Goal: Transaction & Acquisition: Purchase product/service

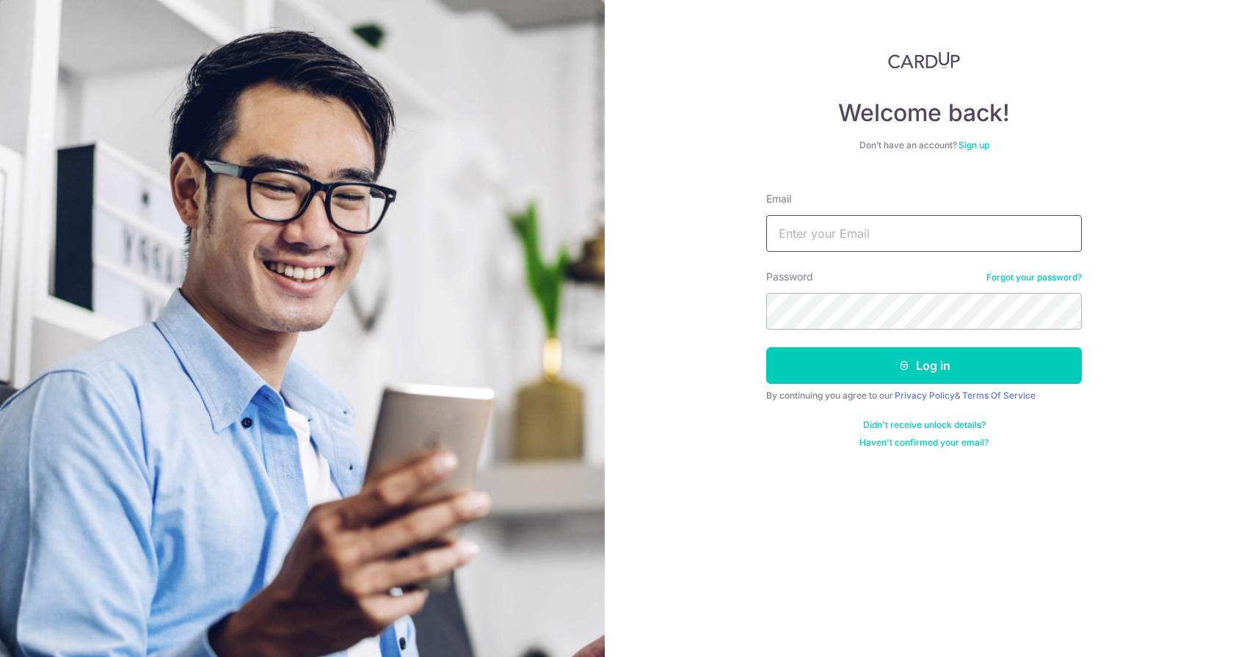
type input "[EMAIL_ADDRESS][DOMAIN_NAME]"
click at [924, 366] on button "Log in" at bounding box center [924, 365] width 316 height 37
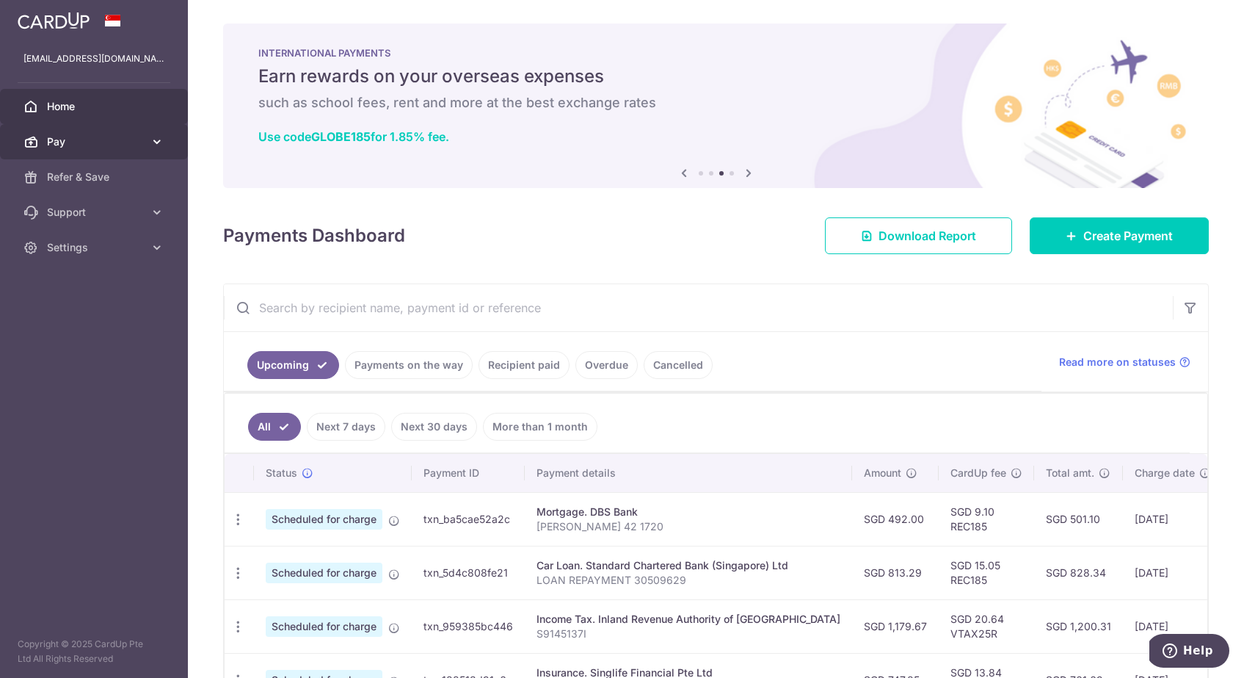
click at [44, 137] on link "Pay" at bounding box center [94, 141] width 188 height 35
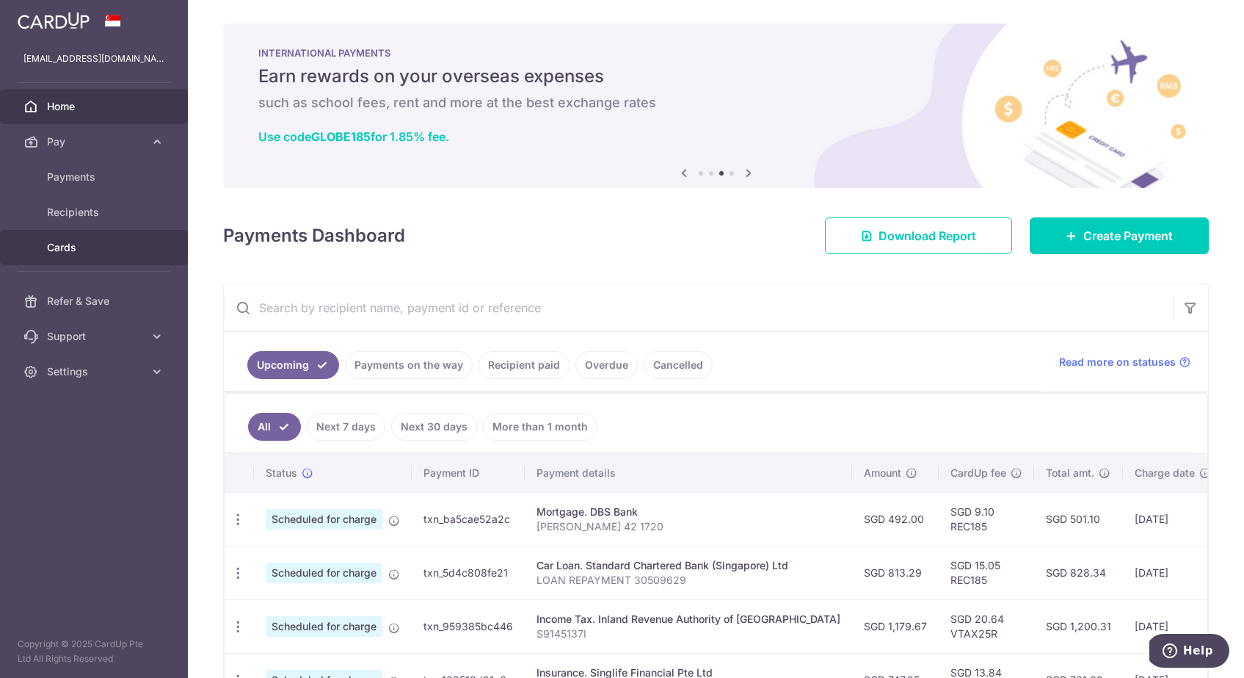
click at [72, 253] on span "Cards" at bounding box center [95, 247] width 97 height 15
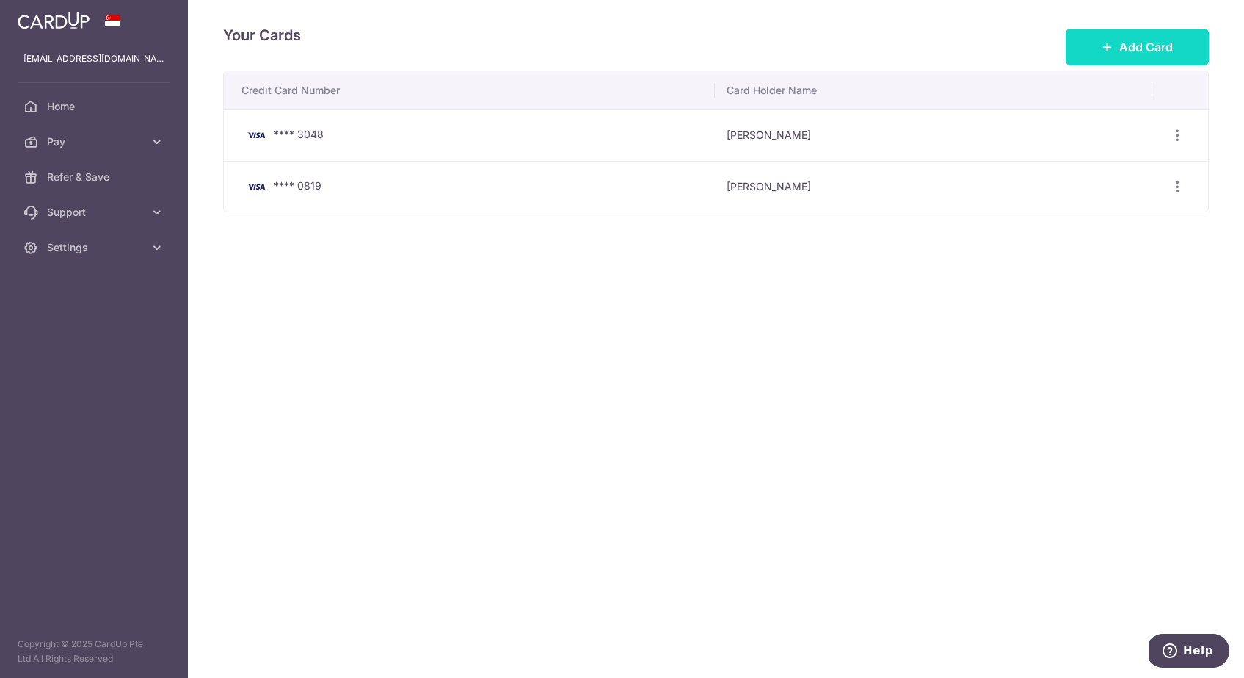
click at [1103, 48] on icon at bounding box center [1108, 47] width 12 height 12
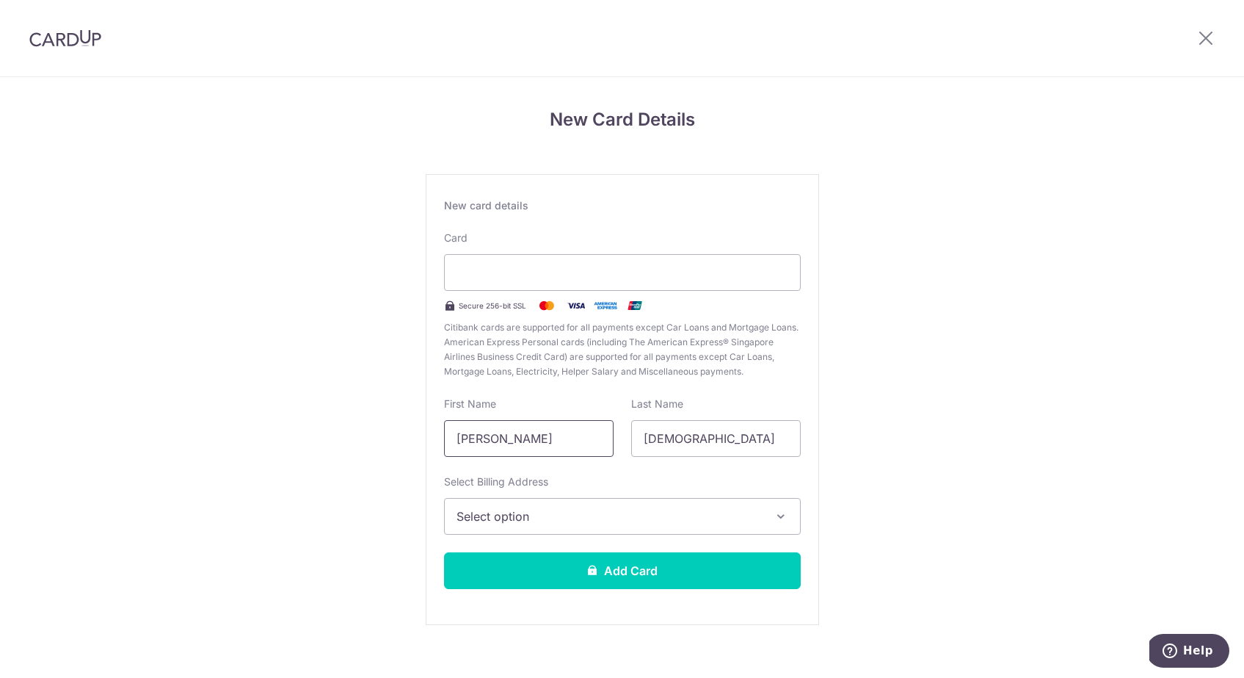
drag, startPoint x: 502, startPoint y: 441, endPoint x: 802, endPoint y: 417, distance: 300.5
click at [790, 418] on div "First Name Arjunan Muthu Last Name Kumaran" at bounding box center [622, 426] width 374 height 60
type input "Arjunan"
click at [880, 434] on div "New Card Details New card details Card Secure 256-bit SSL Citibank cards are su…" at bounding box center [622, 385] width 1244 height 617
click at [707, 291] on div "Card Secure 256-bit SSL Citibank cards are supported for all payments except Ca…" at bounding box center [622, 305] width 357 height 148
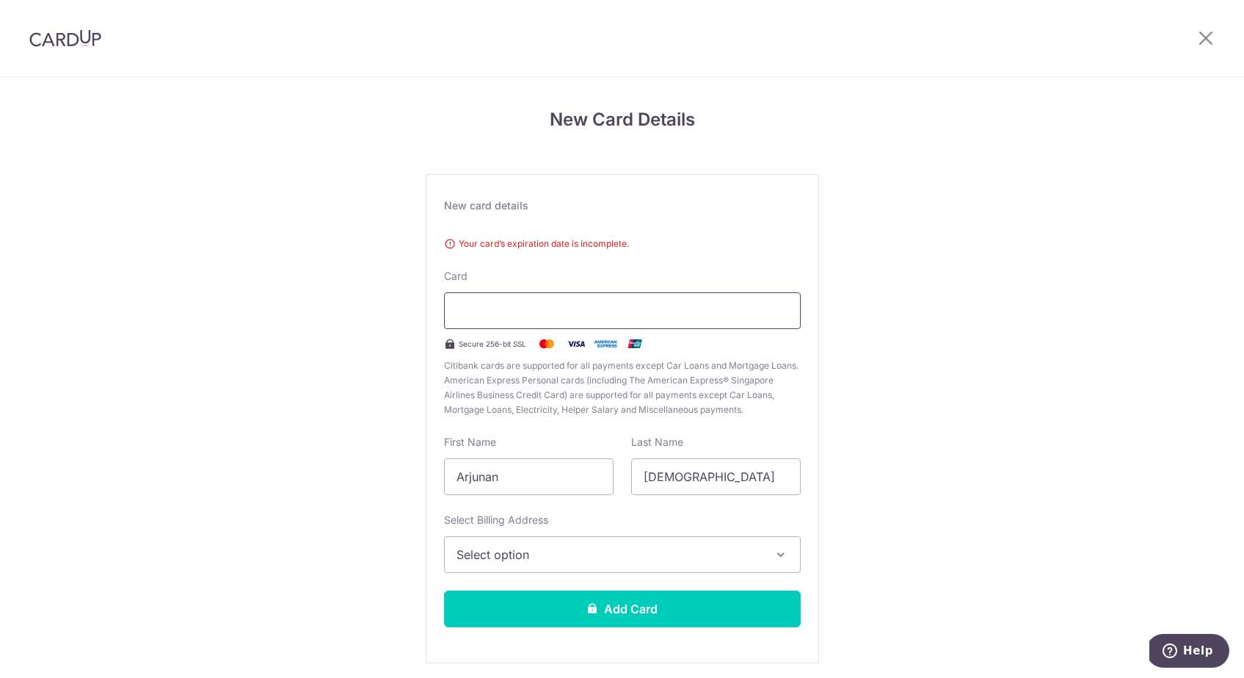
click at [730, 320] on div at bounding box center [622, 310] width 357 height 37
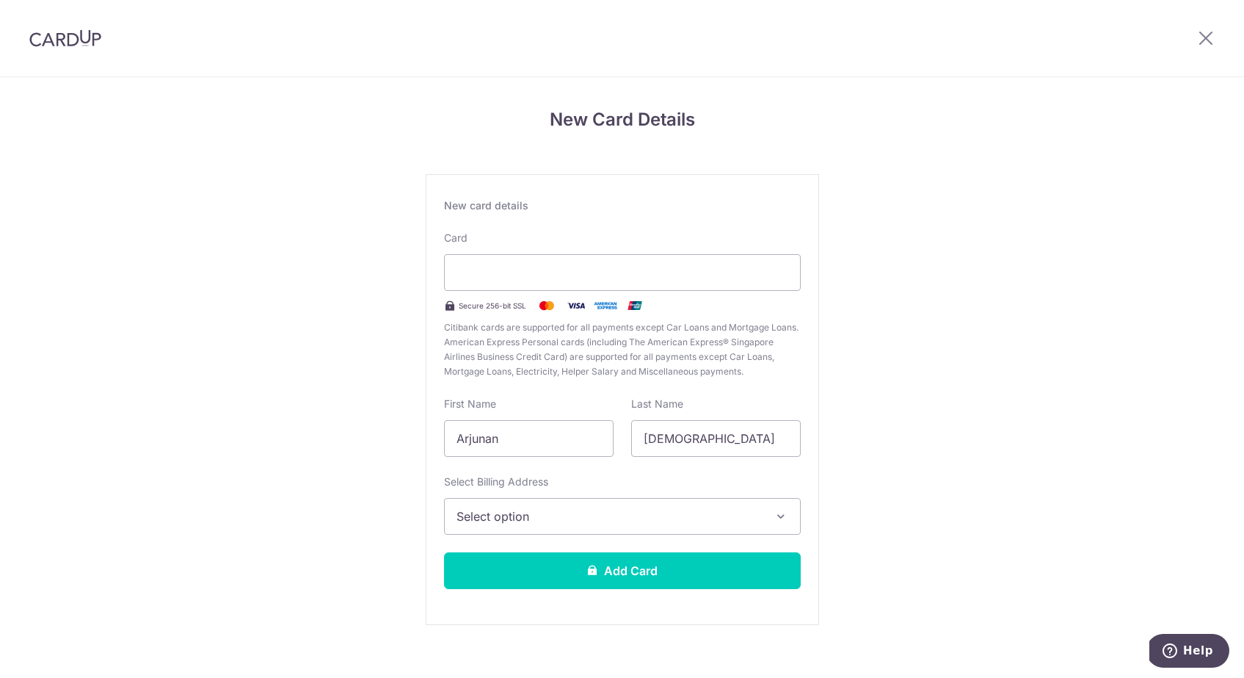
click at [537, 513] on span "Select option" at bounding box center [609, 516] width 305 height 18
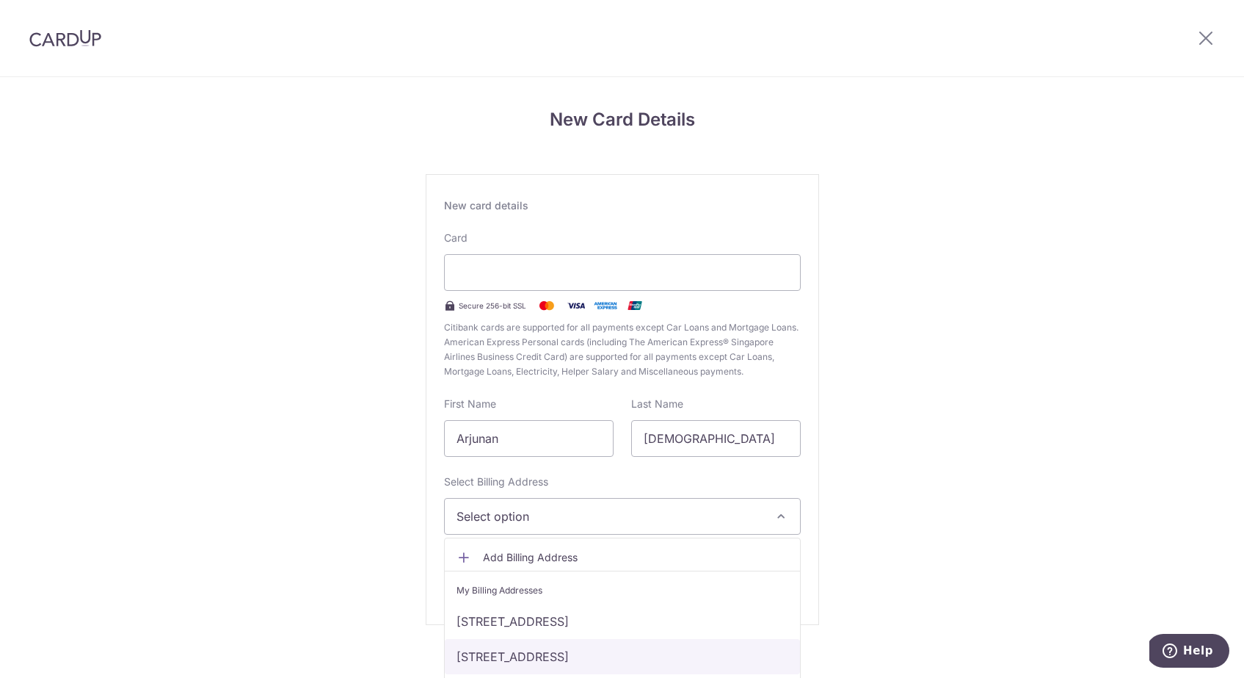
click at [520, 655] on link "624A PUNGGOL CENTRAL #10-304, Singapore, Singapore-821624" at bounding box center [622, 656] width 355 height 35
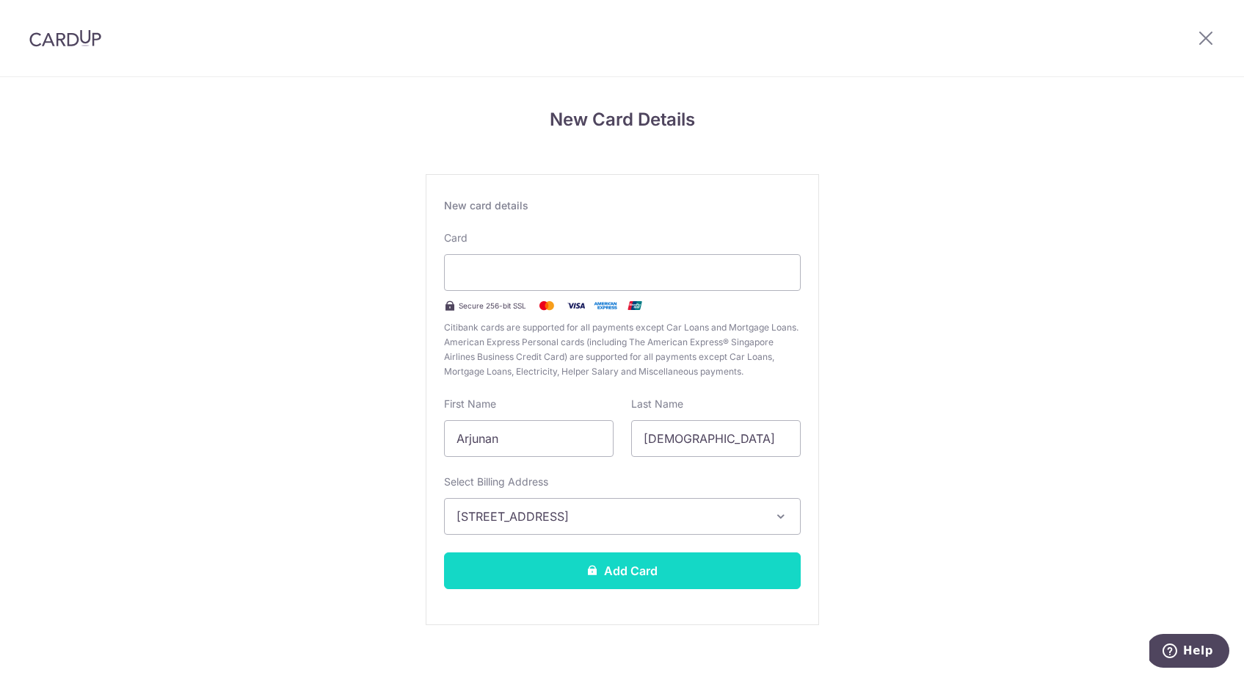
click at [548, 569] on button "Add Card" at bounding box center [622, 570] width 357 height 37
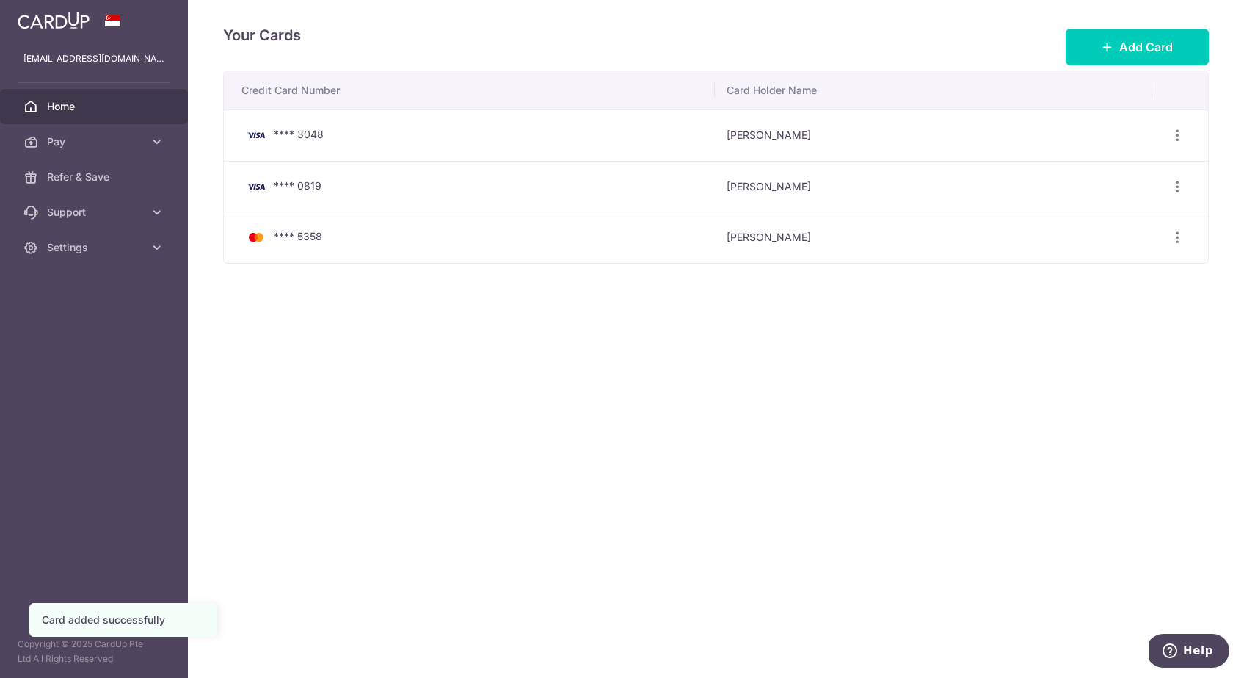
click at [82, 108] on span "Home" at bounding box center [95, 106] width 97 height 15
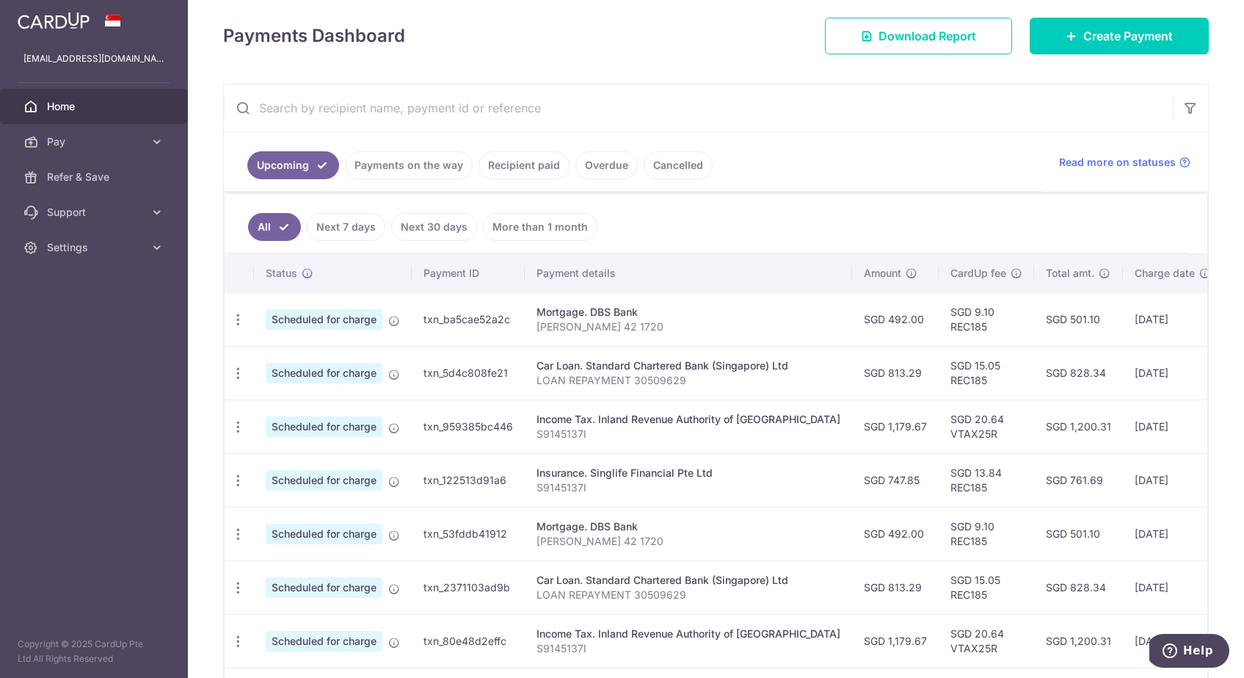
scroll to position [201, 0]
click at [239, 316] on icon "button" at bounding box center [238, 318] width 15 height 15
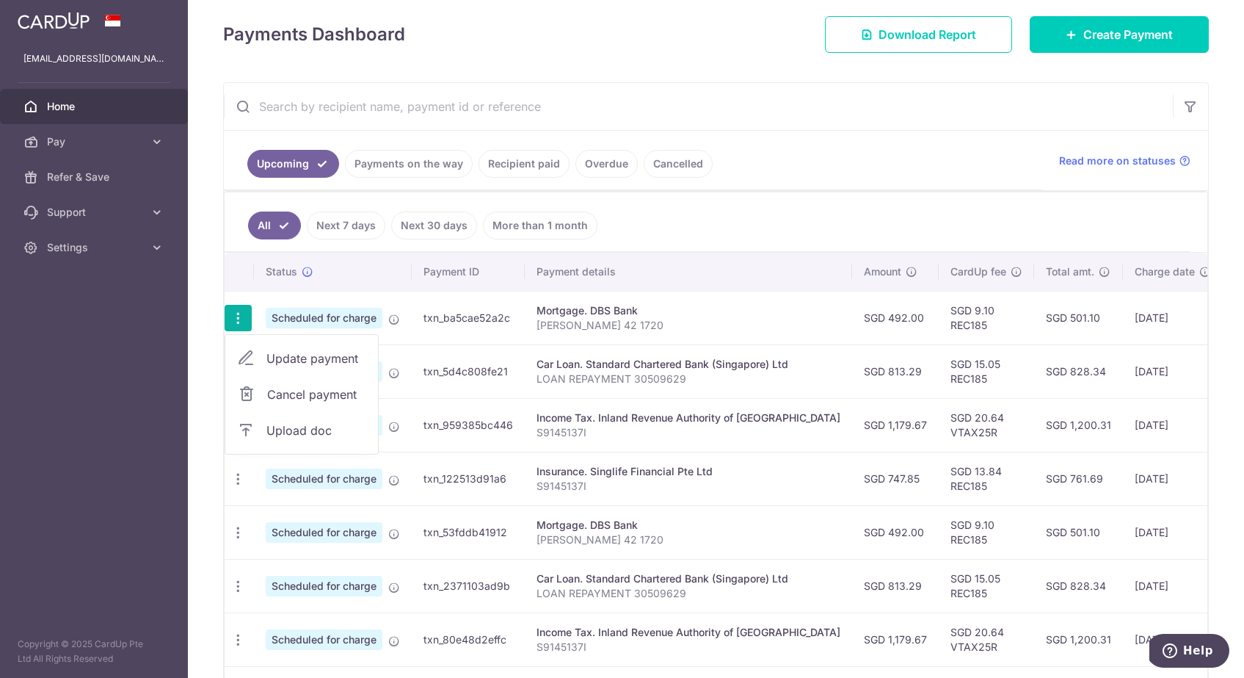
click at [261, 361] on link "Update payment" at bounding box center [301, 358] width 153 height 35
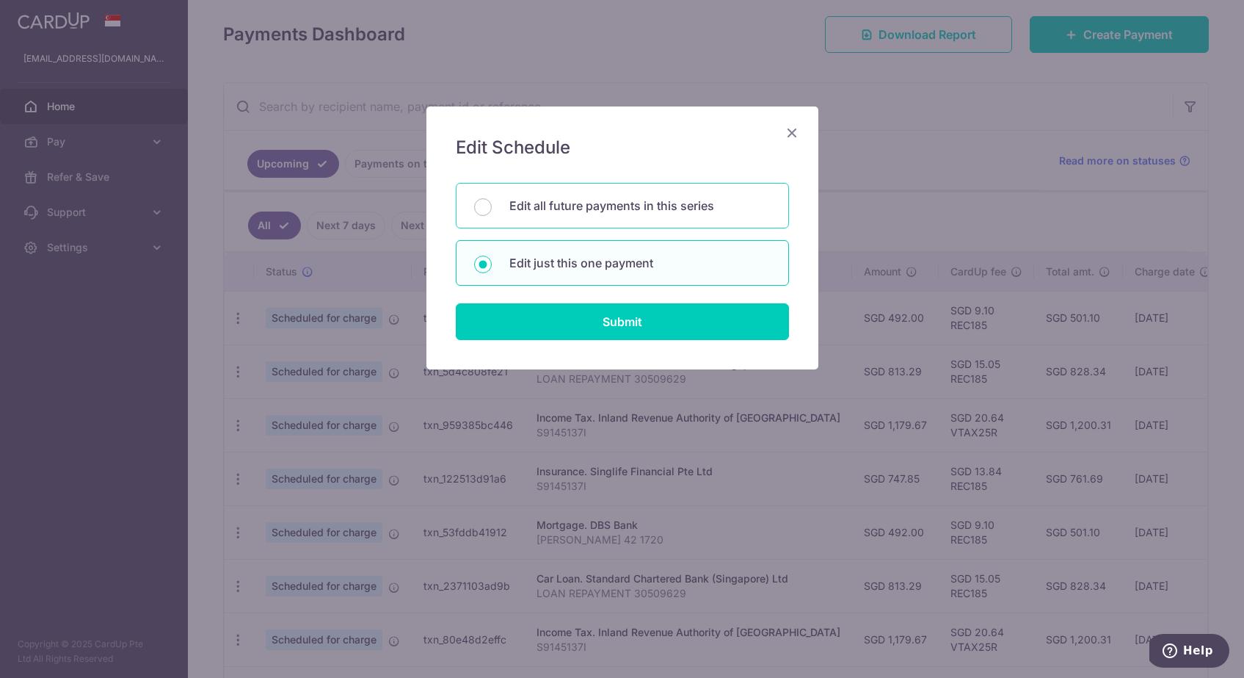
click at [667, 214] on div "Edit all future payments in this series" at bounding box center [622, 206] width 333 height 46
radio input "true"
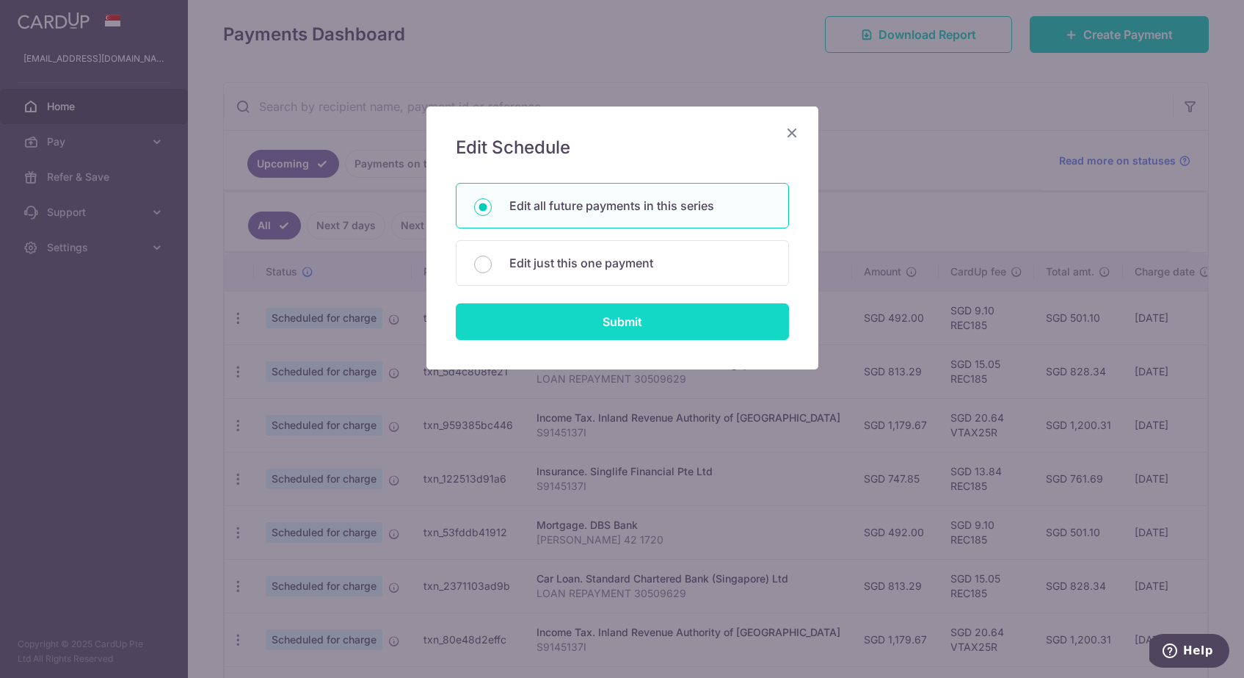
click at [647, 309] on input "Submit" at bounding box center [622, 321] width 333 height 37
radio input "true"
type input "492.00"
type input "[PERSON_NAME] 42 1720"
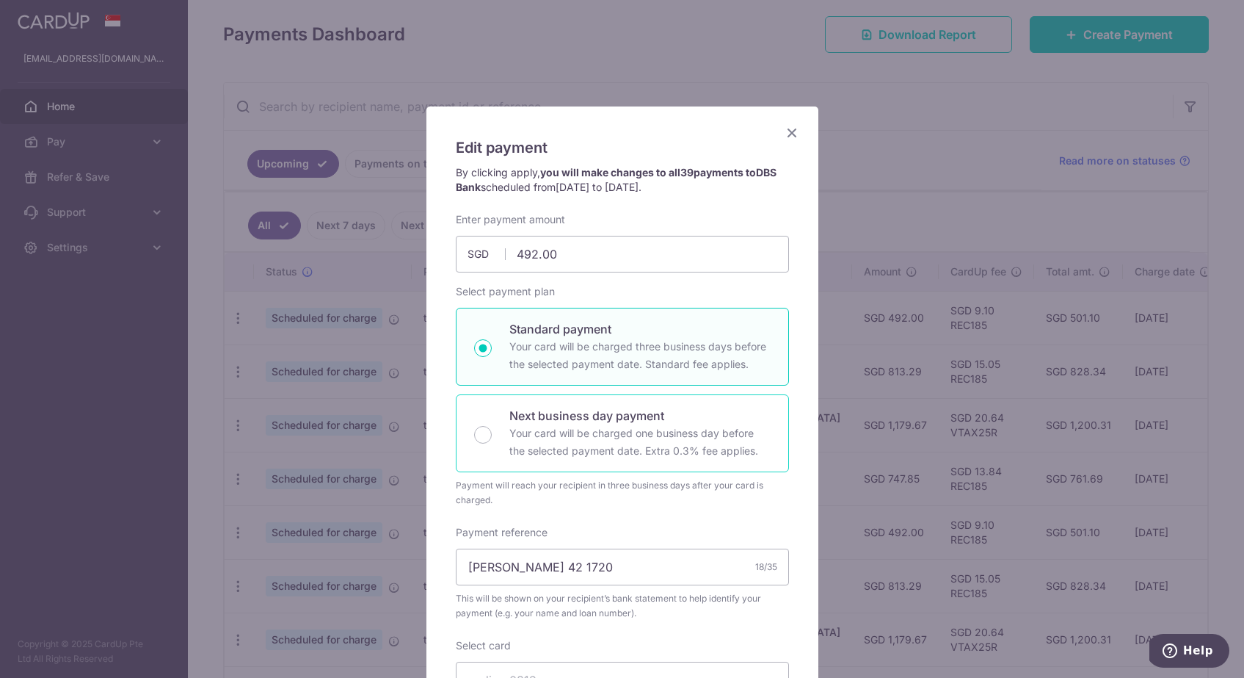
scroll to position [361, 0]
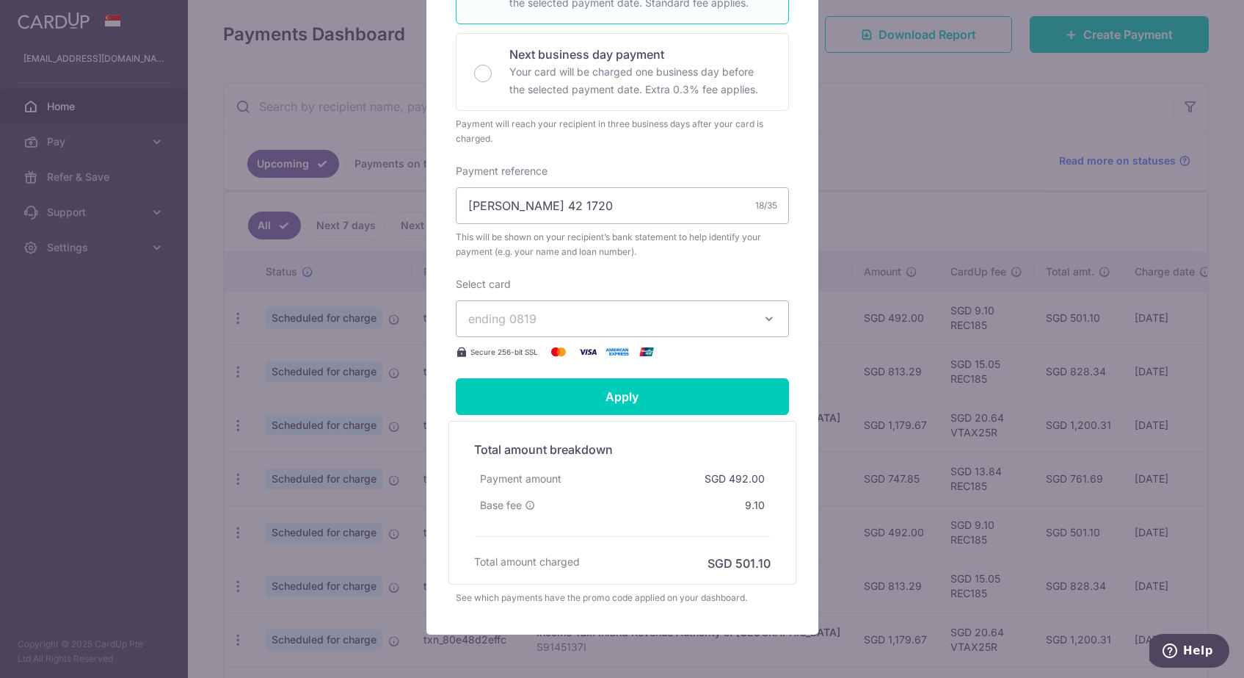
click at [614, 330] on button "ending 0819" at bounding box center [622, 318] width 333 height 37
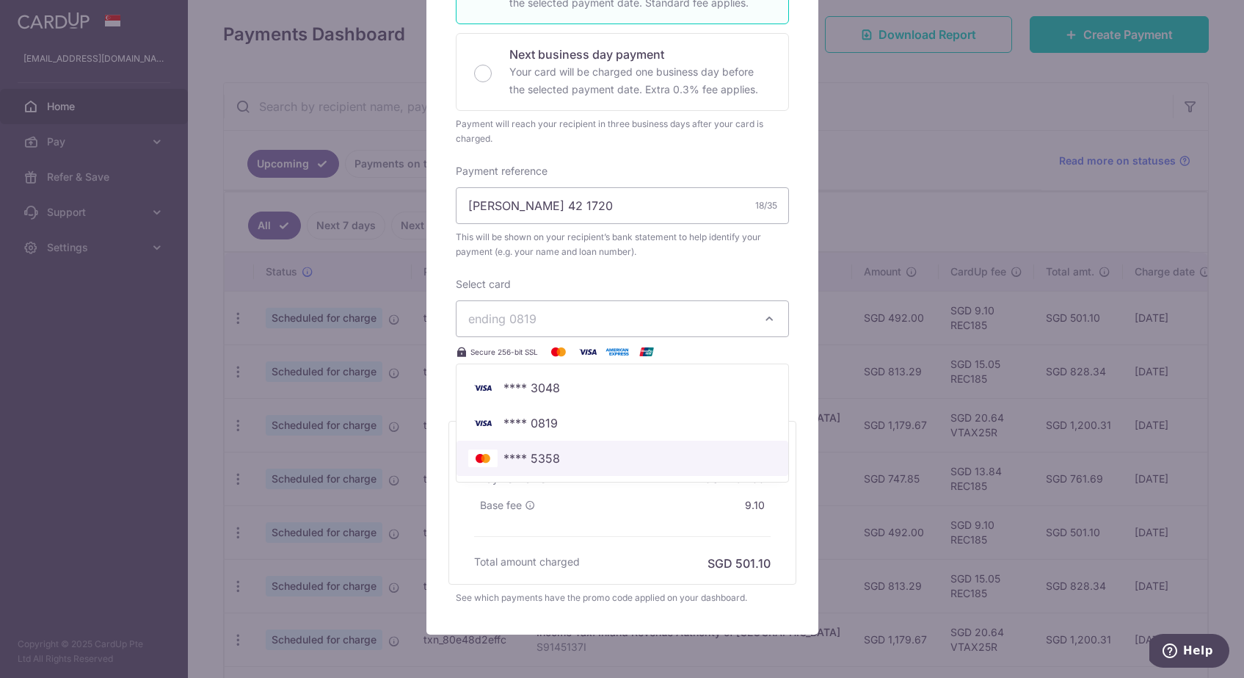
click at [587, 466] on span "**** 5358" at bounding box center [622, 458] width 308 height 18
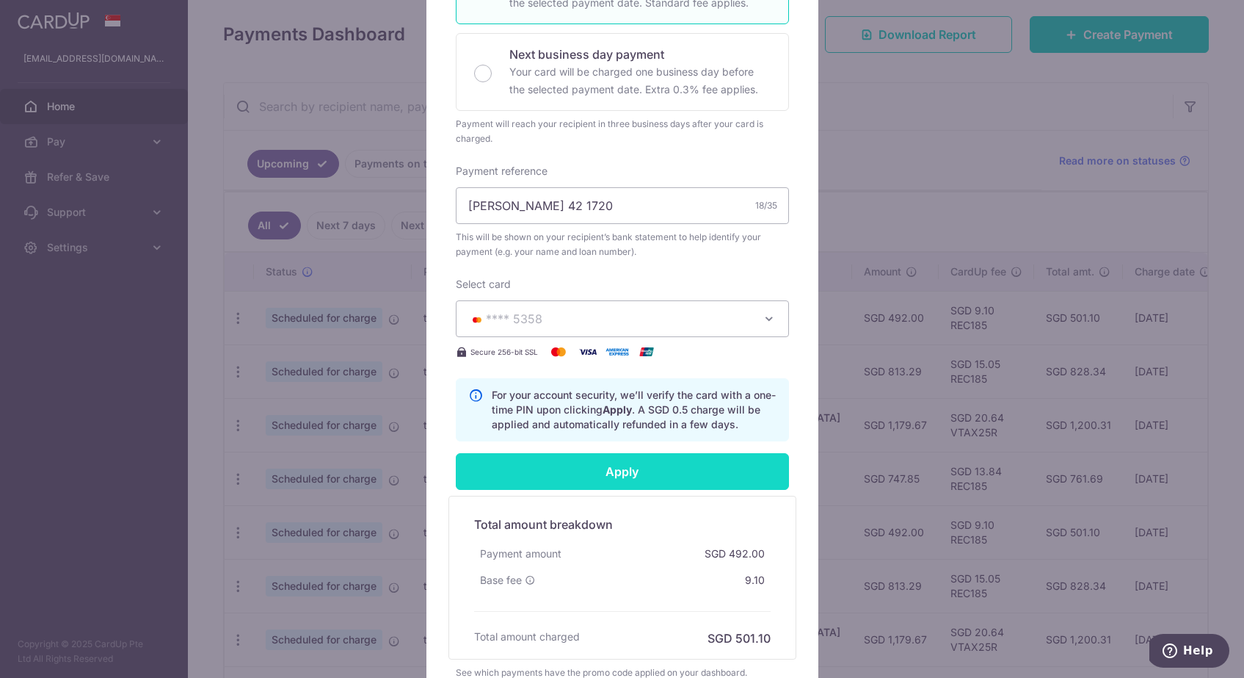
click at [588, 477] on input "Apply" at bounding box center [622, 471] width 333 height 37
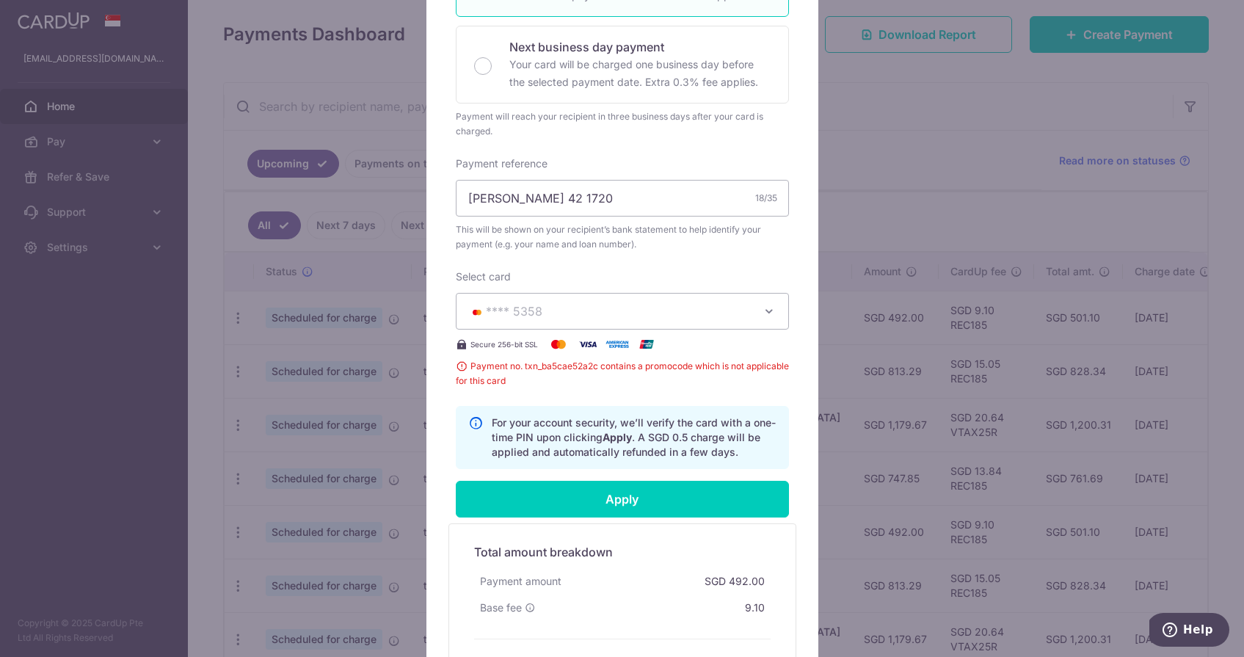
scroll to position [444, 0]
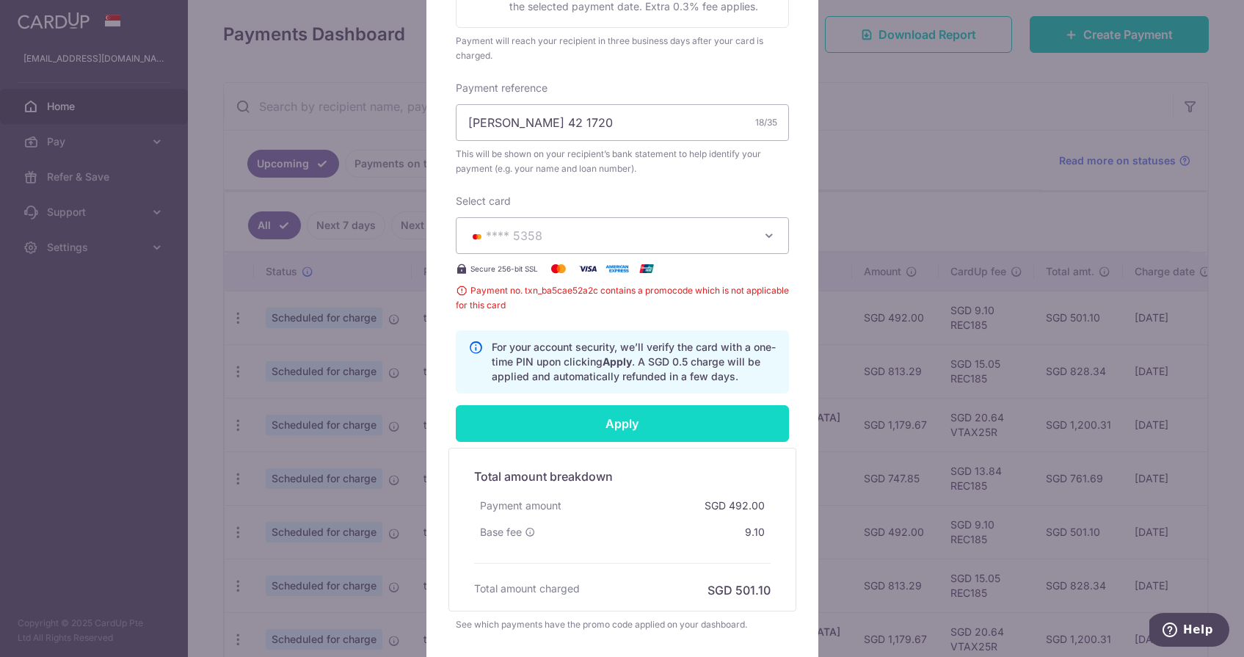
click at [641, 427] on input "Apply" at bounding box center [622, 423] width 333 height 37
click at [641, 427] on div "Apply" at bounding box center [622, 423] width 351 height 37
click at [641, 427] on input "Apply" at bounding box center [622, 423] width 333 height 37
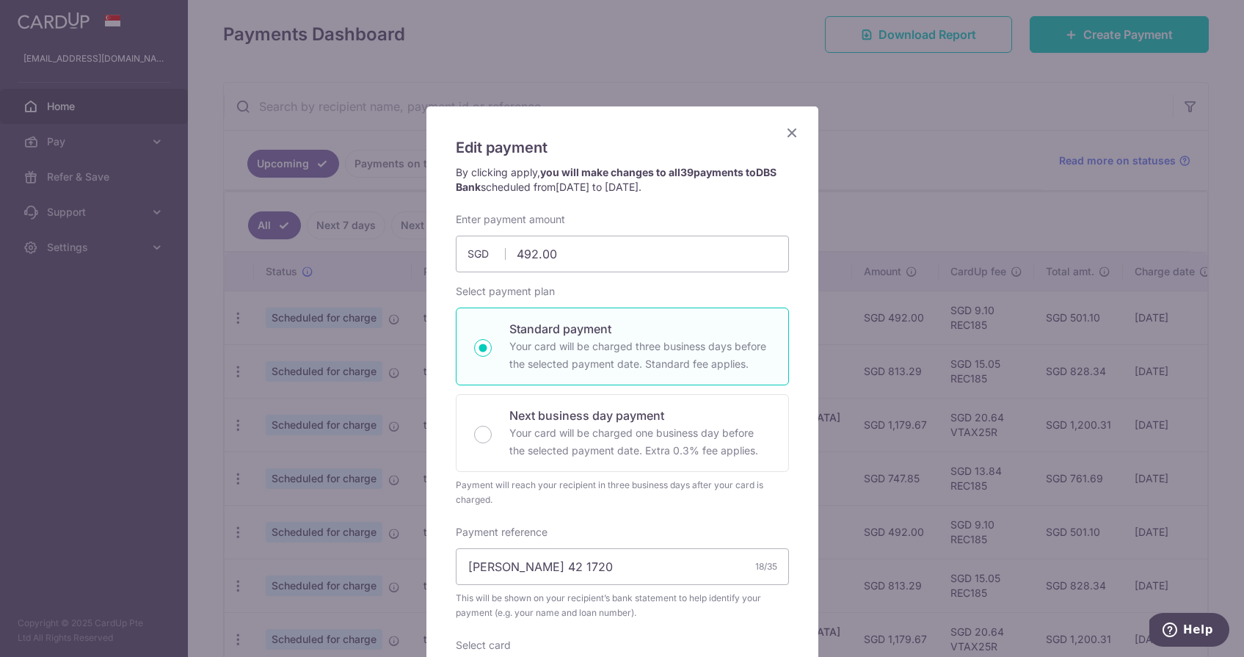
scroll to position [-1, 0]
click at [793, 136] on icon "Close" at bounding box center [792, 132] width 18 height 18
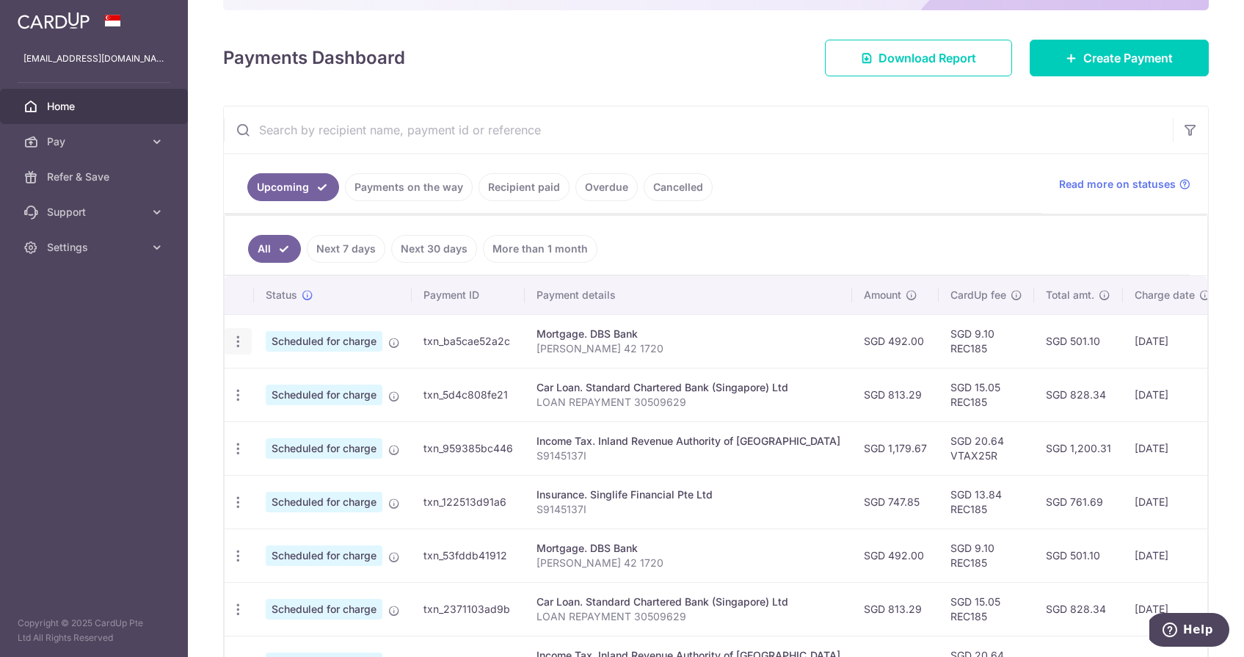
click at [237, 333] on div "Update payment Cancel payment Upload doc" at bounding box center [238, 341] width 27 height 27
click at [238, 339] on icon "button" at bounding box center [238, 341] width 15 height 15
click at [278, 388] on span "Update payment" at bounding box center [316, 382] width 100 height 18
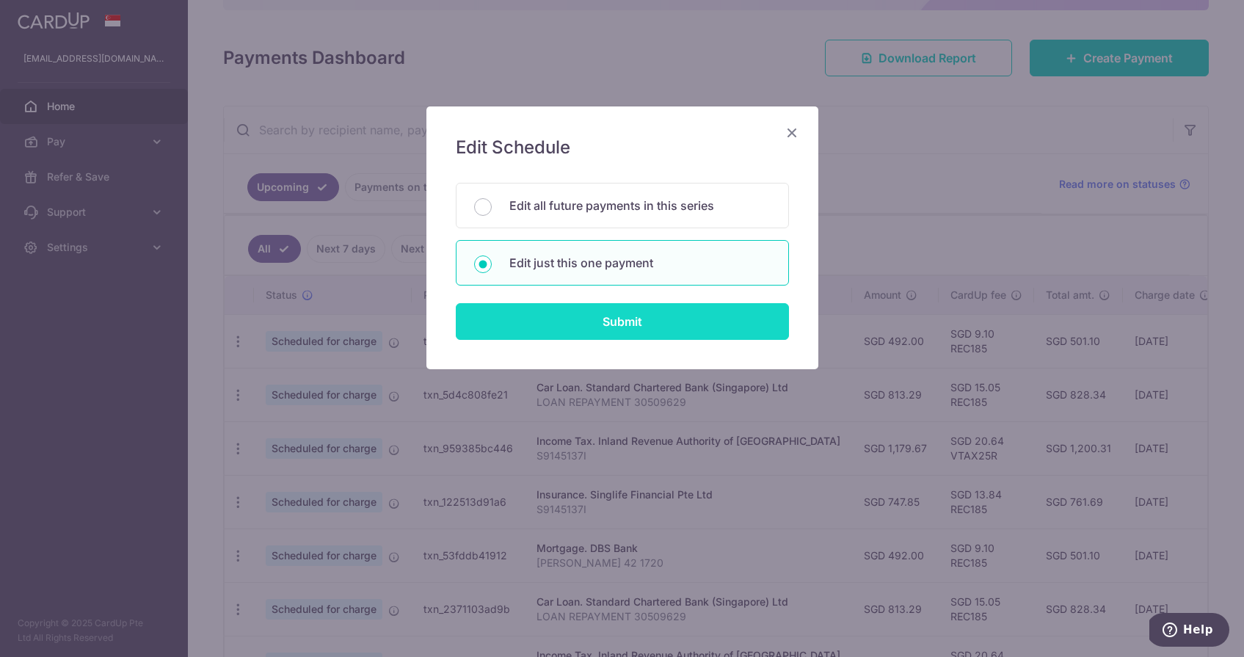
click at [600, 338] on input "Submit" at bounding box center [622, 321] width 333 height 37
radio input "true"
type input "492.00"
type input "30/09/2025"
type input "NAVA GROVE 42 1720"
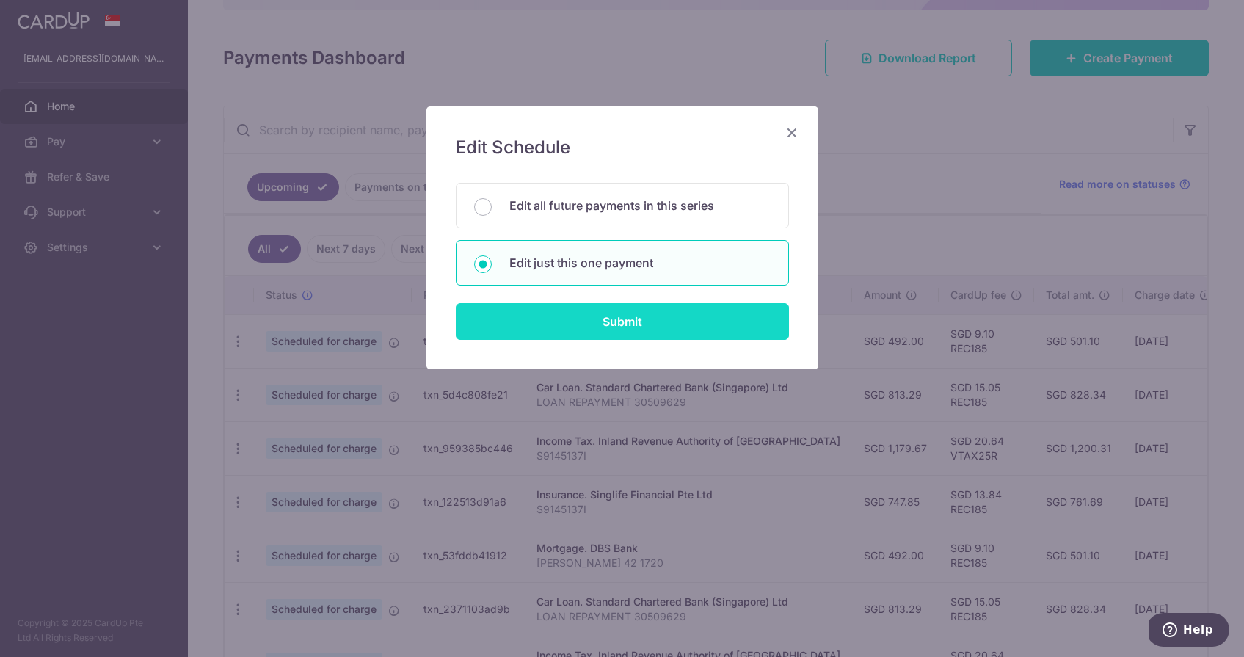
type input "REC185"
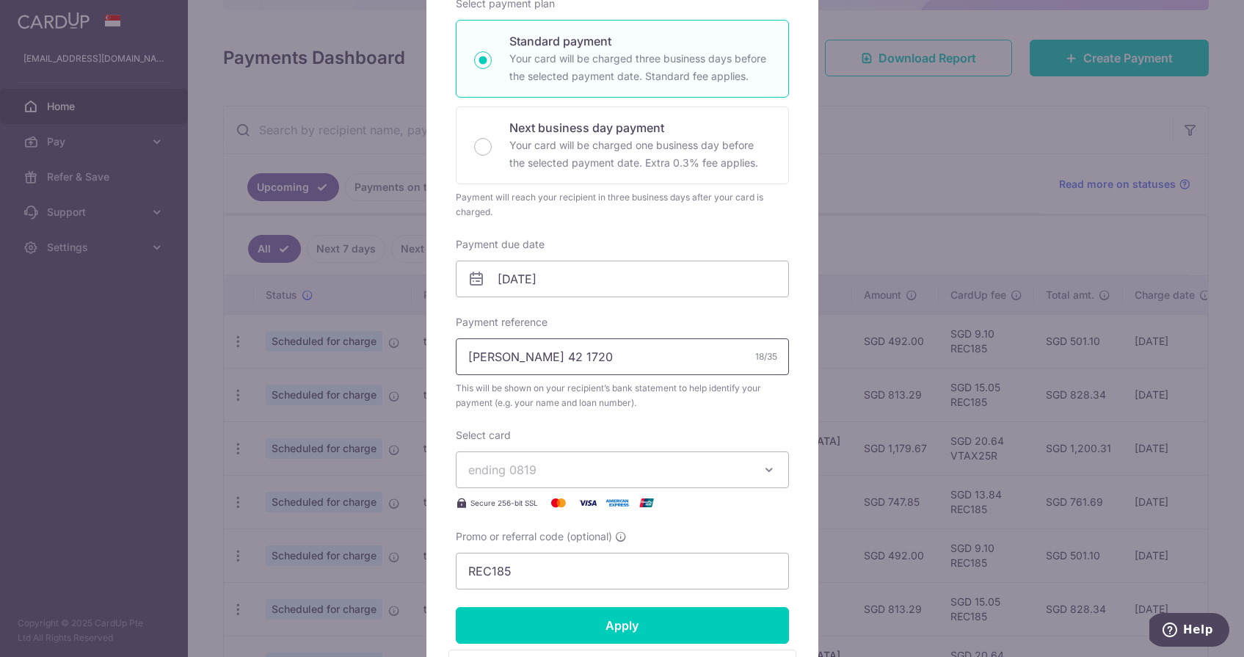
scroll to position [251, 0]
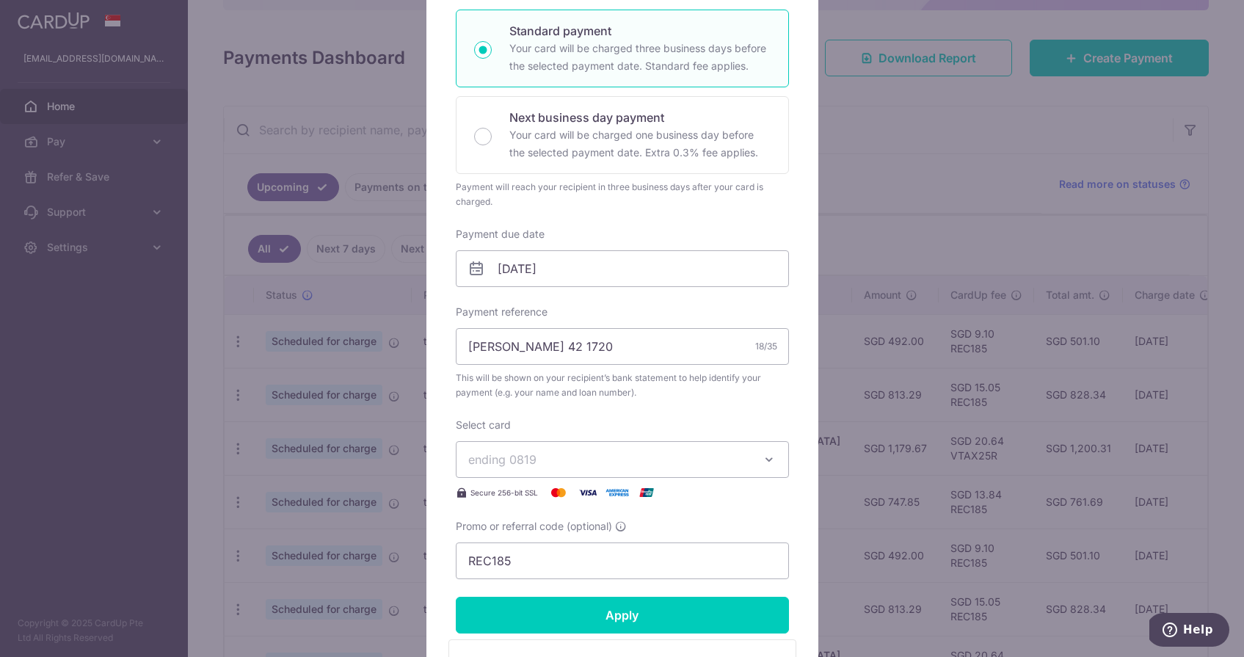
click at [588, 289] on div "Enter payment amount 492.00 492.00 SGD To change the payment amount, please can…" at bounding box center [622, 246] width 333 height 665
click at [587, 270] on input "30/09/2025" at bounding box center [622, 268] width 333 height 37
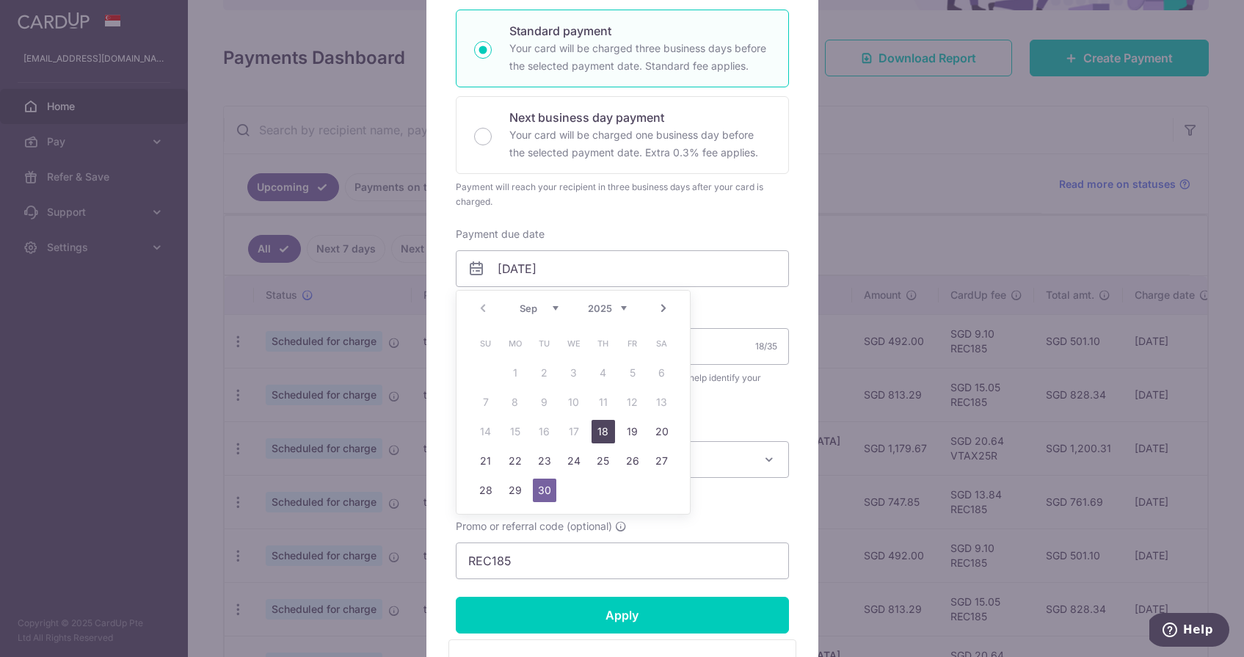
click at [607, 437] on link "18" at bounding box center [603, 431] width 23 height 23
type input "18/09/2025"
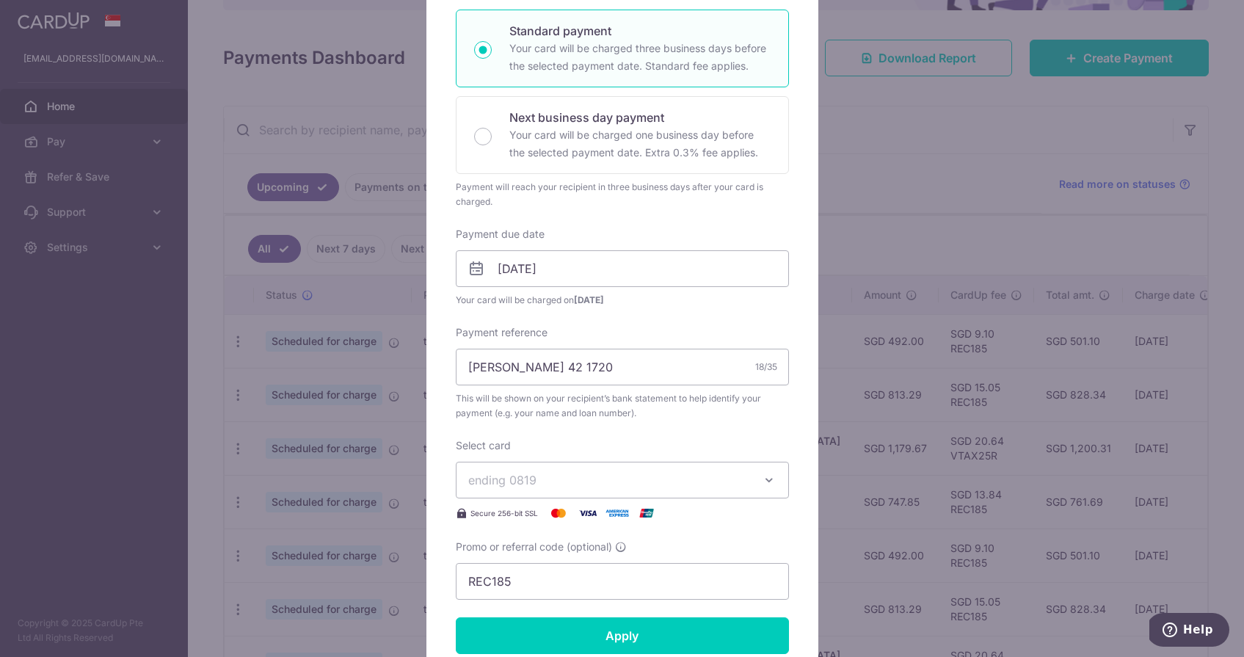
click at [583, 474] on span "ending 0819" at bounding box center [609, 480] width 282 height 18
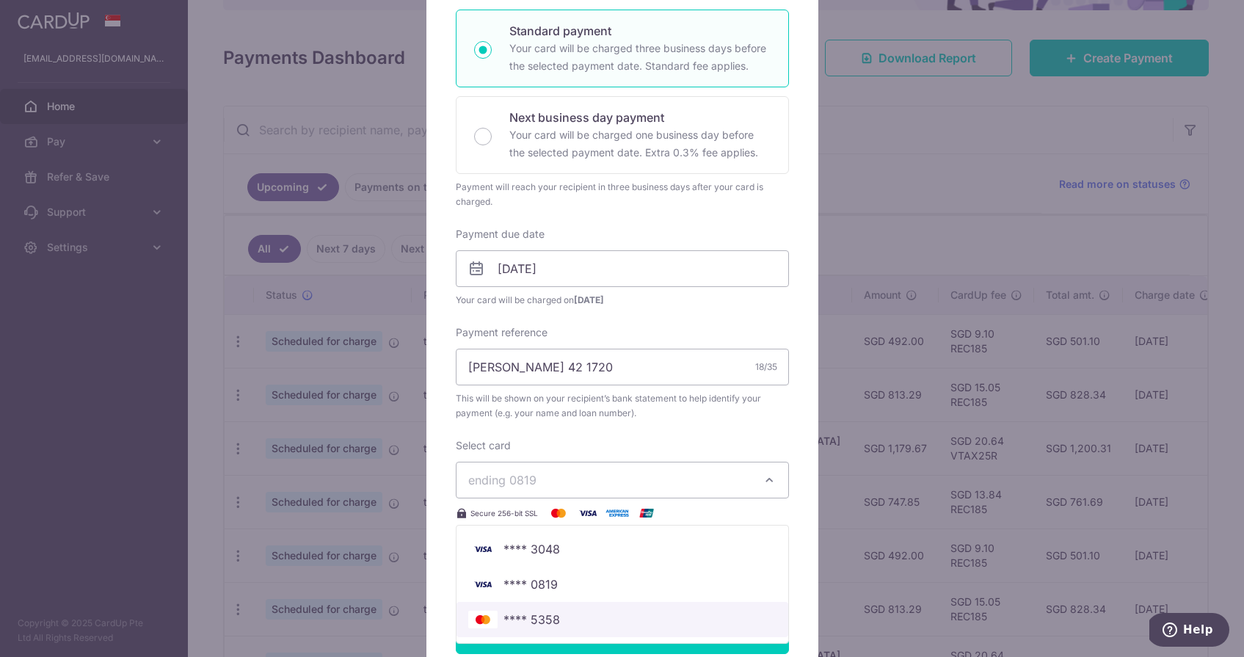
click at [539, 617] on span "**** 5358" at bounding box center [532, 620] width 57 height 18
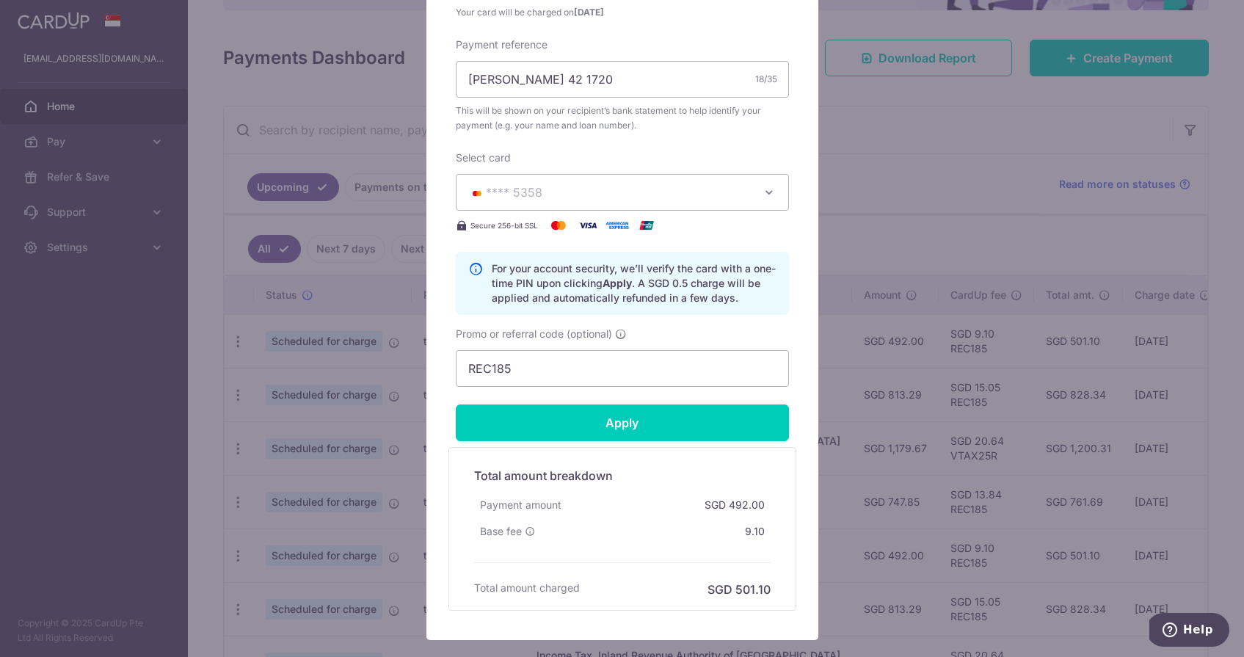
scroll to position [540, 0]
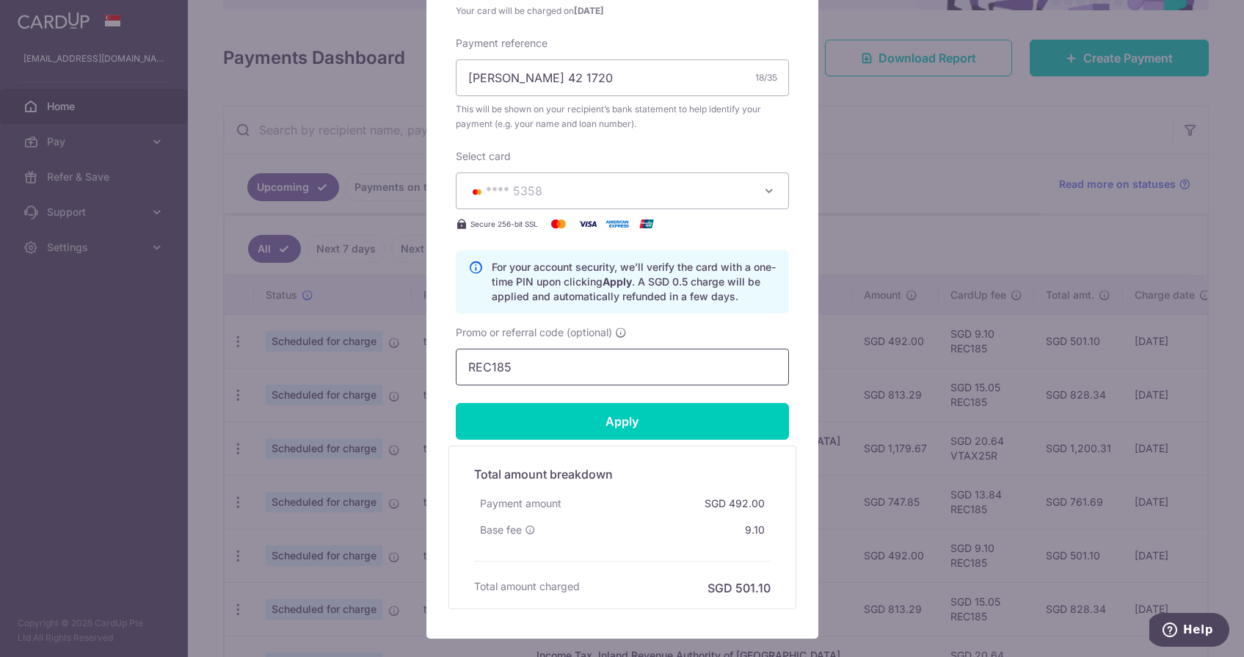
drag, startPoint x: 605, startPoint y: 379, endPoint x: 501, endPoint y: 360, distance: 106.0
click at [501, 360] on input "REC185" at bounding box center [622, 367] width 333 height 37
type input "R"
paste input "OFF225"
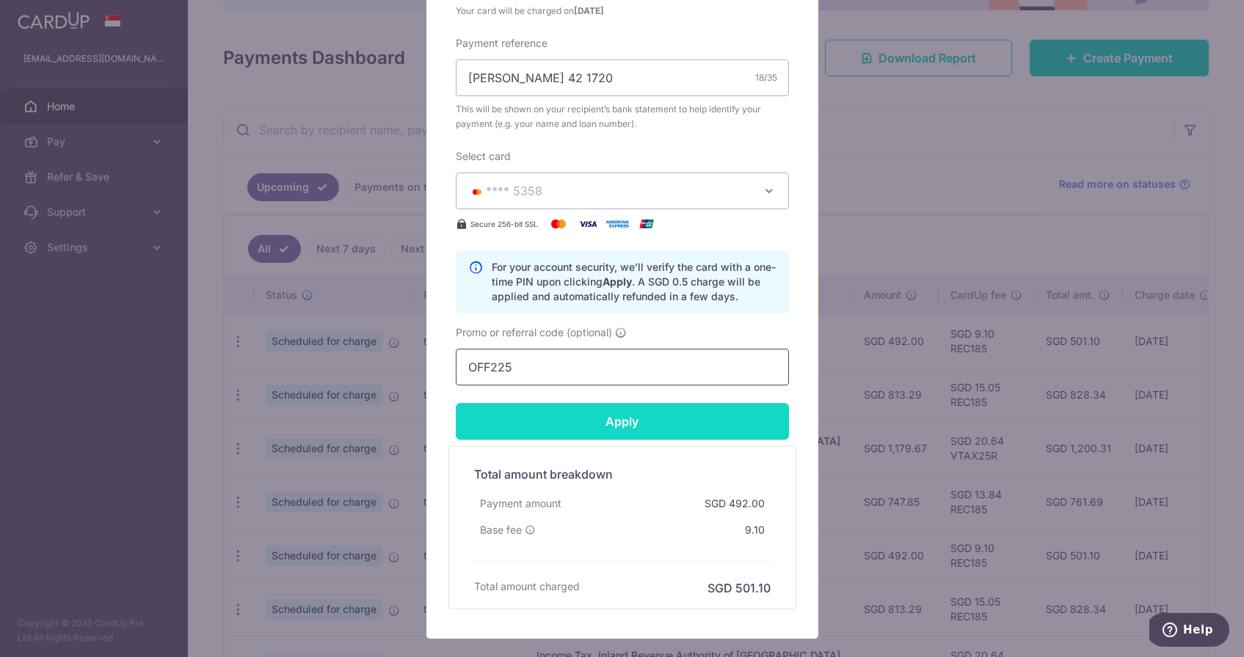
type input "OFF225"
click at [568, 427] on input "Apply" at bounding box center [622, 421] width 333 height 37
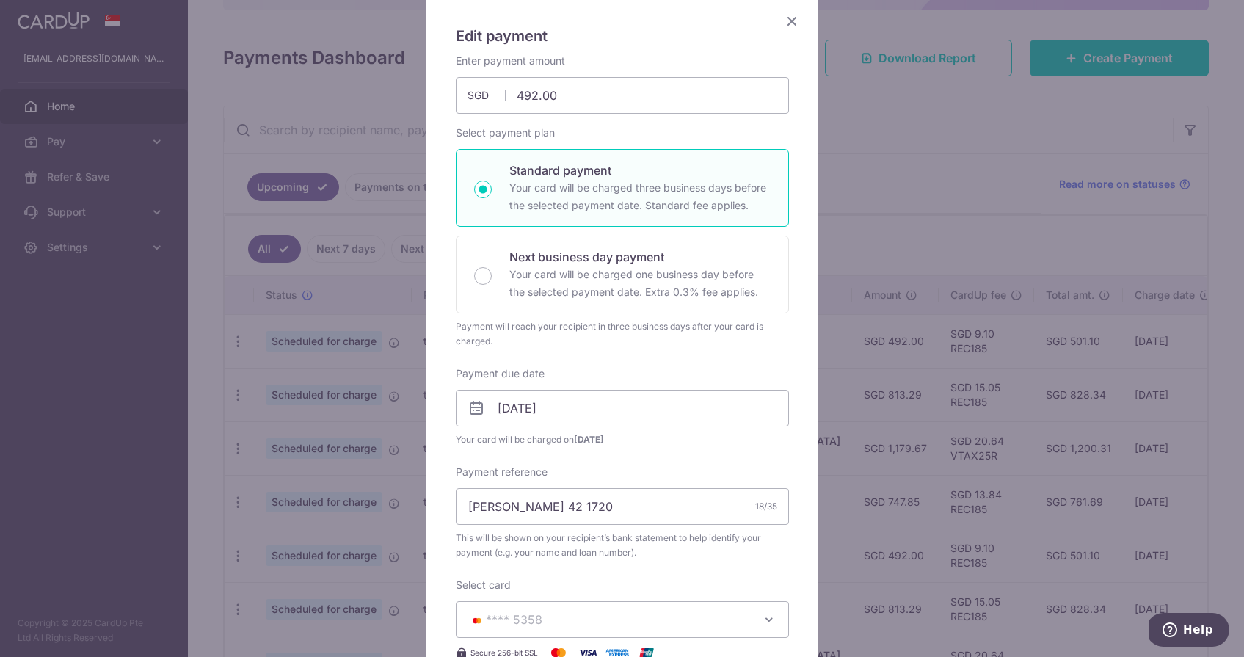
scroll to position [582, 0]
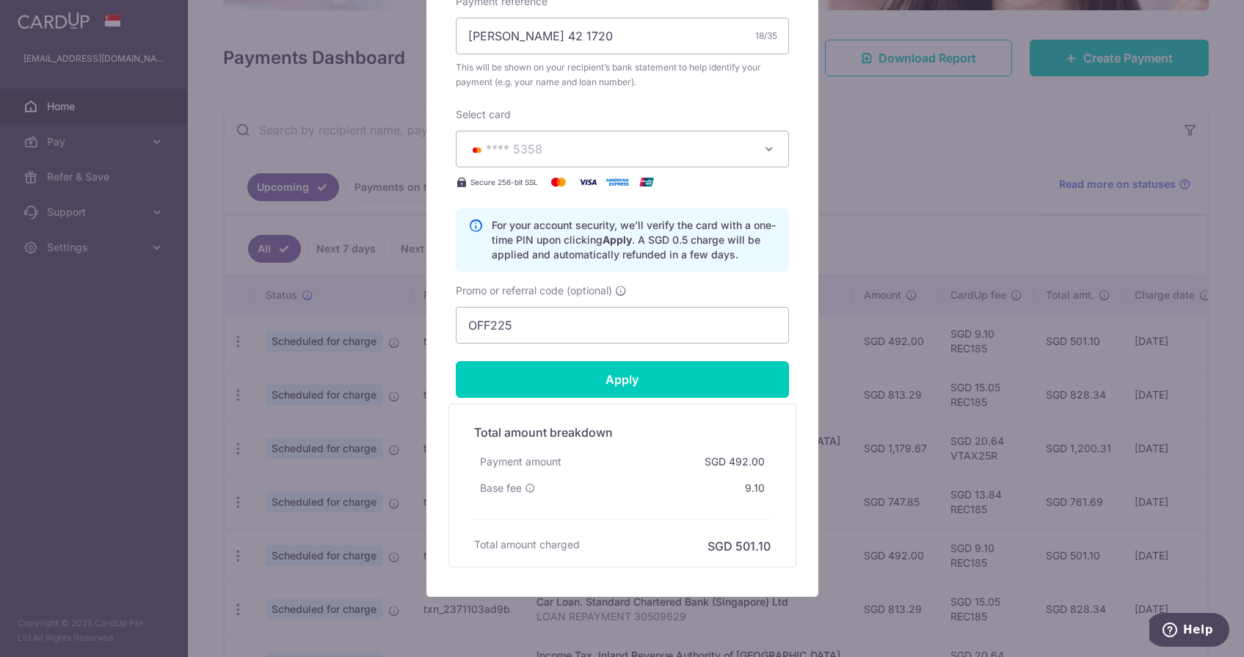
type input "Successfully Applied"
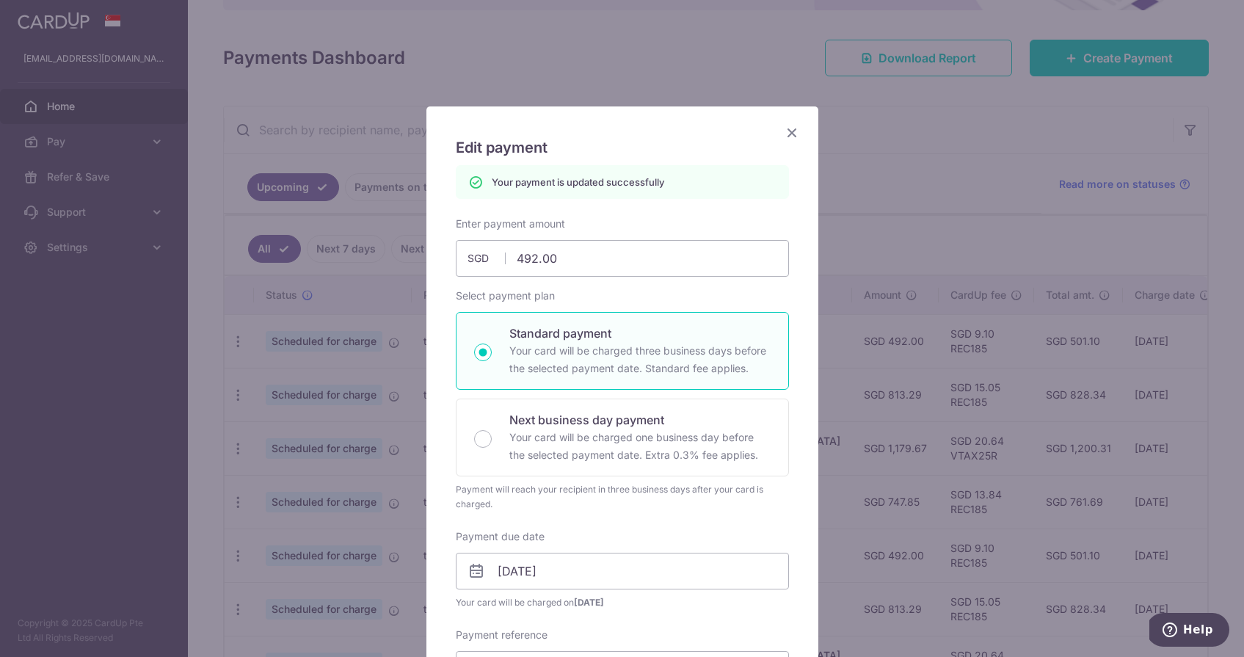
scroll to position [0, 0]
click at [797, 137] on icon "Close" at bounding box center [792, 132] width 18 height 18
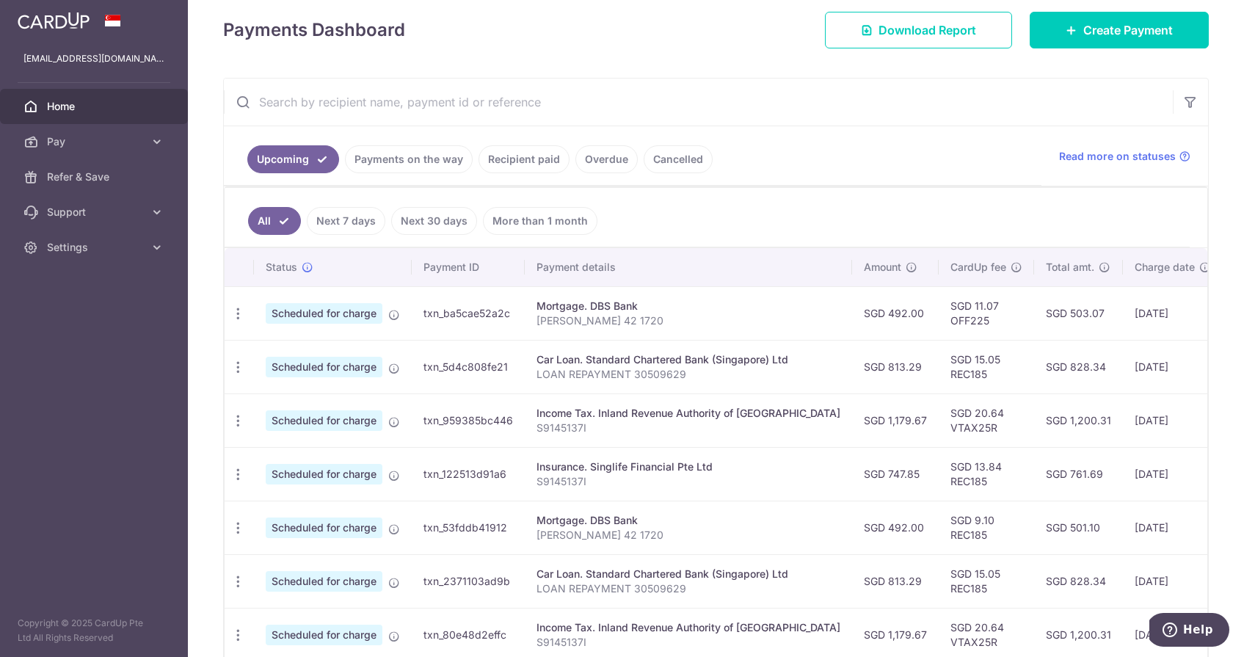
scroll to position [206, 0]
click at [238, 364] on icon "button" at bounding box center [238, 366] width 15 height 15
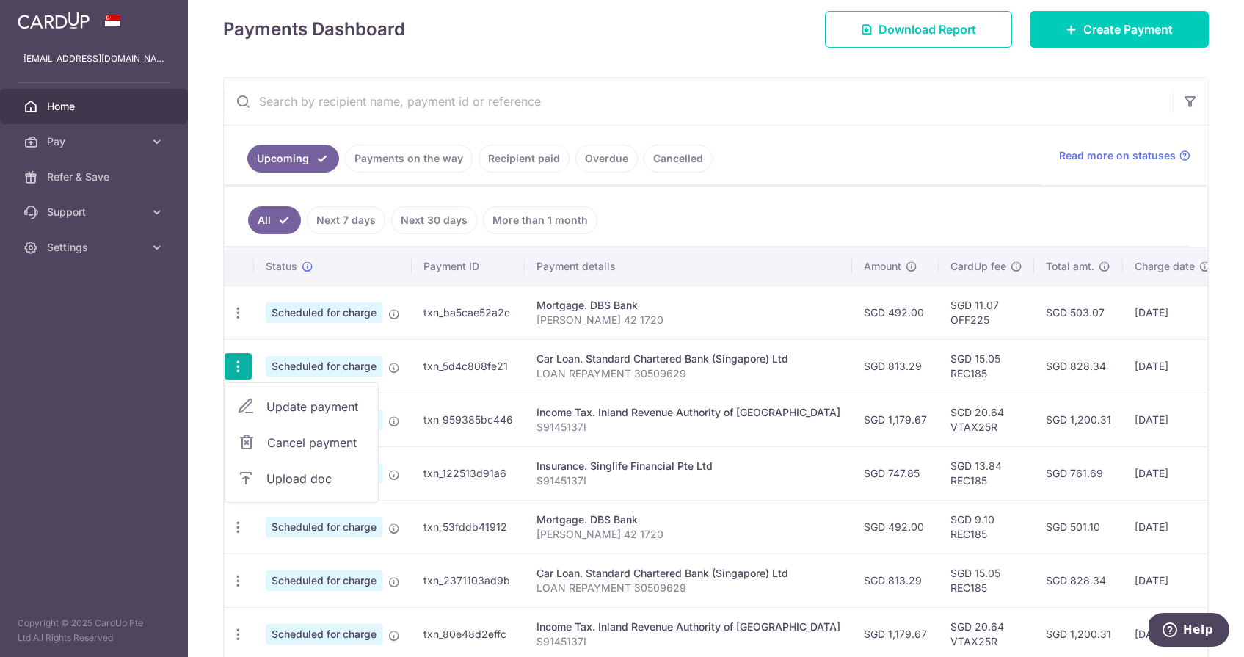
click at [294, 399] on span "Update payment" at bounding box center [316, 407] width 100 height 18
radio input "true"
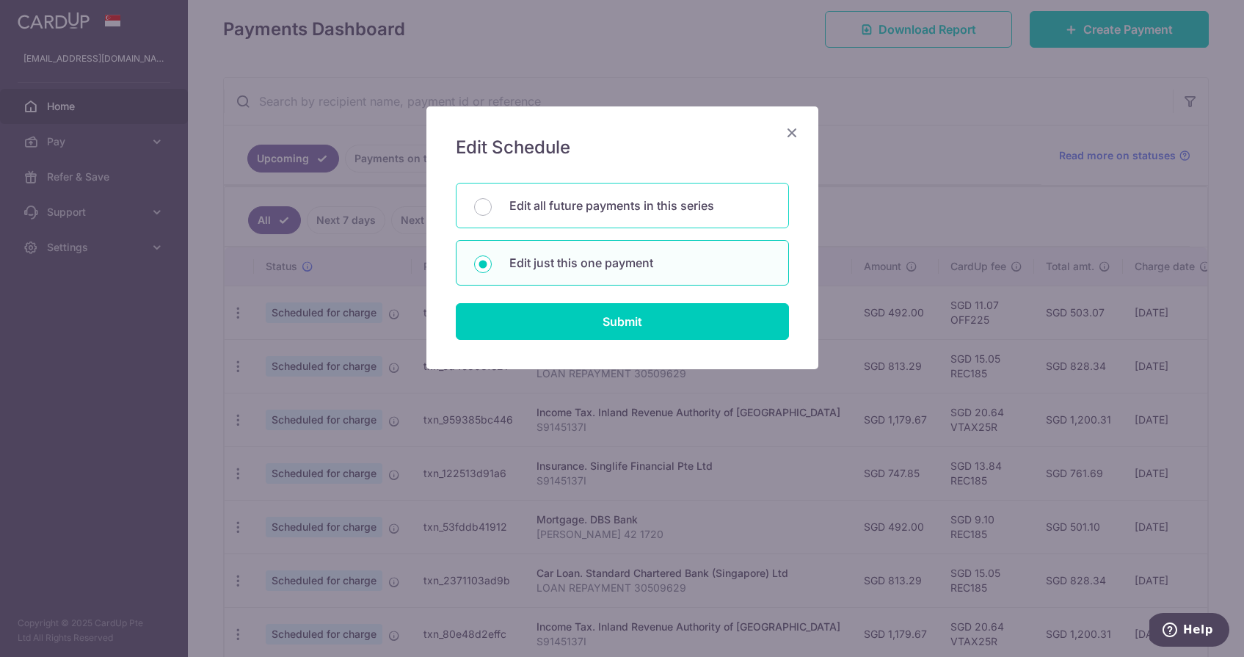
drag, startPoint x: 560, startPoint y: 207, endPoint x: 557, endPoint y: 214, distance: 7.9
click at [560, 207] on p "Edit all future payments in this series" at bounding box center [639, 206] width 261 height 18
click at [492, 207] on input "Edit all future payments in this series" at bounding box center [483, 207] width 18 height 18
radio input "true"
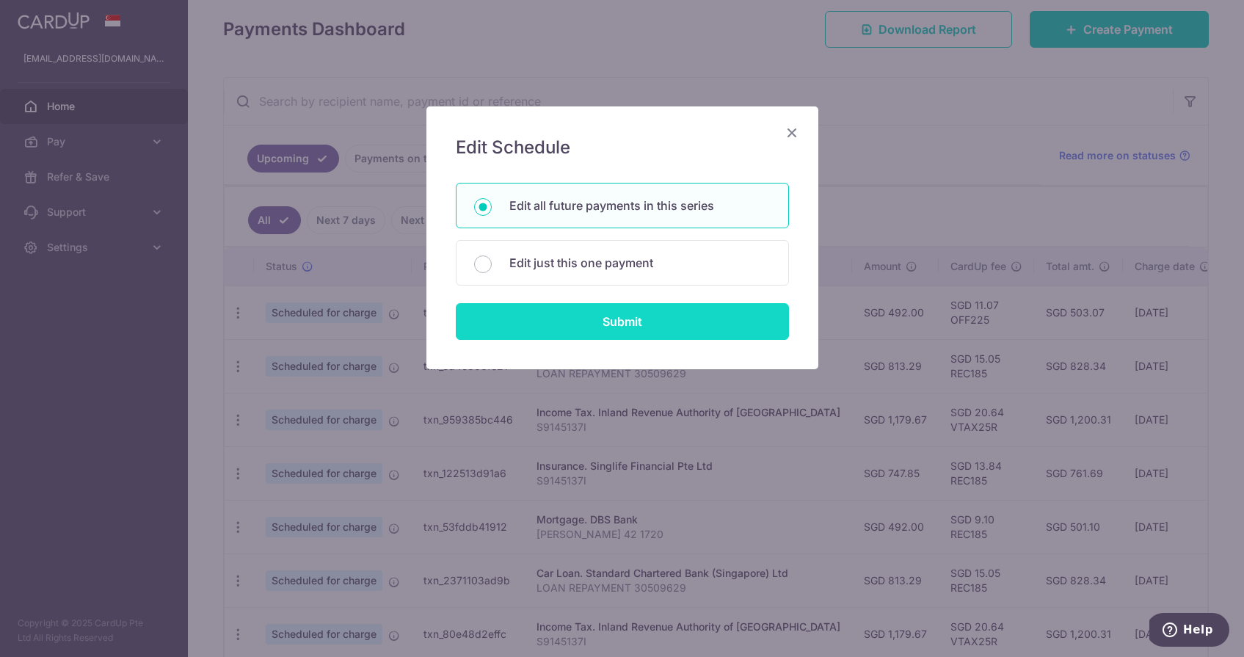
click at [544, 322] on input "Submit" at bounding box center [622, 321] width 333 height 37
radio input "true"
type input "813.29"
type input "LOAN REPAYMENT 30509629"
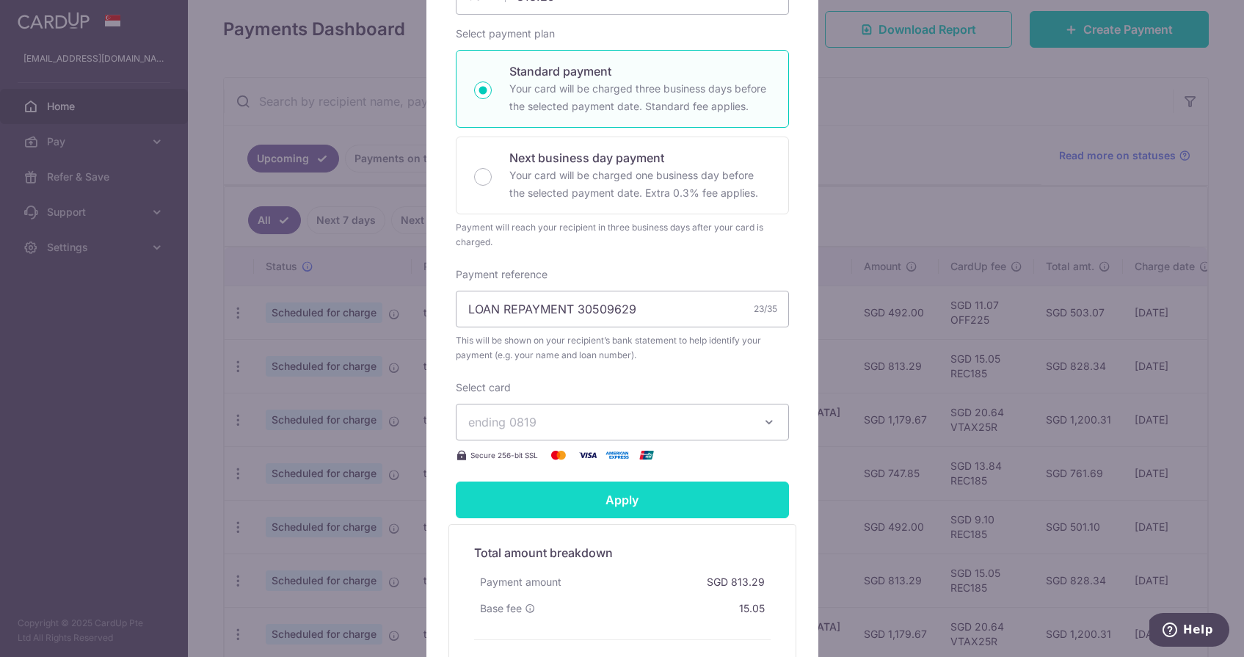
scroll to position [276, 0]
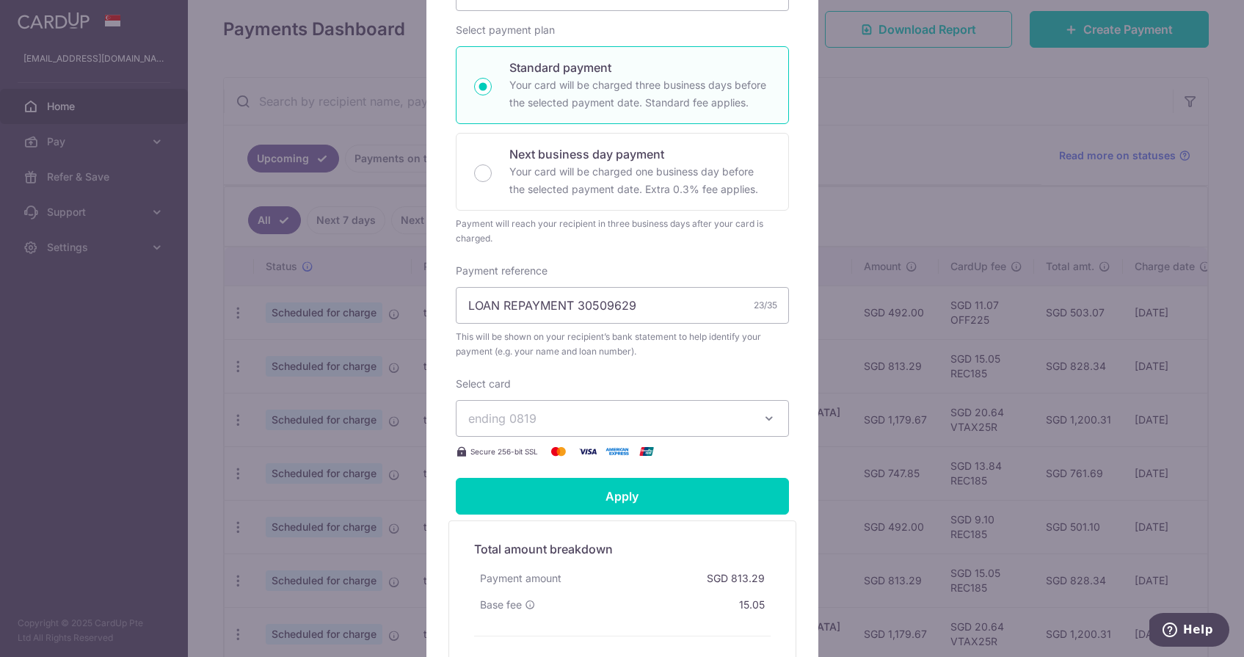
click at [600, 432] on button "ending 0819" at bounding box center [622, 418] width 333 height 37
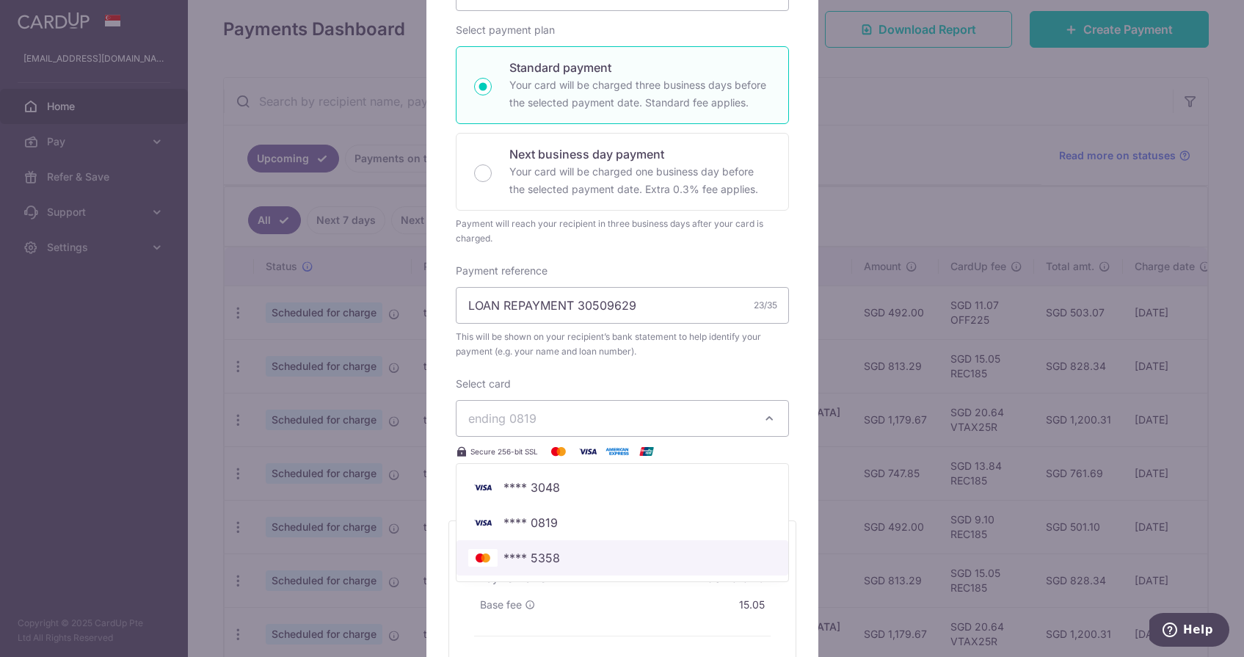
click at [577, 554] on span "**** 5358" at bounding box center [622, 558] width 308 height 18
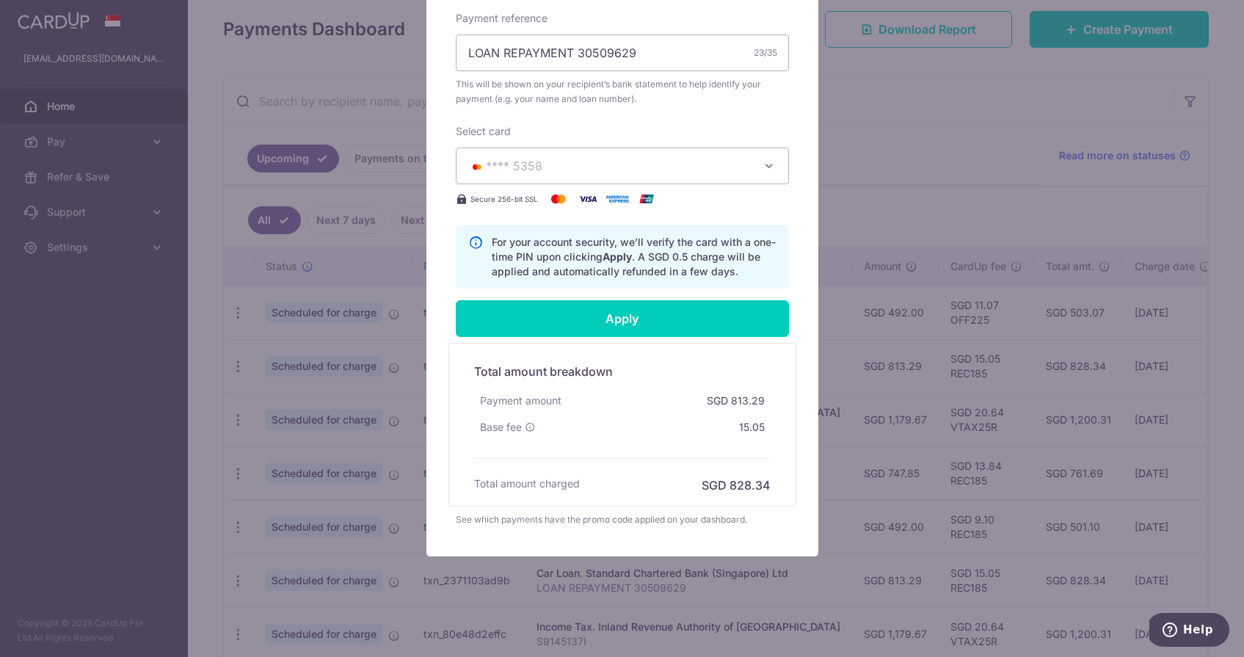
scroll to position [337, 0]
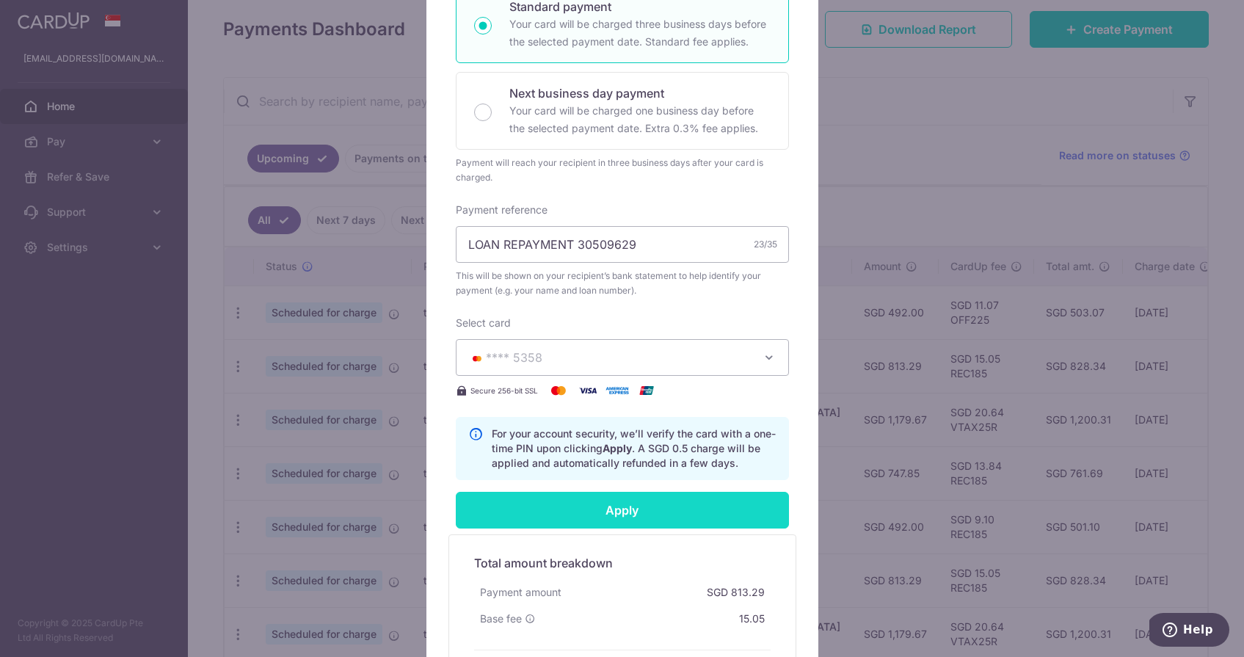
click at [571, 495] on input "Apply" at bounding box center [622, 510] width 333 height 37
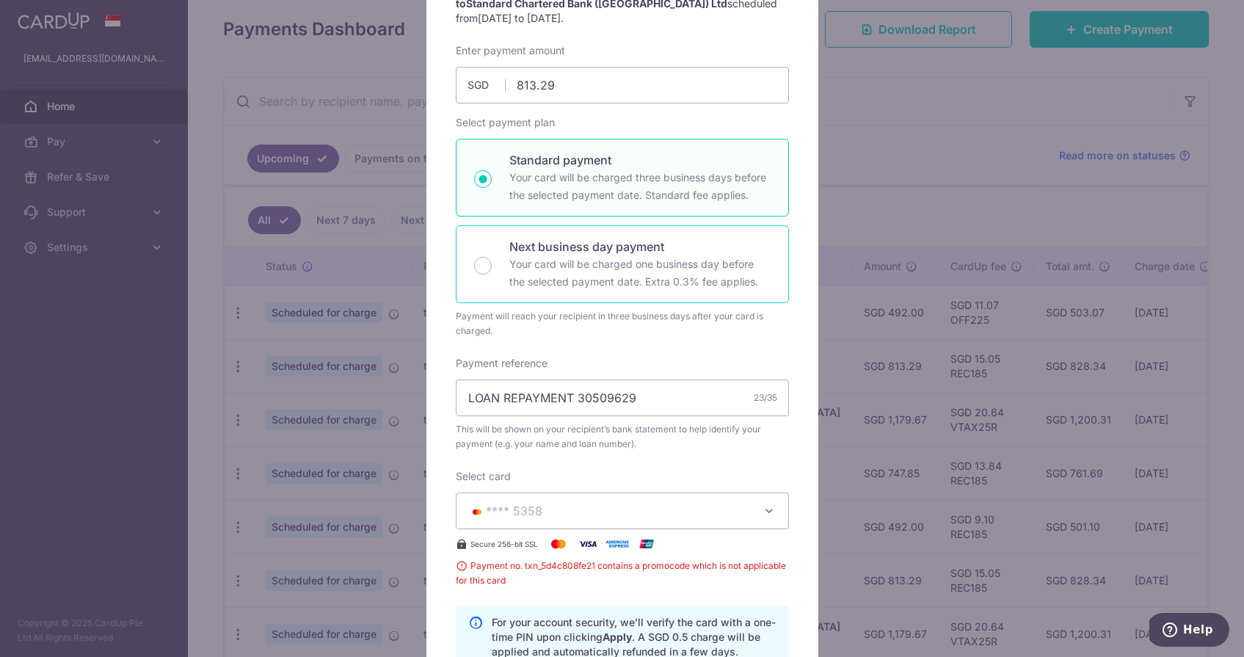
scroll to position [129, 0]
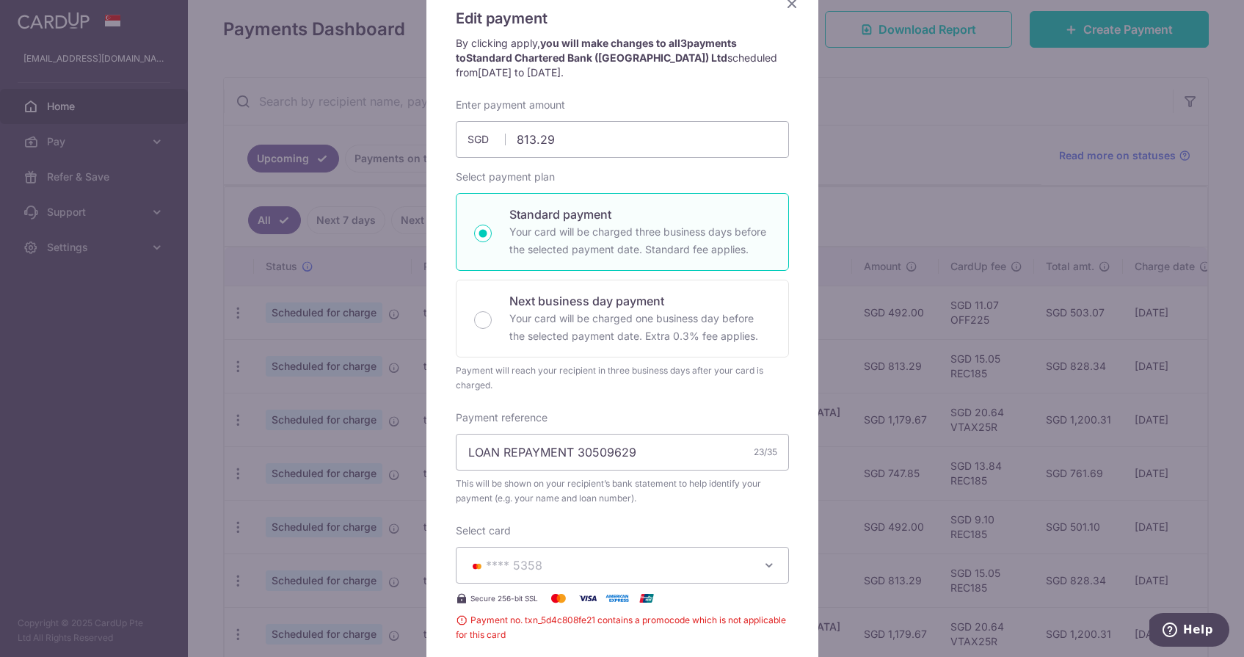
click at [794, 5] on icon "Close" at bounding box center [792, 3] width 18 height 18
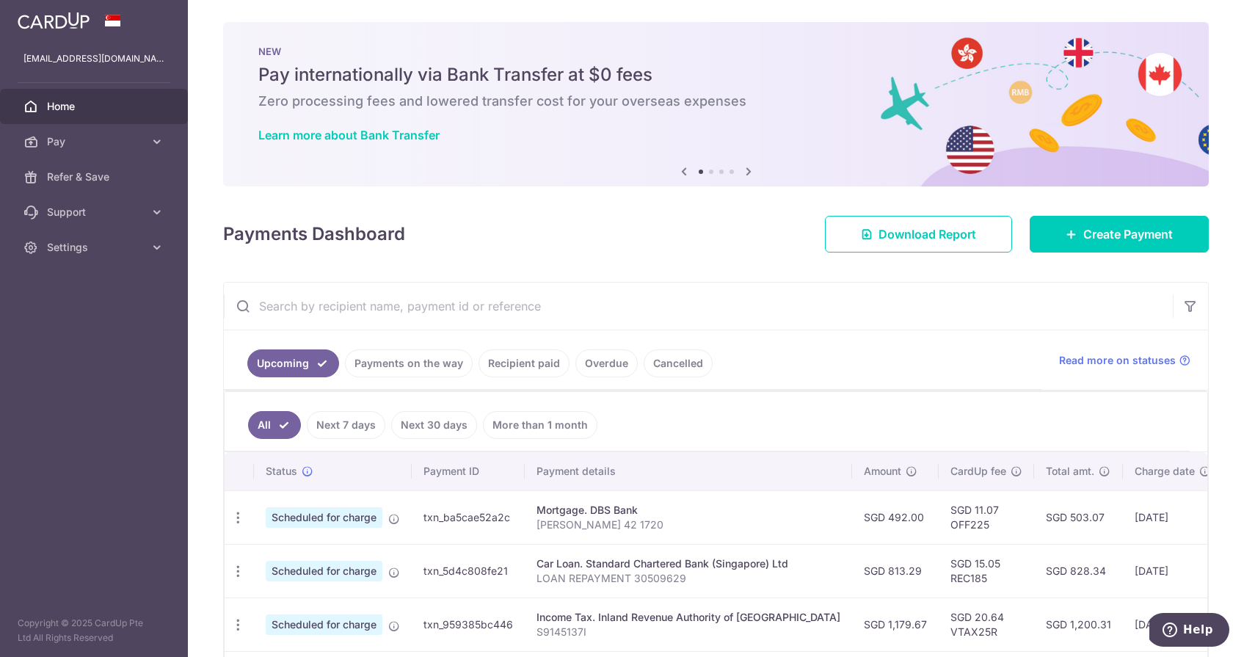
scroll to position [208, 0]
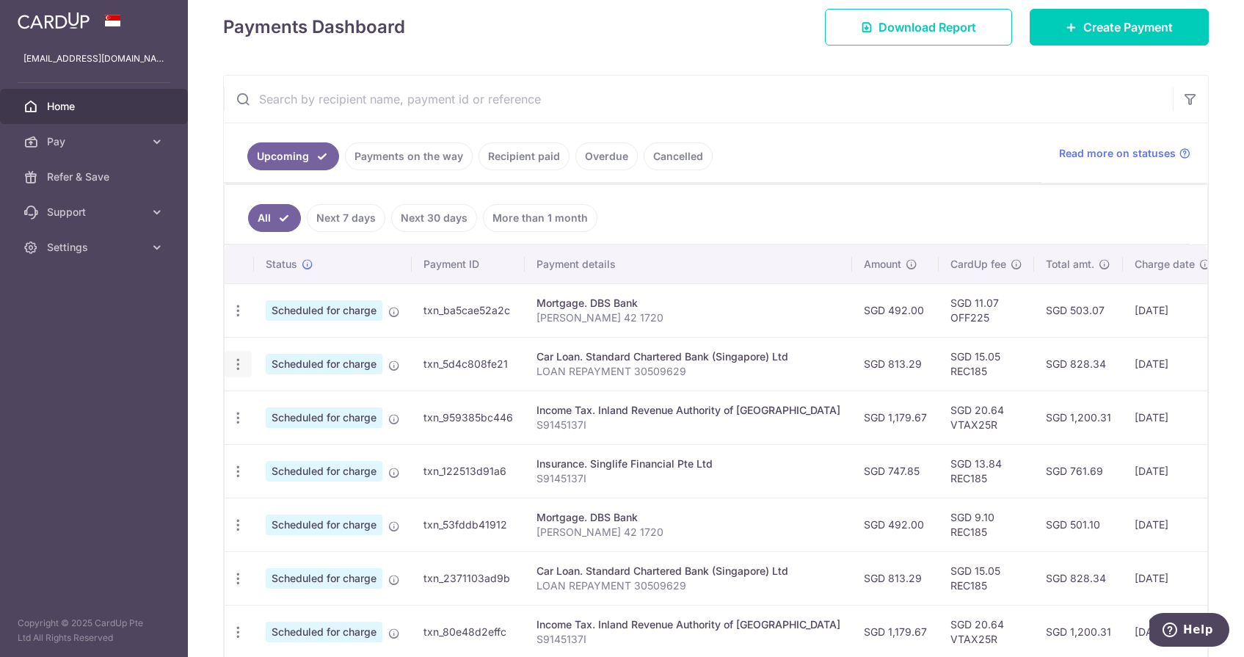
click at [233, 354] on div "Update payment Cancel payment Upload doc" at bounding box center [238, 364] width 27 height 27
click at [237, 363] on icon "button" at bounding box center [238, 364] width 15 height 15
click at [305, 401] on span "Update payment" at bounding box center [316, 405] width 100 height 18
radio input "true"
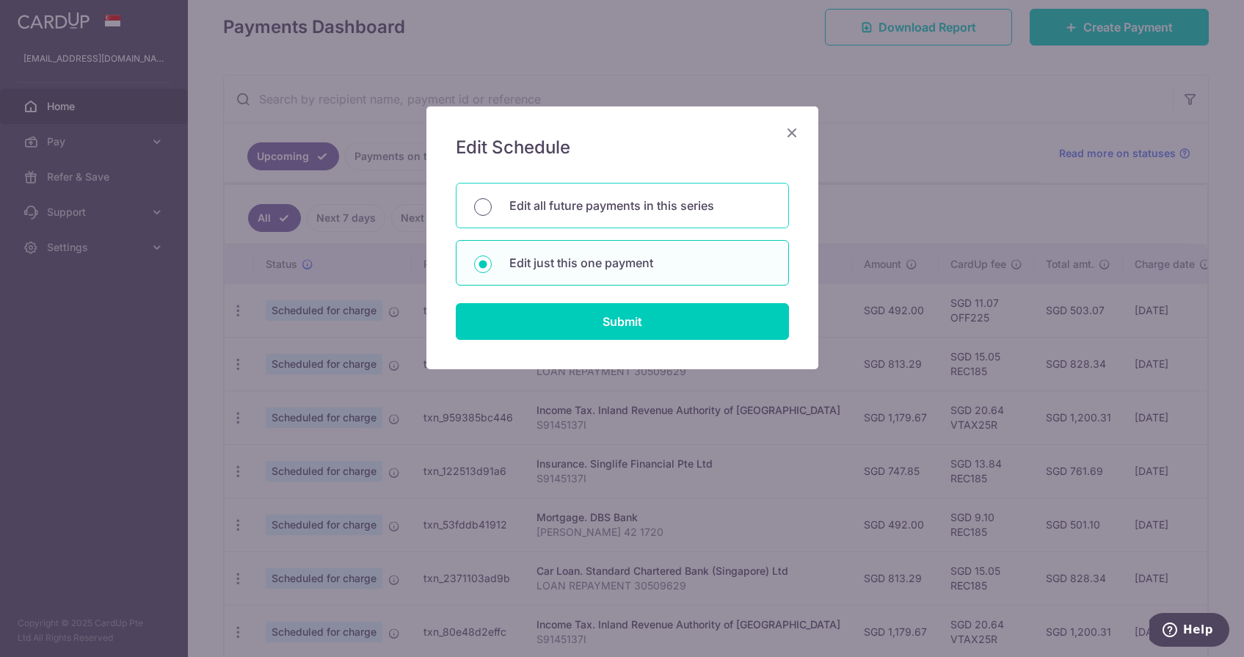
click at [483, 198] on input "Edit all future payments in this series" at bounding box center [483, 207] width 18 height 18
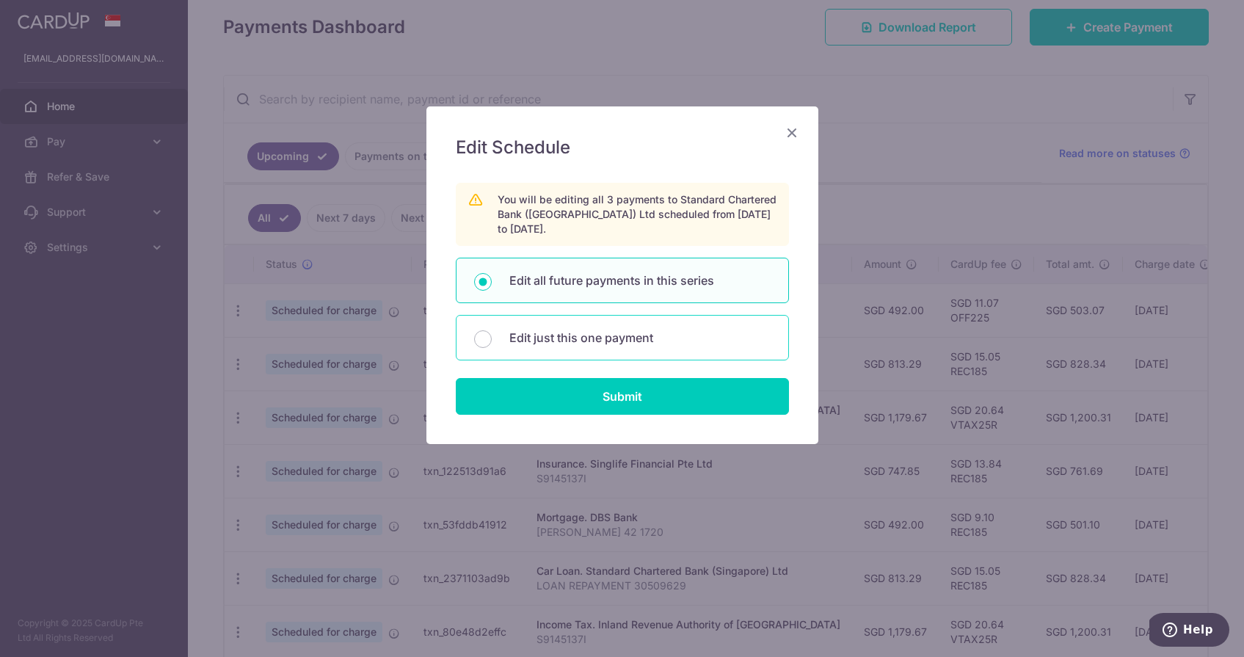
click at [504, 339] on div "Edit just this one payment" at bounding box center [622, 338] width 333 height 46
radio input "false"
radio input "true"
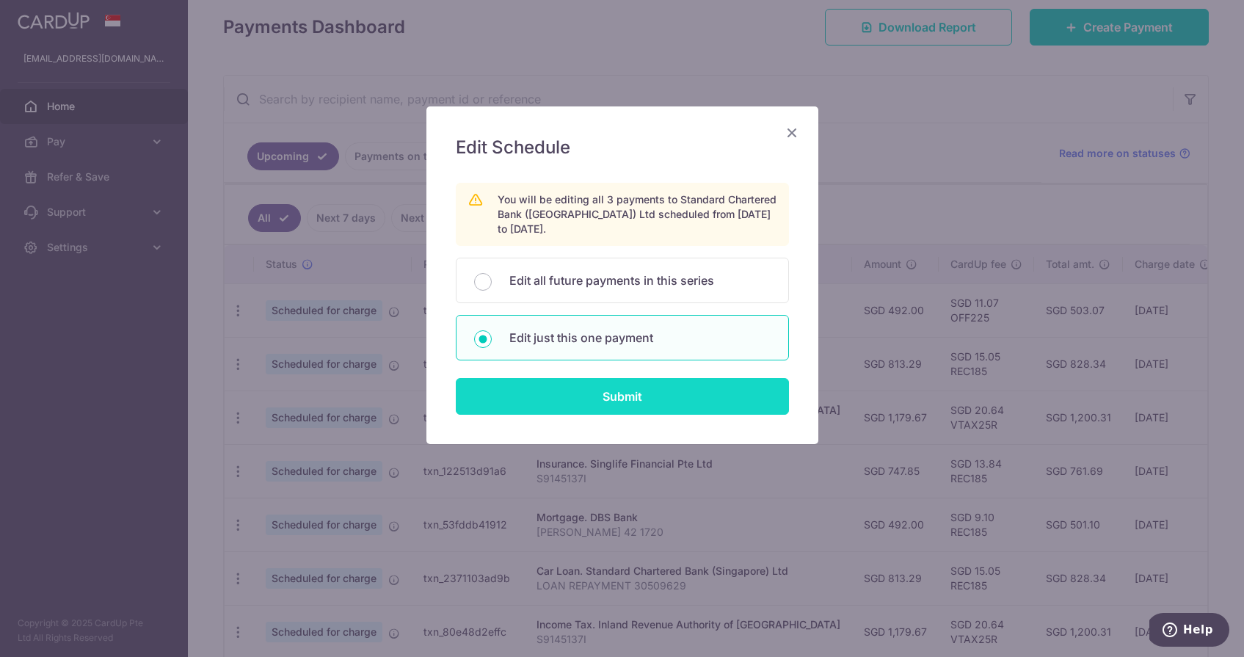
click at [504, 395] on input "Submit" at bounding box center [622, 396] width 333 height 37
radio input "true"
type input "813.29"
type input "[DATE]"
type input "LOAN REPAYMENT 30509629"
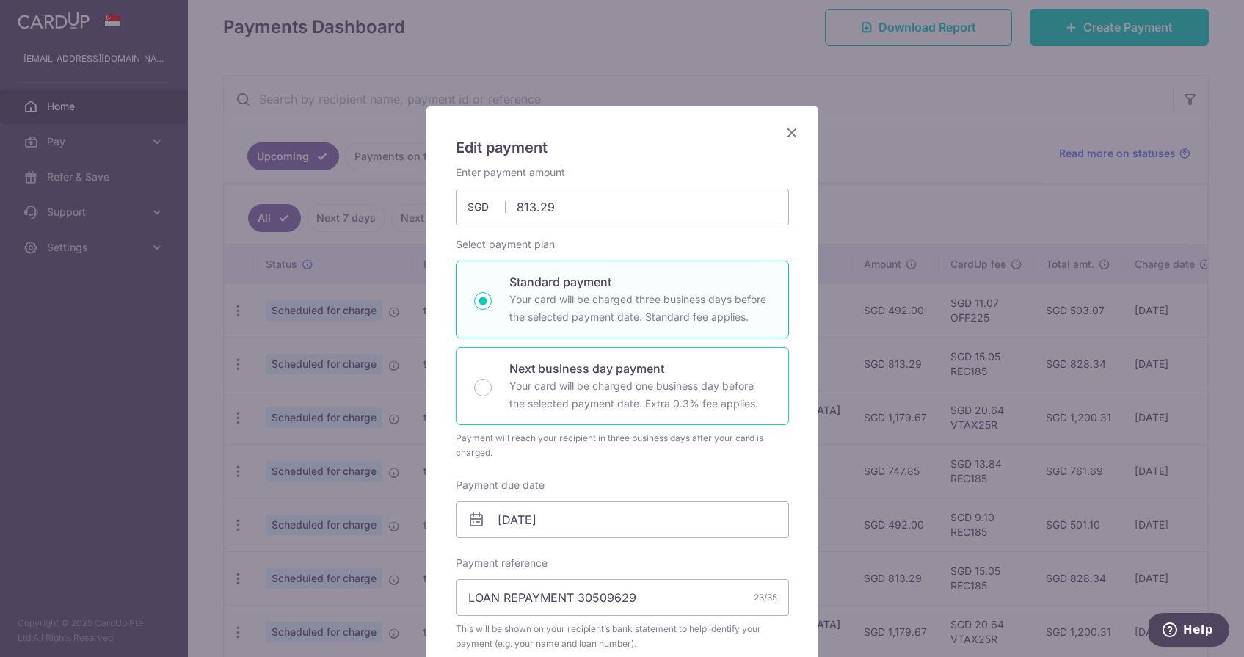
scroll to position [374, 0]
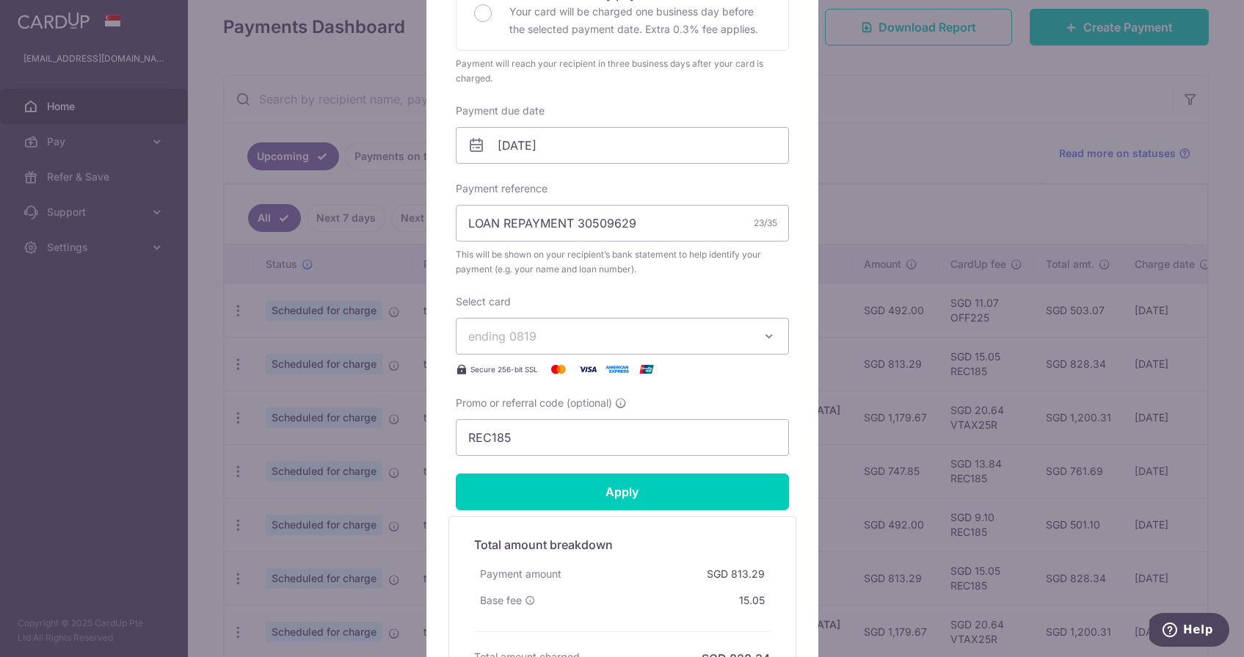
click at [521, 348] on button "ending 0819" at bounding box center [622, 336] width 333 height 37
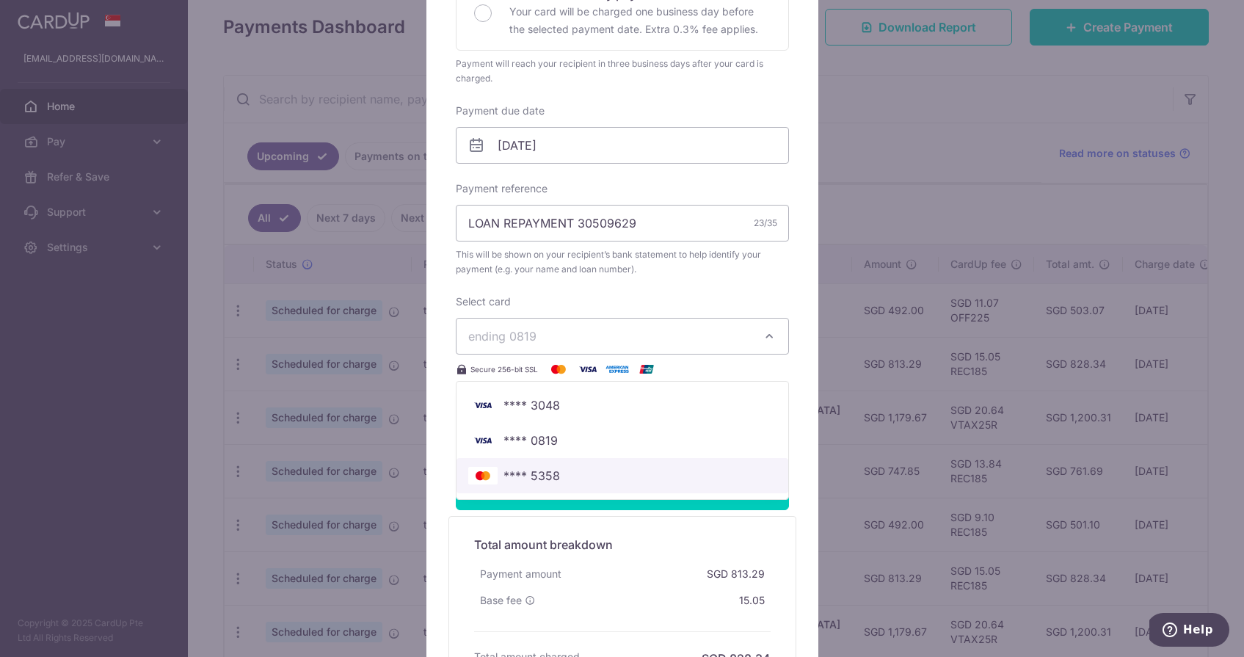
click at [515, 474] on span "**** 5358" at bounding box center [532, 476] width 57 height 18
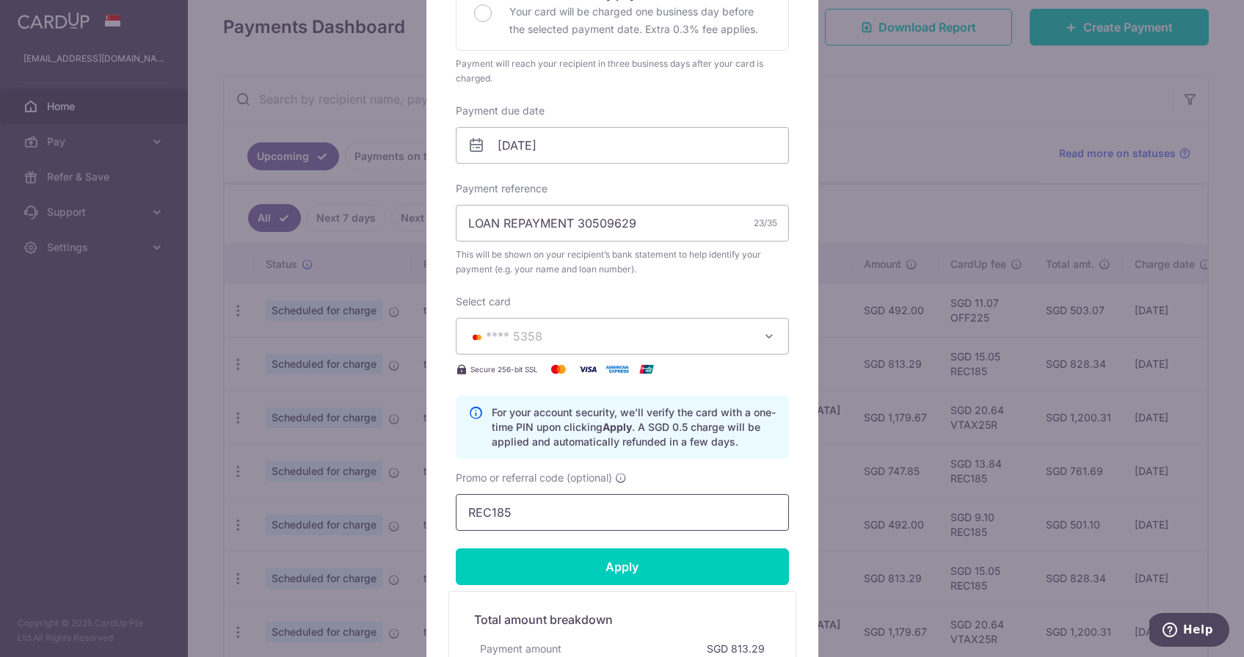
drag, startPoint x: 544, startPoint y: 509, endPoint x: 377, endPoint y: 509, distance: 167.4
click at [378, 509] on div "Edit payment By clicking apply, you will make changes to all payments to Standa…" at bounding box center [622, 328] width 1244 height 657
paste input "OFF22"
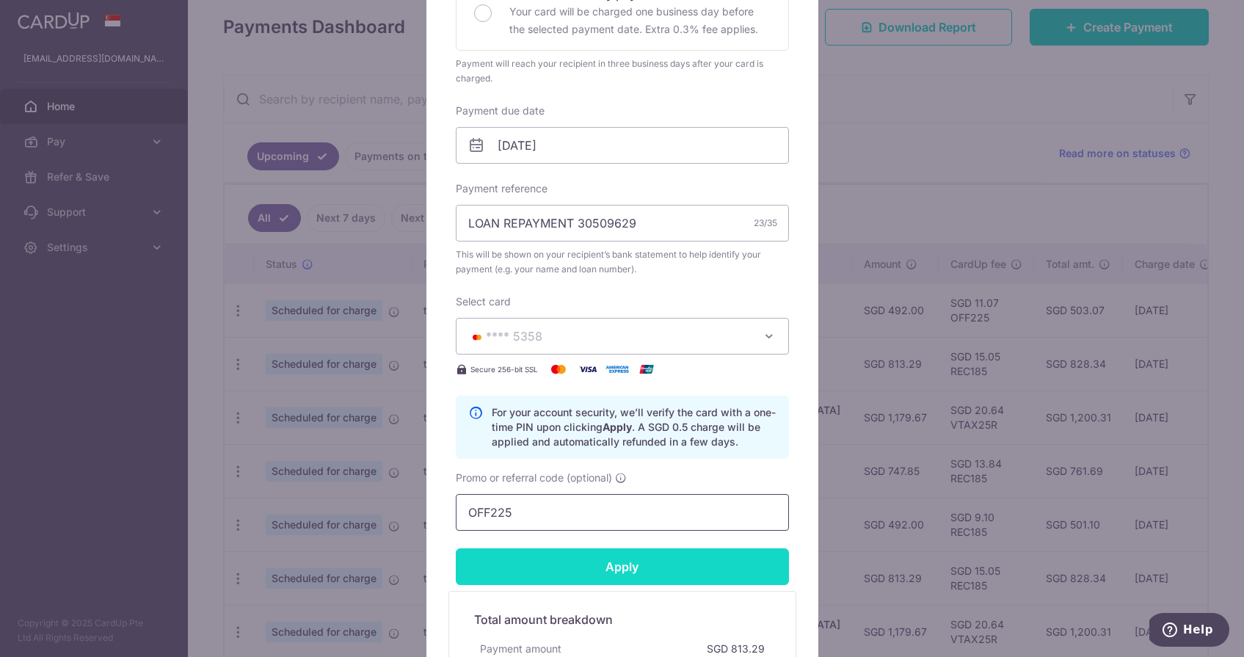
type input "OFF225"
click at [550, 580] on input "Apply" at bounding box center [622, 566] width 333 height 37
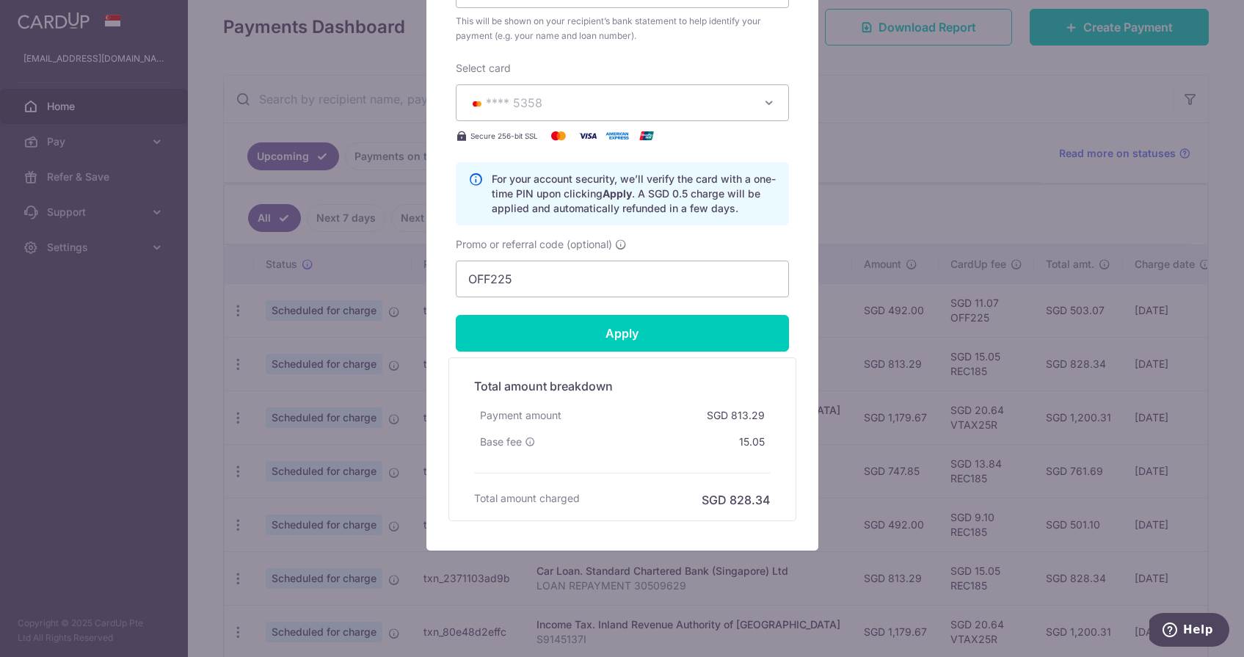
scroll to position [608, 0]
type input "Successfully Applied"
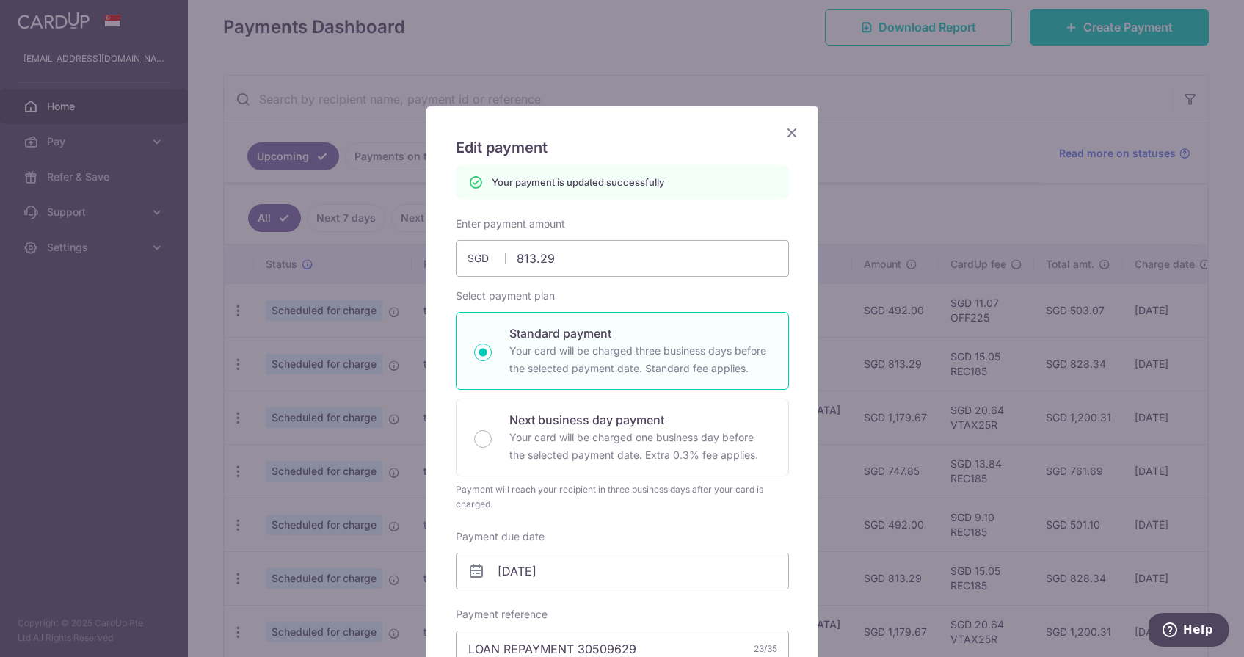
scroll to position [0, 0]
click at [797, 130] on icon "Close" at bounding box center [792, 132] width 18 height 18
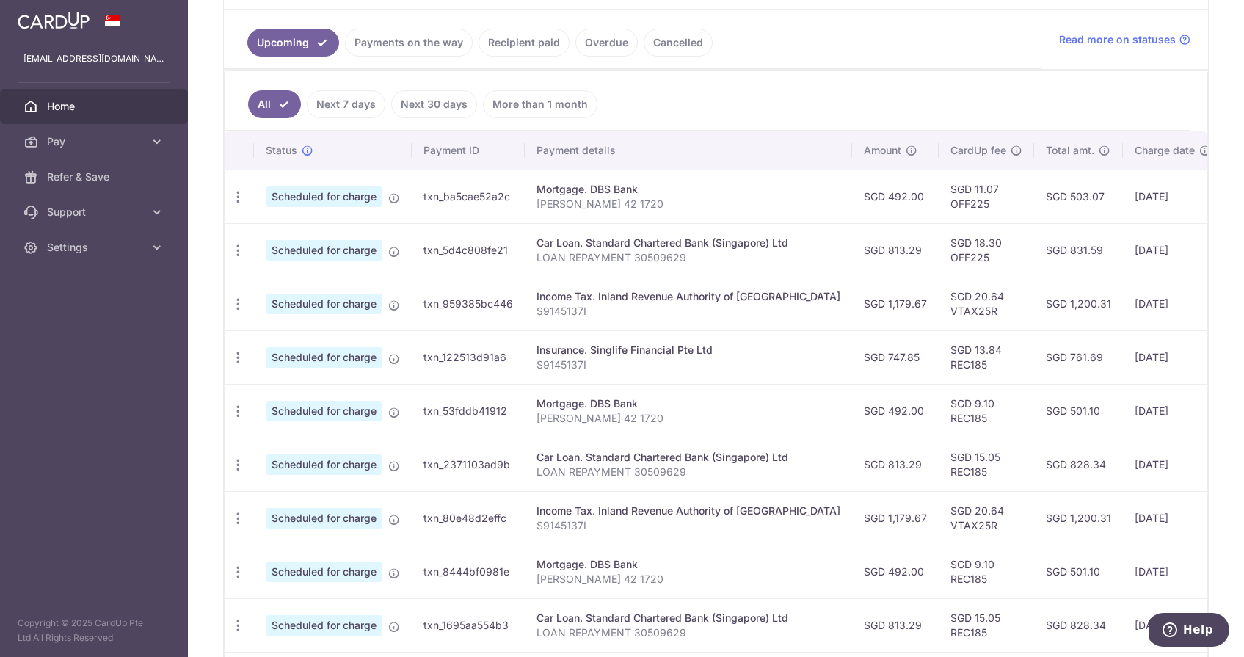
scroll to position [321, 0]
click at [250, 306] on div "Update payment Cancel payment" at bounding box center [238, 305] width 27 height 27
click at [237, 355] on icon "button" at bounding box center [238, 359] width 15 height 15
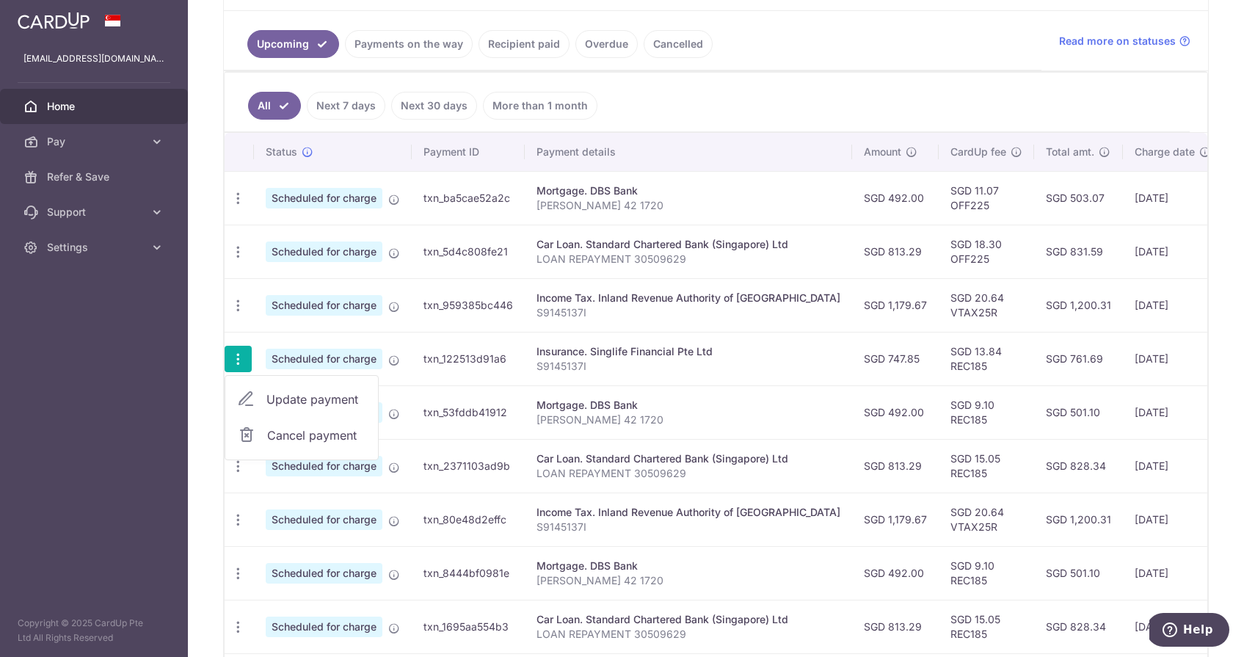
click at [273, 396] on span "Update payment" at bounding box center [316, 400] width 100 height 18
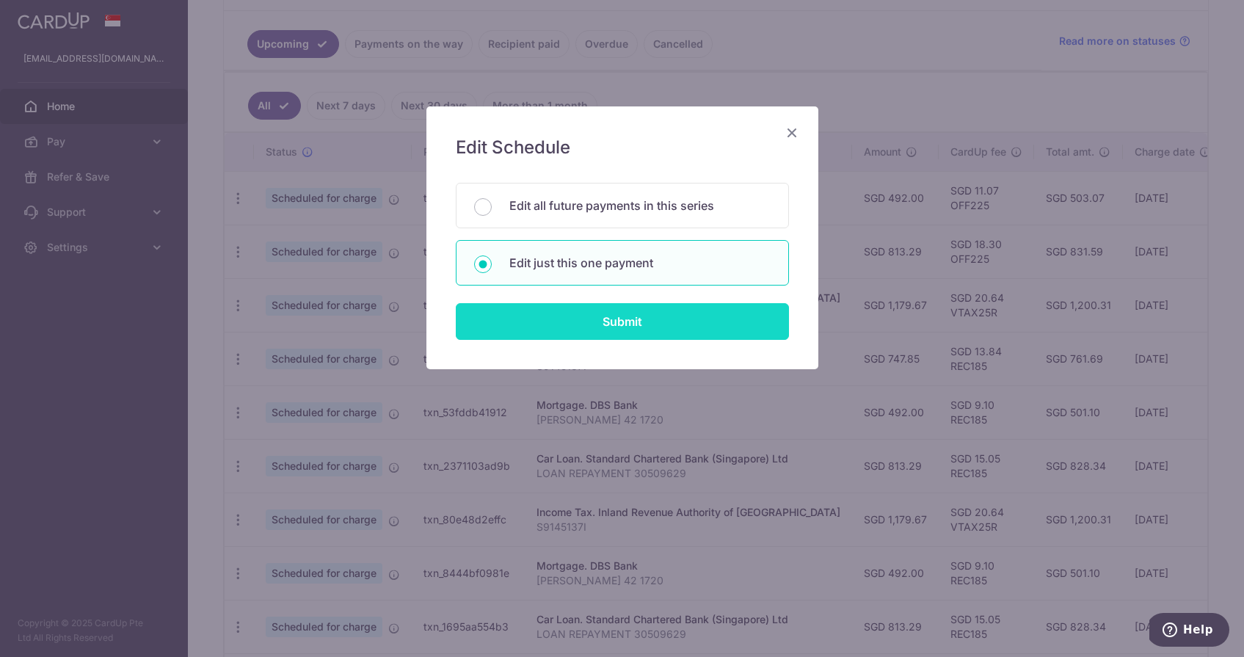
click at [522, 338] on input "Submit" at bounding box center [622, 321] width 333 height 37
radio input "true"
type input "747.85"
type input "[DATE]"
type input "S9145137I"
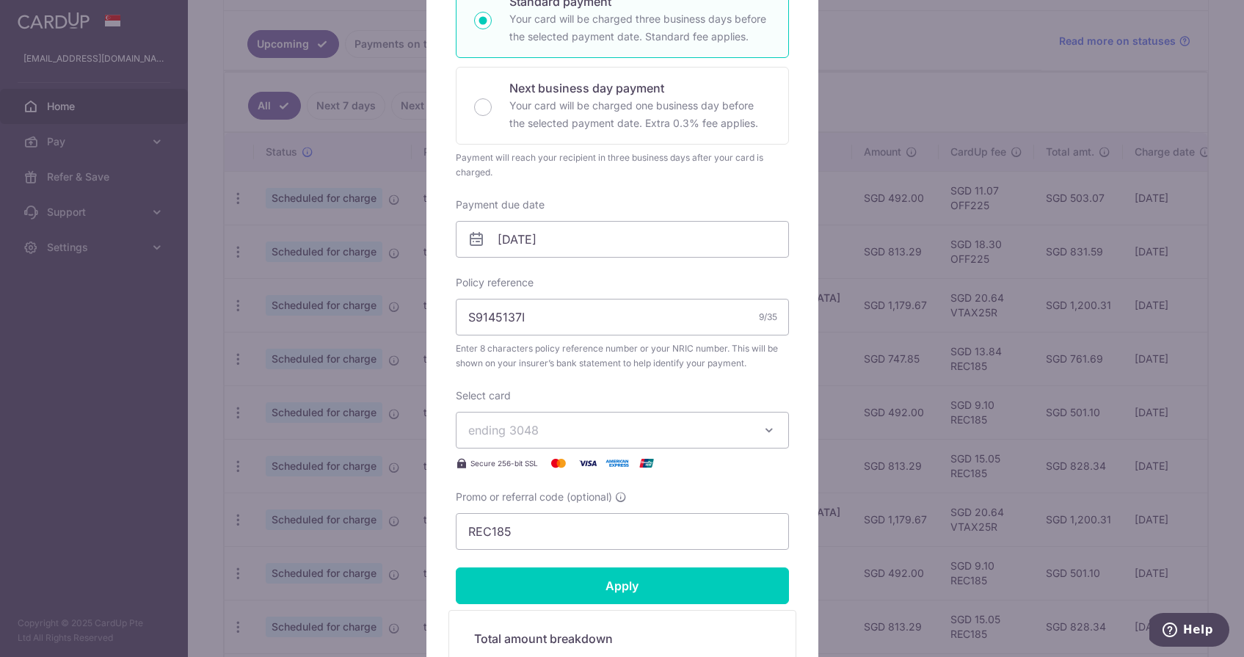
scroll to position [302, 0]
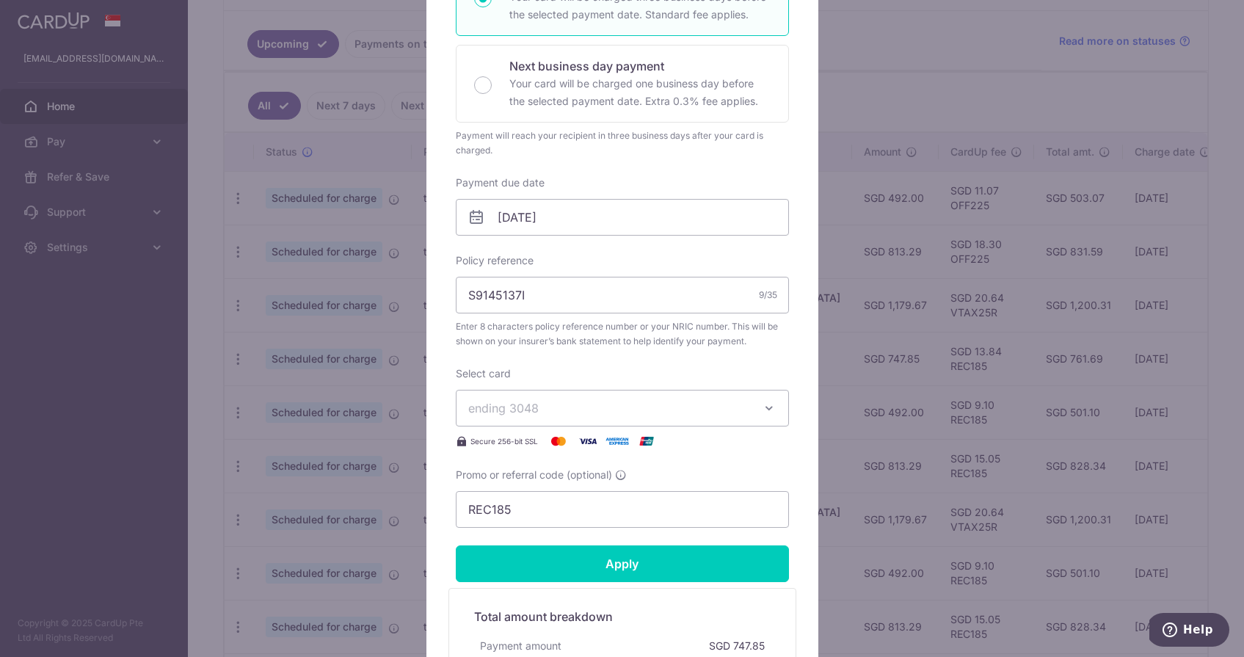
click at [548, 428] on div "Select card ending 3048 **** 3048 **** 0819 **** 5358 Secure 256-bit SSL" at bounding box center [622, 408] width 333 height 84
click at [542, 399] on button "ending 3048" at bounding box center [622, 408] width 333 height 37
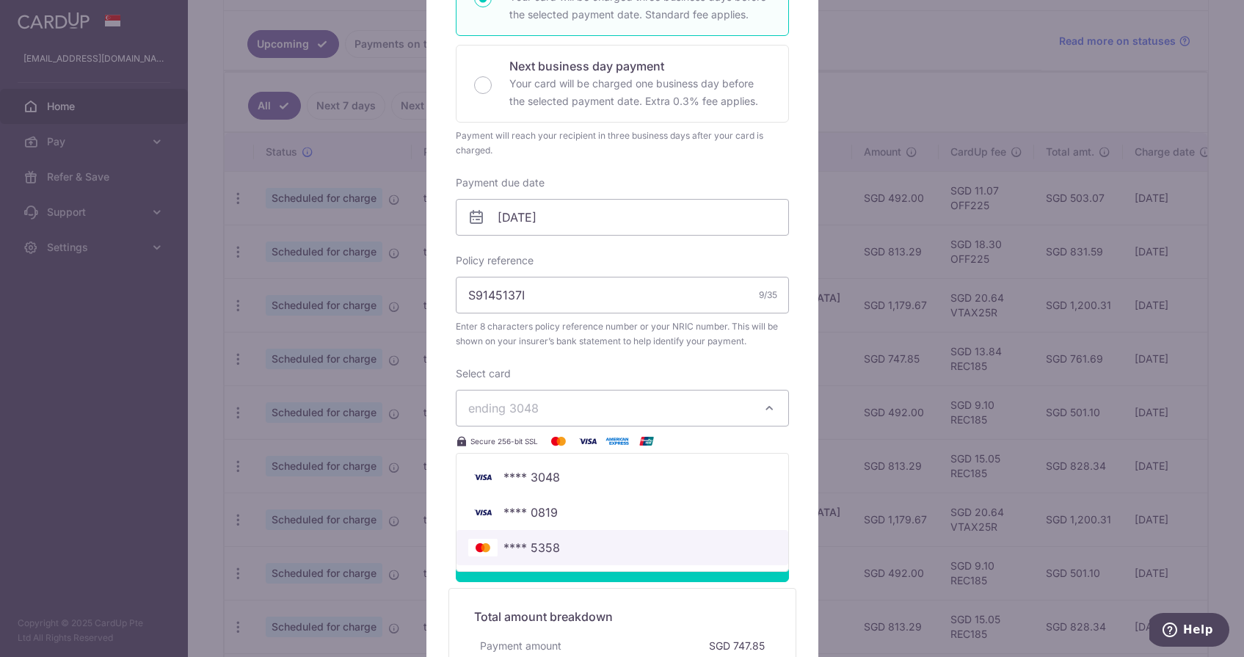
click at [507, 551] on span "**** 5358" at bounding box center [532, 548] width 57 height 18
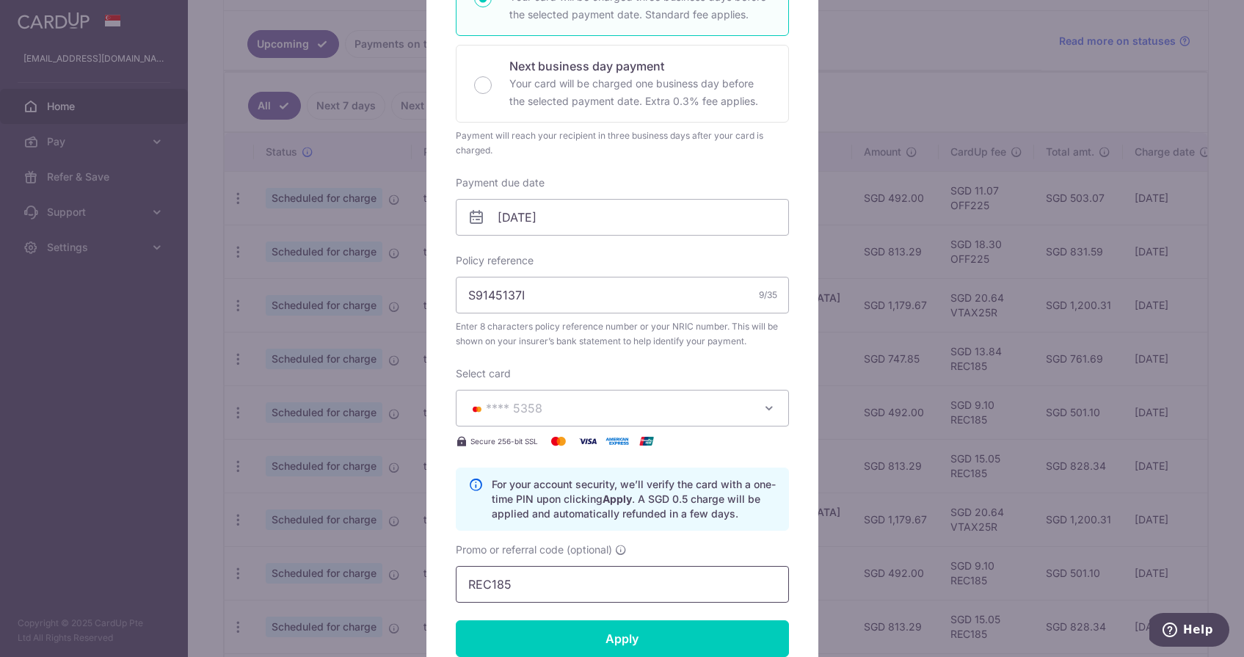
drag, startPoint x: 529, startPoint y: 587, endPoint x: 415, endPoint y: 587, distance: 113.0
click at [467, 587] on input "REC185" at bounding box center [622, 584] width 333 height 37
paste input "OFF22"
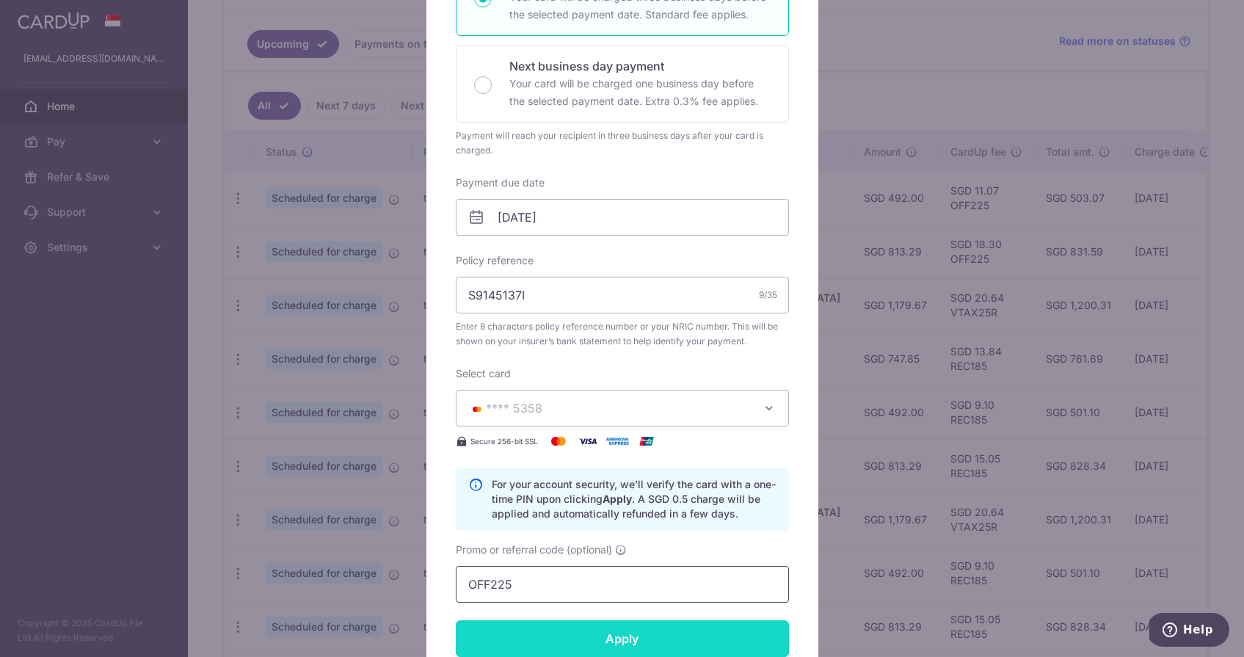
type input "OFF225"
click at [653, 647] on input "Apply" at bounding box center [622, 638] width 333 height 37
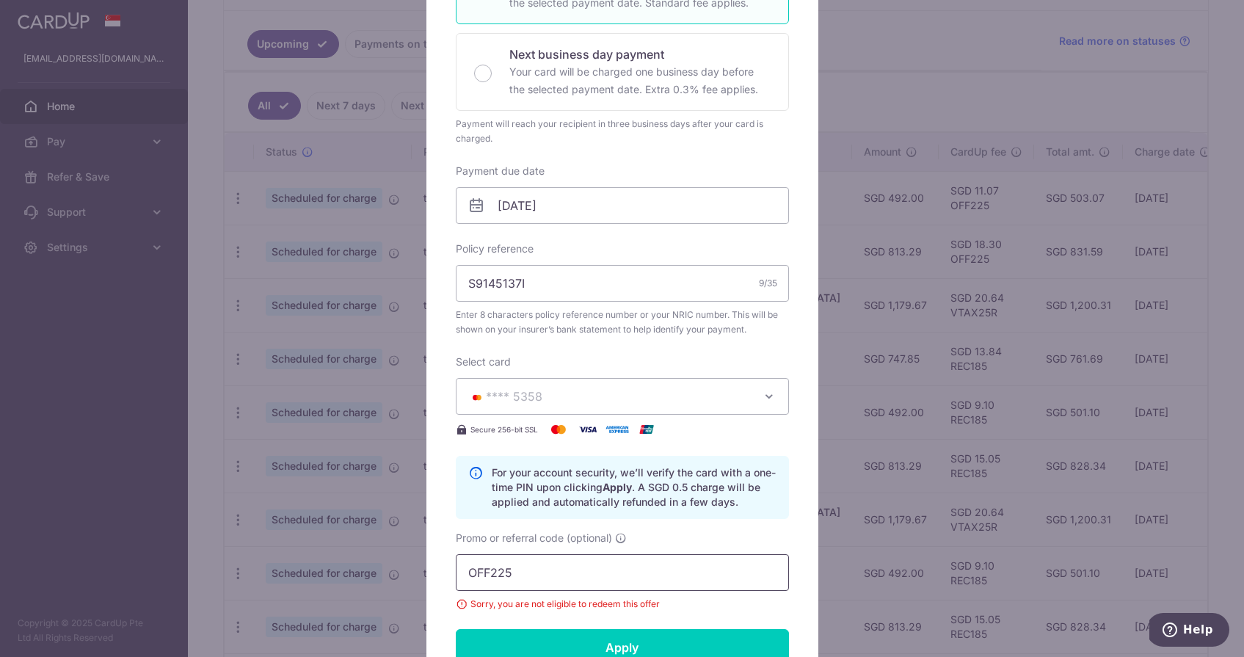
scroll to position [311, 0]
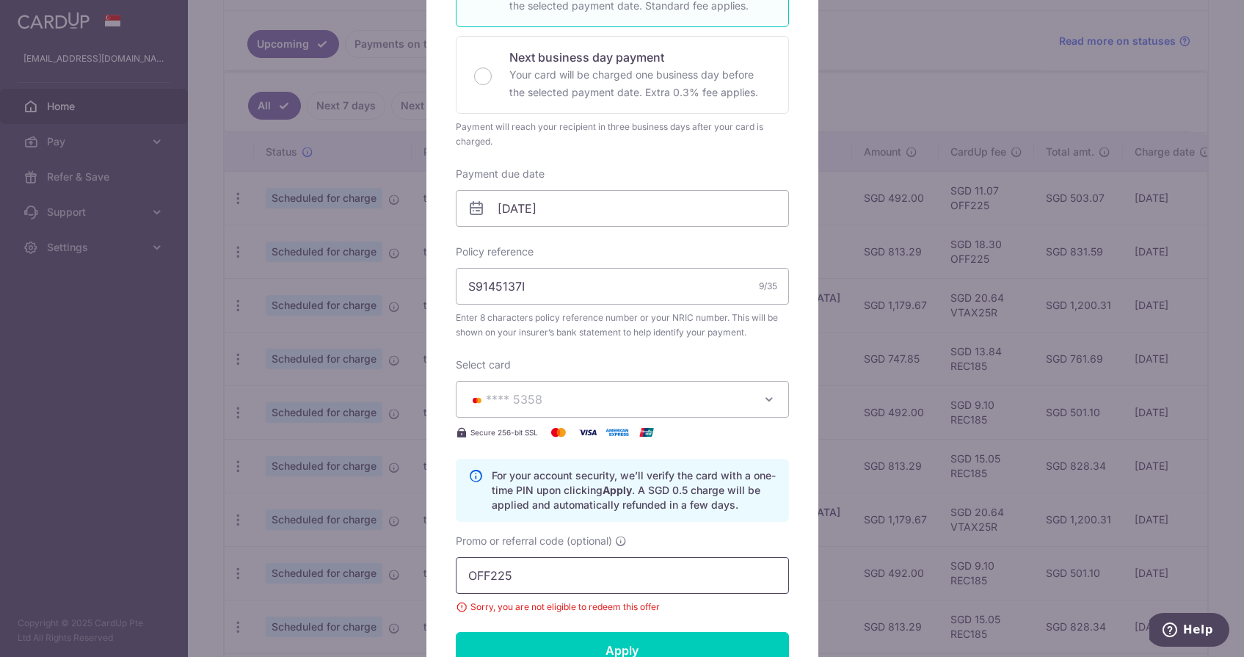
drag, startPoint x: 600, startPoint y: 576, endPoint x: 424, endPoint y: 576, distance: 176.2
click at [425, 576] on div "Edit payment By clicking apply, you will make changes to all payments to Singli…" at bounding box center [622, 328] width 1244 height 657
paste input "MCTAX25"
type input "MCTAX25"
click at [531, 643] on input "Apply" at bounding box center [622, 650] width 333 height 37
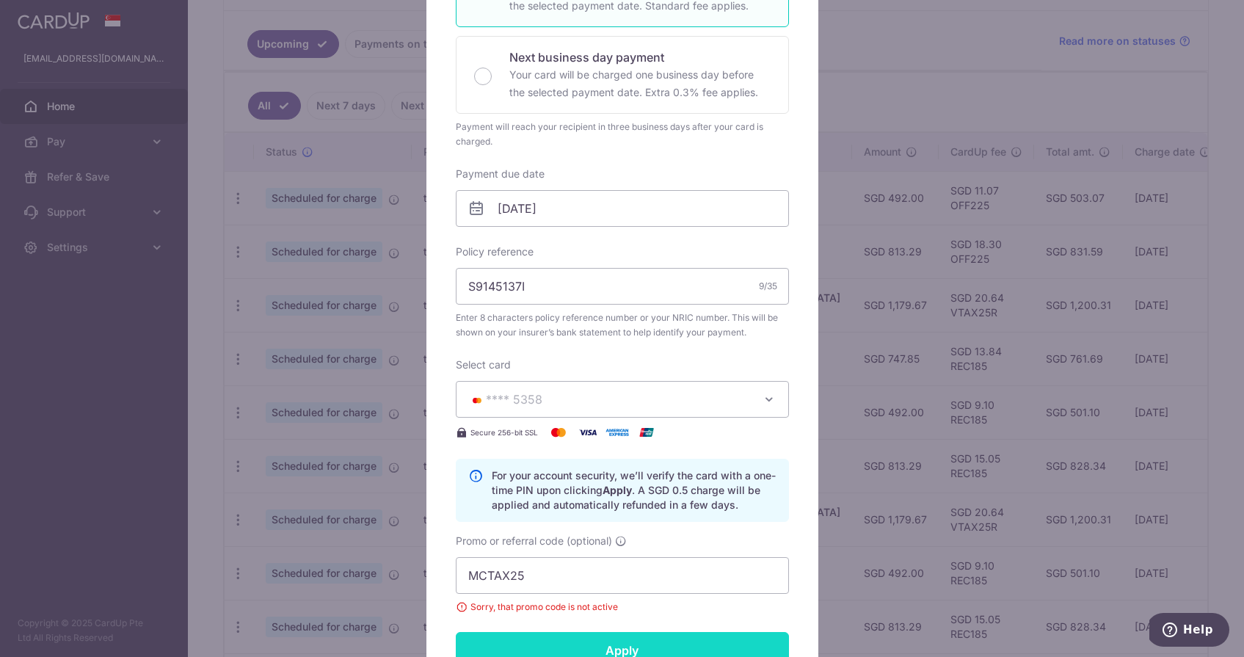
click at [531, 643] on input "Apply" at bounding box center [622, 650] width 333 height 37
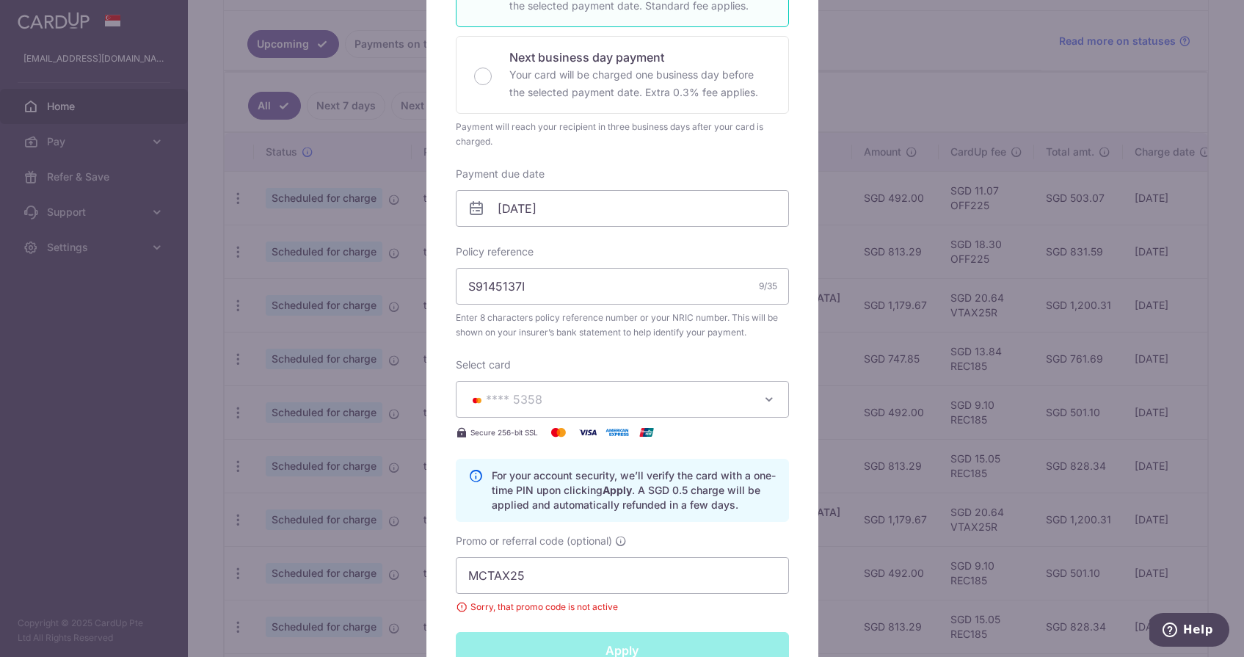
click at [531, 643] on input "Apply" at bounding box center [622, 650] width 333 height 37
click at [531, 643] on div "Apply" at bounding box center [622, 650] width 351 height 37
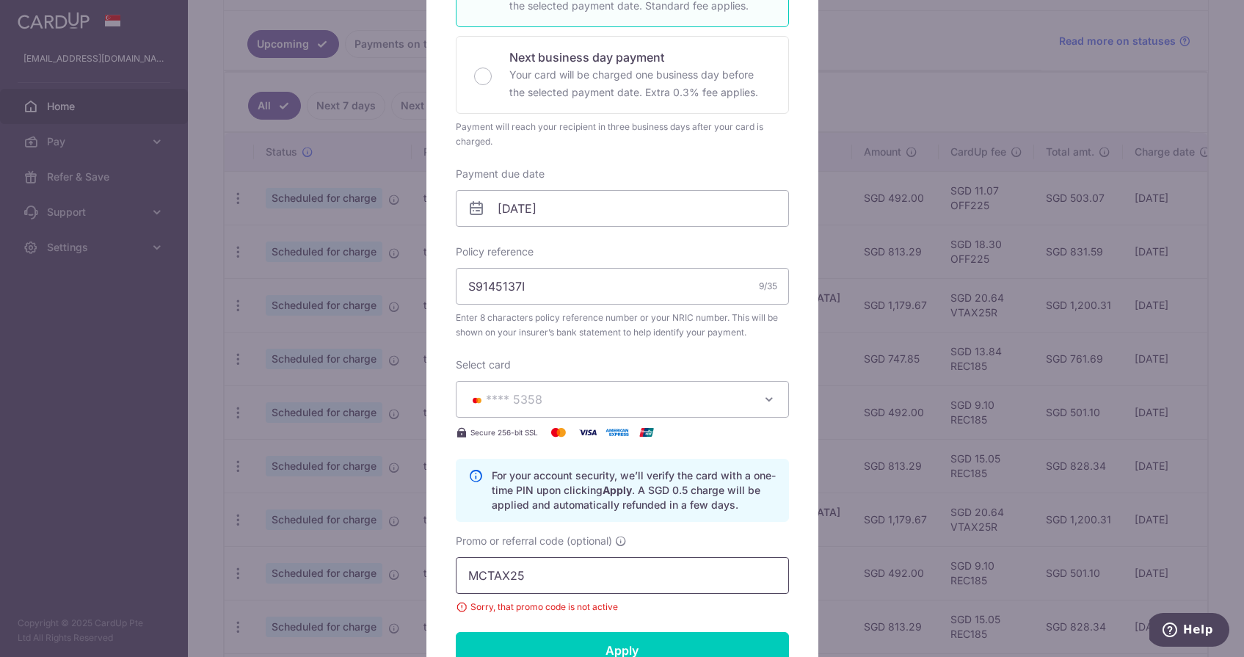
drag, startPoint x: 548, startPoint y: 587, endPoint x: 428, endPoint y: 581, distance: 120.5
click at [430, 581] on div "Edit payment By clicking apply, you will make changes to all payments to Singli…" at bounding box center [623, 331] width 392 height 1073
click at [665, 146] on div "Payment will reach your recipient in three business days after your card is cha…" at bounding box center [622, 134] width 333 height 29
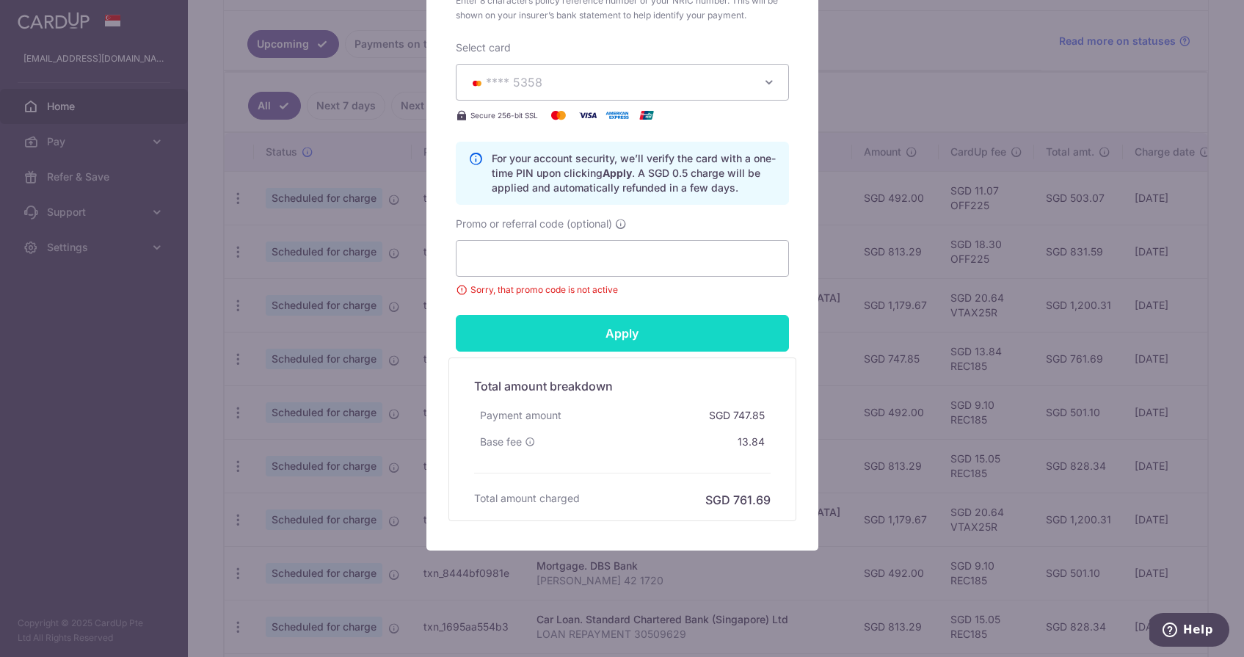
scroll to position [628, 0]
click at [672, 345] on input "Apply" at bounding box center [622, 333] width 333 height 37
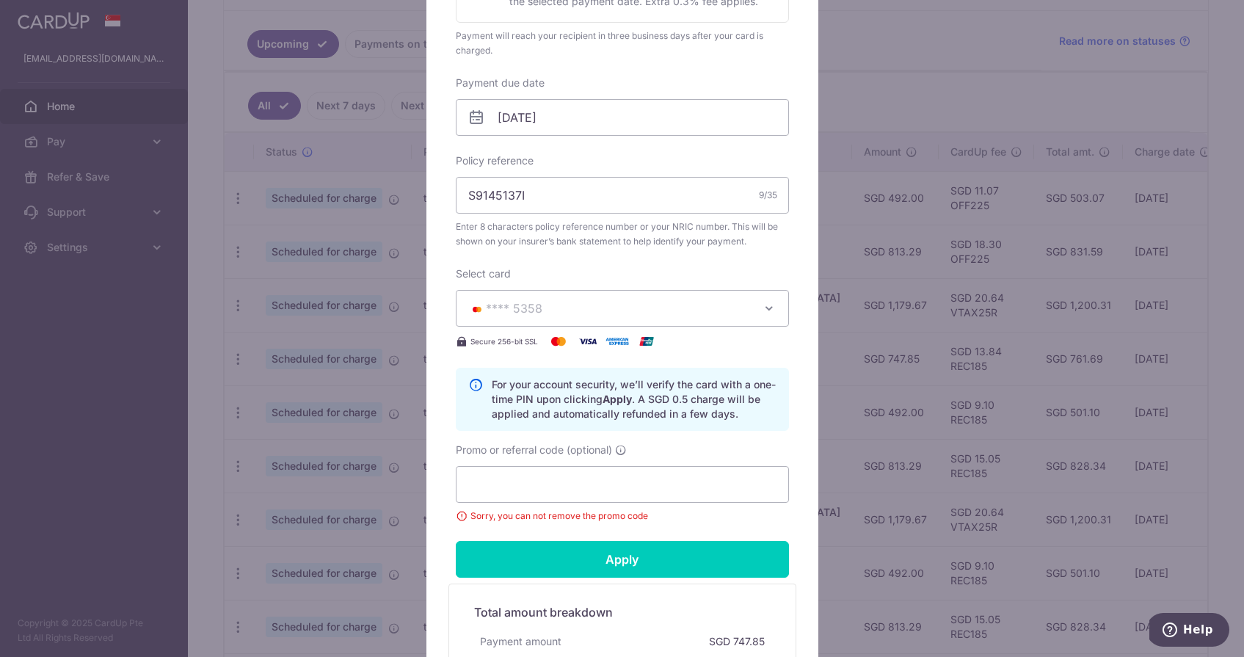
scroll to position [394, 0]
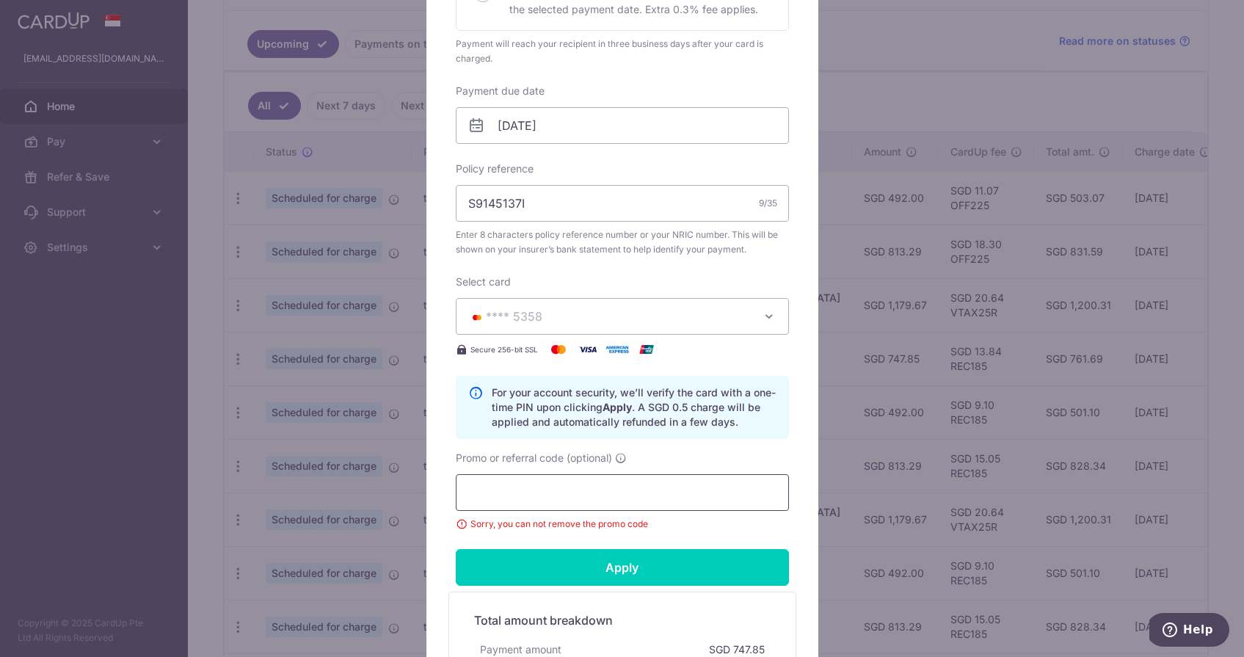
click at [581, 507] on input "Promo or referral code (optional)" at bounding box center [622, 492] width 333 height 37
click at [584, 305] on button "**** 5358" at bounding box center [622, 316] width 333 height 37
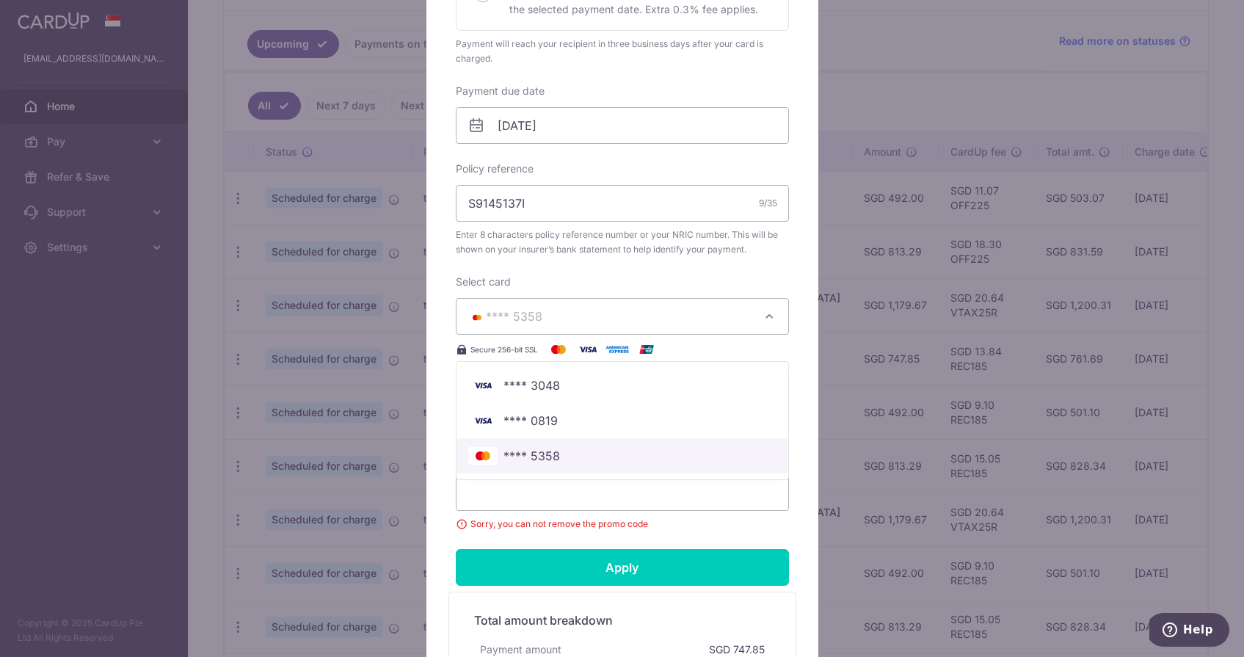
click at [530, 470] on link "**** 5358" at bounding box center [623, 455] width 332 height 35
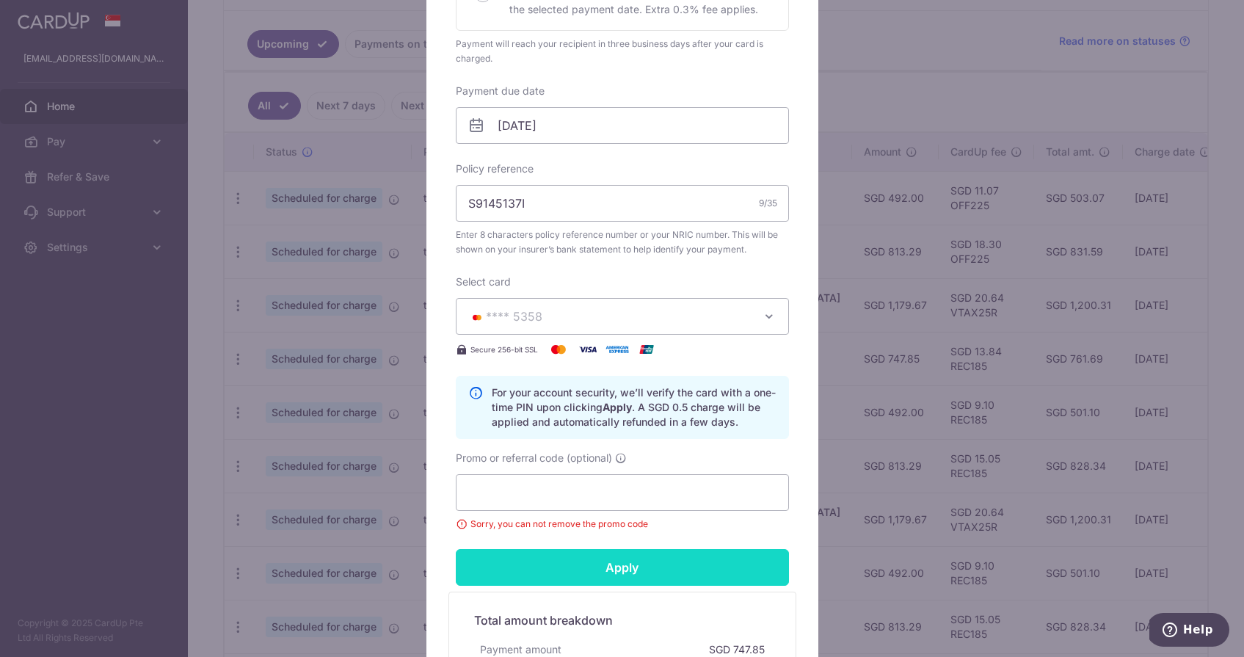
click at [550, 575] on input "Apply" at bounding box center [622, 567] width 333 height 37
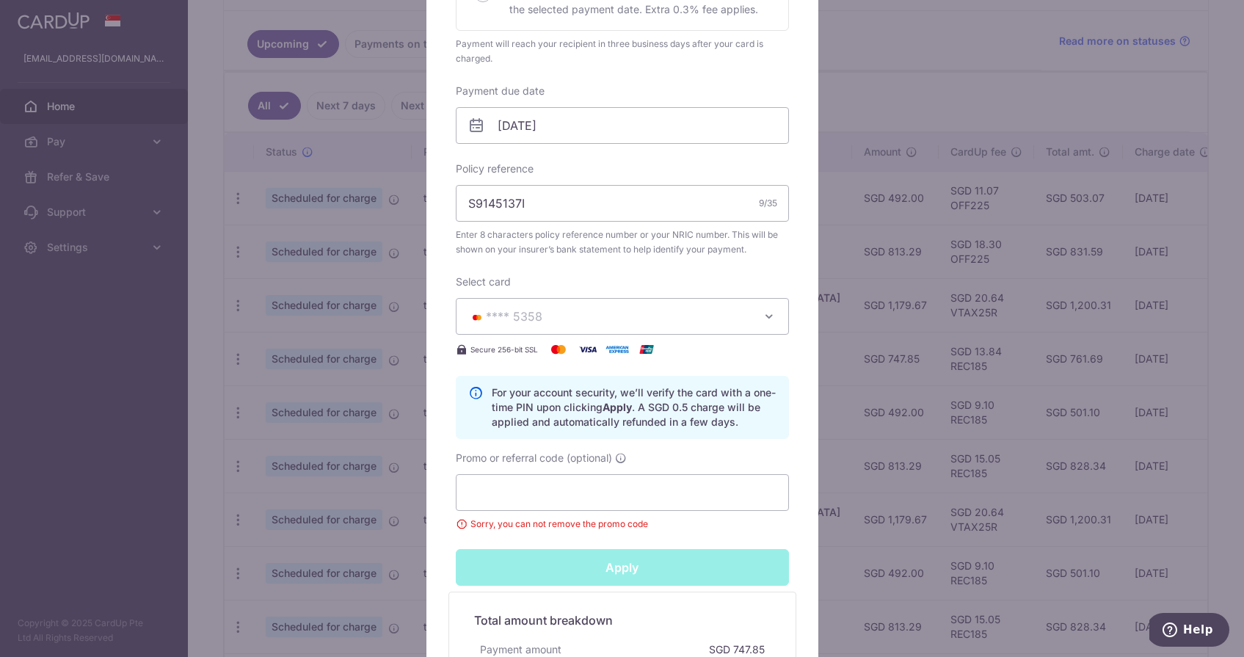
click at [550, 575] on div "Apply" at bounding box center [622, 567] width 351 height 37
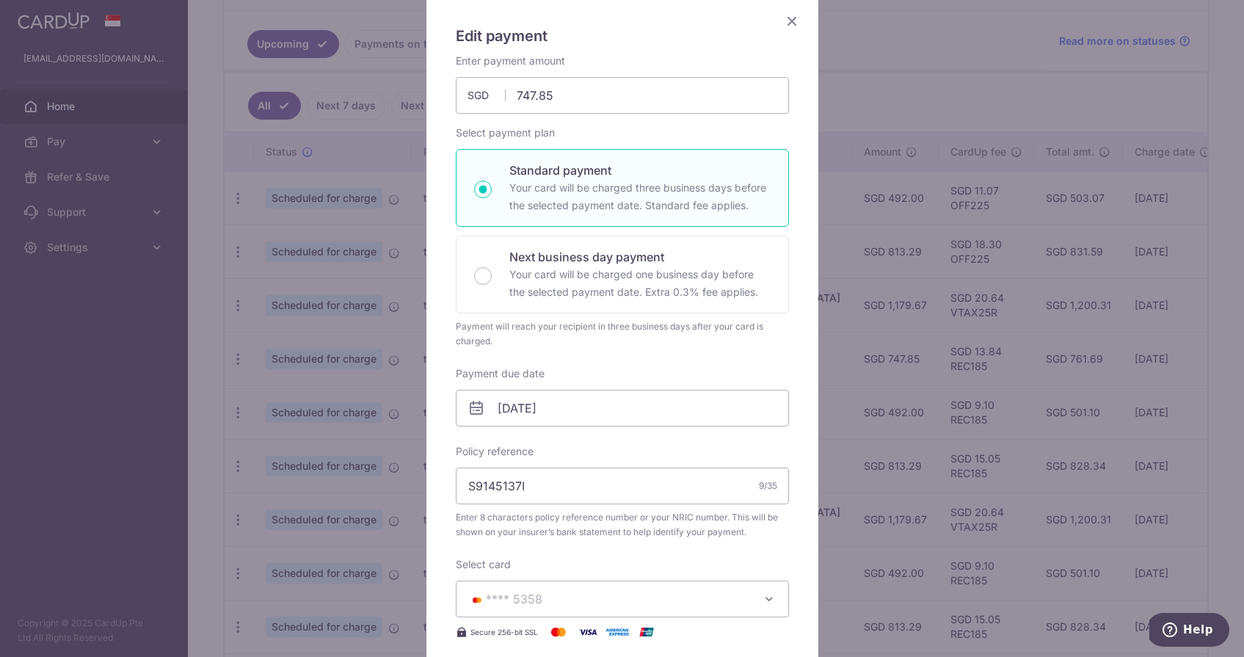
scroll to position [29, 0]
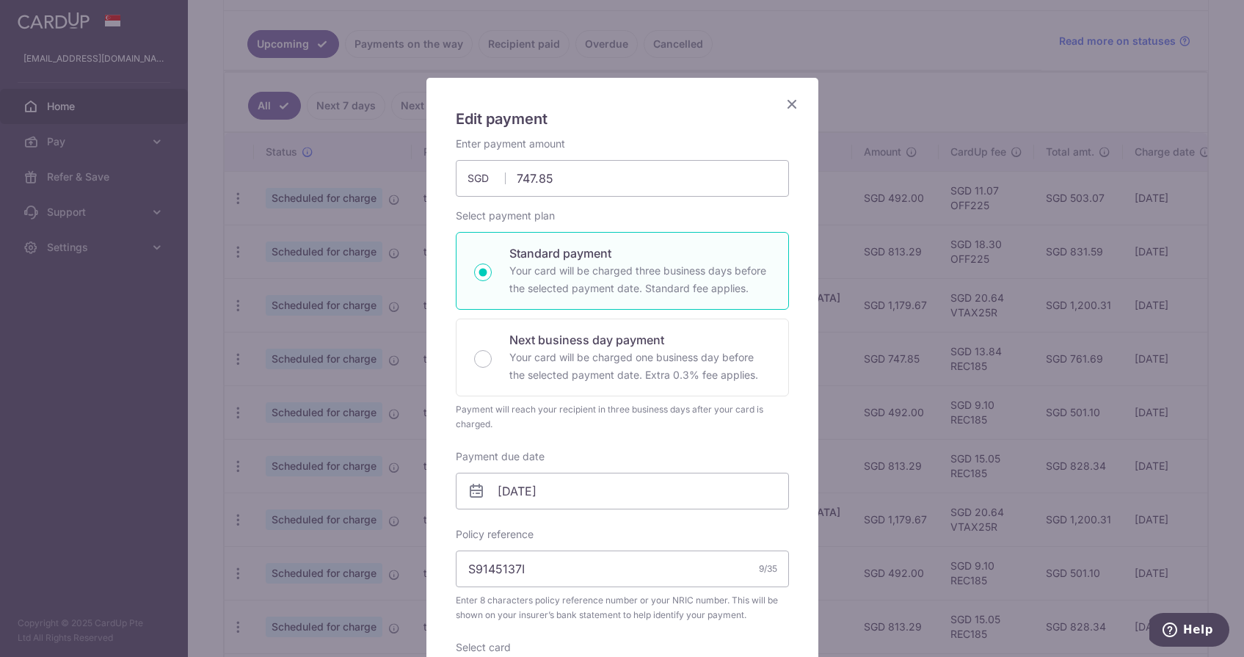
click at [794, 109] on icon "Close" at bounding box center [792, 104] width 18 height 18
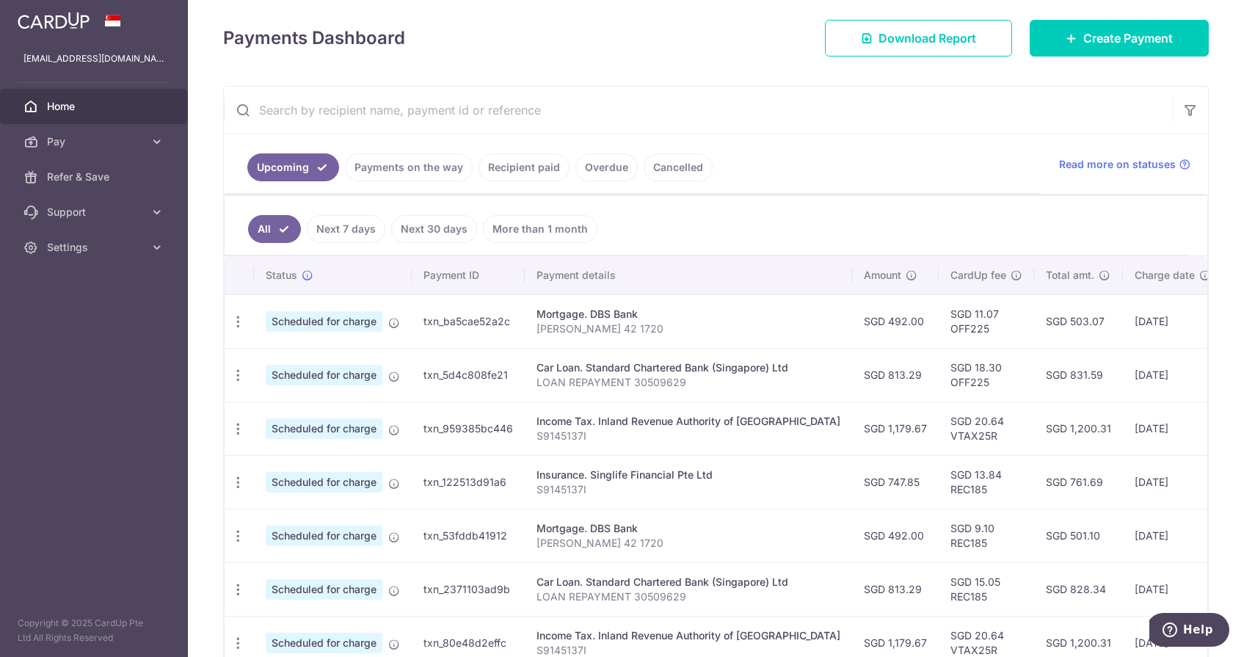
scroll to position [262, 0]
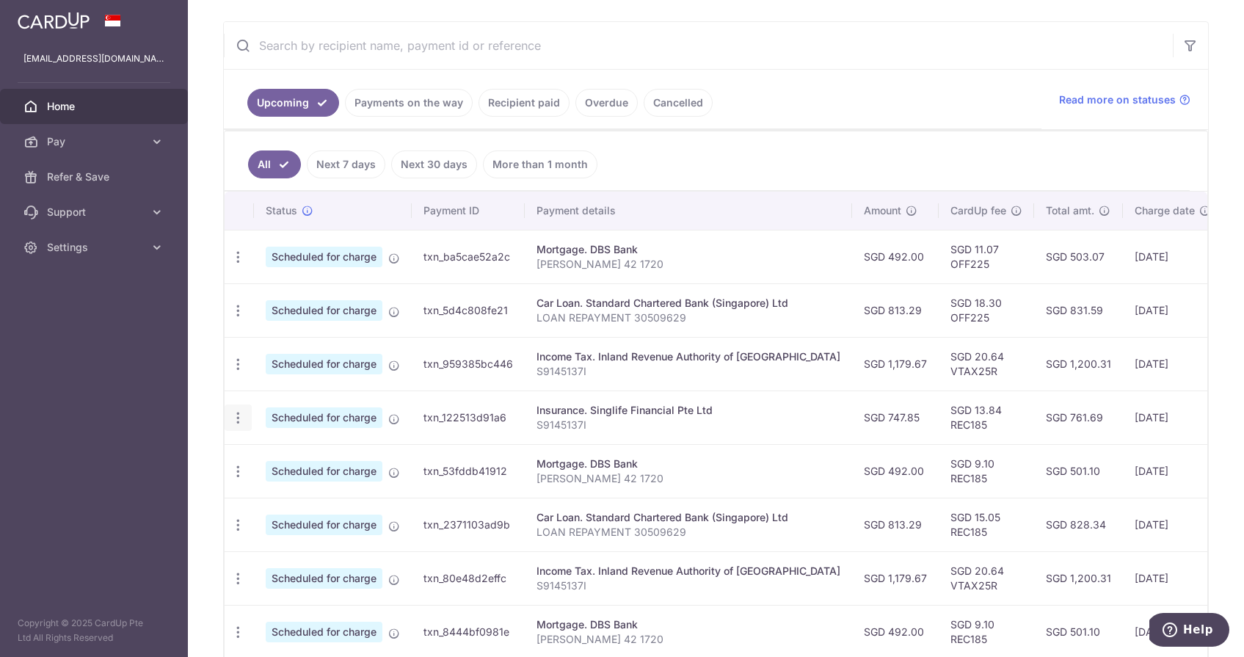
click div "Update payment Cancel payment"
click icon "button"
click icon
radio input "true"
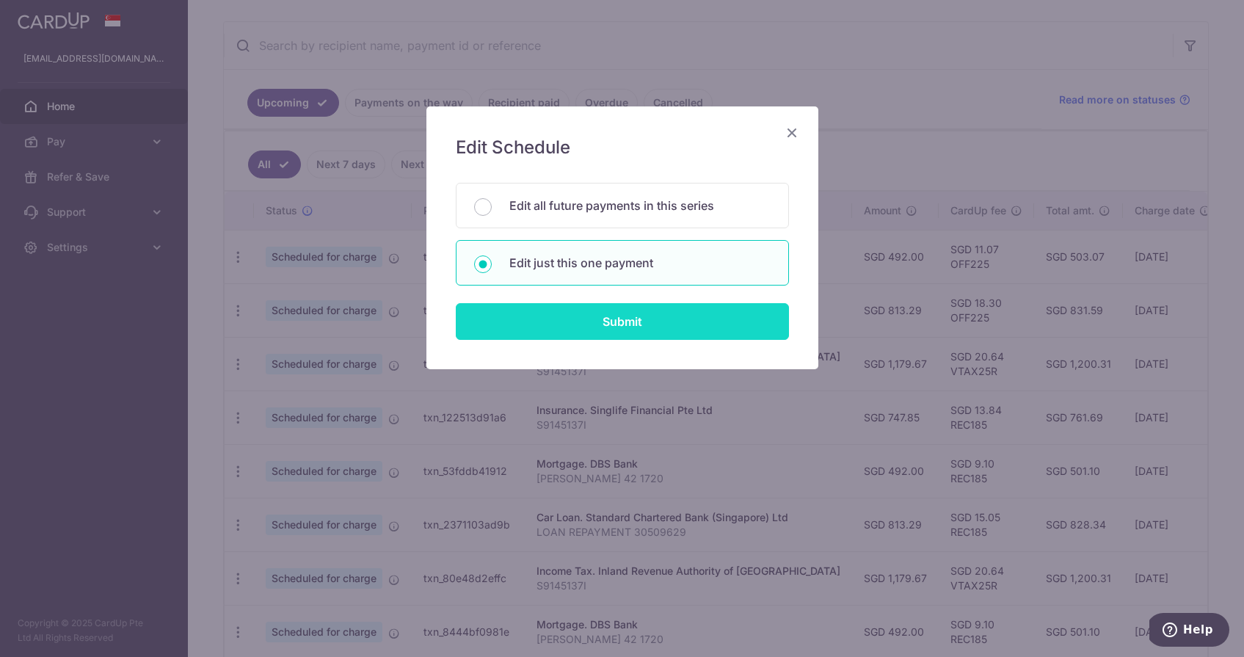
click input "Submit"
radio input "true"
type input "747.85"
type input "[DATE]"
type input "S9145137I"
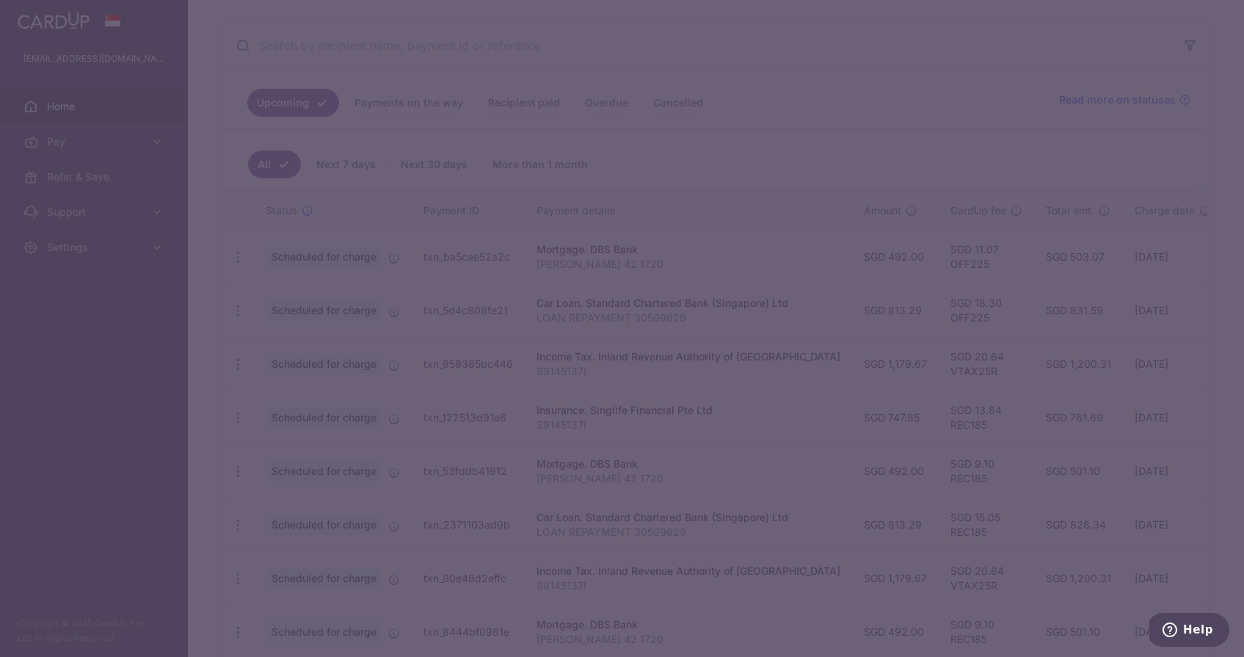
type input "REC185"
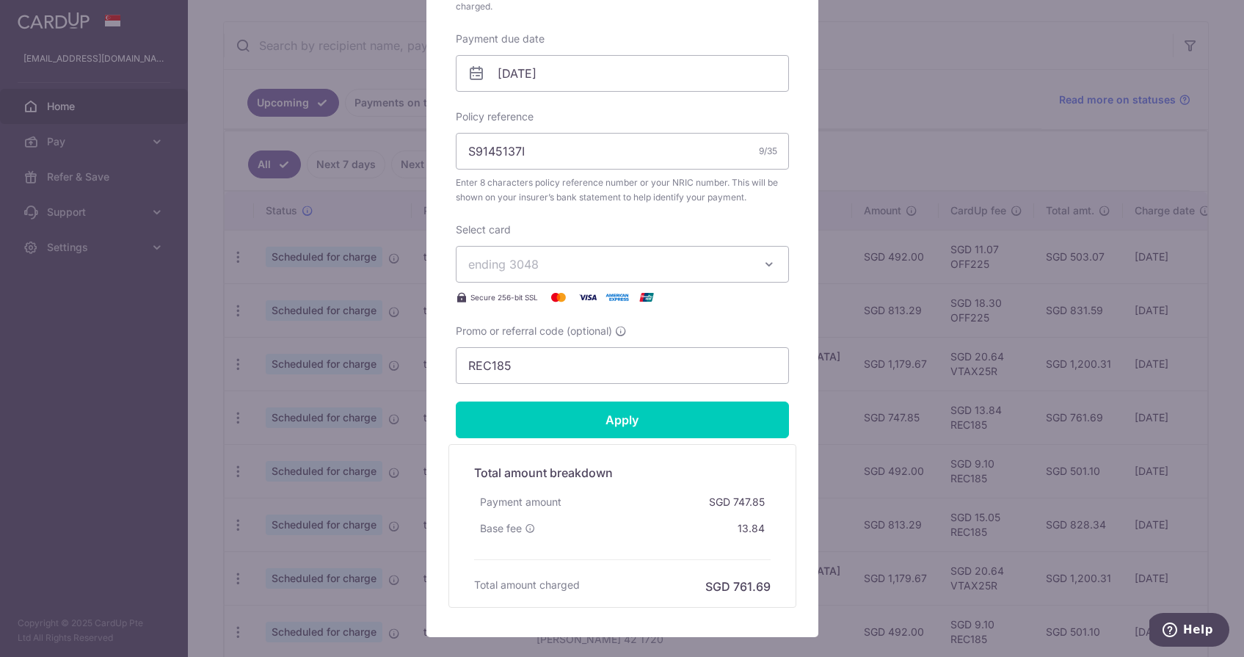
scroll to position [533, 0]
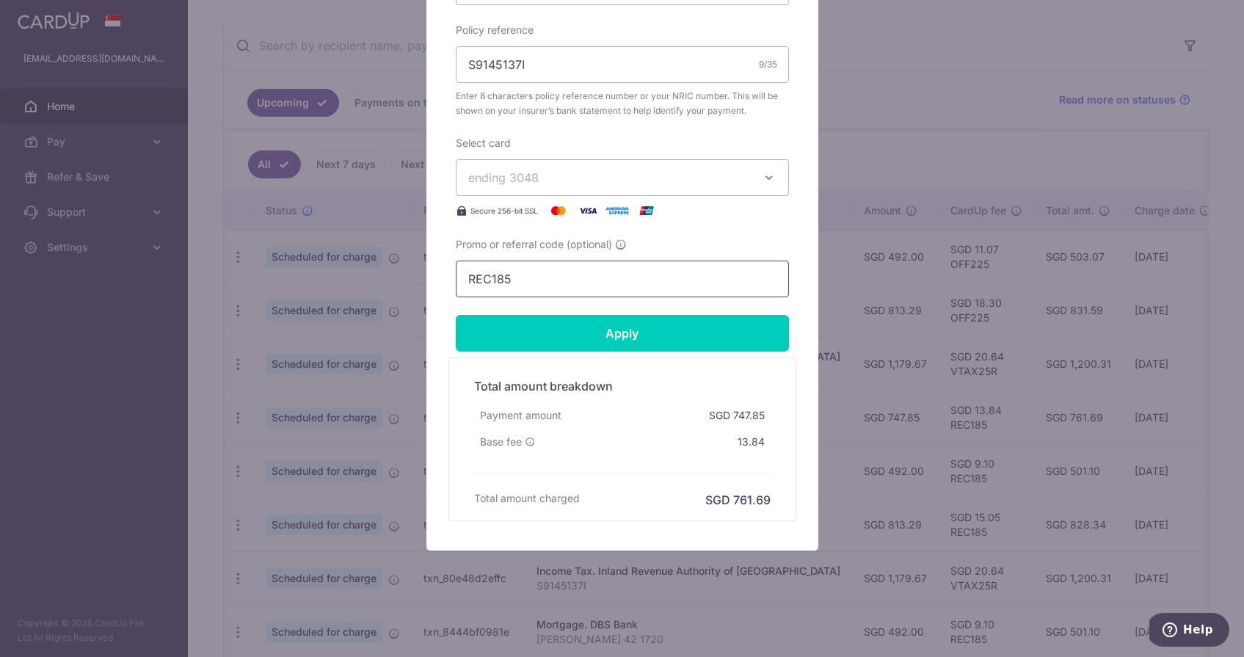
drag, startPoint x: 548, startPoint y: 280, endPoint x: 412, endPoint y: 280, distance: 135.8
click div "Edit payment By clicking apply, you will make changes to all payments to Singli…"
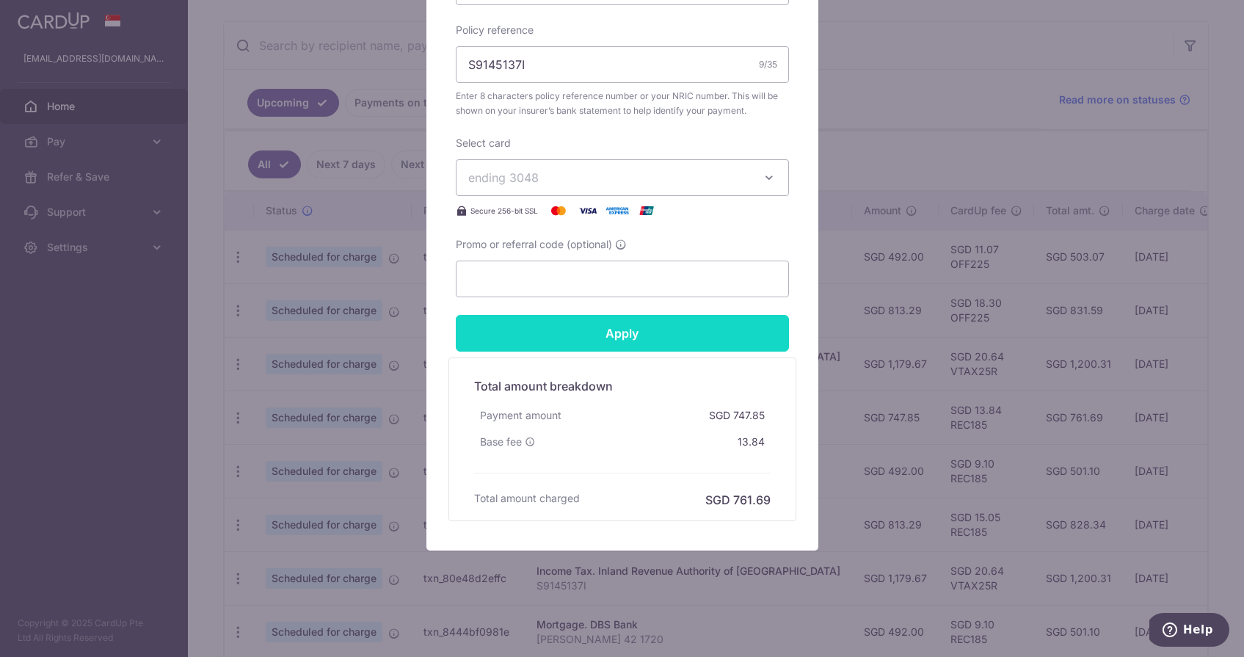
click input "Apply"
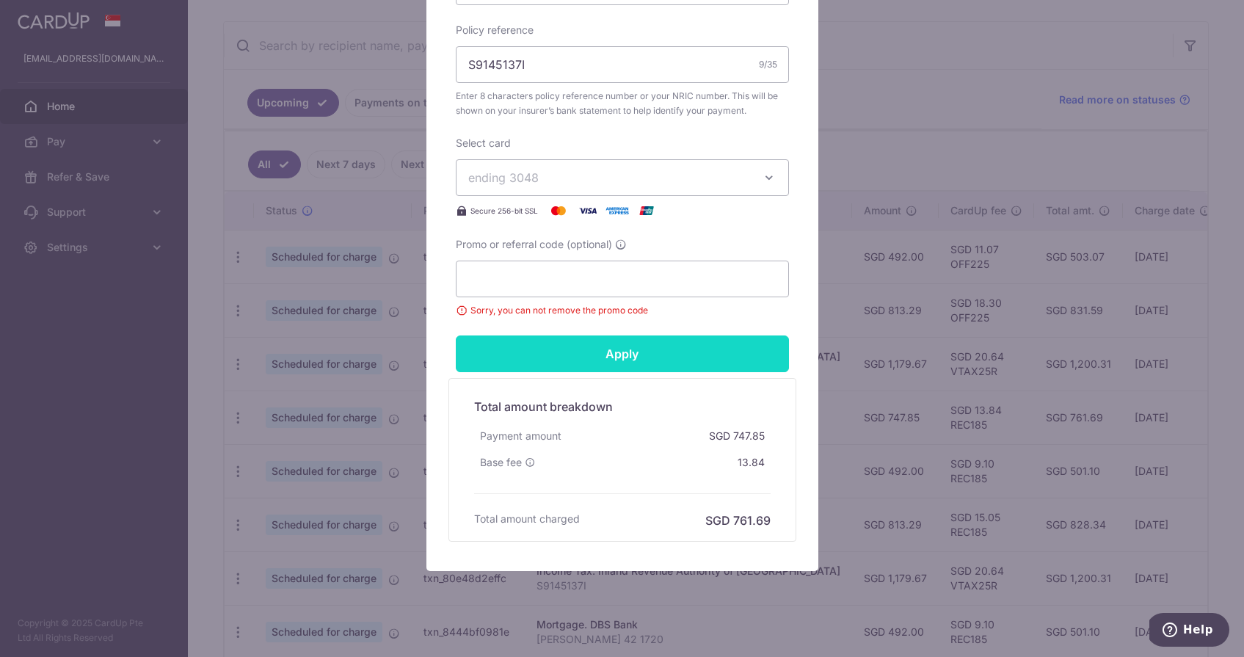
click input "Apply"
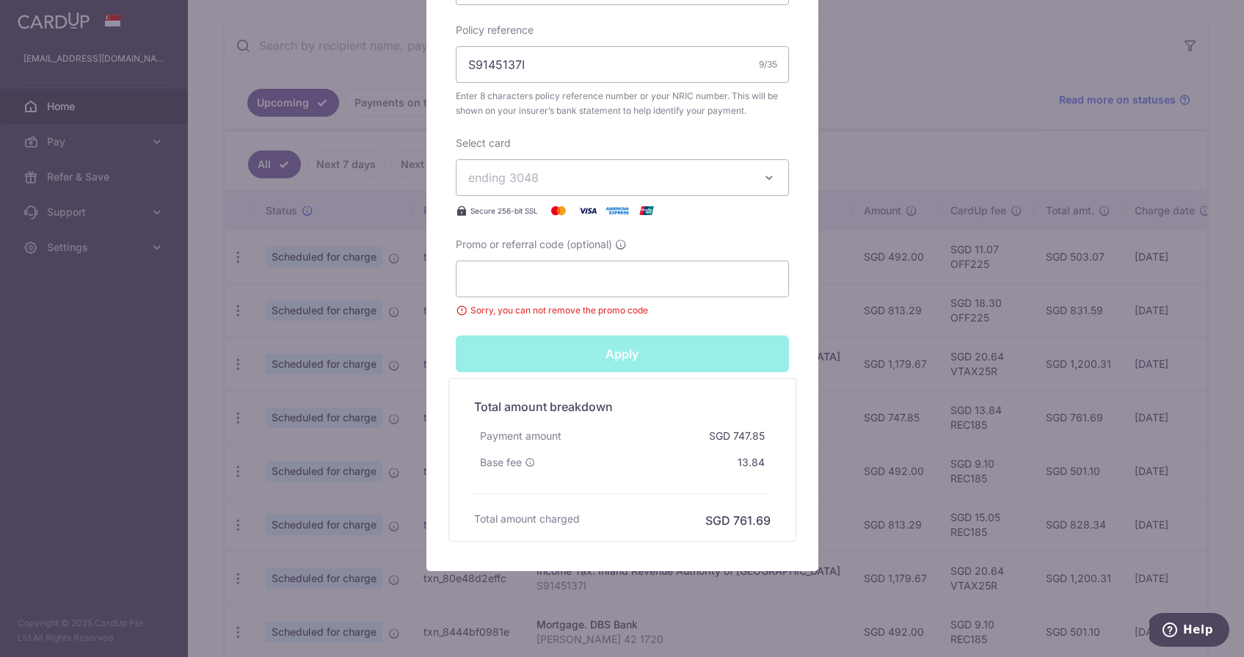
click div "Apply"
click input "Apply"
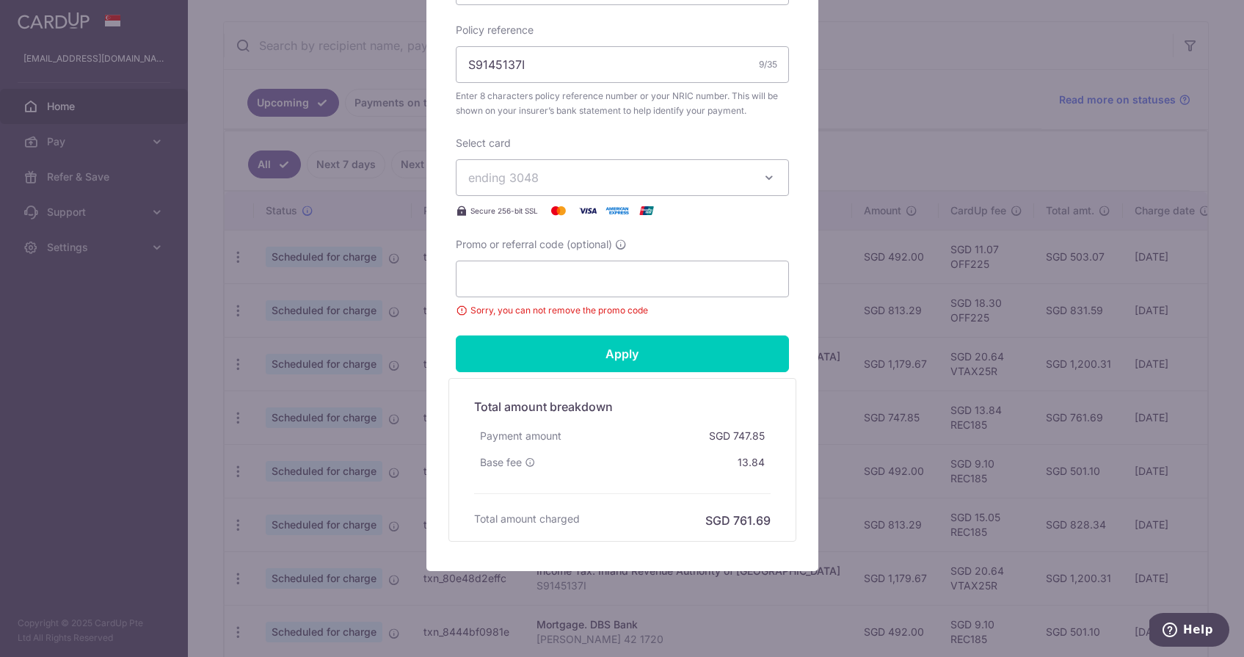
click span "ending 3048"
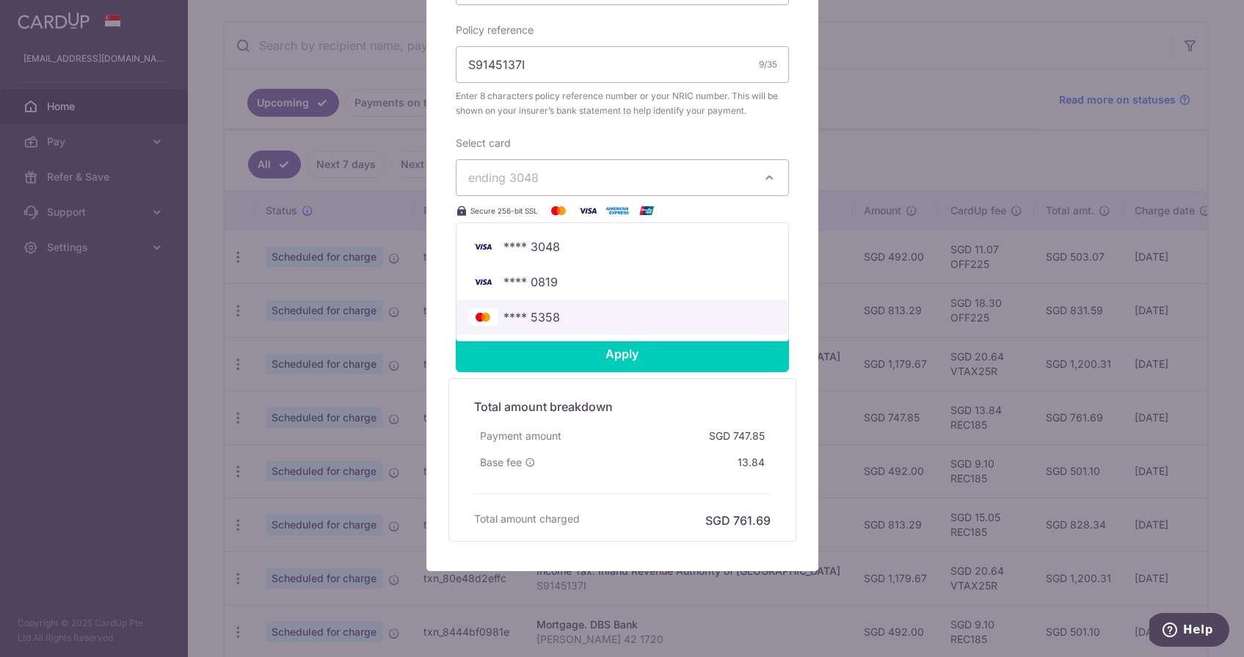
click span "**** 5358"
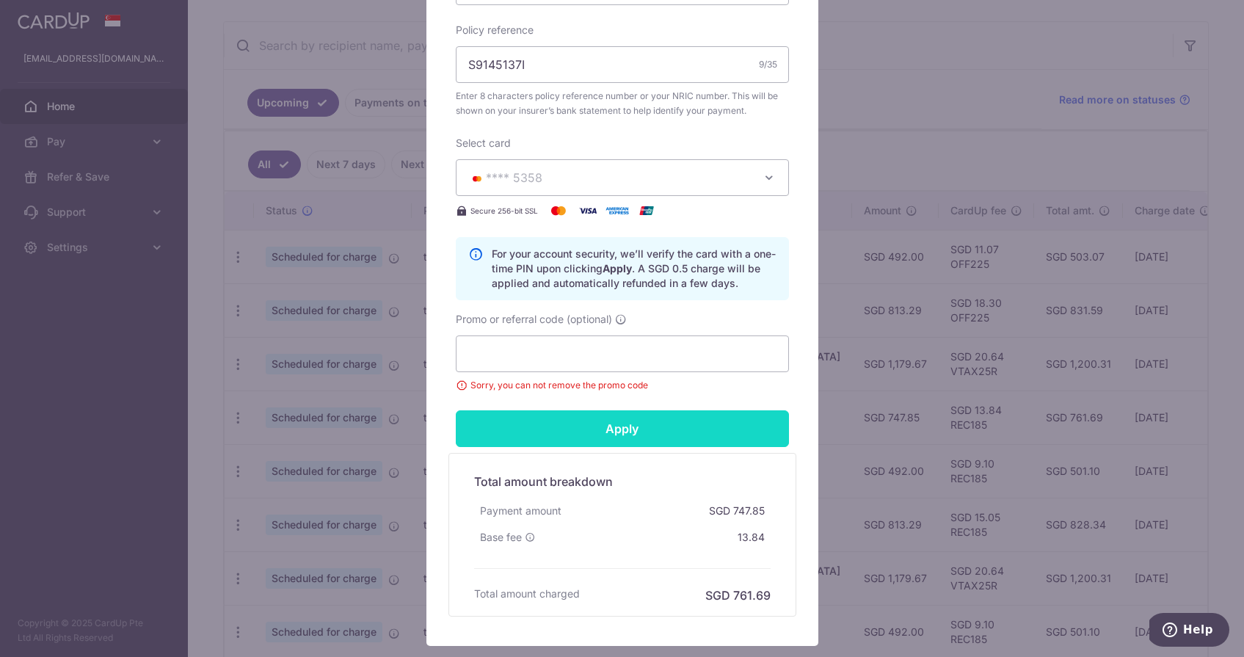
click input "Apply"
click div "Apply"
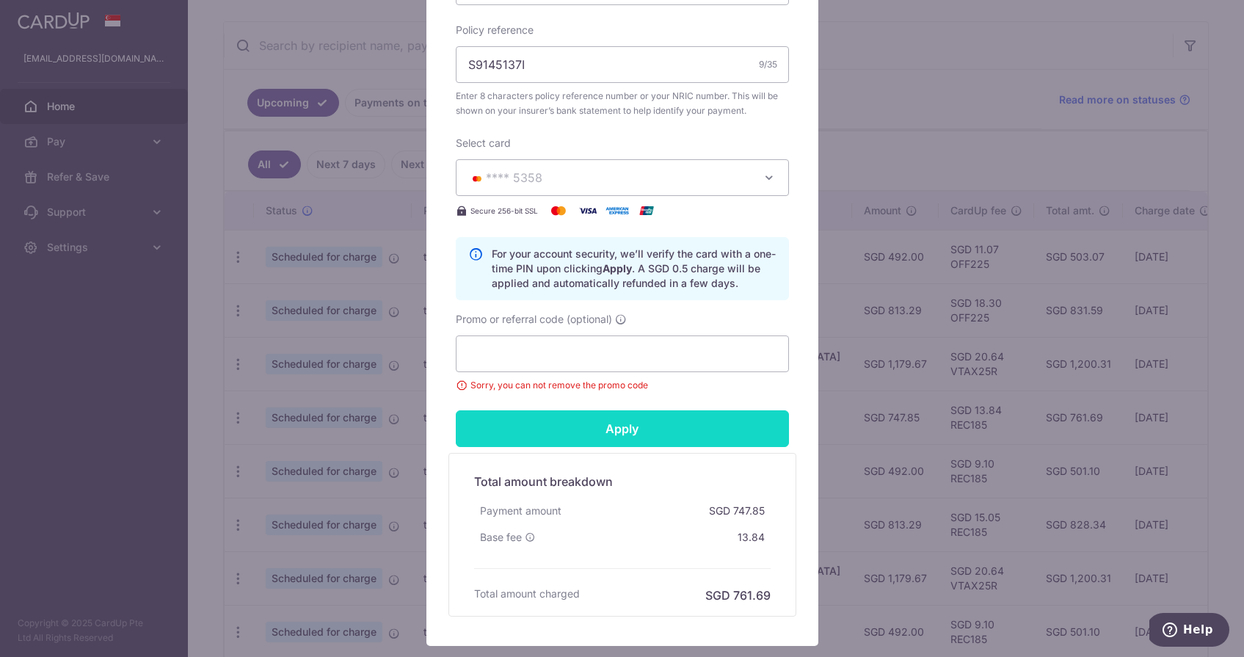
click input "Apply"
click div "Apply"
click input "Apply"
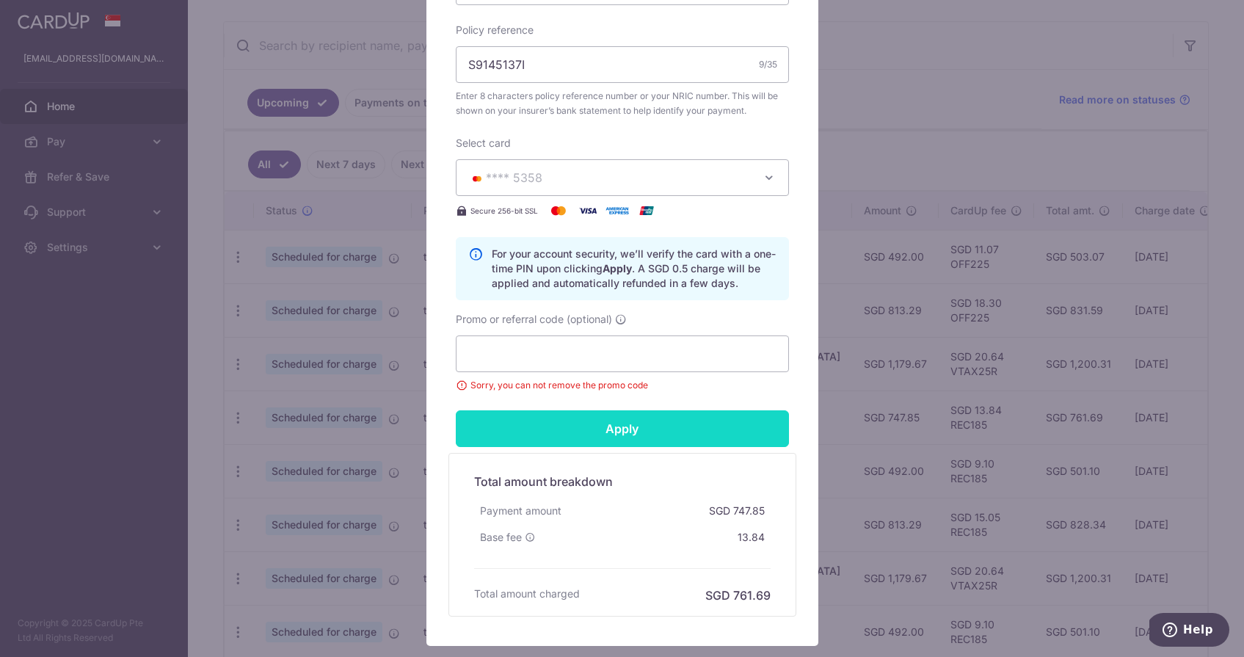
click input "Apply"
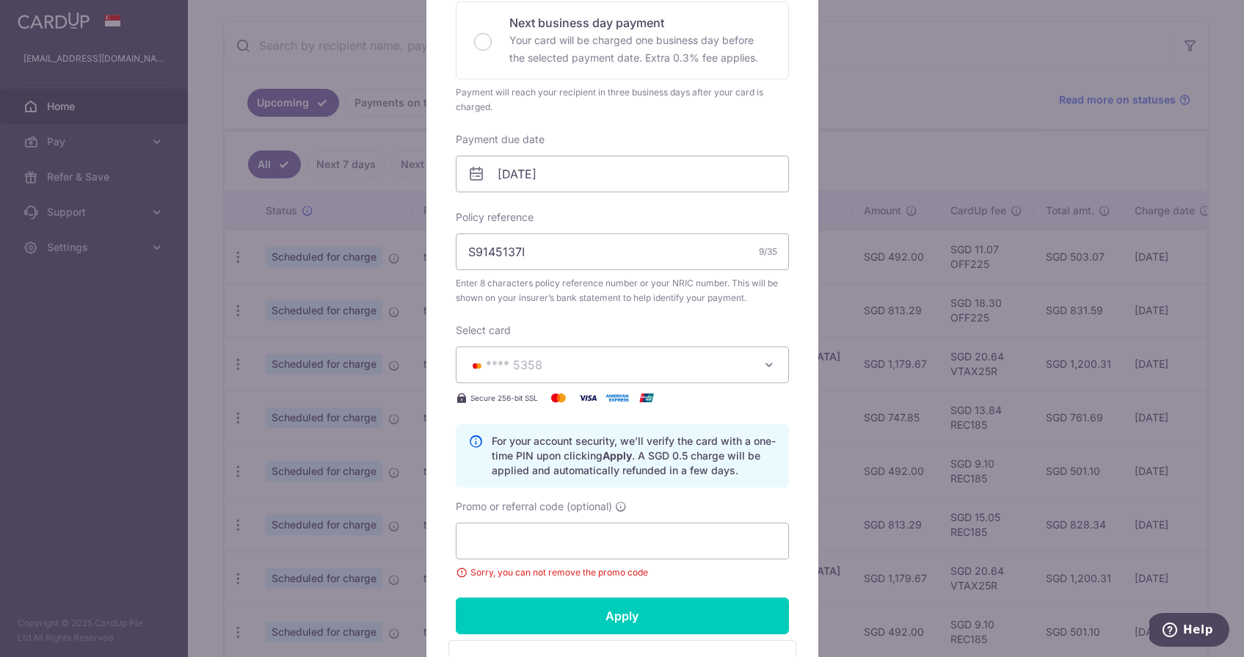
scroll to position [441, 0]
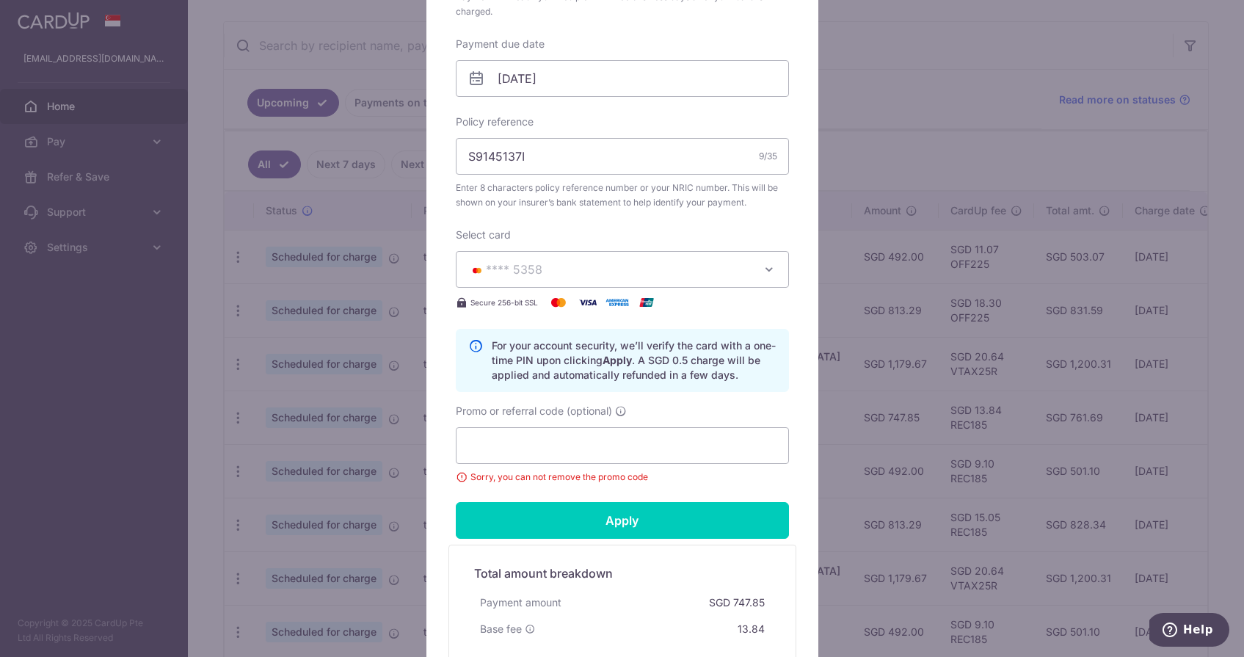
click button "**** 5358"
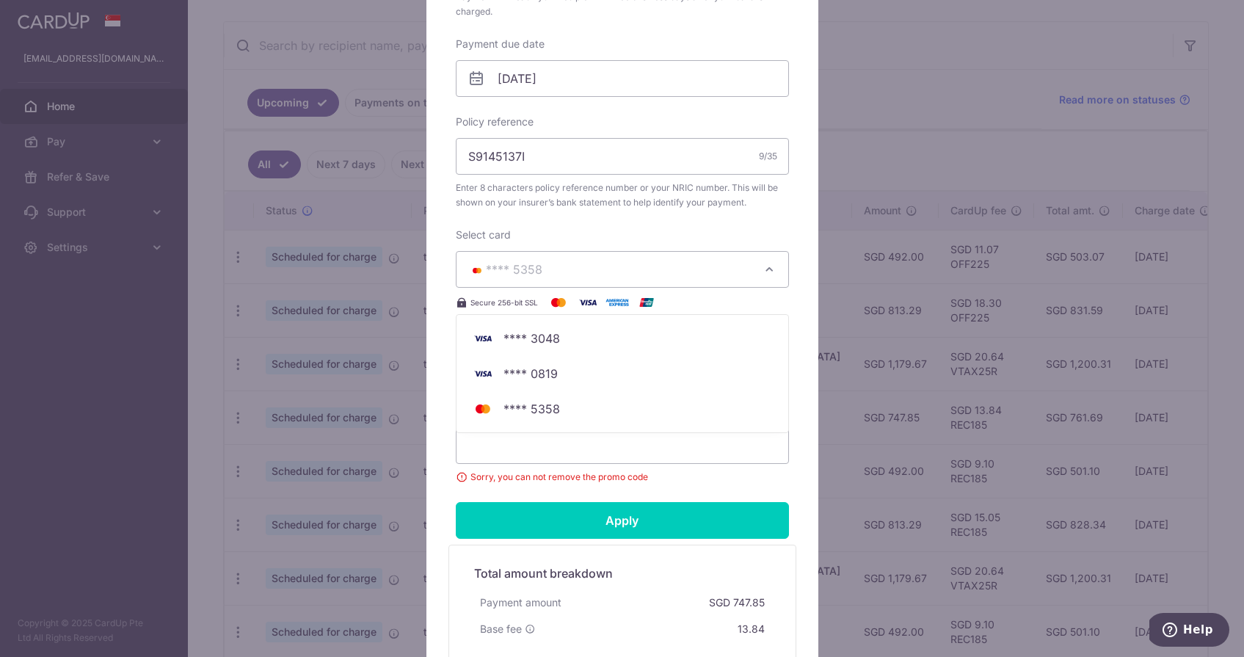
click form "By clicking apply, you will make changes to all payments to Singlife Financial …"
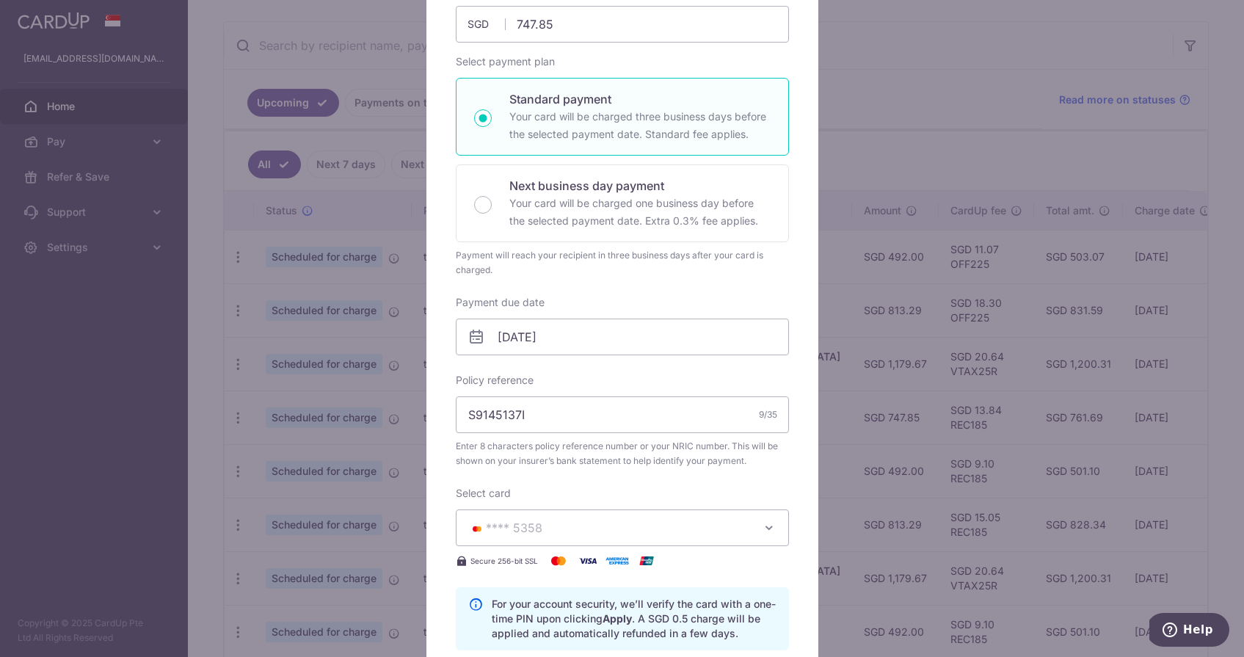
scroll to position [99, 0]
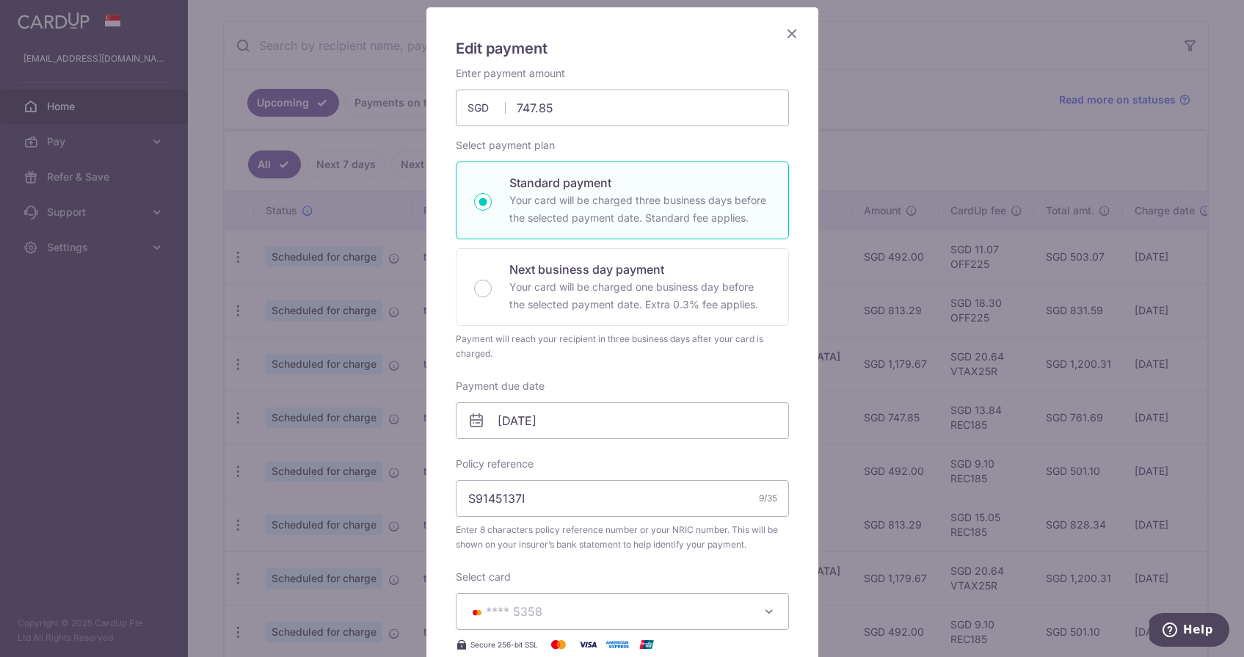
click icon "Close"
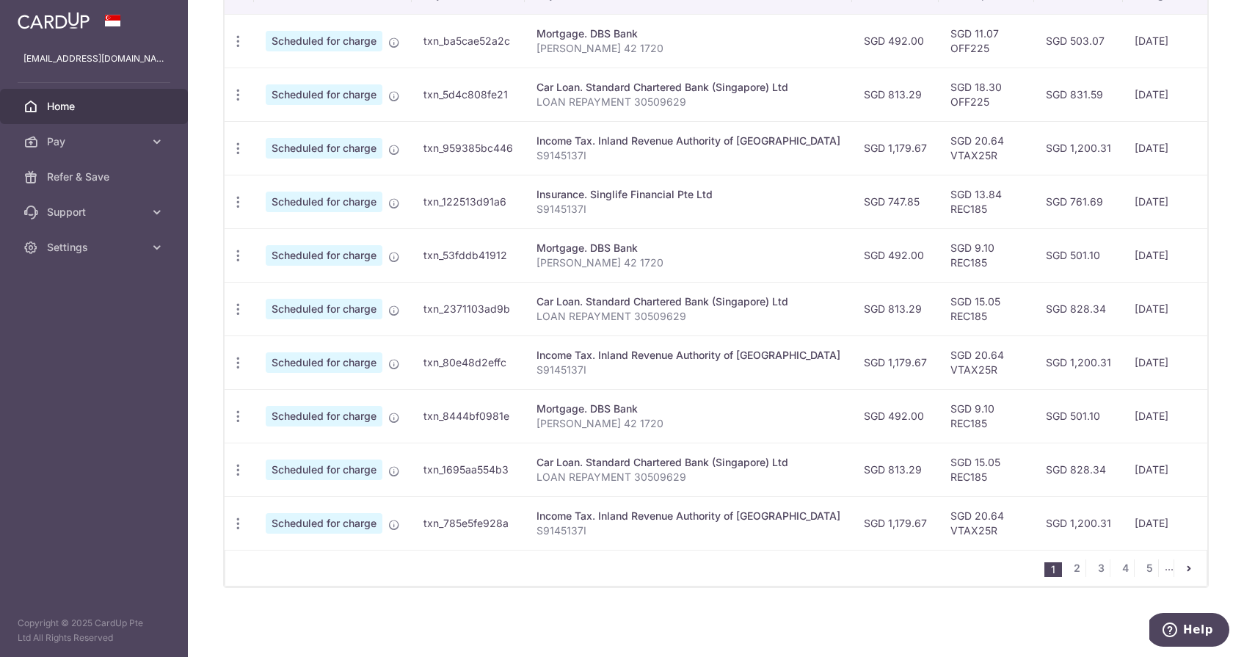
scroll to position [478, 0]
click at [1072, 564] on link "2" at bounding box center [1077, 568] width 18 height 18
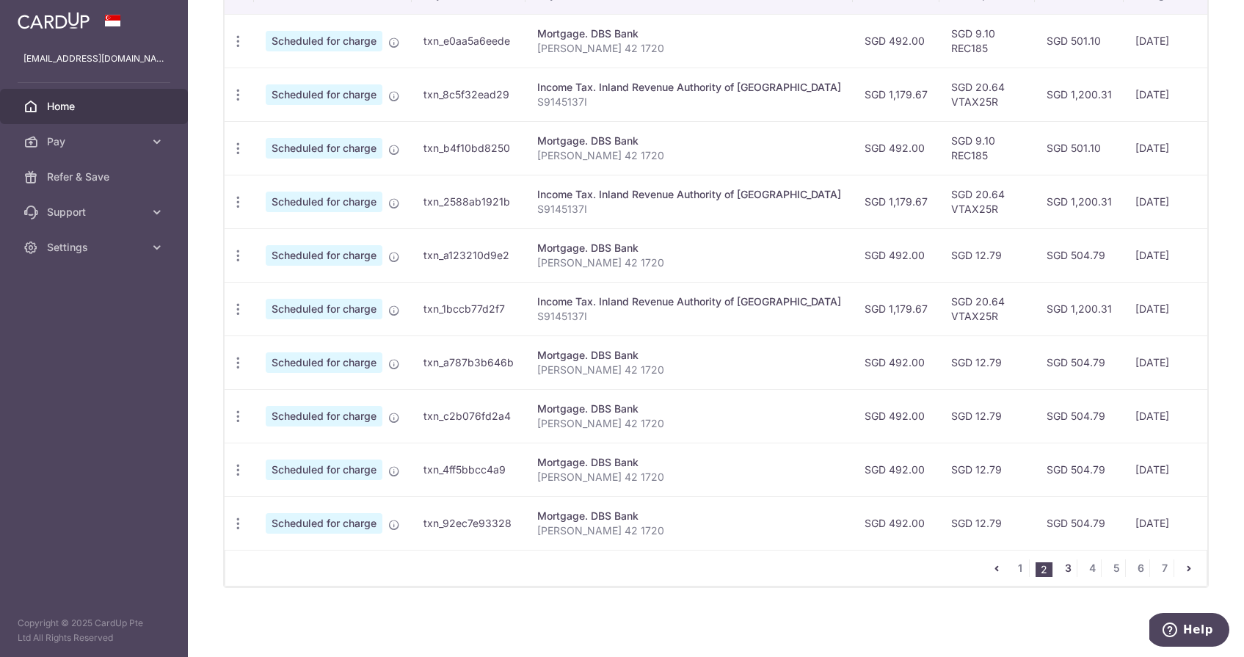
click at [1066, 572] on link "3" at bounding box center [1068, 568] width 18 height 18
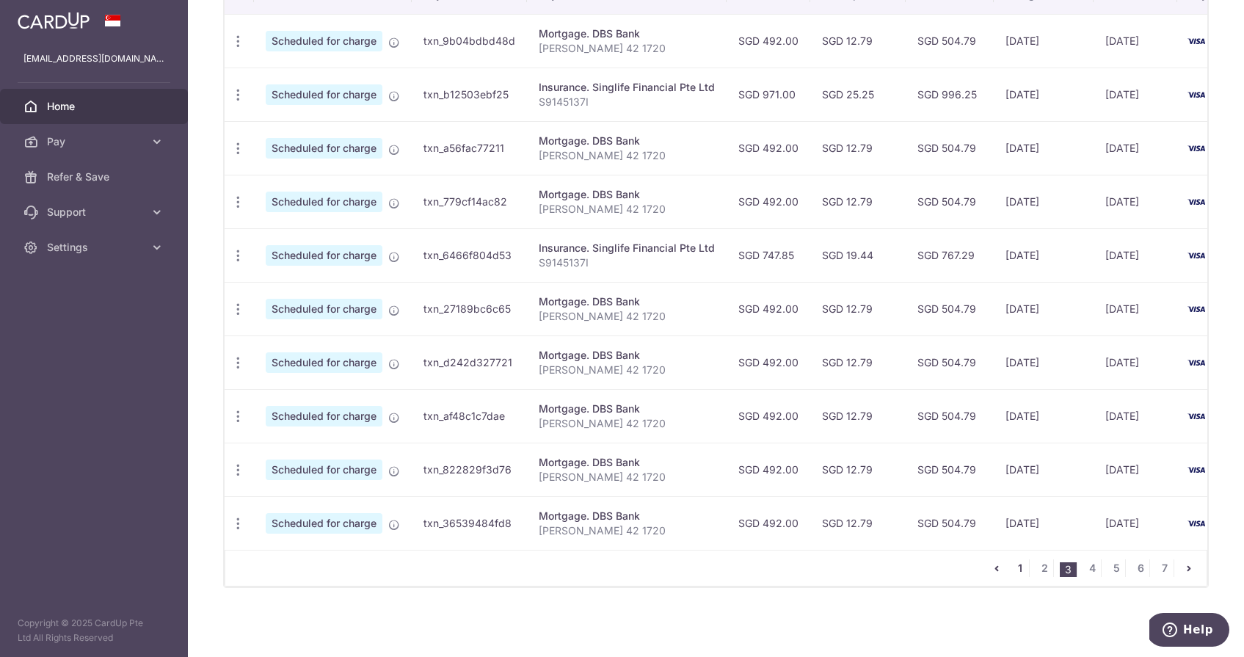
click at [1018, 574] on link "1" at bounding box center [1021, 568] width 18 height 18
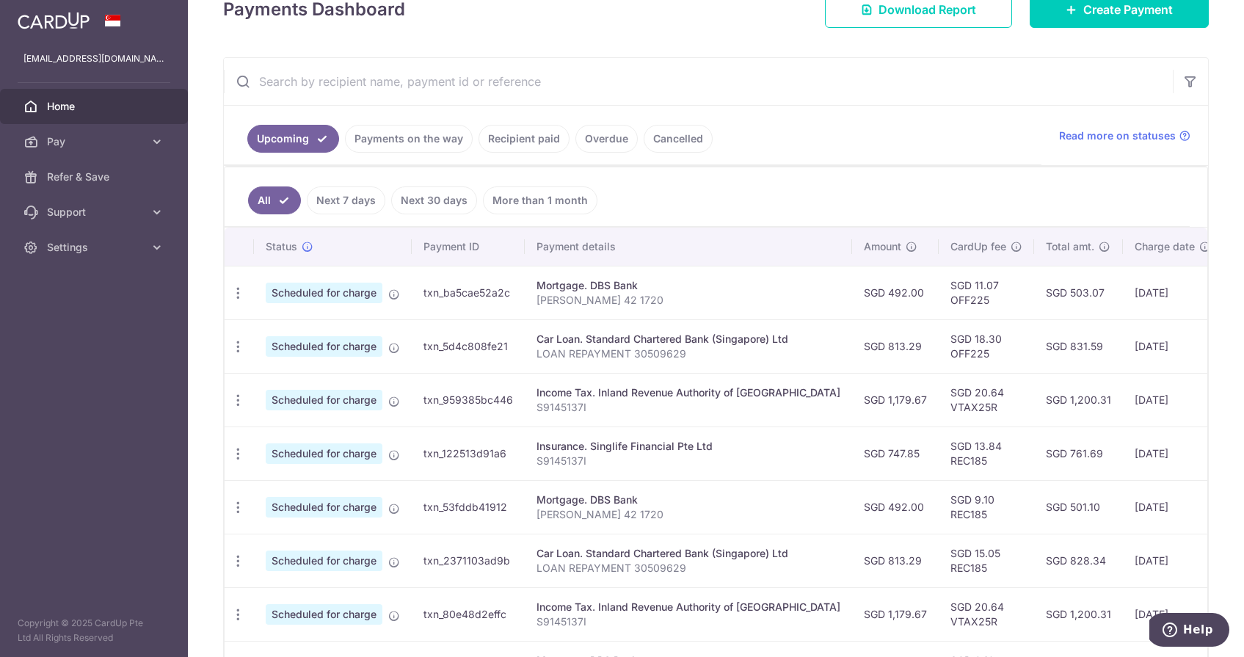
scroll to position [449, 0]
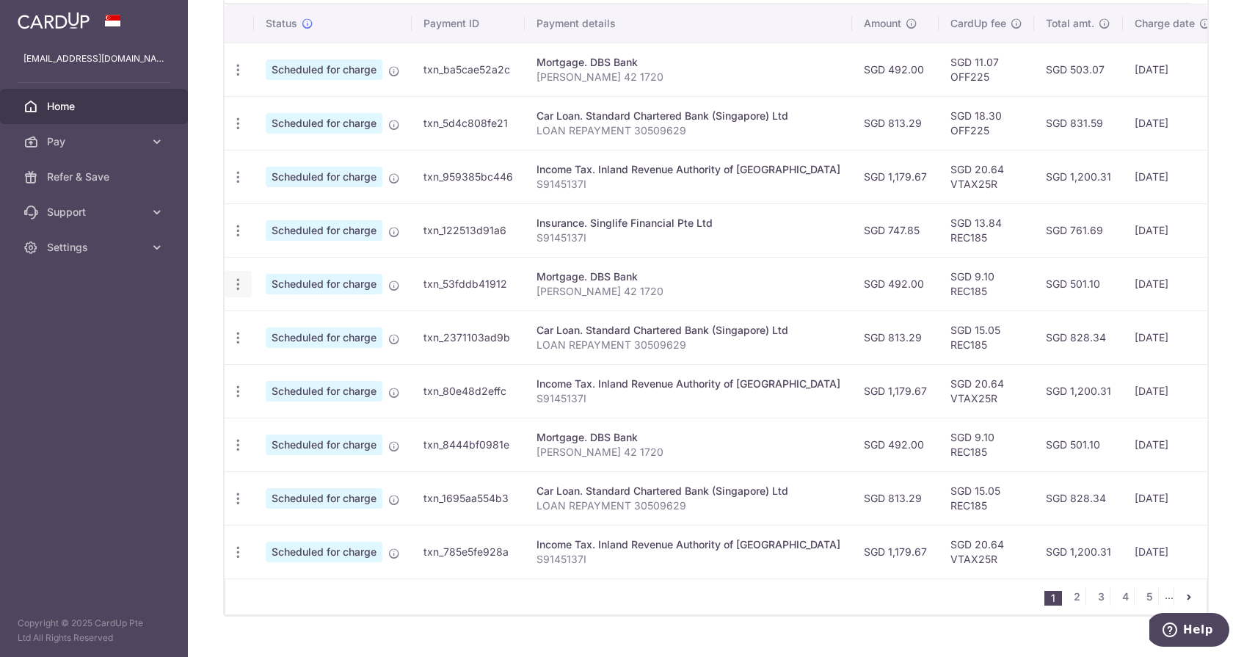
click at [237, 291] on icon "button" at bounding box center [238, 284] width 15 height 15
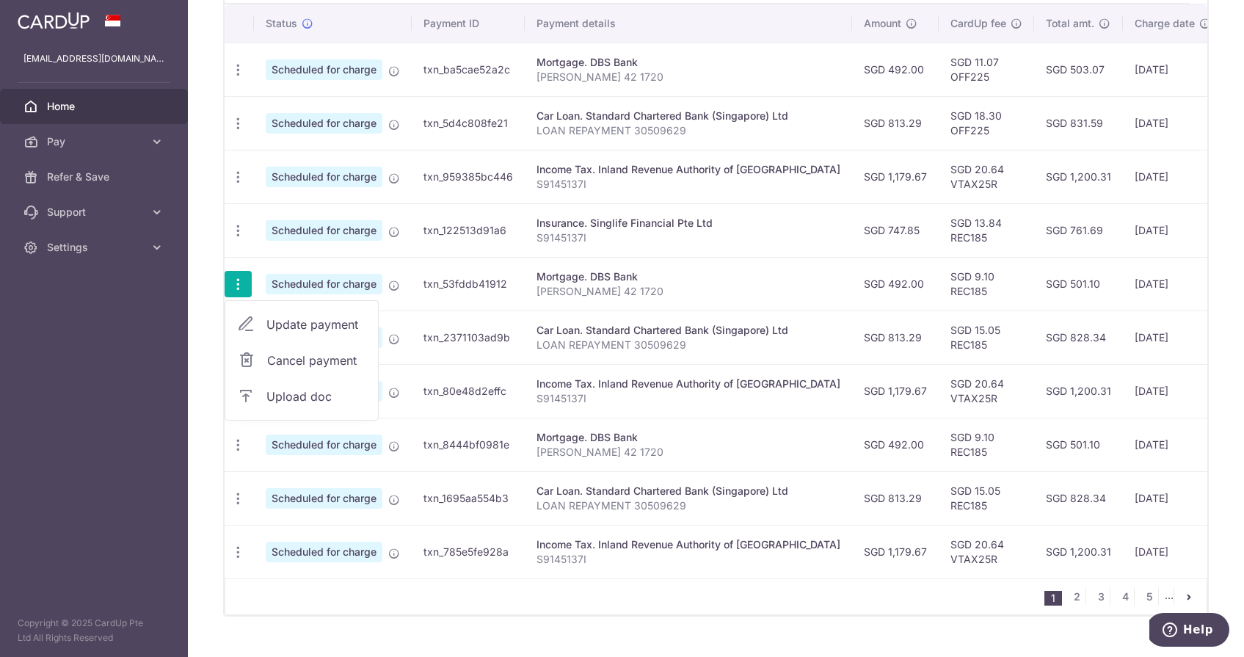
click at [268, 329] on span "Update payment" at bounding box center [316, 325] width 100 height 18
radio input "true"
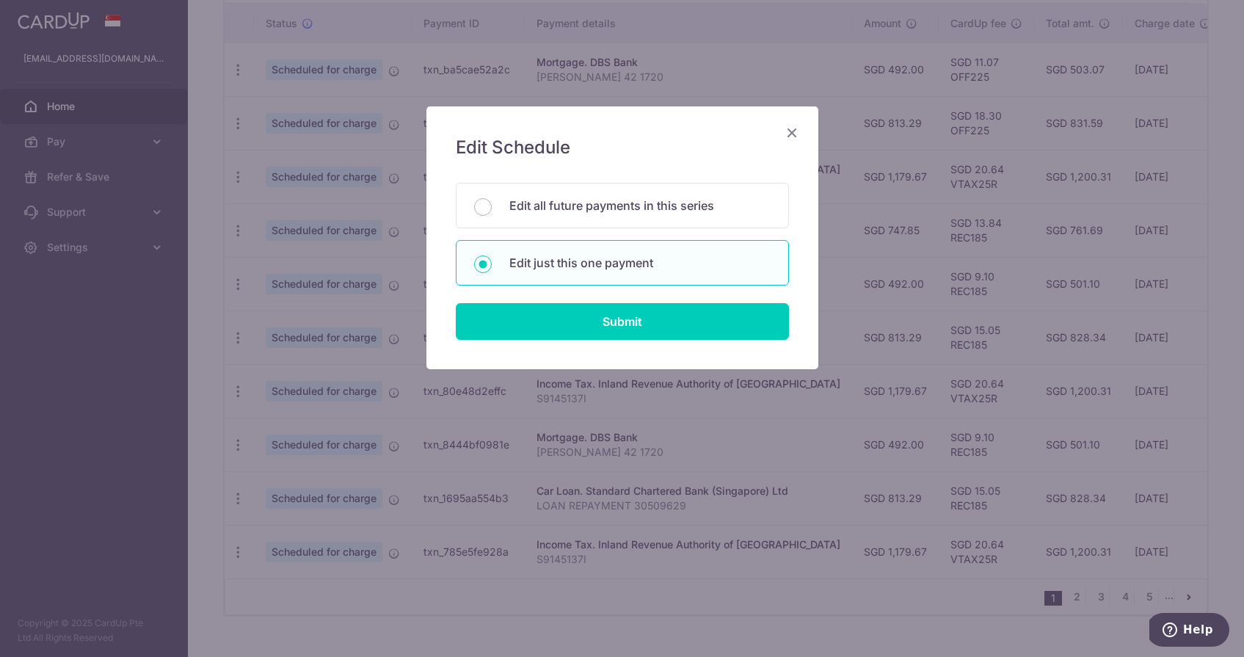
click at [505, 342] on div "Edit Schedule You will be editing all 38 payments to DBS Bank scheduled from [D…" at bounding box center [623, 237] width 392 height 263
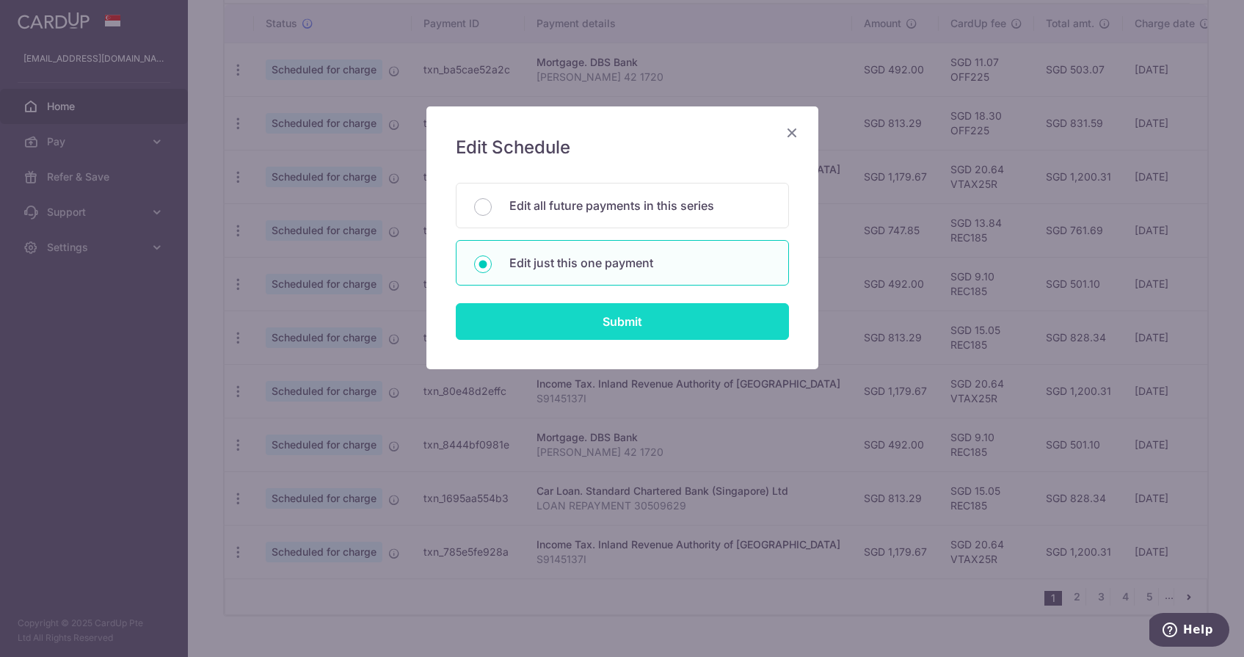
click at [505, 329] on input "Submit" at bounding box center [622, 321] width 333 height 37
radio input "true"
type input "492.00"
type input "[DATE]"
type input "[PERSON_NAME] 42 1720"
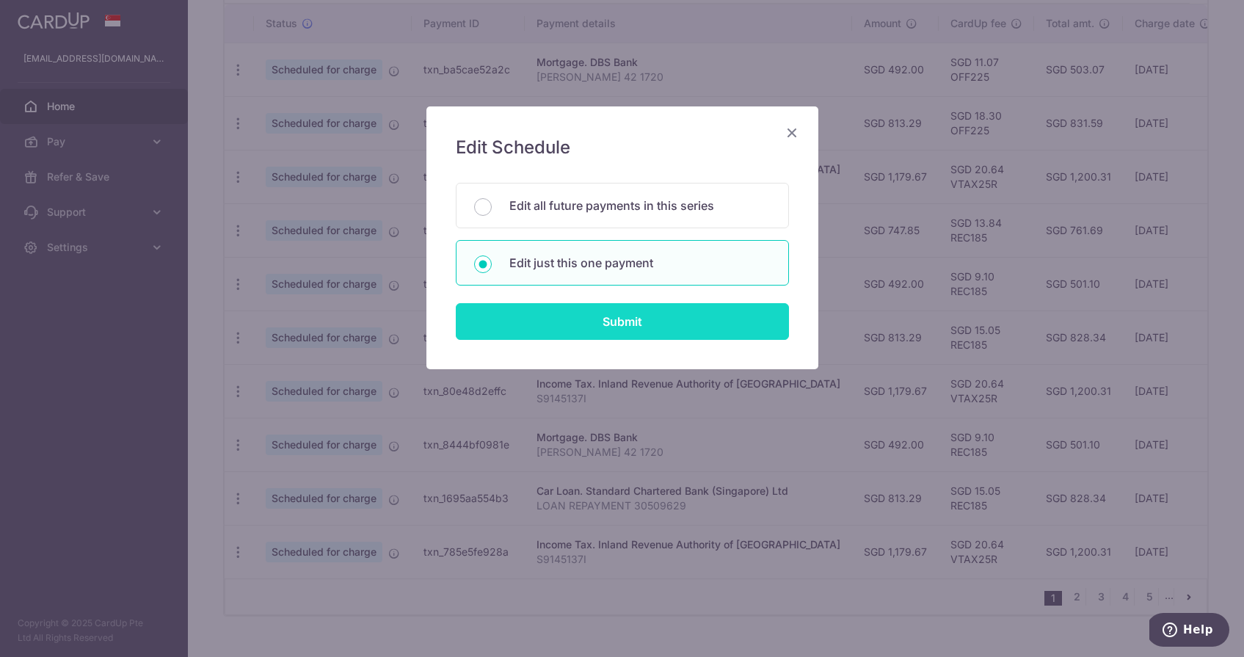
type input "REC185"
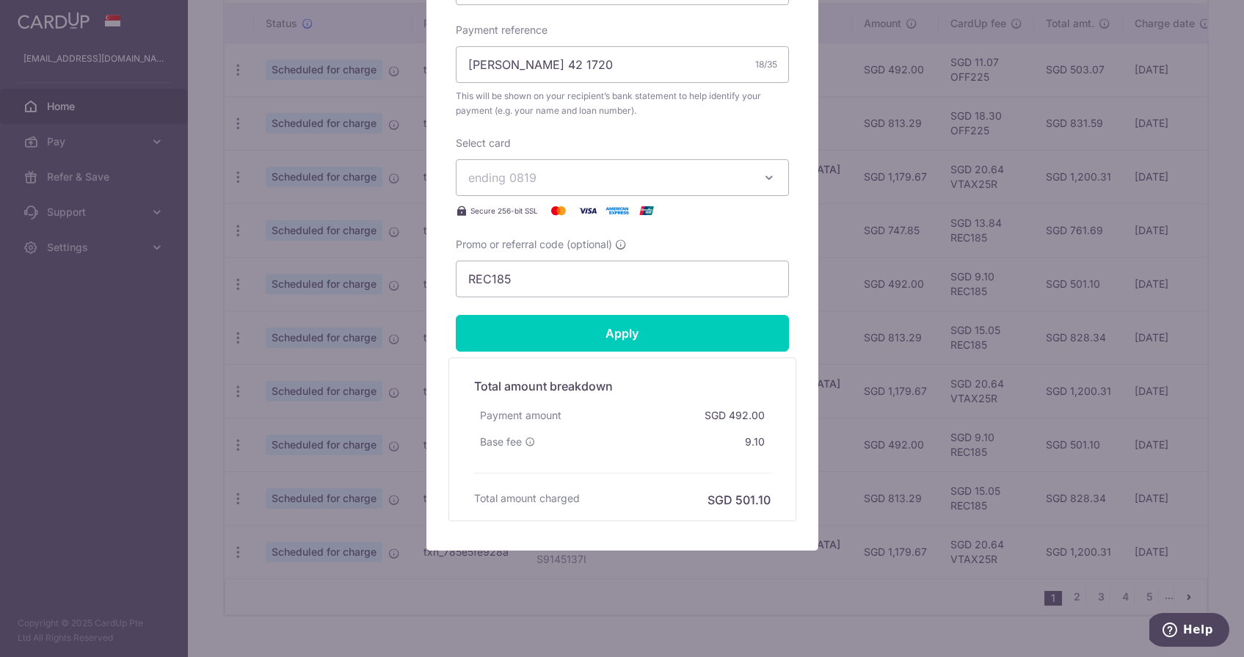
scroll to position [533, 0]
click at [592, 186] on span "ending 0819" at bounding box center [609, 178] width 282 height 18
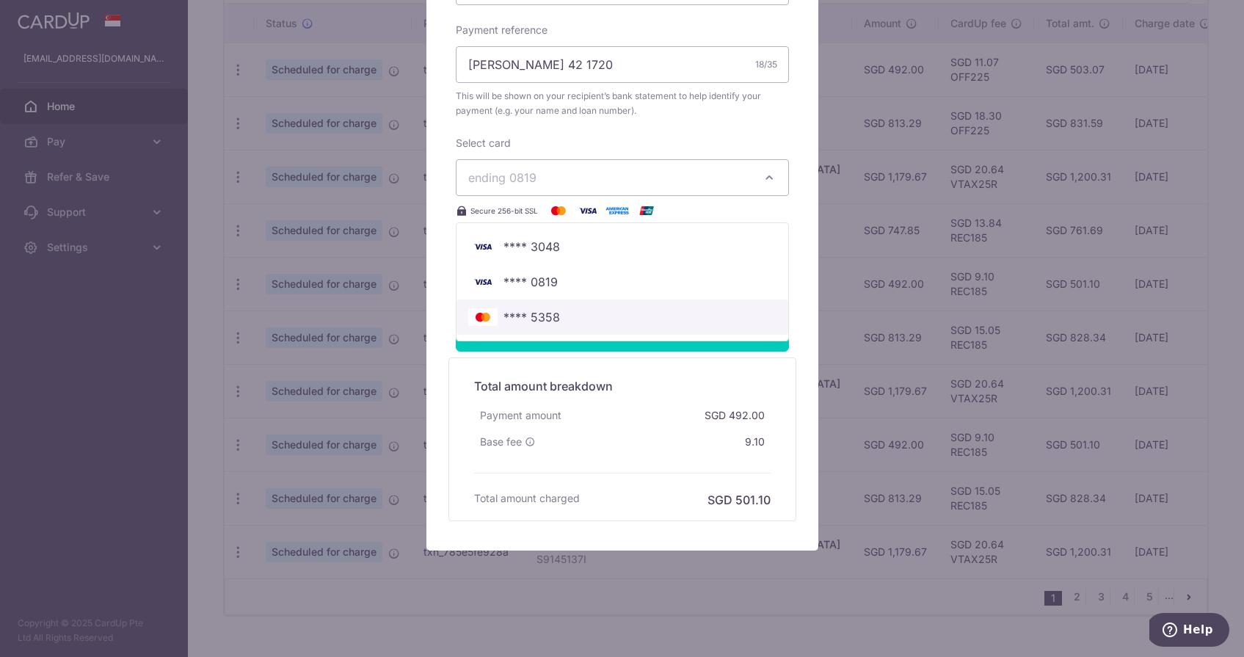
click at [566, 314] on span "**** 5358" at bounding box center [622, 317] width 308 height 18
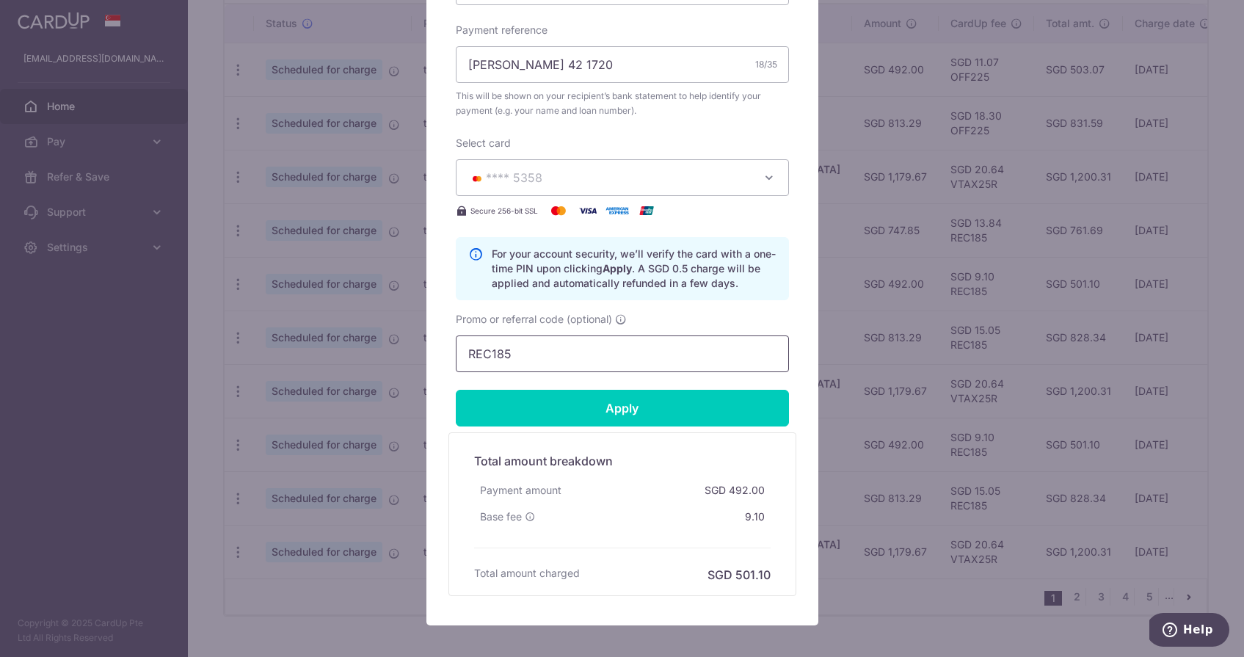
drag, startPoint x: 561, startPoint y: 347, endPoint x: 404, endPoint y: 347, distance: 156.4
click at [404, 347] on div "Edit payment By clicking apply, you will make changes to all payments to DBS Ba…" at bounding box center [622, 328] width 1244 height 657
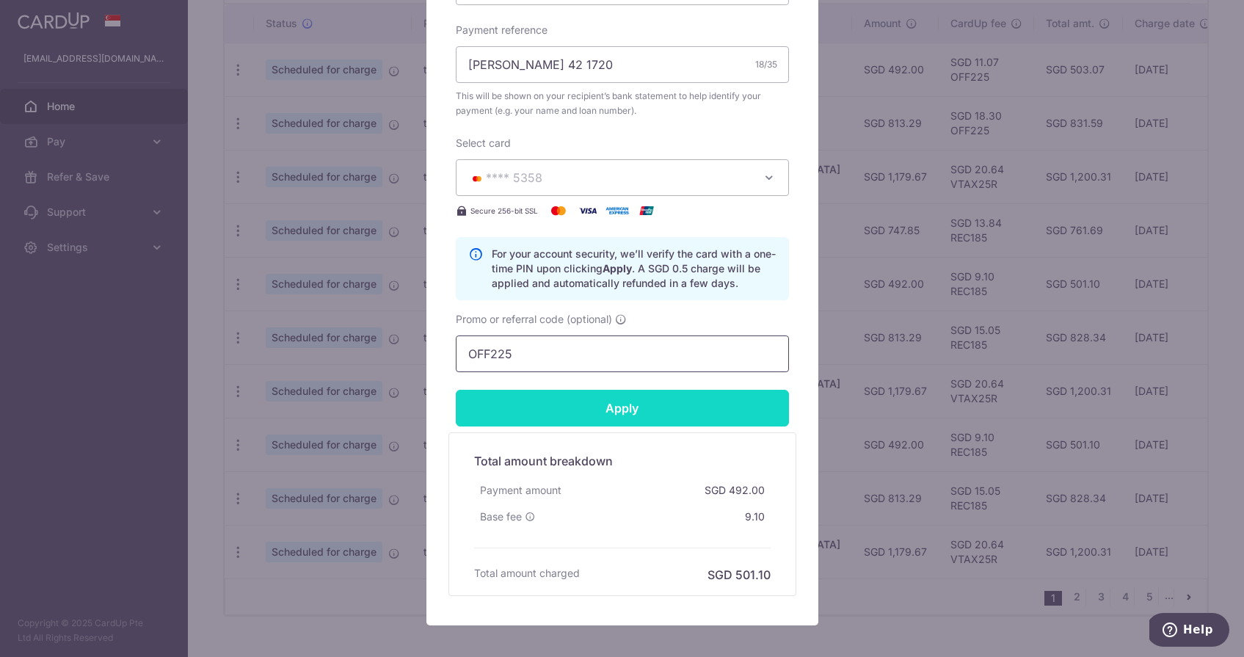
type input "OFF225"
click at [581, 403] on input "Apply" at bounding box center [622, 408] width 333 height 37
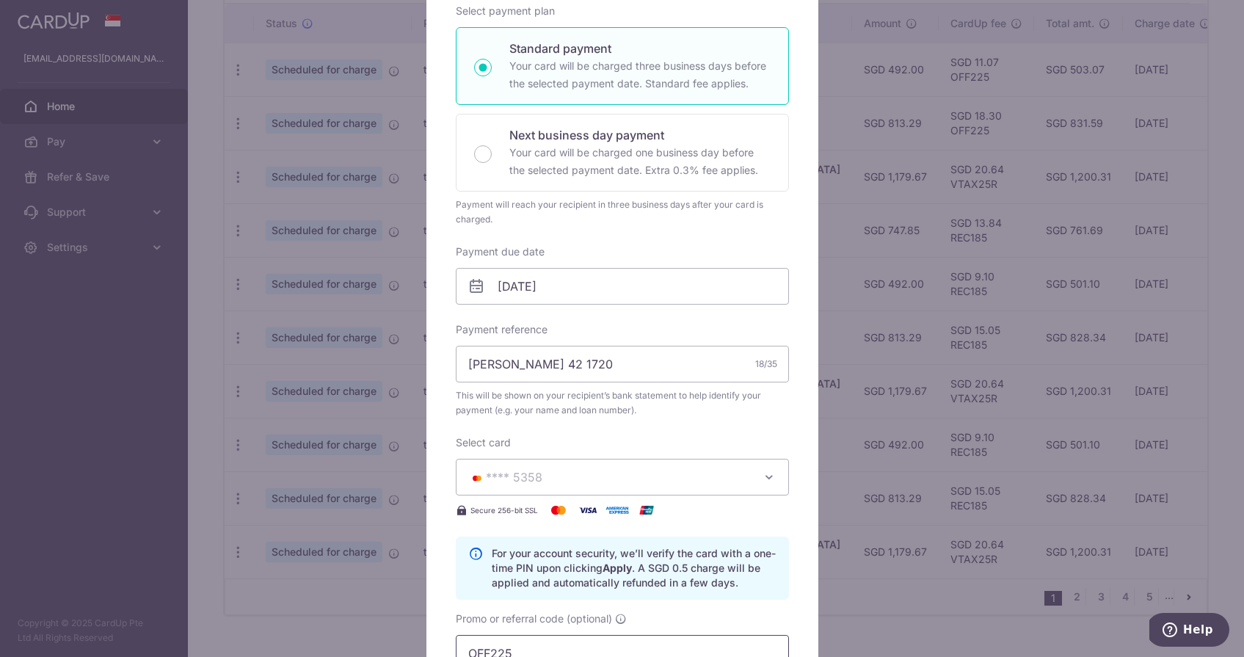
scroll to position [0, 0]
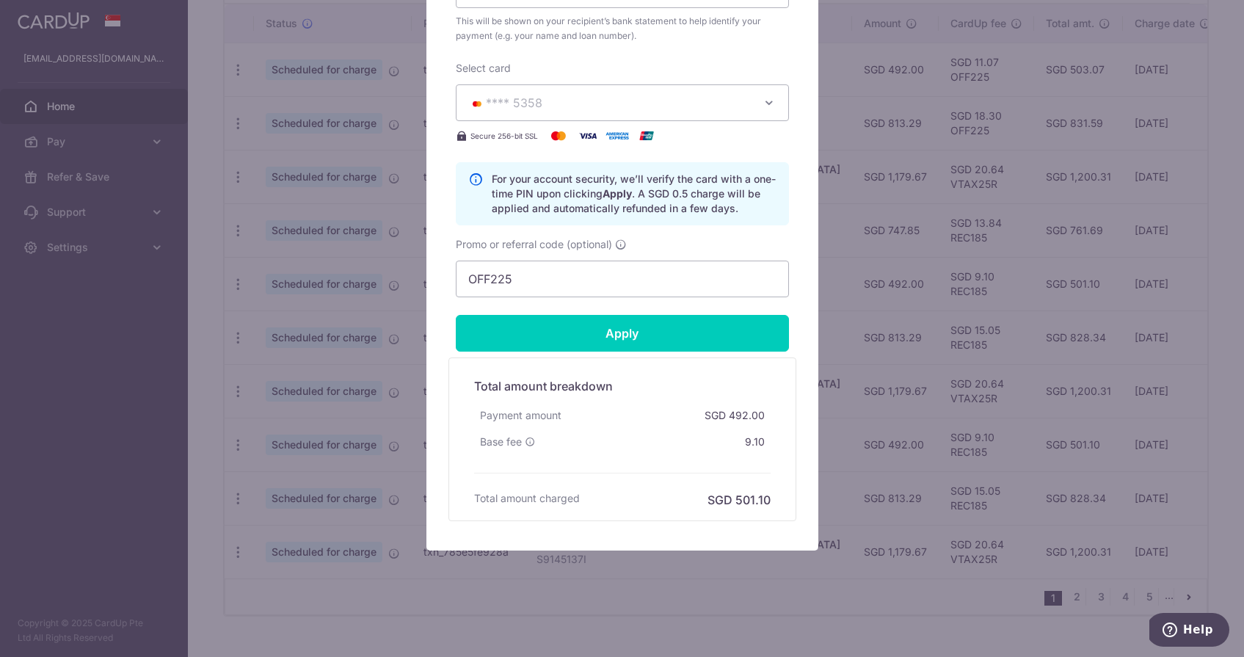
type input "Successfully Applied"
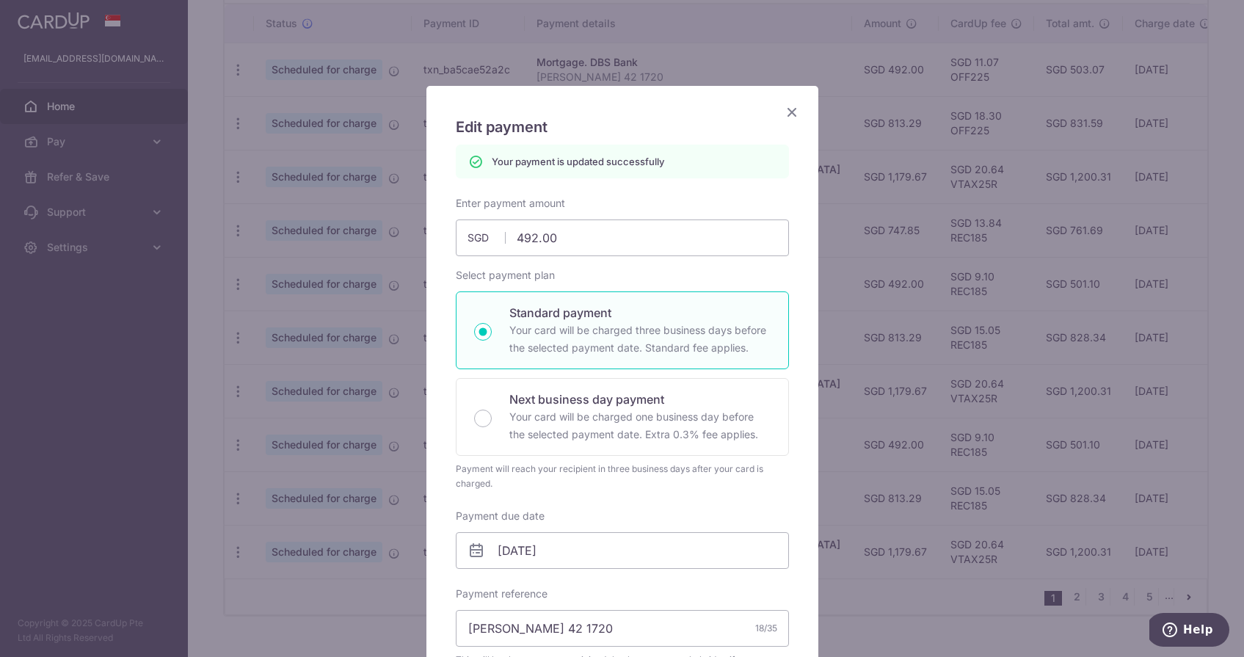
scroll to position [20, 0]
click at [788, 115] on icon "Close" at bounding box center [792, 113] width 18 height 18
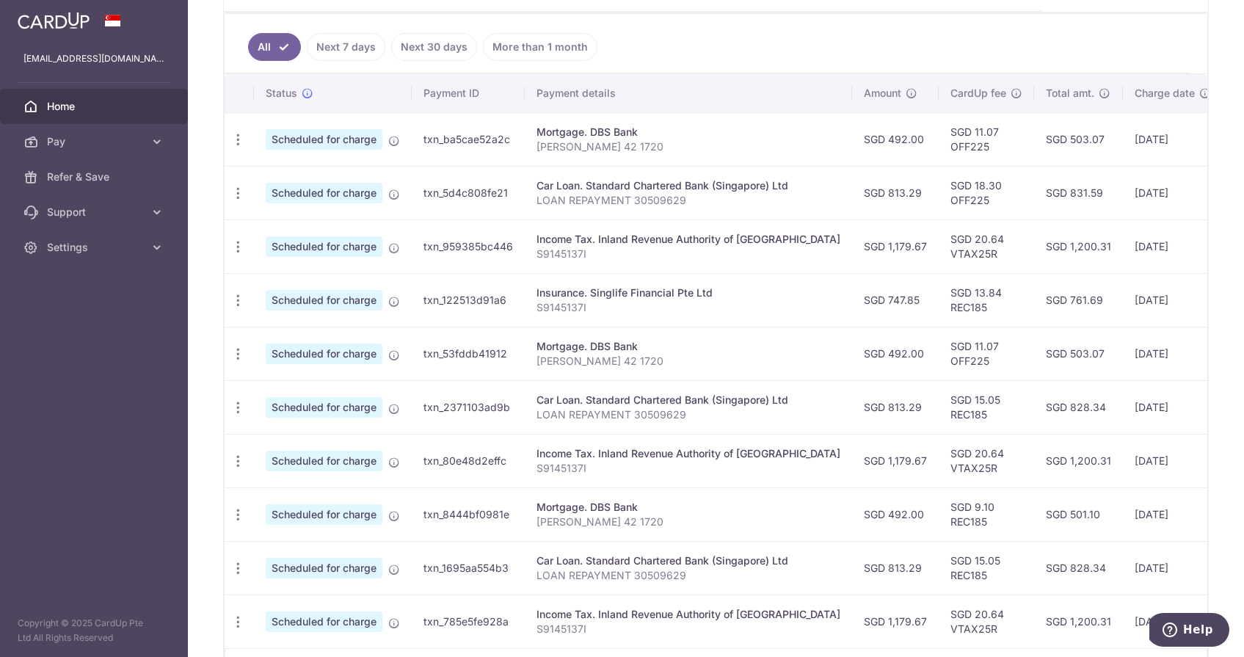
scroll to position [381, 0]
click at [239, 407] on icon "button" at bounding box center [238, 406] width 15 height 15
click at [327, 446] on span "Update payment" at bounding box center [316, 447] width 100 height 18
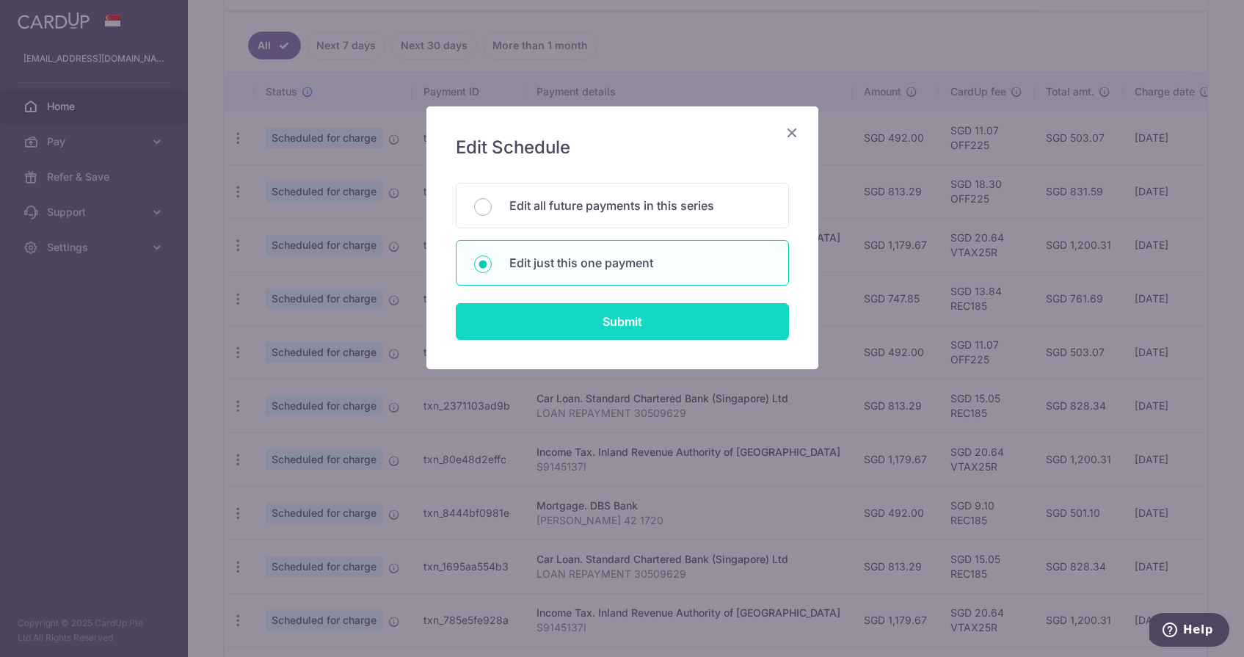
click at [642, 321] on input "Submit" at bounding box center [622, 321] width 333 height 37
radio input "true"
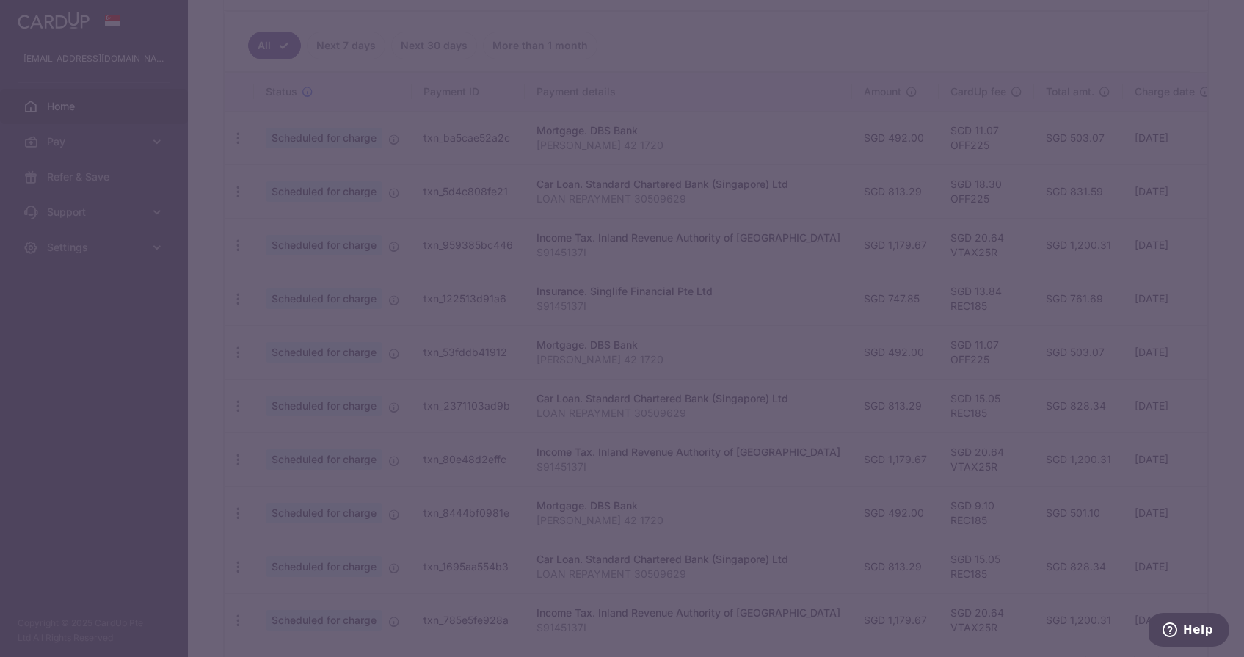
type input "813.29"
type input "[DATE]"
type input "LOAN REPAYMENT 30509629"
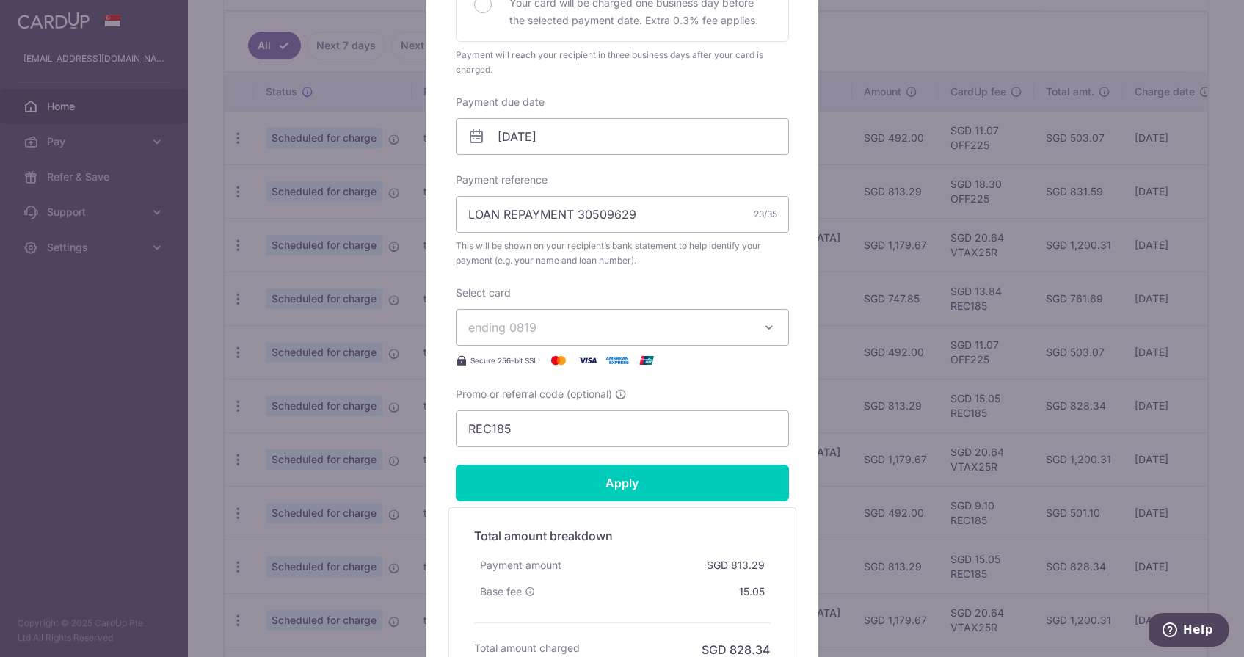
scroll to position [425, 0]
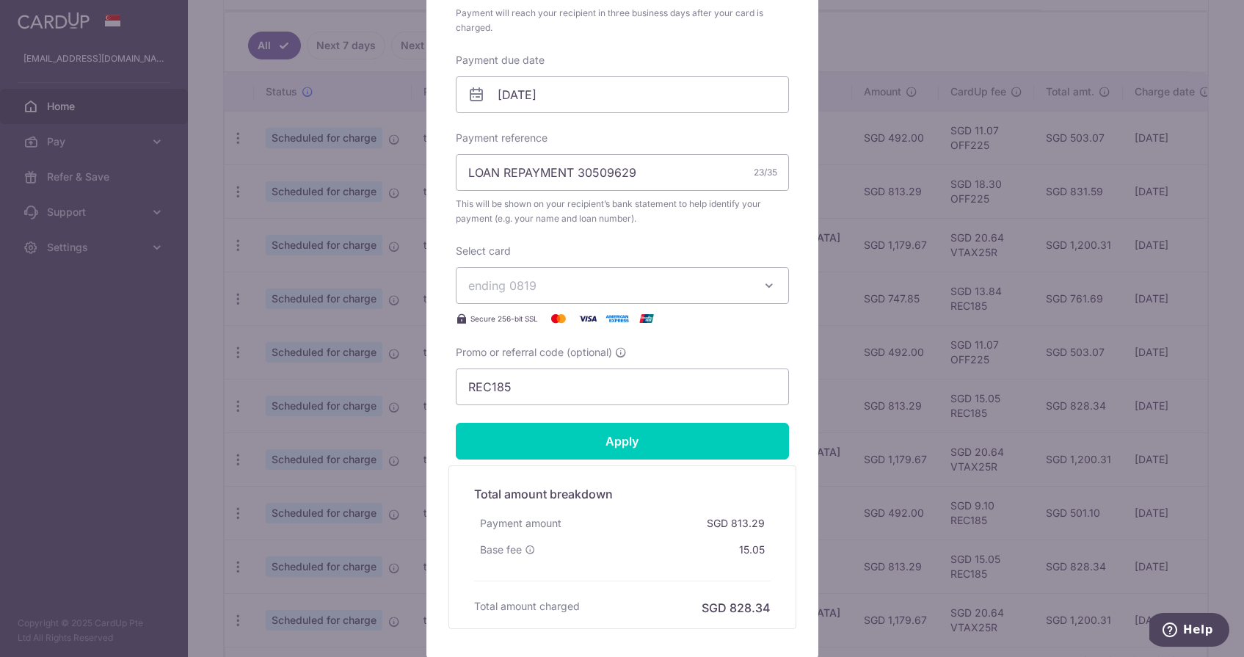
click at [524, 294] on button "ending 0819" at bounding box center [622, 285] width 333 height 37
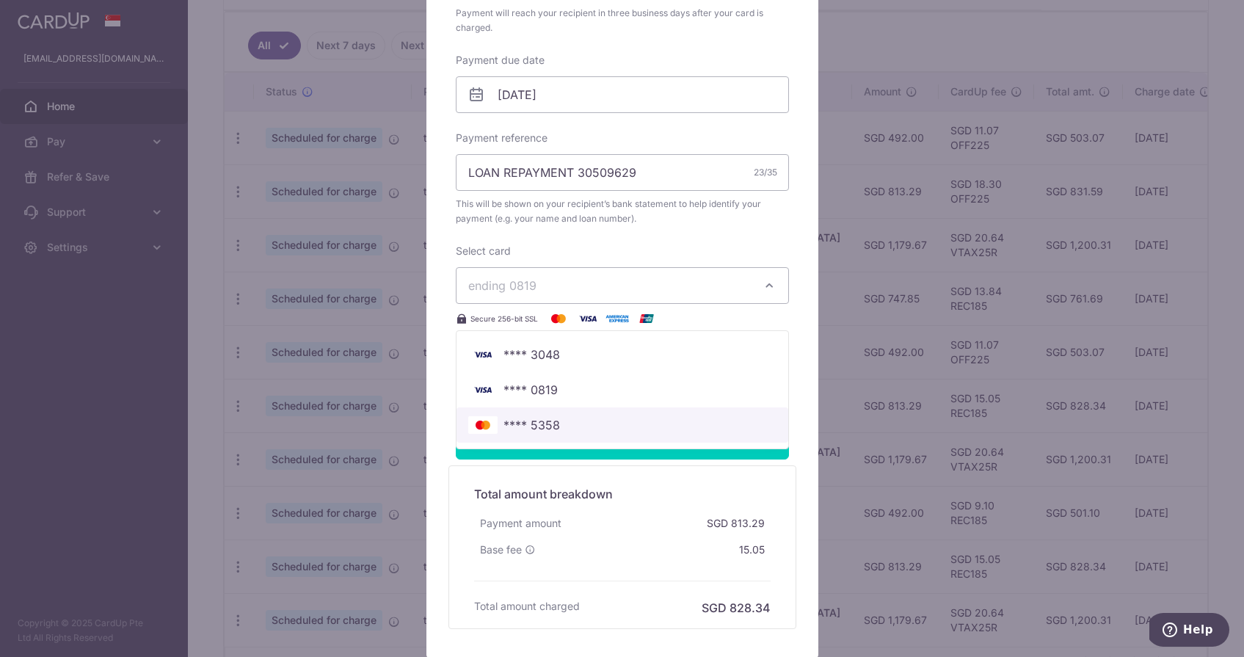
click at [517, 422] on span "**** 5358" at bounding box center [532, 425] width 57 height 18
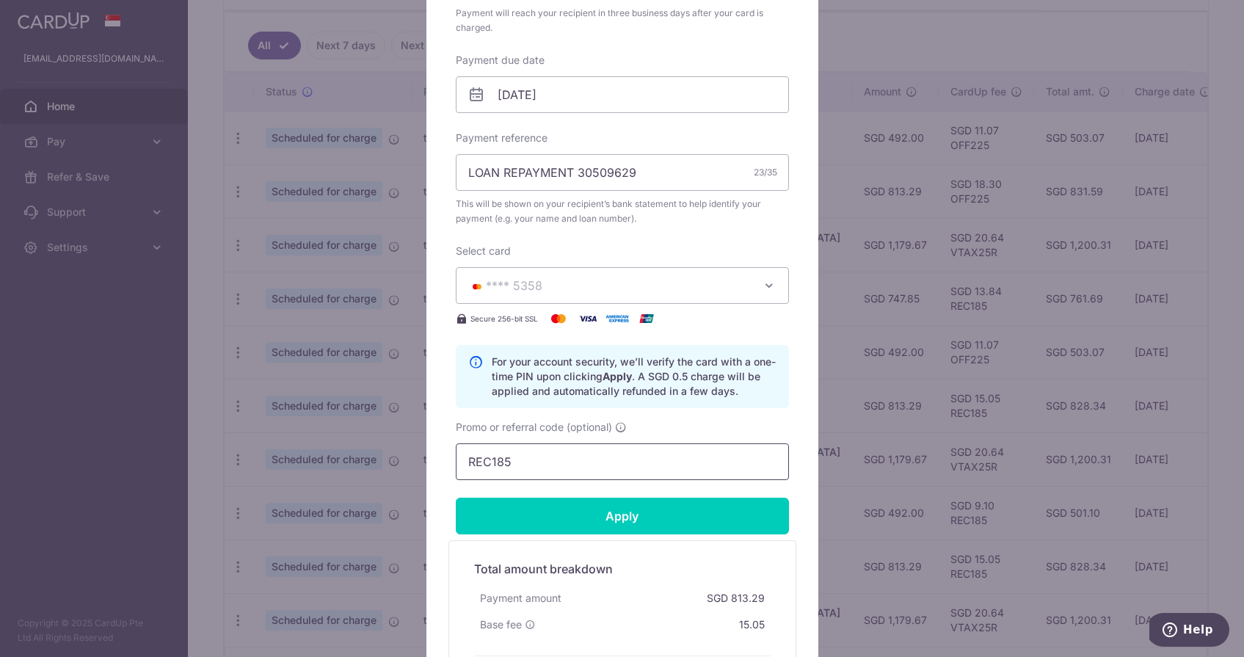
drag, startPoint x: 548, startPoint y: 457, endPoint x: 444, endPoint y: 457, distance: 103.5
click at [445, 457] on div "Edit payment By clicking apply, you will make changes to all payments to Standa…" at bounding box center [623, 207] width 392 height 1052
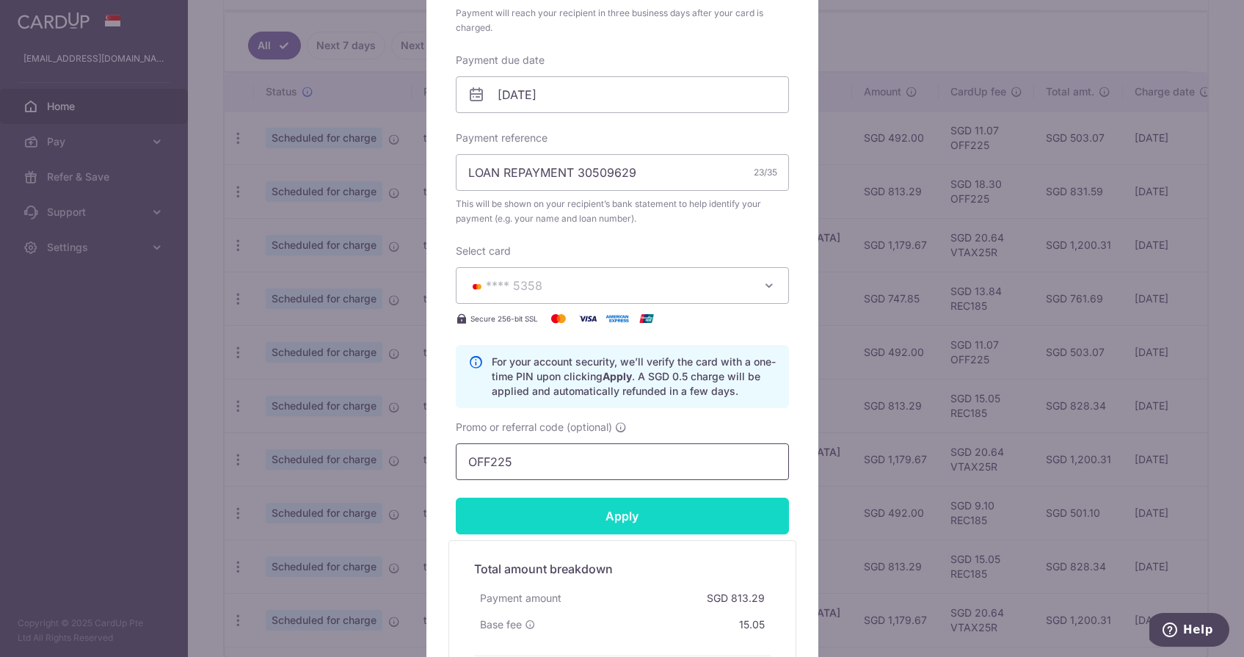
type input "OFF225"
click at [506, 518] on input "Apply" at bounding box center [622, 516] width 333 height 37
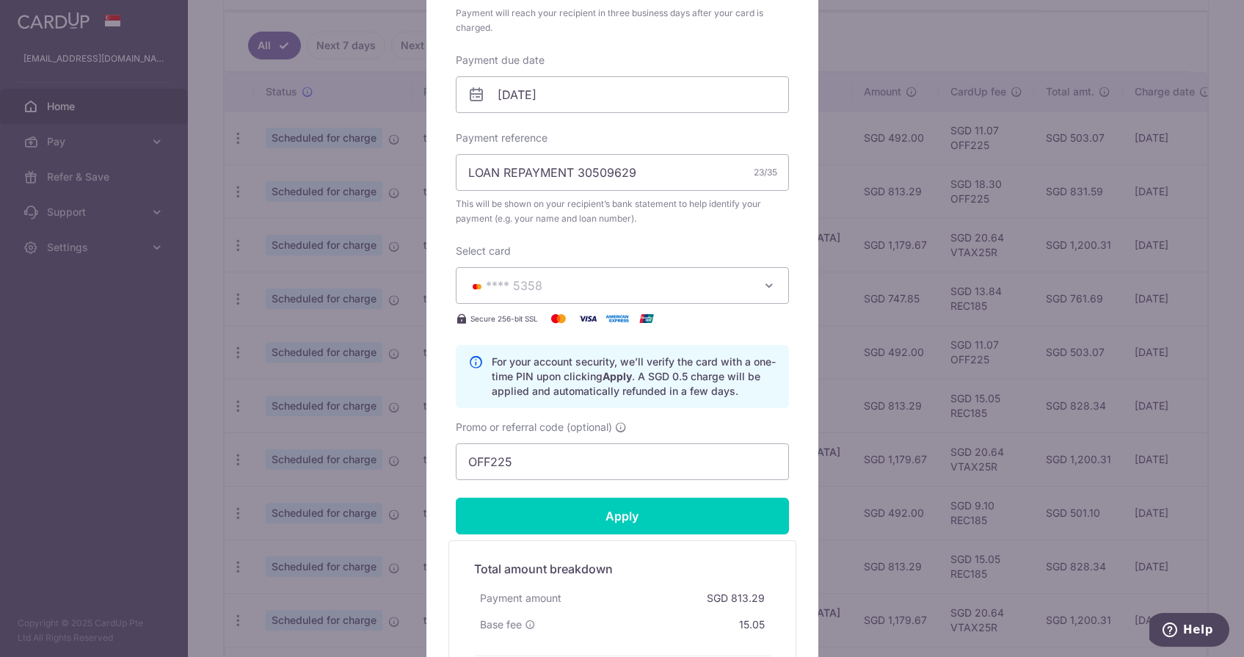
type input "Successfully Applied"
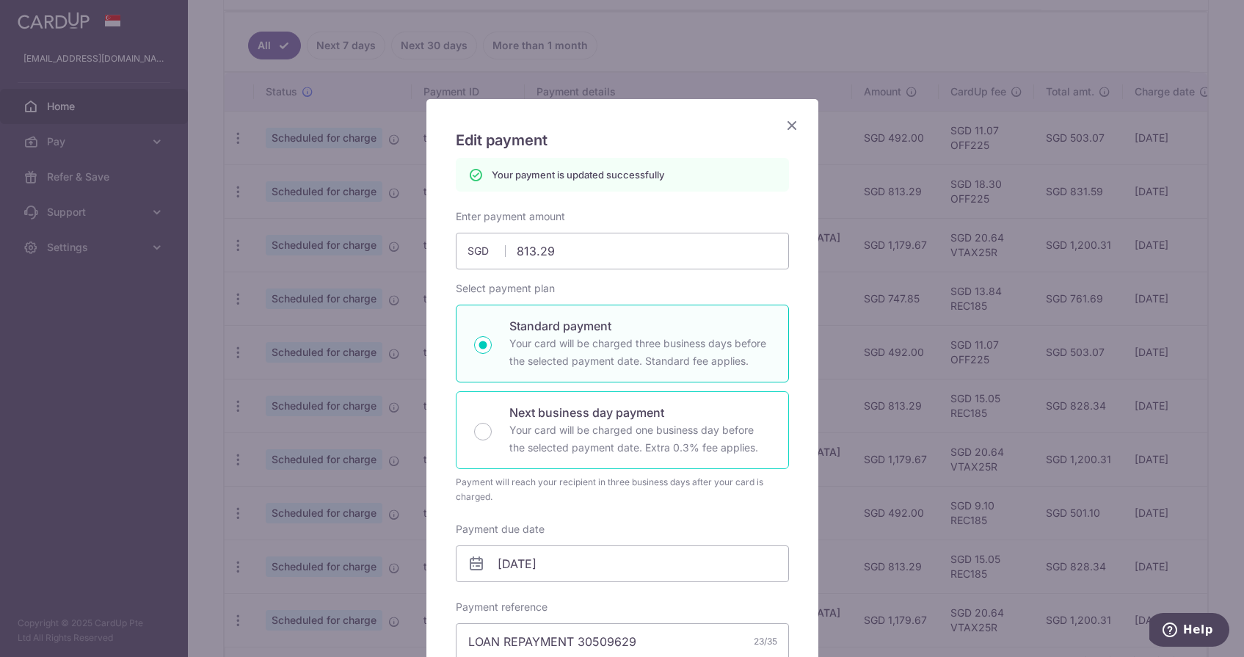
scroll to position [7, 0]
click at [791, 123] on icon "Close" at bounding box center [792, 126] width 18 height 18
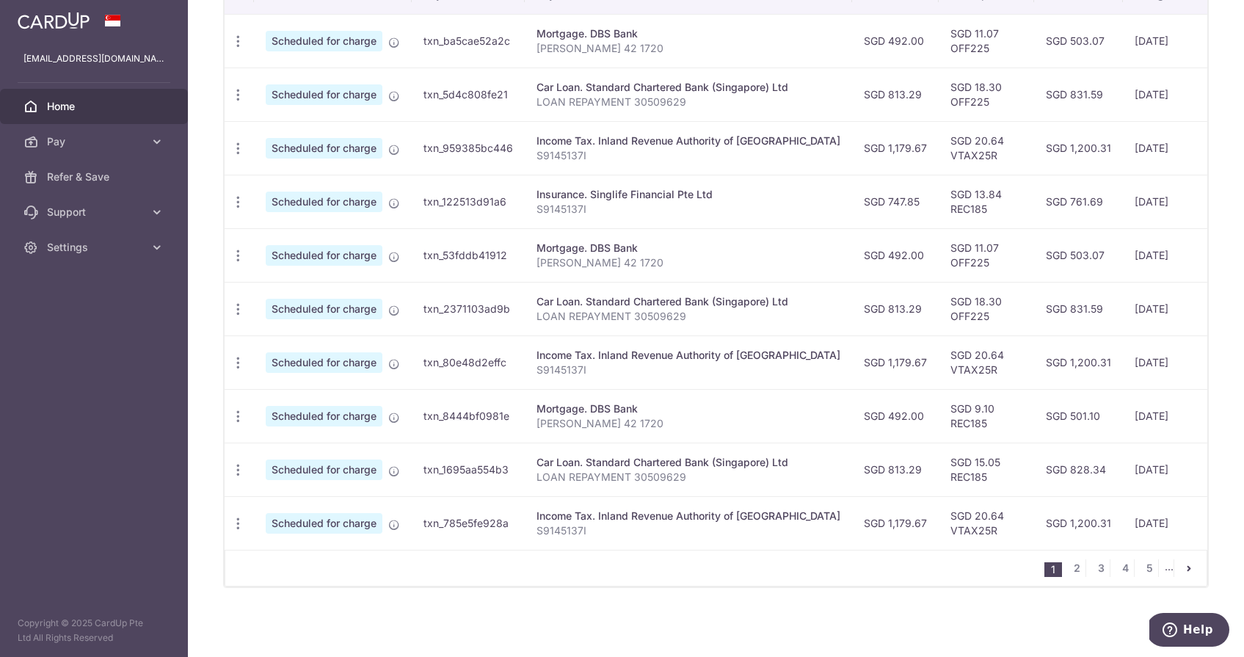
scroll to position [478, 0]
click at [233, 413] on icon "button" at bounding box center [238, 416] width 15 height 15
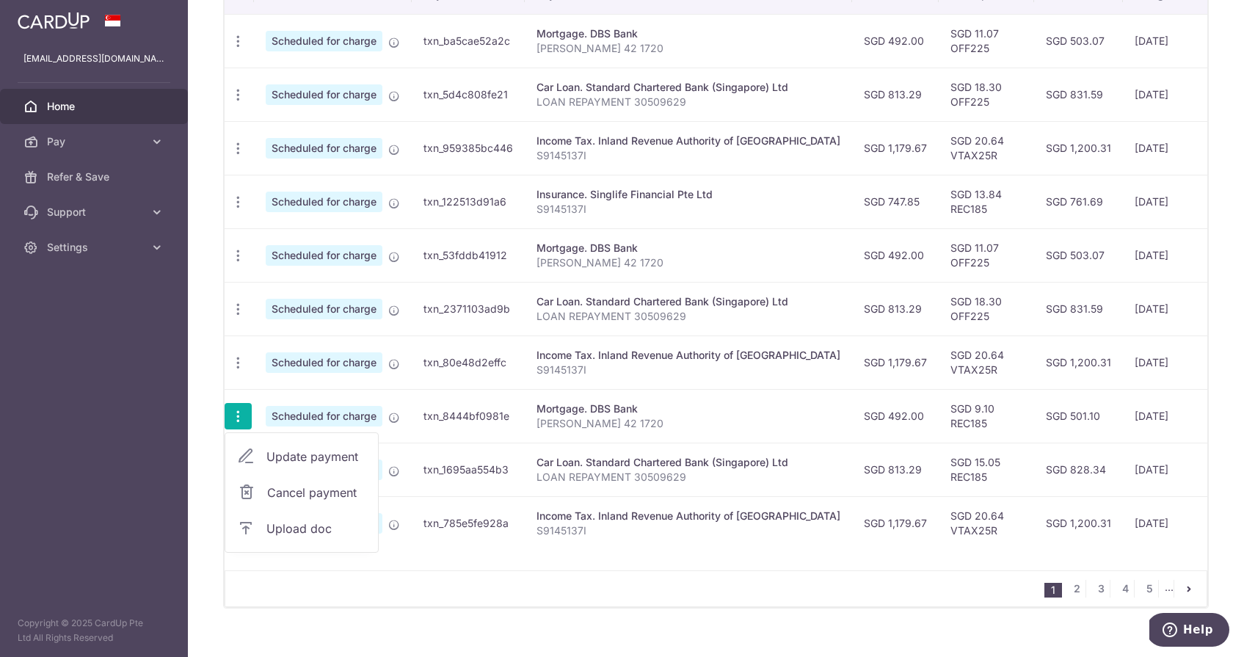
click at [301, 452] on span "Update payment" at bounding box center [316, 457] width 100 height 18
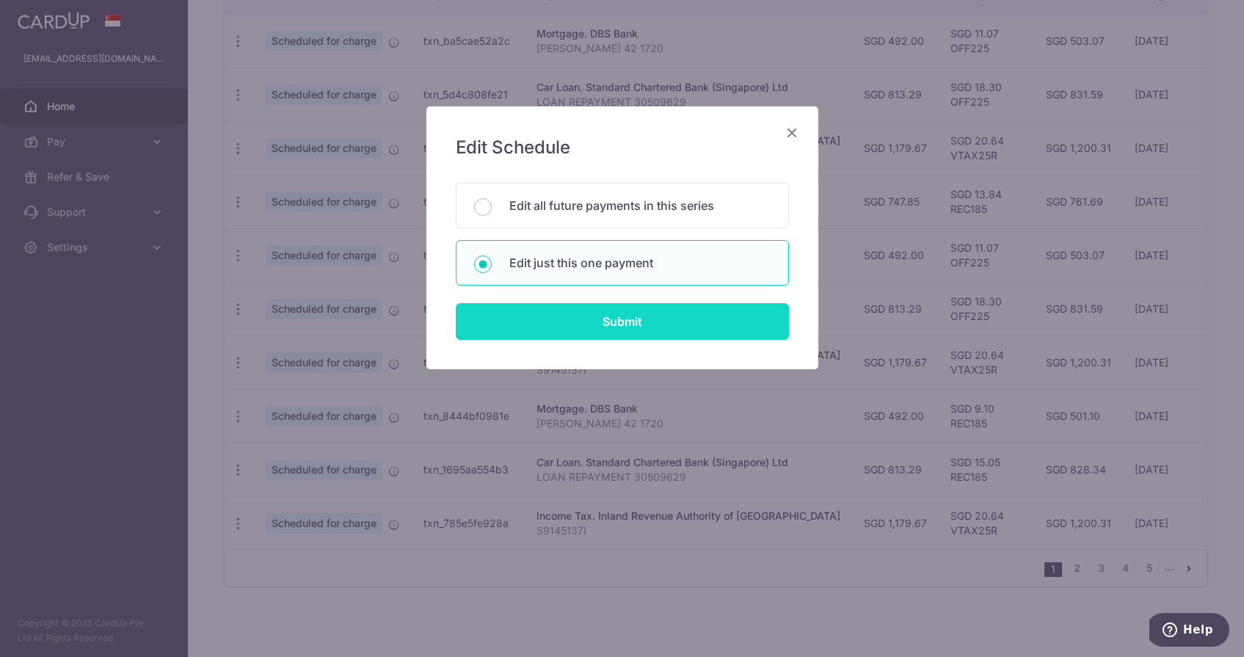
click at [551, 318] on input "Submit" at bounding box center [622, 321] width 333 height 37
radio input "true"
type input "492.00"
type input "[DATE]"
type input "[PERSON_NAME] 42 1720"
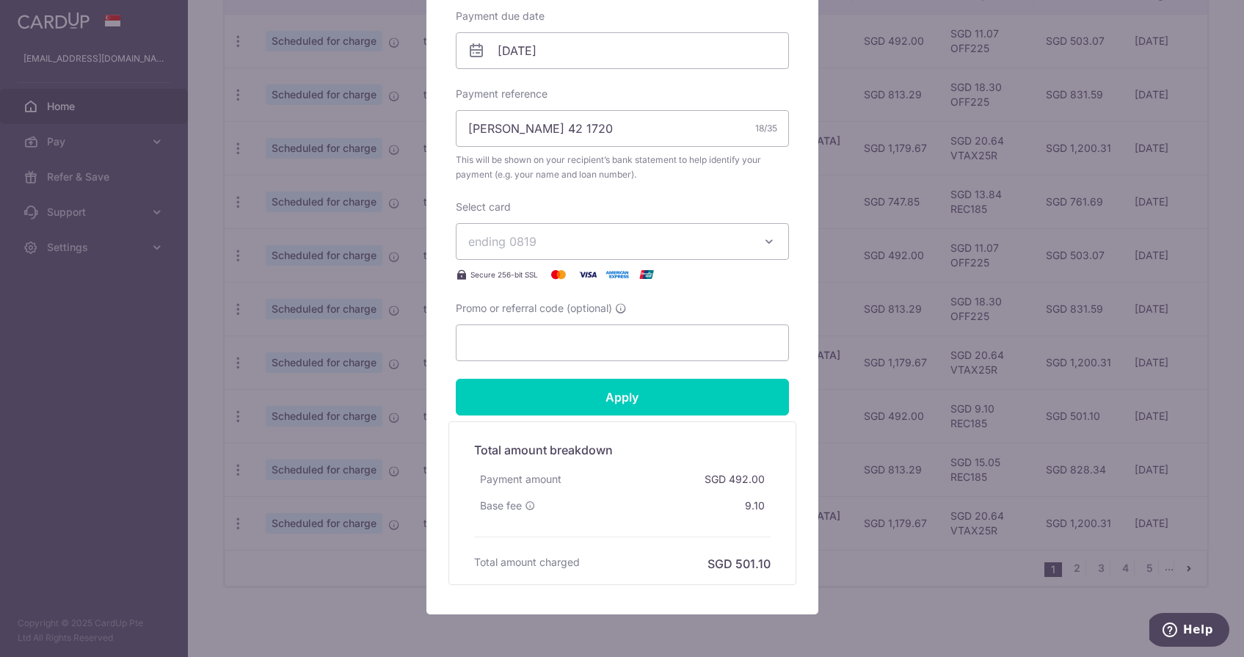
scroll to position [495, 0]
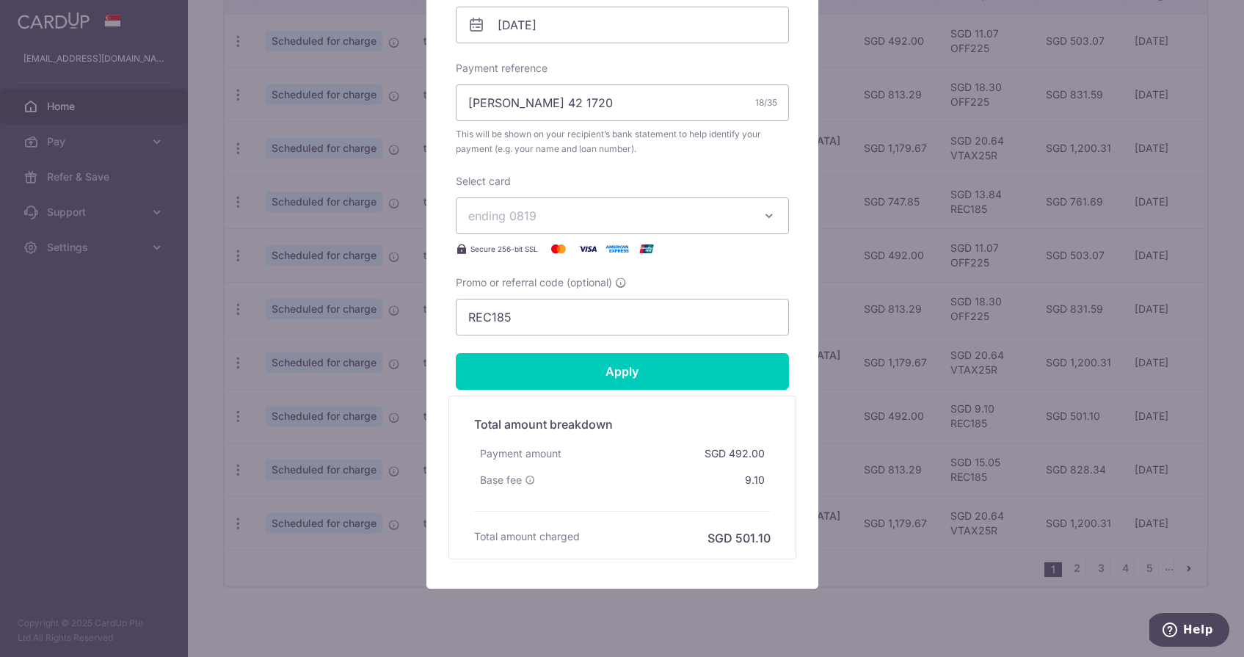
click at [582, 216] on span "ending 0819" at bounding box center [609, 216] width 282 height 18
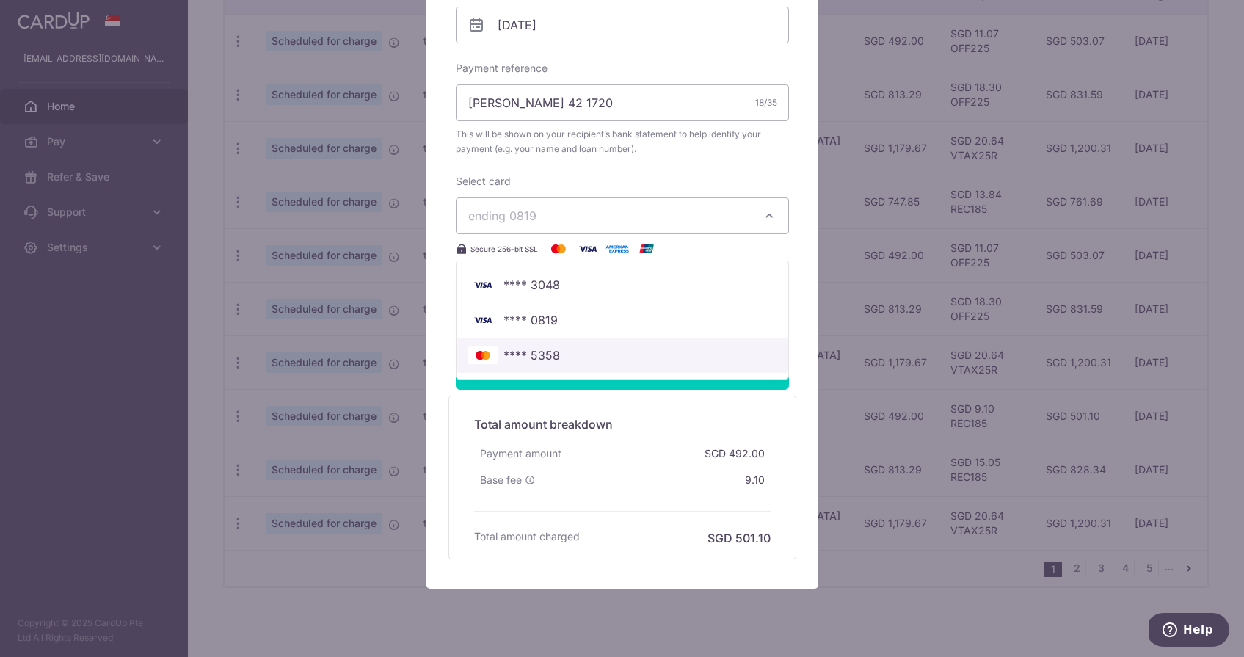
click at [523, 366] on link "**** 5358" at bounding box center [623, 355] width 332 height 35
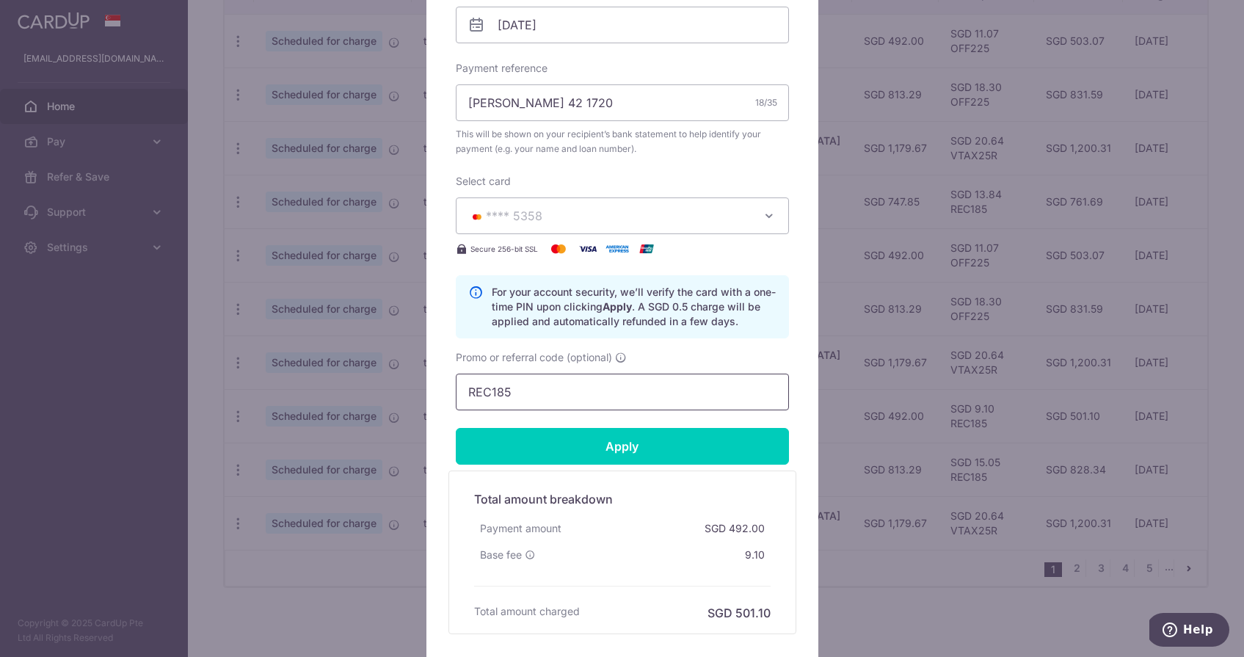
drag, startPoint x: 496, startPoint y: 395, endPoint x: 353, endPoint y: 395, distance: 143.1
click at [359, 395] on div "Edit payment By clicking apply, you will make changes to all payments to DBS Ba…" at bounding box center [622, 328] width 1244 height 657
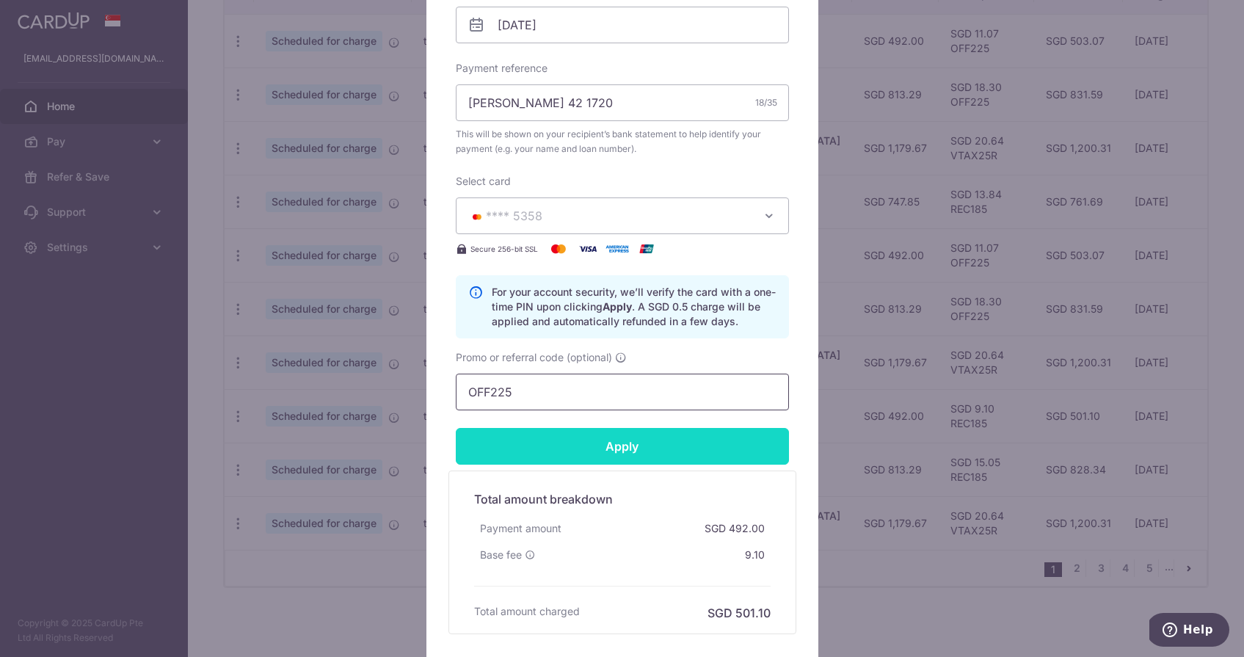
type input "OFF225"
click at [520, 452] on input "Apply" at bounding box center [622, 446] width 333 height 37
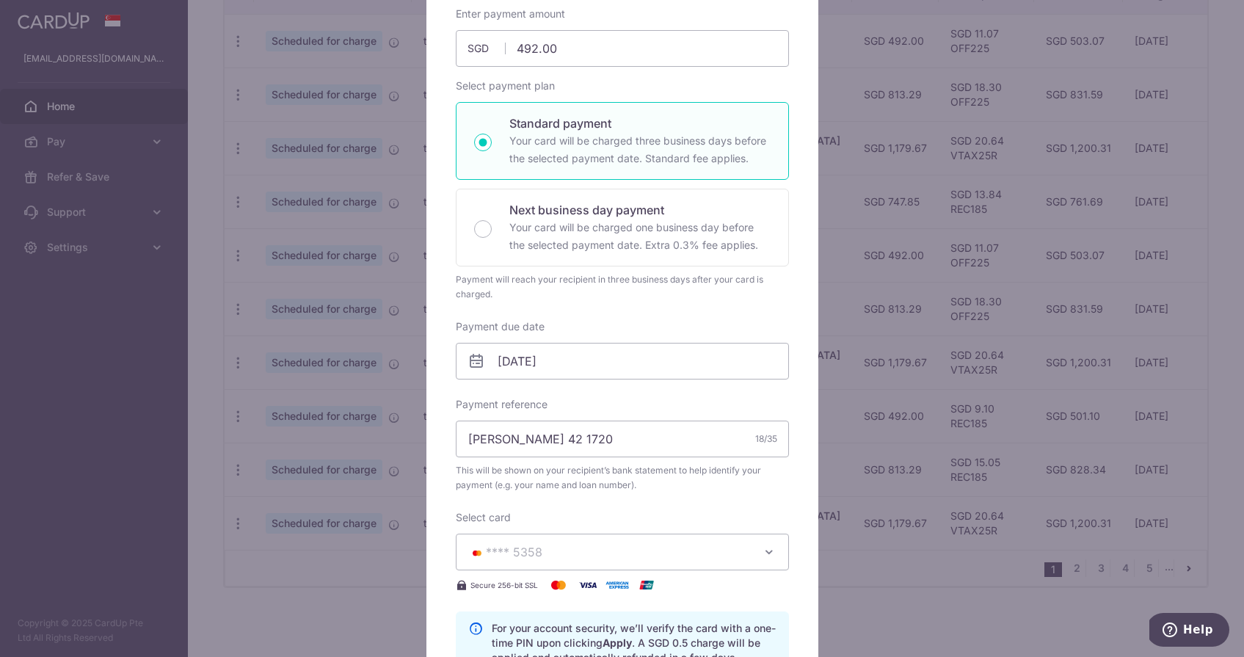
type input "Successfully Applied"
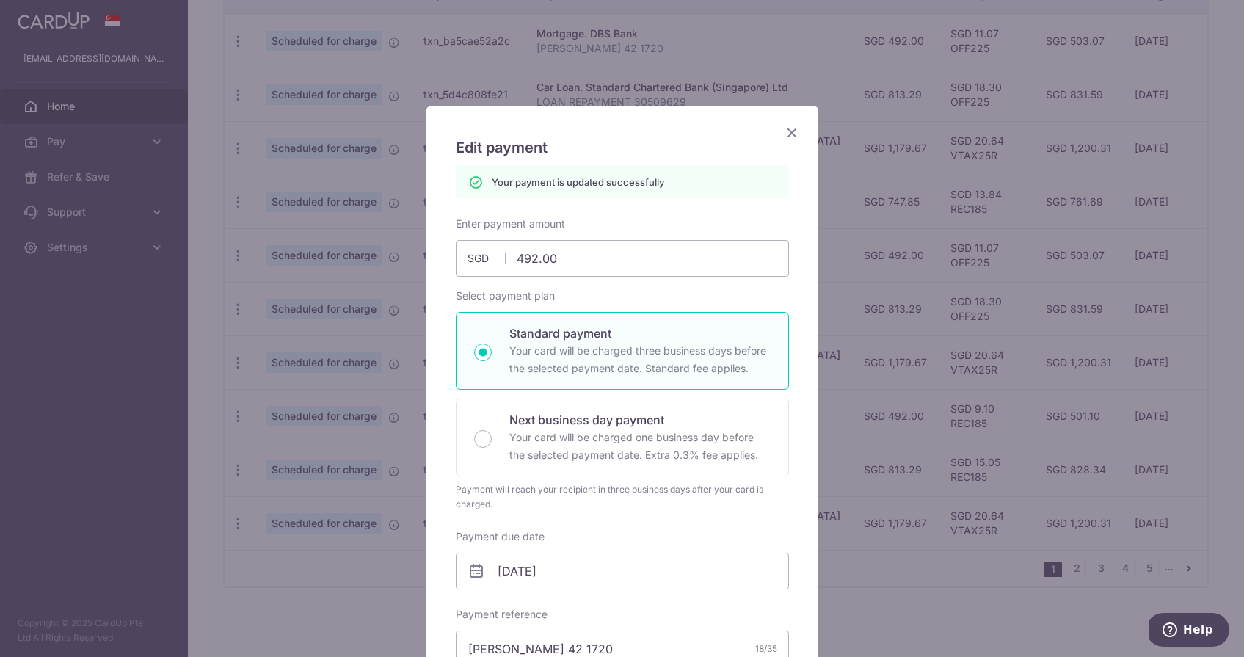
scroll to position [0, 0]
click at [791, 131] on icon "Close" at bounding box center [792, 132] width 18 height 18
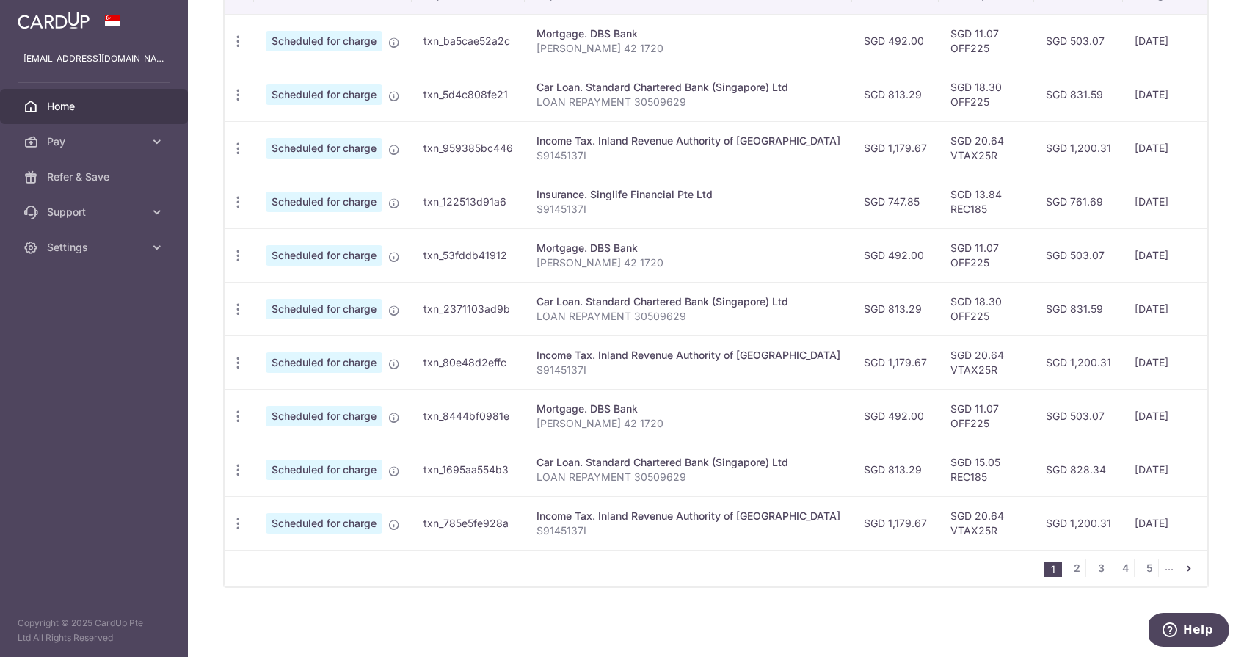
scroll to position [478, 0]
click at [239, 465] on icon "button" at bounding box center [238, 469] width 15 height 15
click at [267, 510] on span "Update payment" at bounding box center [316, 510] width 100 height 18
radio input "true"
type input "813.29"
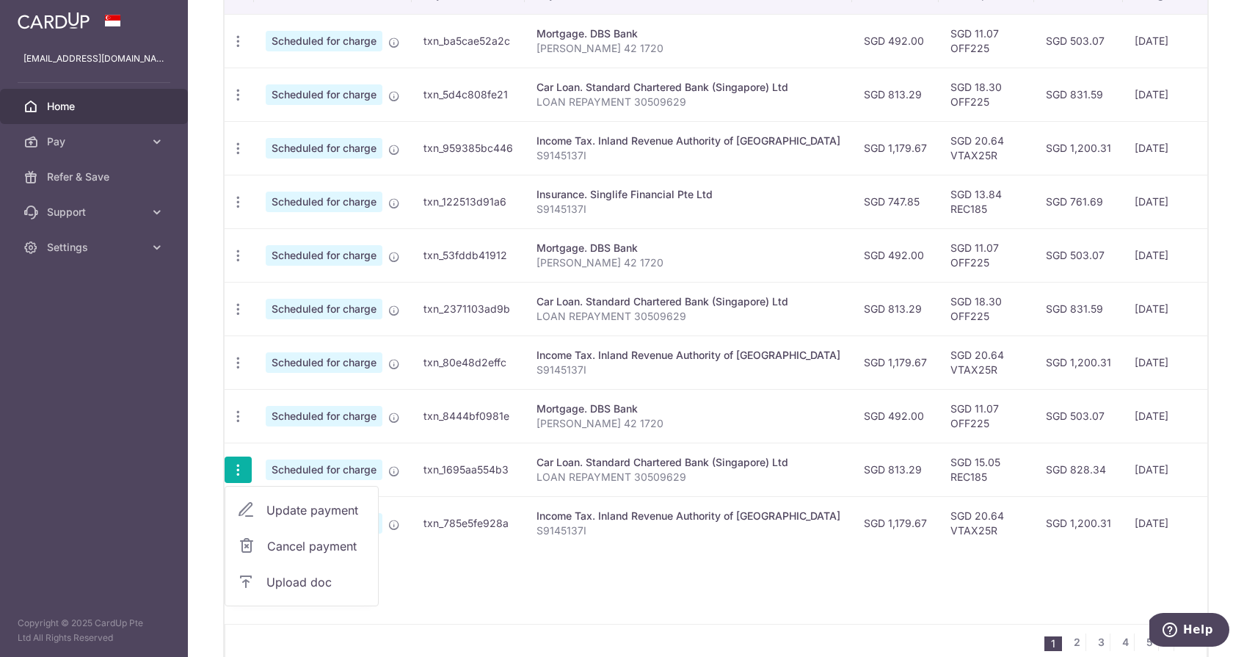
type input "[DATE]"
type input "LOAN REPAYMENT 30509629"
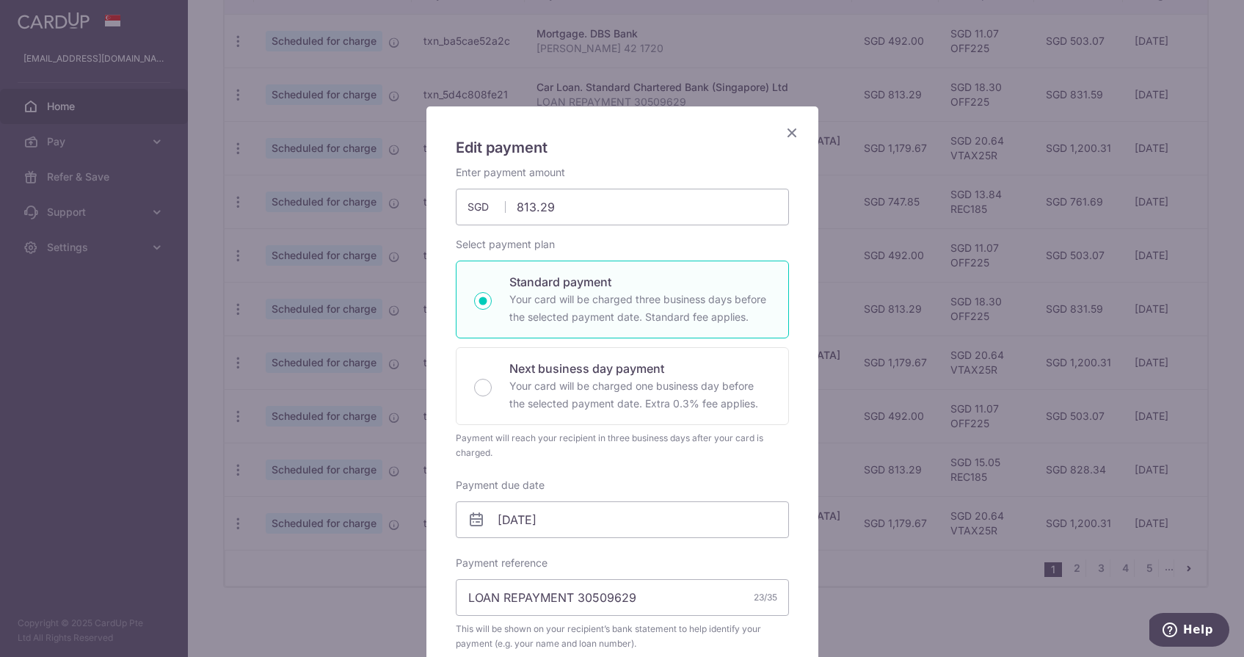
scroll to position [228, 0]
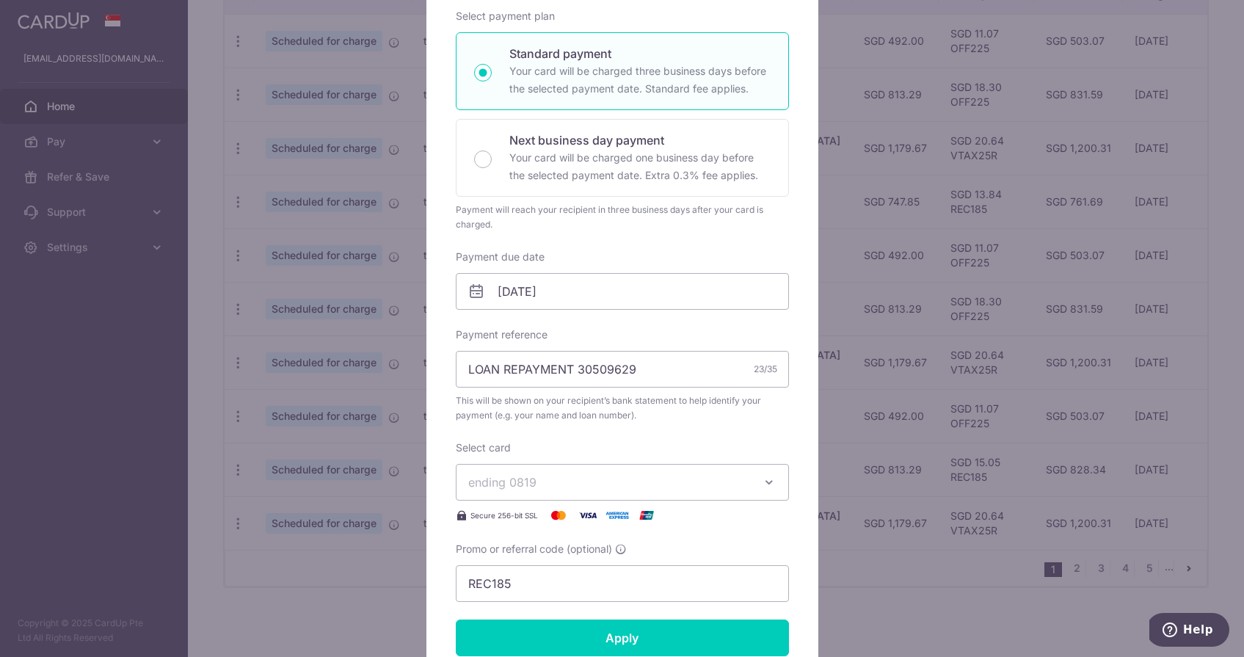
click at [569, 498] on button "ending 0819" at bounding box center [622, 482] width 333 height 37
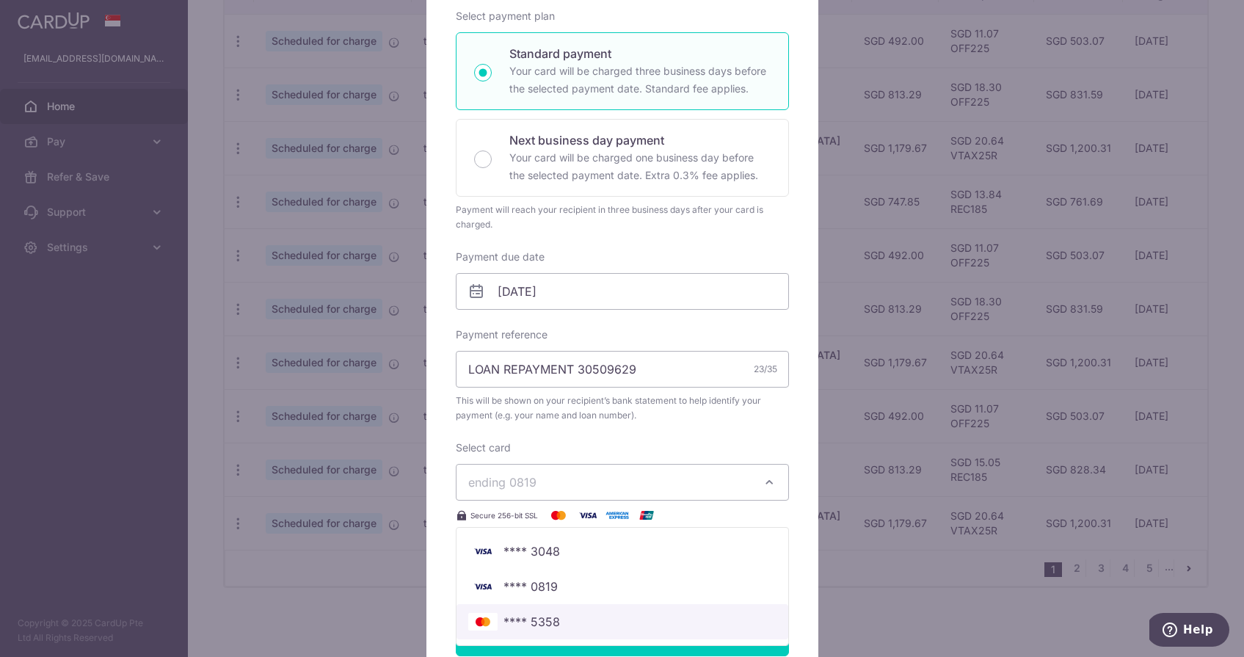
click at [560, 620] on span "**** 5358" at bounding box center [622, 622] width 308 height 18
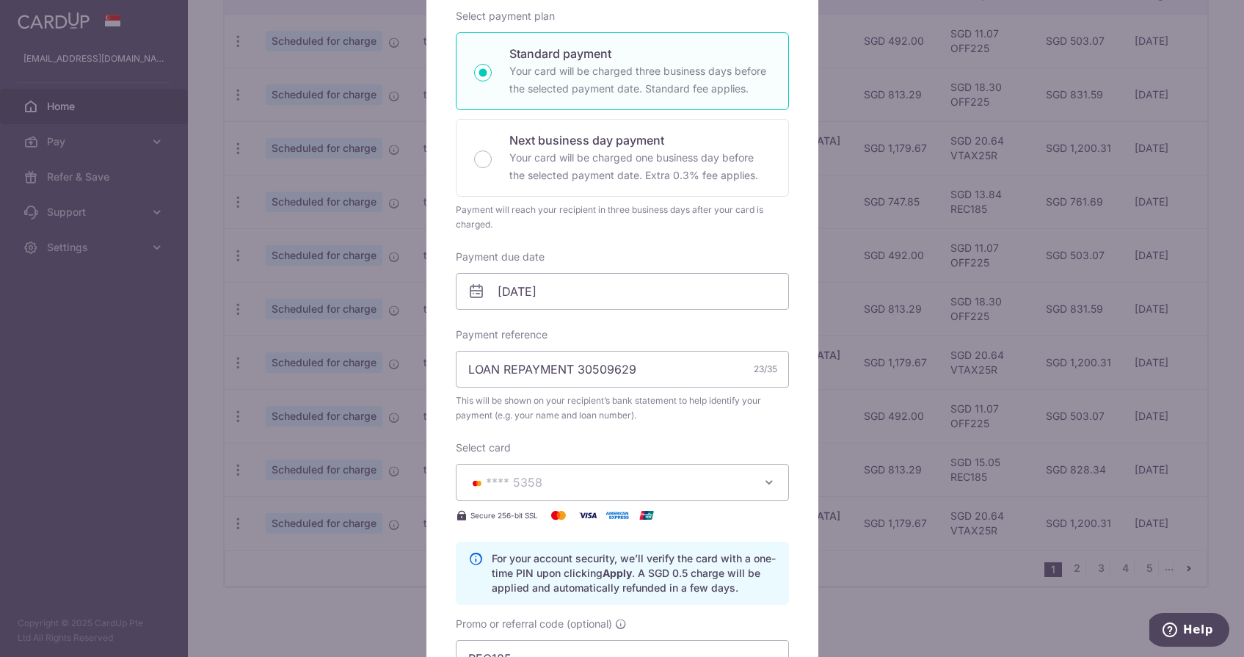
scroll to position [428, 0]
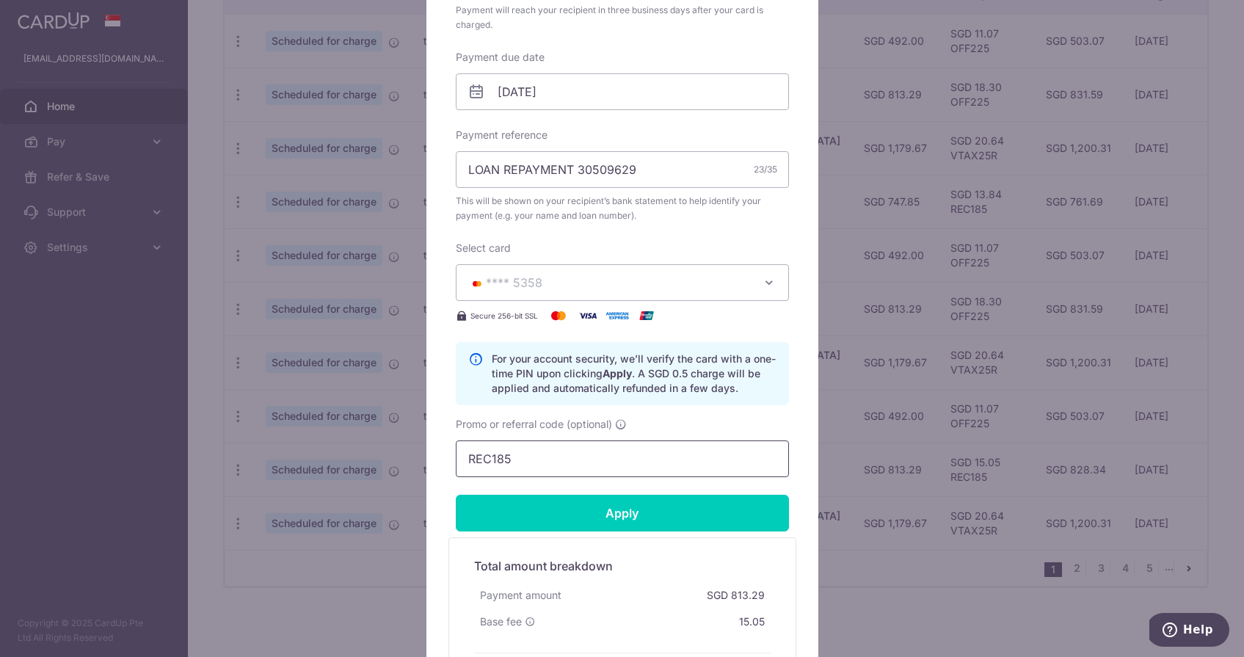
drag, startPoint x: 574, startPoint y: 466, endPoint x: 413, endPoint y: 466, distance: 160.8
click at [415, 466] on div "Edit payment By clicking apply, you will make changes to all payments to Standa…" at bounding box center [622, 328] width 1244 height 657
type input "R"
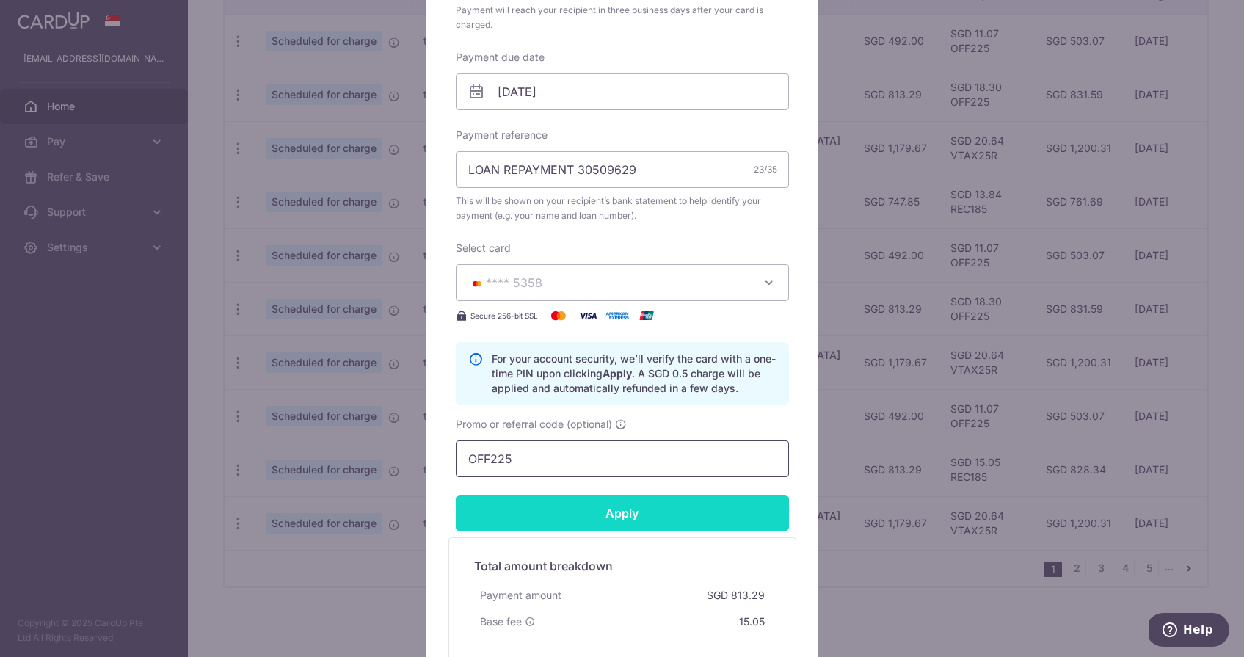
type input "OFF225"
click at [480, 515] on input "Apply" at bounding box center [622, 513] width 333 height 37
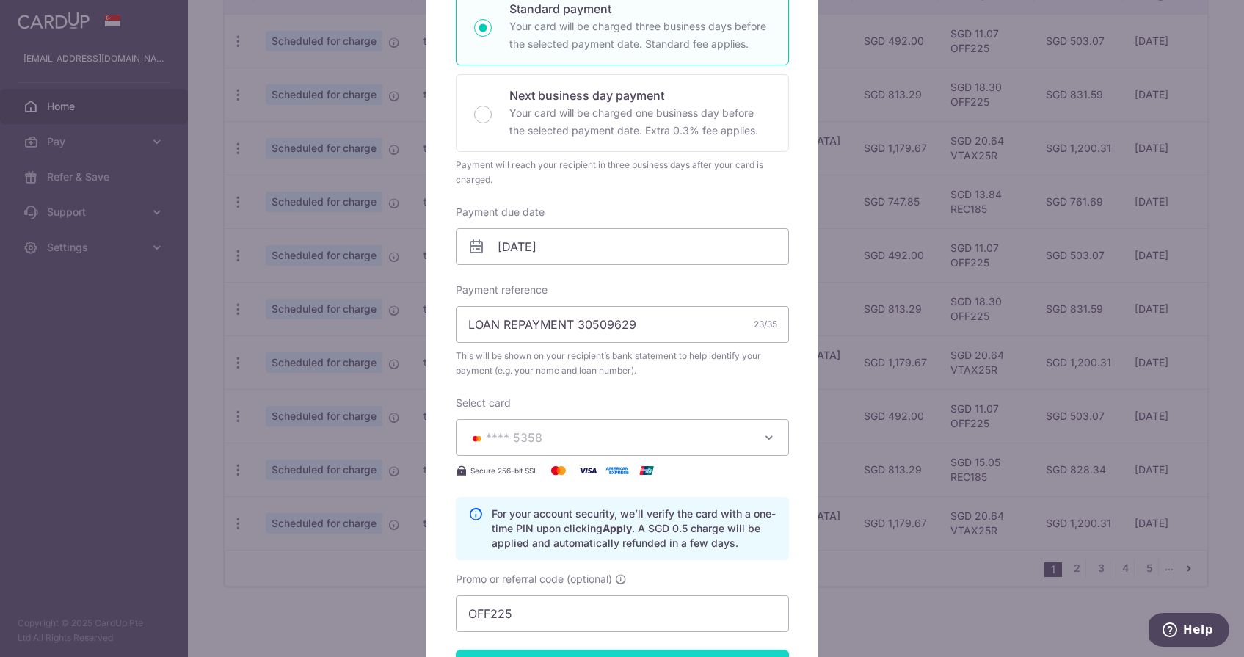
type input "Successfully Applied"
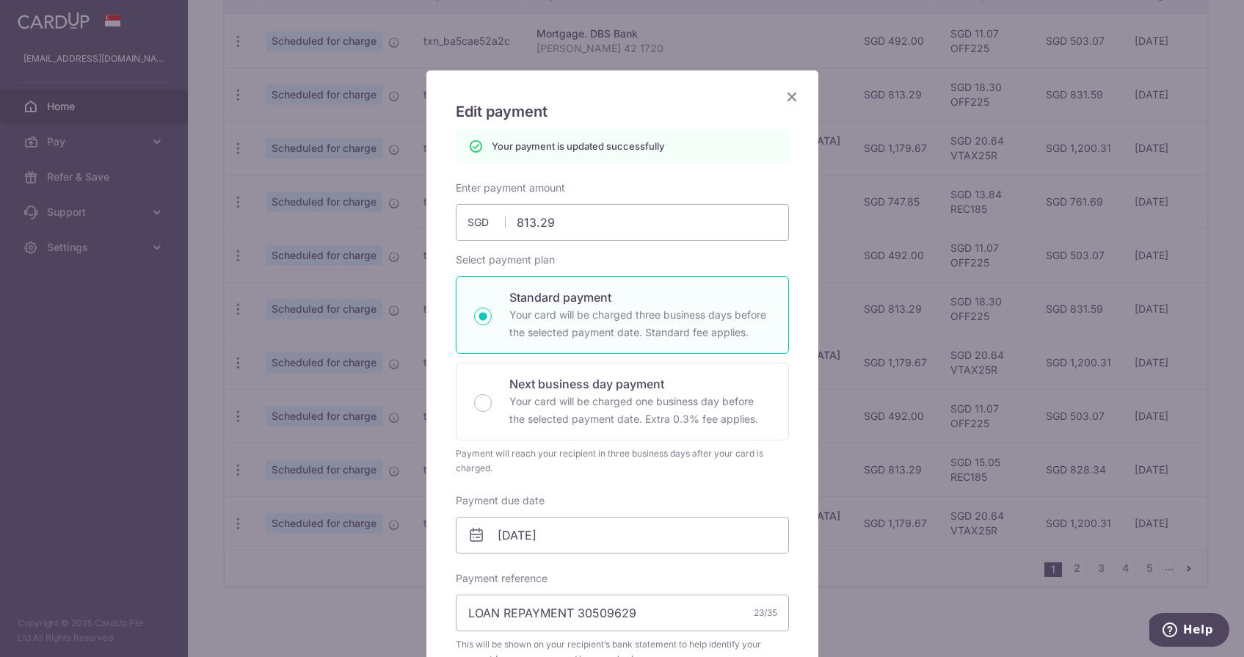
click at [788, 105] on icon "Close" at bounding box center [792, 96] width 18 height 18
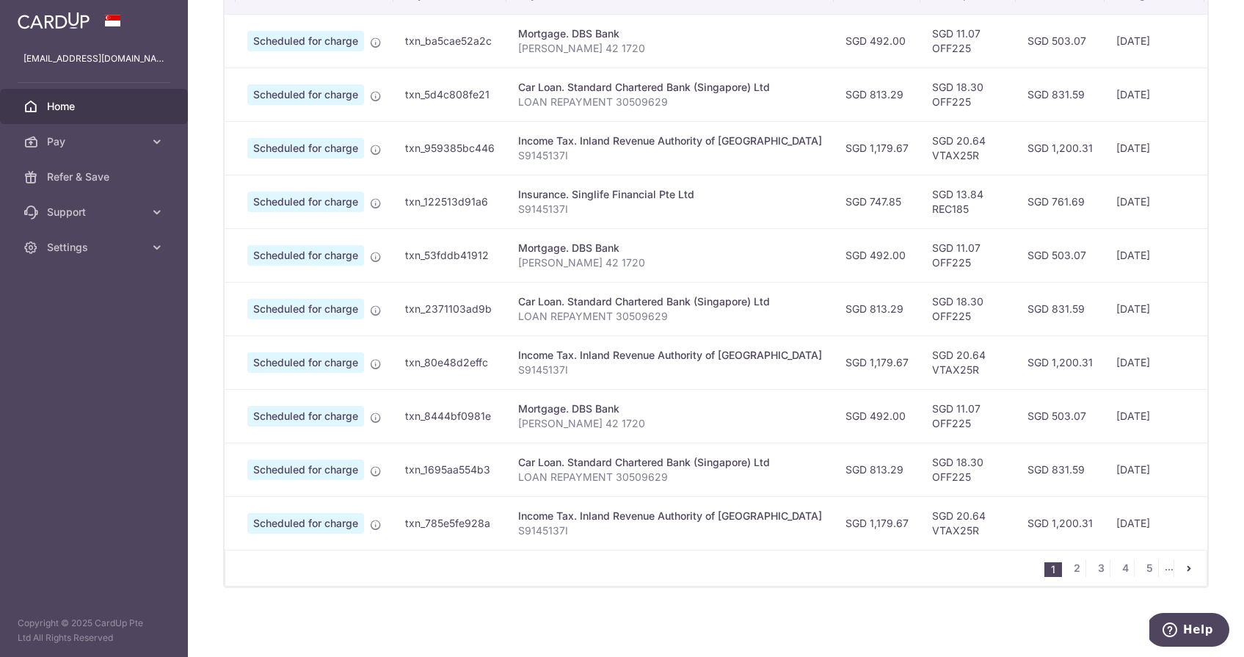
scroll to position [0, 25]
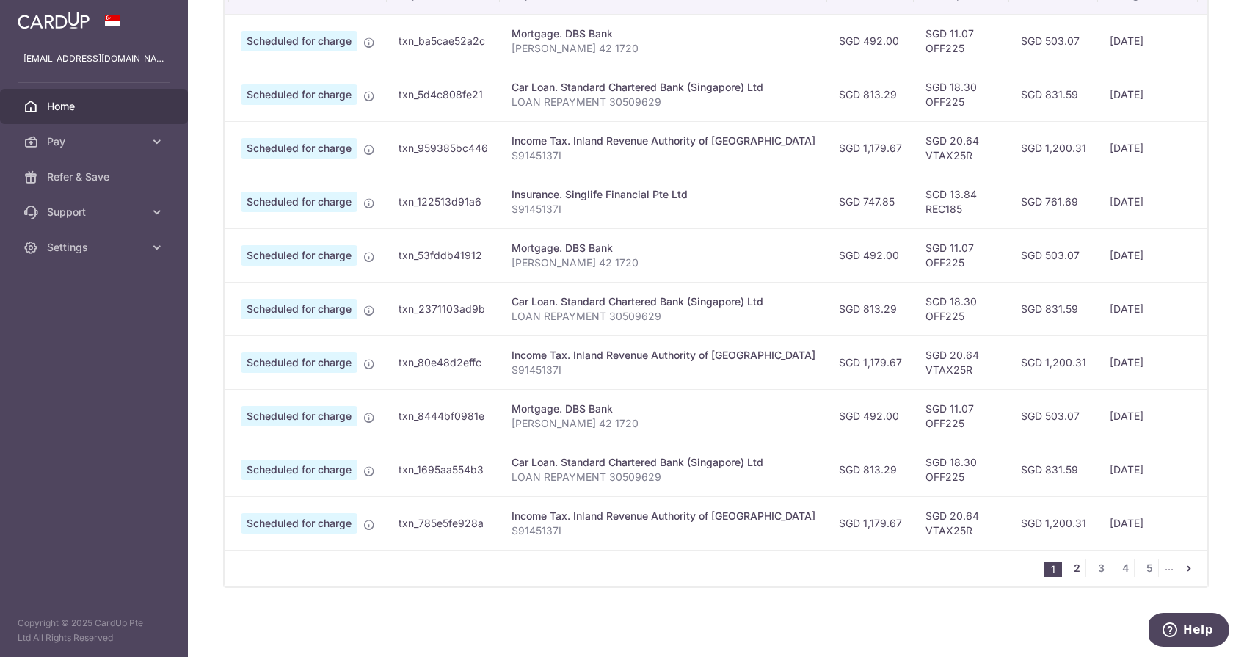
click at [1077, 573] on link "2" at bounding box center [1077, 568] width 18 height 18
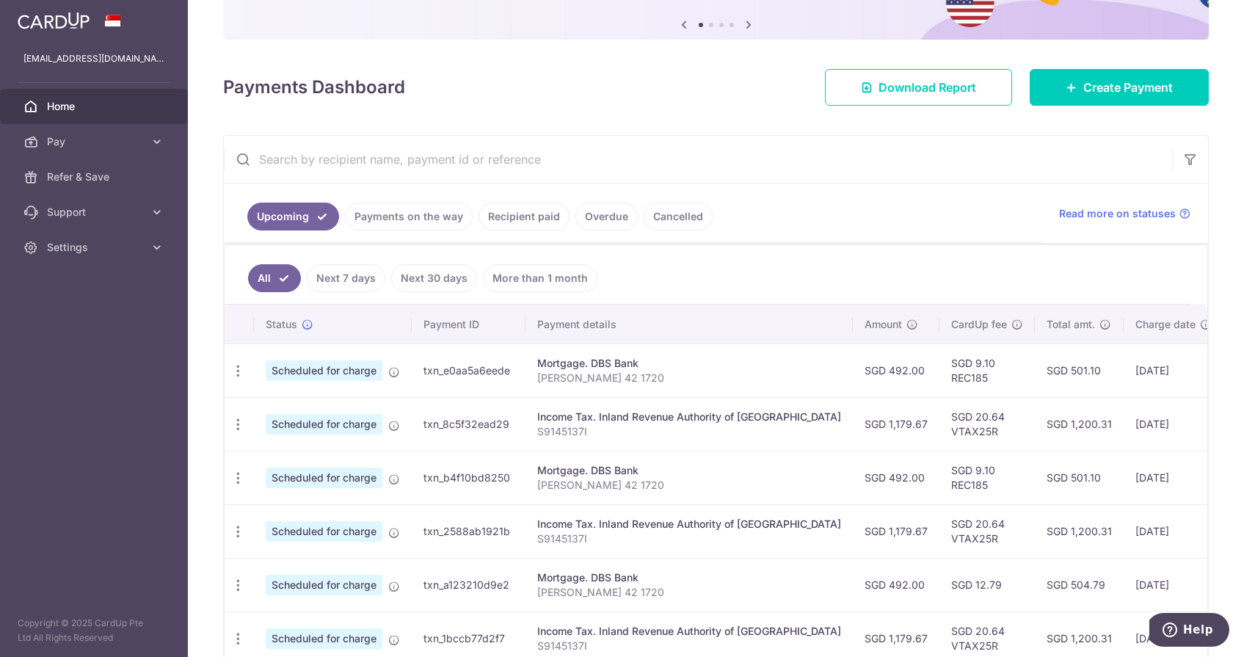
scroll to position [0, 1]
click at [239, 366] on icon "button" at bounding box center [236, 370] width 15 height 15
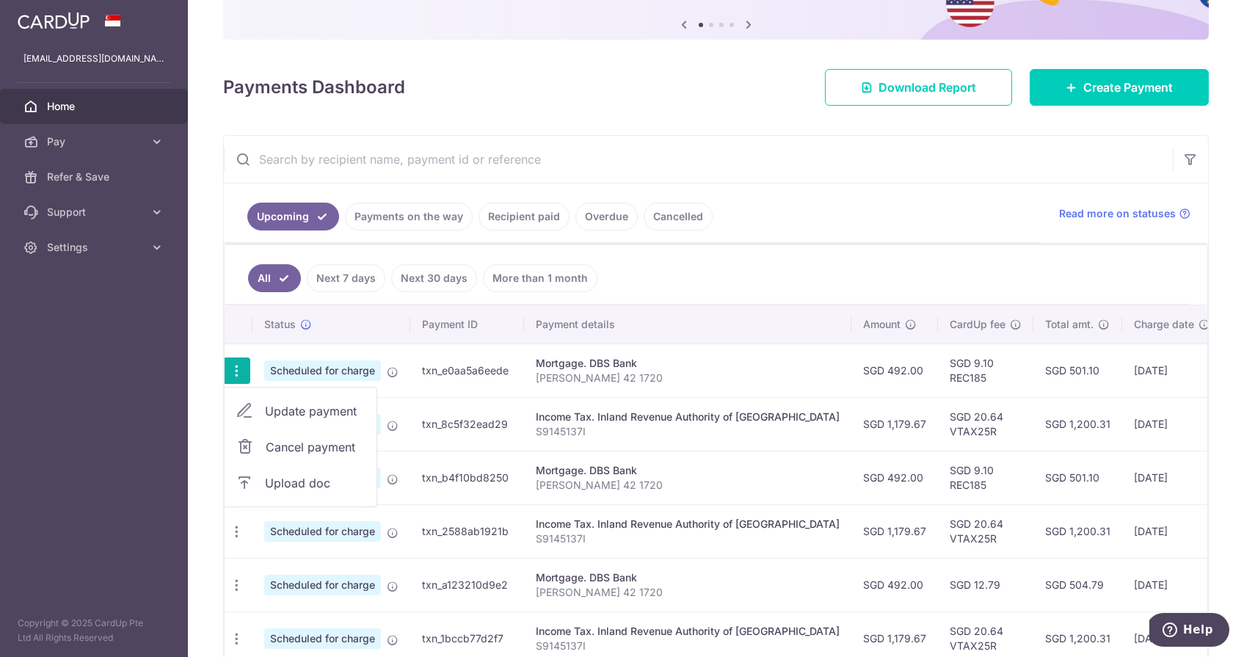
click at [283, 404] on span "Update payment" at bounding box center [315, 411] width 100 height 18
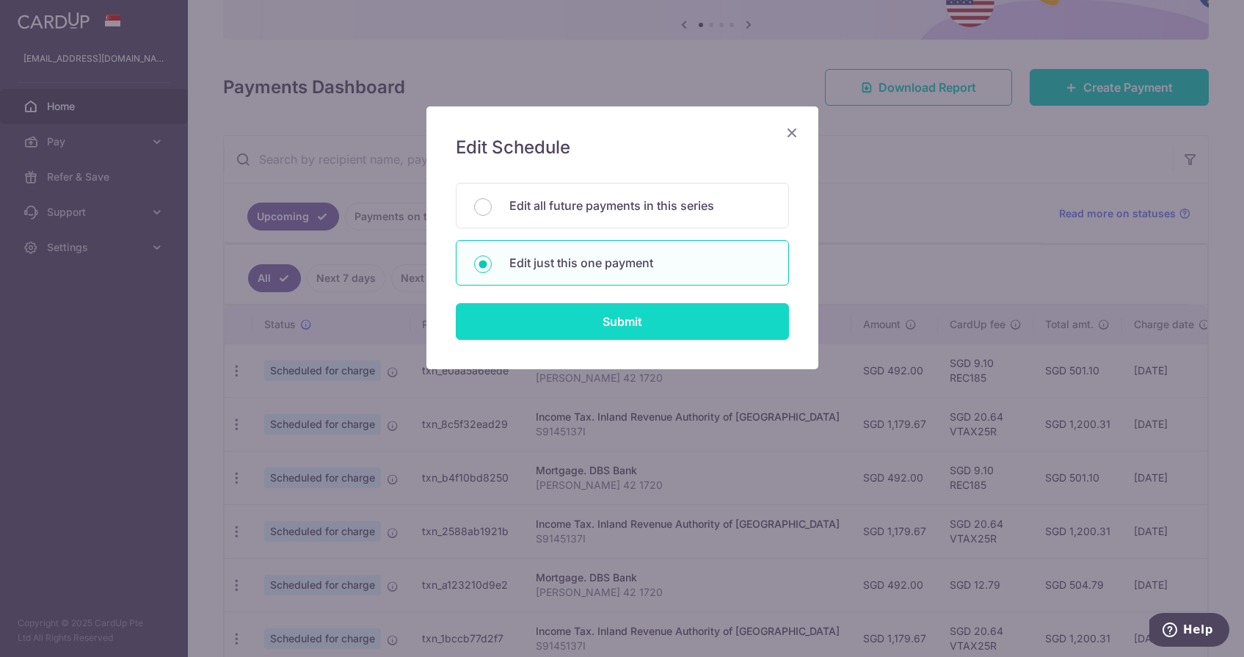
click at [582, 337] on input "Submit" at bounding box center [622, 321] width 333 height 37
radio input "true"
type input "492.00"
type input "19/12/2025"
type input "[PERSON_NAME] 42 1720"
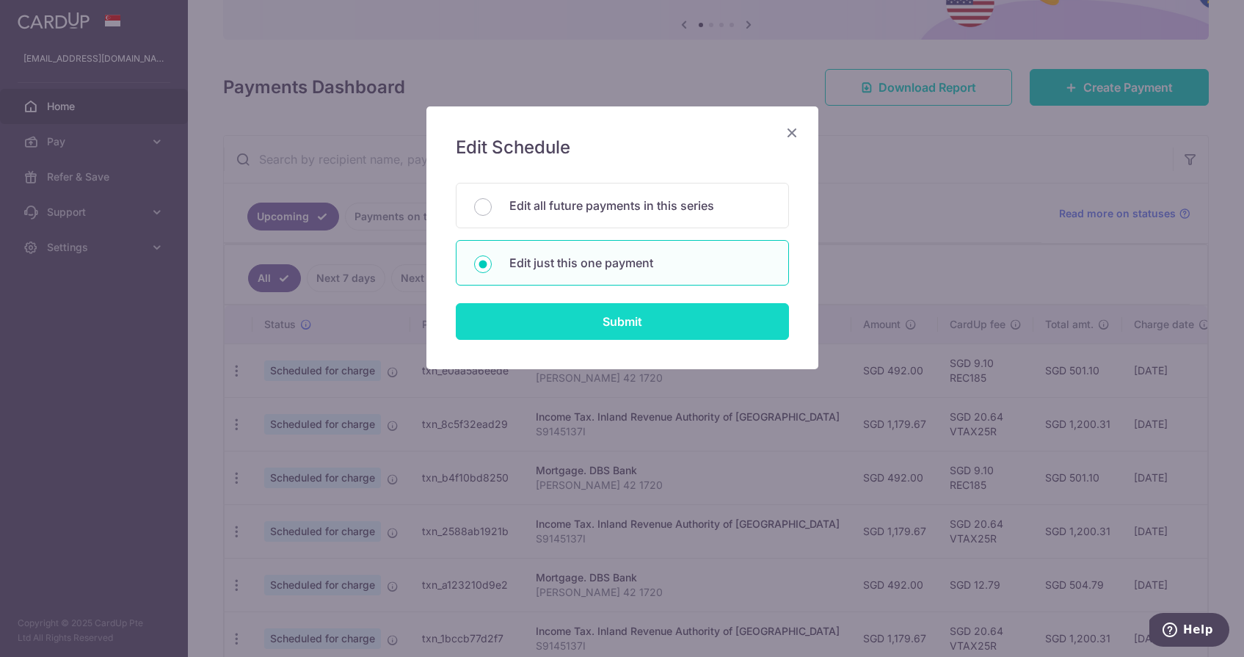
type input "REC185"
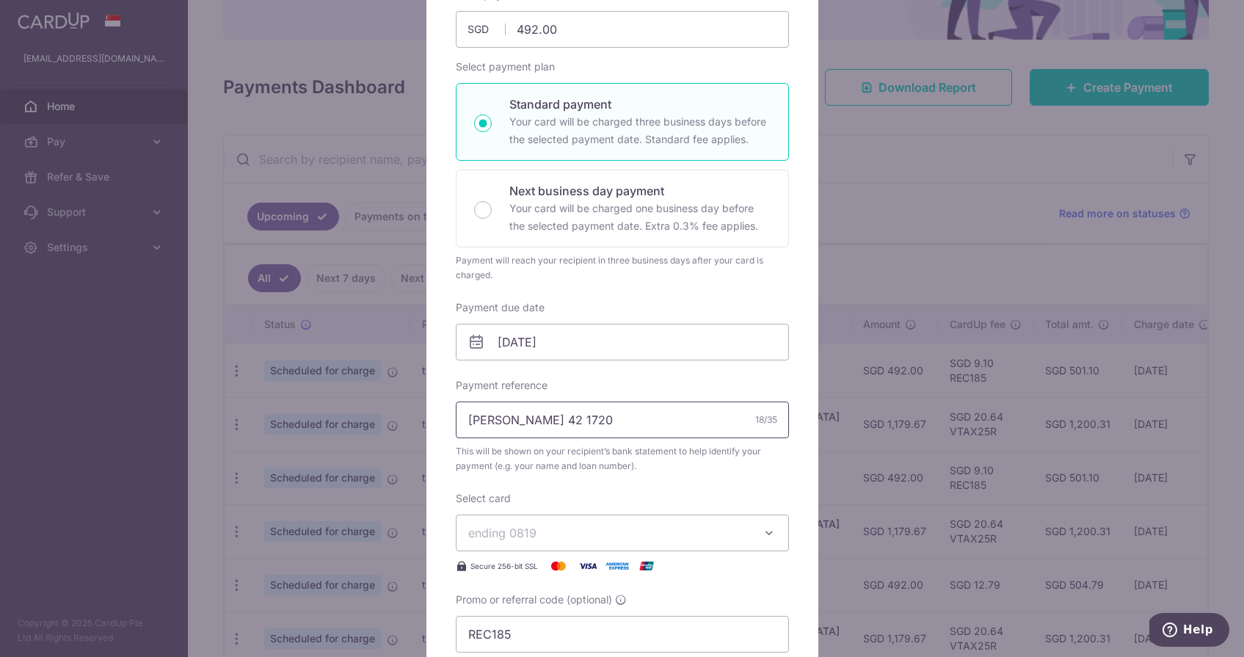
scroll to position [178, 0]
click at [562, 352] on input "19/12/2025" at bounding box center [622, 341] width 333 height 37
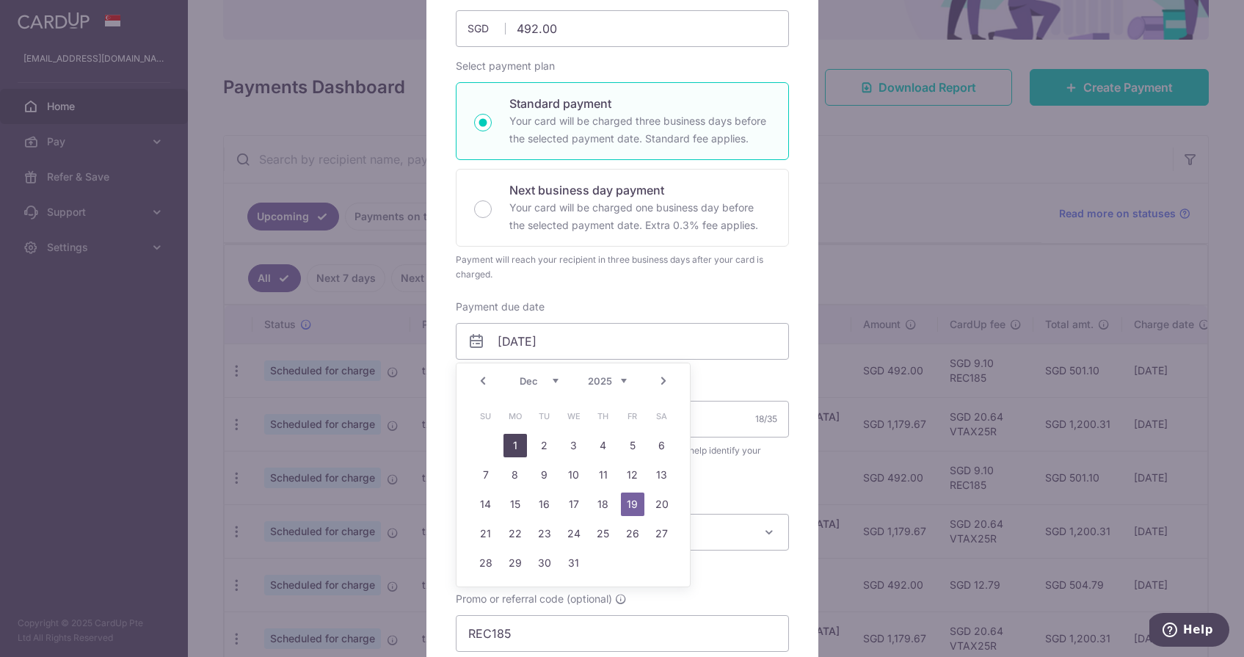
click at [521, 442] on link "1" at bounding box center [515, 445] width 23 height 23
type input "[DATE]"
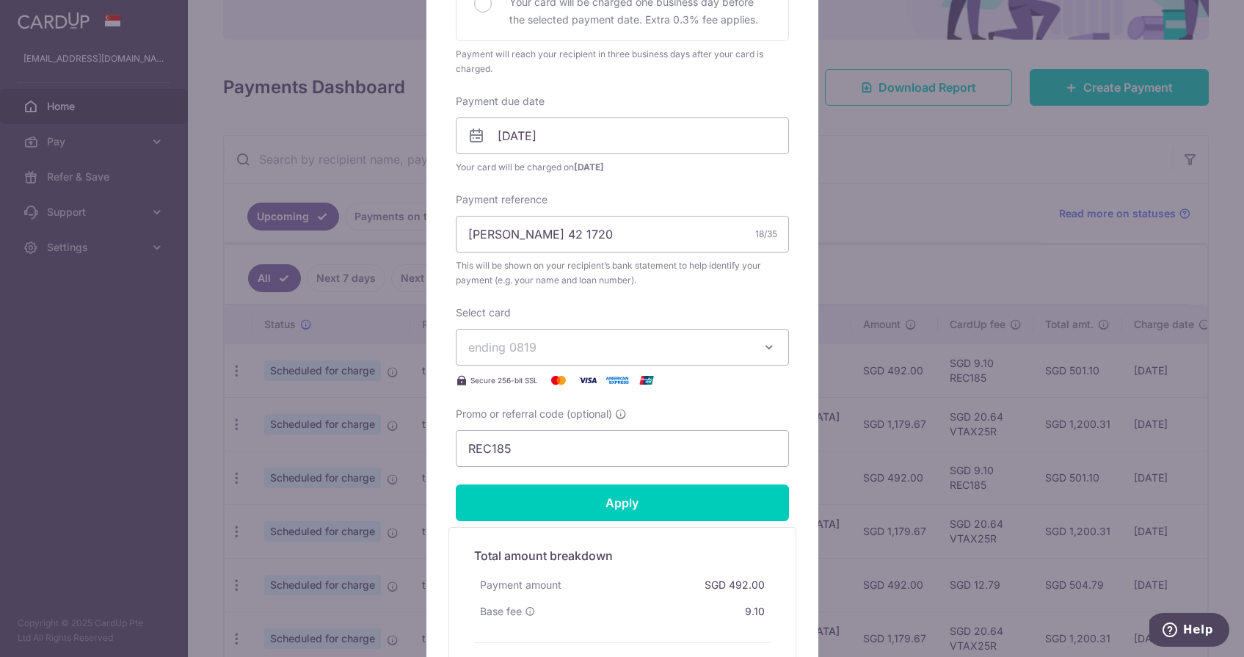
scroll to position [397, 0]
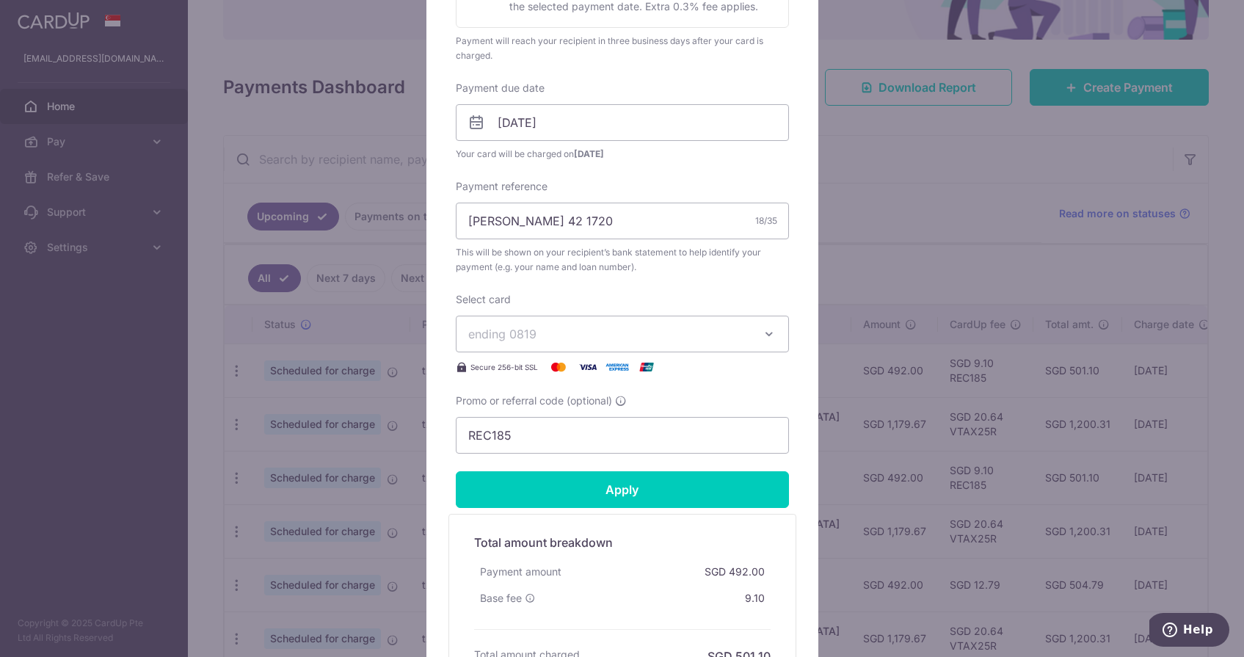
click at [540, 337] on span "ending 0819" at bounding box center [609, 334] width 282 height 18
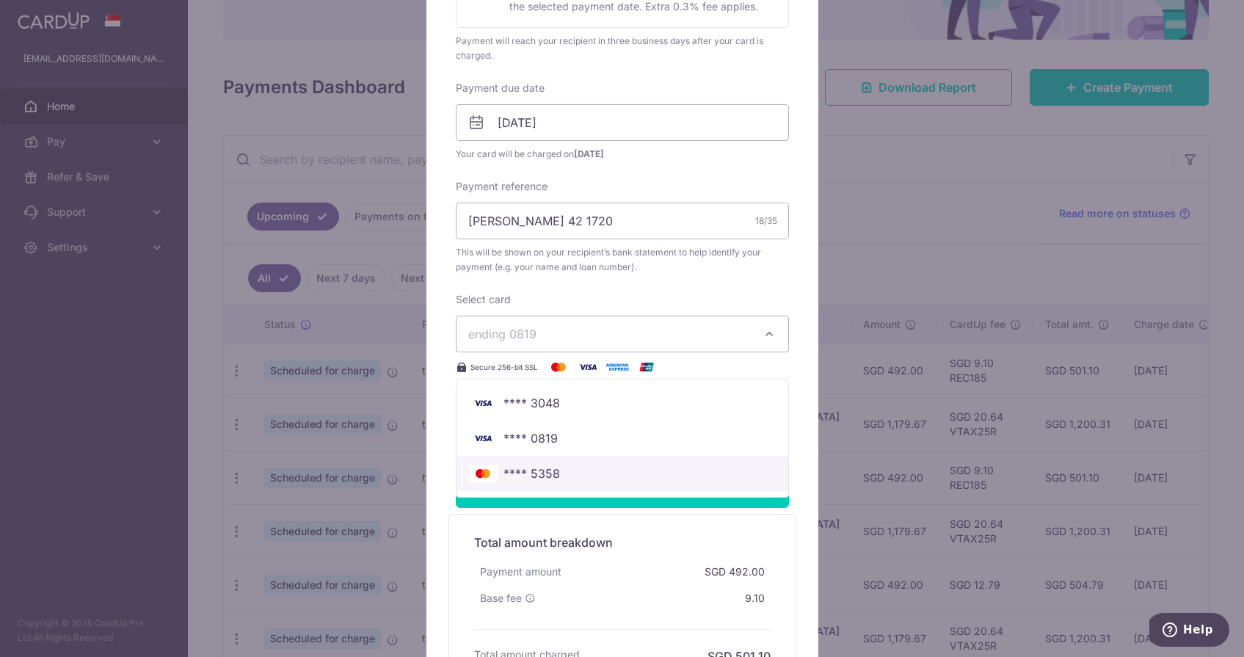
click at [540, 484] on link "**** 5358" at bounding box center [623, 473] width 332 height 35
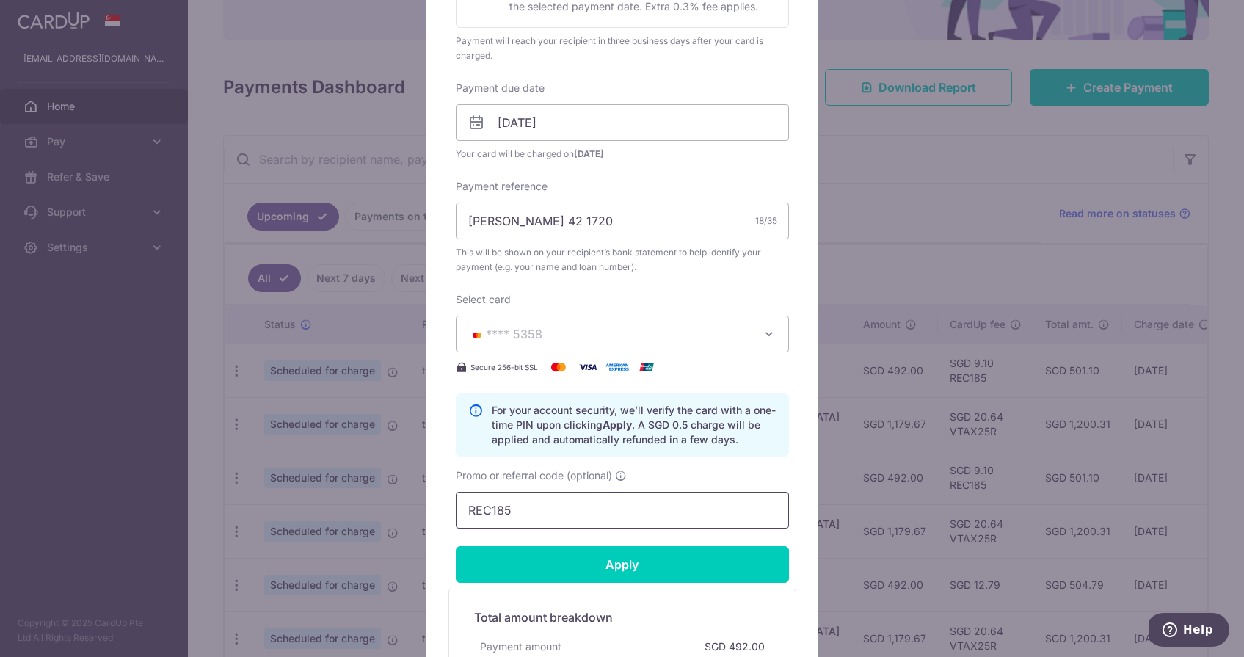
drag, startPoint x: 559, startPoint y: 511, endPoint x: 412, endPoint y: 511, distance: 146.8
click at [413, 511] on div "Edit payment By clicking apply, you will make changes to all payments to DBS Ba…" at bounding box center [622, 328] width 1244 height 657
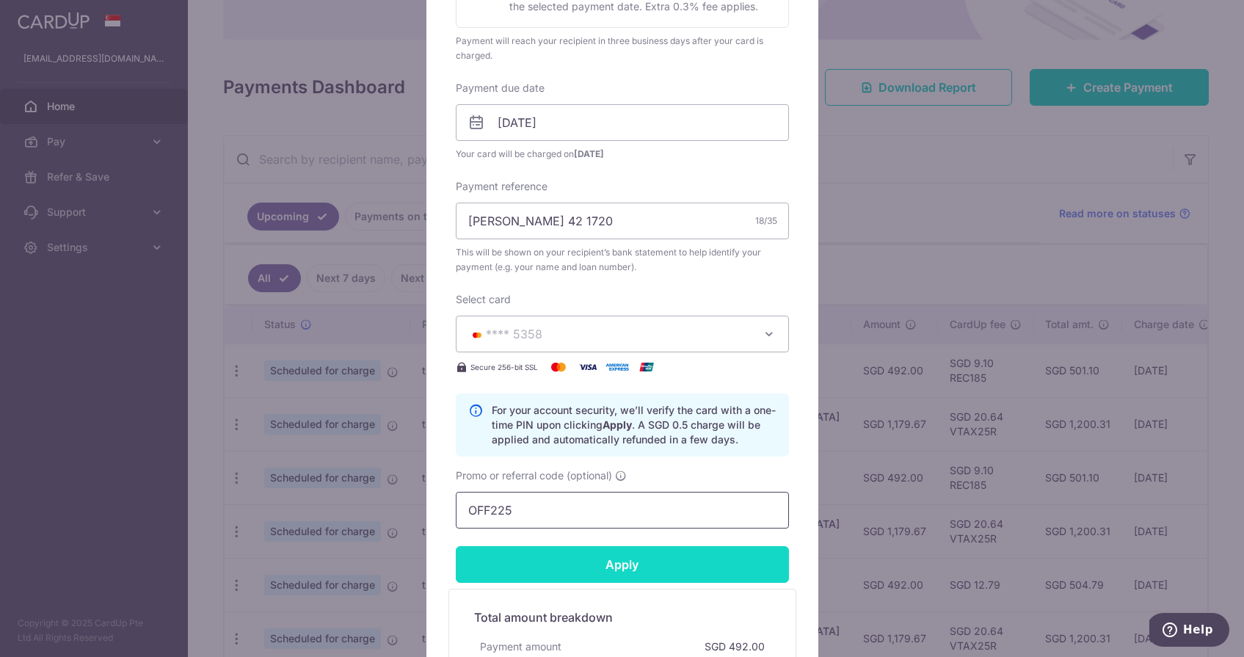
type input "OFF225"
click at [567, 559] on input "Apply" at bounding box center [622, 564] width 333 height 37
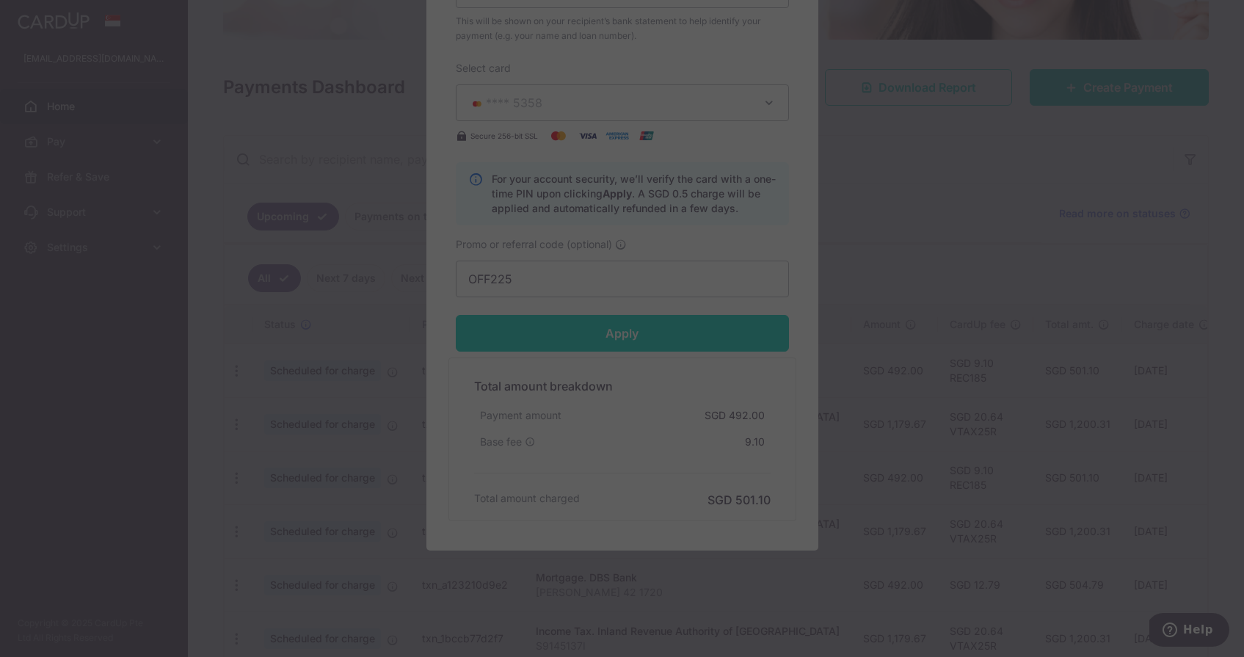
scroll to position [628, 0]
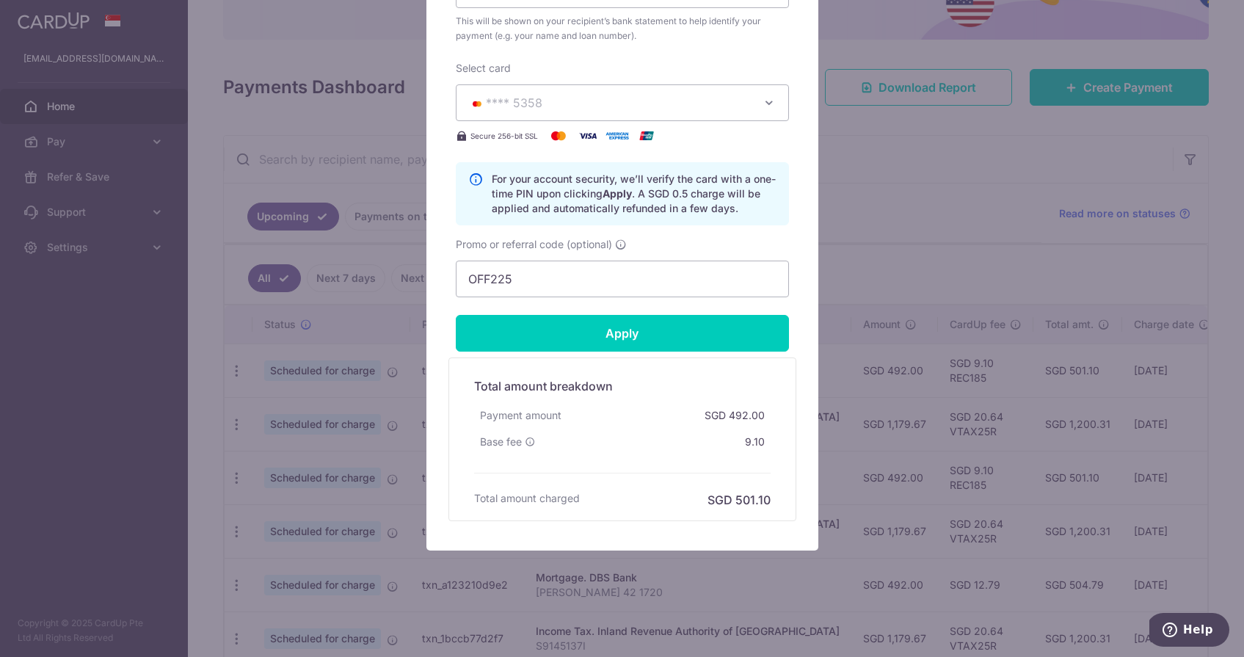
type input "Successfully Applied"
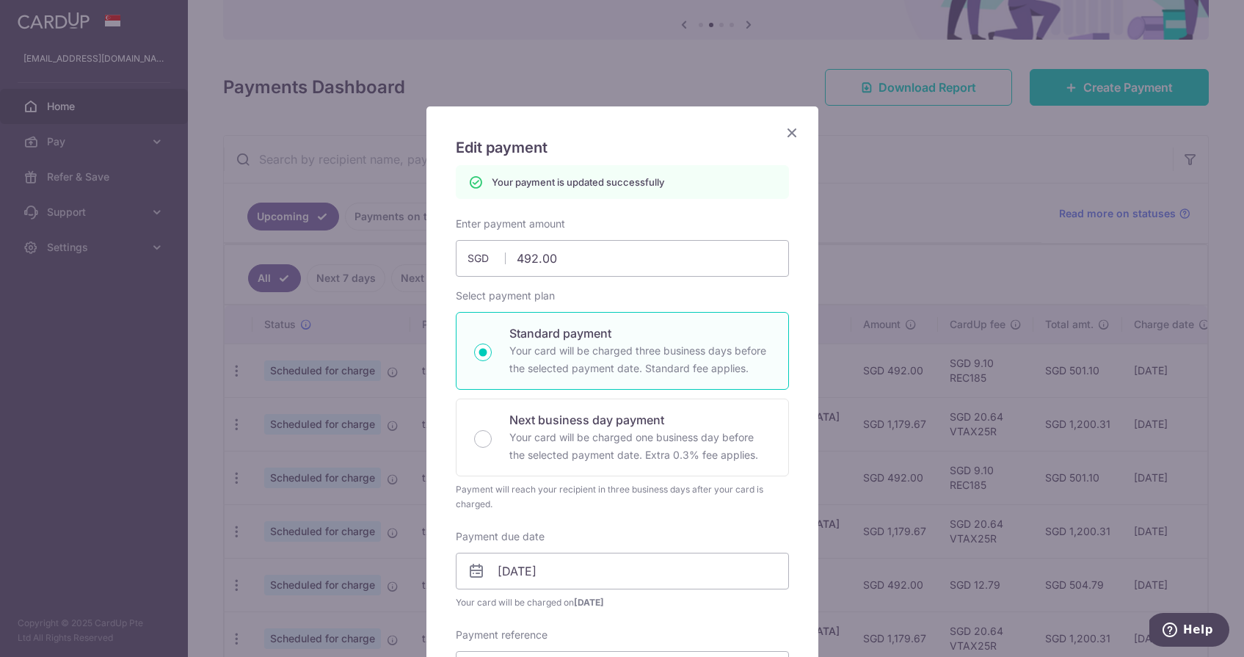
scroll to position [0, 0]
click at [789, 123] on div "Edit payment By clicking apply, you will make changes to all payments to DBS Ba…" at bounding box center [623, 668] width 392 height 1124
click at [789, 126] on icon "Close" at bounding box center [792, 132] width 18 height 18
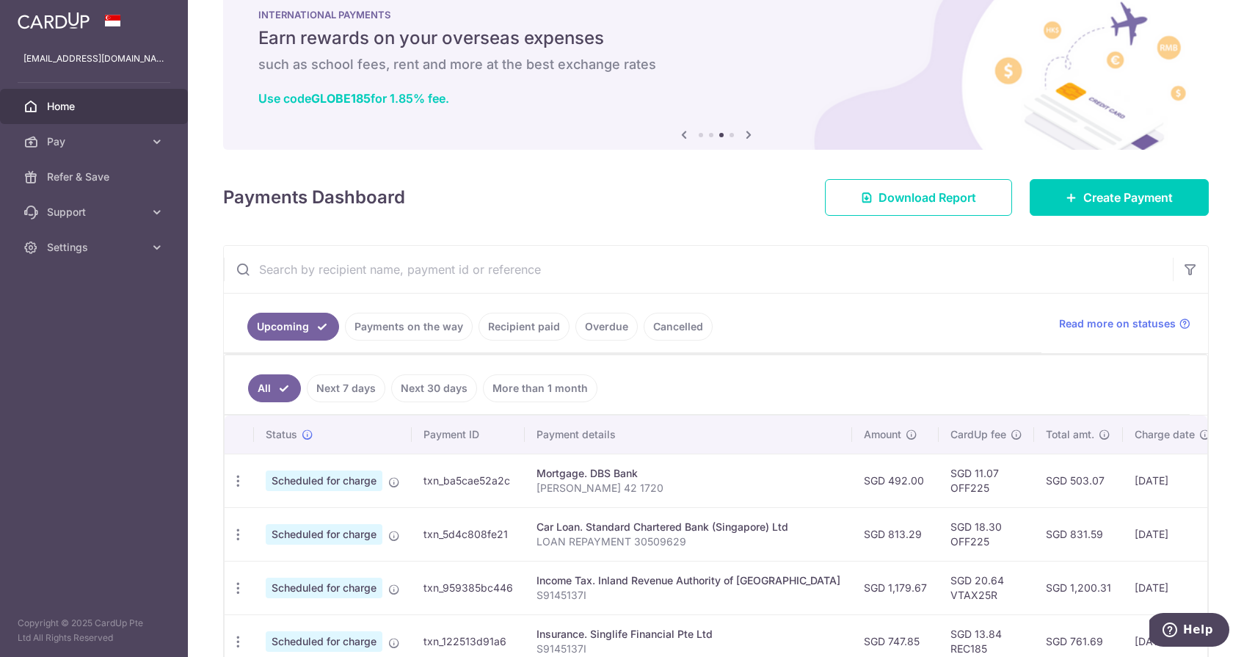
scroll to position [205, 0]
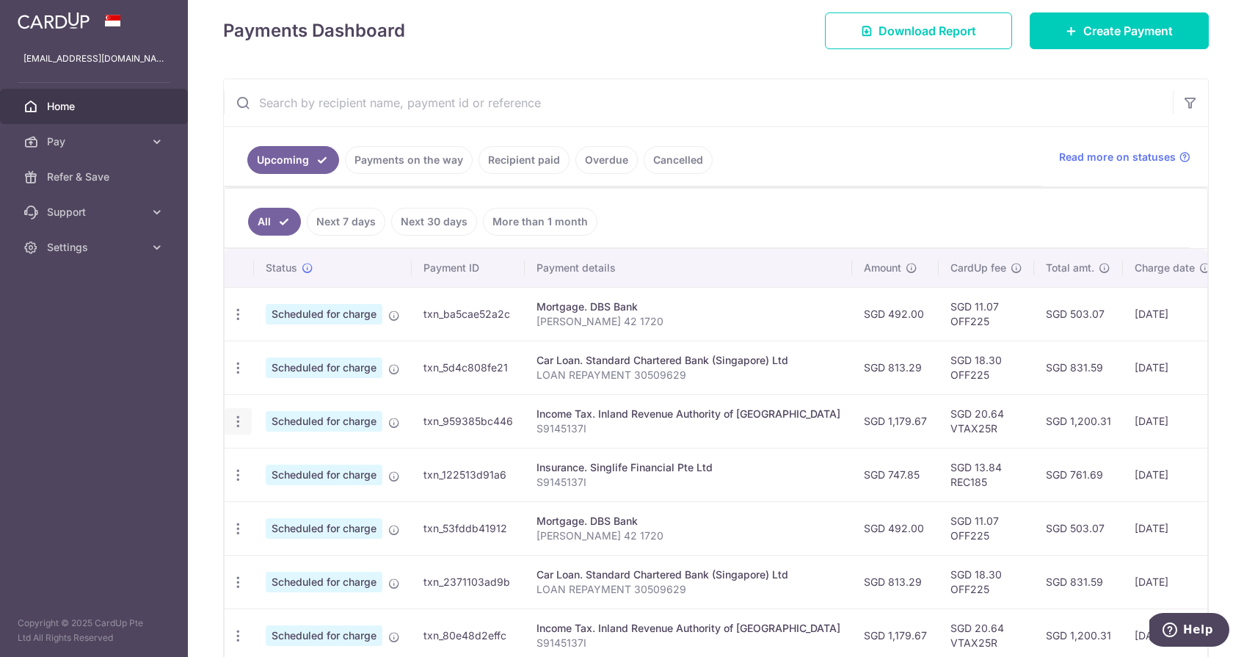
click at [249, 424] on div "Update payment Cancel payment" at bounding box center [238, 421] width 27 height 27
click at [240, 421] on icon "button" at bounding box center [238, 421] width 15 height 15
click at [291, 458] on span "Update payment" at bounding box center [316, 462] width 100 height 18
radio input "true"
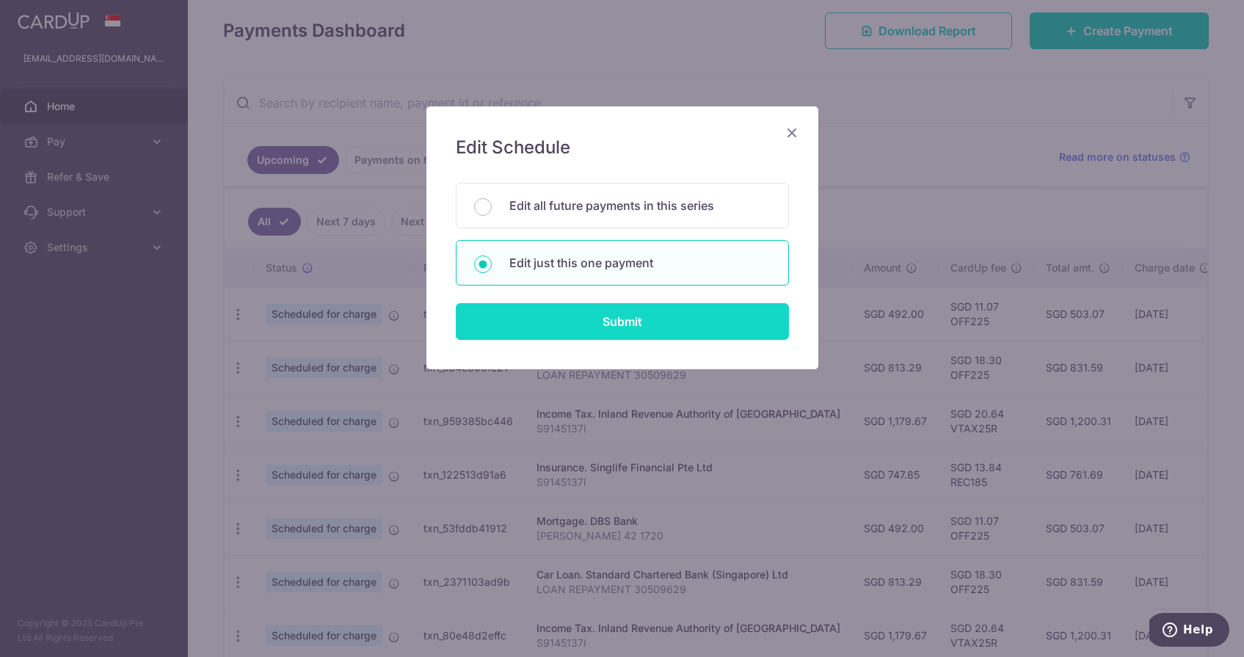
click at [566, 324] on input "Submit" at bounding box center [622, 321] width 333 height 37
radio input "true"
type input "1,179.67"
type input "[DATE]"
type input "S9145137I"
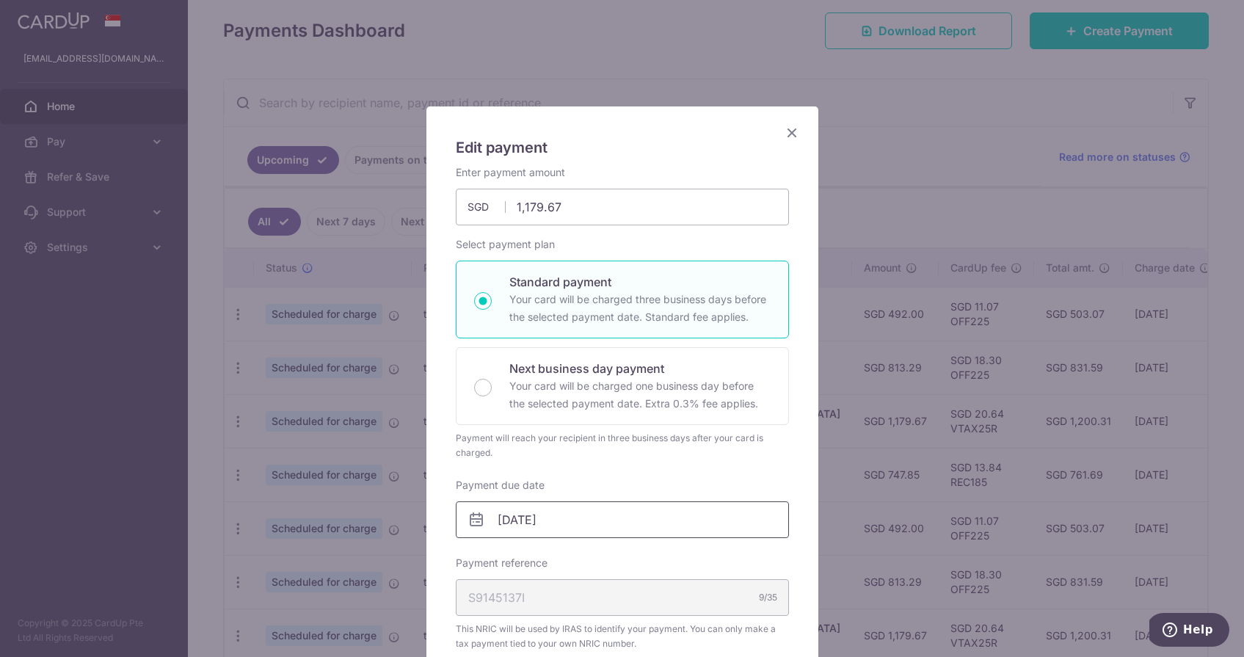
scroll to position [313, 0]
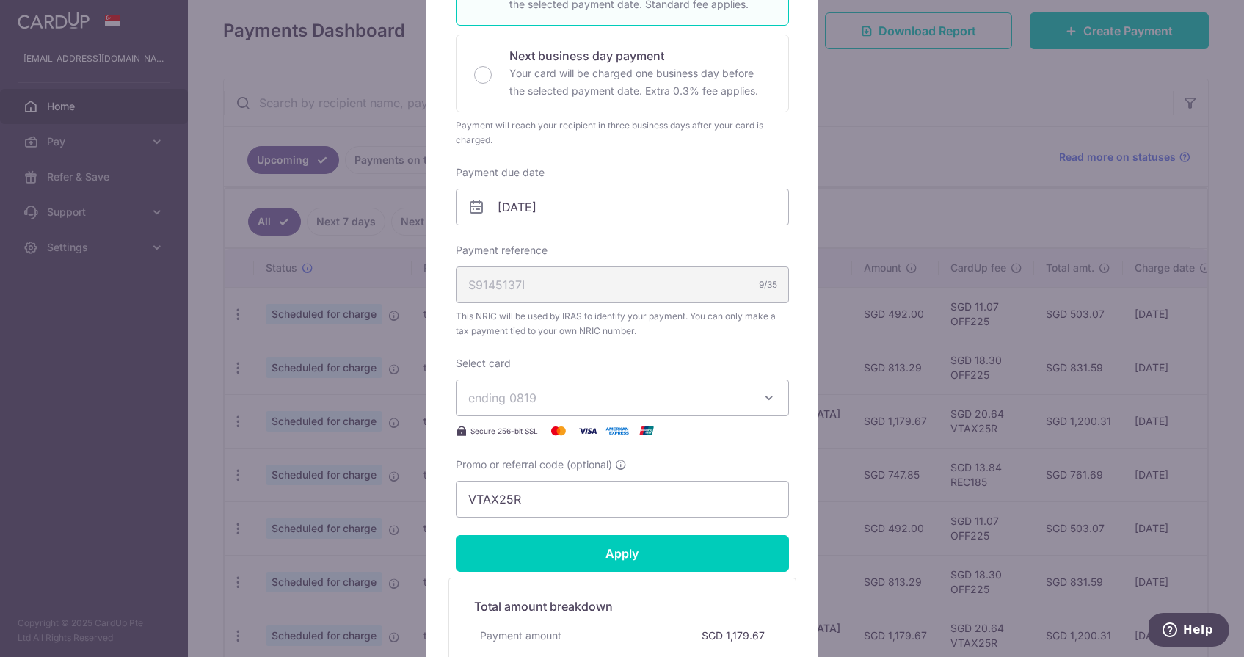
click at [528, 401] on span "ending 0819" at bounding box center [502, 398] width 68 height 15
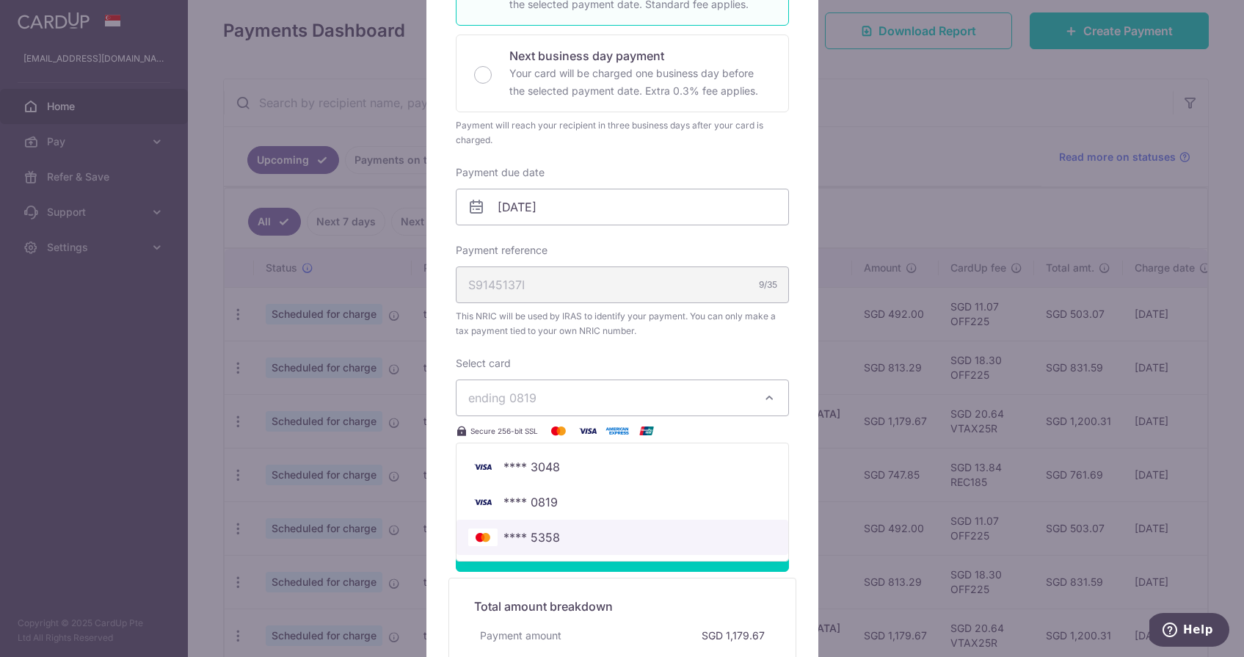
click at [521, 533] on span "**** 5358" at bounding box center [532, 538] width 57 height 18
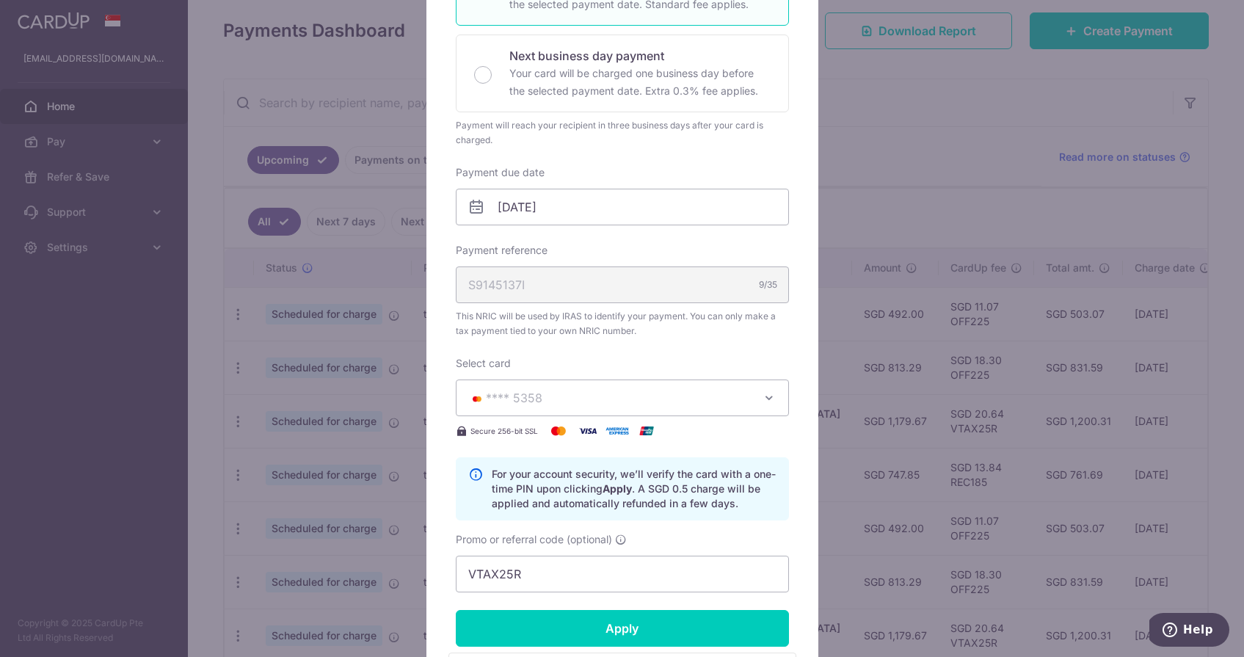
click at [589, 595] on form "By clicking apply, you will make changes to all payments to Inland Revenue Auth…" at bounding box center [622, 334] width 333 height 964
drag, startPoint x: 584, startPoint y: 582, endPoint x: 350, endPoint y: 566, distance: 234.0
click at [349, 567] on div "Edit payment By clicking apply, you will make changes to all payments to Inland…" at bounding box center [622, 328] width 1244 height 657
paste input "MCTAX25"
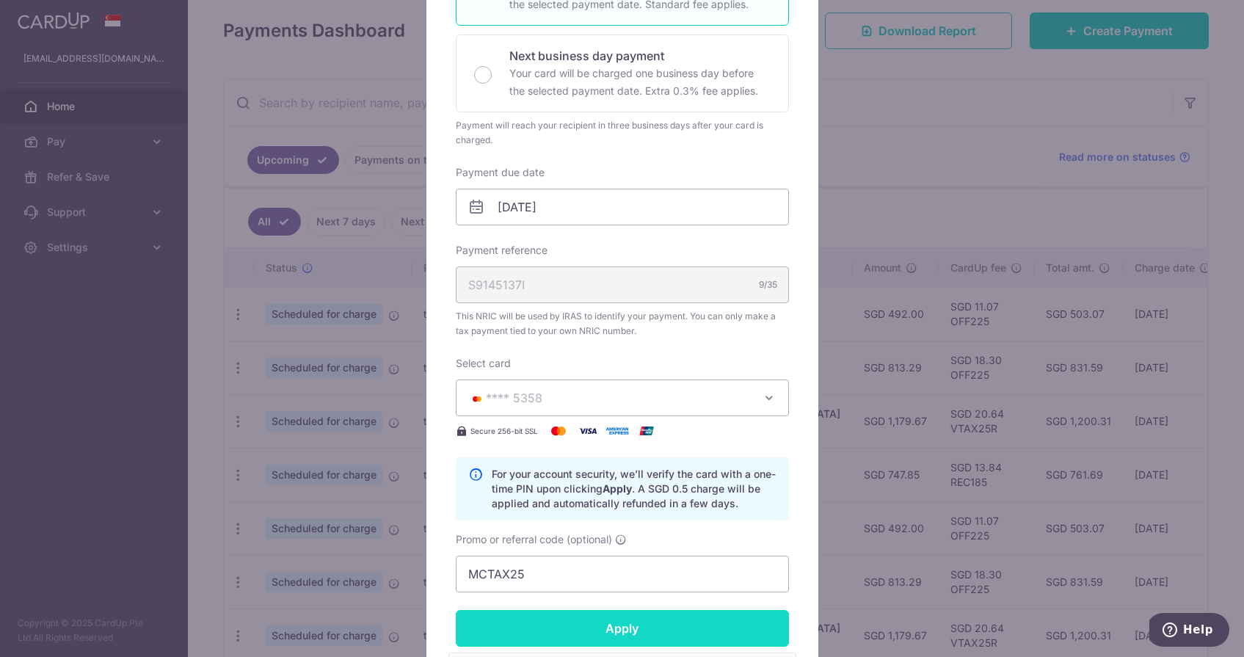
click at [539, 642] on input "Apply" at bounding box center [622, 628] width 333 height 37
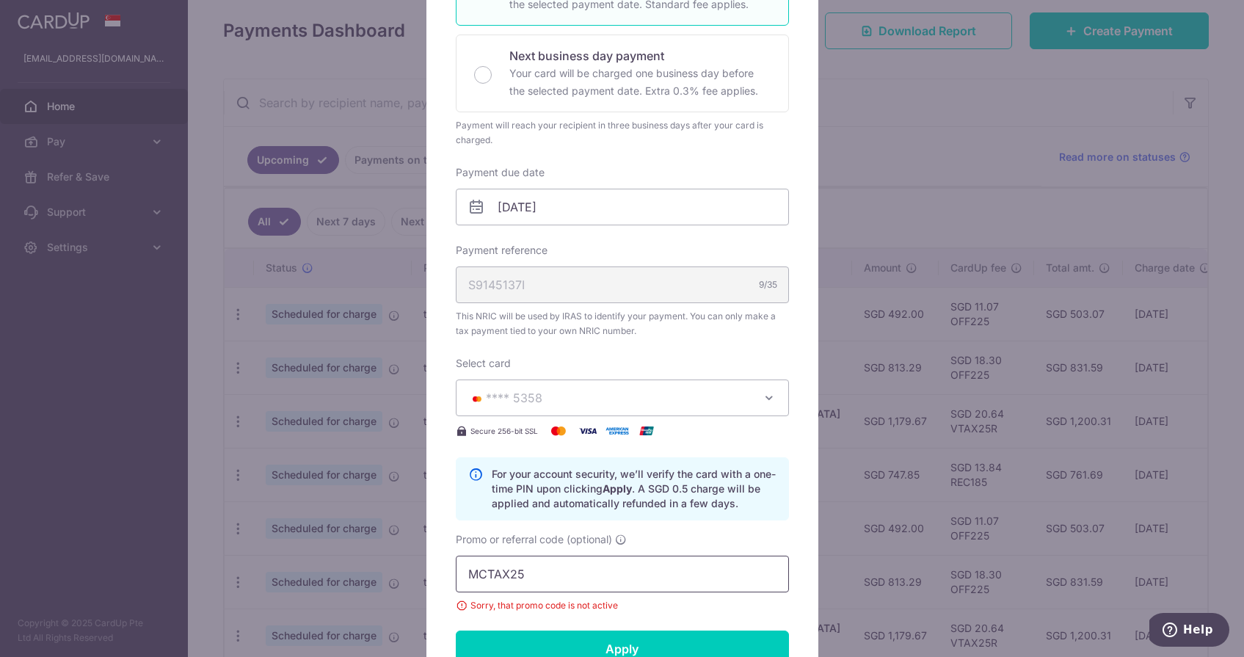
click at [608, 585] on input "MCTAX25" at bounding box center [622, 574] width 333 height 37
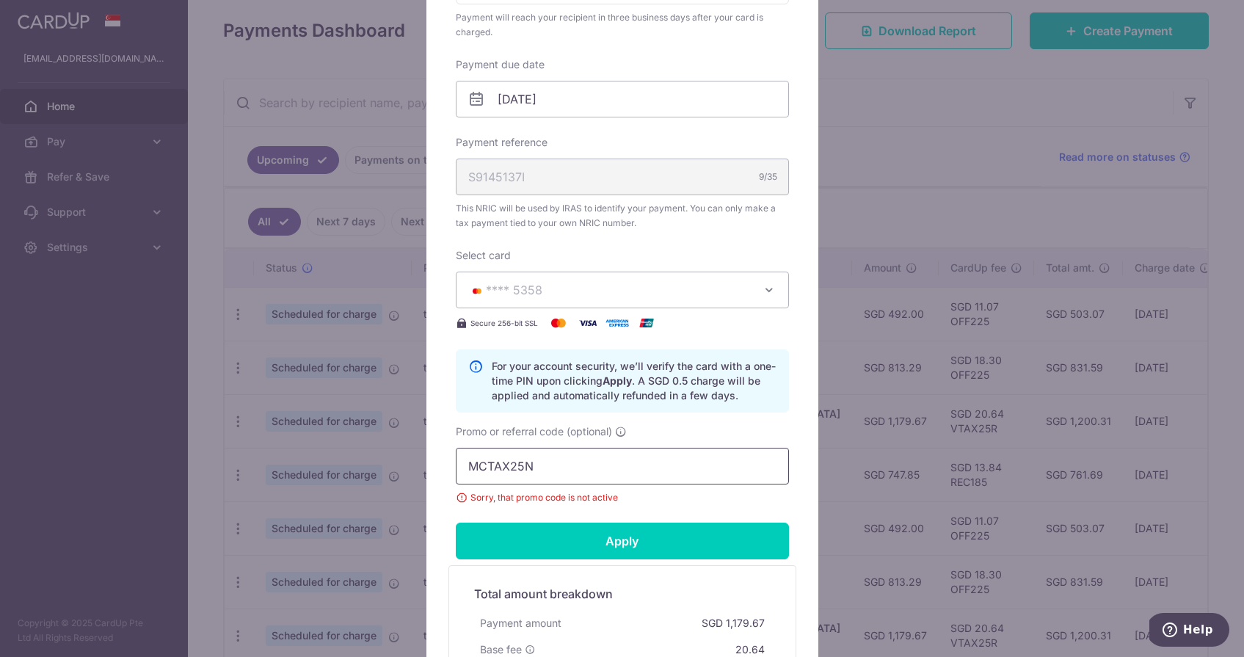
scroll to position [468, 0]
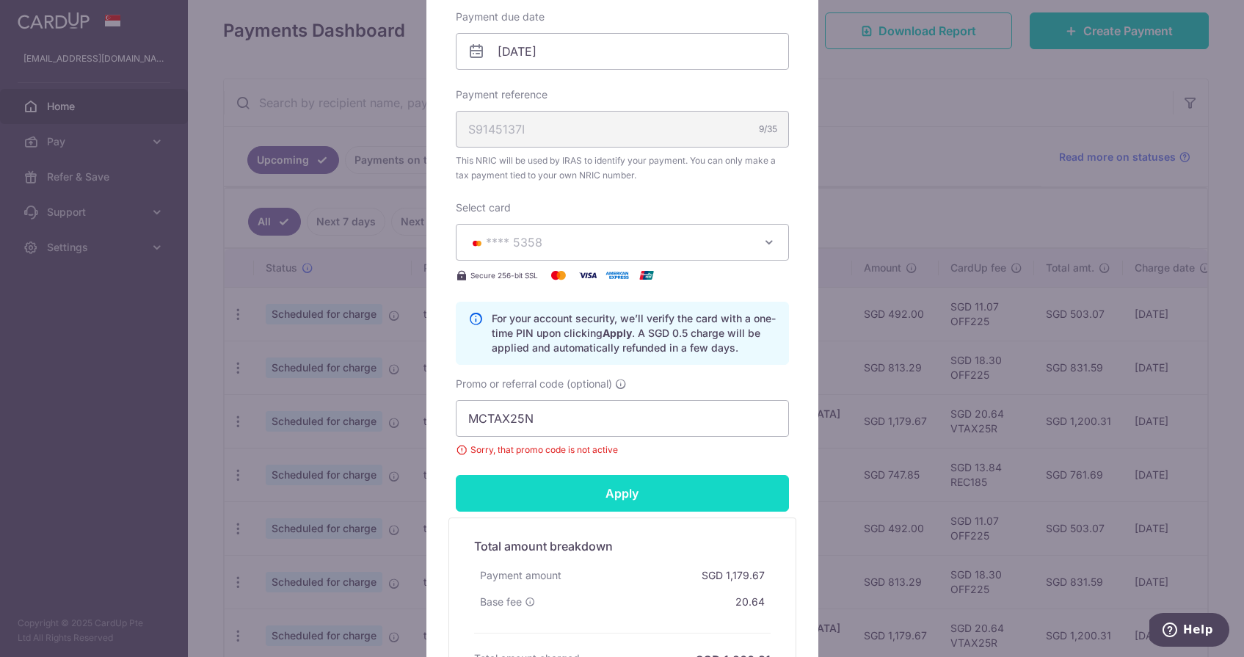
click at [631, 491] on input "Apply" at bounding box center [622, 493] width 333 height 37
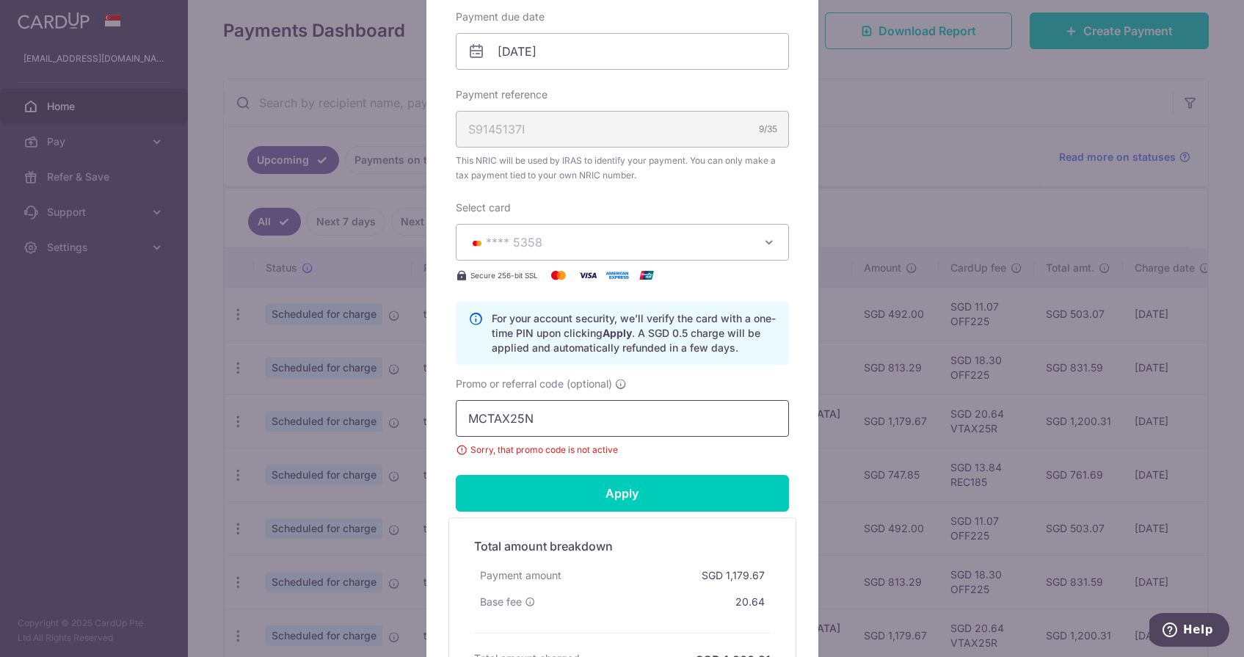
click at [594, 430] on input "MCTAX25N" at bounding box center [622, 418] width 333 height 37
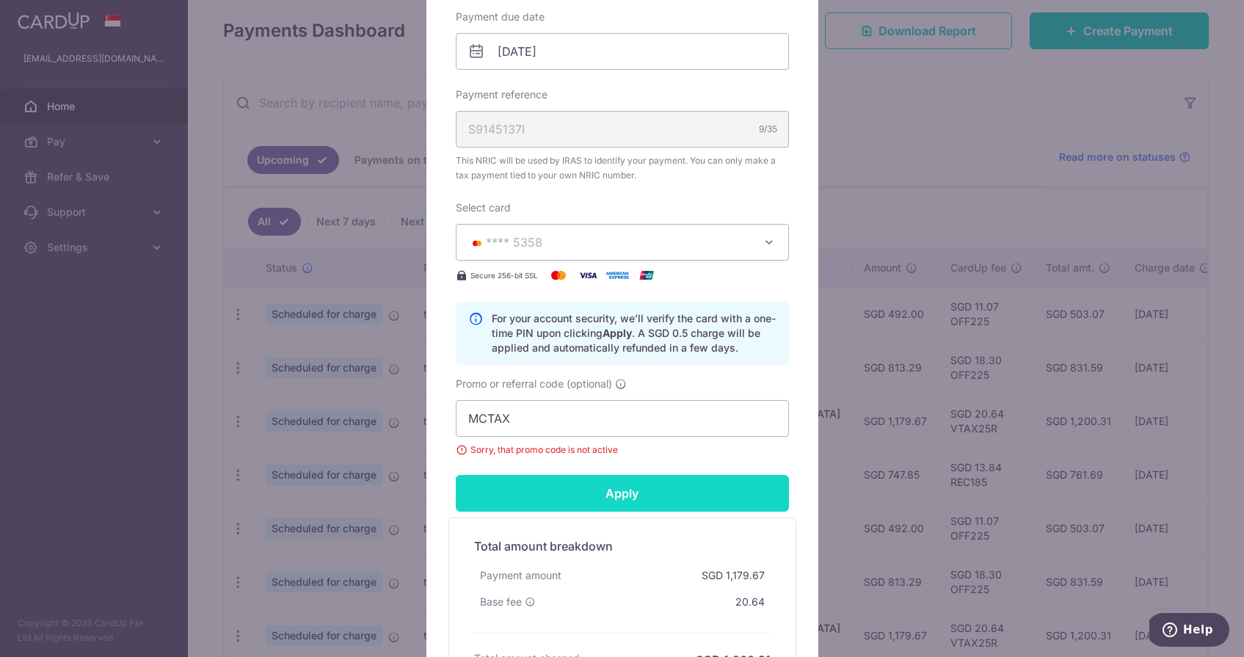
click at [565, 484] on input "Apply" at bounding box center [622, 493] width 333 height 37
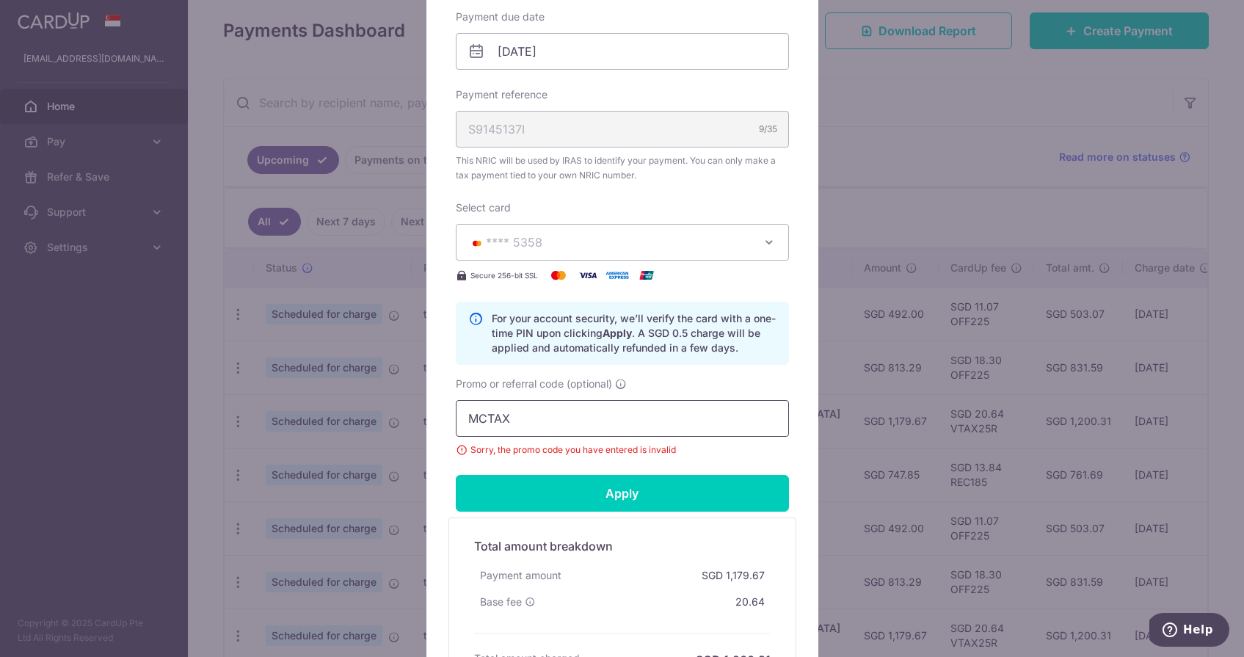
drag, startPoint x: 548, startPoint y: 414, endPoint x: 392, endPoint y: 415, distance: 156.4
click at [392, 415] on div "Edit payment By clicking apply, you will make changes to all payments to Inland…" at bounding box center [622, 328] width 1244 height 657
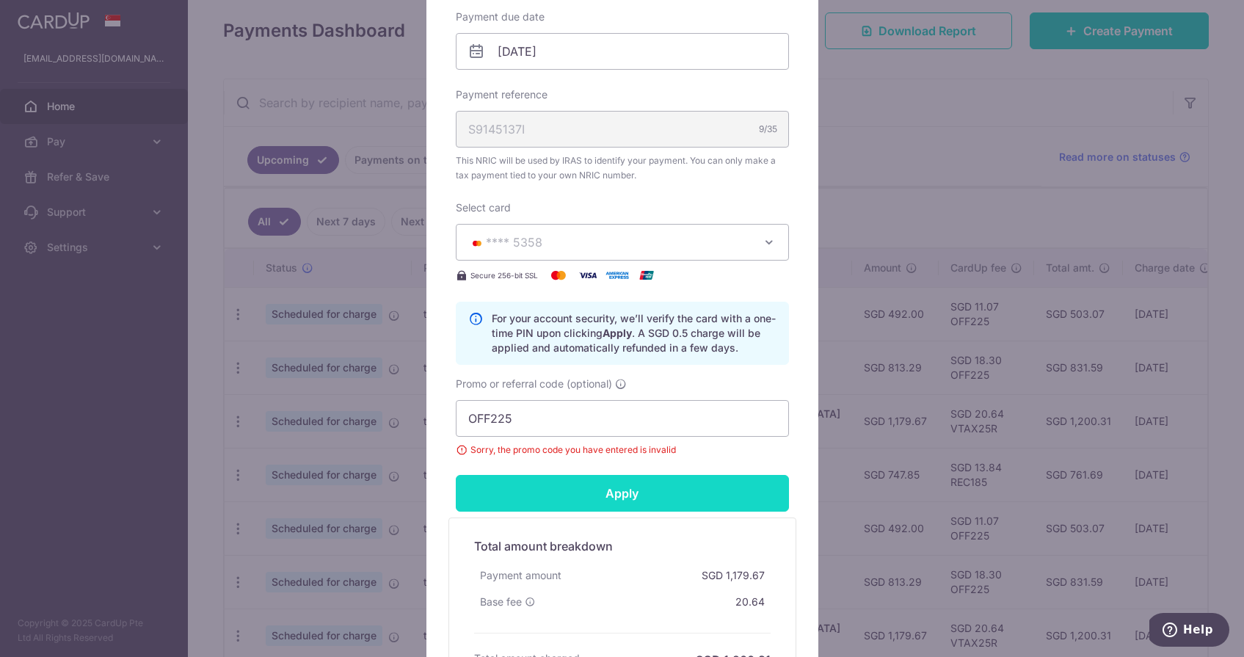
click at [526, 490] on input "Apply" at bounding box center [622, 493] width 333 height 37
click at [526, 490] on div "Apply" at bounding box center [622, 493] width 351 height 37
click at [526, 490] on input "Apply" at bounding box center [622, 493] width 333 height 37
click at [526, 490] on div "Apply" at bounding box center [622, 493] width 351 height 37
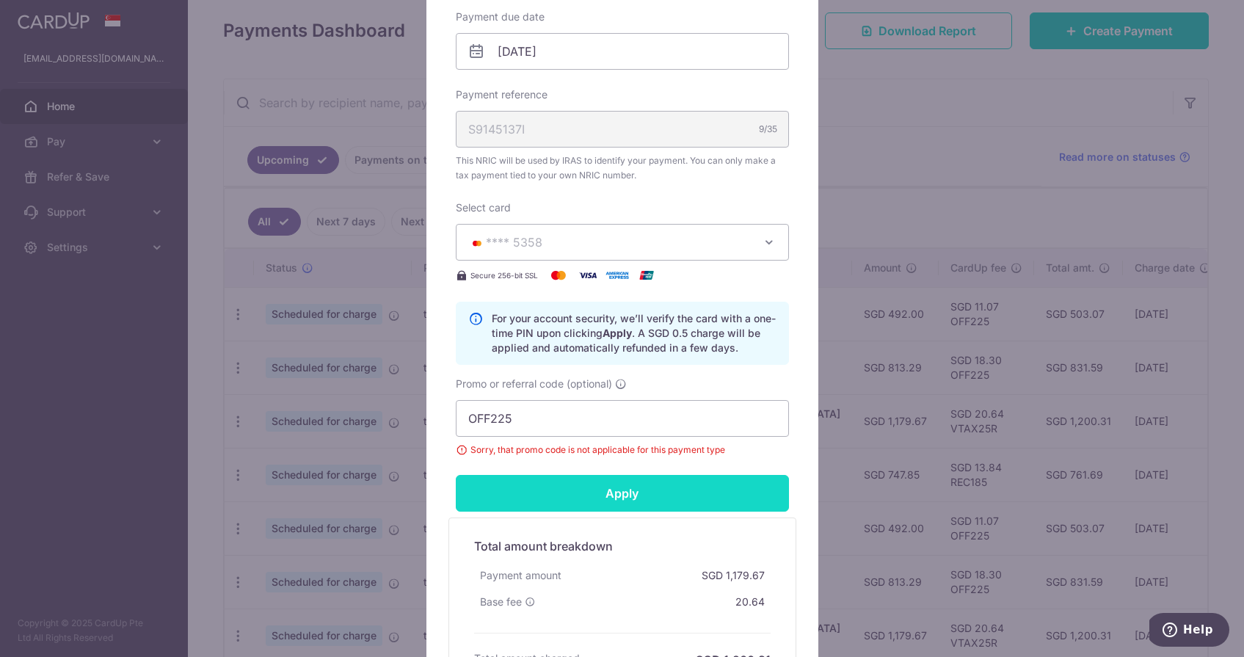
click at [526, 490] on input "Apply" at bounding box center [622, 493] width 333 height 37
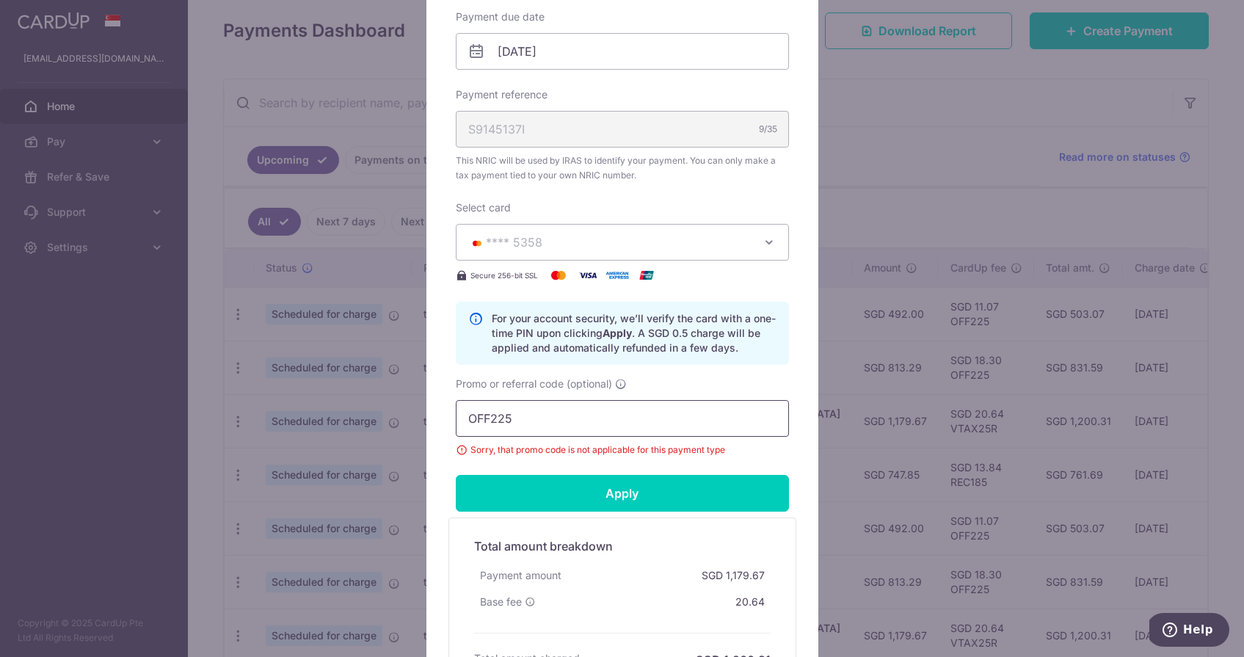
drag, startPoint x: 560, startPoint y: 433, endPoint x: 440, endPoint y: 429, distance: 120.4
click at [440, 432] on div "Edit payment By clicking apply, you will make changes to all payments to Inland…" at bounding box center [623, 174] width 392 height 1073
type input "O"
click at [742, 556] on div "Total amount breakdown Payment amount SGD 1,179.67 Base fee 20.64 Processing fe…" at bounding box center [622, 599] width 311 height 139
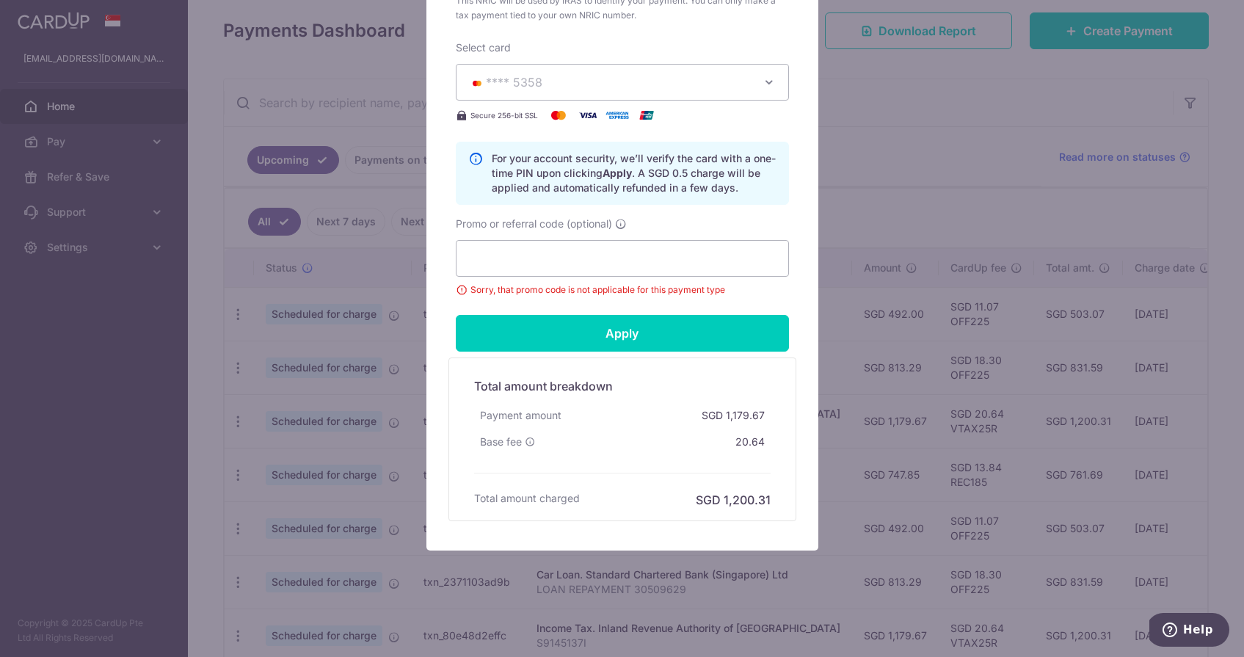
scroll to position [628, 0]
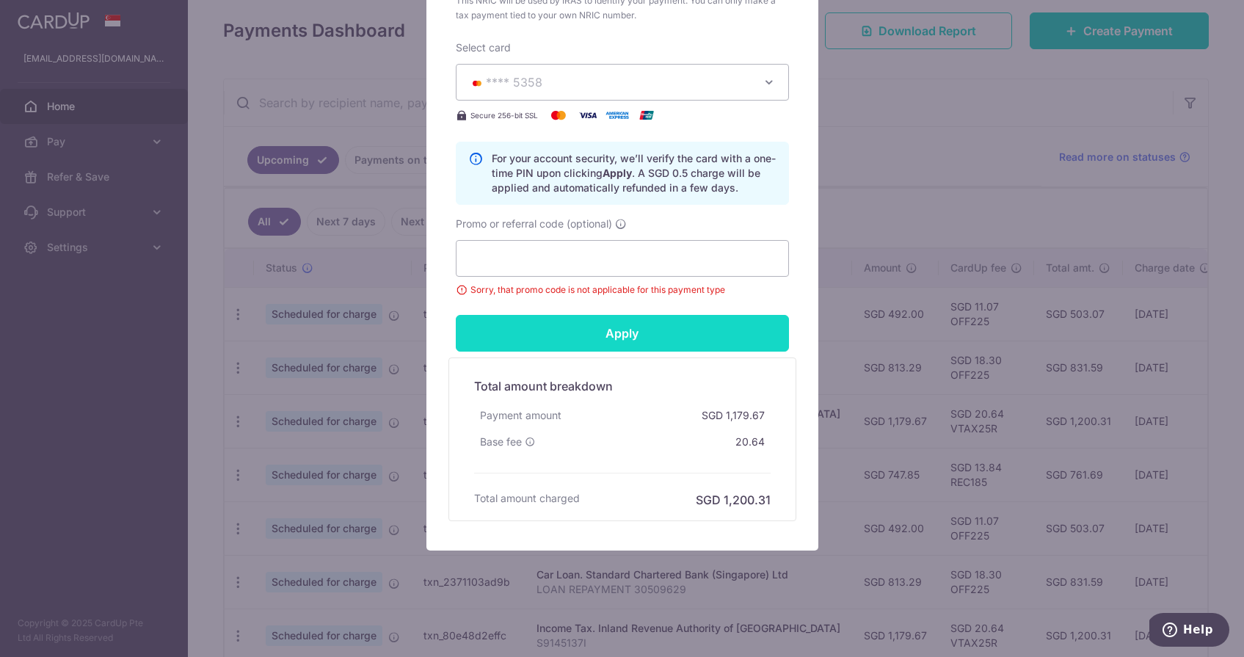
click at [666, 328] on input "Apply" at bounding box center [622, 333] width 333 height 37
click at [666, 328] on div "Apply" at bounding box center [622, 333] width 351 height 37
click at [666, 328] on input "Apply" at bounding box center [622, 333] width 333 height 37
click at [666, 328] on div "Apply" at bounding box center [622, 333] width 351 height 37
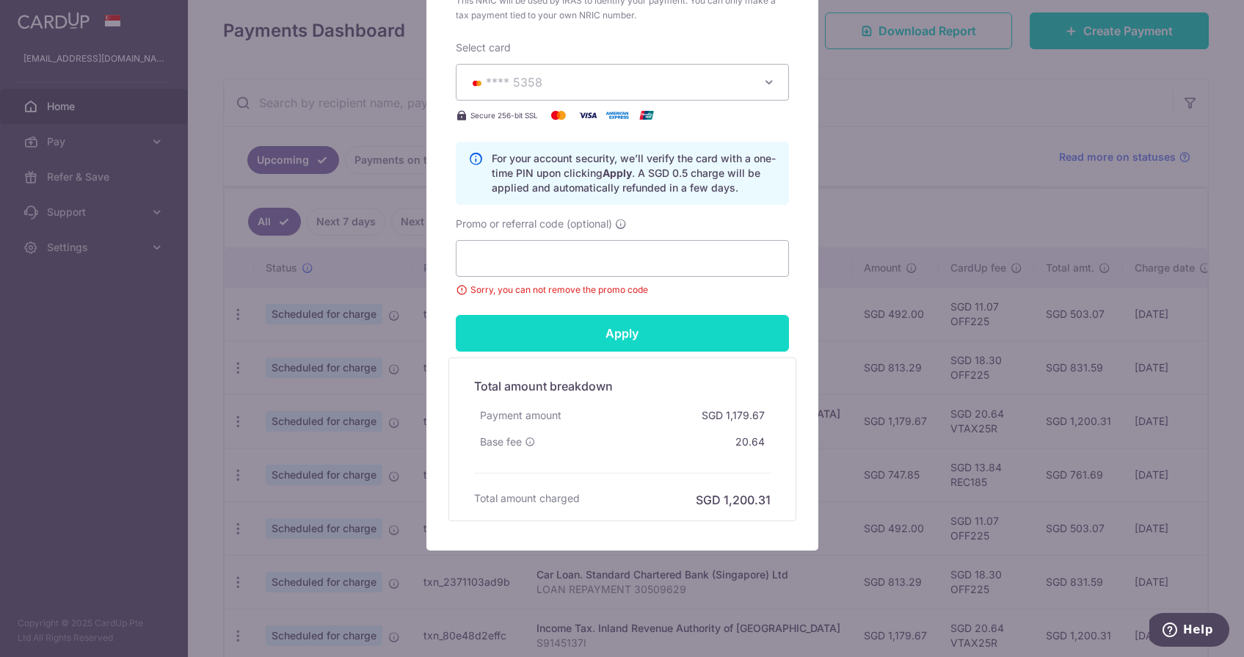
click at [666, 328] on input "Apply" at bounding box center [622, 333] width 333 height 37
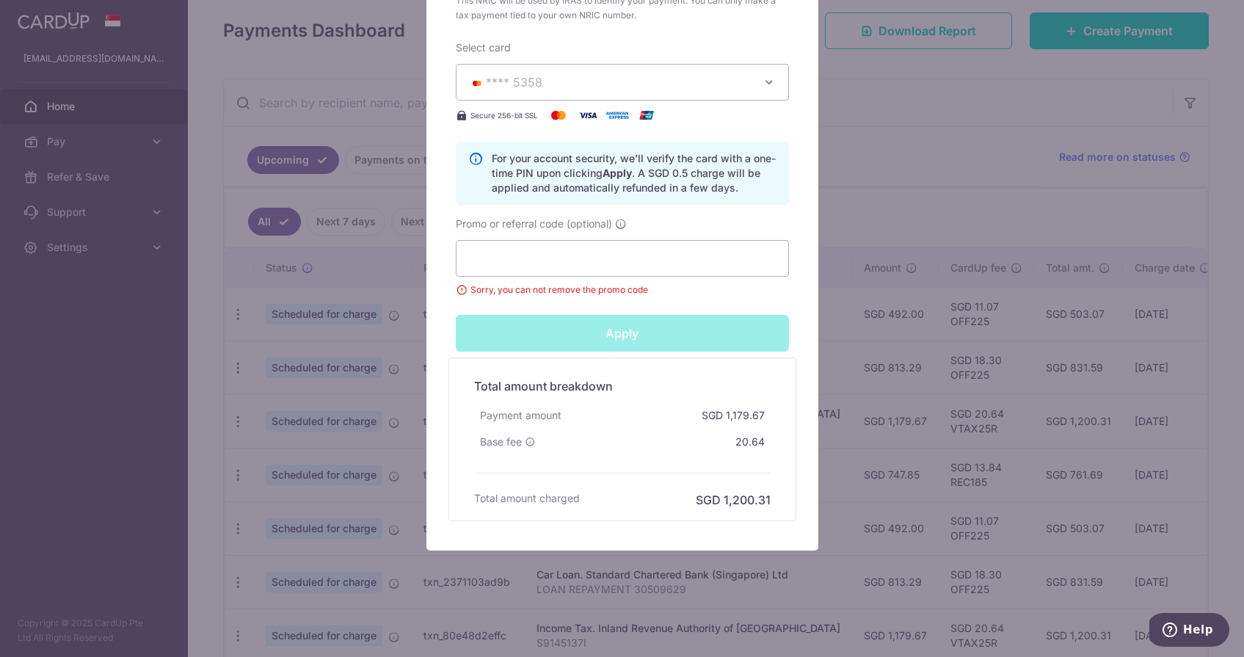
click at [666, 328] on div "Apply" at bounding box center [622, 333] width 351 height 37
click at [666, 328] on input "Apply" at bounding box center [622, 333] width 333 height 37
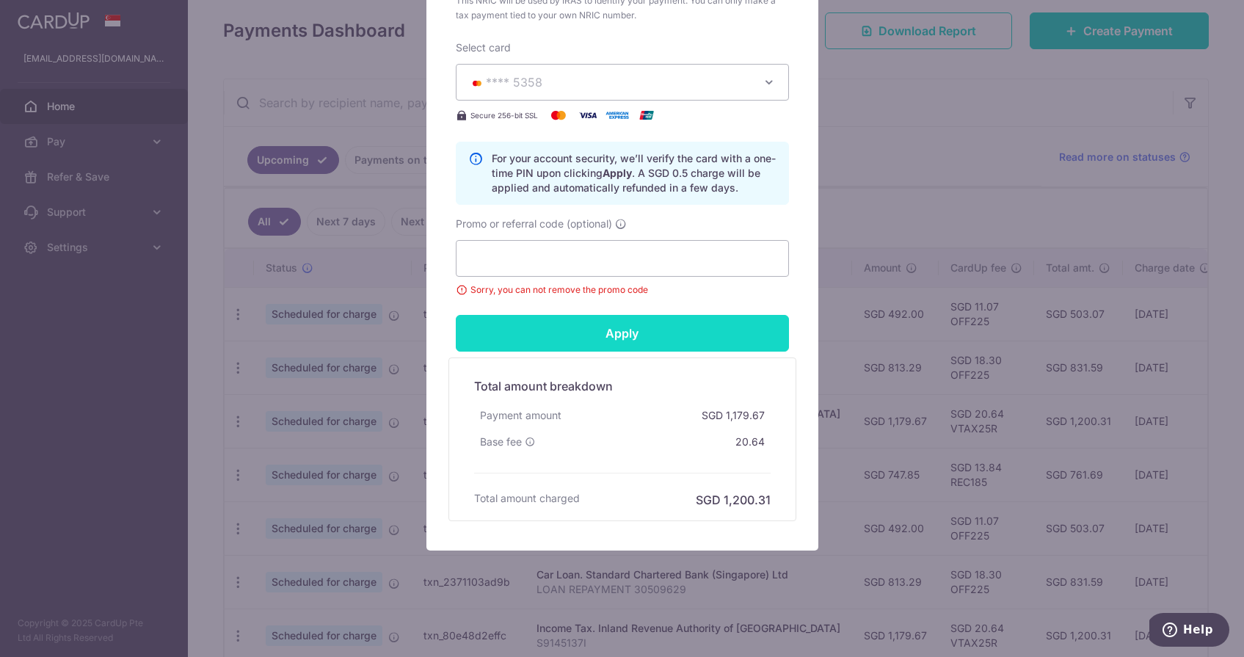
click at [666, 328] on input "Apply" at bounding box center [622, 333] width 333 height 37
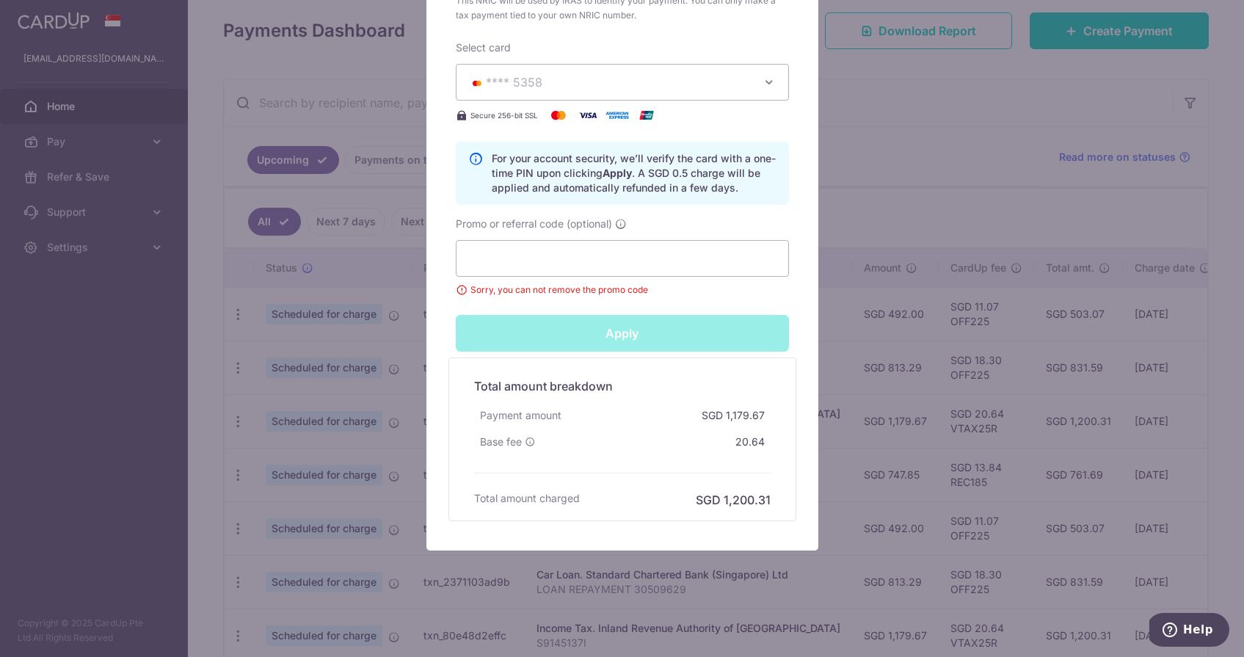
click at [666, 328] on div "Apply" at bounding box center [622, 333] width 351 height 37
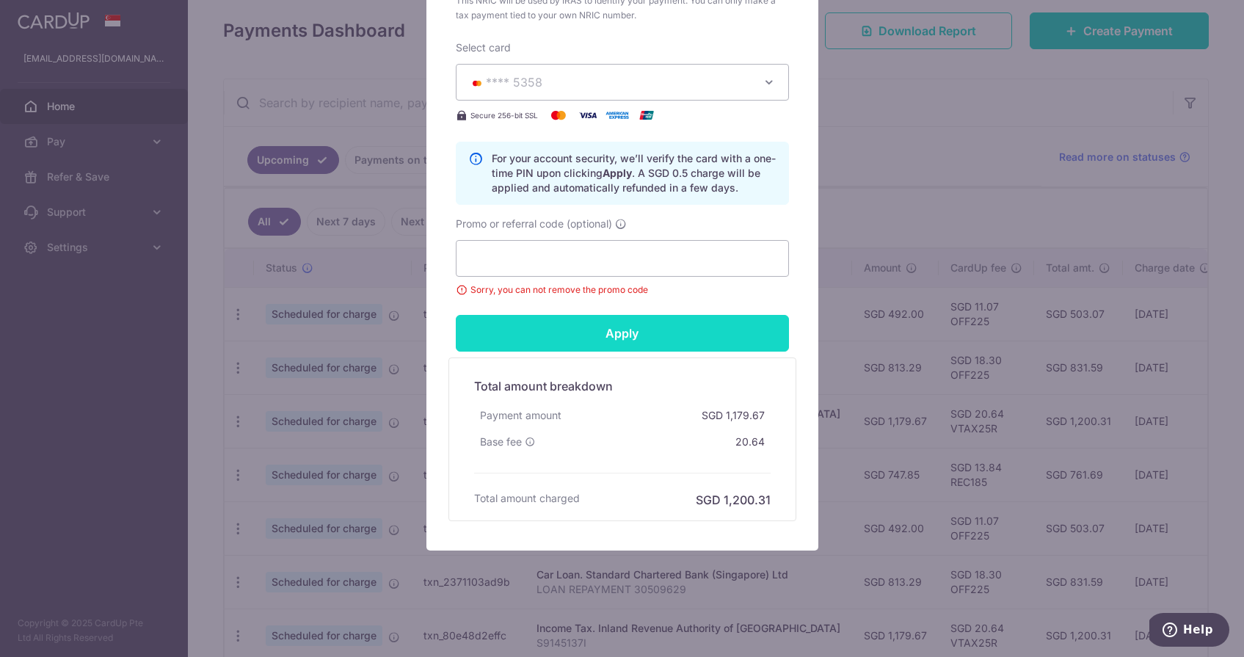
click at [666, 328] on input "Apply" at bounding box center [622, 333] width 333 height 37
click at [666, 328] on div "Apply" at bounding box center [622, 333] width 351 height 37
click at [666, 328] on input "Apply" at bounding box center [622, 333] width 333 height 37
click at [666, 328] on div "Apply" at bounding box center [622, 333] width 351 height 37
click at [666, 328] on input "Apply" at bounding box center [622, 333] width 333 height 37
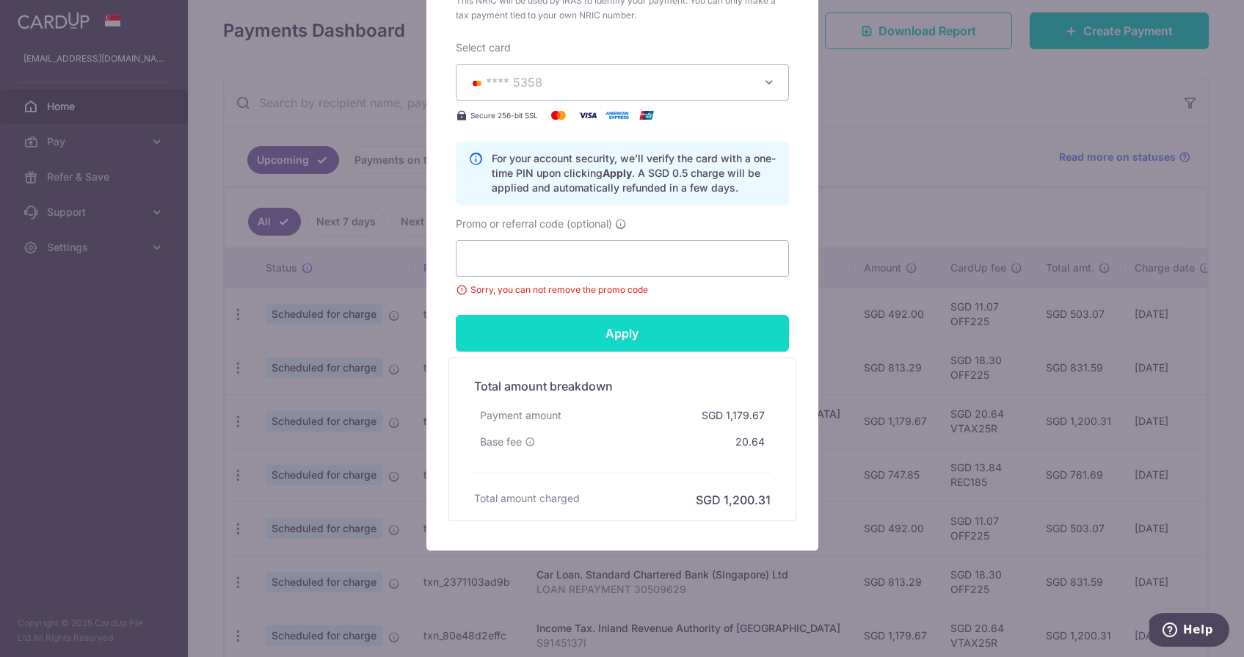
click at [666, 328] on div "Apply" at bounding box center [622, 333] width 351 height 37
click at [666, 328] on input "Apply" at bounding box center [622, 333] width 333 height 37
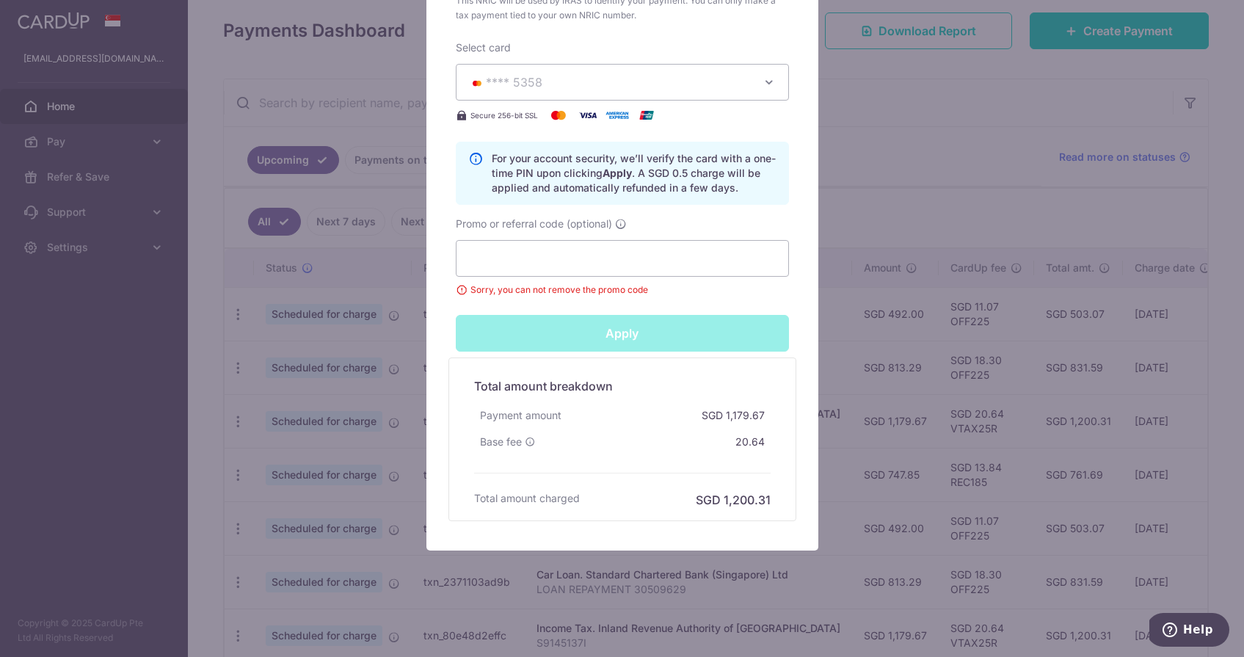
click at [666, 328] on div "Apply" at bounding box center [622, 333] width 351 height 37
click at [666, 328] on input "Apply" at bounding box center [622, 333] width 333 height 37
click at [666, 328] on div "Apply" at bounding box center [622, 333] width 351 height 37
click at [625, 93] on button "**** 5358" at bounding box center [622, 82] width 333 height 37
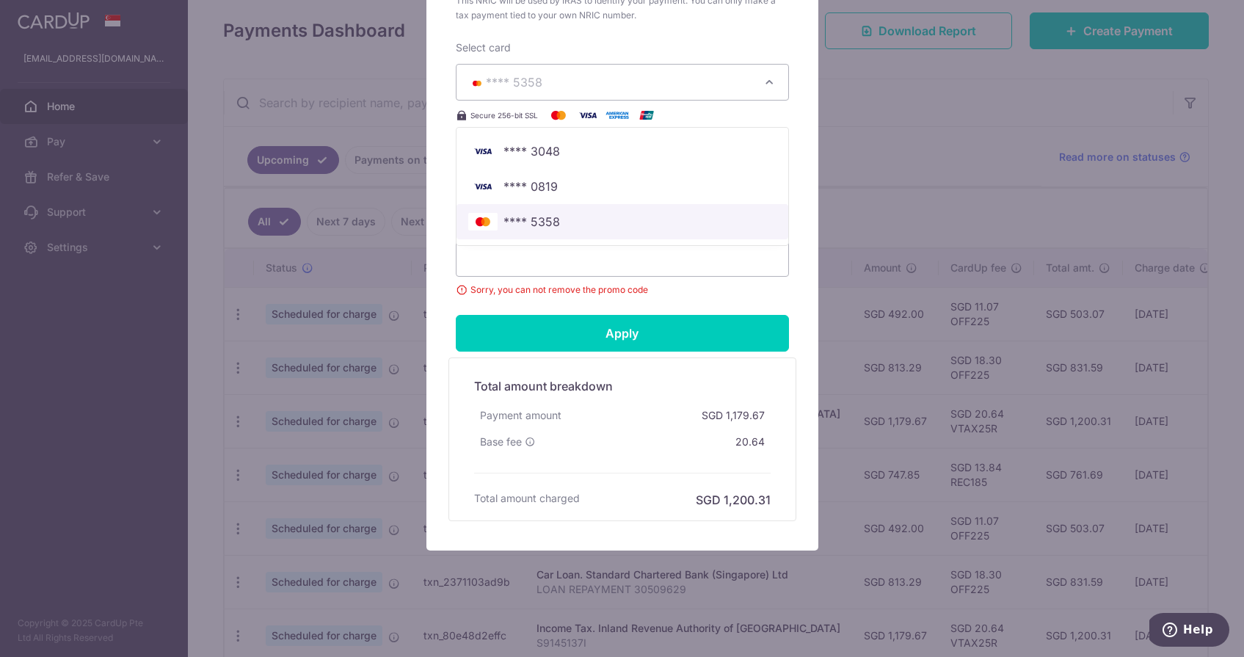
click at [634, 222] on span "**** 5358" at bounding box center [622, 222] width 308 height 18
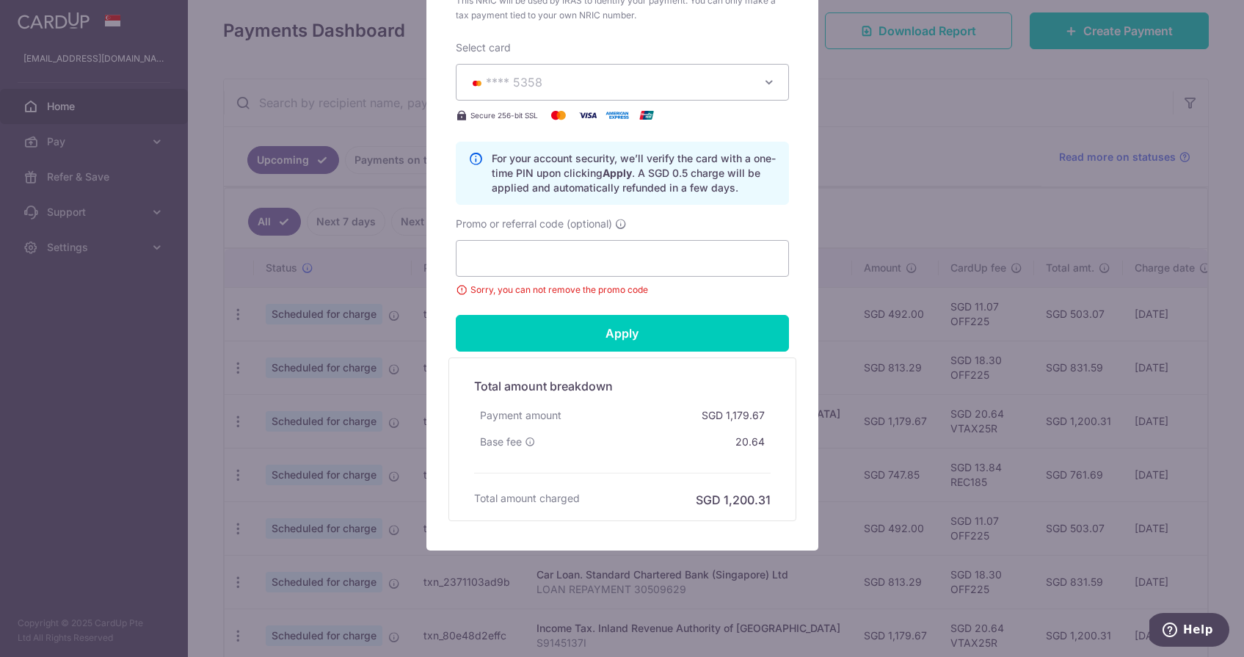
click at [553, 287] on span "Sorry, you can not remove the promo code" at bounding box center [622, 290] width 333 height 15
click at [554, 252] on input "Promo or referral code (optional)" at bounding box center [622, 258] width 333 height 37
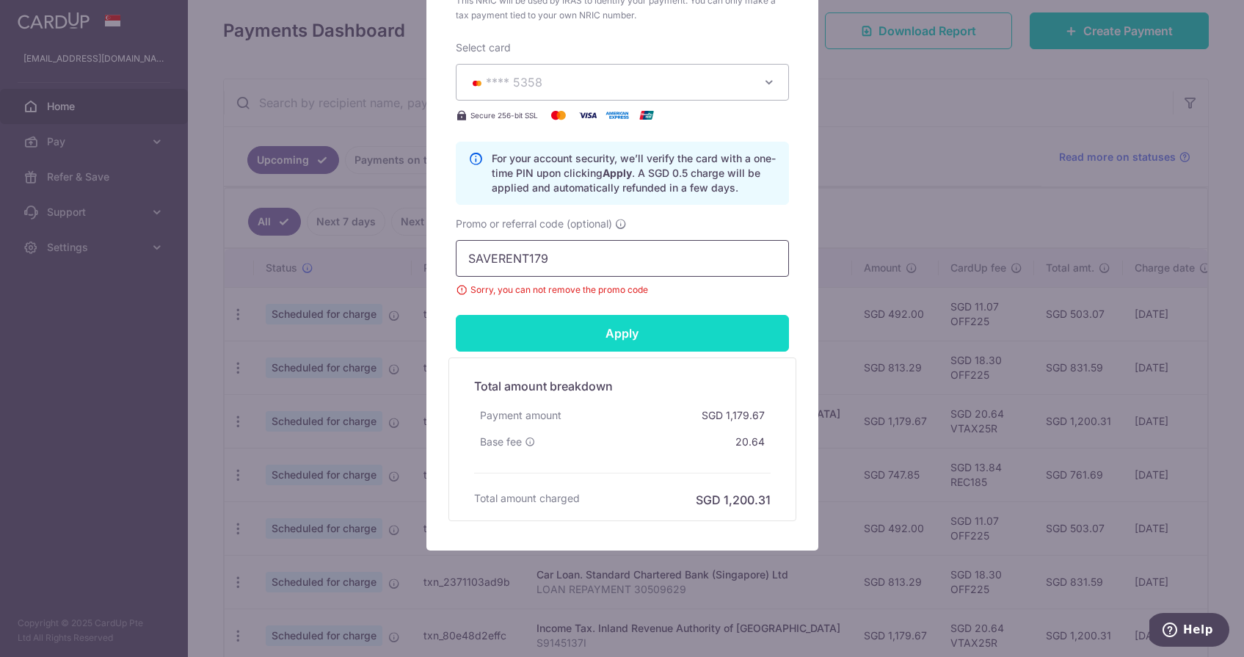
type input "SAVERENT179"
click at [569, 326] on input "Apply" at bounding box center [622, 333] width 333 height 37
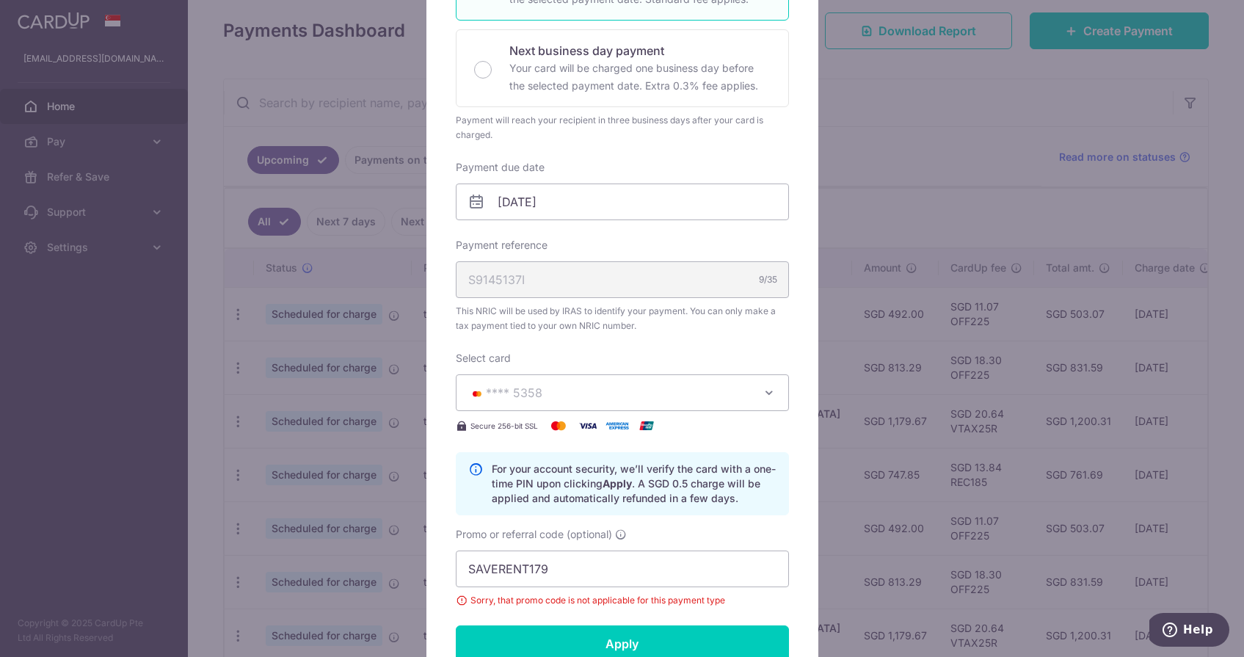
scroll to position [81, 0]
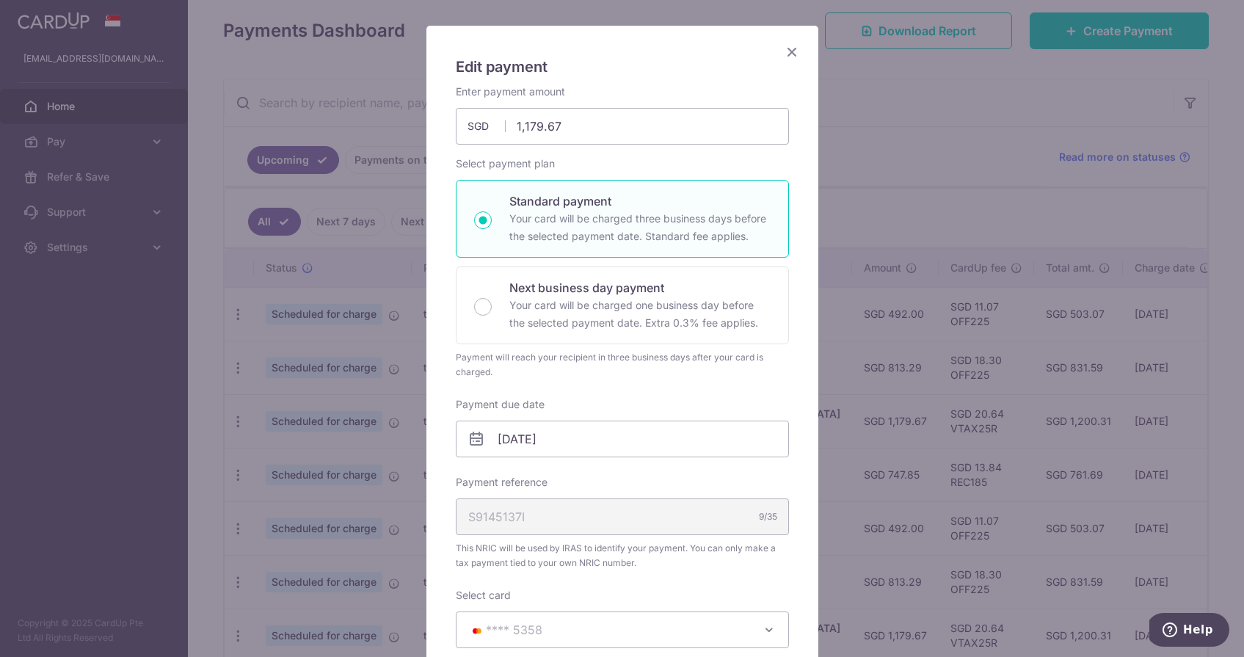
click at [794, 37] on div "Edit payment By clicking apply, you will make changes to all payments to Inland…" at bounding box center [623, 562] width 392 height 1073
click at [792, 57] on icon "Close" at bounding box center [792, 52] width 18 height 18
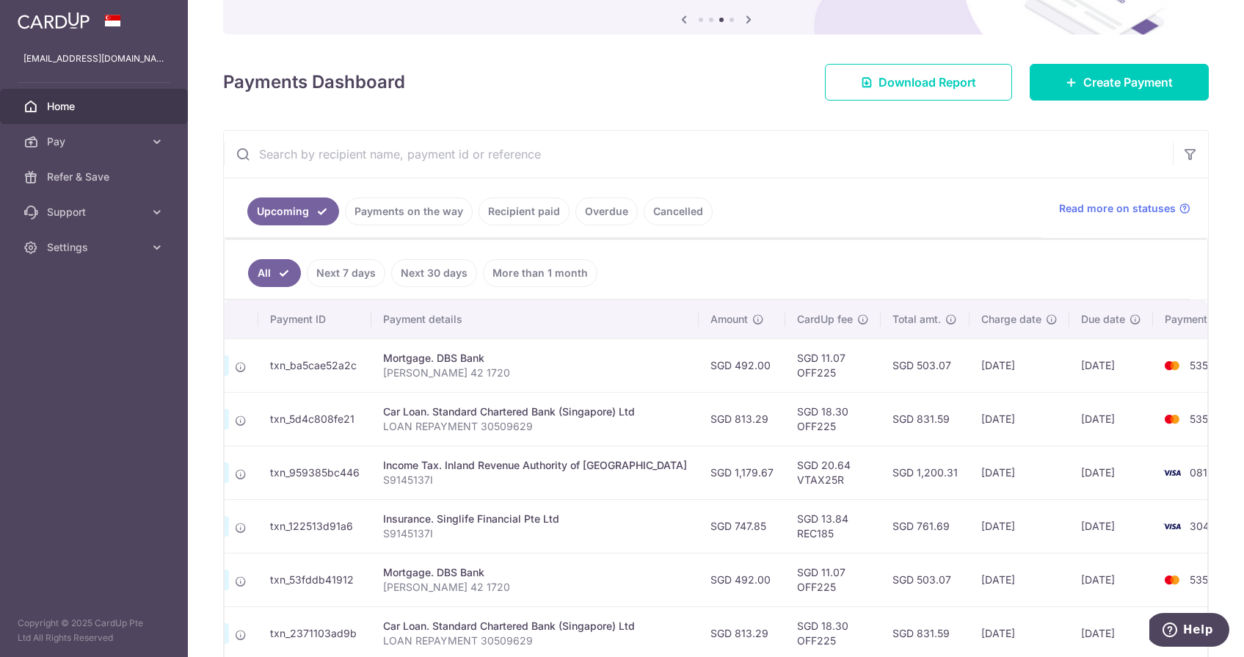
scroll to position [0, 151]
click at [90, 216] on span "Support" at bounding box center [95, 212] width 97 height 15
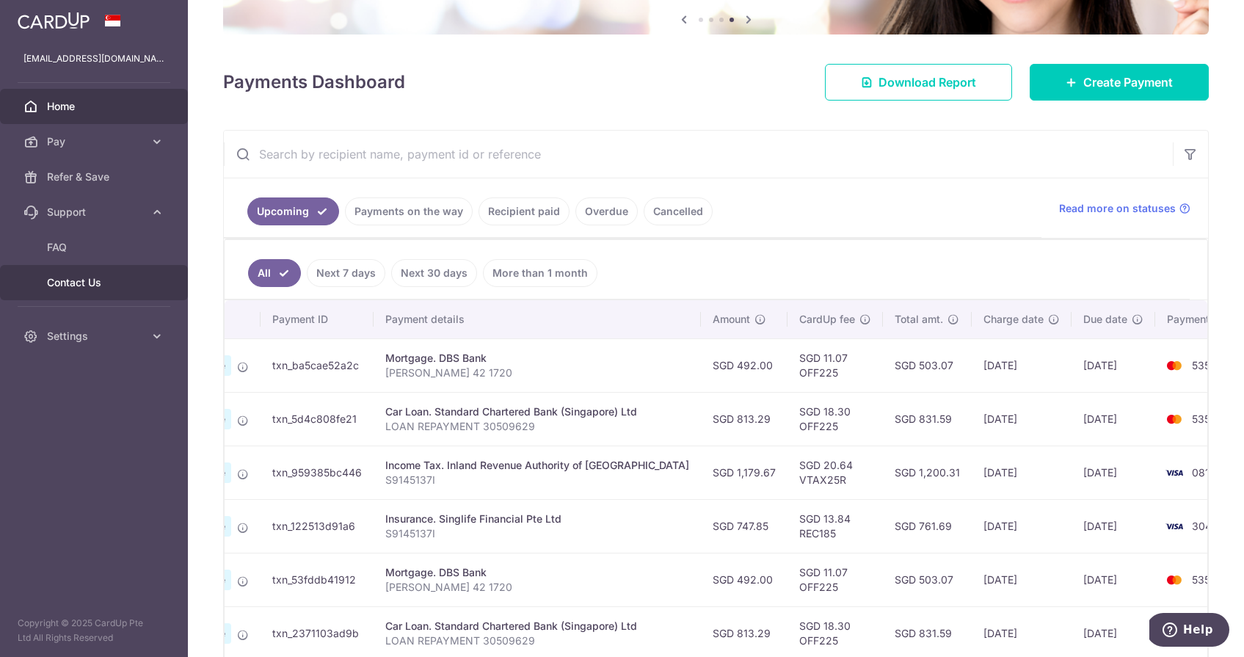
drag, startPoint x: 84, startPoint y: 294, endPoint x: 88, endPoint y: 272, distance: 23.2
click at [88, 272] on link "Contact Us" at bounding box center [94, 282] width 188 height 35
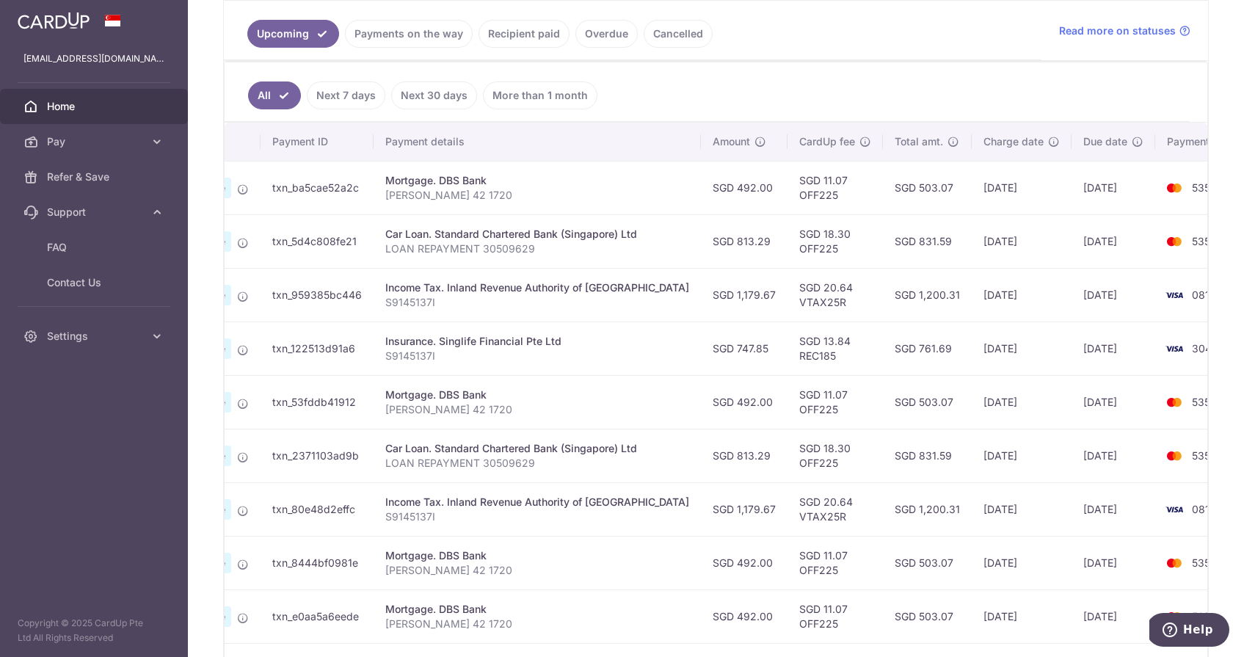
scroll to position [438, 0]
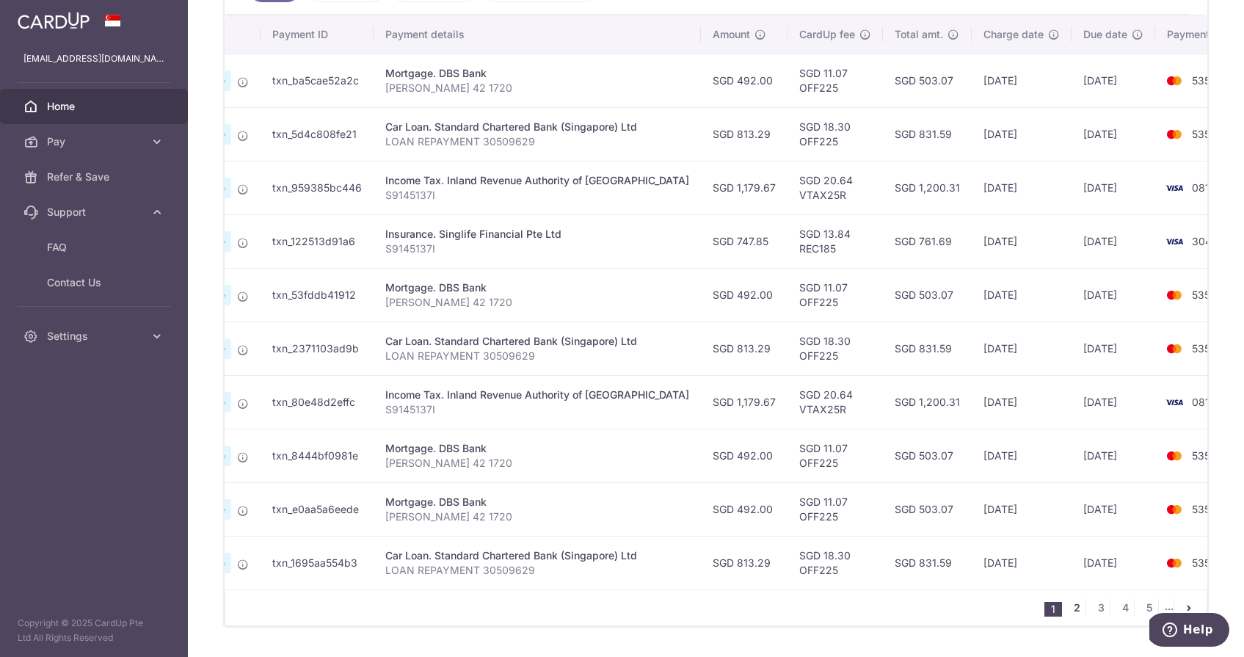
click at [1075, 604] on link "2" at bounding box center [1077, 608] width 18 height 18
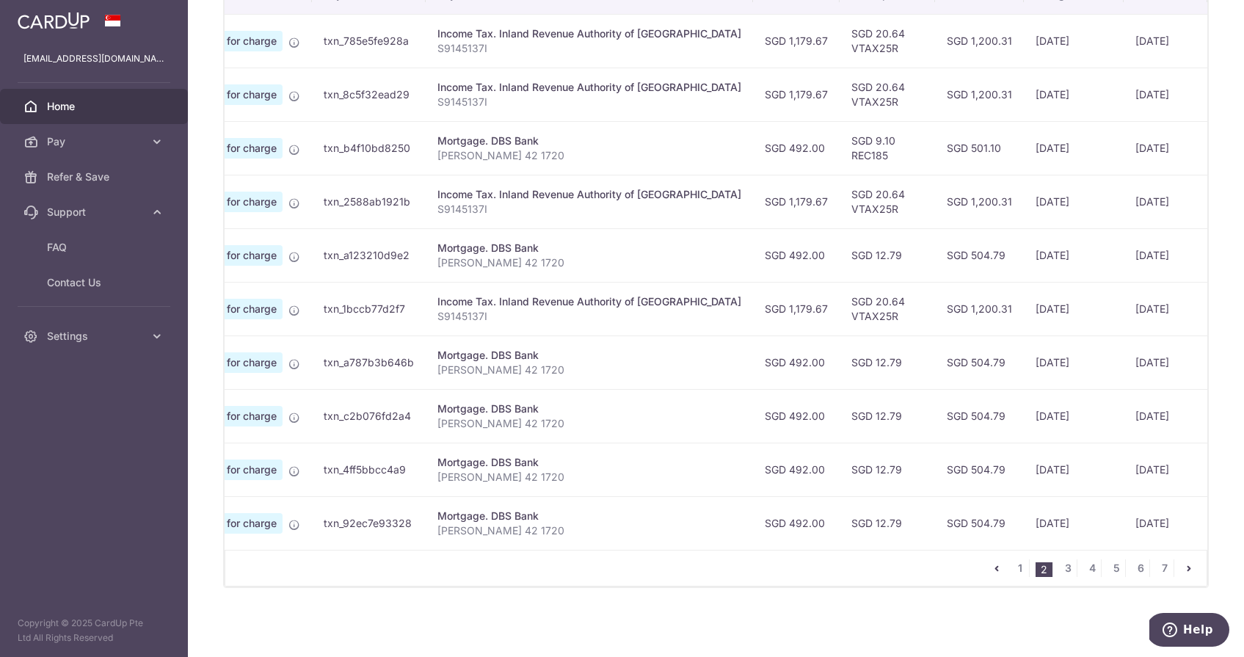
scroll to position [478, 0]
click at [1024, 564] on link "1" at bounding box center [1021, 568] width 18 height 18
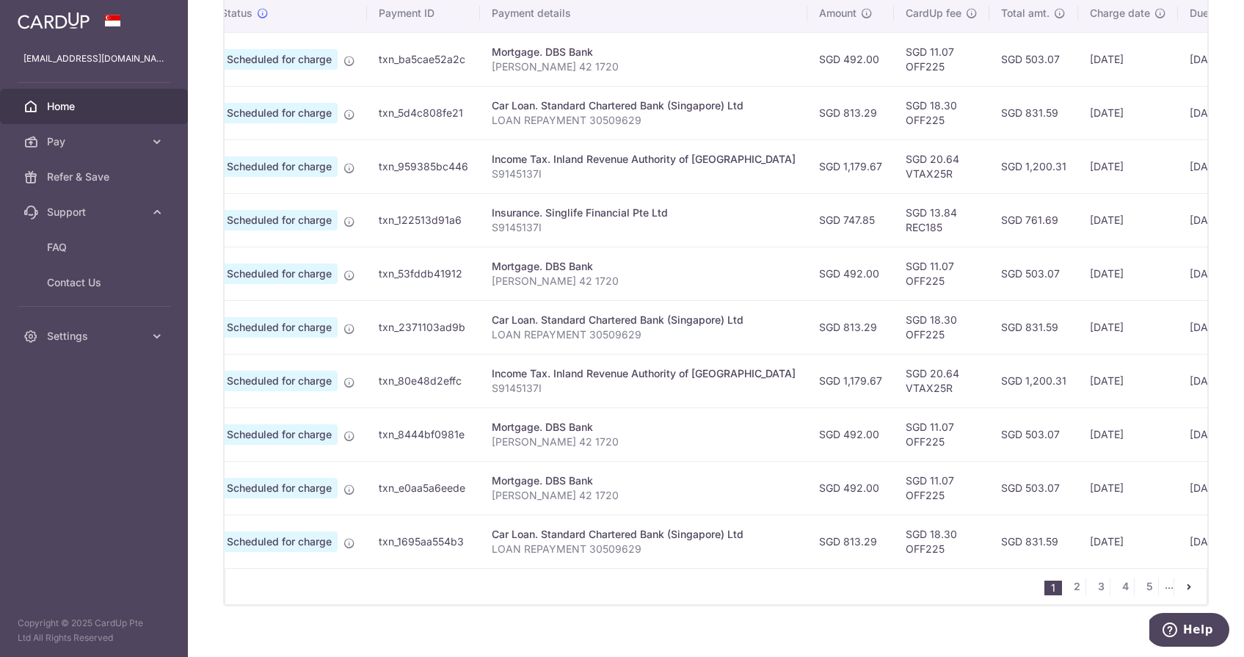
scroll to position [458, 0]
click at [1072, 584] on link "2" at bounding box center [1077, 588] width 18 height 18
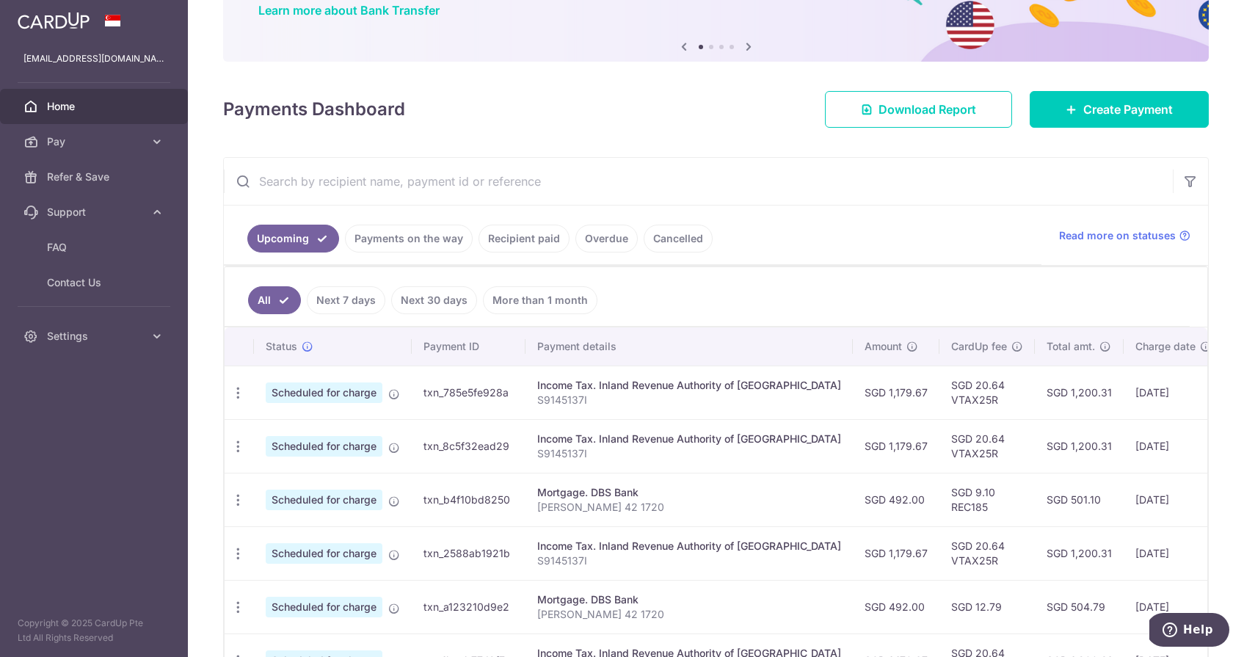
scroll to position [145, 0]
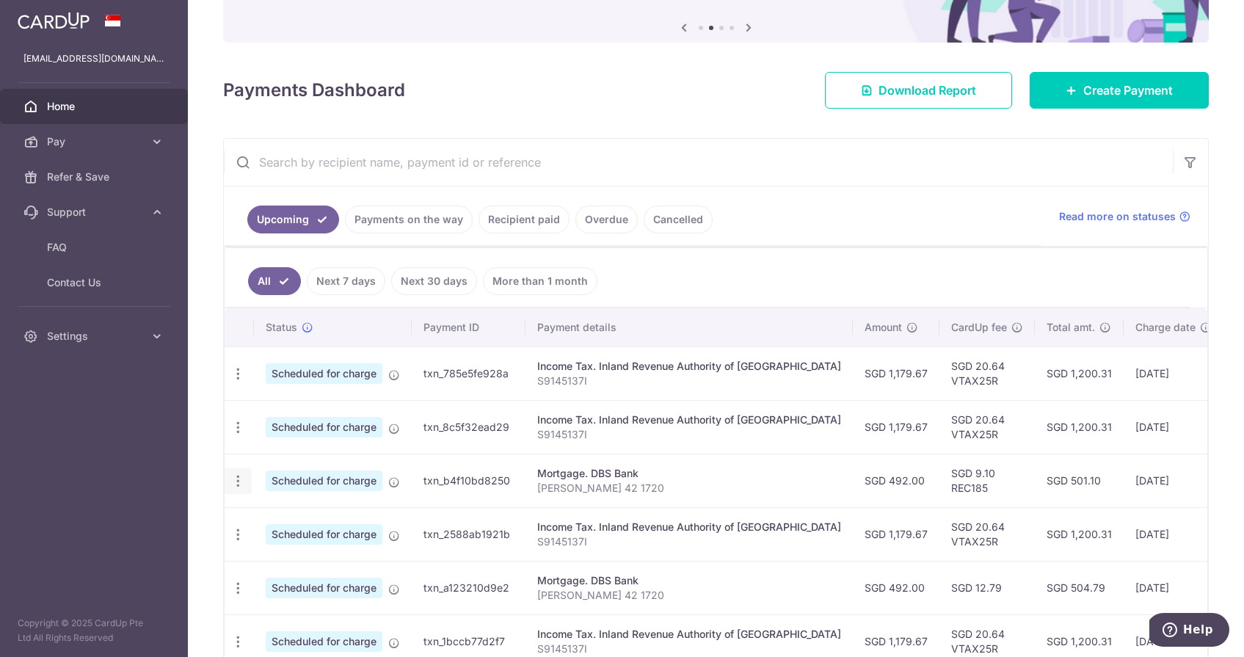
click at [231, 478] on icon "button" at bounding box center [238, 480] width 15 height 15
click at [283, 531] on link "Update payment" at bounding box center [301, 521] width 153 height 35
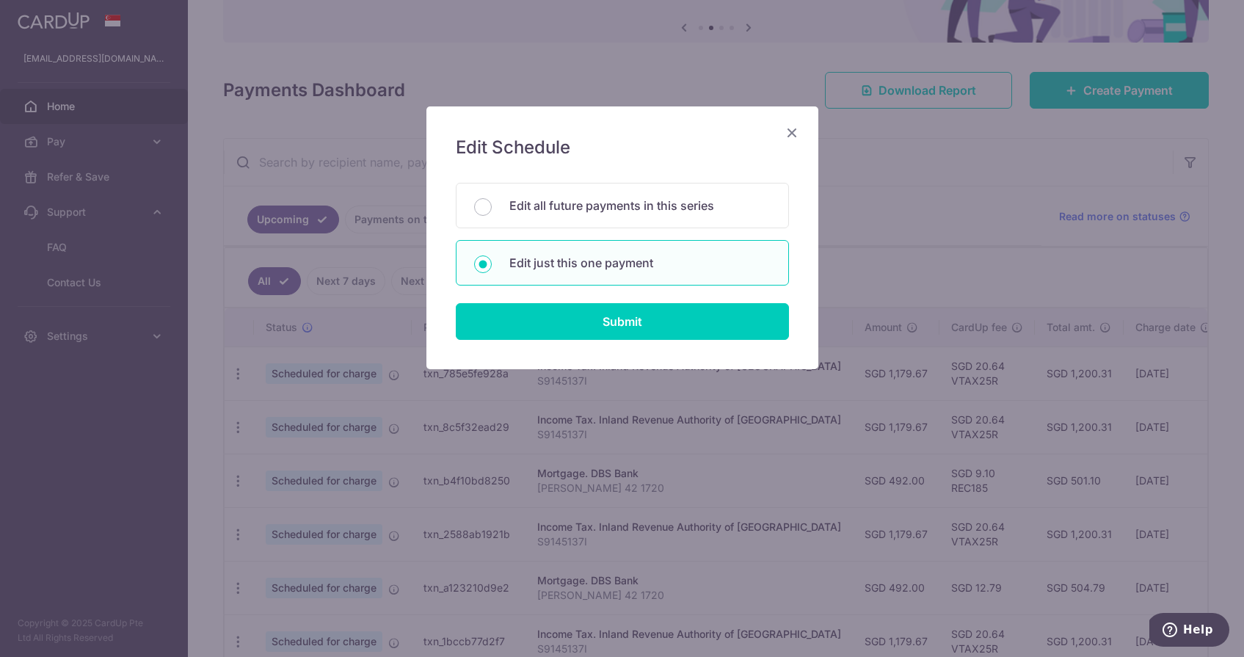
click at [545, 340] on div "Edit Schedule You will be editing all 35 payments to DBS Bank scheduled from 19…" at bounding box center [623, 237] width 392 height 263
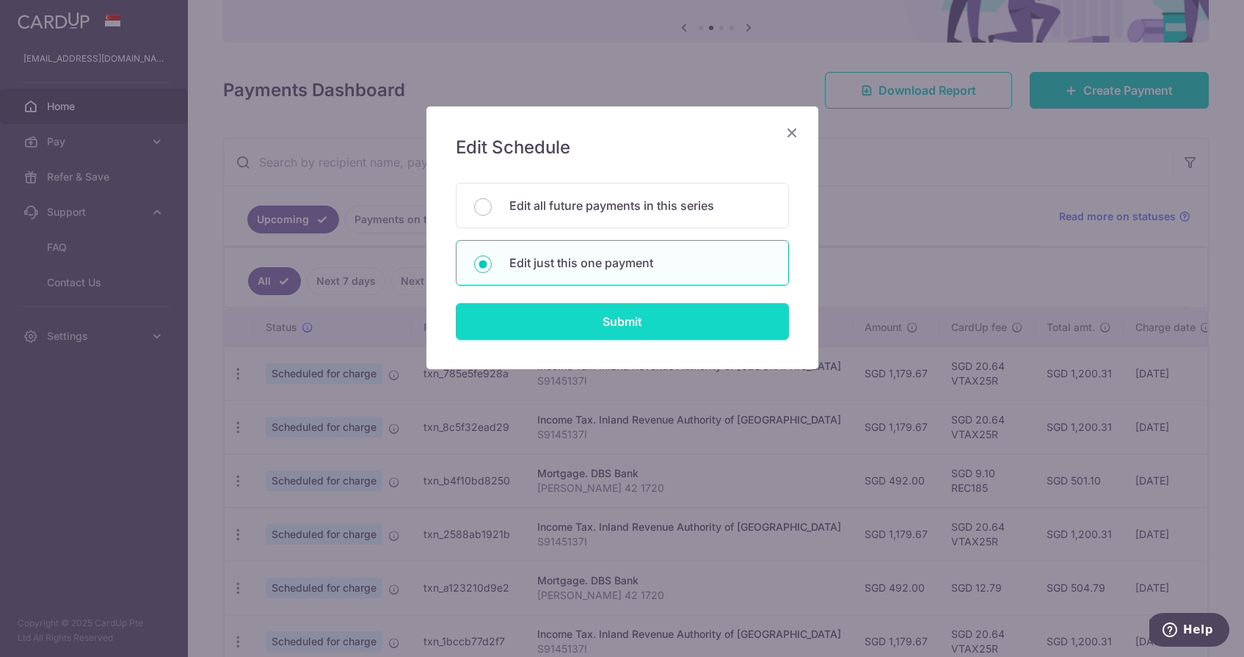
click at [545, 332] on input "Submit" at bounding box center [622, 321] width 333 height 37
radio input "true"
type input "492.00"
type input "19/01/2026"
type input "[PERSON_NAME] 42 1720"
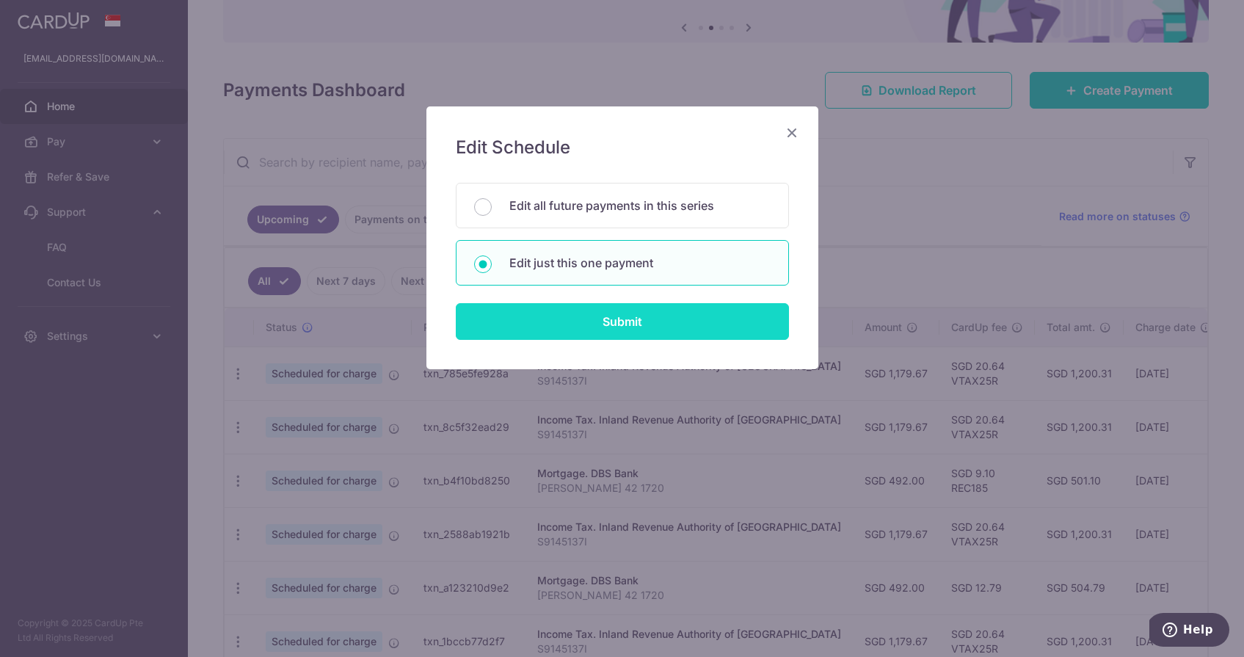
type input "REC185"
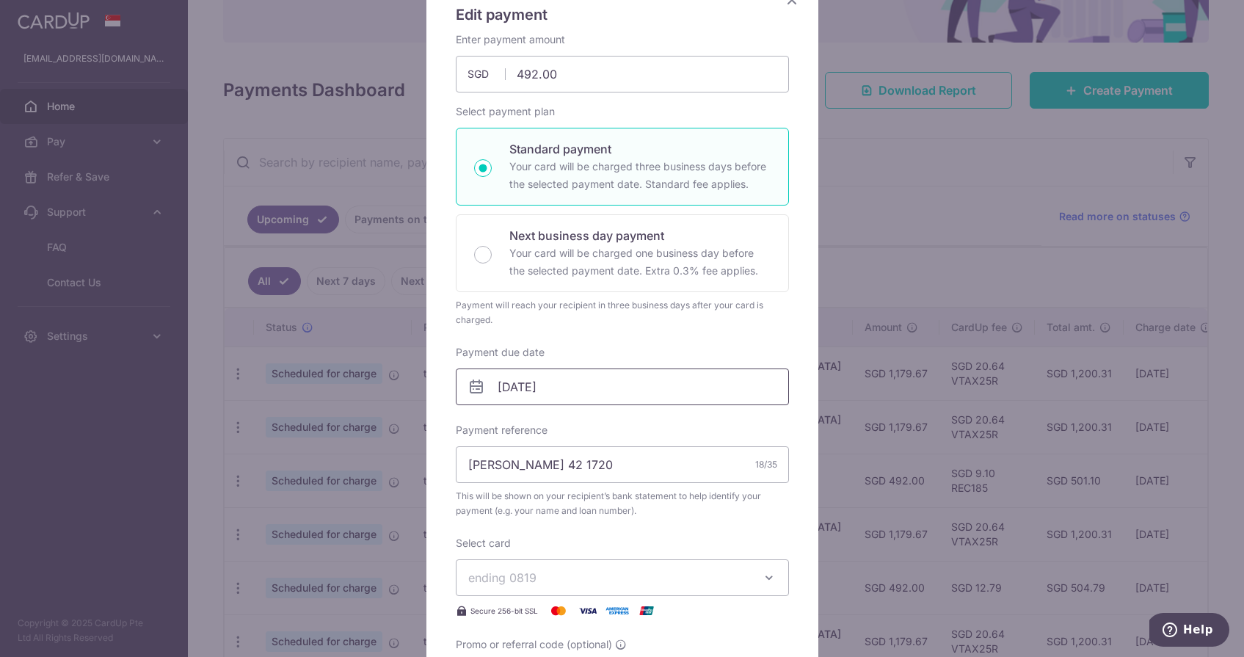
scroll to position [136, 0]
click at [622, 371] on input "19/01/2026" at bounding box center [622, 384] width 333 height 37
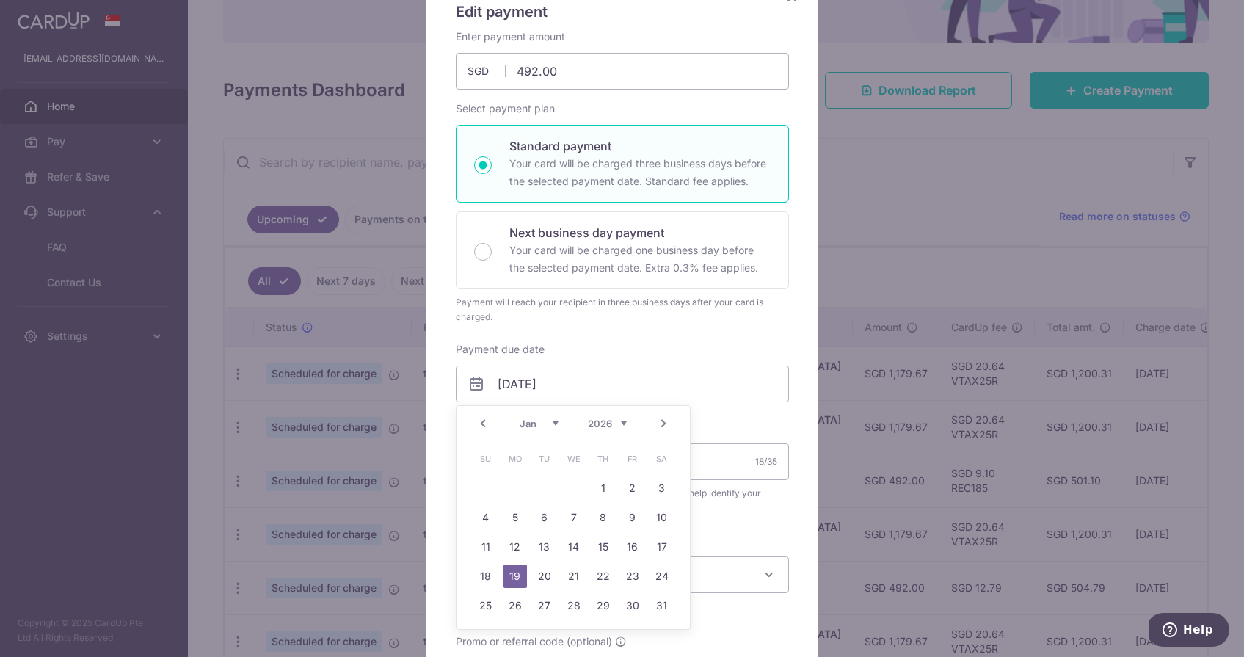
click at [484, 421] on link "Prev" at bounding box center [483, 424] width 18 height 18
click at [545, 487] on link "2" at bounding box center [544, 487] width 23 height 23
type input "[DATE]"
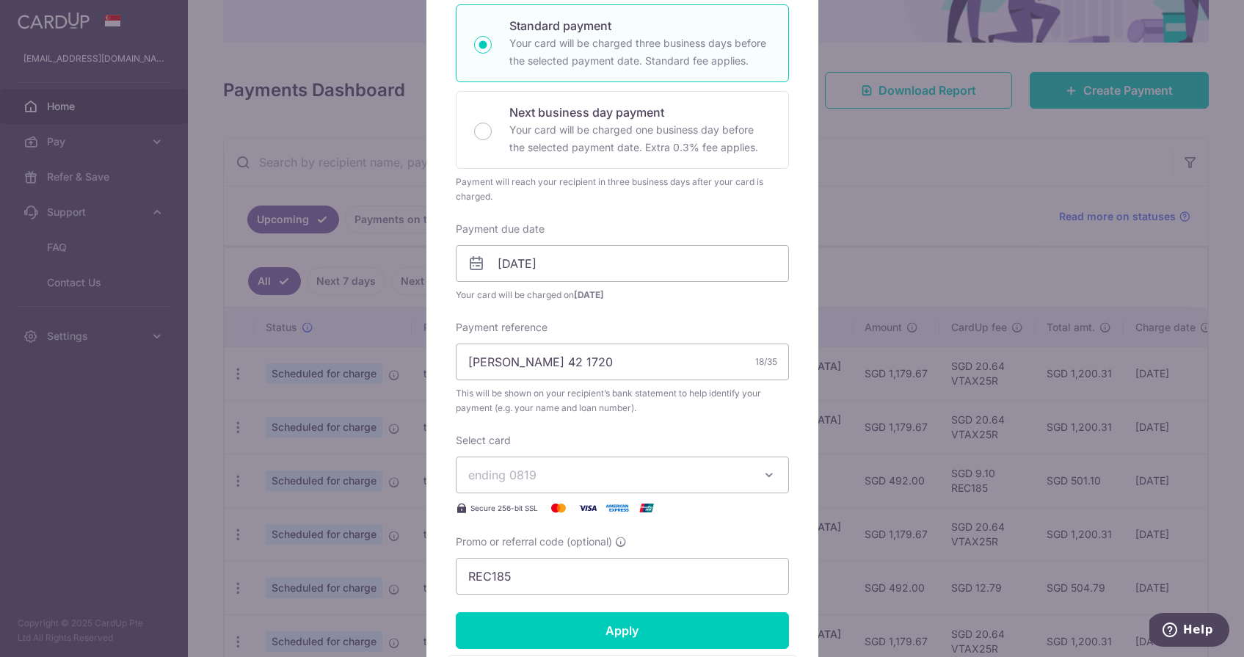
scroll to position [320, 0]
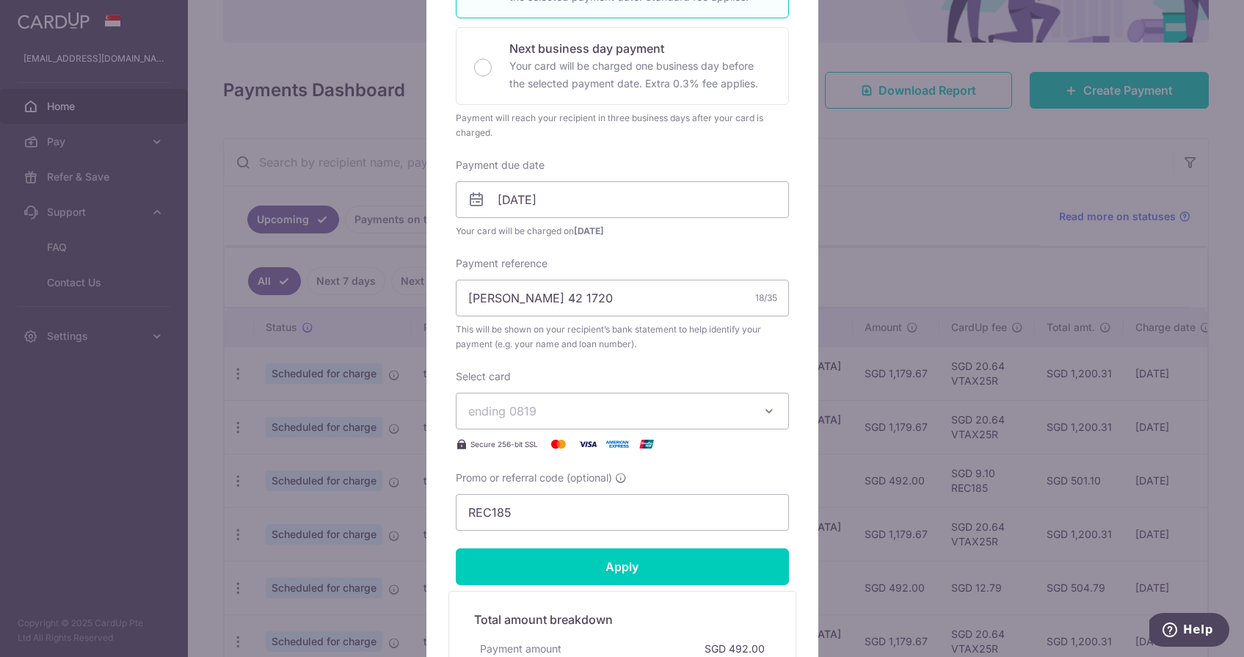
click at [560, 393] on button "ending 0819" at bounding box center [622, 411] width 333 height 37
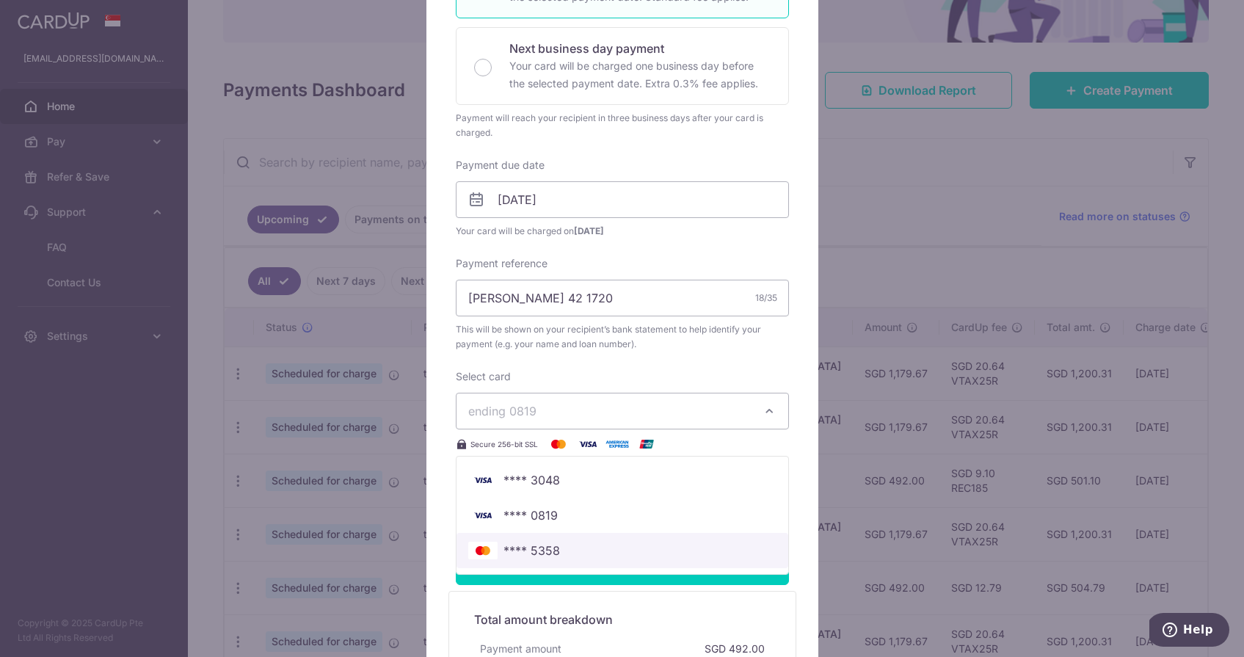
click at [520, 558] on span "**** 5358" at bounding box center [532, 551] width 57 height 18
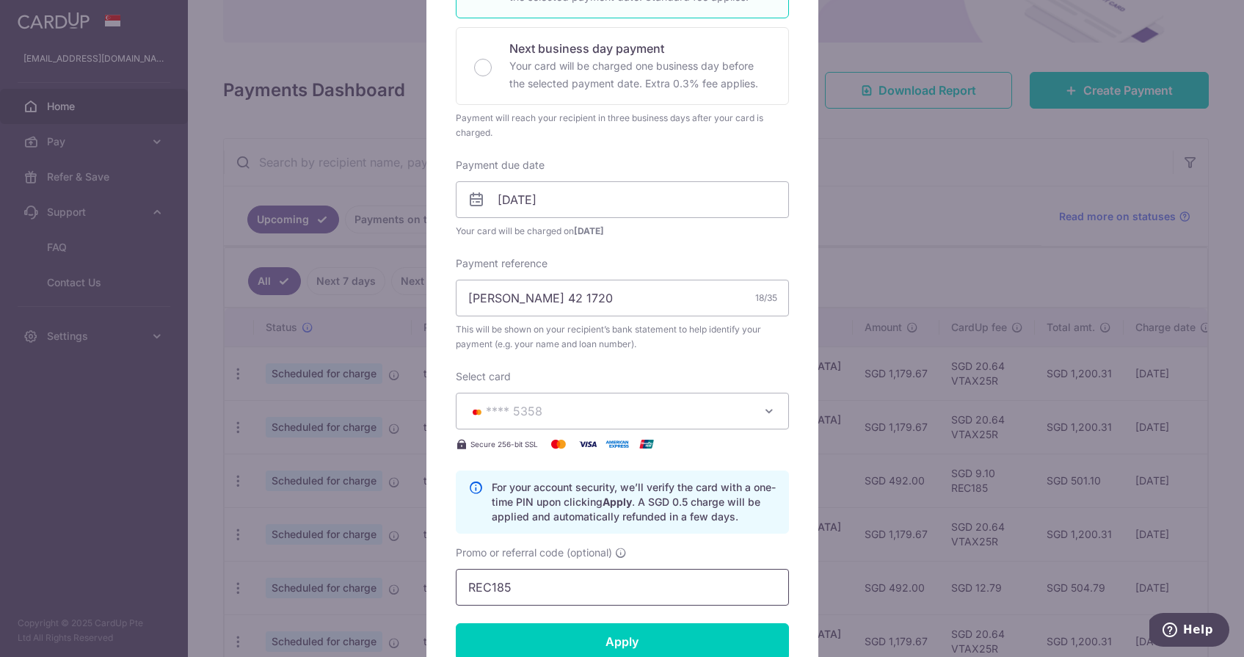
drag, startPoint x: 542, startPoint y: 578, endPoint x: 405, endPoint y: 578, distance: 136.5
click at [405, 578] on div "Edit payment By clicking apply, you will make changes to all payments to DBS Ba…" at bounding box center [622, 328] width 1244 height 657
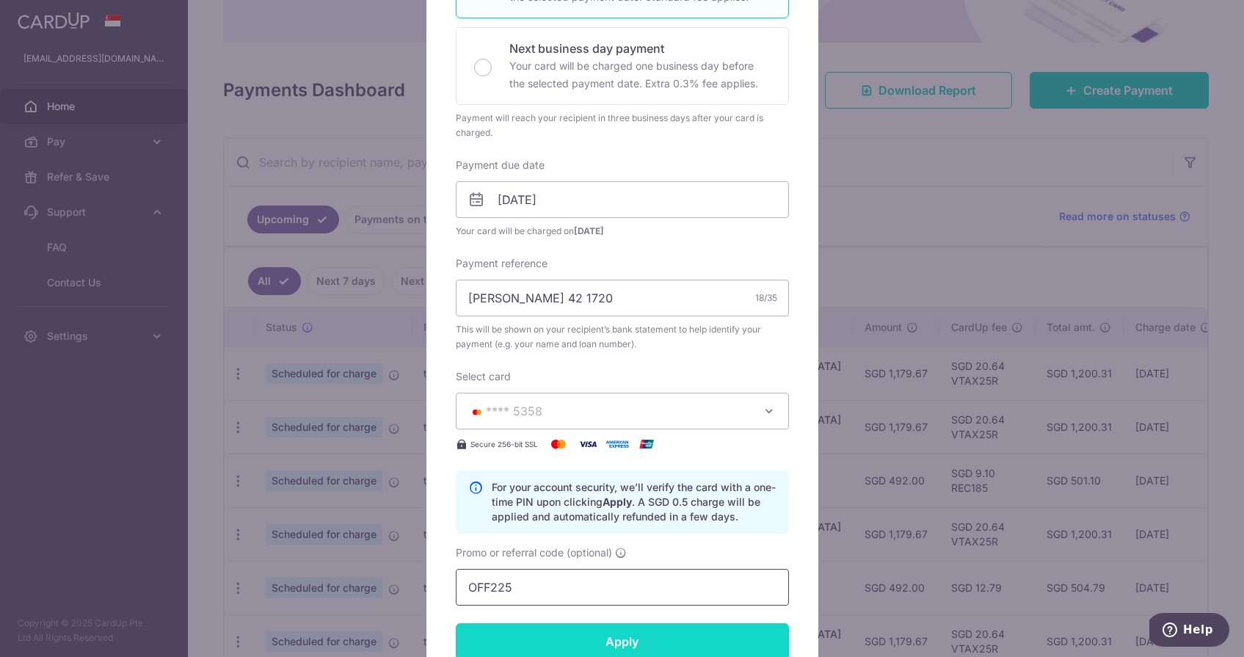
type input "OFF225"
click at [539, 631] on input "Apply" at bounding box center [622, 641] width 333 height 37
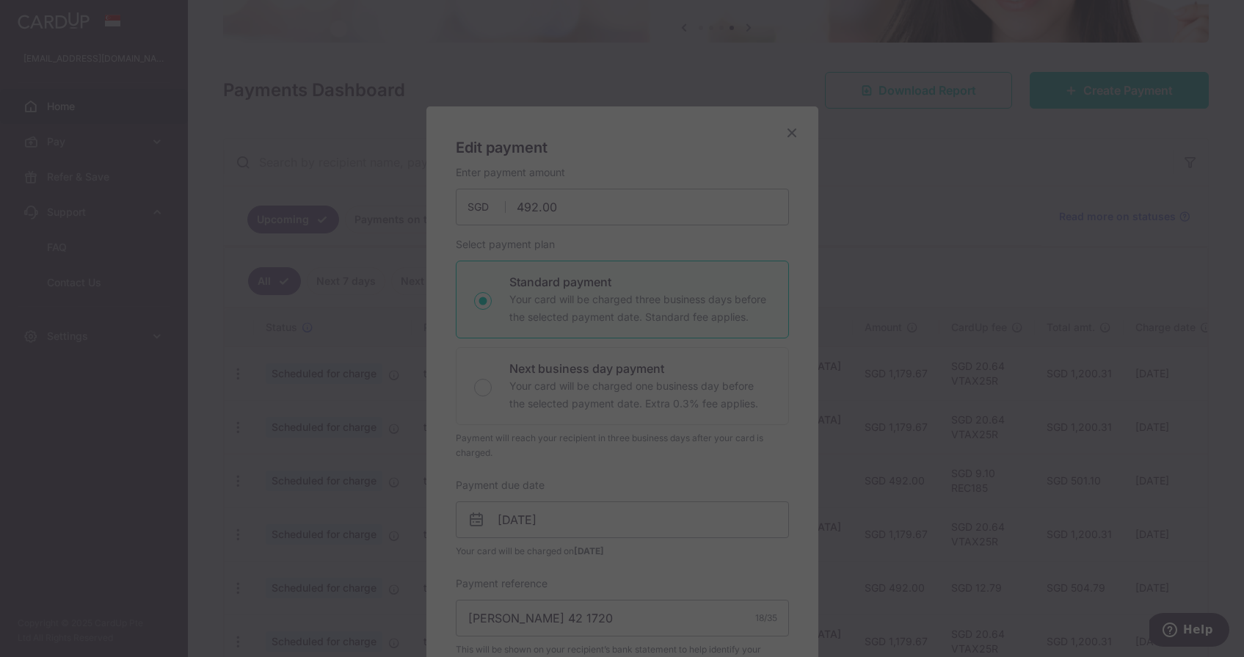
scroll to position [0, 0]
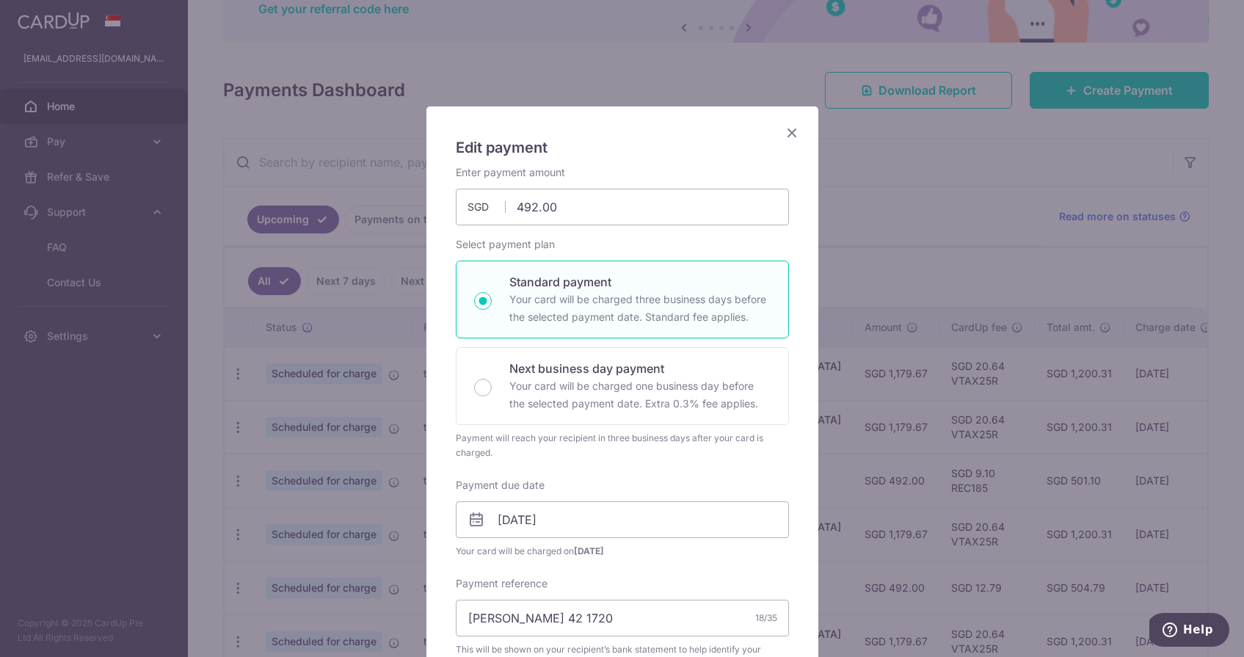
type input "Successfully Applied"
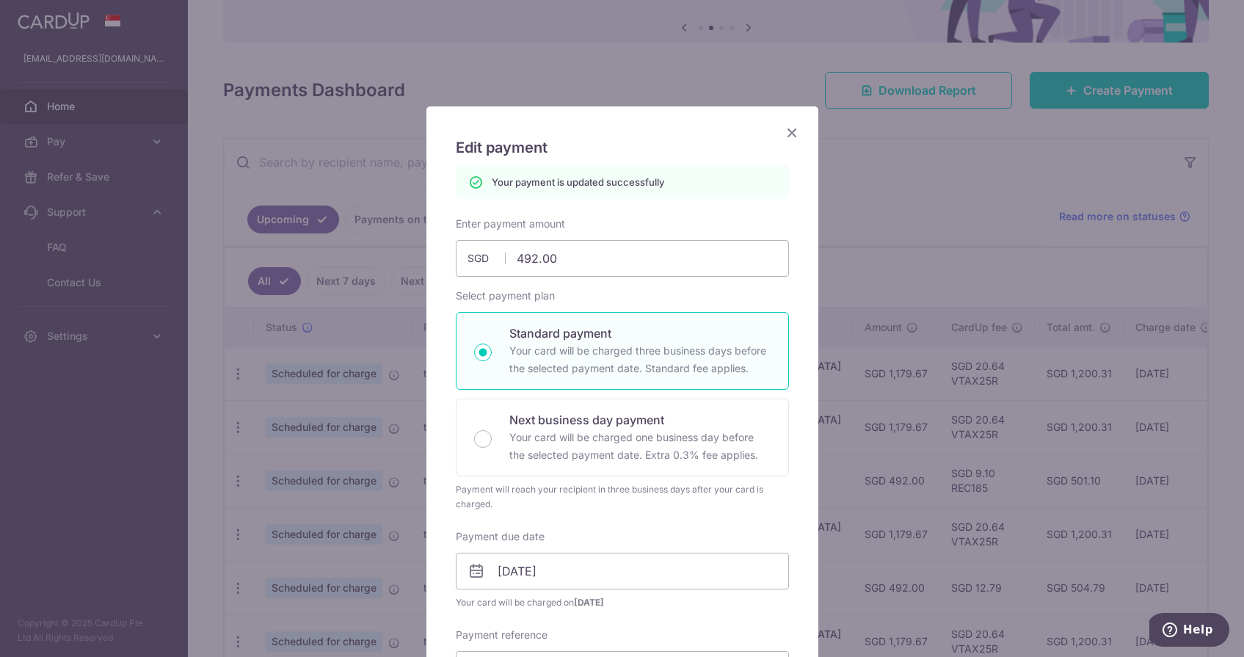
click at [791, 137] on icon "Close" at bounding box center [792, 132] width 18 height 18
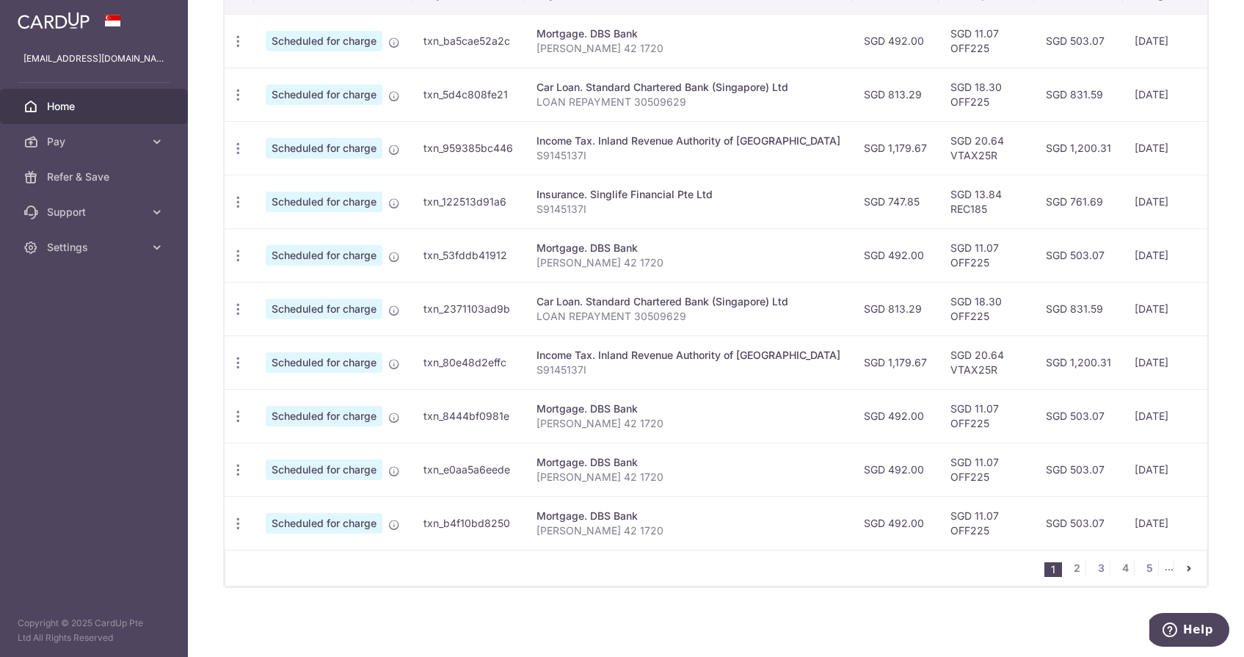
scroll to position [478, 0]
click at [1081, 573] on link "2" at bounding box center [1077, 568] width 18 height 18
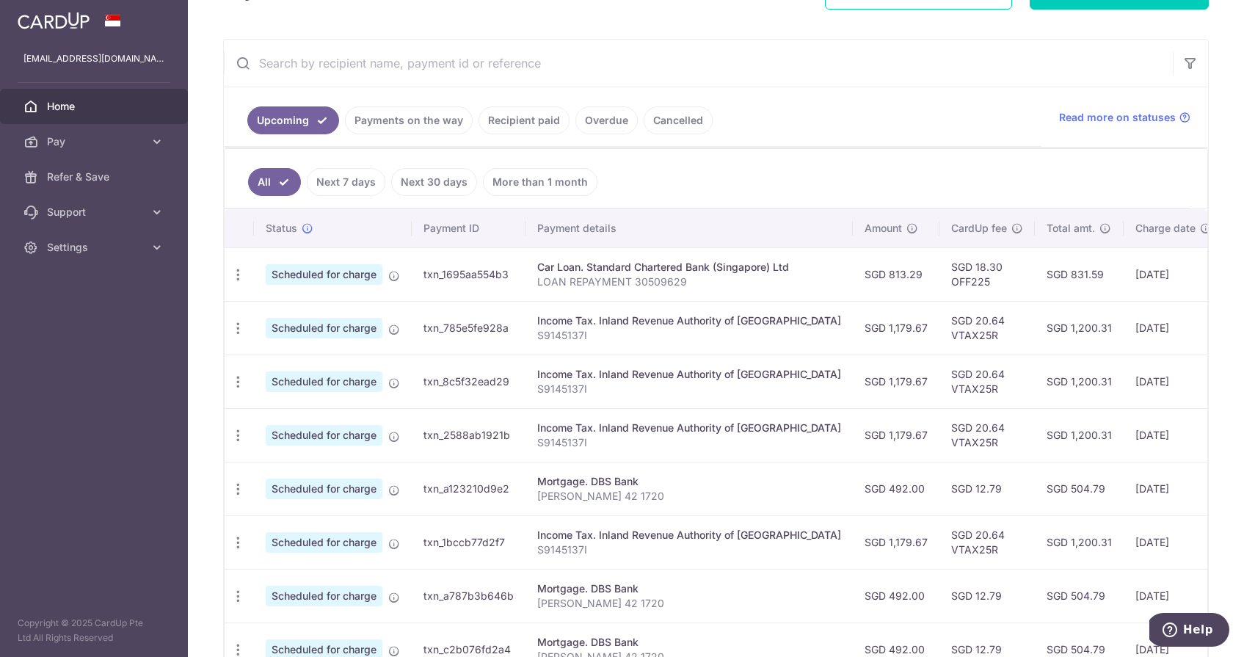
scroll to position [246, 0]
click at [236, 492] on icon "button" at bounding box center [238, 487] width 15 height 15
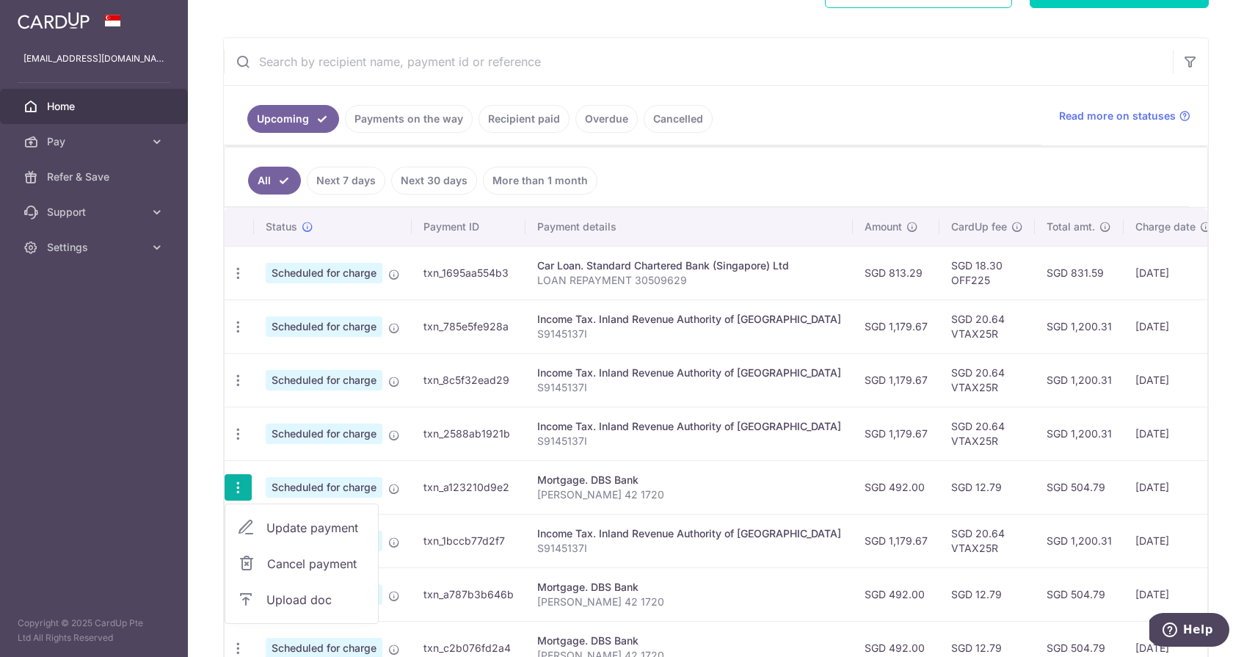
click at [273, 531] on span "Update payment" at bounding box center [316, 528] width 100 height 18
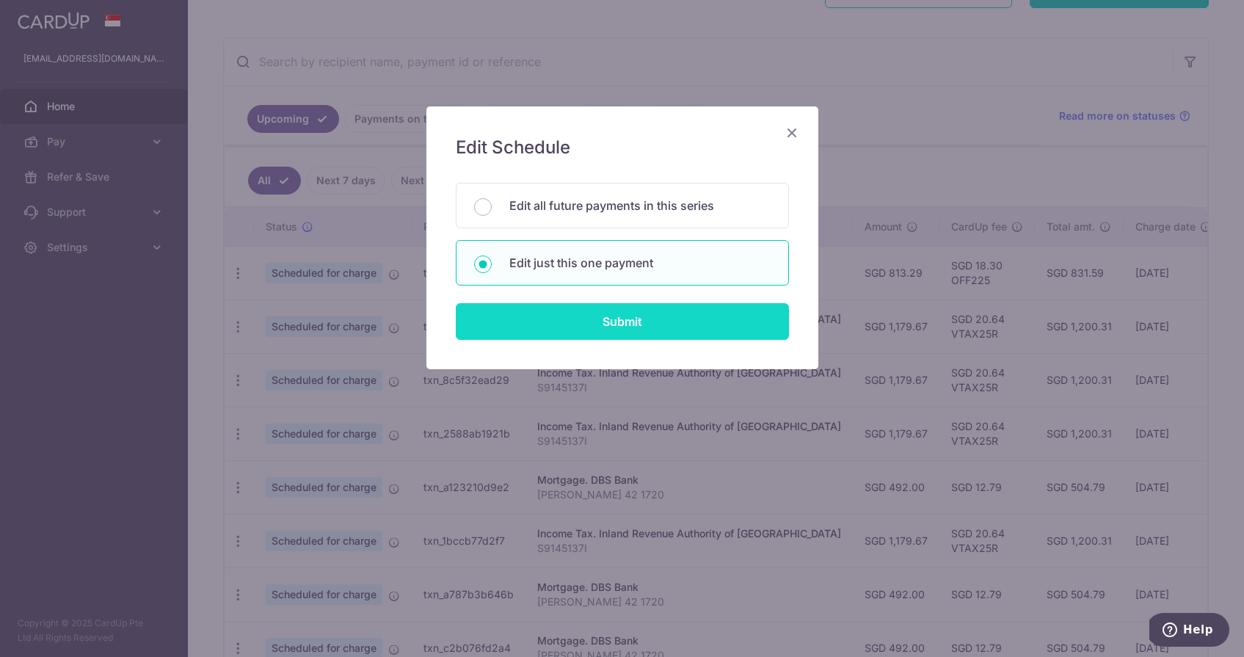
click at [534, 330] on input "Submit" at bounding box center [622, 321] width 333 height 37
radio input "true"
type input "492.00"
type input "[DATE]"
type input "[PERSON_NAME] 42 1720"
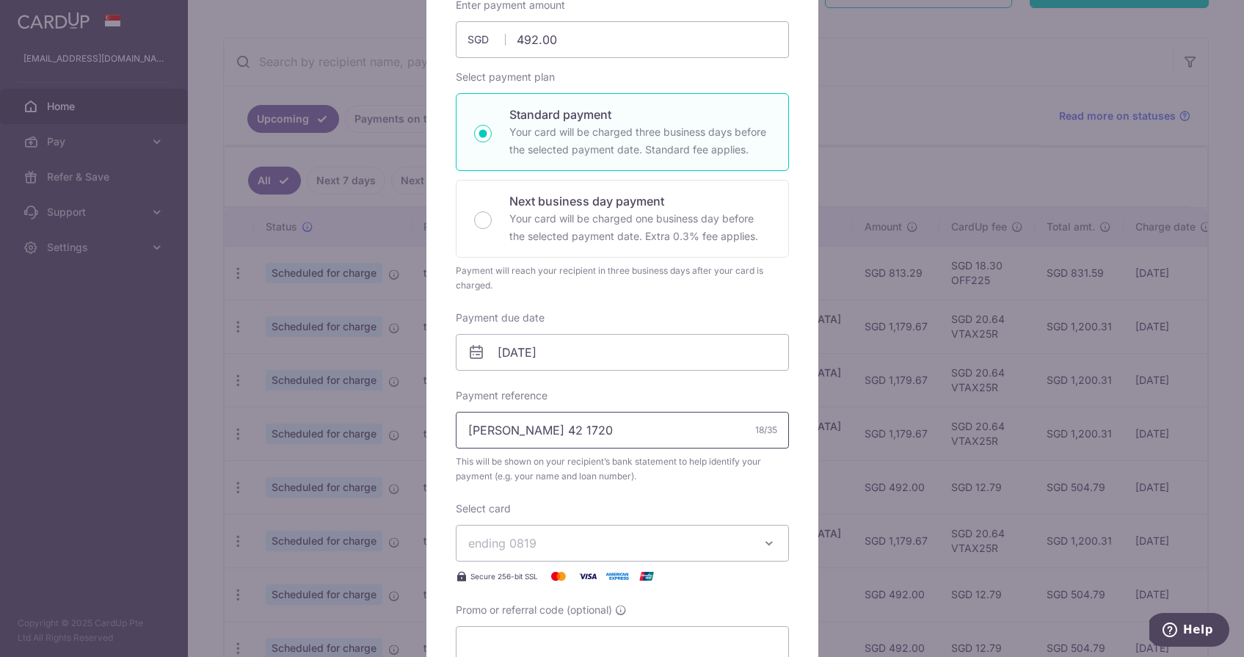
scroll to position [168, 0]
click at [537, 353] on input "[DATE]" at bounding box center [622, 351] width 333 height 37
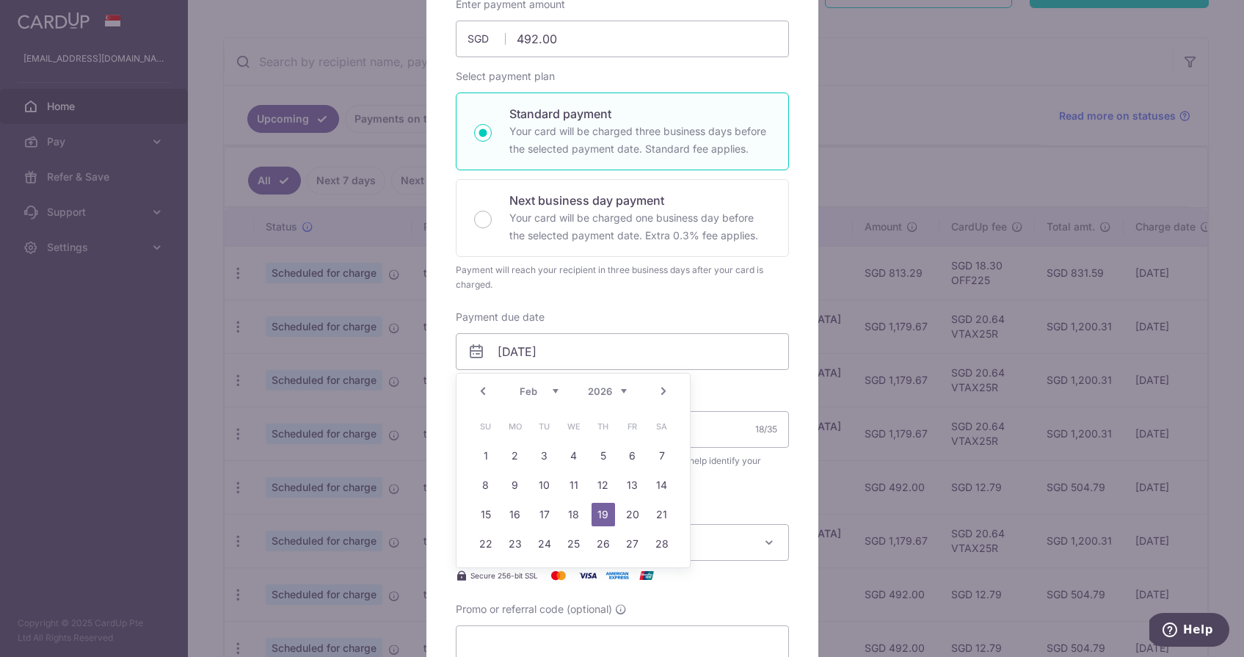
click at [479, 389] on link "Prev" at bounding box center [483, 391] width 18 height 18
click at [665, 451] on link "3" at bounding box center [661, 455] width 23 height 23
type input "[DATE]"
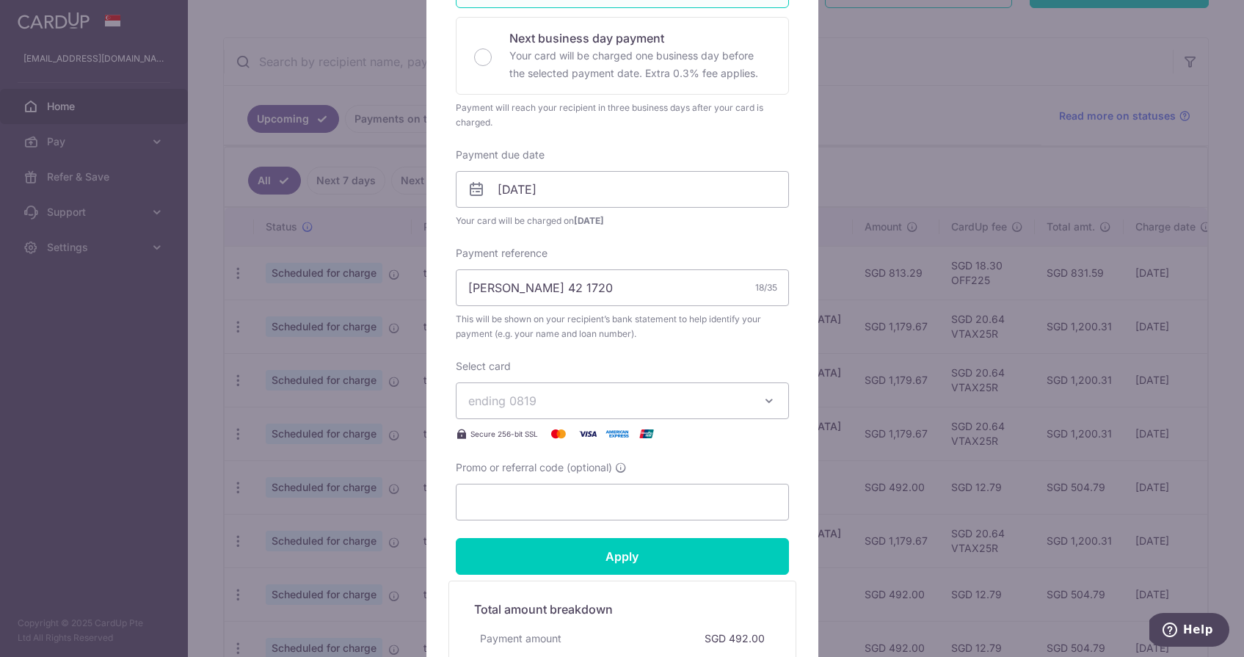
scroll to position [333, 0]
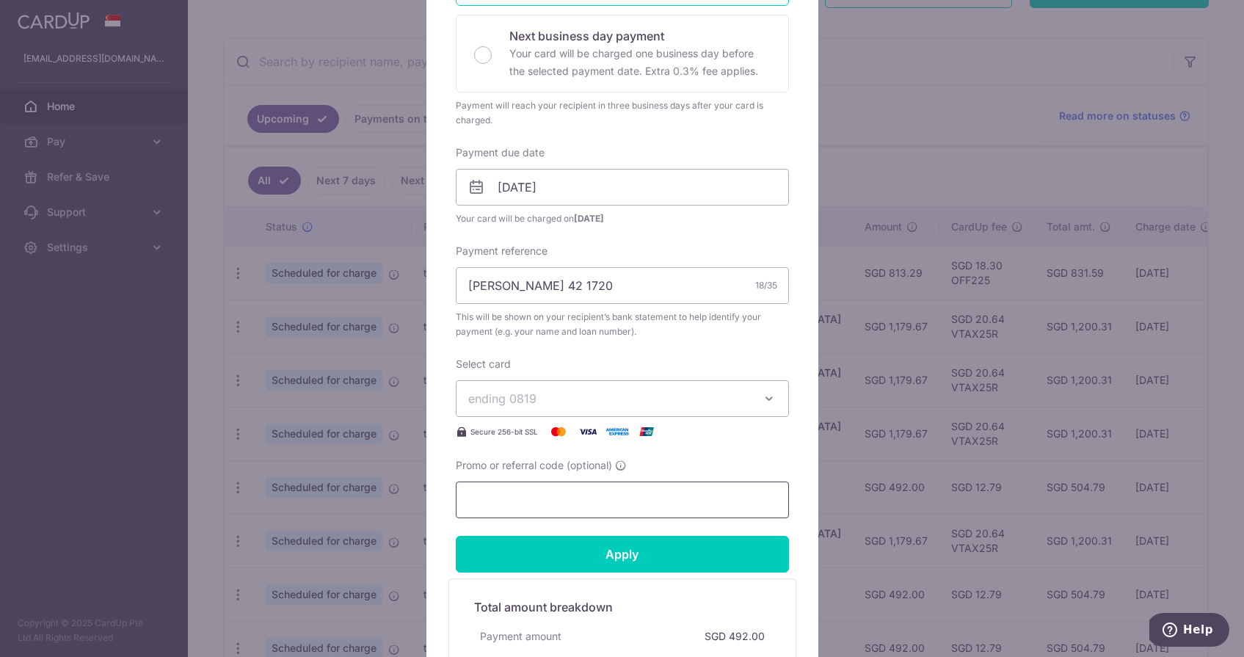
click at [501, 518] on input "Promo or referral code (optional)" at bounding box center [622, 500] width 333 height 37
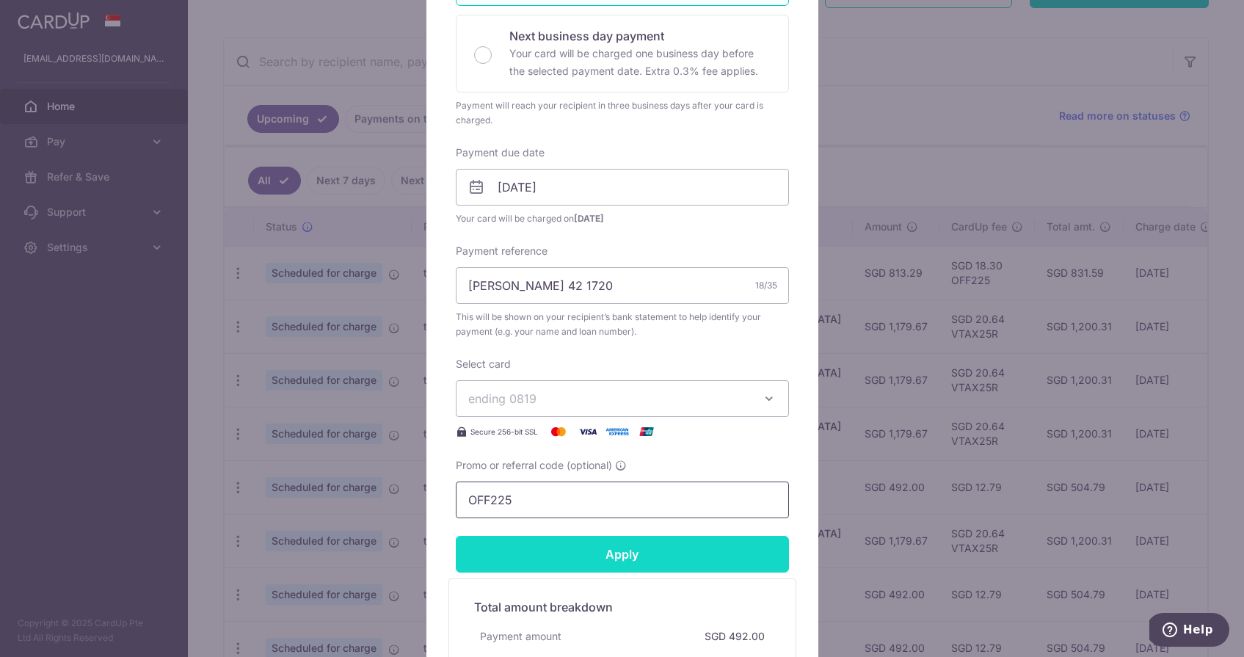
type input "OFF225"
click at [551, 565] on input "Apply" at bounding box center [622, 554] width 333 height 37
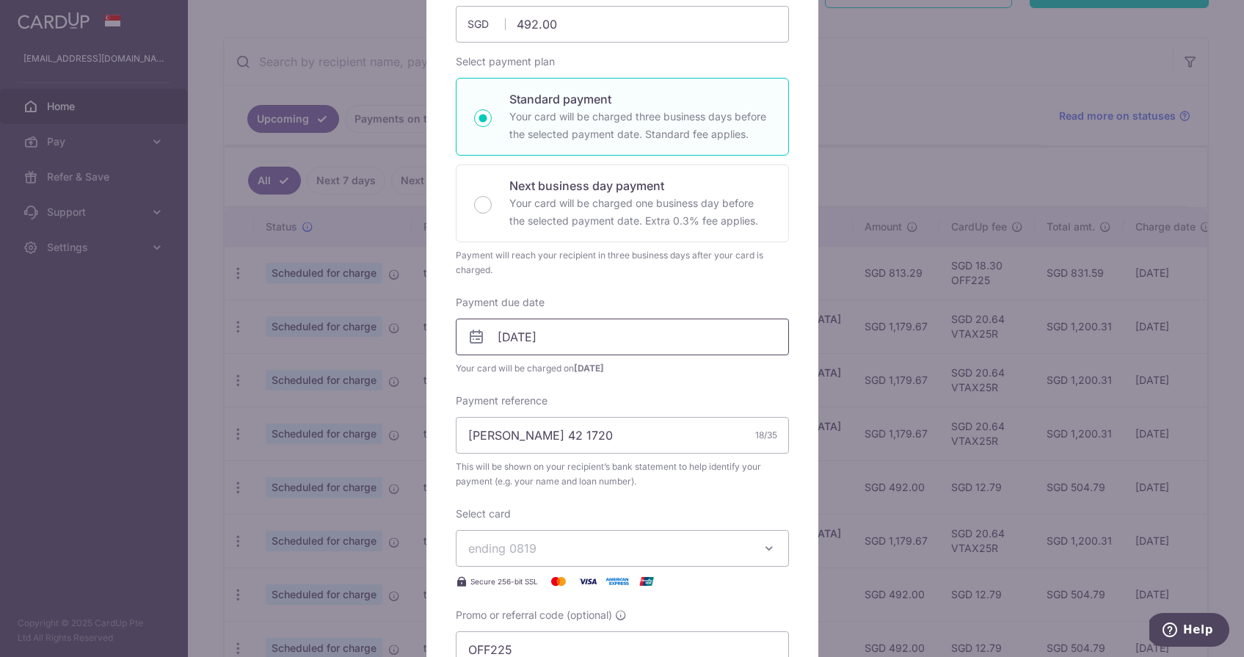
scroll to position [362, 0]
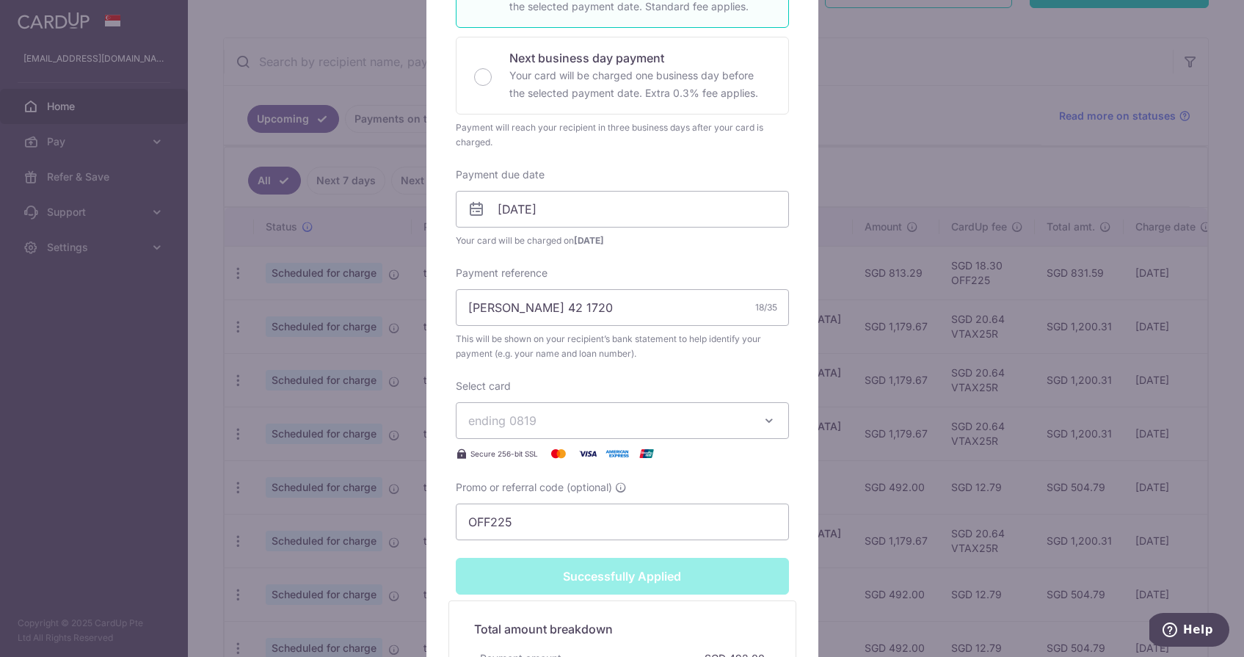
click at [559, 427] on span "ending 0819" at bounding box center [609, 421] width 282 height 18
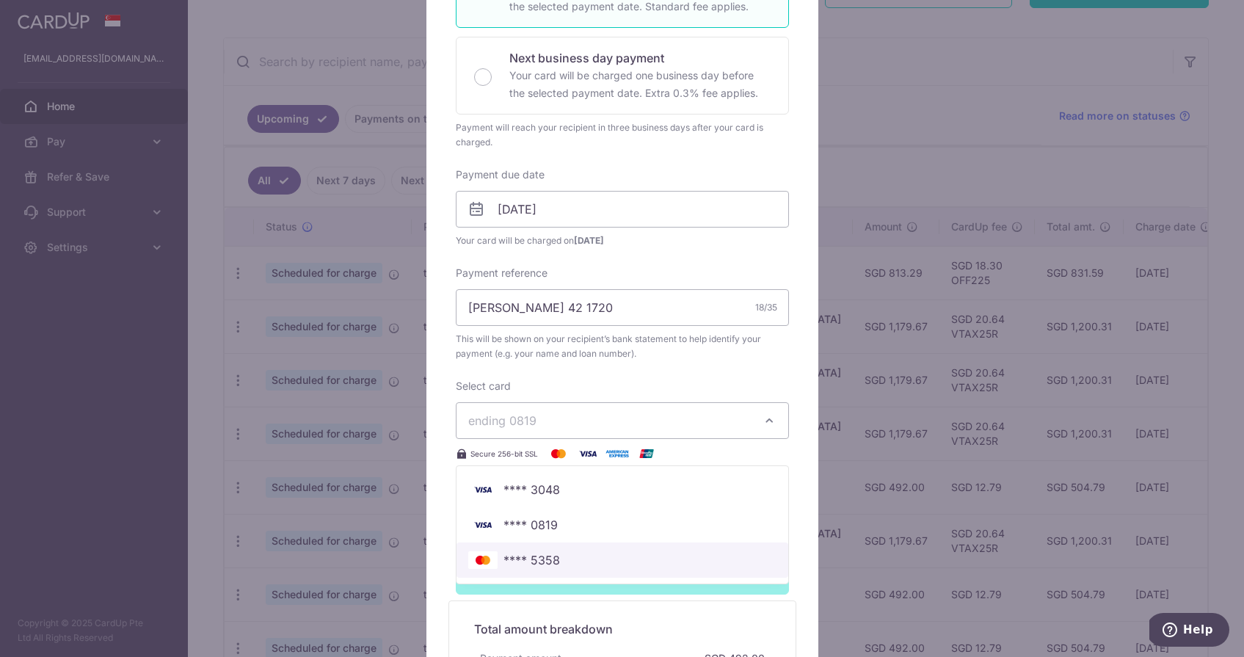
click at [548, 566] on span "**** 5358" at bounding box center [532, 560] width 57 height 18
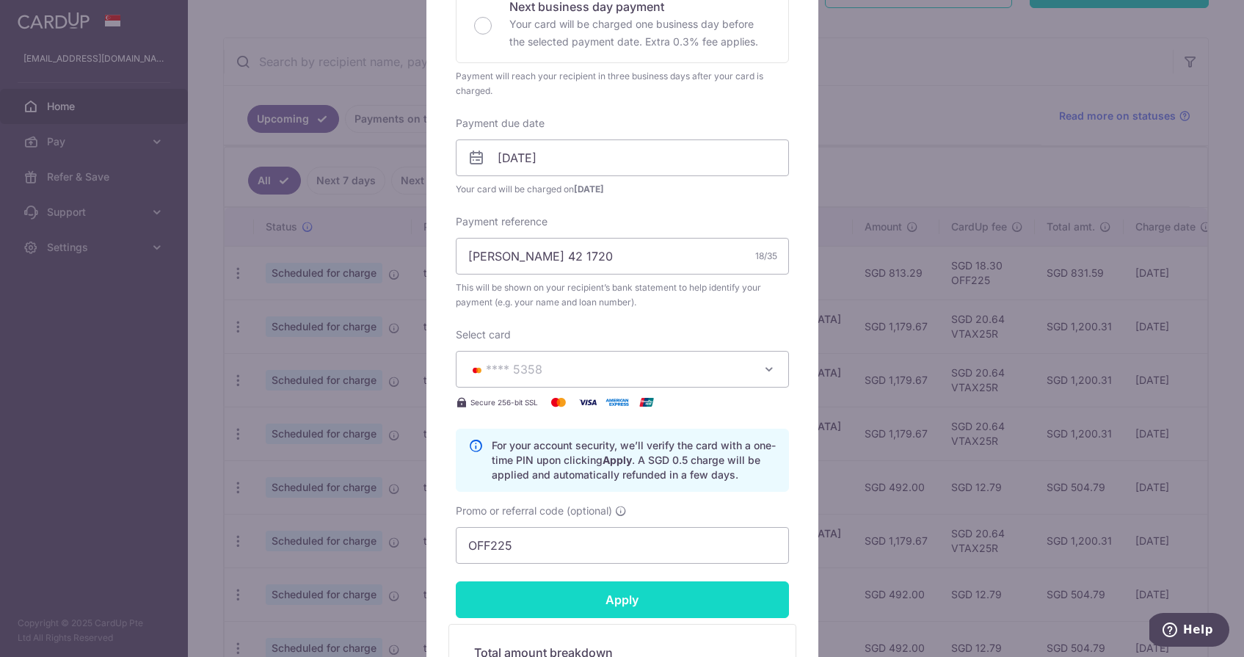
click at [562, 597] on input "Apply" at bounding box center [622, 599] width 333 height 37
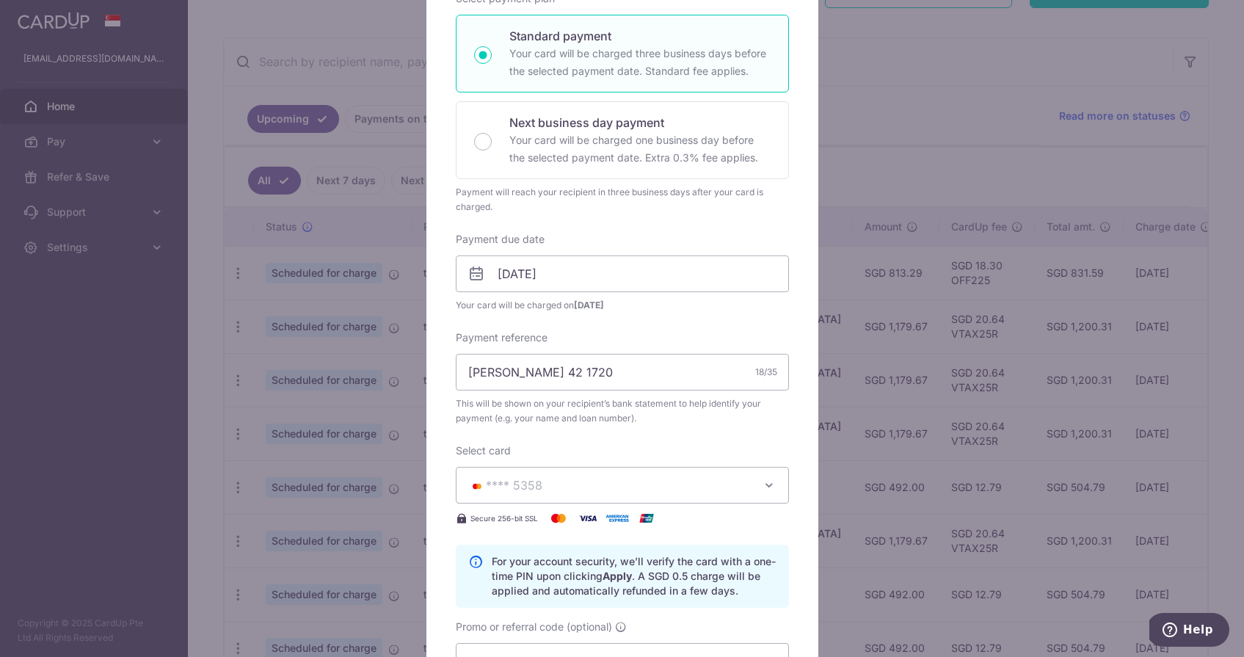
scroll to position [228, 0]
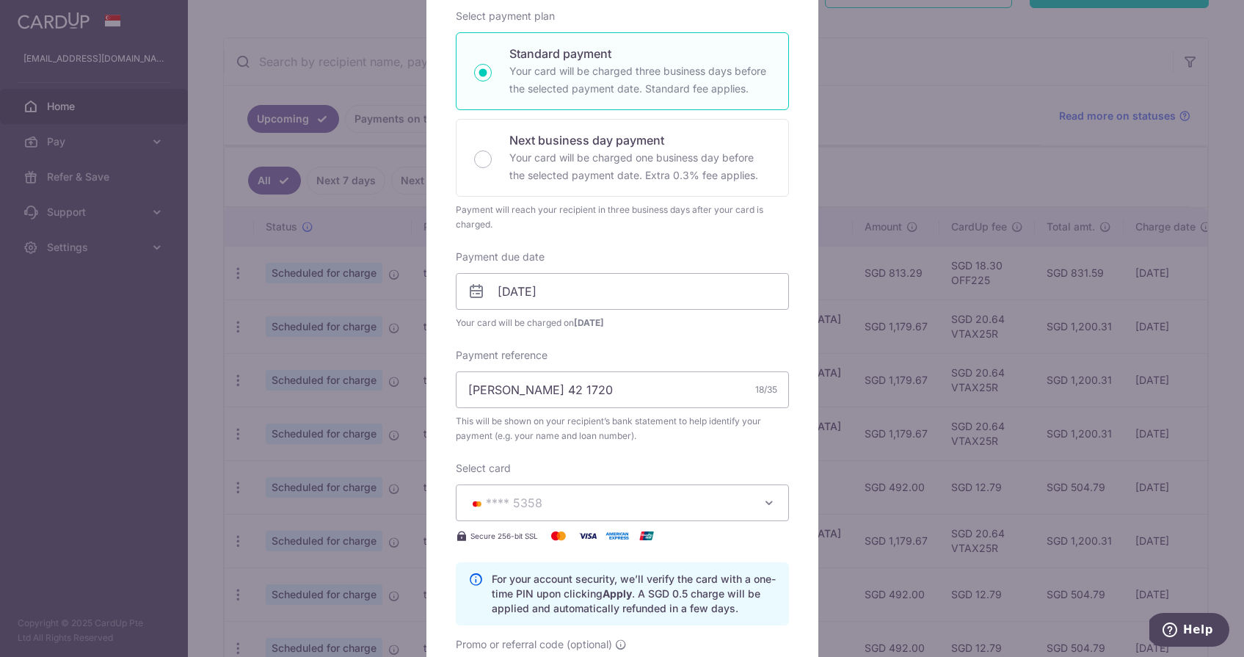
type input "Successfully Applied"
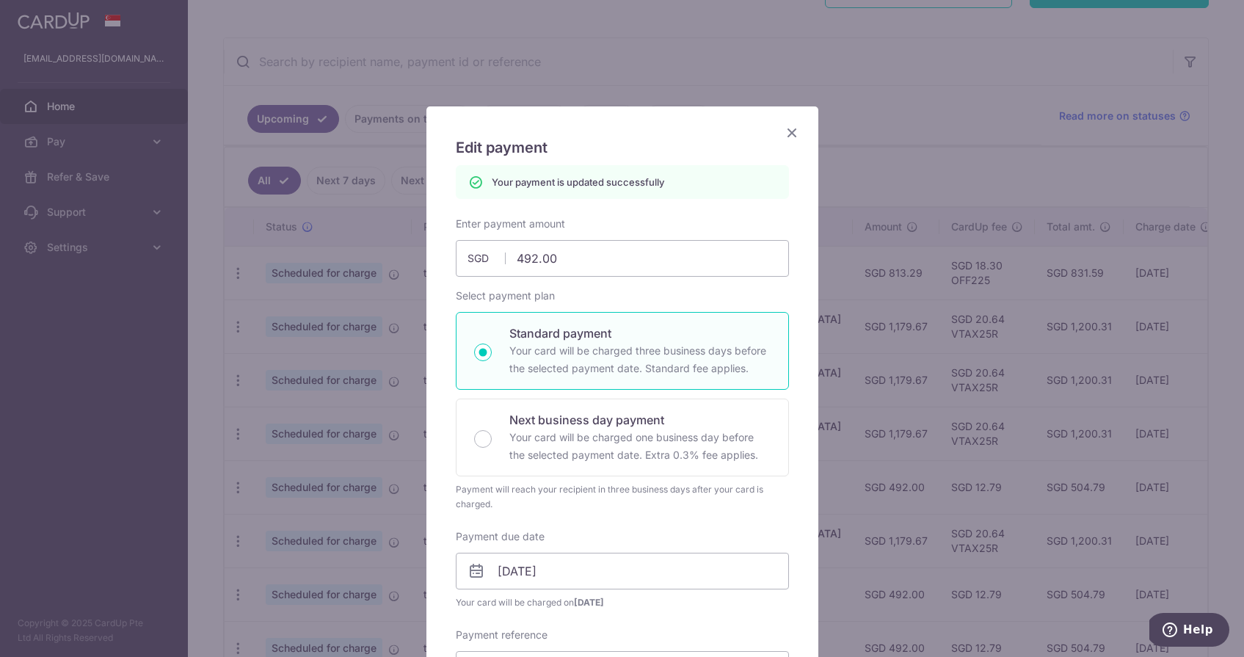
scroll to position [0, 0]
click at [796, 133] on icon "Close" at bounding box center [792, 132] width 18 height 18
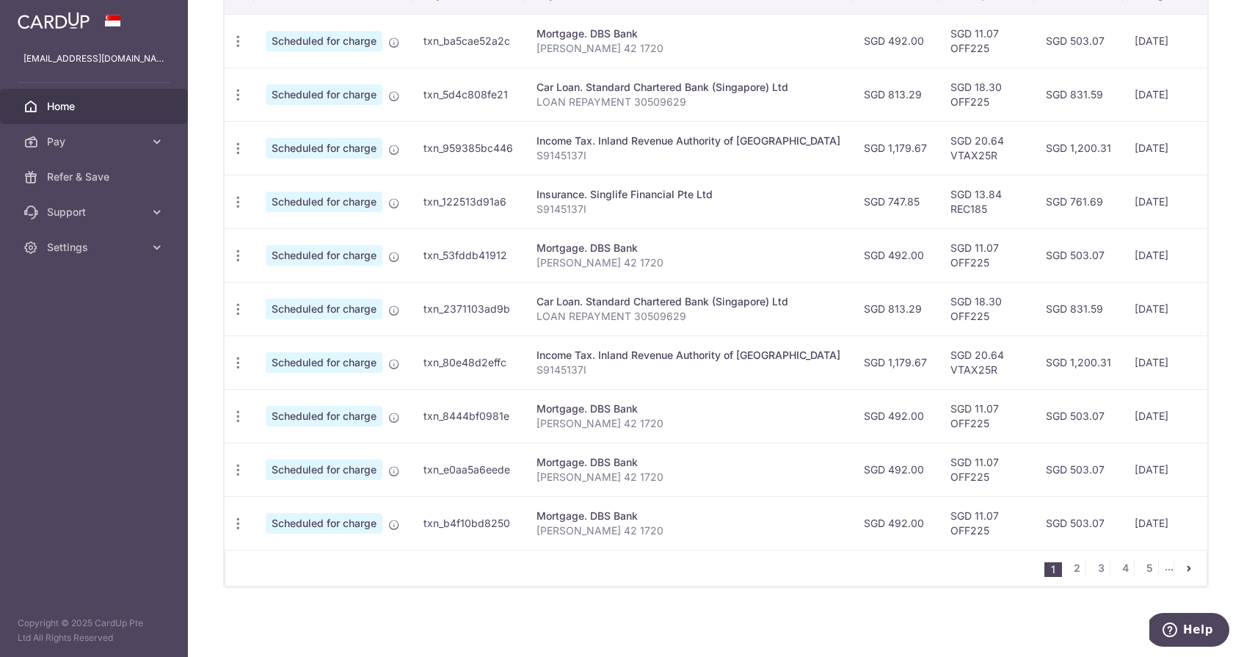
scroll to position [478, 0]
click at [1076, 572] on link "2" at bounding box center [1077, 568] width 18 height 18
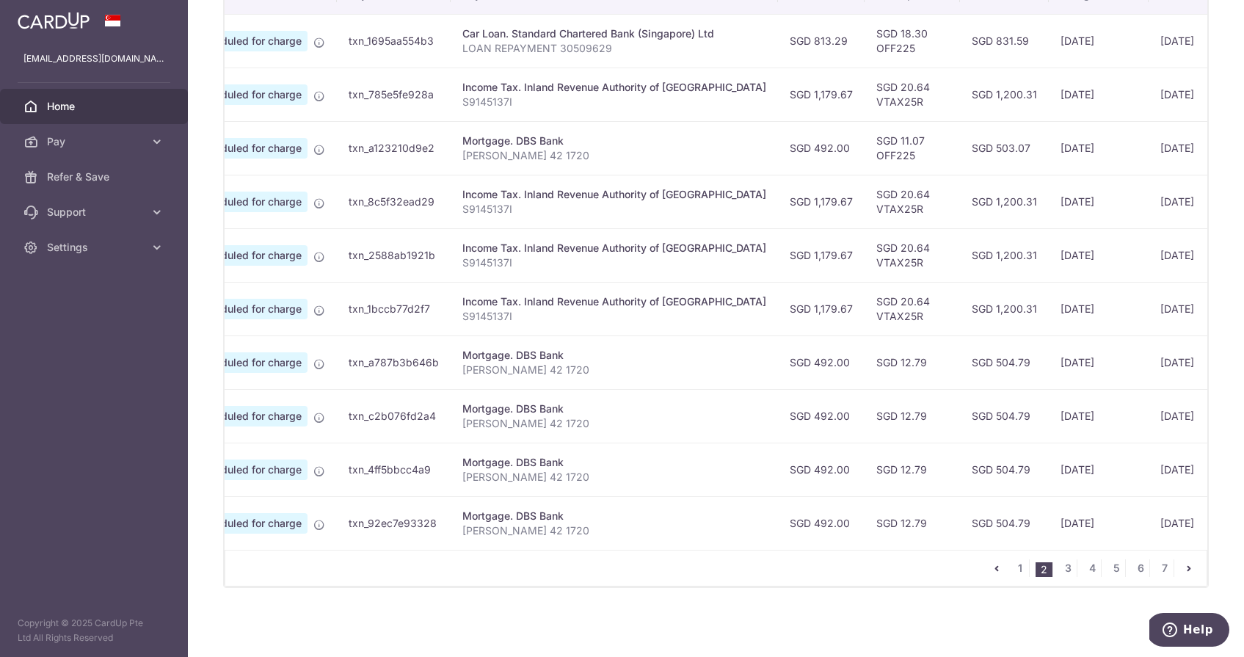
click at [1029, 568] on li "1" at bounding box center [1021, 568] width 18 height 18
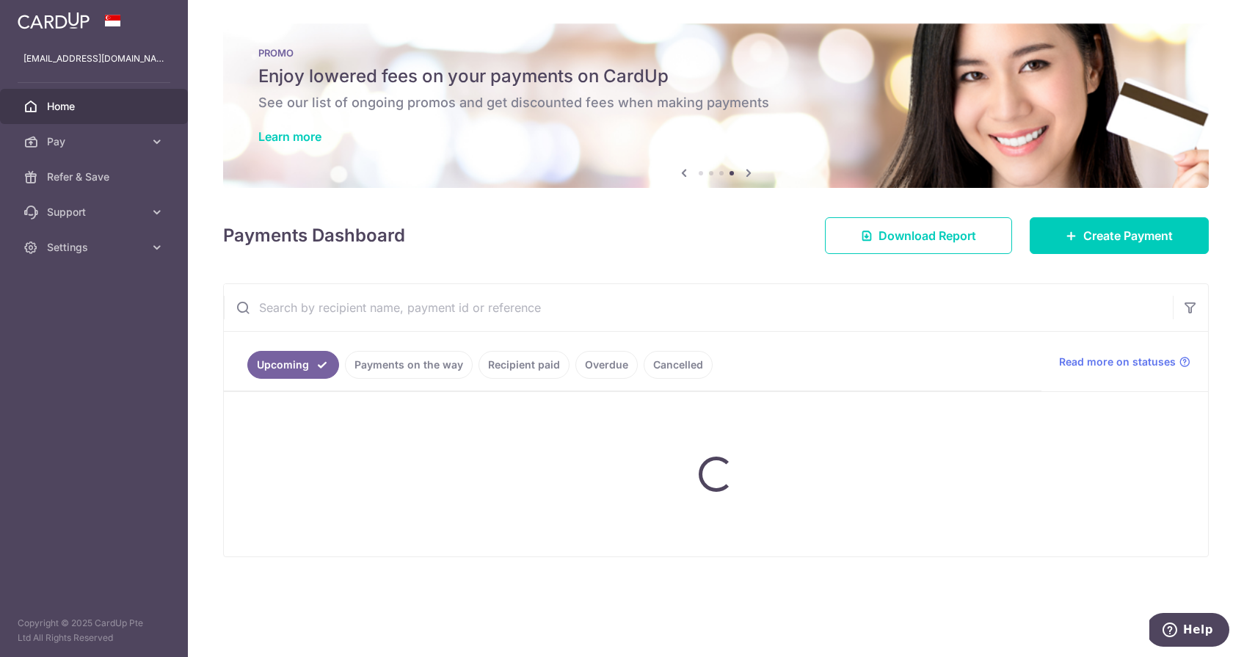
click at [1025, 568] on div "× Pause Schedule Pause all future payments in this series Pause just this one p…" at bounding box center [716, 328] width 1056 height 657
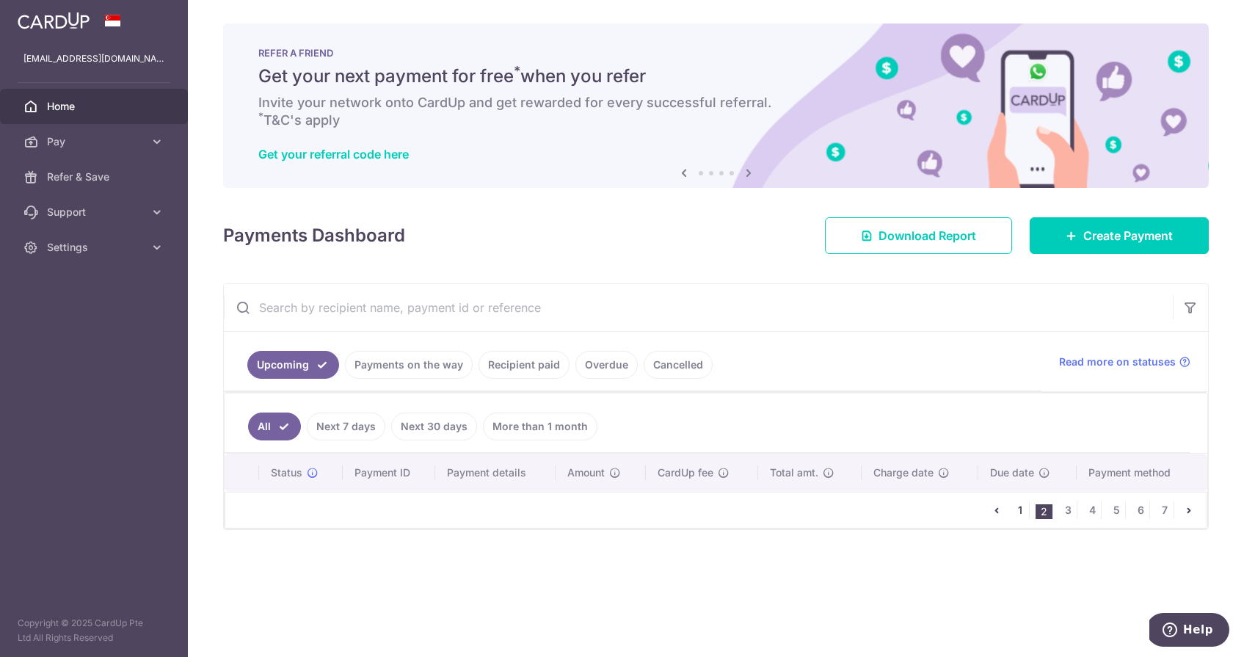
click at [1021, 507] on link "1" at bounding box center [1021, 510] width 18 height 18
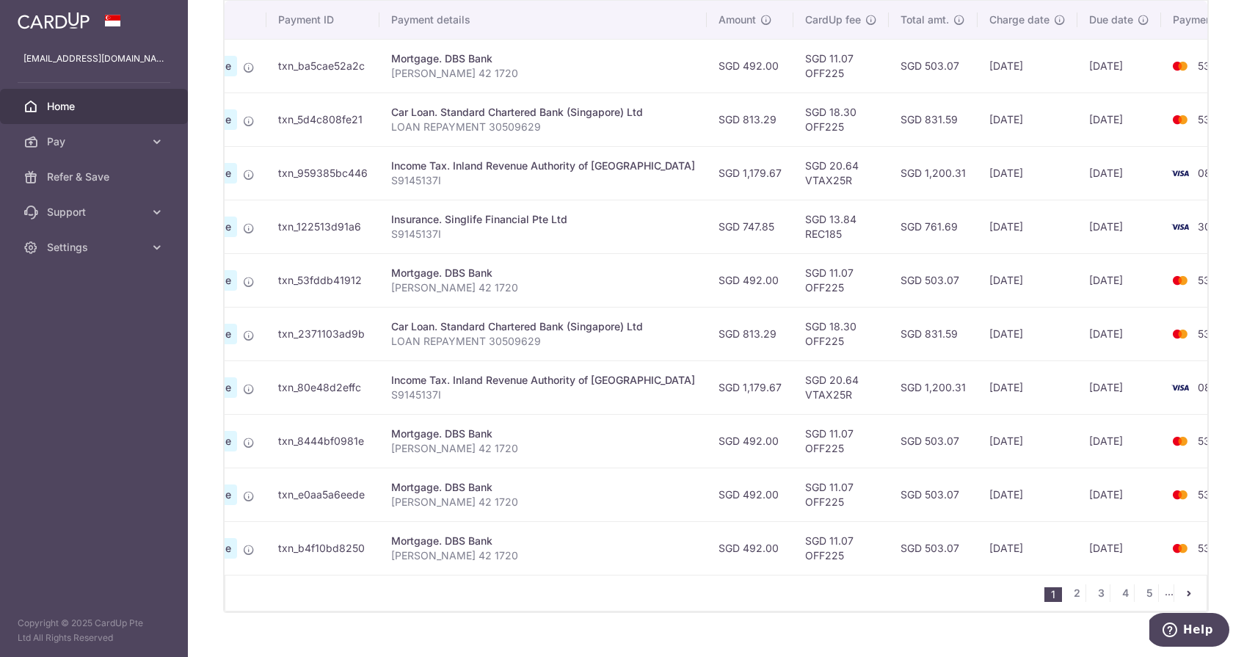
scroll to position [435, 0]
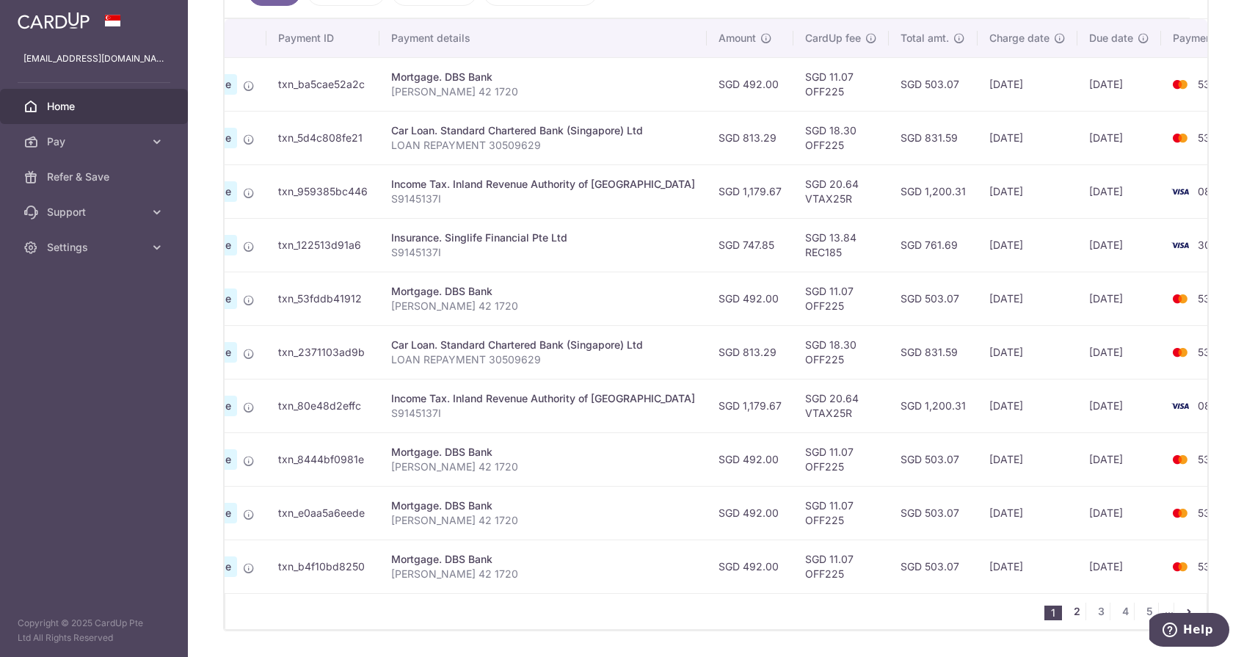
click at [1071, 611] on link "2" at bounding box center [1077, 612] width 18 height 18
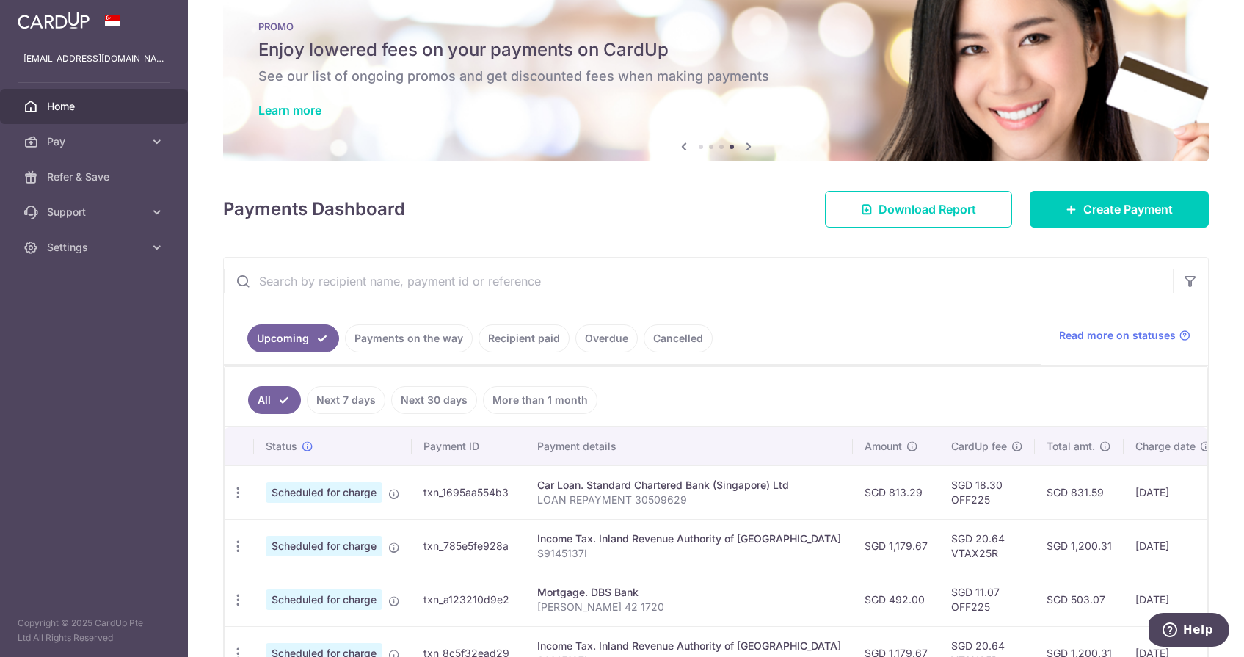
scroll to position [0, 0]
click at [236, 598] on icon "button" at bounding box center [238, 599] width 15 height 15
click at [286, 634] on span "Update payment" at bounding box center [316, 640] width 100 height 18
radio input "true"
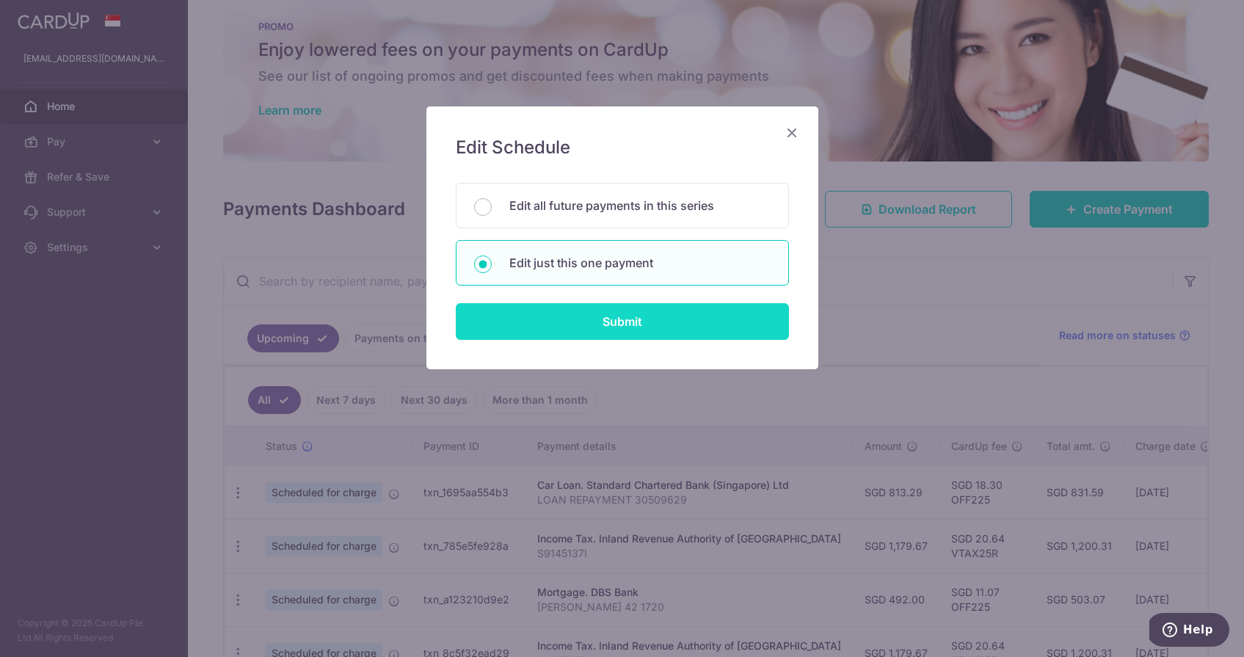
click at [559, 324] on input "Submit" at bounding box center [622, 321] width 333 height 37
radio input "true"
type input "492.00"
type input "03/01/2026"
type input "[PERSON_NAME] 42 1720"
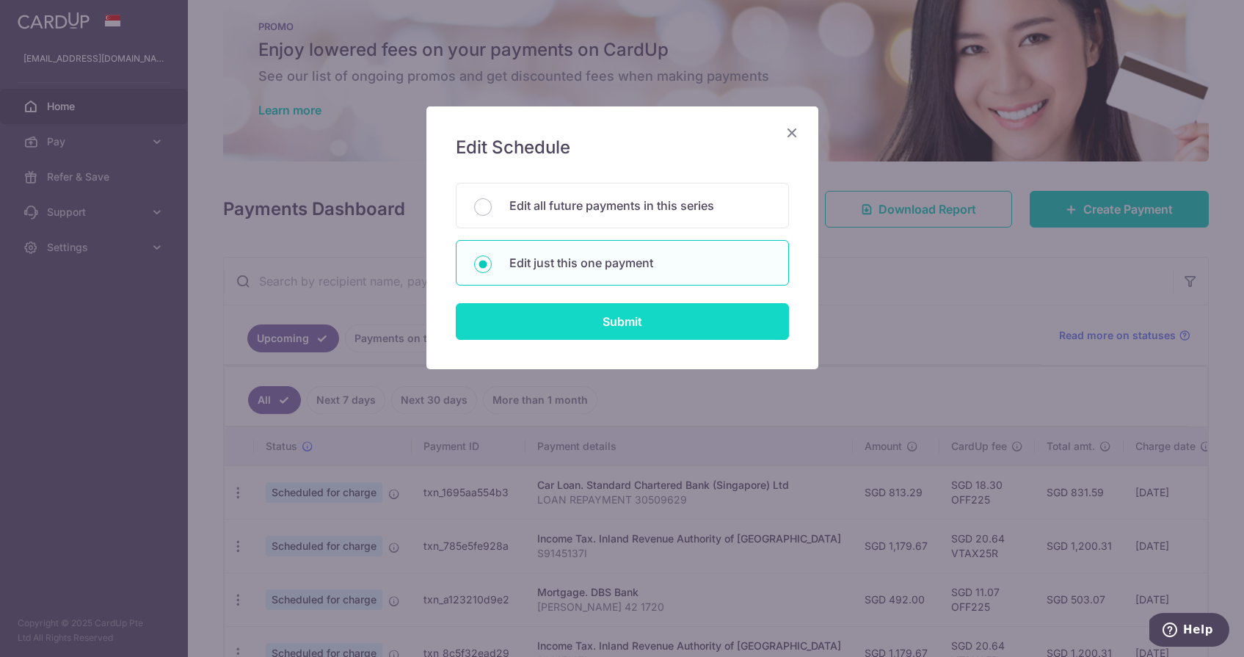
type input "OFF225"
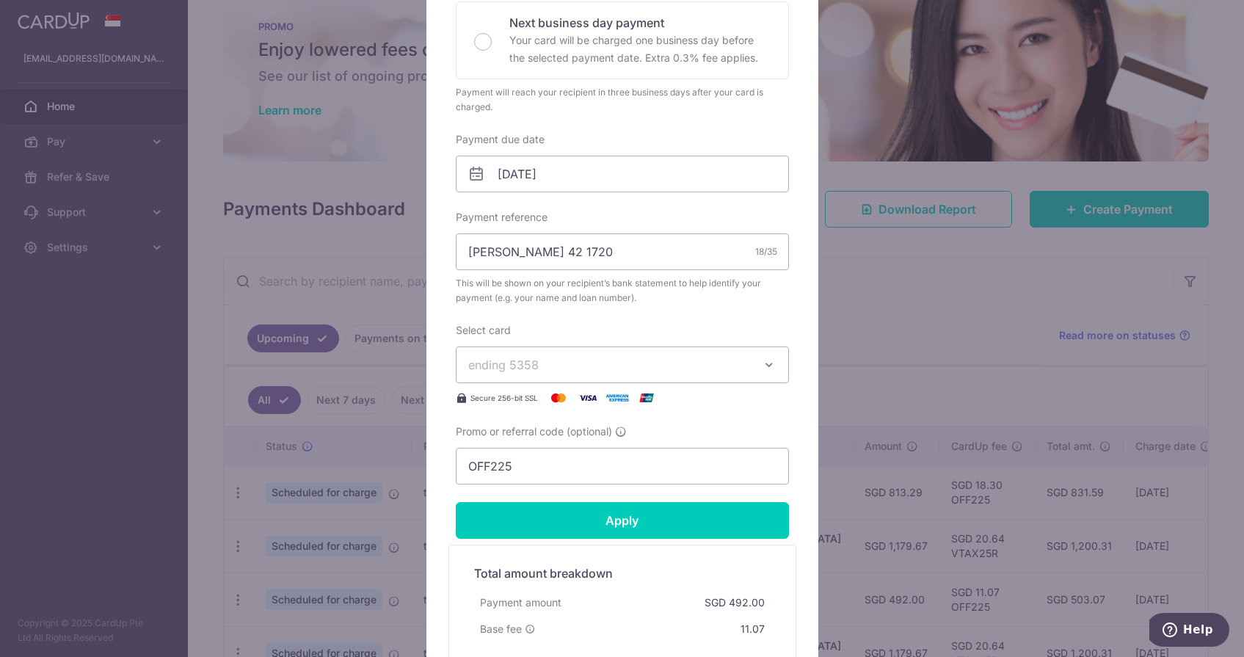
scroll to position [358, 0]
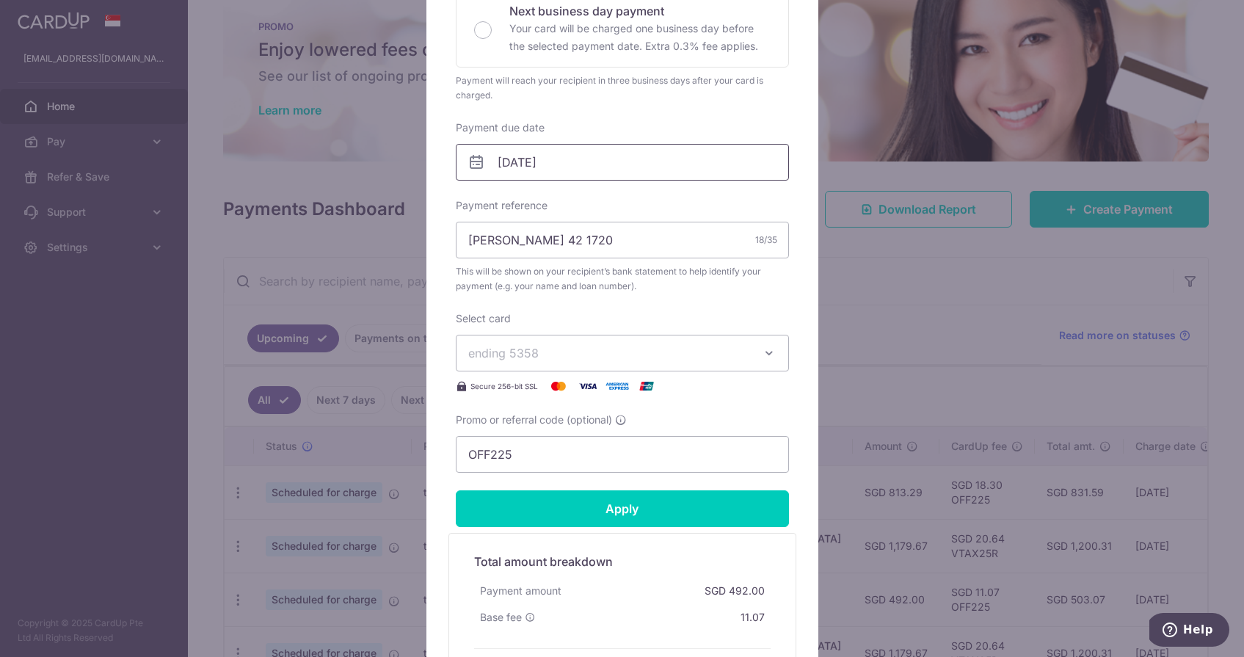
click at [567, 170] on input "03/01/2026" at bounding box center [622, 162] width 333 height 37
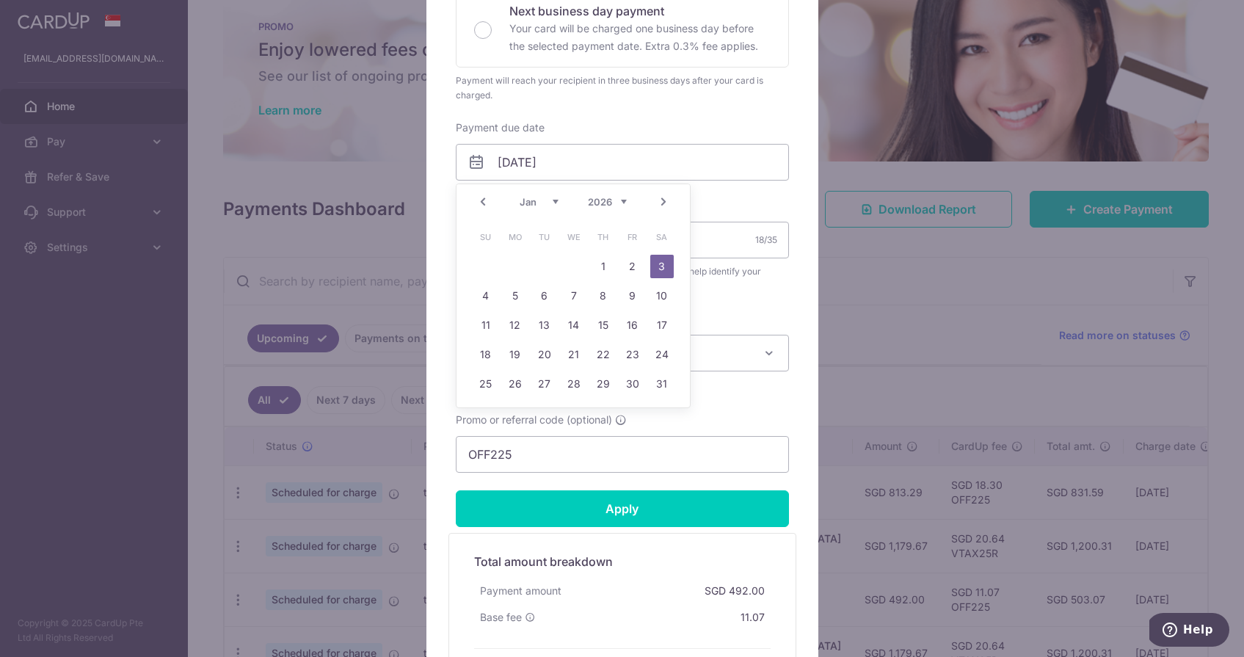
click at [483, 202] on link "Prev" at bounding box center [483, 202] width 18 height 18
click at [567, 265] on link "3" at bounding box center [573, 266] width 23 height 23
type input "[DATE]"
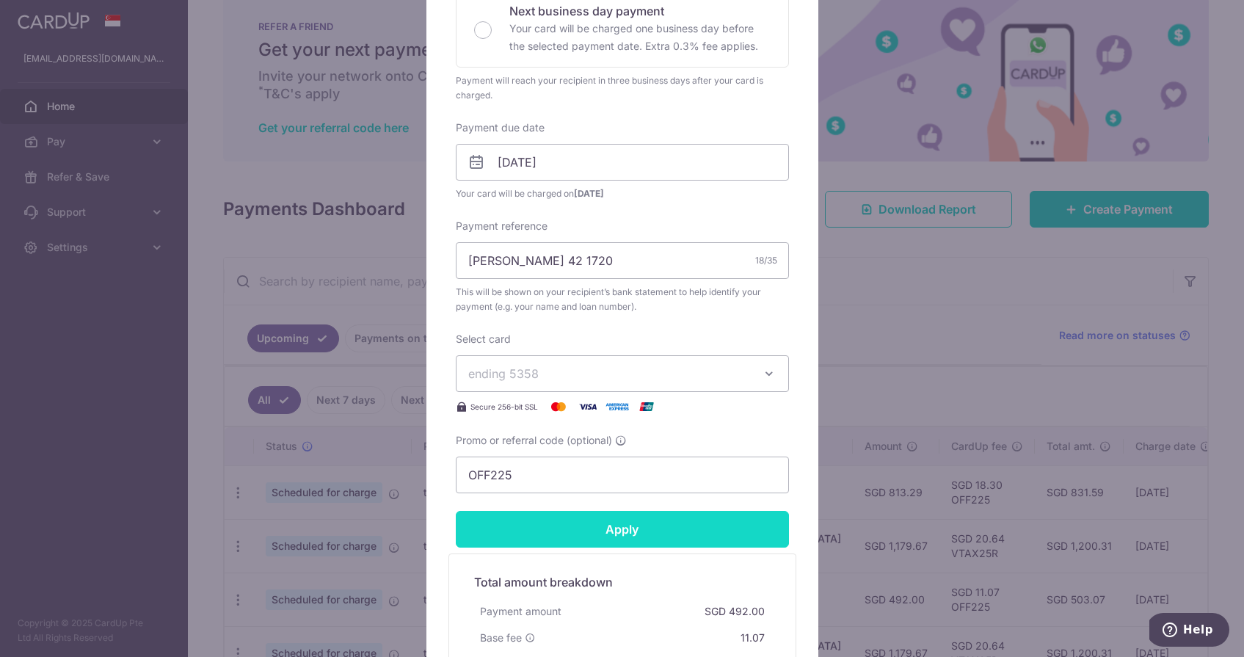
click at [586, 533] on input "Apply" at bounding box center [622, 529] width 333 height 37
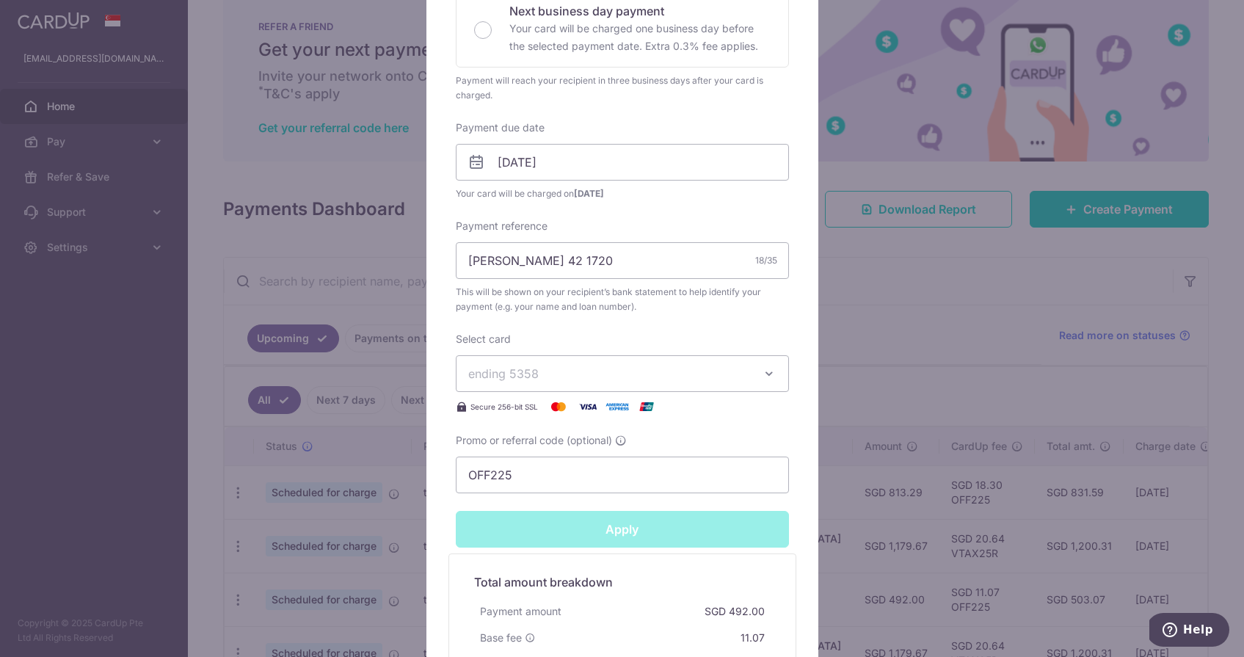
type input "Successfully Applied"
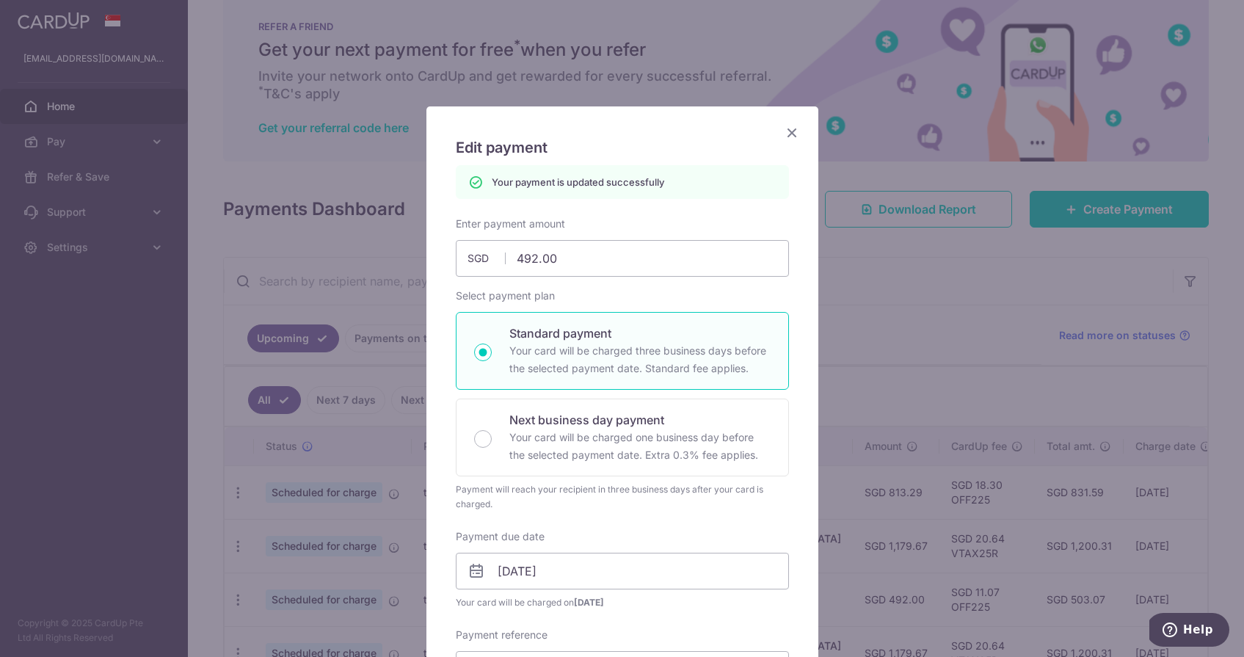
scroll to position [0, 0]
click at [789, 128] on icon "Close" at bounding box center [792, 132] width 18 height 18
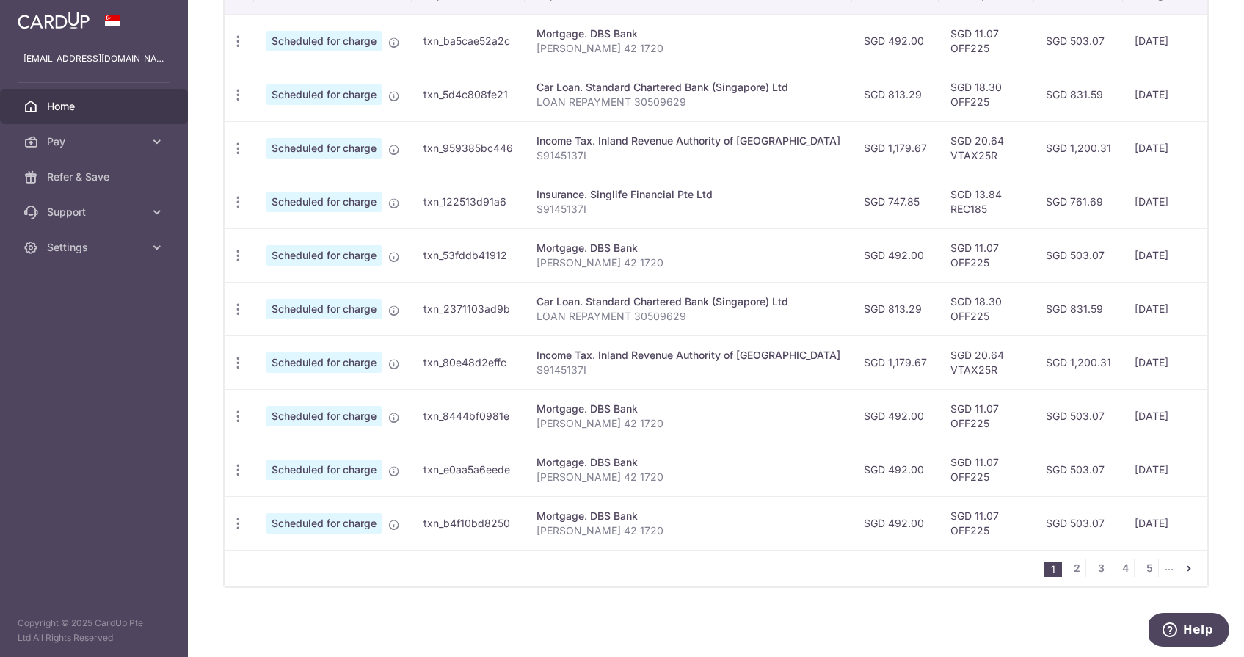
scroll to position [478, 0]
click at [1078, 573] on link "2" at bounding box center [1077, 568] width 18 height 18
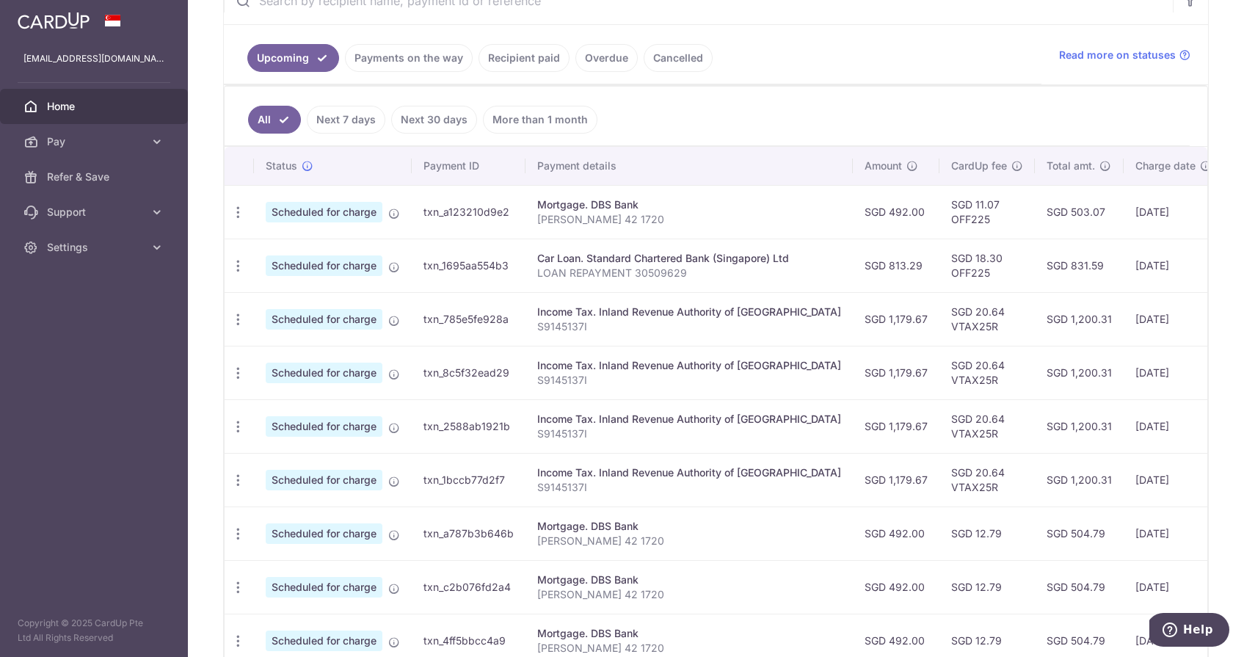
scroll to position [0, 0]
click at [232, 537] on icon "button" at bounding box center [238, 533] width 15 height 15
click at [277, 572] on span "Update payment" at bounding box center [316, 574] width 100 height 18
radio input "true"
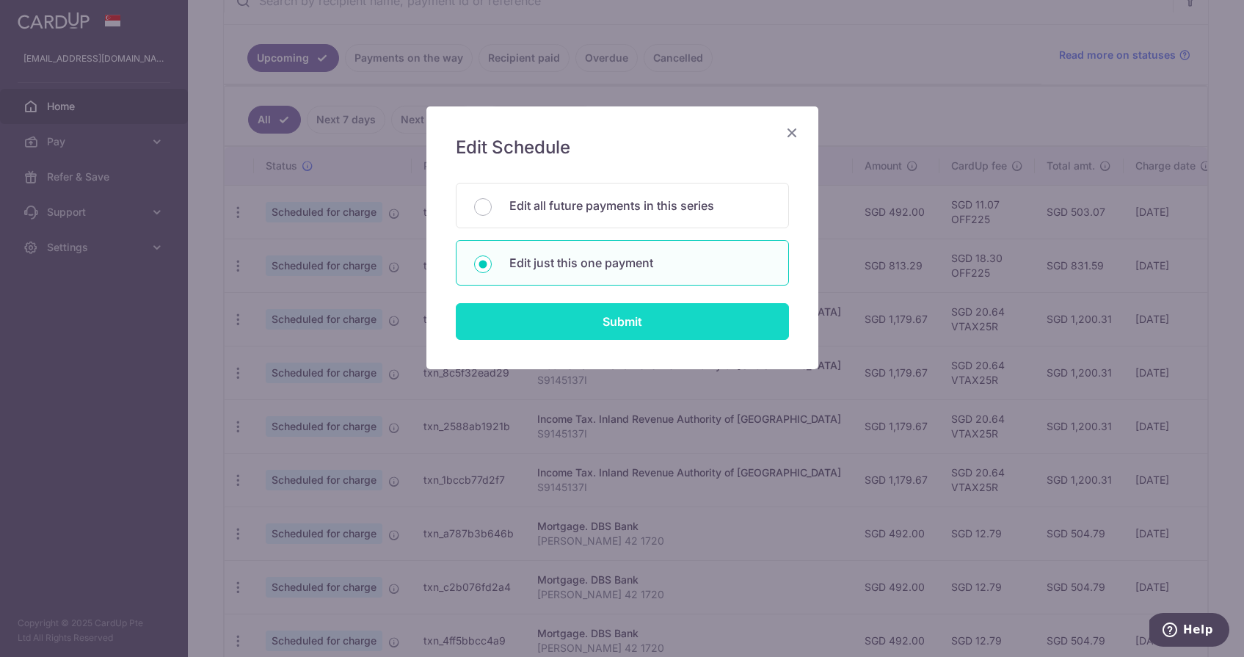
click at [565, 327] on input "Submit" at bounding box center [622, 321] width 333 height 37
radio input "true"
type input "492.00"
type input "19/03/2026"
type input "[PERSON_NAME] 42 1720"
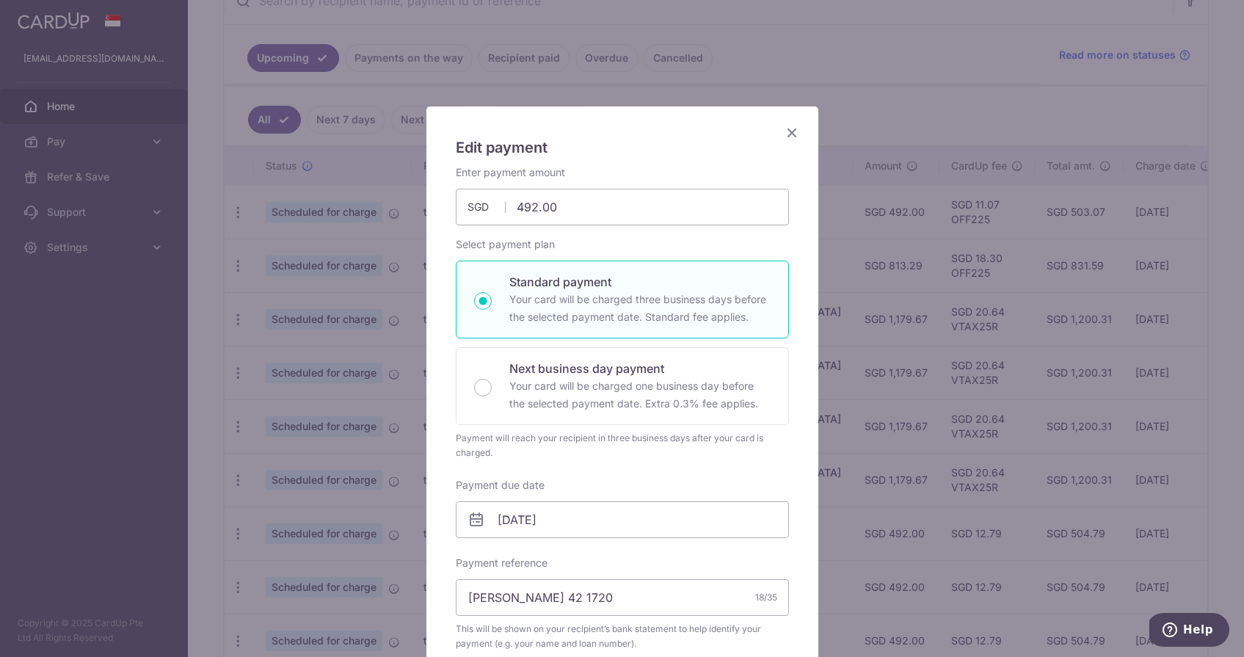
scroll to position [323, 0]
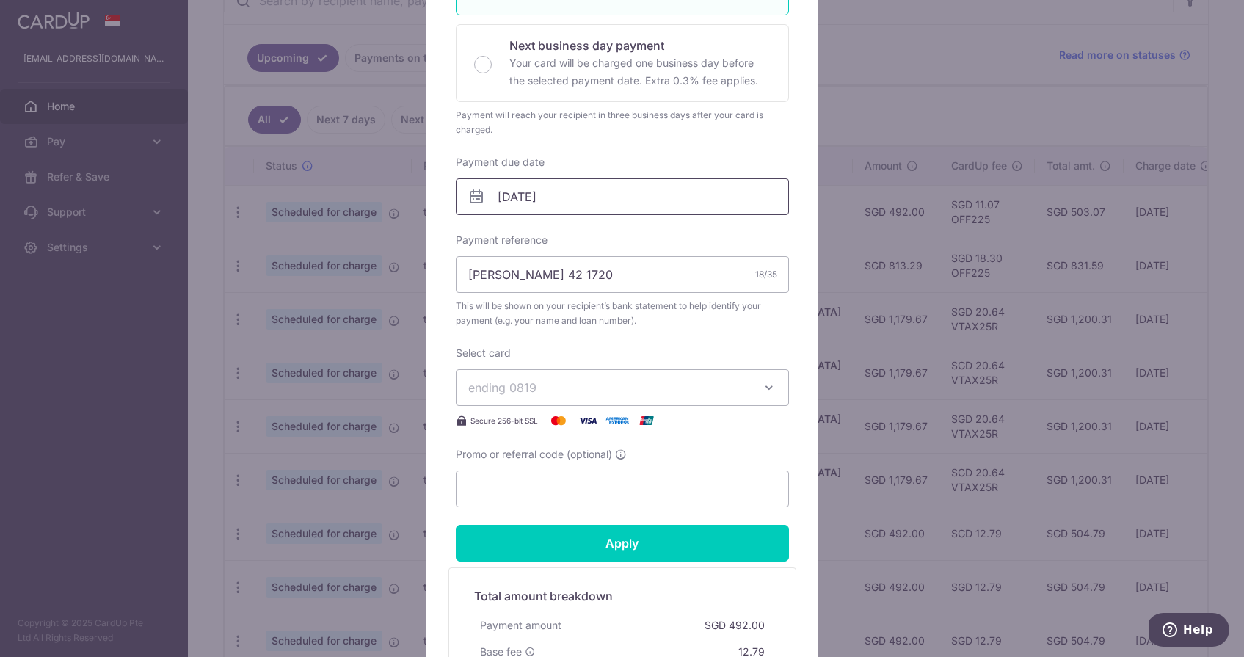
click at [519, 214] on input "19/03/2026" at bounding box center [622, 196] width 333 height 37
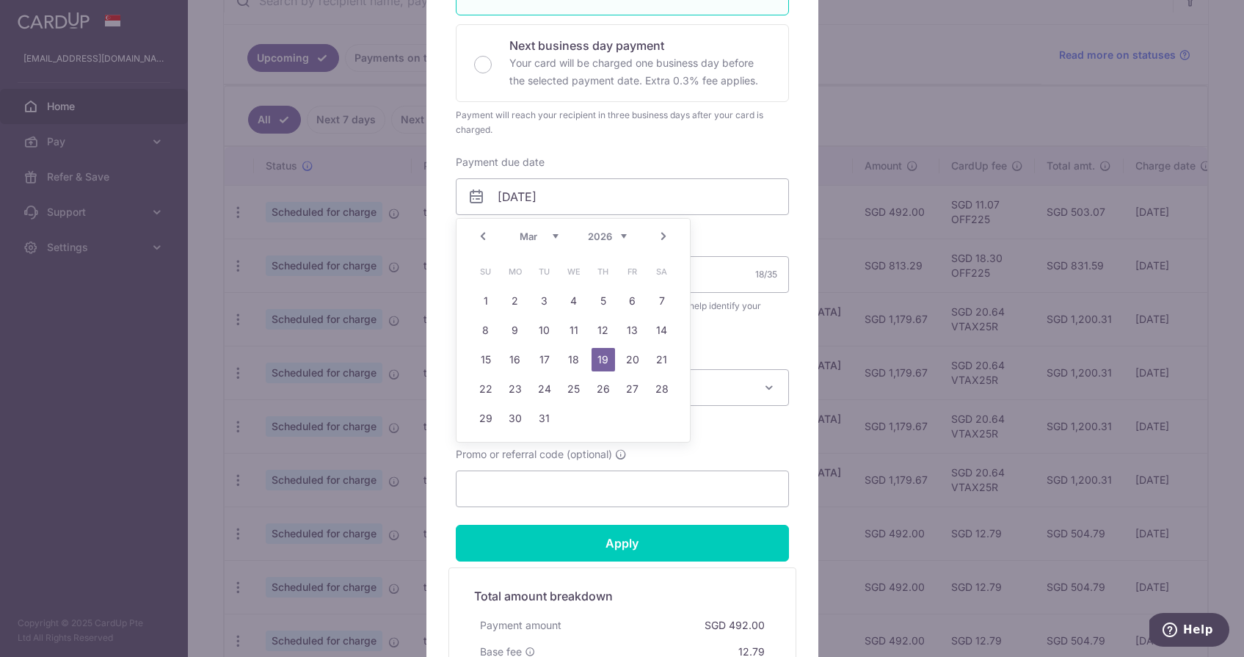
click at [487, 238] on link "Prev" at bounding box center [483, 237] width 18 height 18
click at [602, 309] on link "4" at bounding box center [603, 300] width 23 height 23
type input "[DATE]"
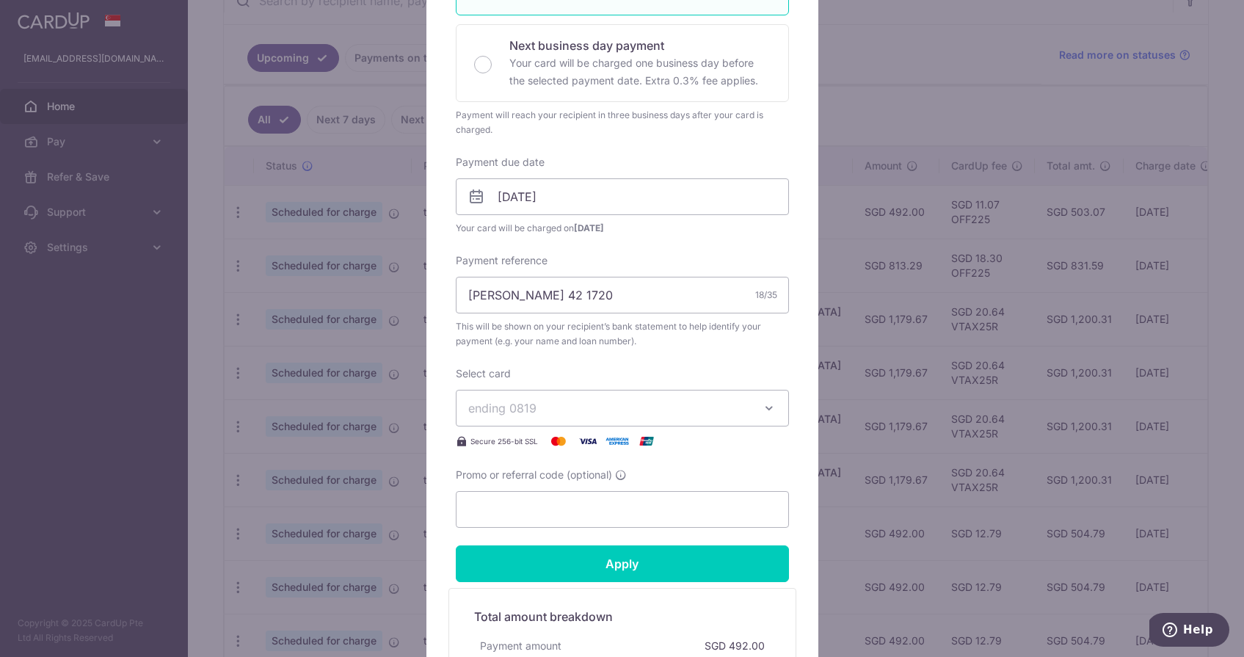
click at [565, 421] on button "ending 0819" at bounding box center [622, 408] width 333 height 37
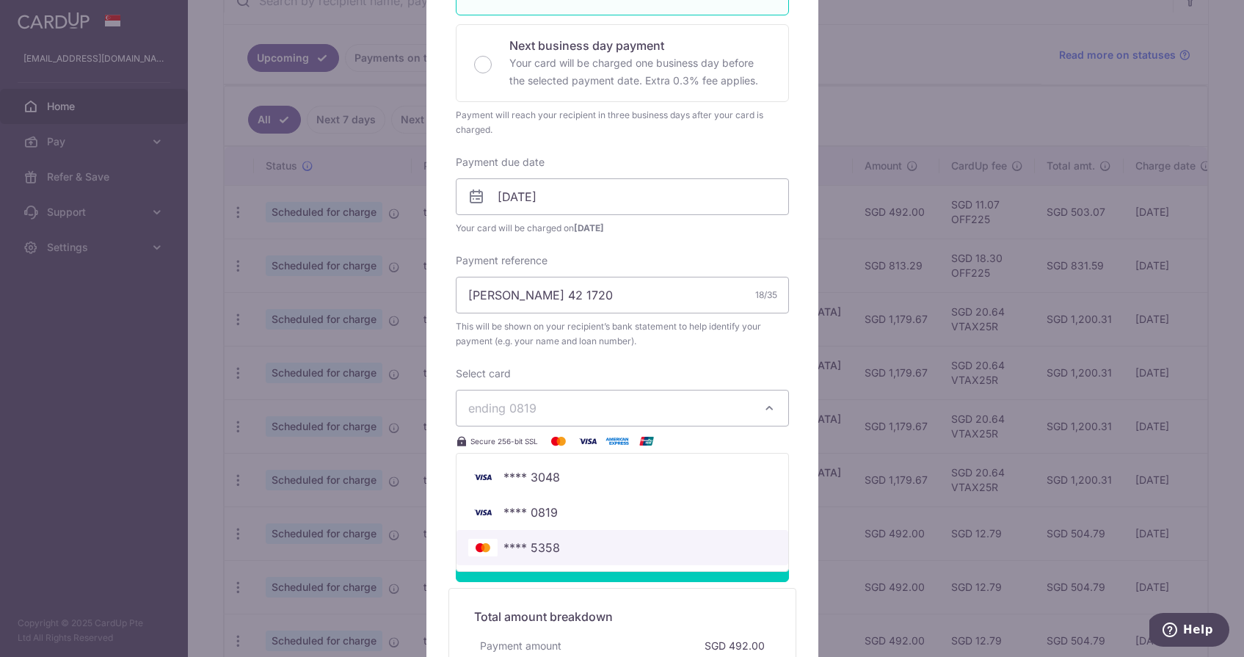
click at [528, 547] on span "**** 5358" at bounding box center [532, 548] width 57 height 18
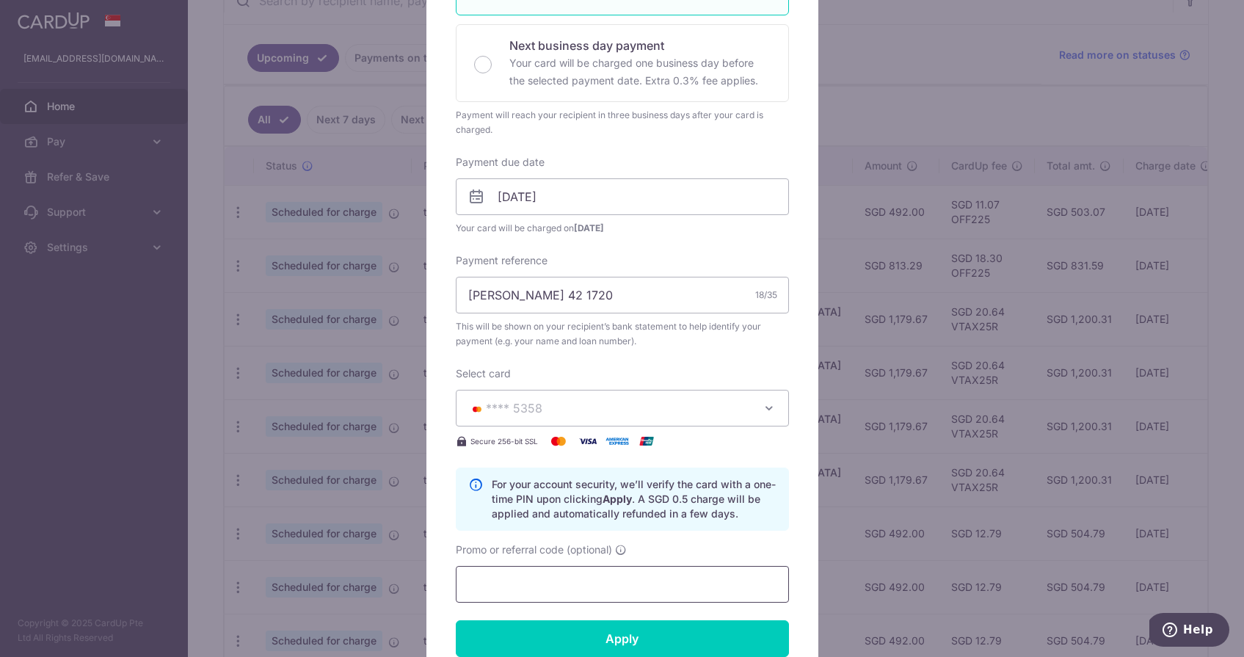
click at [529, 587] on input "Promo or referral code (optional)" at bounding box center [622, 584] width 333 height 37
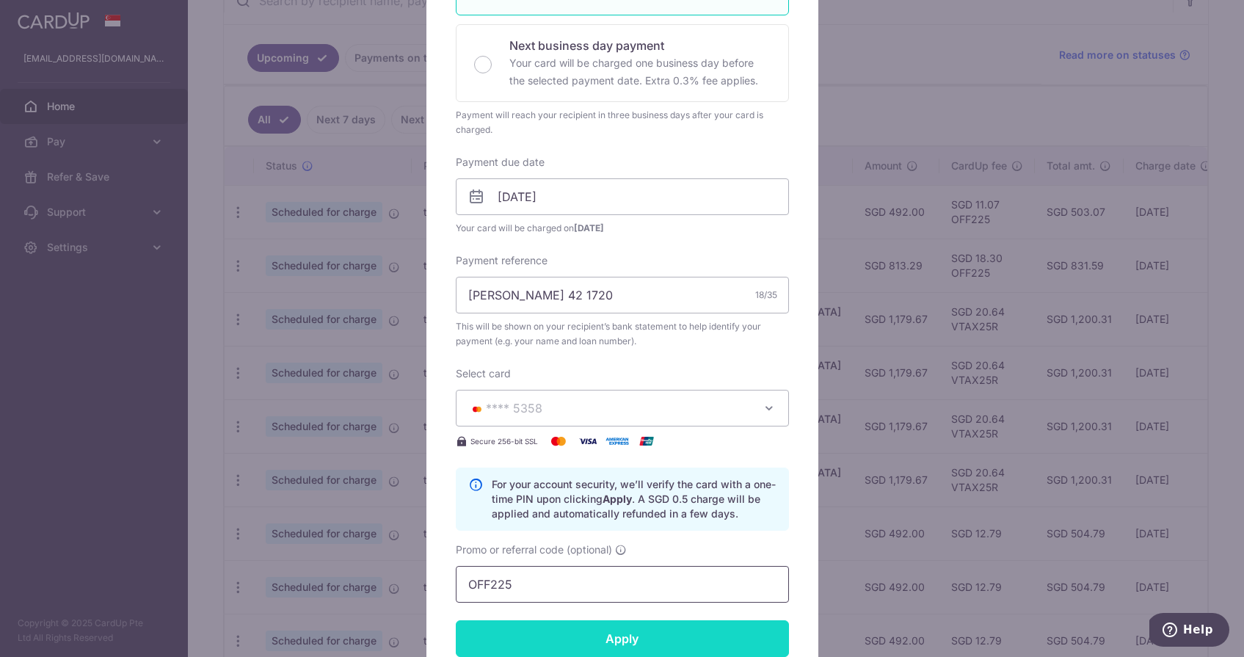
type input "OFF225"
click at [540, 645] on input "Apply" at bounding box center [622, 638] width 333 height 37
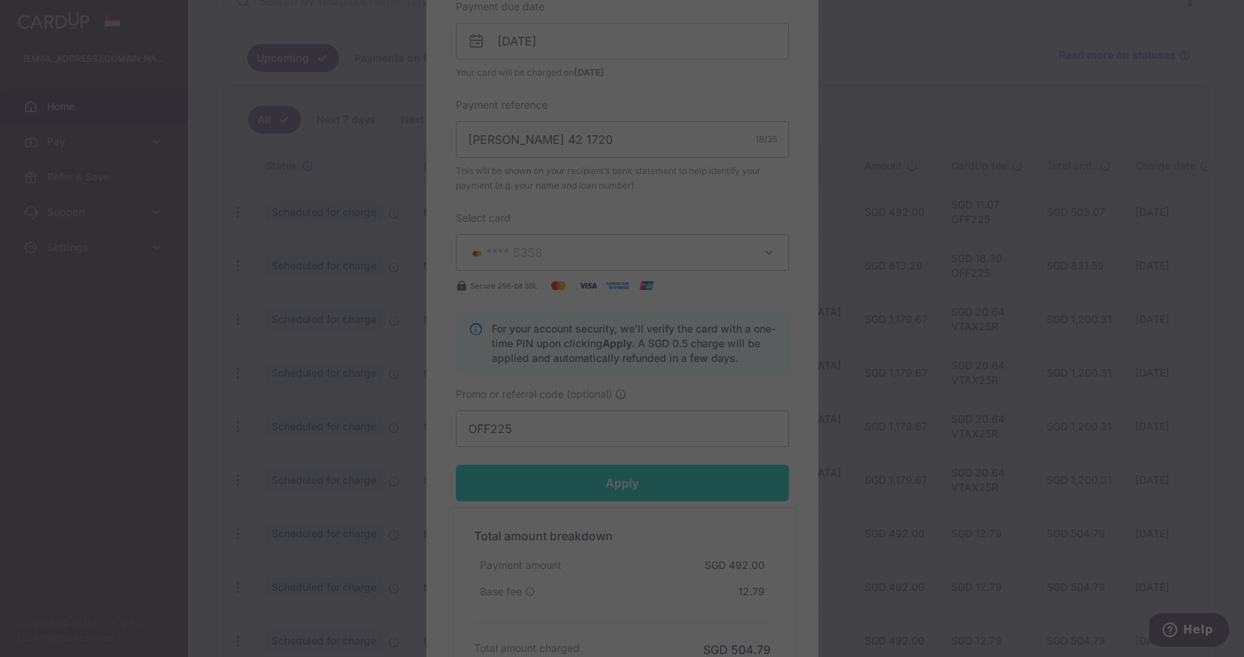
scroll to position [526, 0]
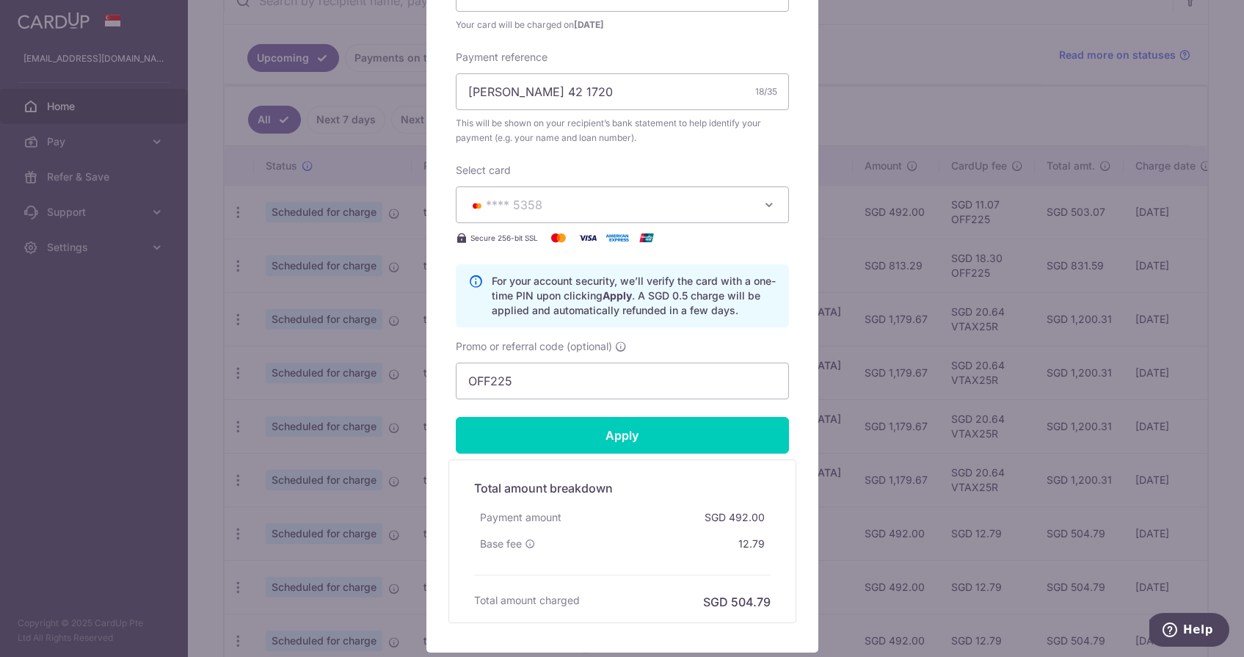
type input "Successfully Applied"
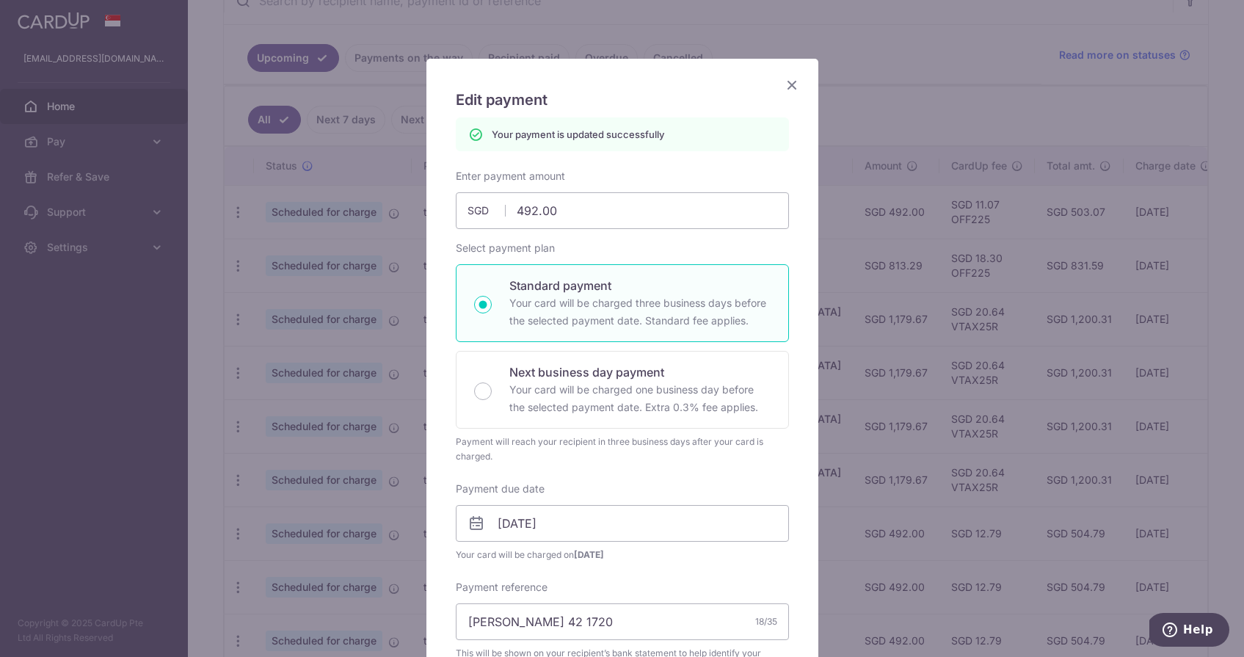
scroll to position [37, 0]
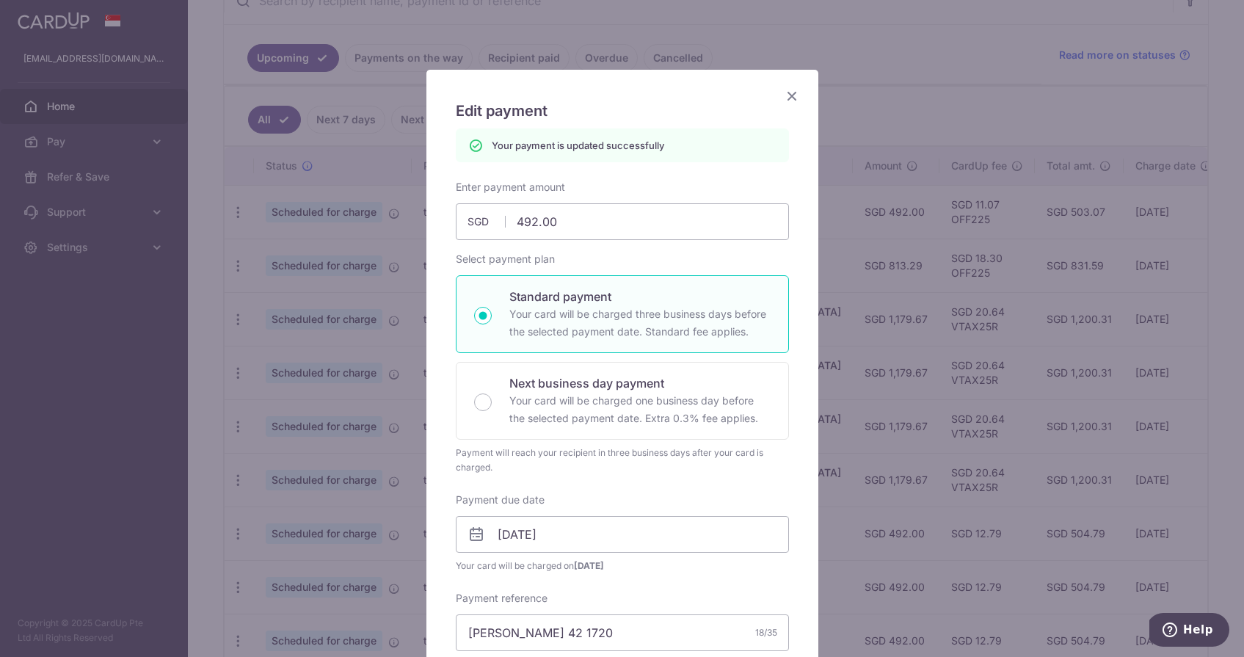
click at [794, 83] on div "Edit payment By clicking apply, you will make changes to all payments to DBS Ba…" at bounding box center [623, 632] width 392 height 1124
click at [794, 95] on icon "Close" at bounding box center [792, 96] width 18 height 18
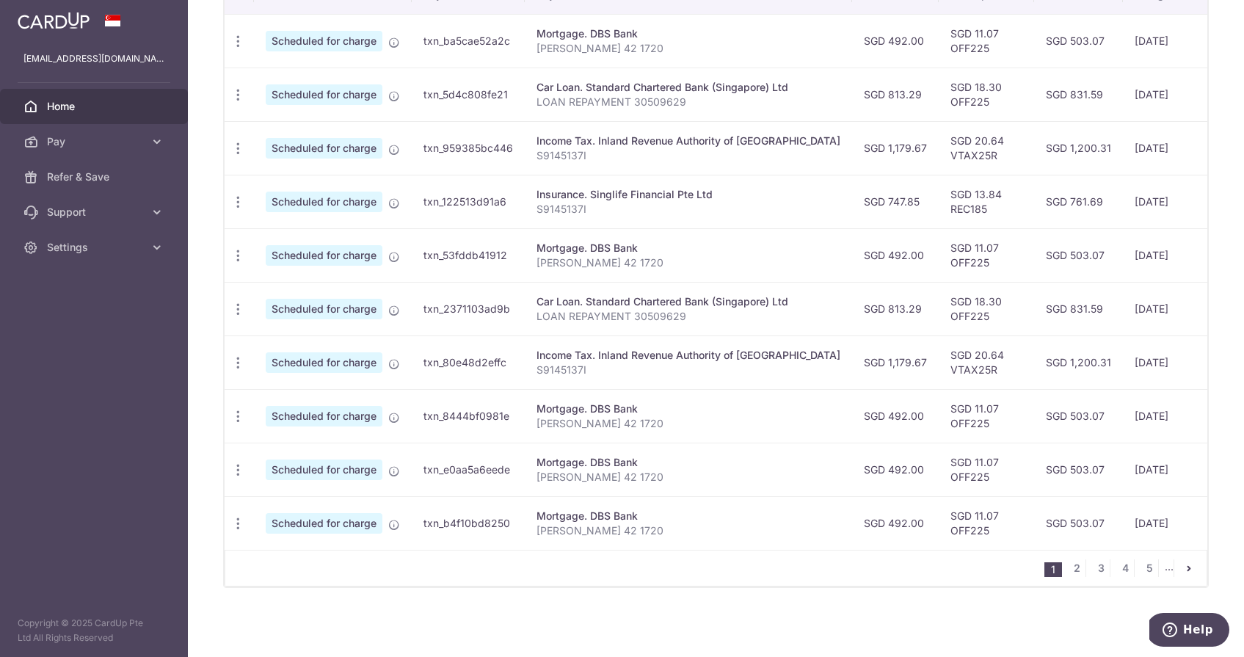
scroll to position [478, 0]
click at [1078, 567] on link "2" at bounding box center [1077, 568] width 18 height 18
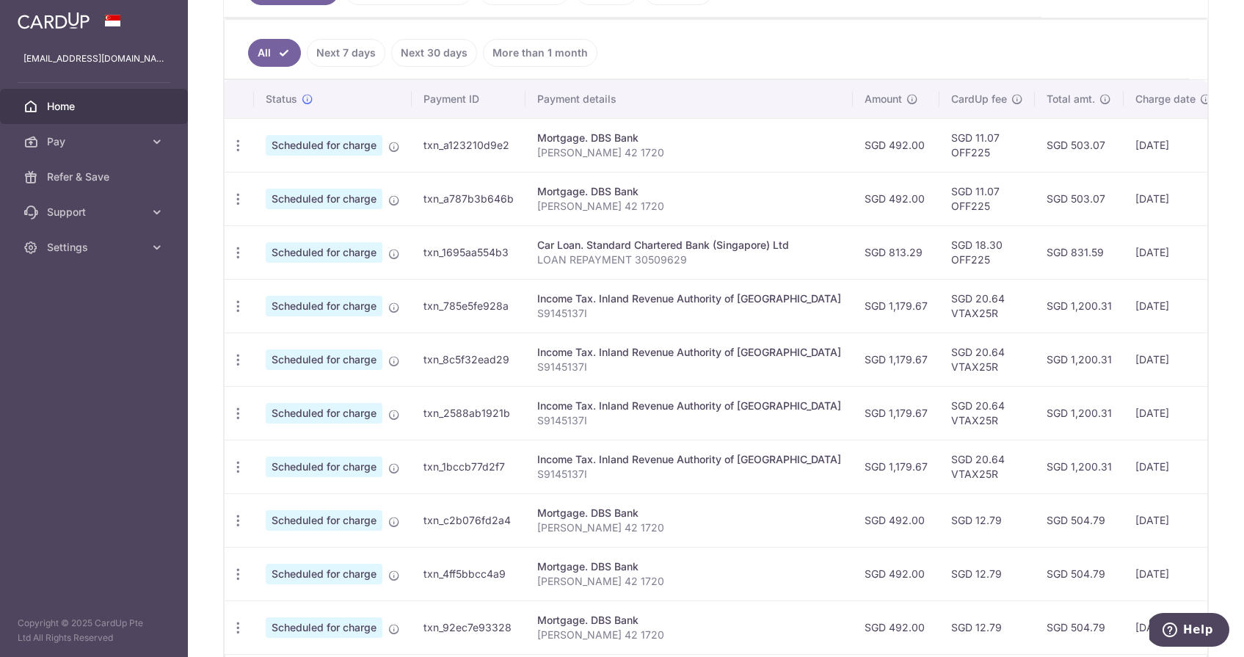
scroll to position [0, 0]
click at [242, 514] on icon "button" at bounding box center [238, 520] width 15 height 15
click at [288, 568] on span "Update payment" at bounding box center [316, 561] width 100 height 18
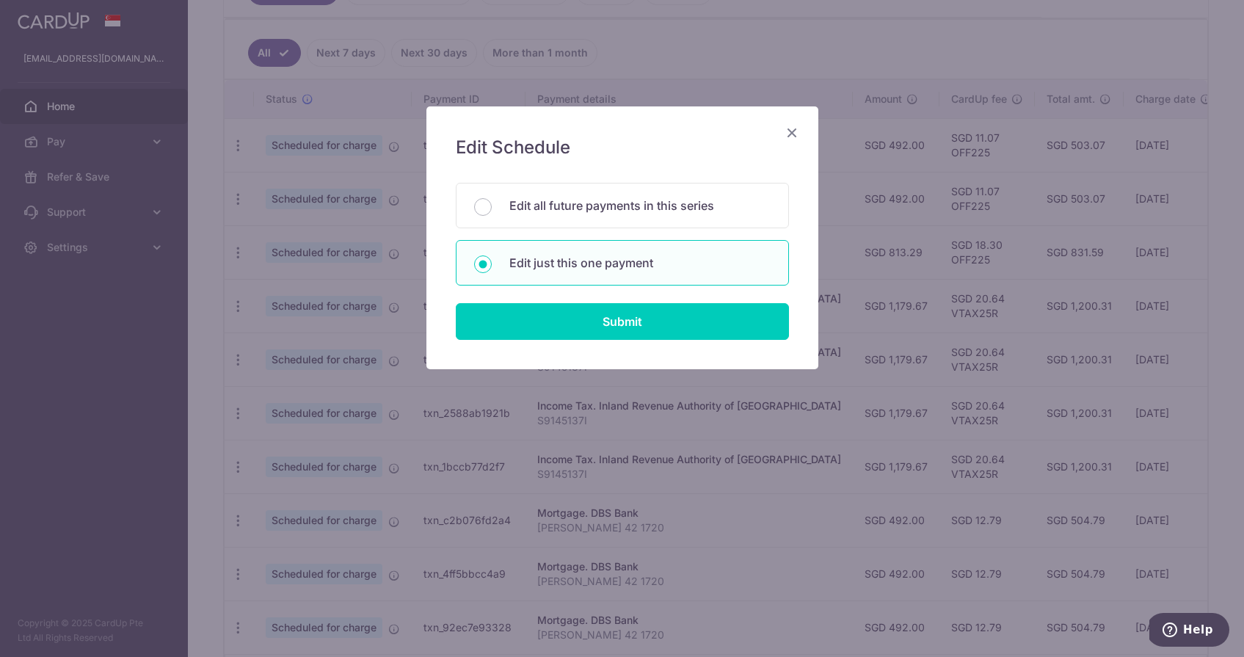
click at [474, 349] on div "Edit Schedule You will be editing all 32 payments to DBS Bank scheduled from [D…" at bounding box center [623, 237] width 392 height 263
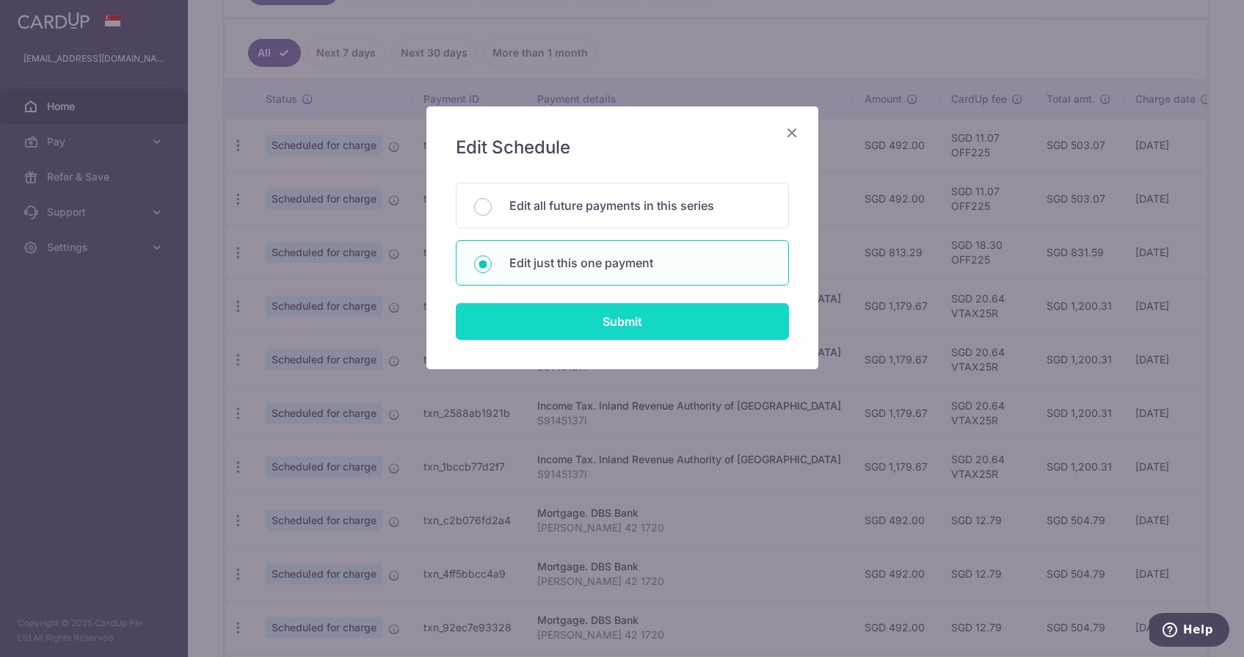
click at [475, 330] on input "Submit" at bounding box center [622, 321] width 333 height 37
radio input "true"
type input "492.00"
type input "[DATE]"
type input "[PERSON_NAME] 42 1720"
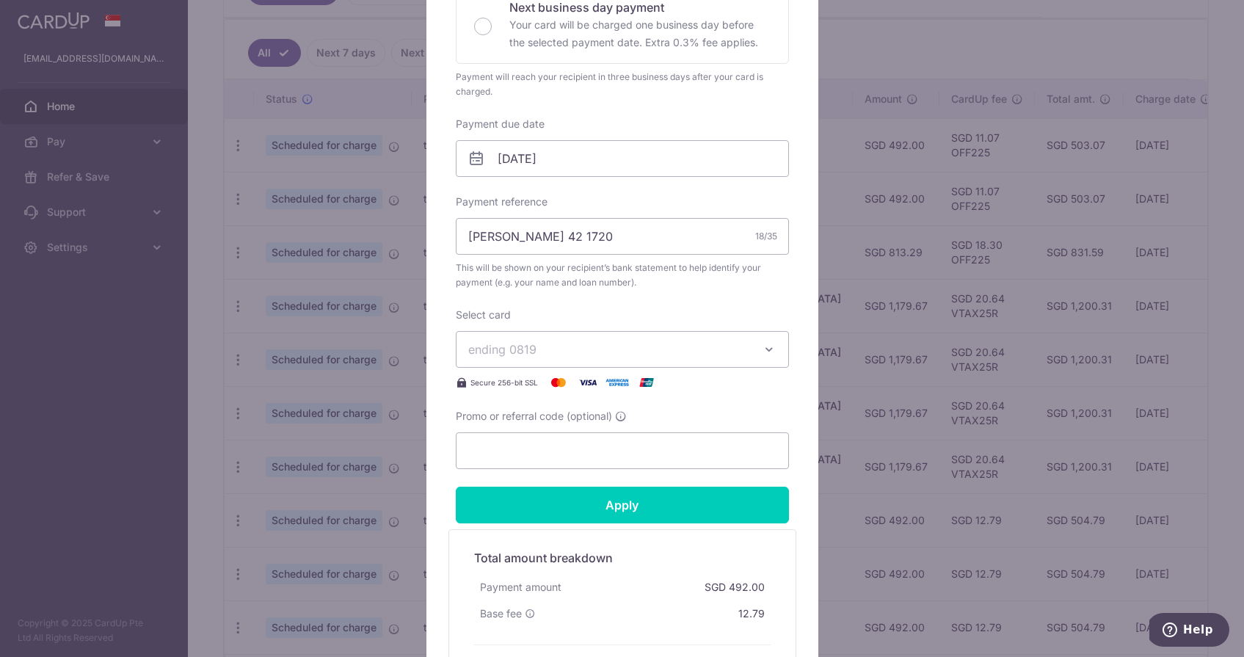
scroll to position [410, 0]
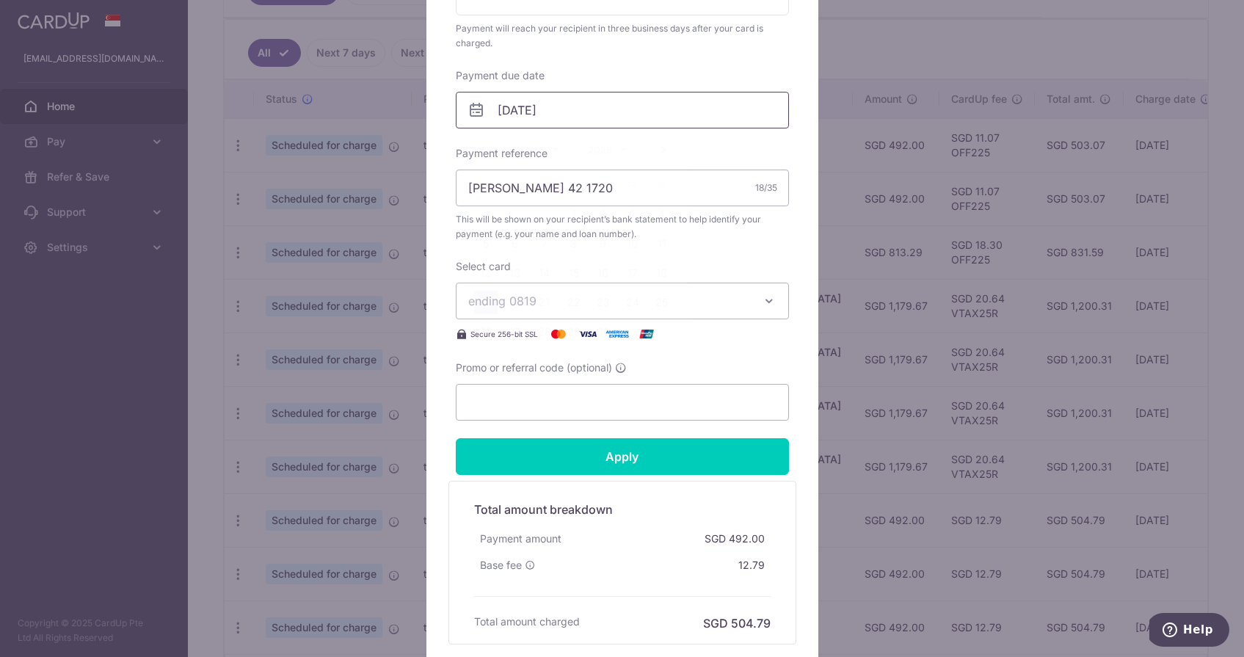
click at [512, 111] on input "[DATE]" at bounding box center [622, 110] width 333 height 37
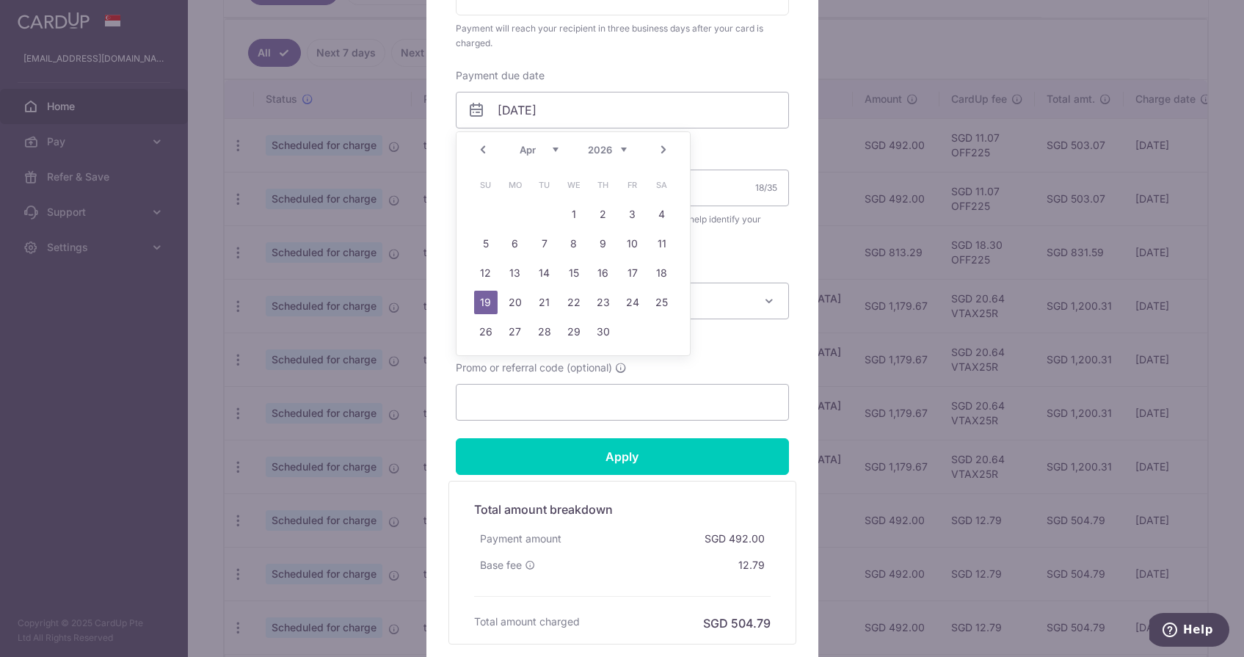
click at [489, 148] on link "Prev" at bounding box center [483, 150] width 18 height 18
click at [658, 146] on link "Next" at bounding box center [664, 150] width 18 height 18
click at [518, 240] on link "5" at bounding box center [515, 243] width 23 height 23
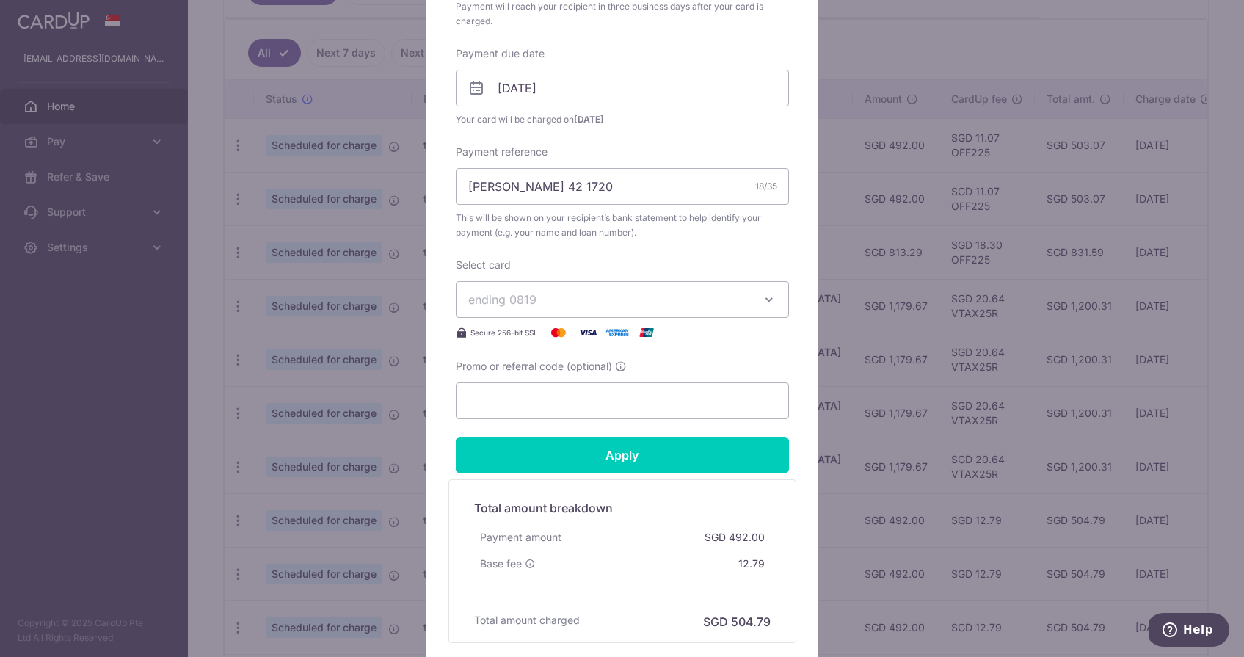
scroll to position [426, 0]
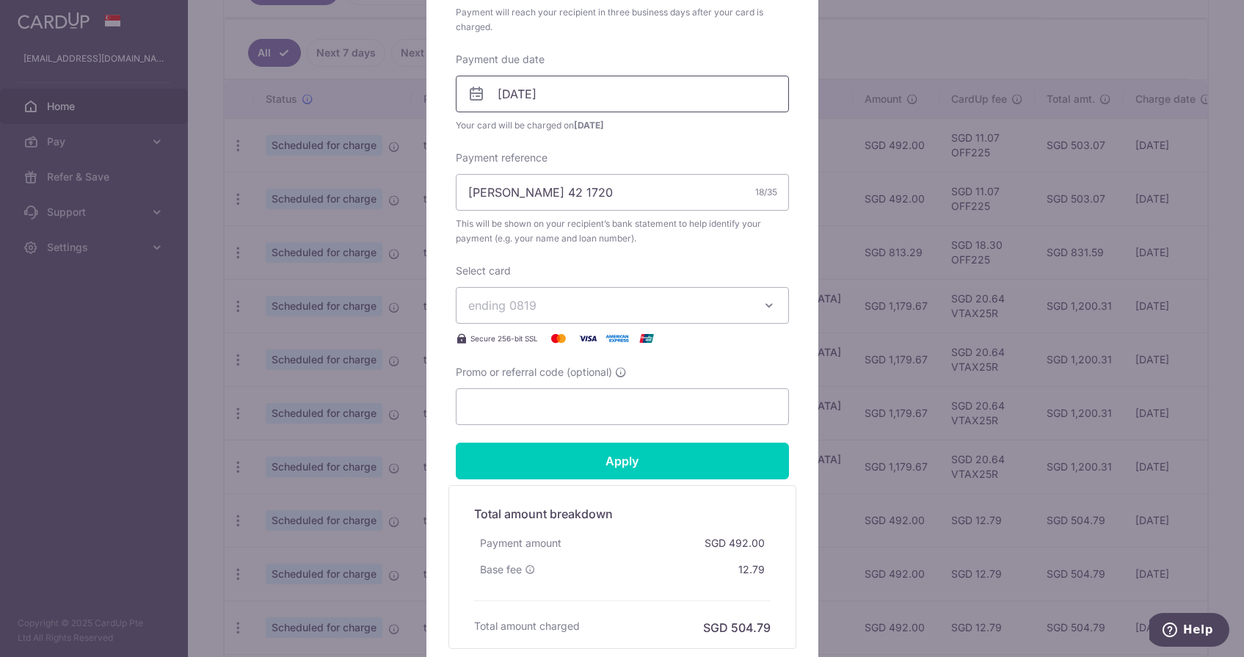
click at [663, 95] on input "05/01/2026" at bounding box center [622, 94] width 333 height 37
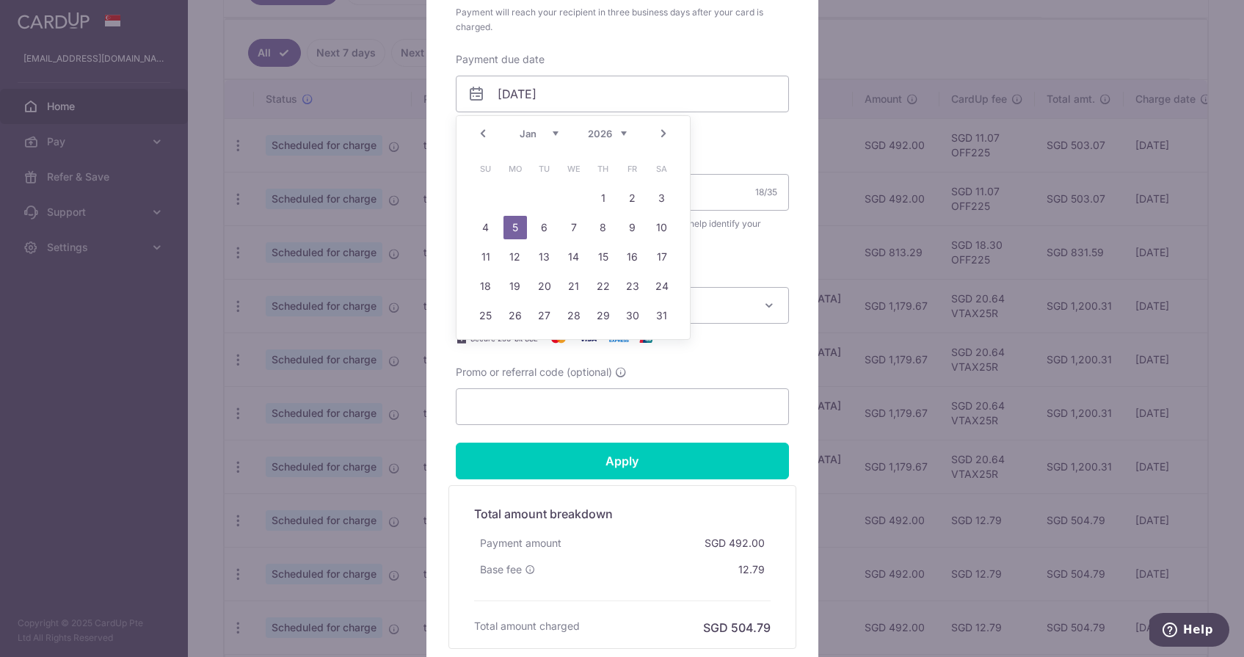
click at [485, 139] on link "Prev" at bounding box center [483, 134] width 18 height 18
click at [639, 201] on link "5" at bounding box center [632, 197] width 23 height 23
type input "[DATE]"
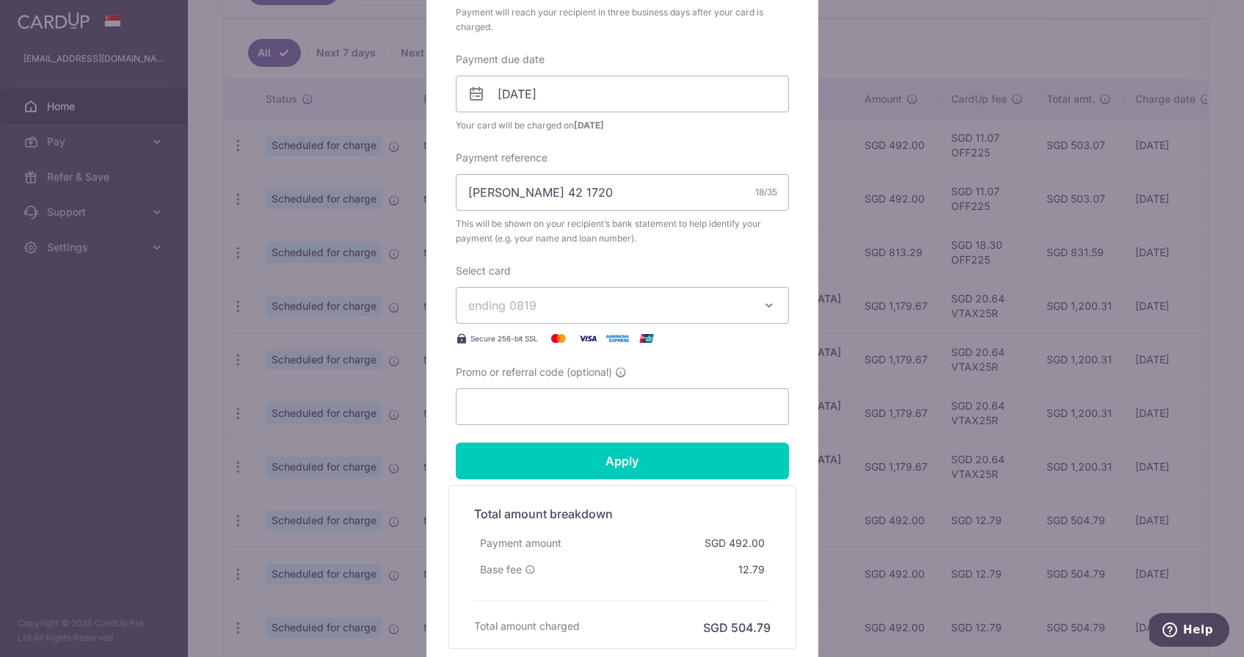
click at [649, 300] on span "ending 0819" at bounding box center [609, 306] width 282 height 18
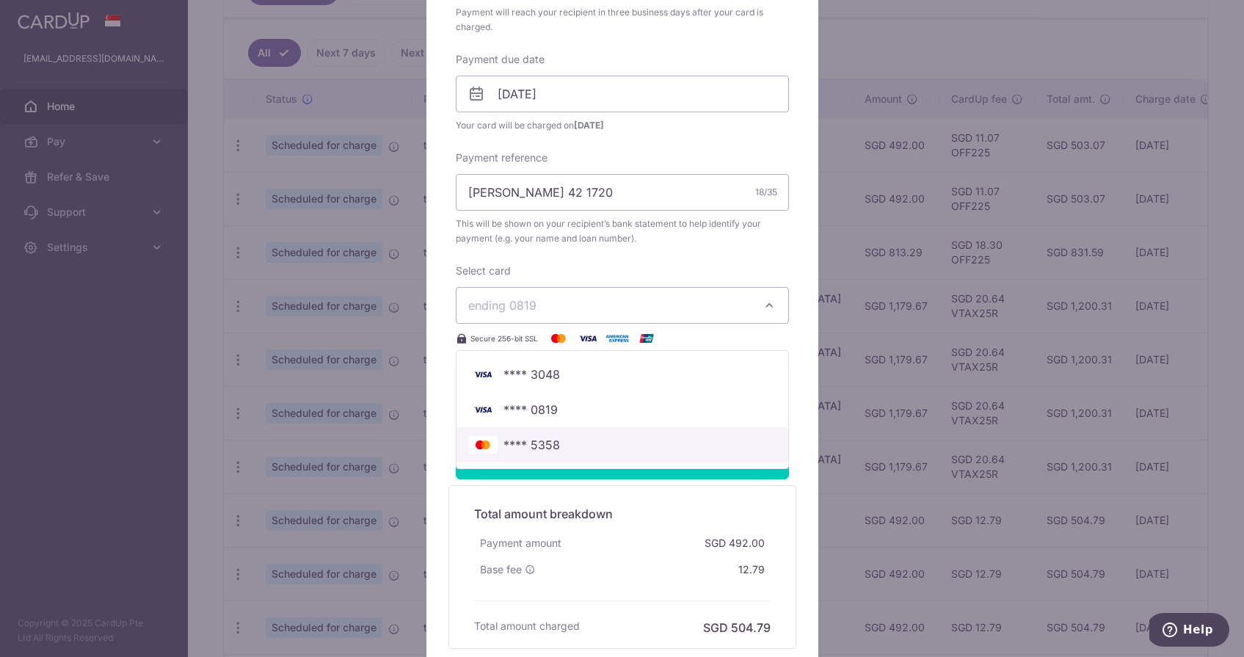
click at [547, 438] on span "**** 5358" at bounding box center [532, 445] width 57 height 18
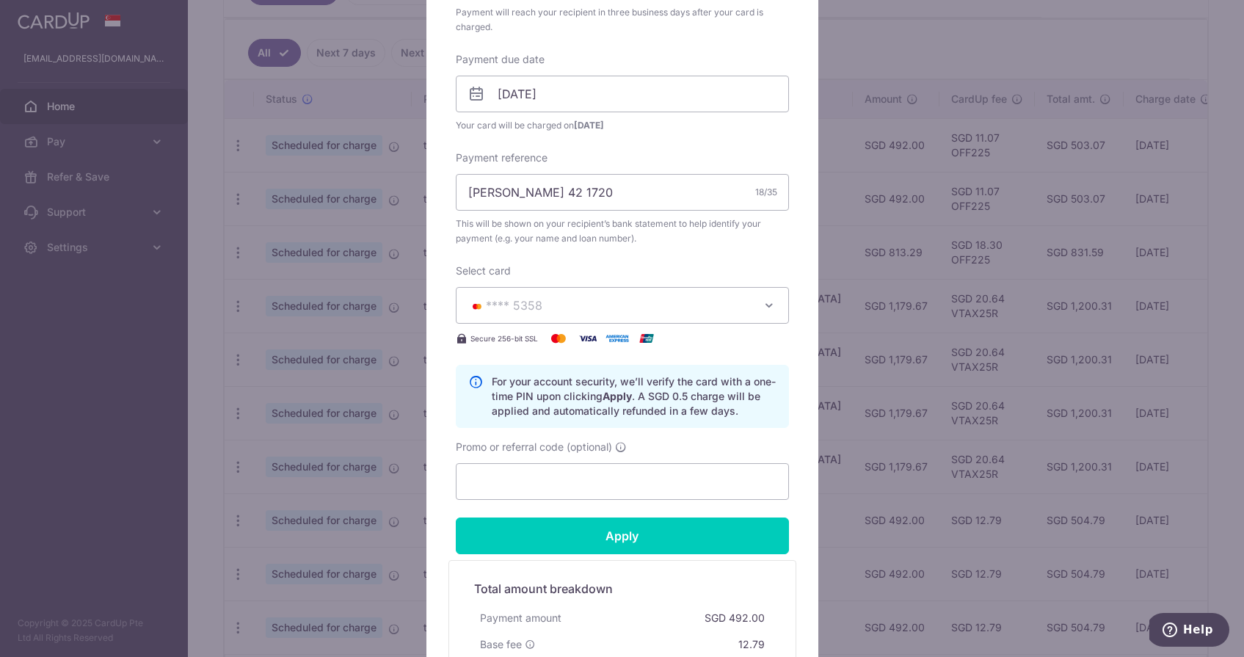
click at [548, 501] on form "By clicking apply, you will make changes to all payments to DBS Bank scheduled …" at bounding box center [622, 231] width 333 height 984
click at [550, 492] on input "Promo or referral code (optional)" at bounding box center [622, 481] width 333 height 37
type input "OFF225"
click at [546, 555] on form "By clicking apply, you will make changes to all payments to DBS Bank scheduled …" at bounding box center [622, 231] width 333 height 984
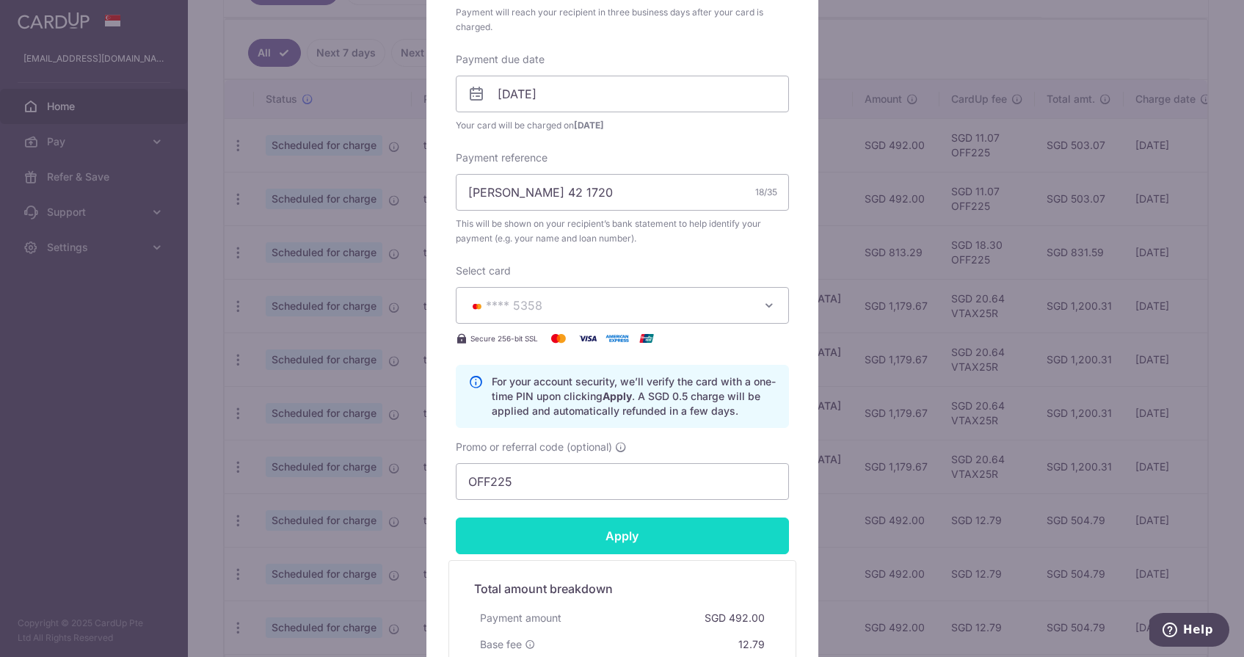
click at [550, 541] on input "Apply" at bounding box center [622, 536] width 333 height 37
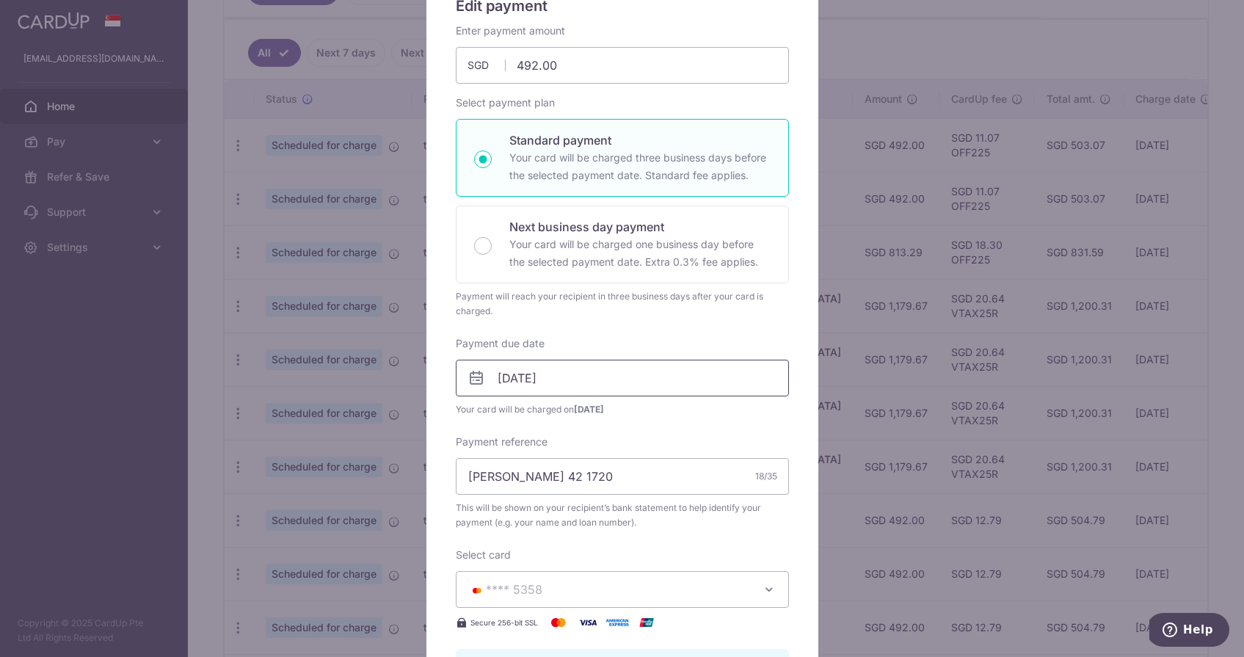
scroll to position [143, 0]
type input "Successfully Applied"
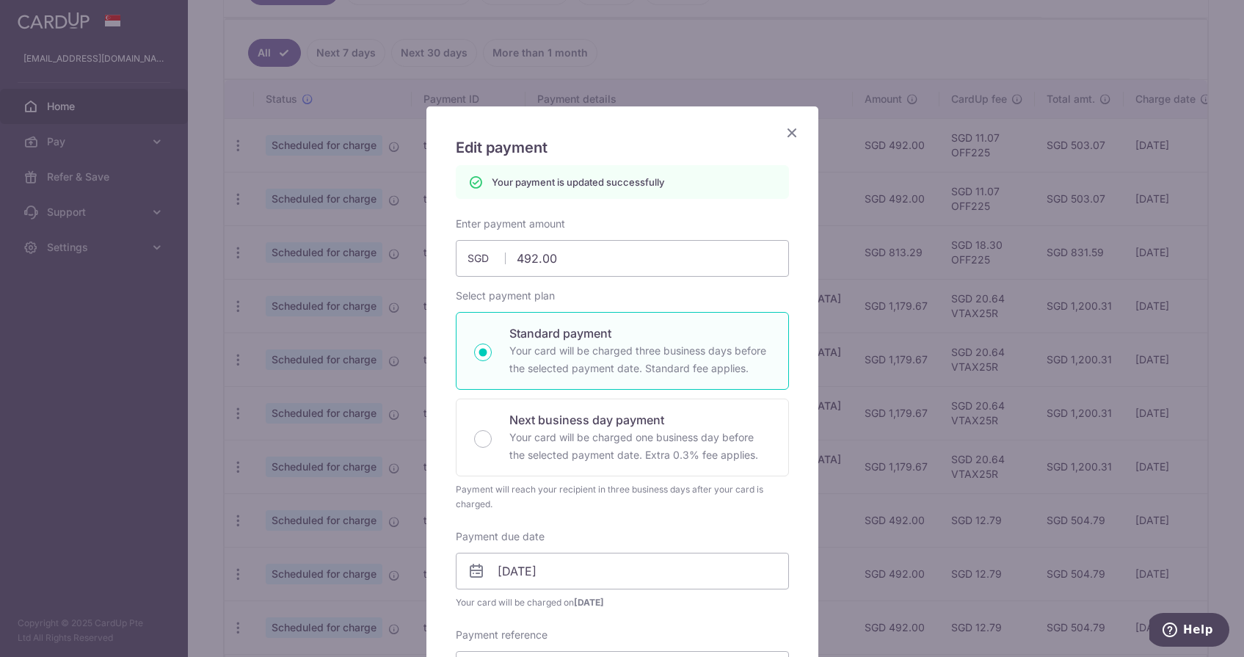
scroll to position [0, 0]
click at [793, 137] on icon "Close" at bounding box center [792, 132] width 18 height 18
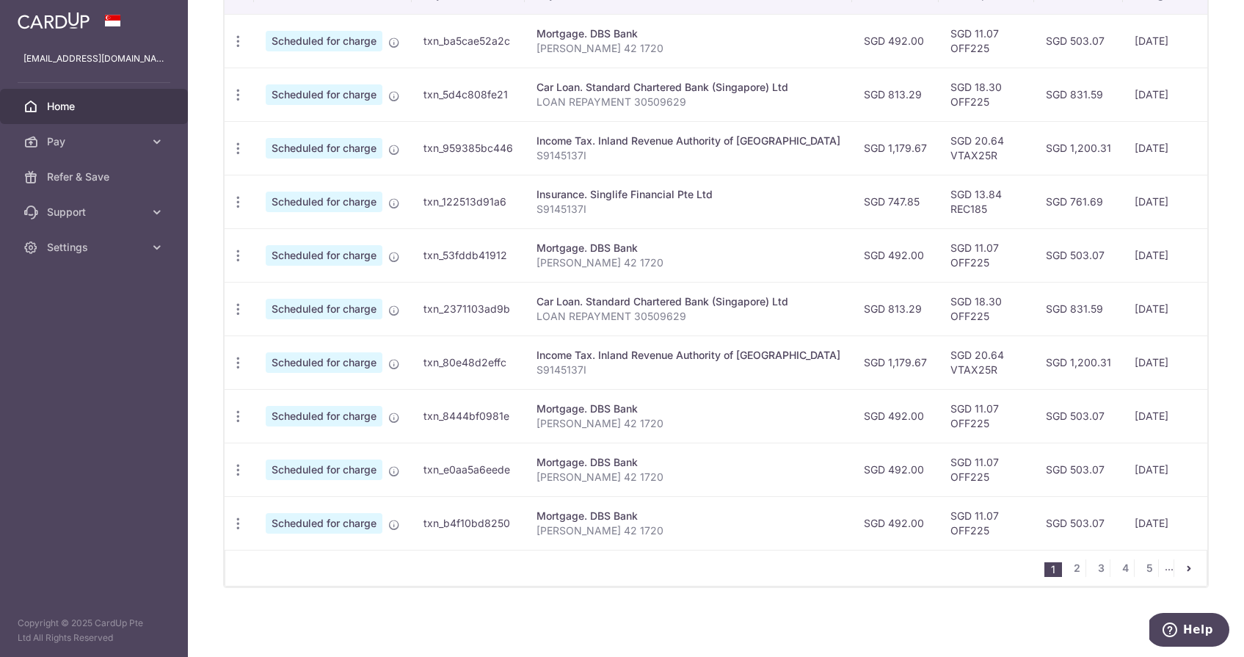
scroll to position [478, 0]
click at [1073, 573] on link "2" at bounding box center [1077, 568] width 18 height 18
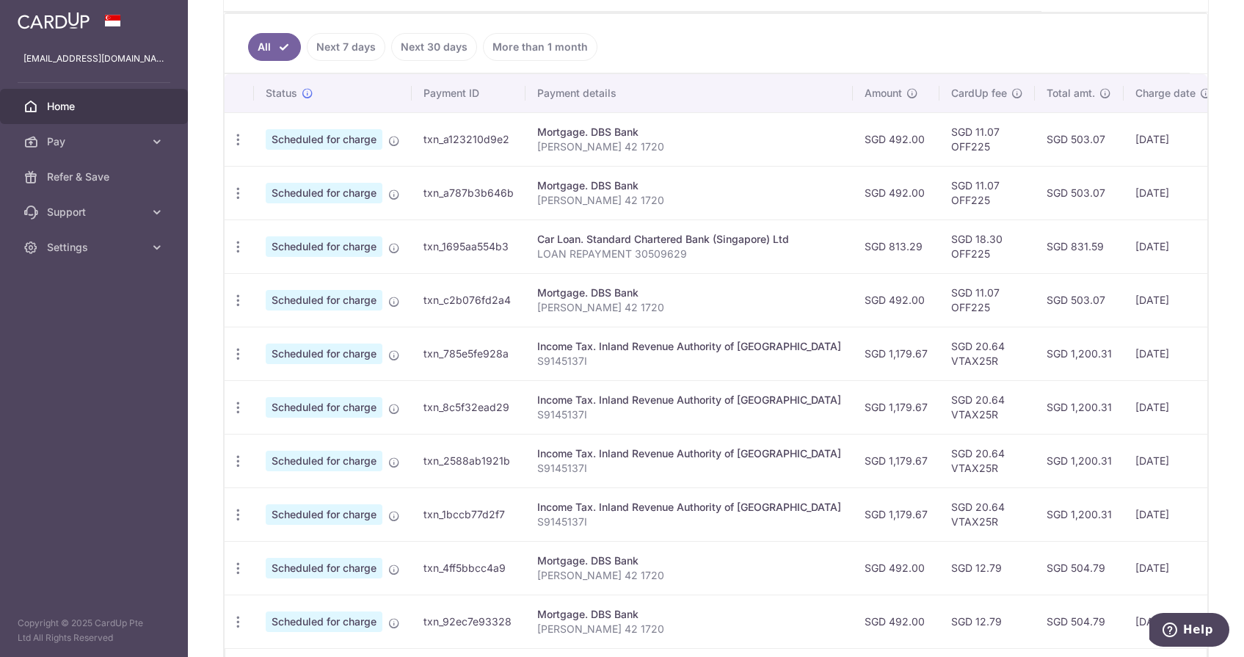
scroll to position [0, 0]
click at [243, 560] on div "Update payment Cancel payment Upload doc" at bounding box center [238, 568] width 27 height 27
click at [239, 568] on icon "button" at bounding box center [238, 568] width 15 height 15
click at [339, 611] on span "Update payment" at bounding box center [316, 609] width 100 height 18
radio input "true"
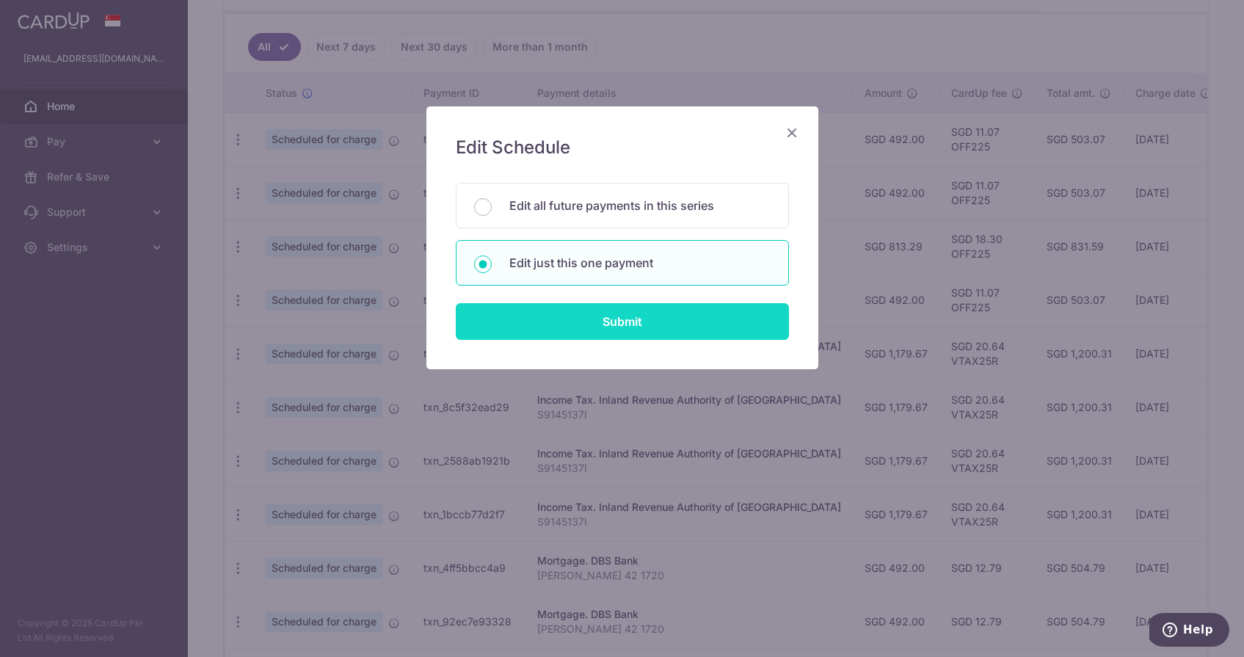
click at [554, 323] on input "Submit" at bounding box center [622, 321] width 333 height 37
radio input "true"
type input "492.00"
type input "[DATE]"
type input "[PERSON_NAME] 42 1720"
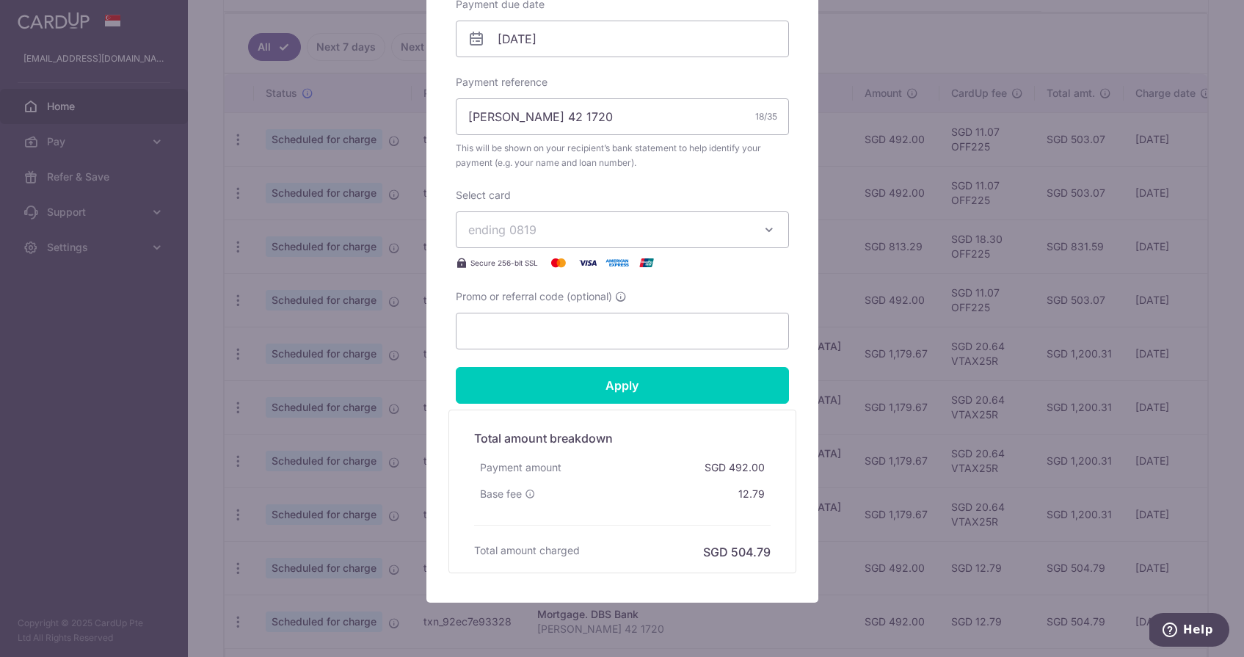
scroll to position [484, 0]
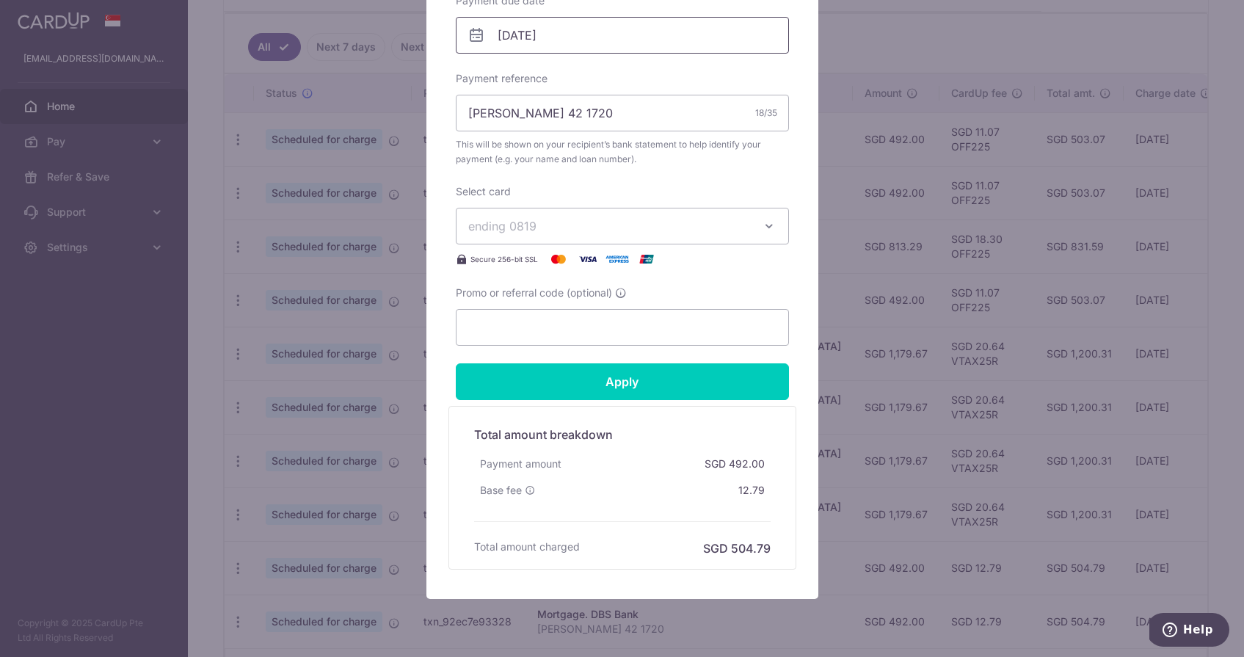
click at [509, 35] on input "[DATE]" at bounding box center [622, 35] width 333 height 37
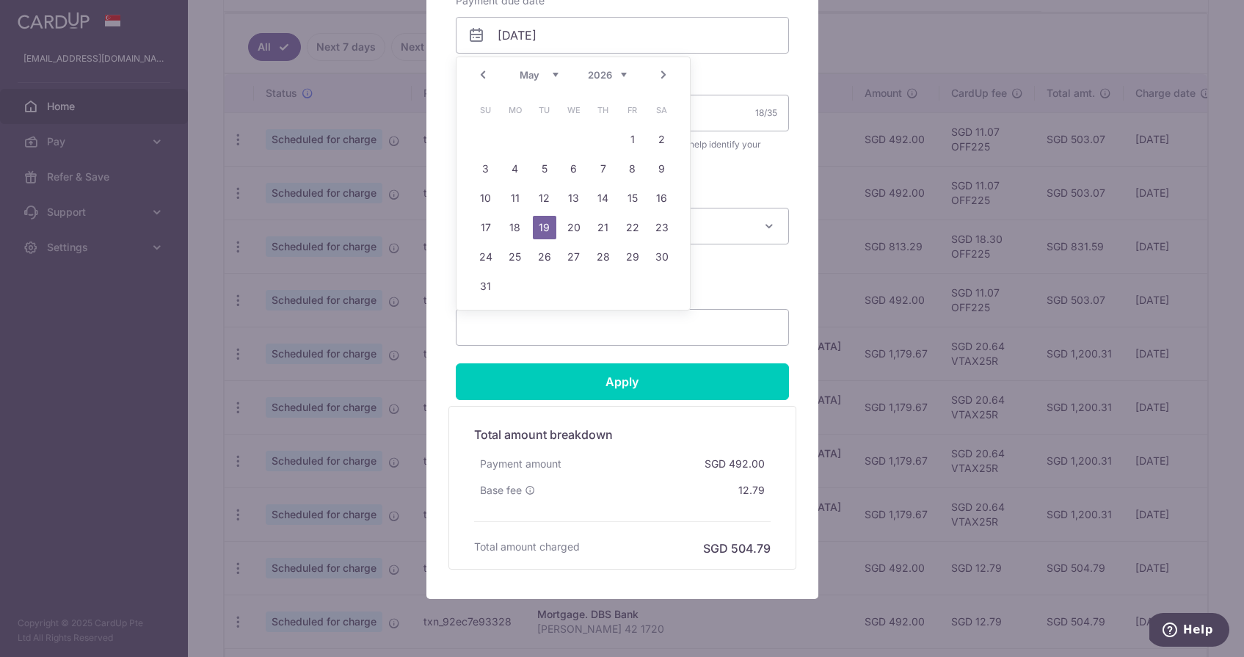
click at [518, 74] on div "Prev Next Jan Feb Mar Apr May Jun [DATE] Aug Sep Oct Nov [DATE] 2026 2027 2028 …" at bounding box center [573, 74] width 233 height 35
click at [490, 75] on link "Prev" at bounding box center [483, 75] width 18 height 18
click at [635, 145] on link "6" at bounding box center [632, 139] width 23 height 23
type input "[DATE]"
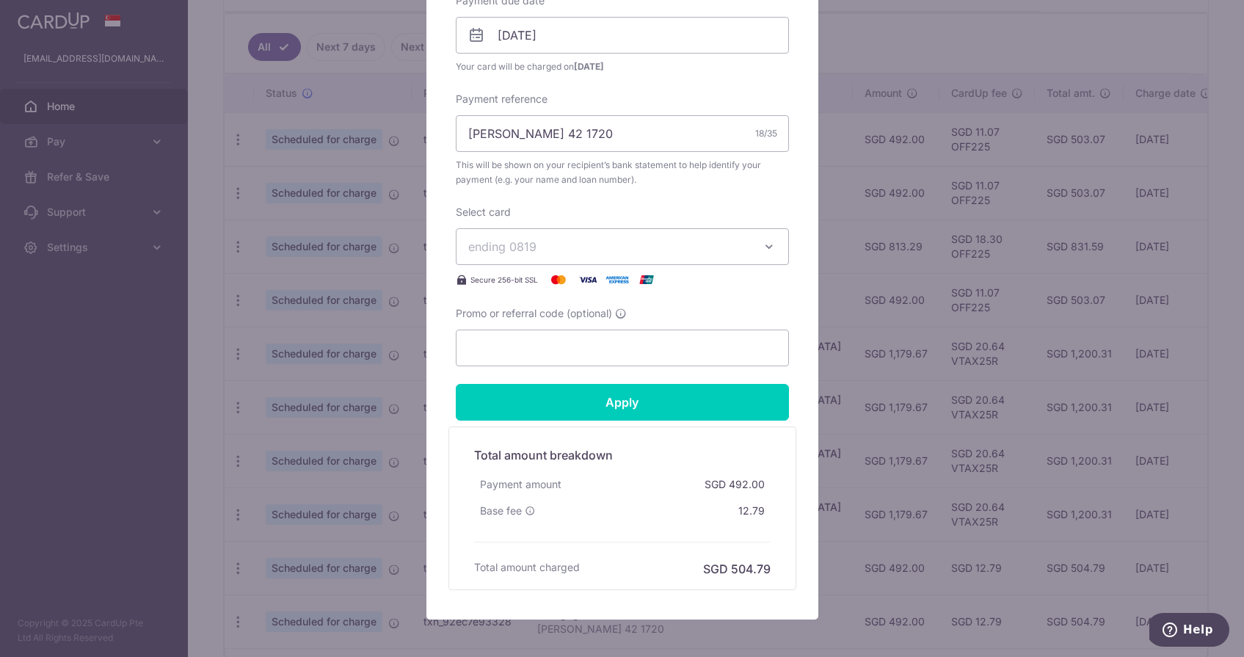
click at [585, 259] on button "ending 0819" at bounding box center [622, 246] width 333 height 37
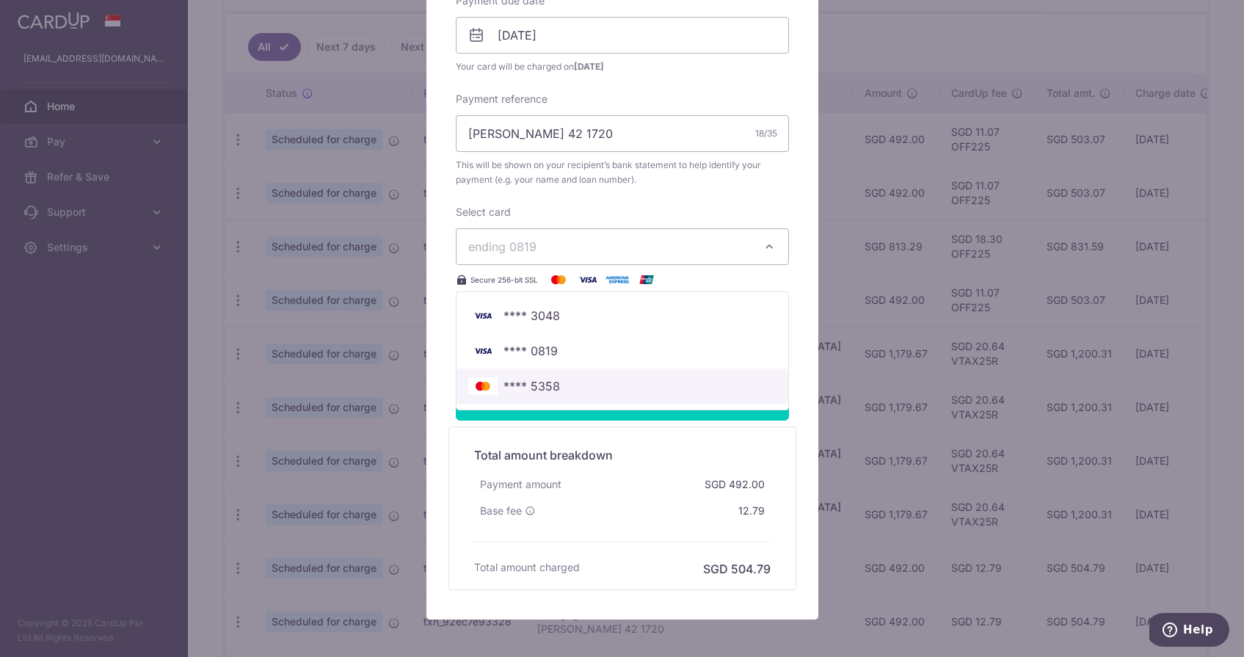
click at [537, 375] on link "**** 5358" at bounding box center [623, 386] width 332 height 35
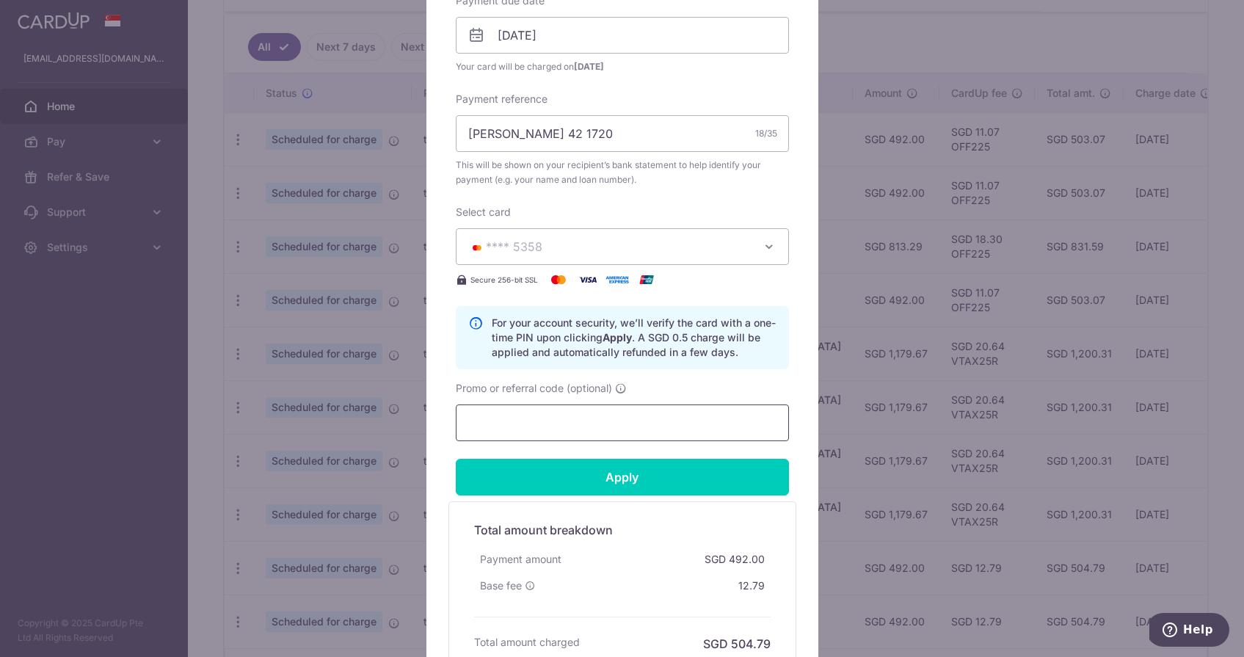
click at [559, 411] on input "Promo or referral code (optional)" at bounding box center [622, 422] width 333 height 37
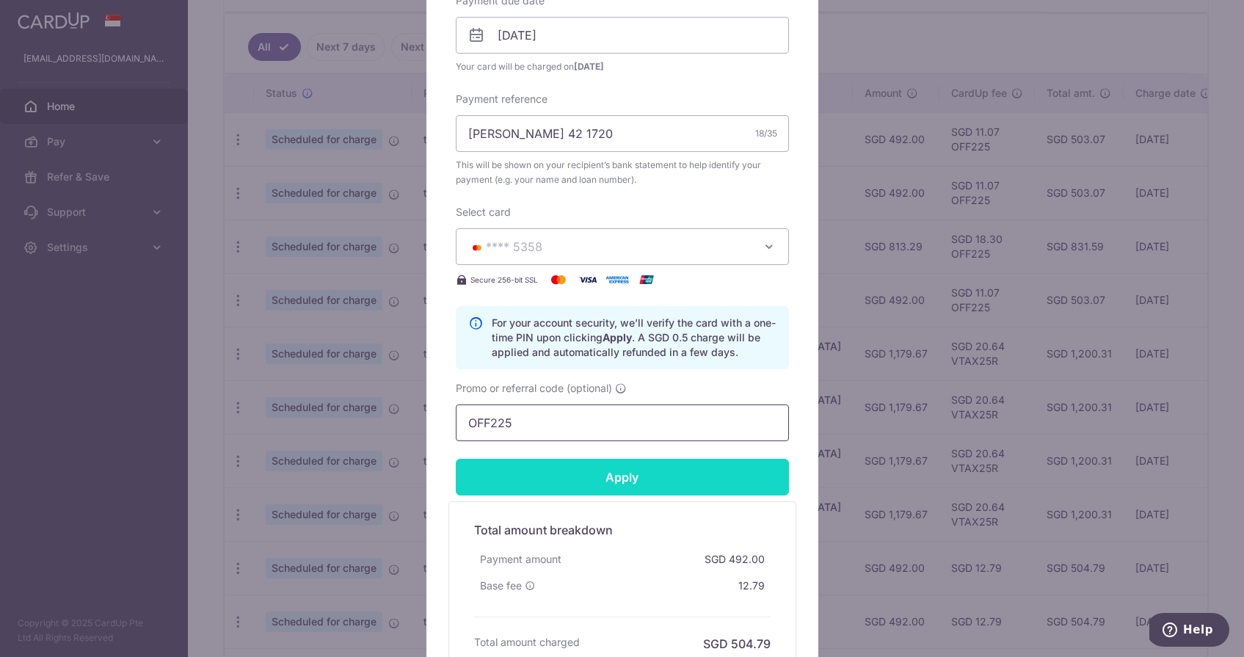
type input "OFF225"
click at [576, 473] on input "Apply" at bounding box center [622, 477] width 333 height 37
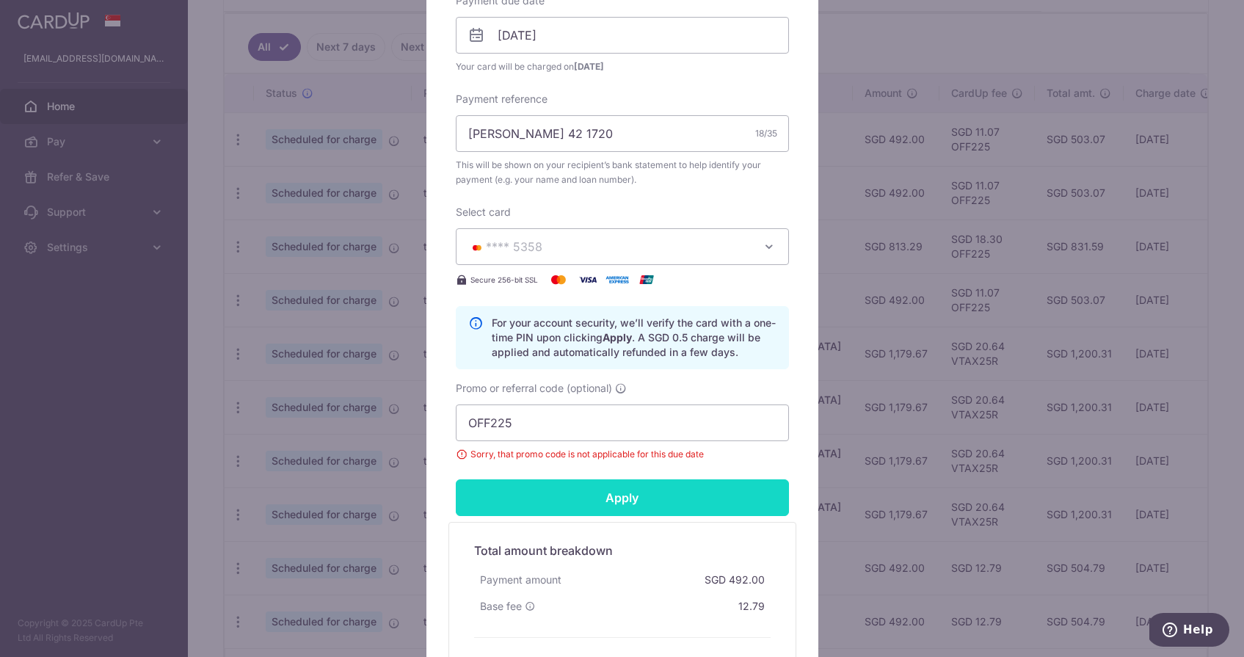
click at [576, 492] on input "Apply" at bounding box center [622, 497] width 333 height 37
click at [576, 492] on div "Apply" at bounding box center [622, 497] width 351 height 37
click at [576, 492] on input "Apply" at bounding box center [622, 497] width 333 height 37
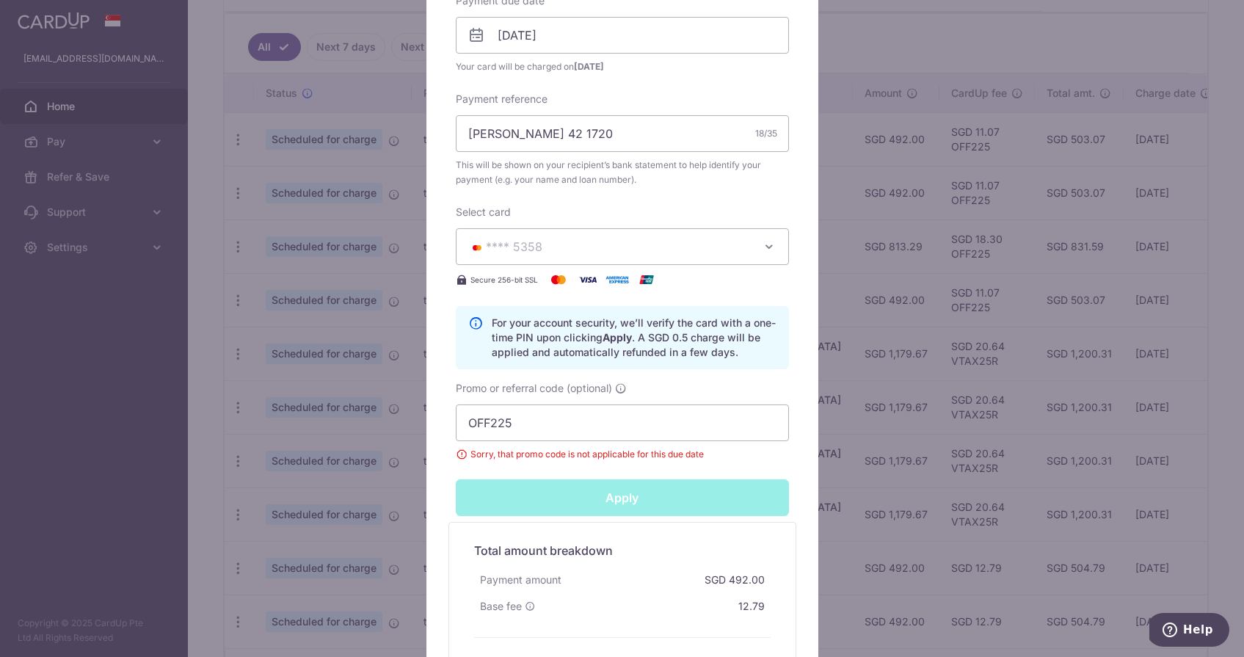
click at [576, 492] on div "Apply" at bounding box center [622, 497] width 351 height 37
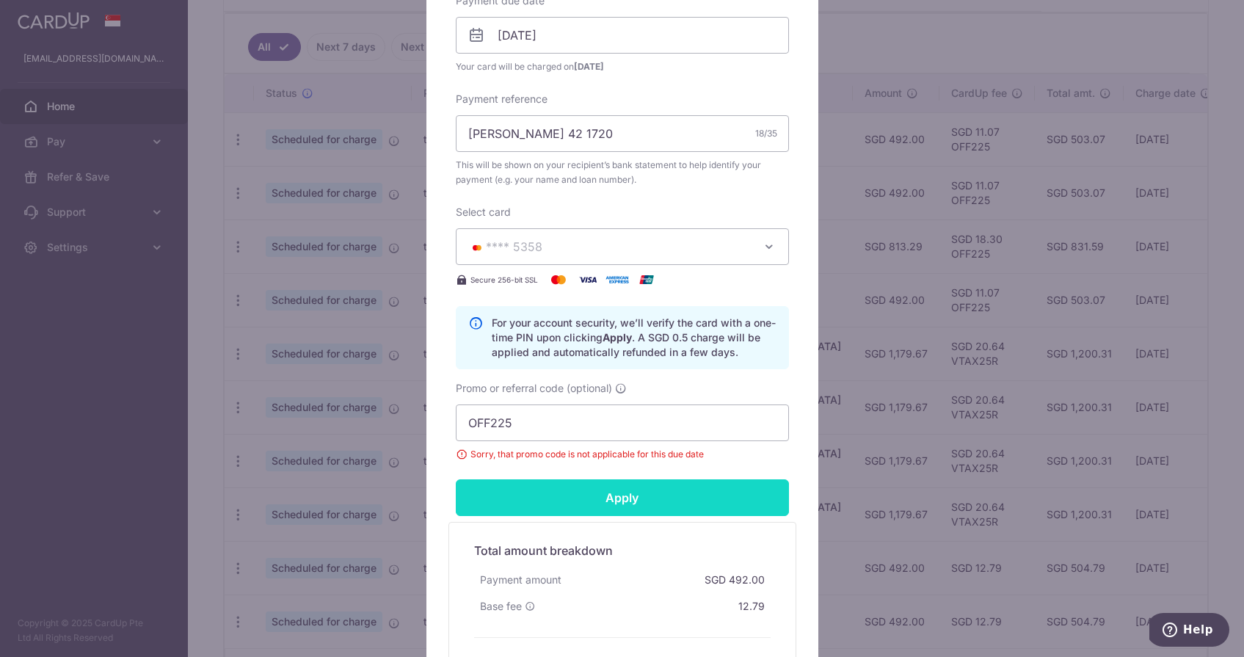
click at [576, 492] on input "Apply" at bounding box center [622, 497] width 333 height 37
click at [576, 492] on div "Apply" at bounding box center [622, 497] width 351 height 37
click at [576, 492] on input "Apply" at bounding box center [622, 497] width 333 height 37
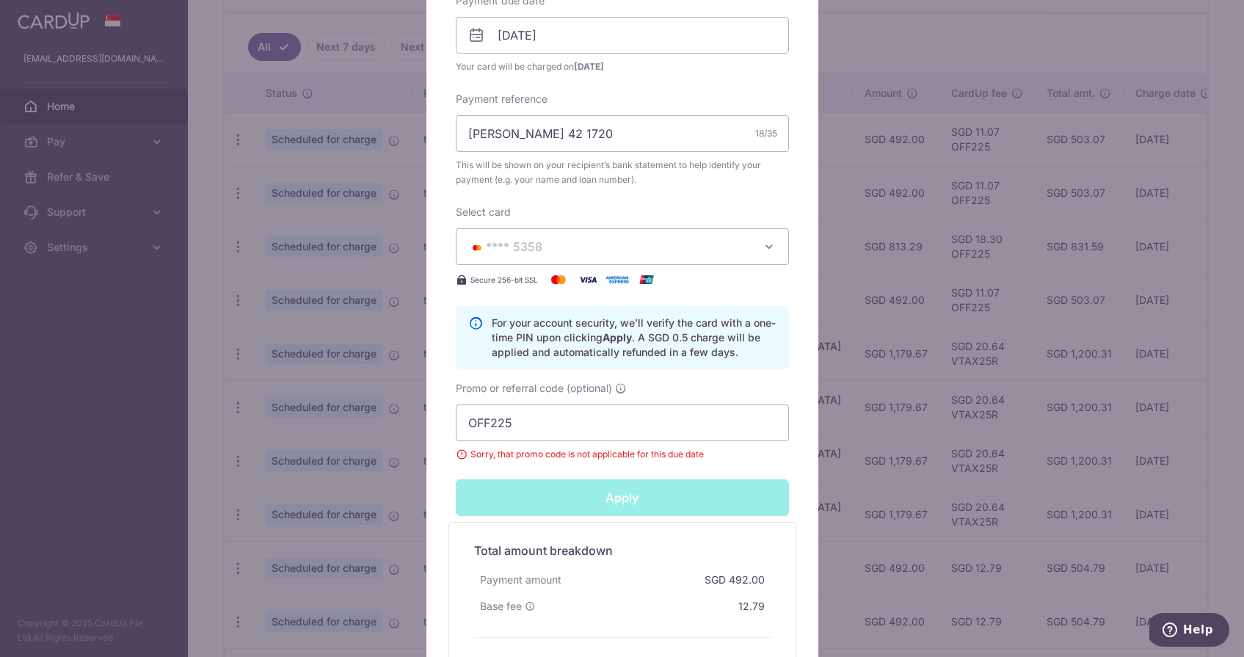
click at [576, 492] on div "Apply" at bounding box center [622, 497] width 351 height 37
click at [576, 492] on input "Apply" at bounding box center [622, 497] width 333 height 37
click at [576, 492] on div "Apply" at bounding box center [622, 497] width 351 height 37
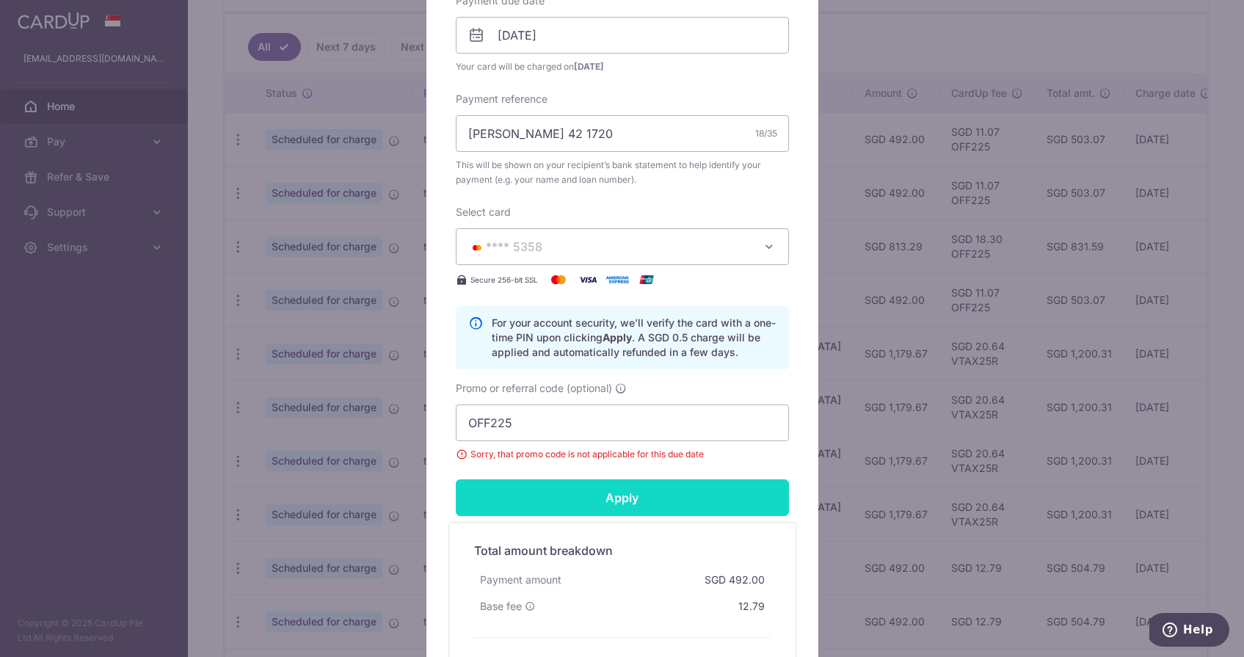
click at [576, 492] on input "Apply" at bounding box center [622, 497] width 333 height 37
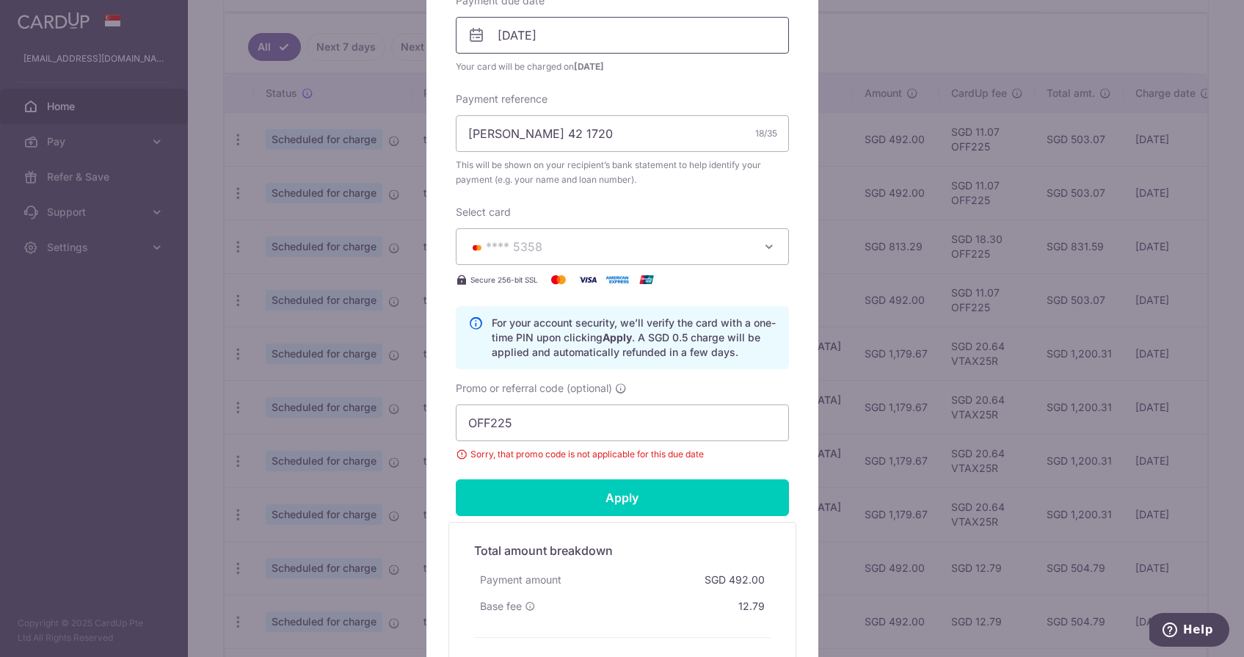
click at [579, 53] on input "06/11/2026" at bounding box center [622, 35] width 333 height 37
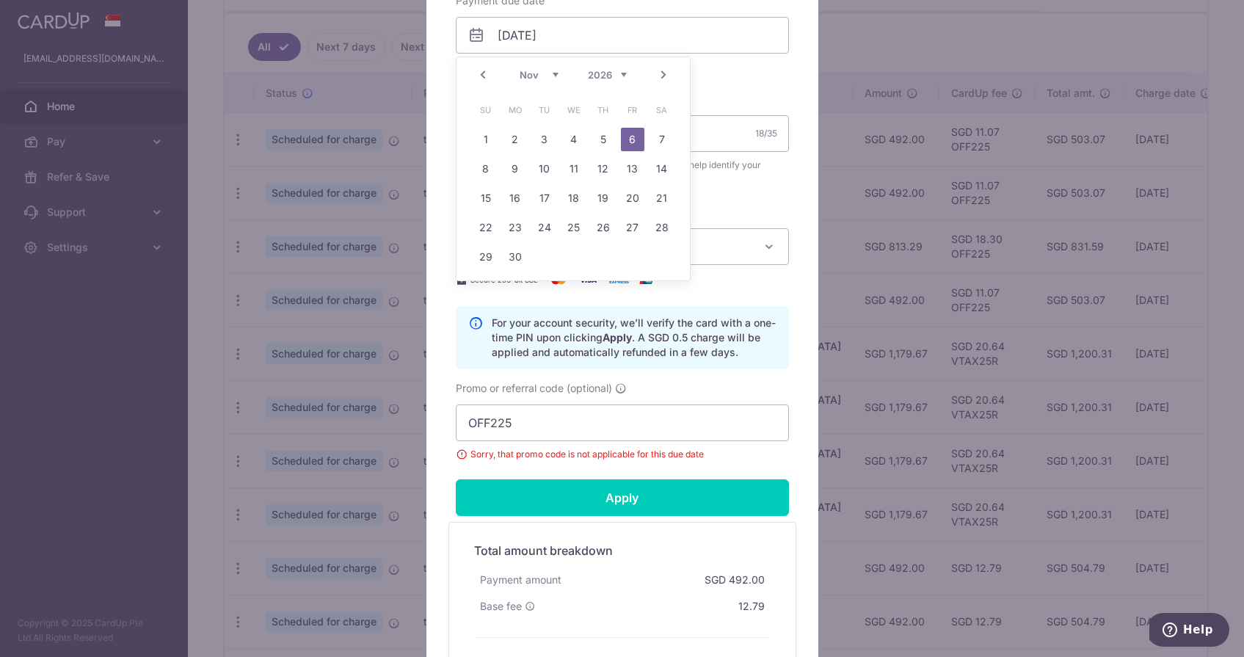
click at [603, 66] on div "Prev Next Jan Feb Mar Apr May Jun Jul Aug Sep Oct Nov Dec 2025 2026 2027 2028 2…" at bounding box center [573, 74] width 233 height 35
click at [615, 60] on div "Prev Next Jan Feb Mar Apr May Jun Jul Aug Sep Oct Nov Dec 2025 2026 2027 2028 2…" at bounding box center [573, 74] width 233 height 35
click at [543, 81] on div "Prev Next Sep Oct Nov Dec 2025 2026 2027 2028 2029 2030 2031 2032 2033 2034 2035" at bounding box center [573, 74] width 233 height 35
click at [664, 135] on link "6" at bounding box center [661, 139] width 23 height 23
type input "[DATE]"
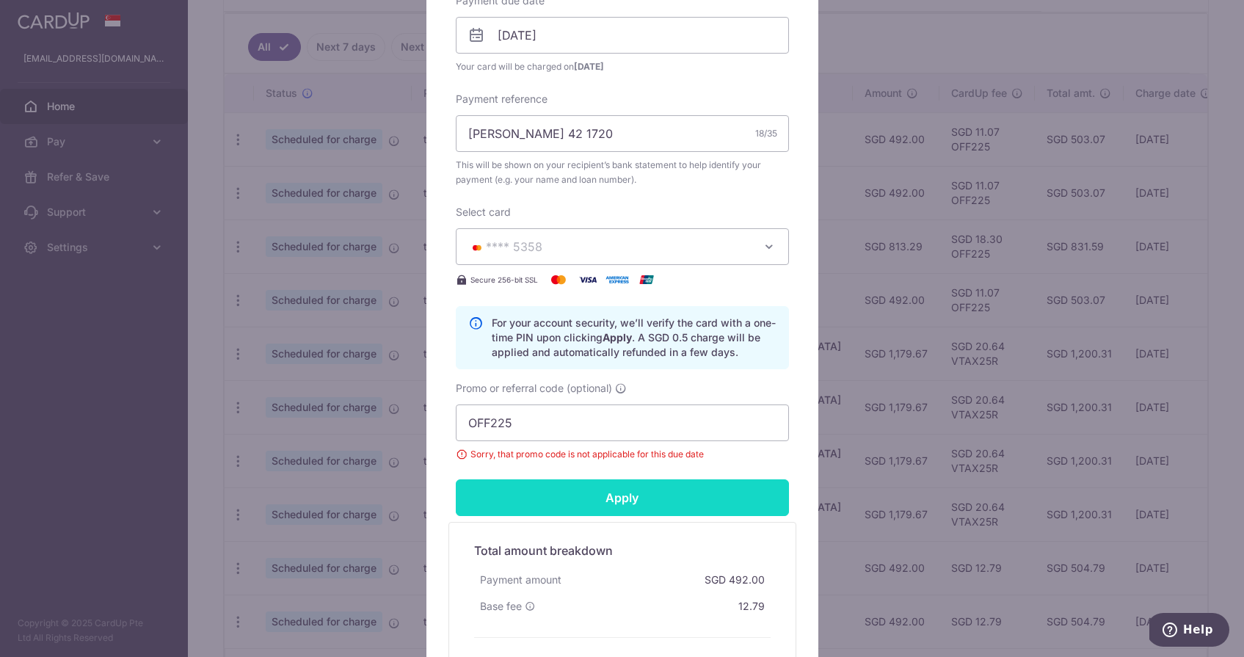
click at [589, 503] on input "Apply" at bounding box center [622, 497] width 333 height 37
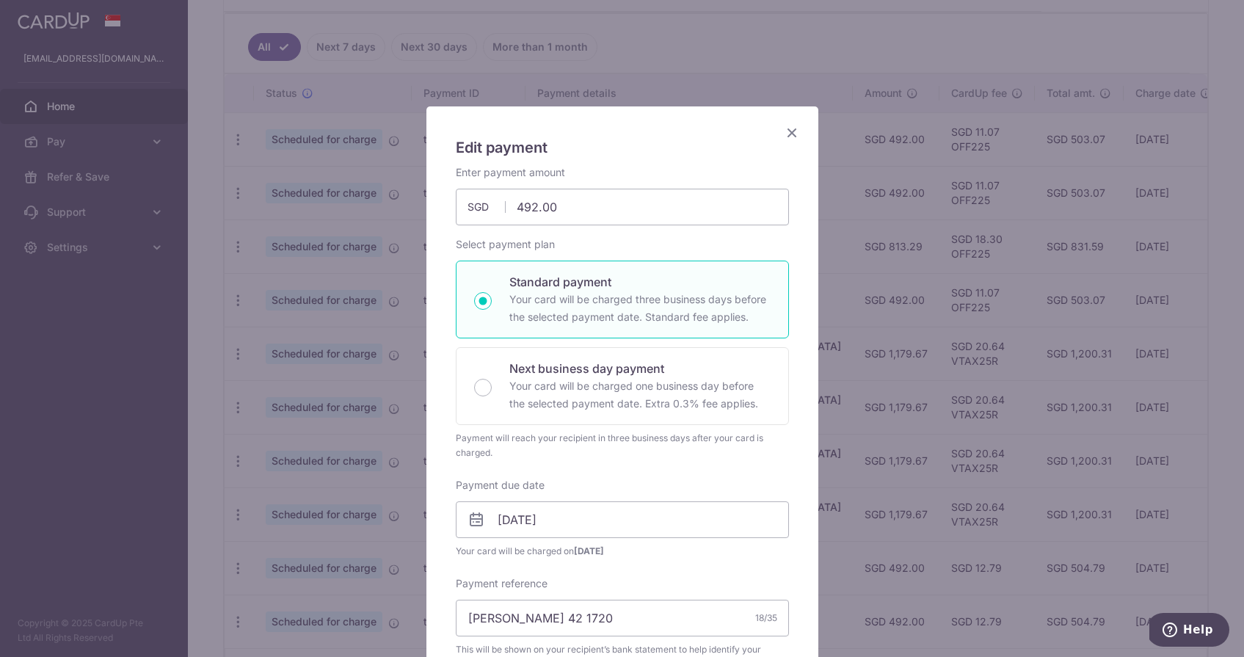
scroll to position [0, 0]
type input "Successfully Applied"
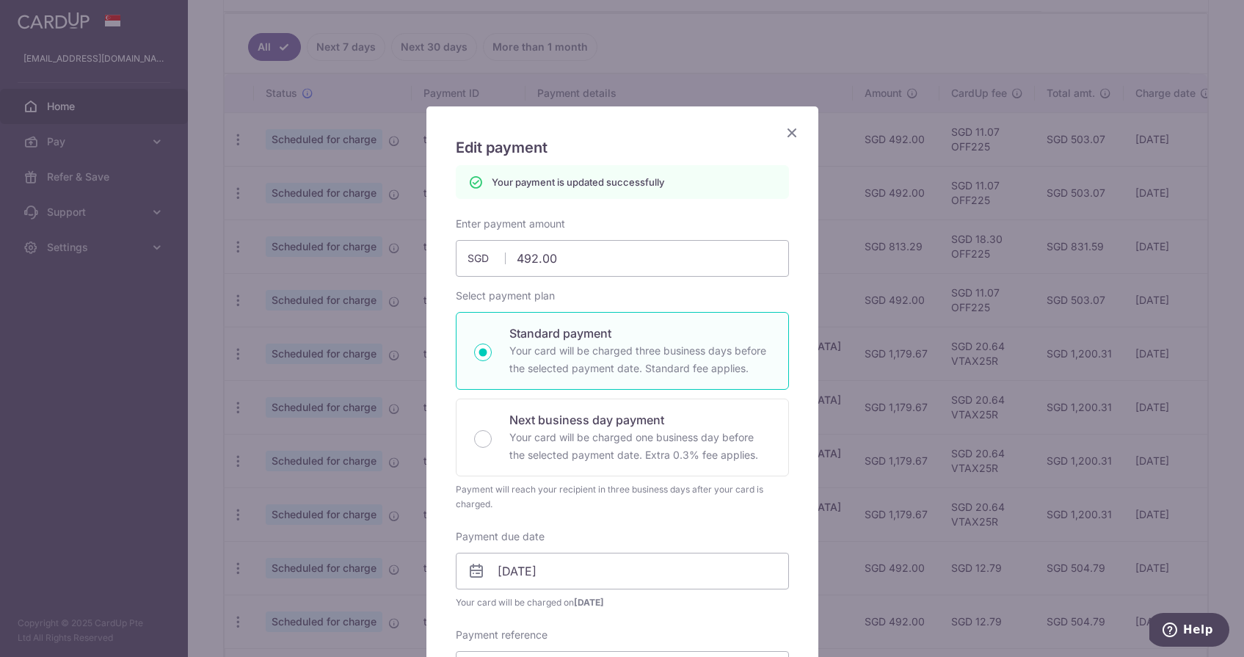
click at [792, 138] on icon "Close" at bounding box center [792, 132] width 18 height 18
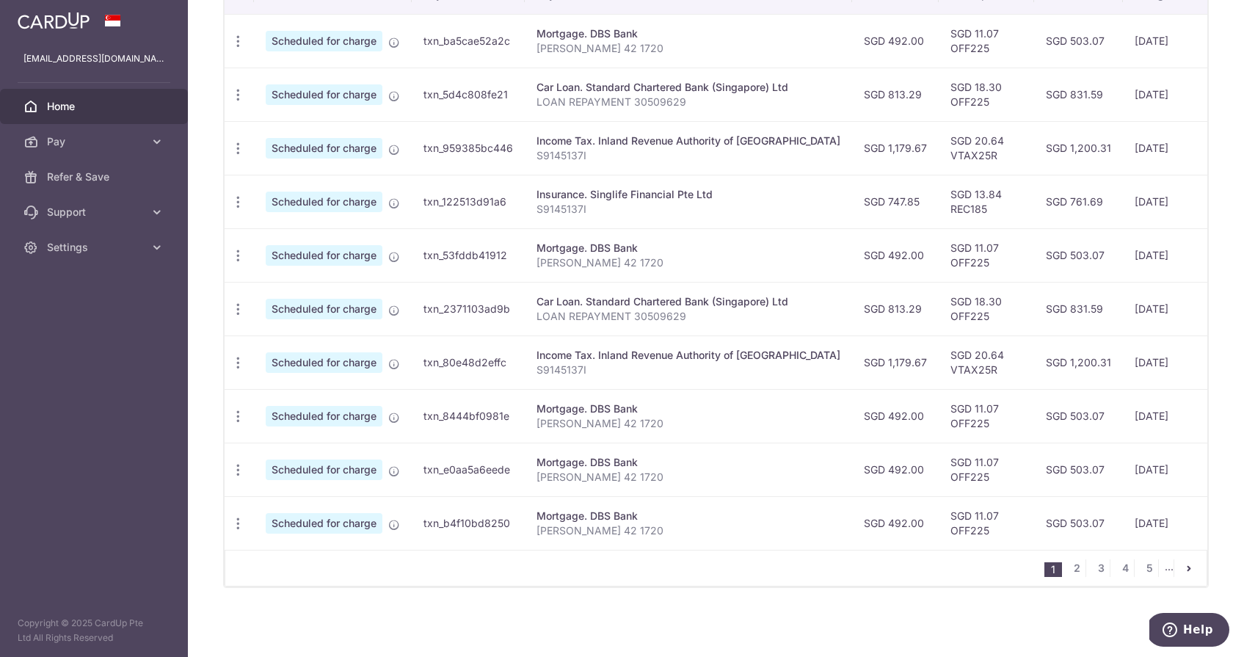
scroll to position [478, 0]
click at [1081, 576] on link "2" at bounding box center [1077, 568] width 18 height 18
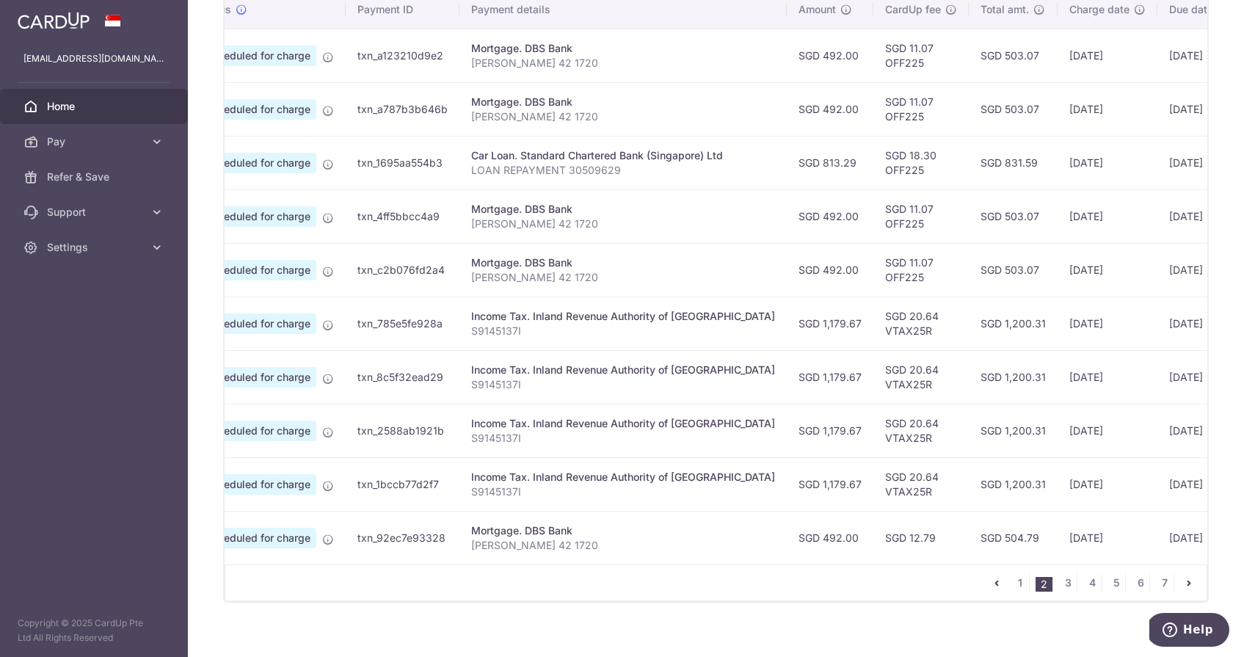
scroll to position [0, 0]
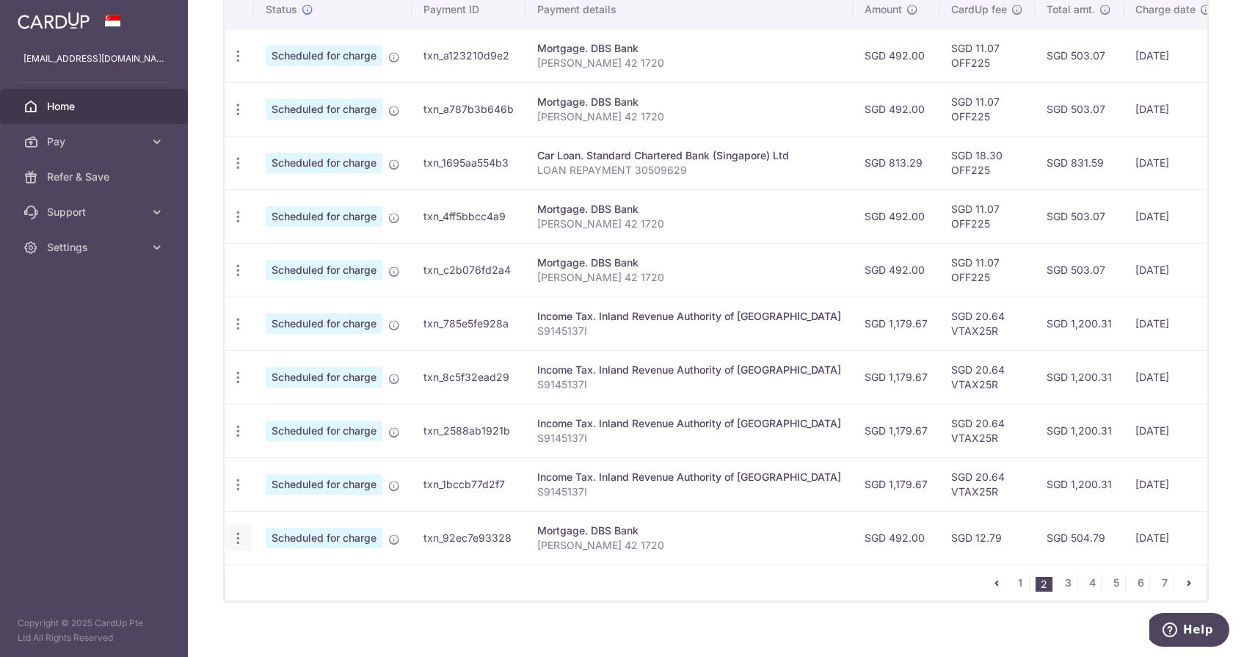
click at [239, 533] on icon "button" at bounding box center [238, 538] width 15 height 15
click at [278, 571] on span "Update payment" at bounding box center [316, 579] width 100 height 18
radio input "true"
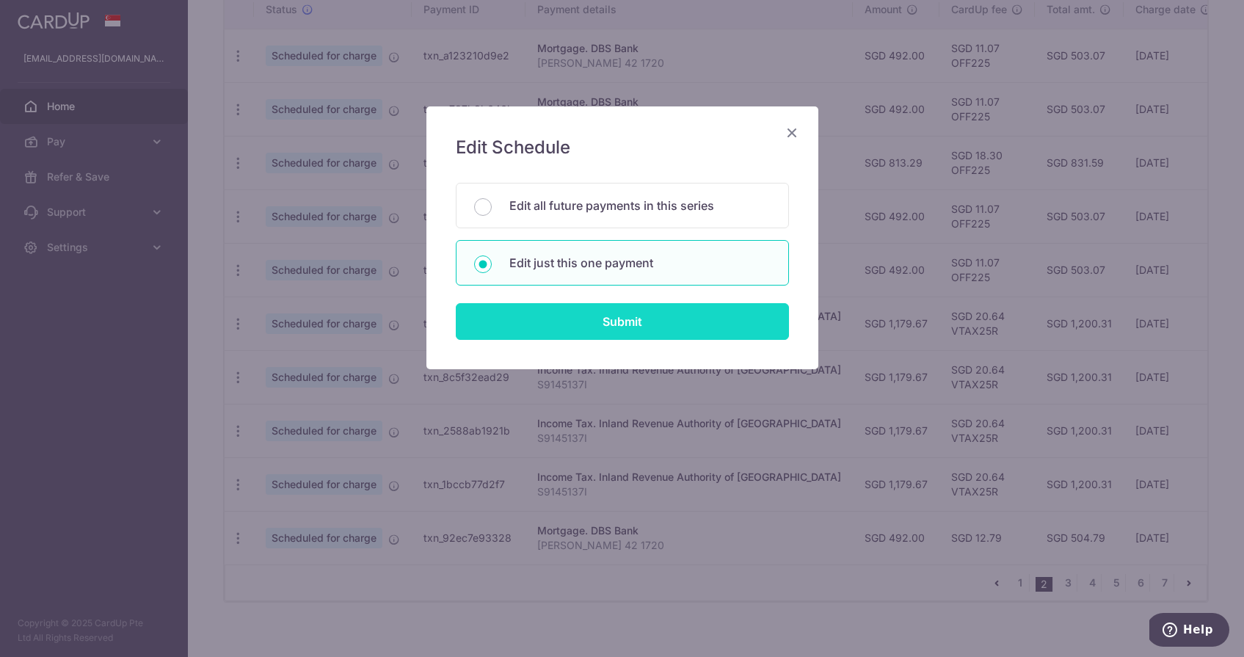
click at [568, 333] on input "Submit" at bounding box center [622, 321] width 333 height 37
radio input "true"
type input "492.00"
type input "19/06/2026"
type input "[PERSON_NAME] 42 1720"
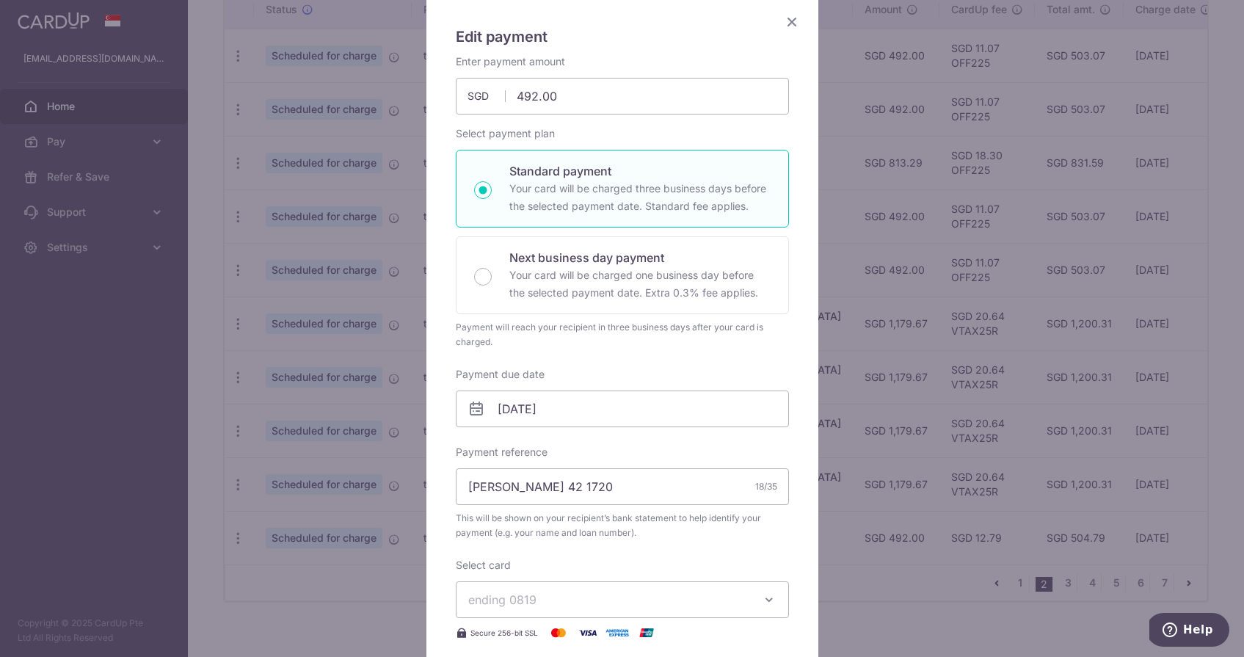
scroll to position [115, 0]
click at [556, 404] on input "19/06/2026" at bounding box center [622, 404] width 333 height 37
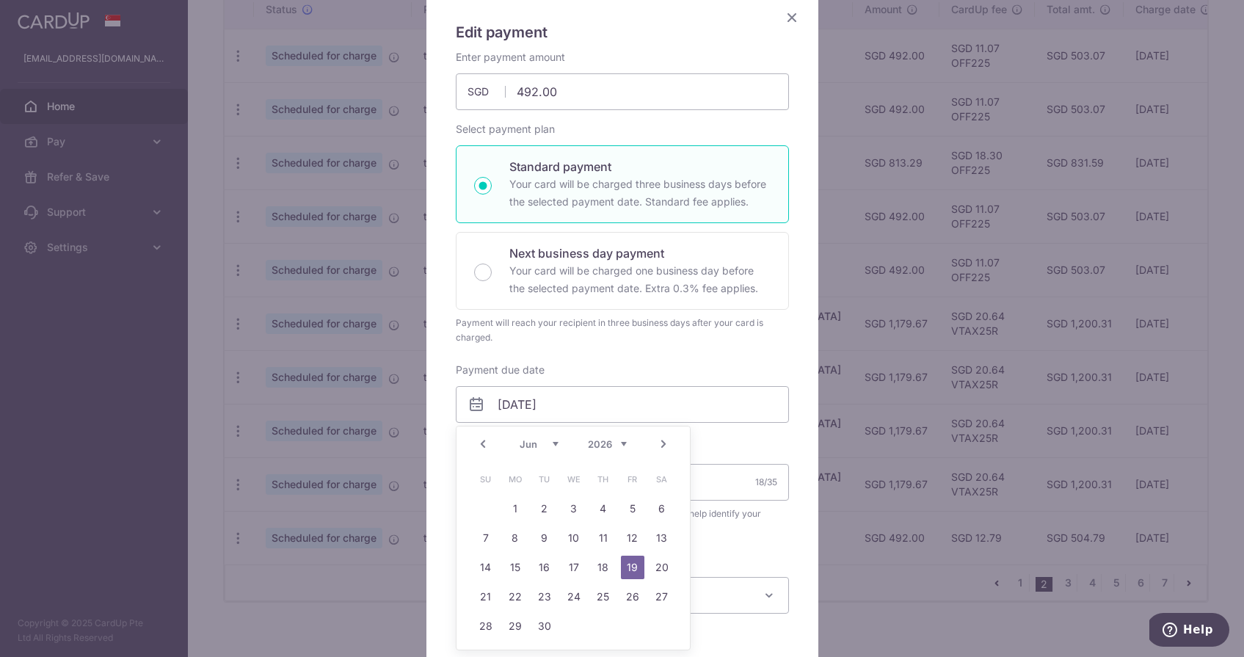
click at [484, 446] on link "Prev" at bounding box center [483, 444] width 18 height 18
click at [485, 534] on link "7" at bounding box center [485, 537] width 23 height 23
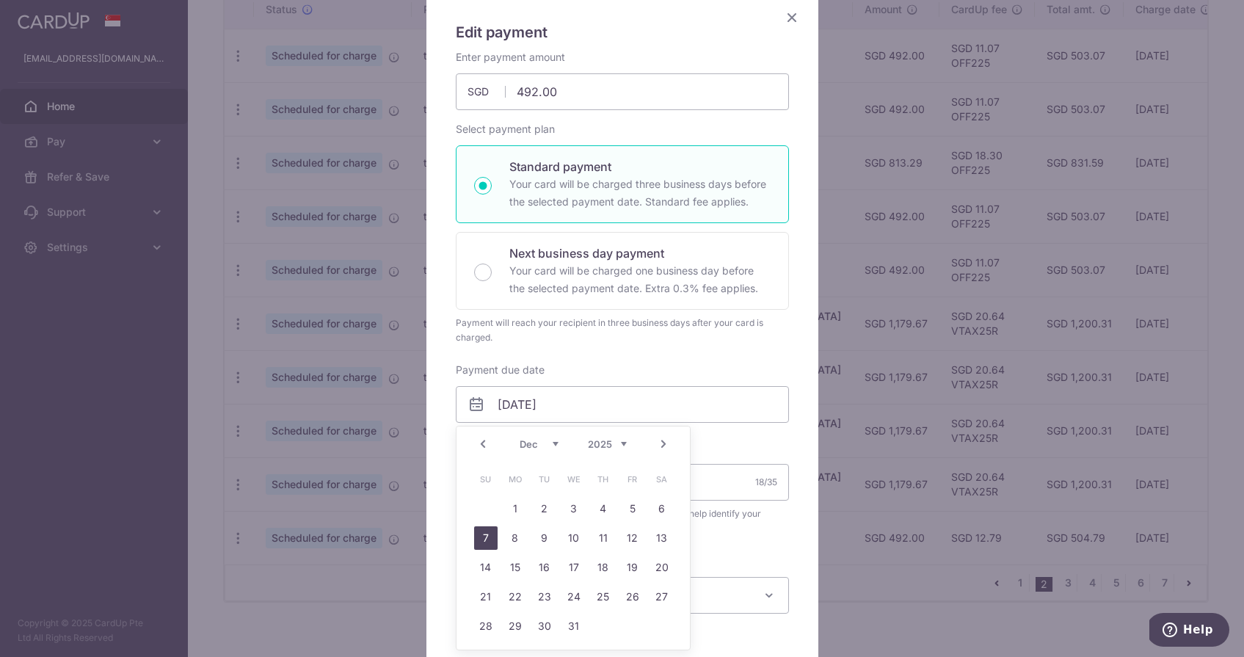
type input "07/12/2025"
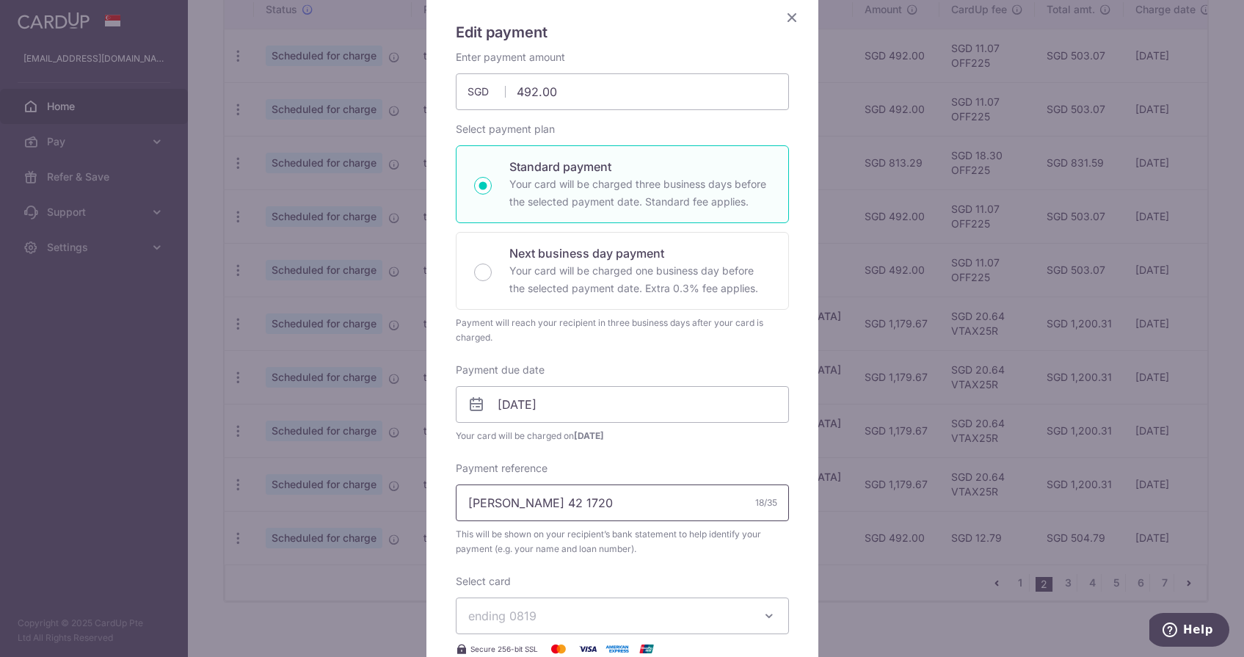
click at [592, 501] on input "NAVA GROVE 42 1720" at bounding box center [622, 502] width 333 height 37
click at [531, 623] on span "ending 0819" at bounding box center [502, 616] width 68 height 15
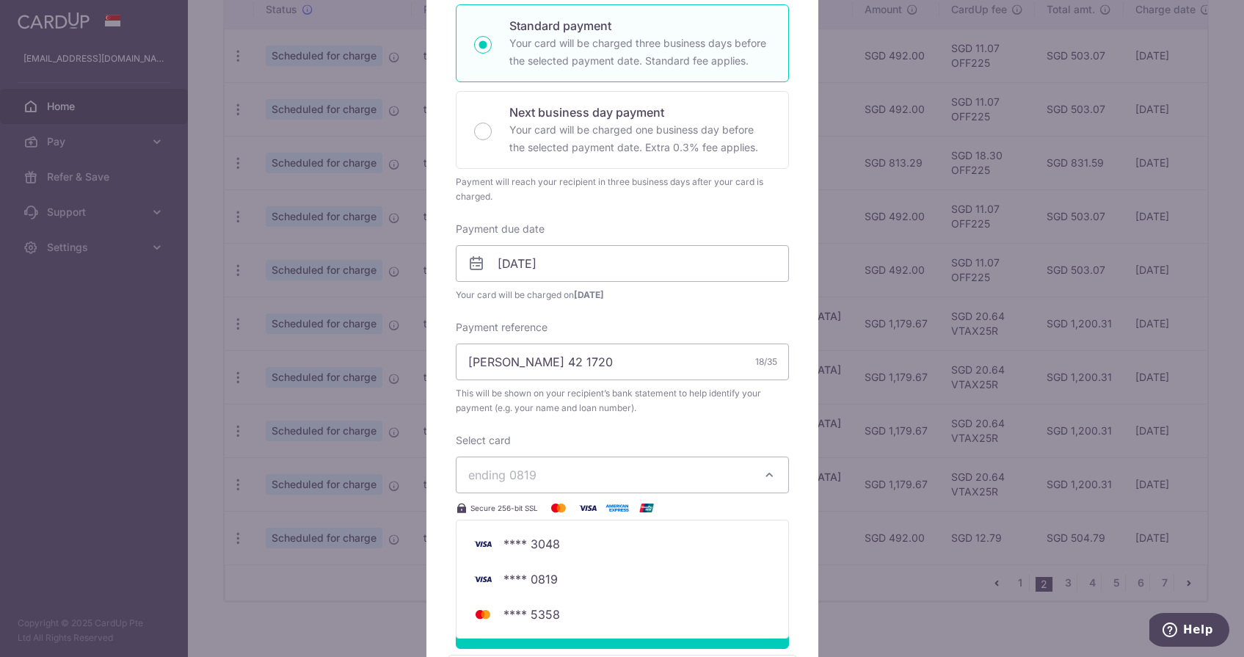
scroll to position [350, 0]
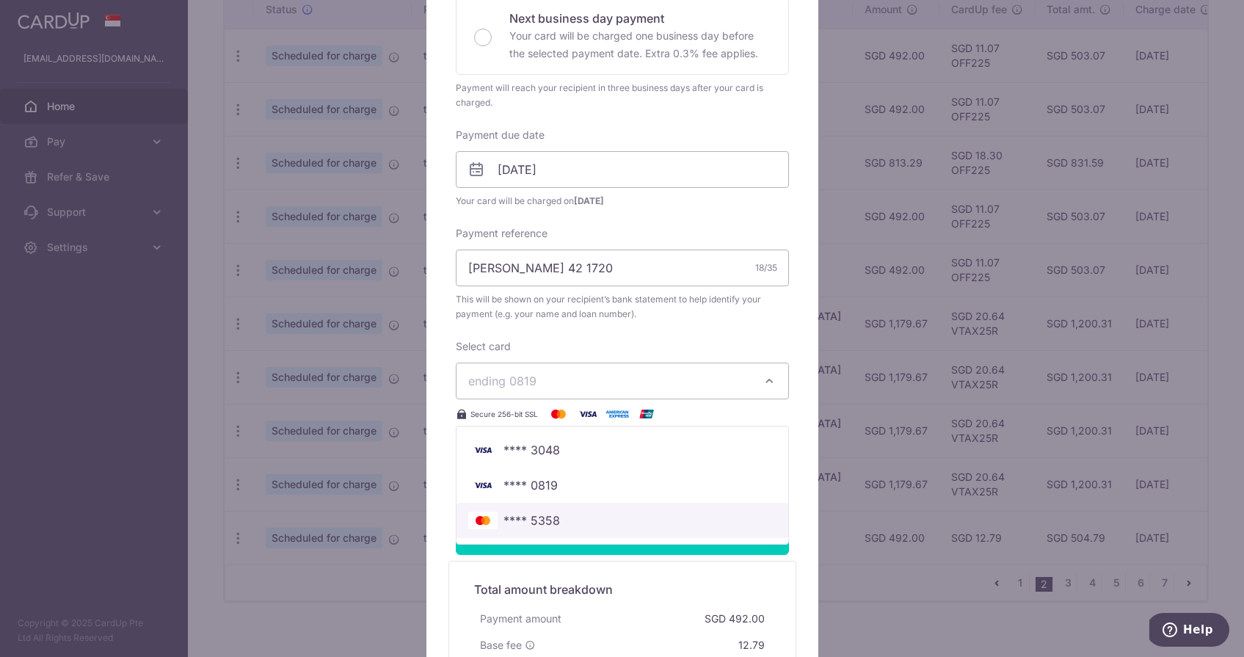
click at [540, 522] on span "**** 5358" at bounding box center [532, 521] width 57 height 18
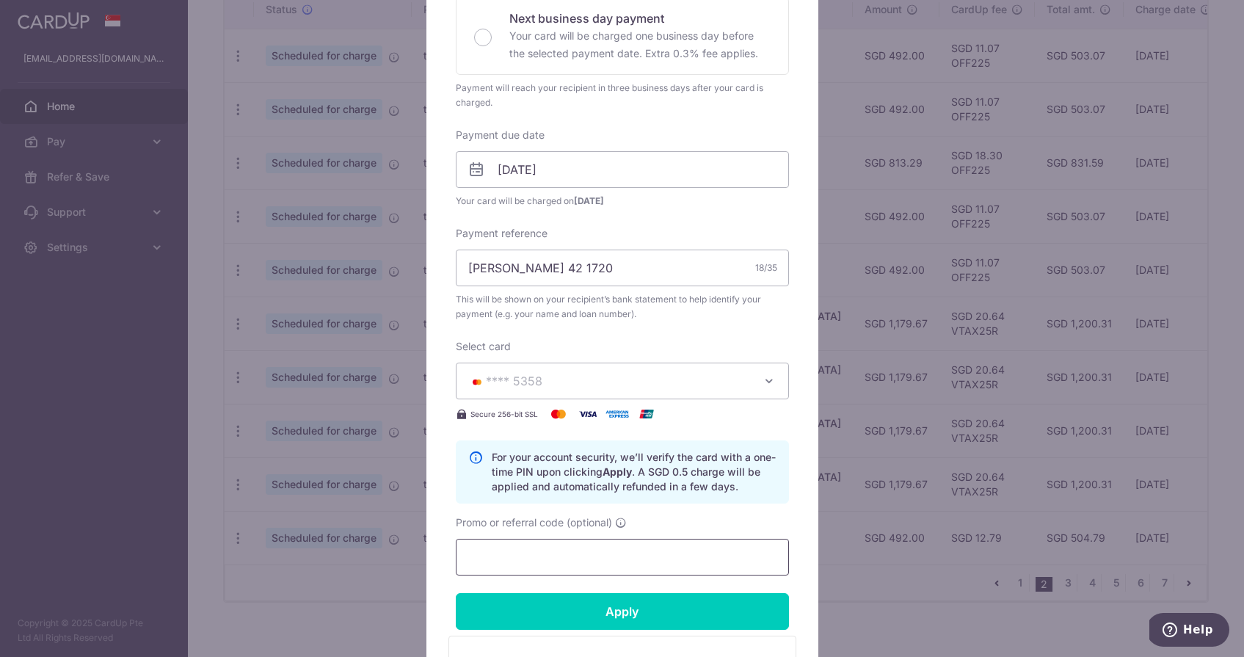
click at [531, 555] on input "Promo or referral code (optional)" at bounding box center [622, 557] width 333 height 37
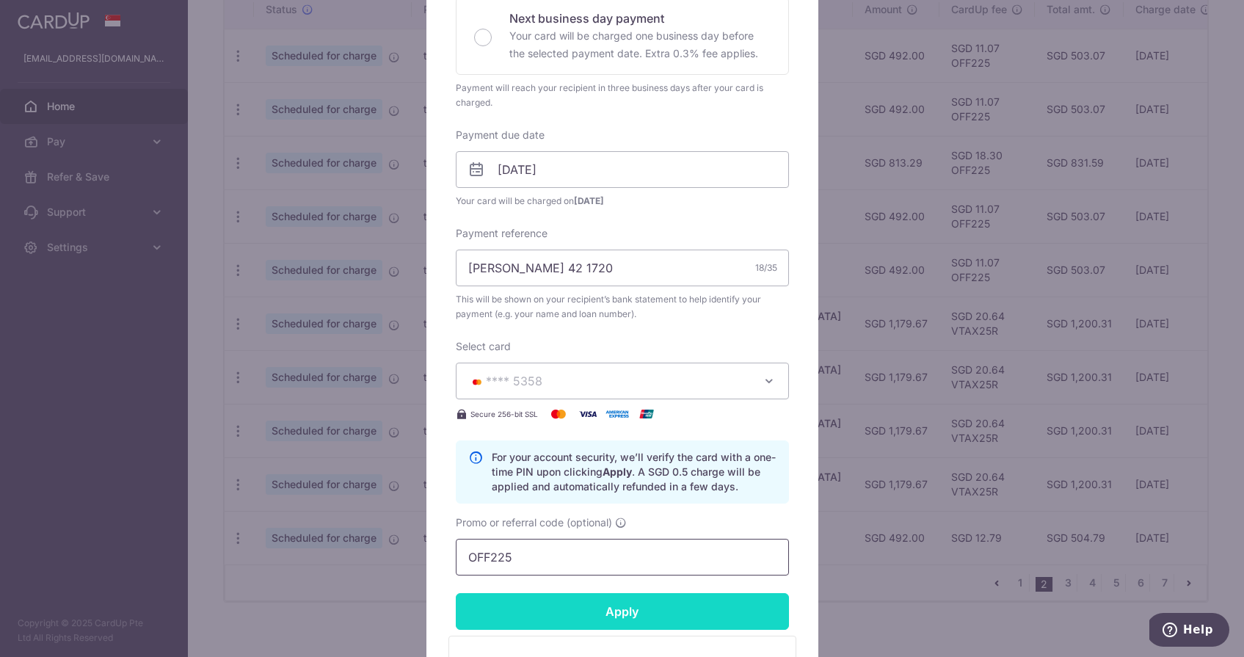
type input "OFF225"
click at [562, 628] on input "Apply" at bounding box center [622, 611] width 333 height 37
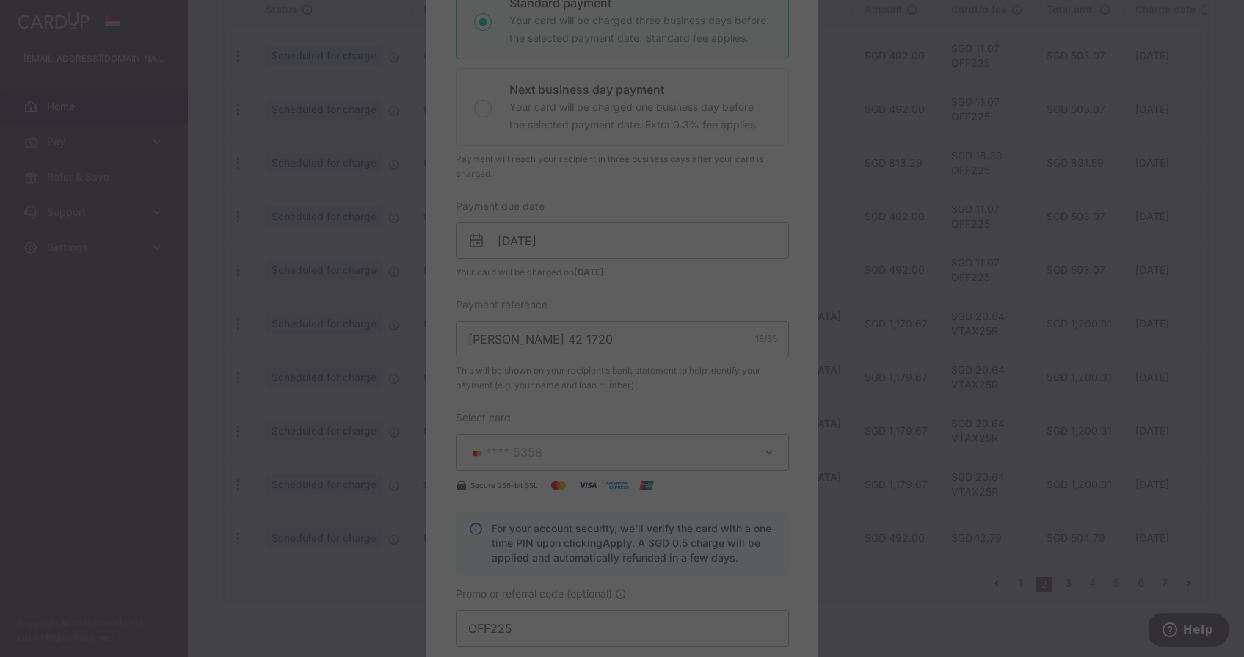
scroll to position [280, 0]
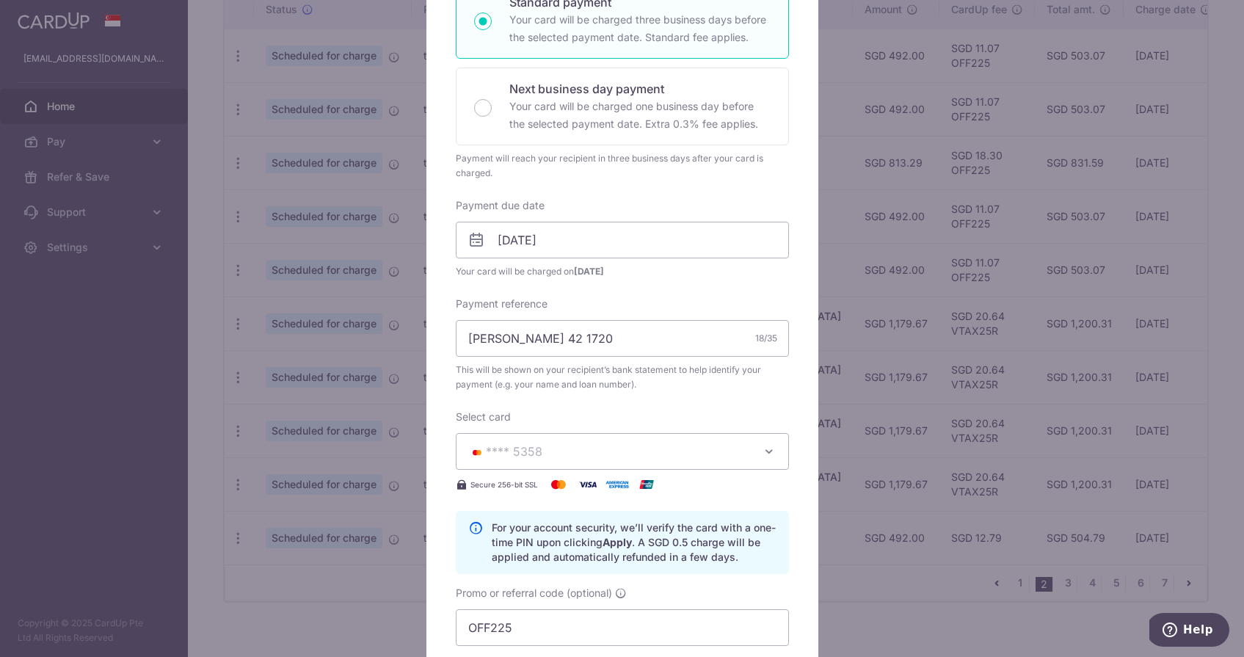
type input "Successfully Applied"
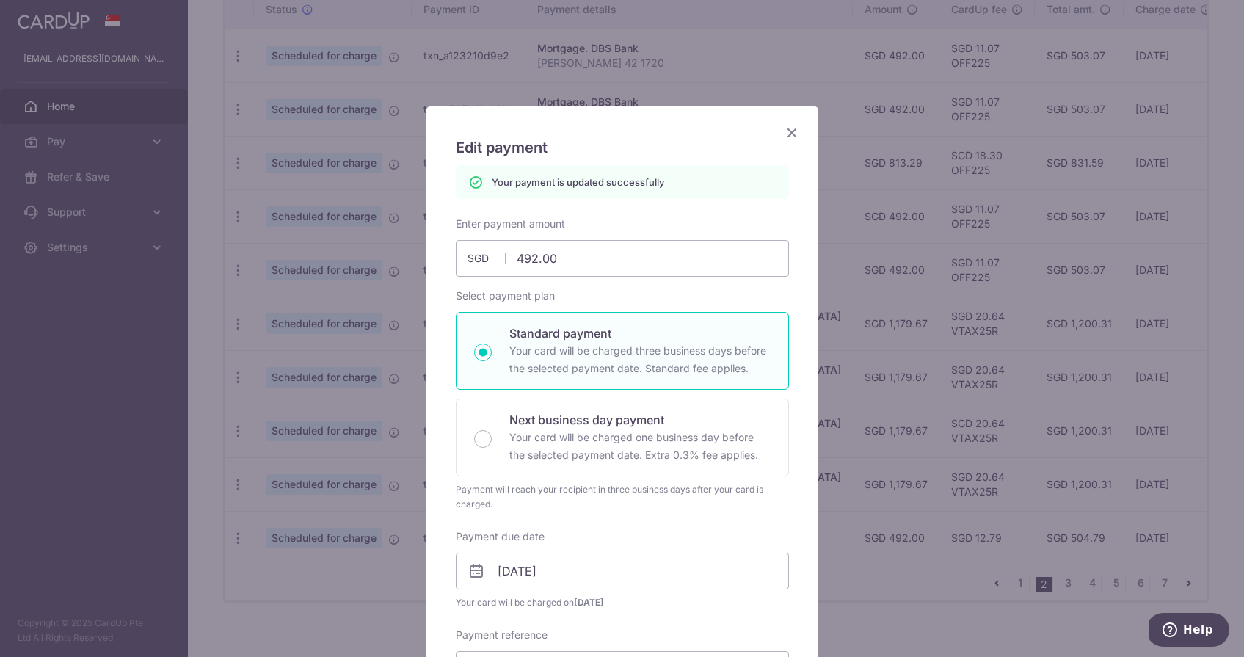
scroll to position [0, 0]
click at [797, 133] on icon "Close" at bounding box center [792, 132] width 18 height 18
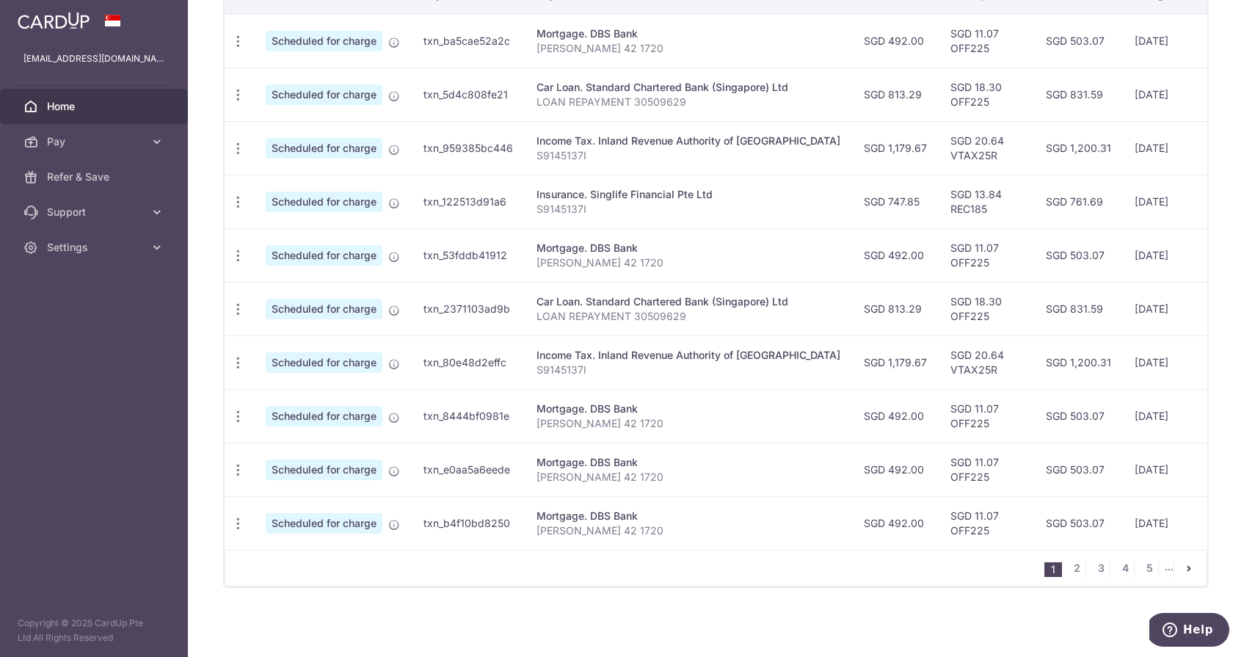
scroll to position [478, 0]
click at [1078, 572] on link "2" at bounding box center [1077, 568] width 18 height 18
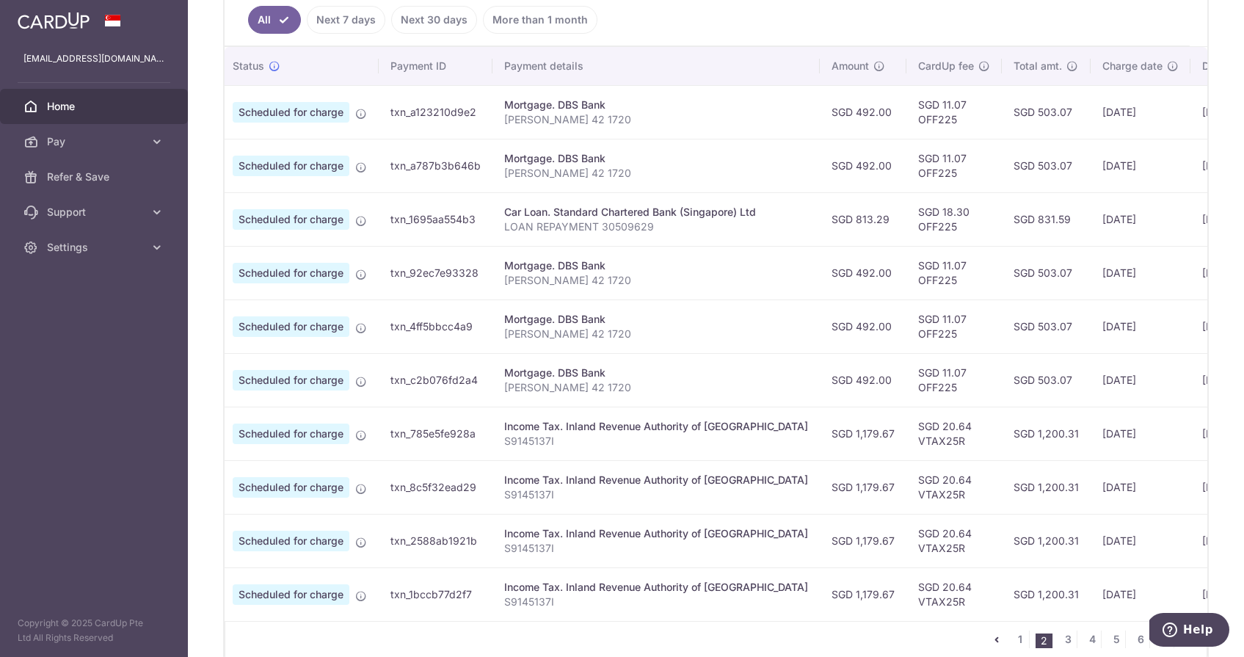
scroll to position [401, 0]
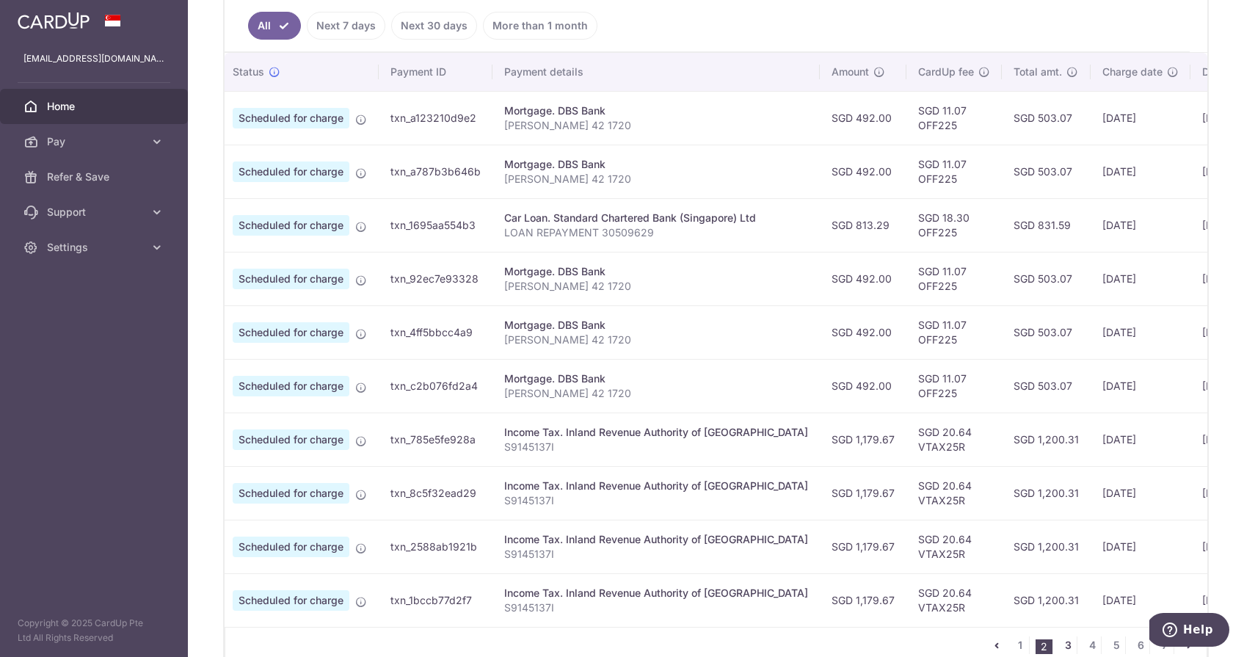
click at [1062, 649] on link "3" at bounding box center [1068, 645] width 18 height 18
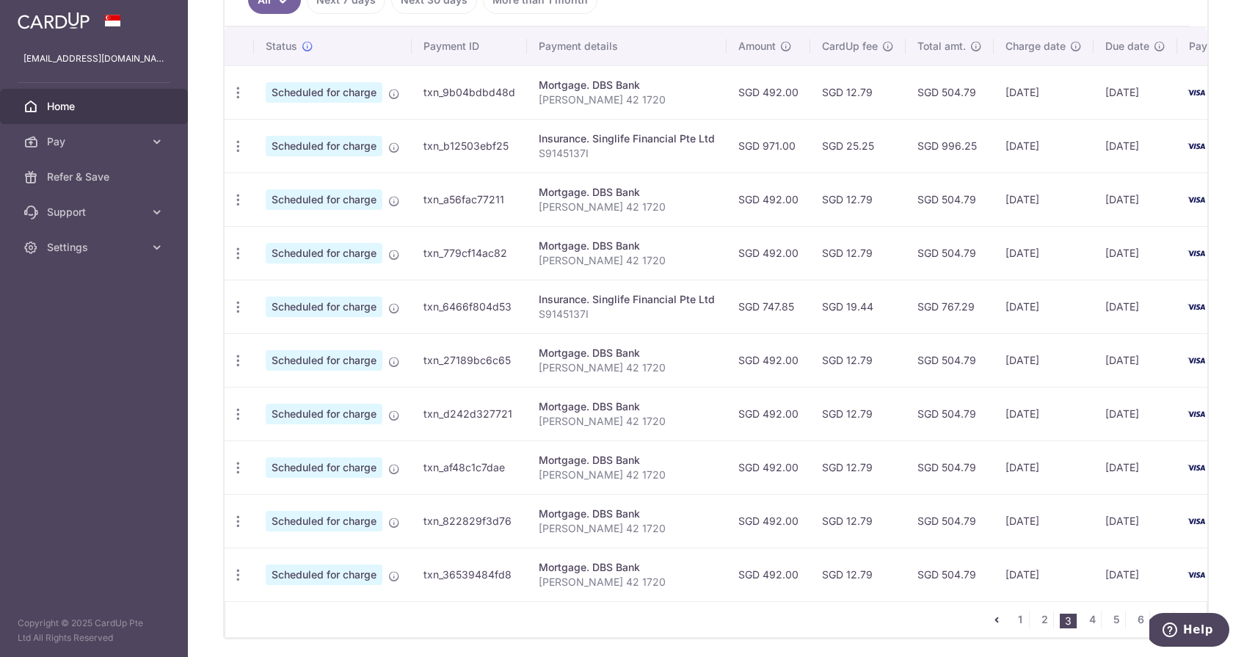
scroll to position [428, 0]
click at [1017, 621] on link "1" at bounding box center [1021, 618] width 18 height 18
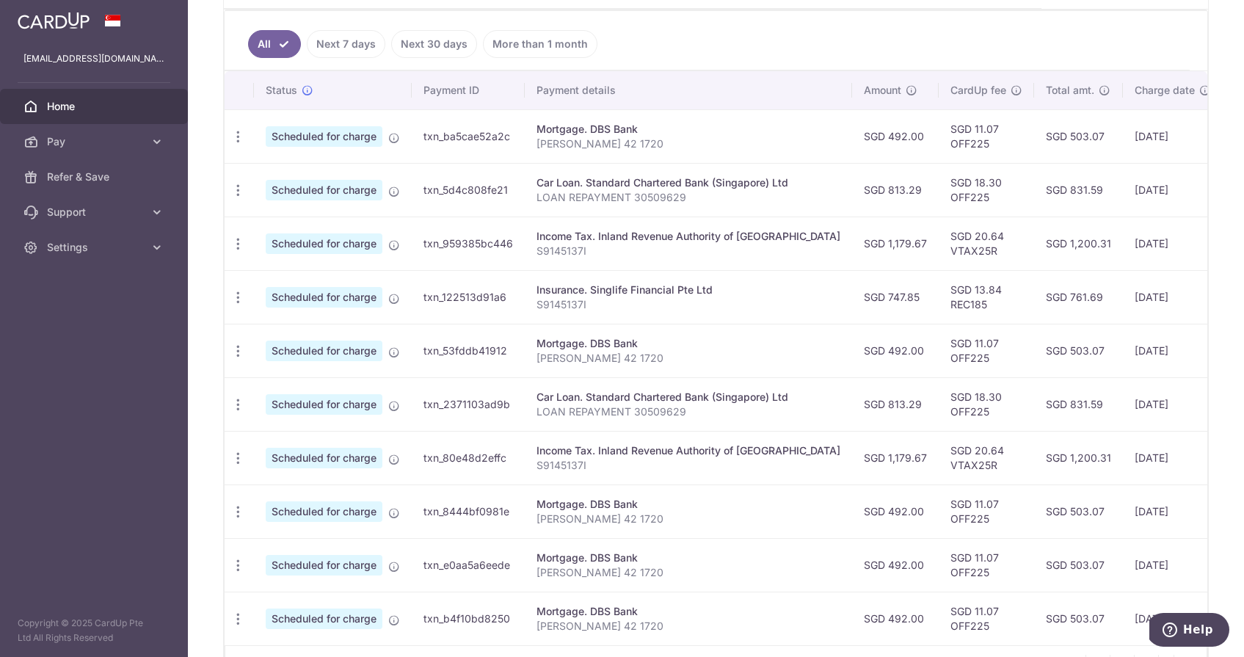
scroll to position [384, 0]
drag, startPoint x: 838, startPoint y: 247, endPoint x: 875, endPoint y: 247, distance: 37.4
click at [875, 247] on td "SGD 1,179.67" at bounding box center [895, 242] width 87 height 54
click at [852, 142] on td "SGD 492.00" at bounding box center [895, 135] width 87 height 54
click at [1034, 136] on td "SGD 503.07" at bounding box center [1078, 135] width 89 height 54
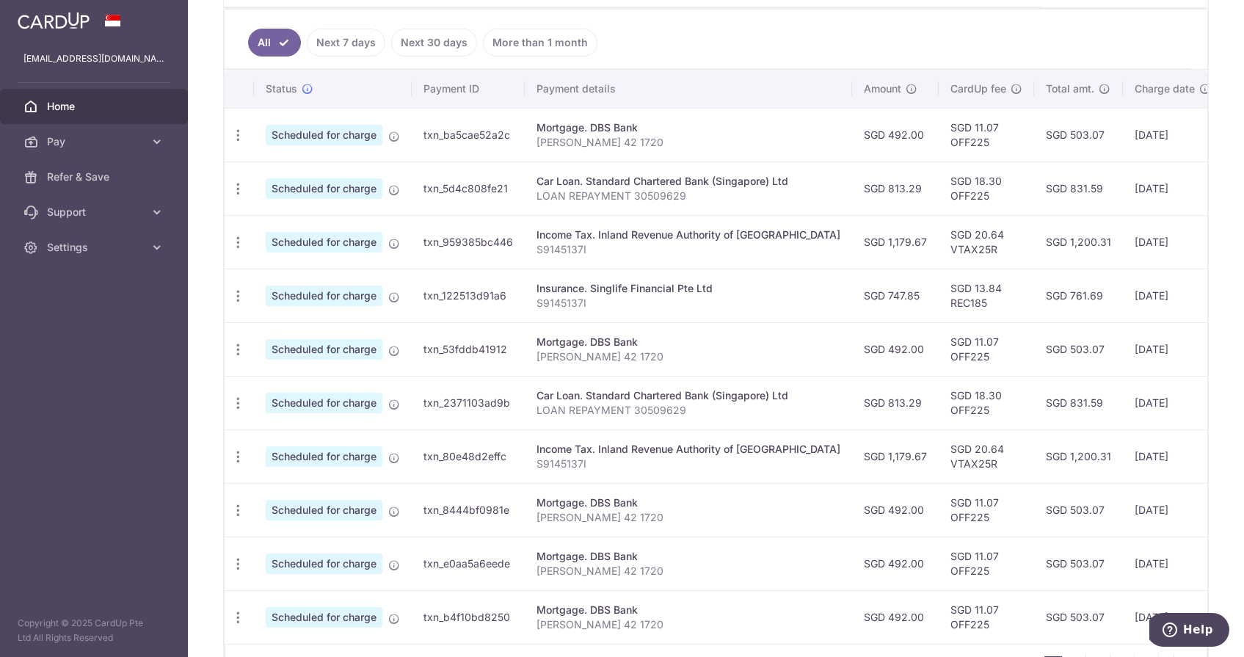
click at [1034, 346] on td "SGD 503.07" at bounding box center [1078, 349] width 89 height 54
click at [1034, 523] on td "SGD 503.07" at bounding box center [1078, 510] width 89 height 54
click at [1034, 566] on td "SGD 503.07" at bounding box center [1078, 564] width 89 height 54
click at [1034, 614] on td "SGD 503.07" at bounding box center [1078, 617] width 89 height 54
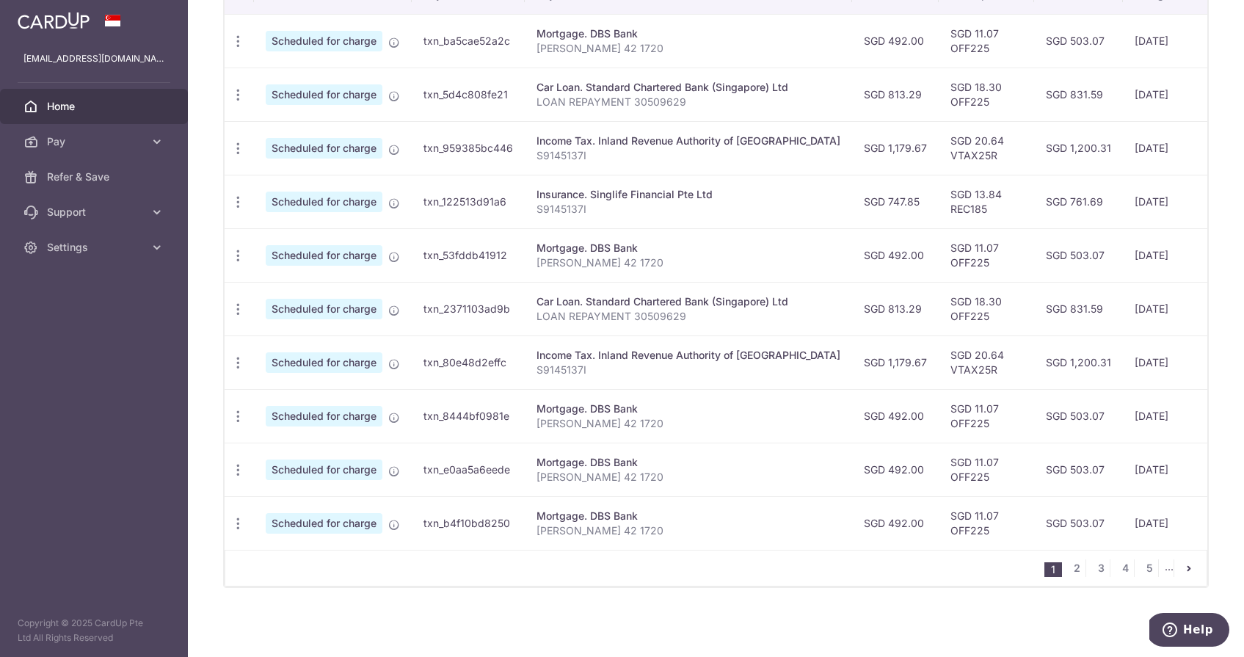
scroll to position [478, 0]
click at [1081, 572] on link "2" at bounding box center [1077, 568] width 18 height 18
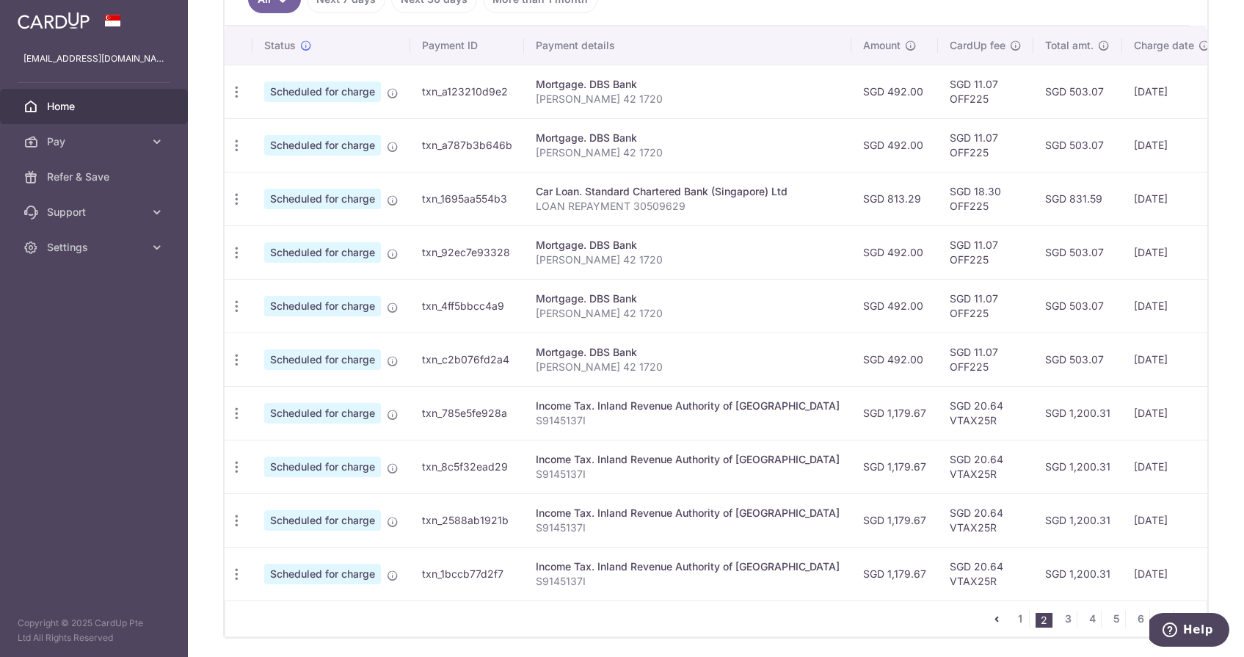
scroll to position [428, 0]
click at [1027, 612] on link "1" at bounding box center [1021, 618] width 18 height 18
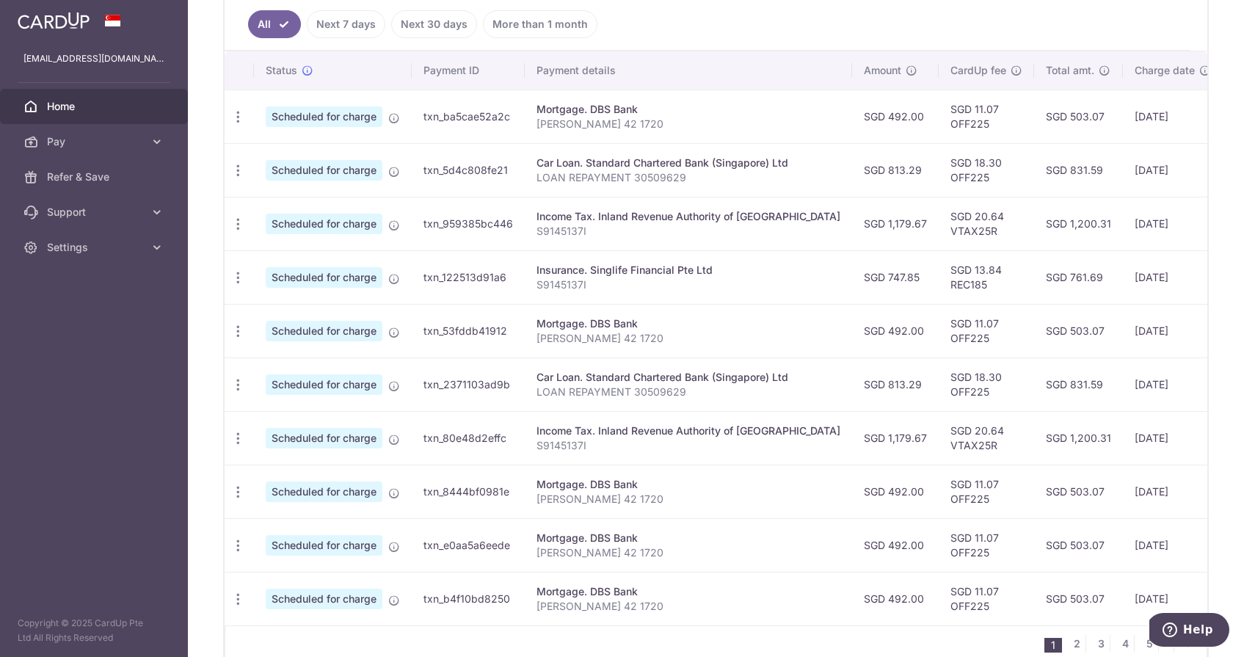
scroll to position [404, 0]
click at [1074, 643] on link "2" at bounding box center [1077, 643] width 18 height 18
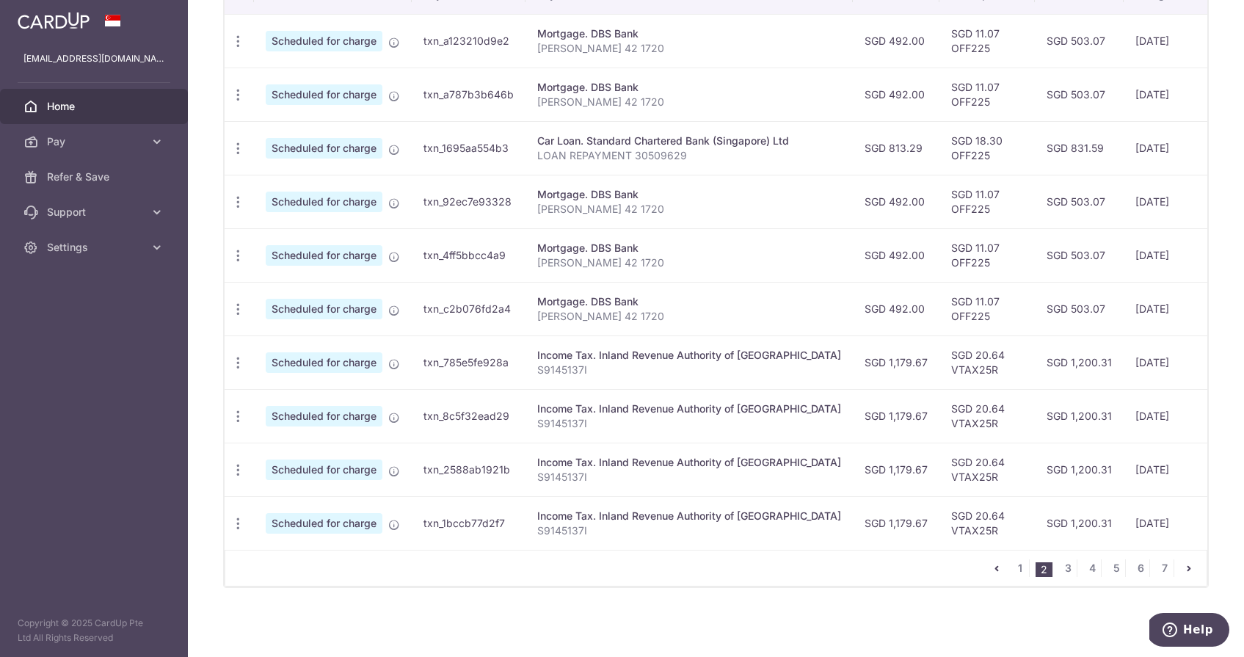
scroll to position [478, 0]
click at [1072, 570] on link "3" at bounding box center [1068, 568] width 18 height 18
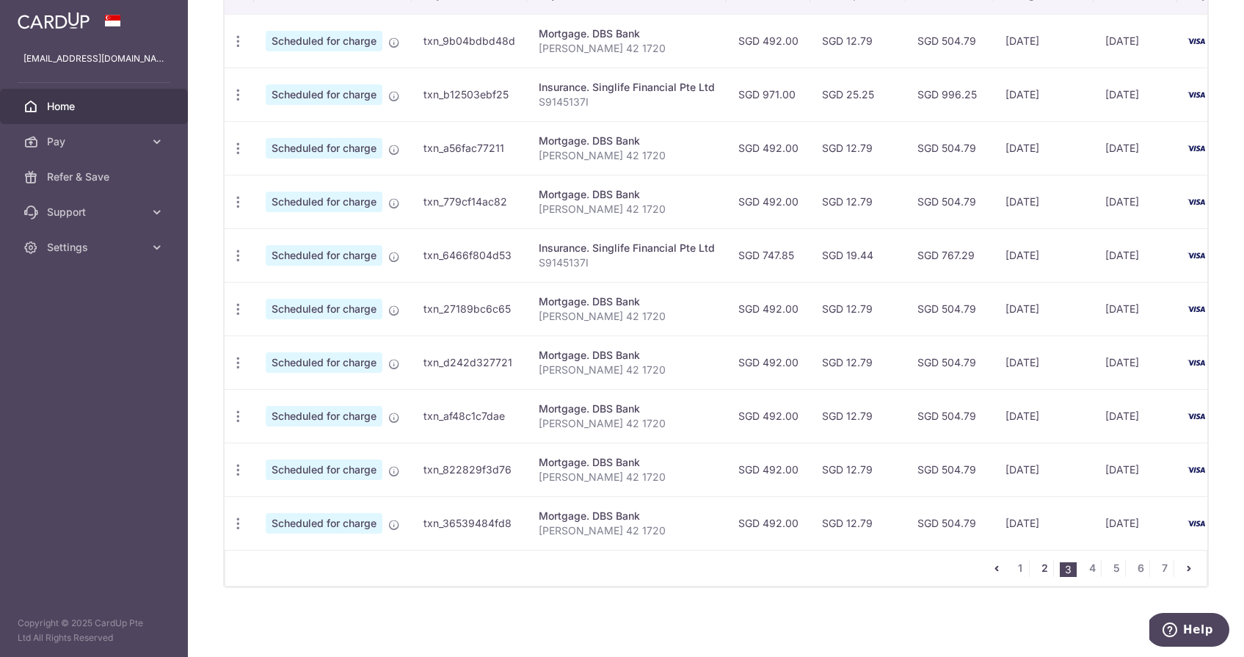
click at [1049, 572] on link "2" at bounding box center [1045, 568] width 18 height 18
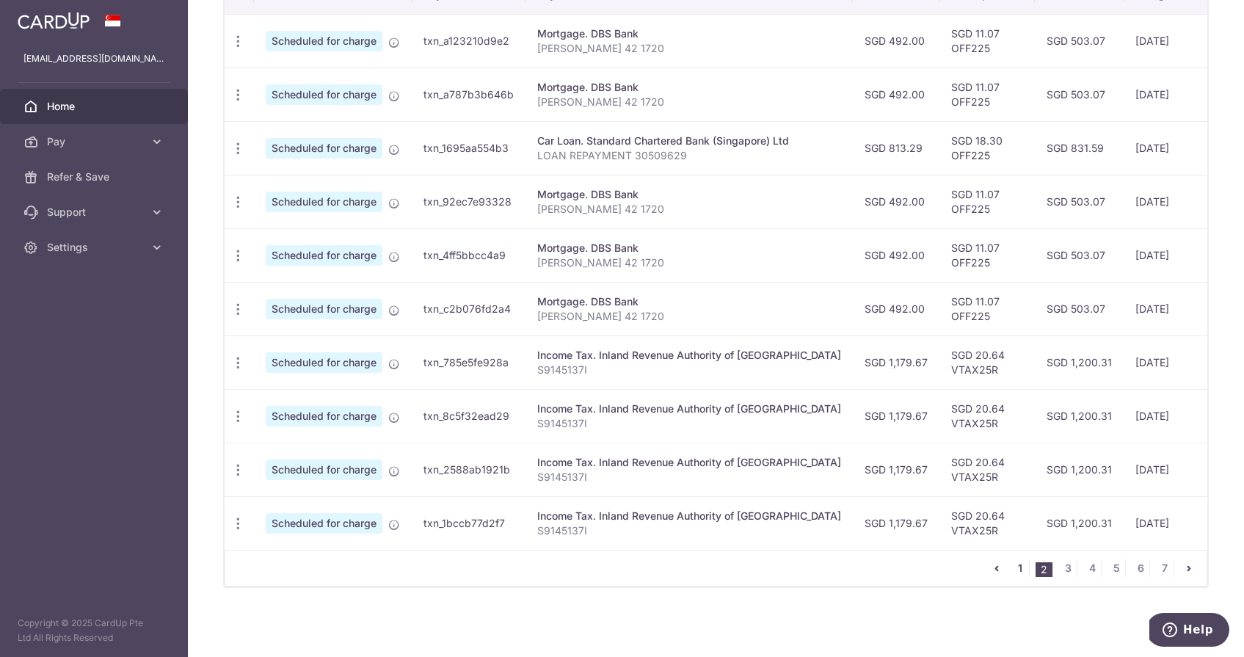
click at [1020, 572] on link "1" at bounding box center [1021, 568] width 18 height 18
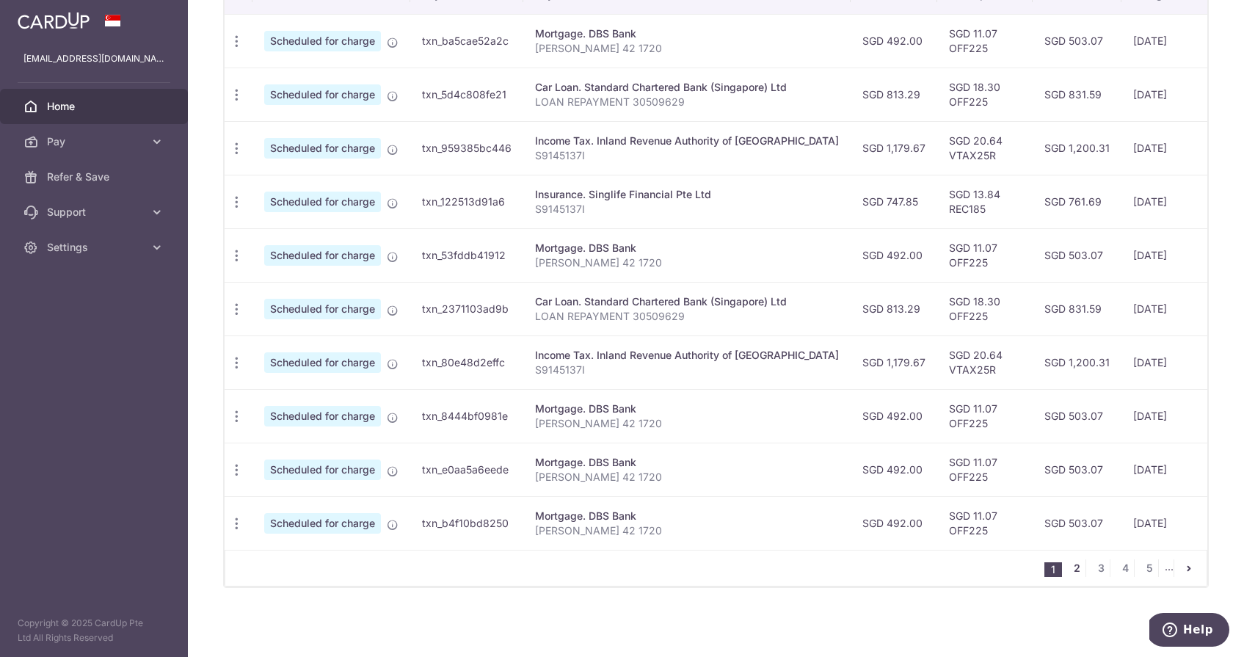
click at [1073, 573] on link "2" at bounding box center [1077, 568] width 18 height 18
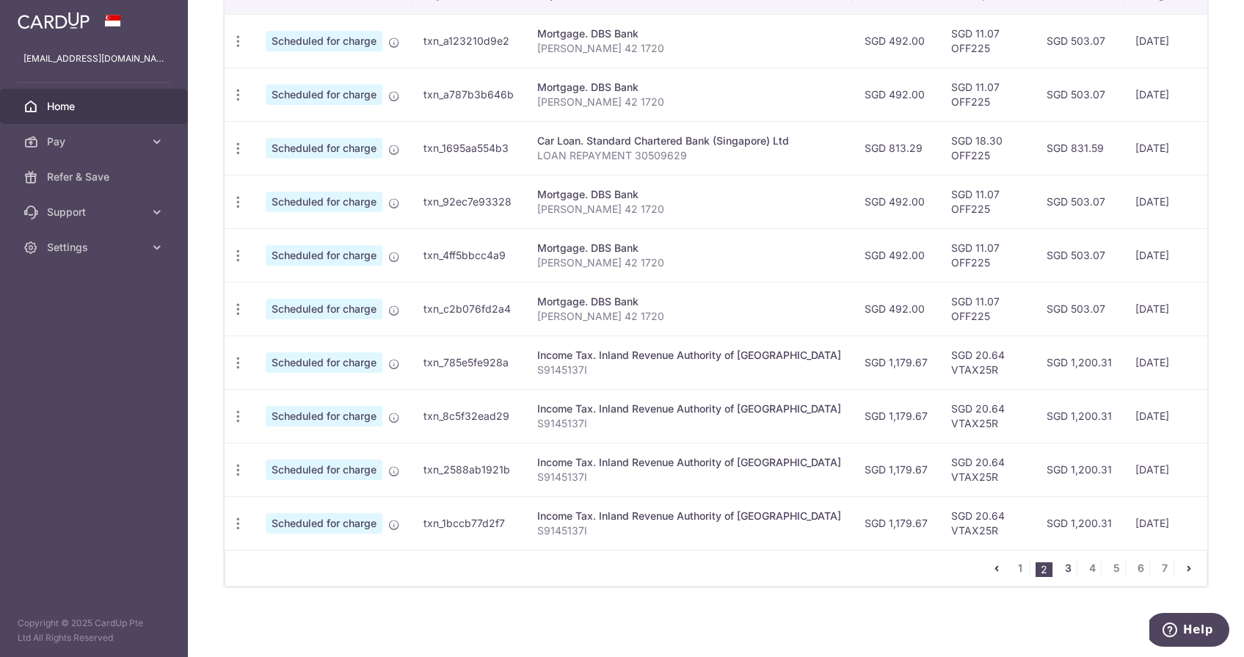
click at [1073, 567] on link "3" at bounding box center [1068, 568] width 18 height 18
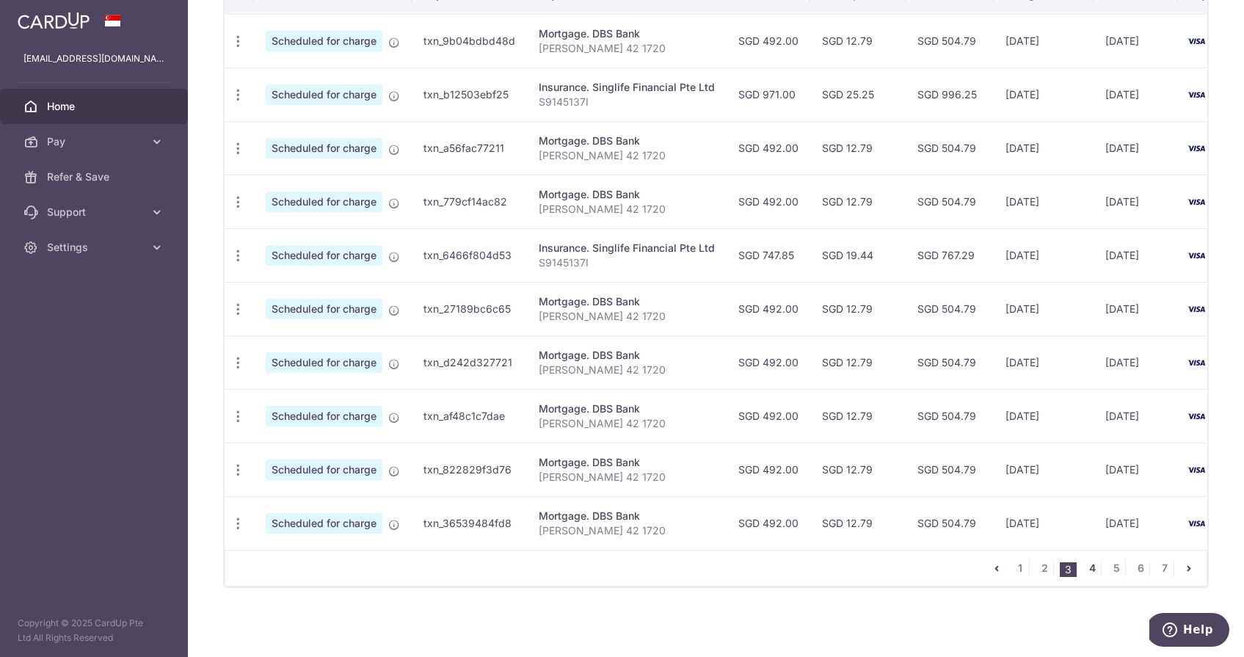
click at [1095, 566] on link "4" at bounding box center [1093, 568] width 18 height 18
click at [1025, 571] on link "1" at bounding box center [1021, 568] width 18 height 18
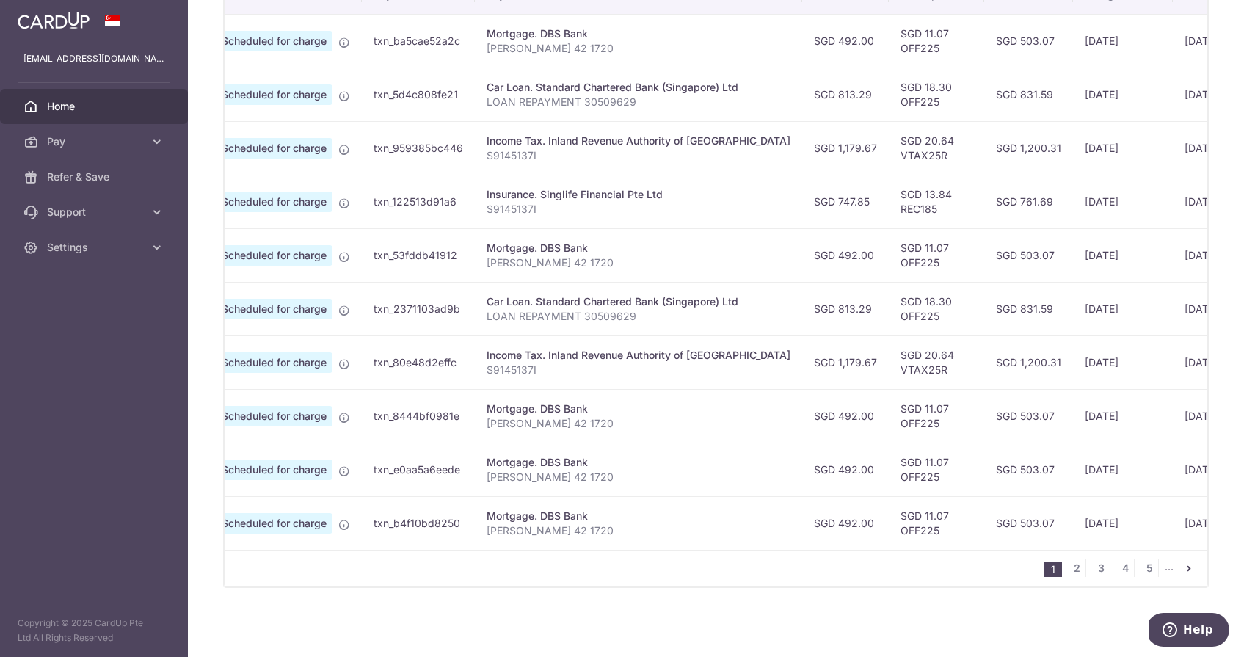
click at [1048, 569] on li "1" at bounding box center [1054, 569] width 18 height 15
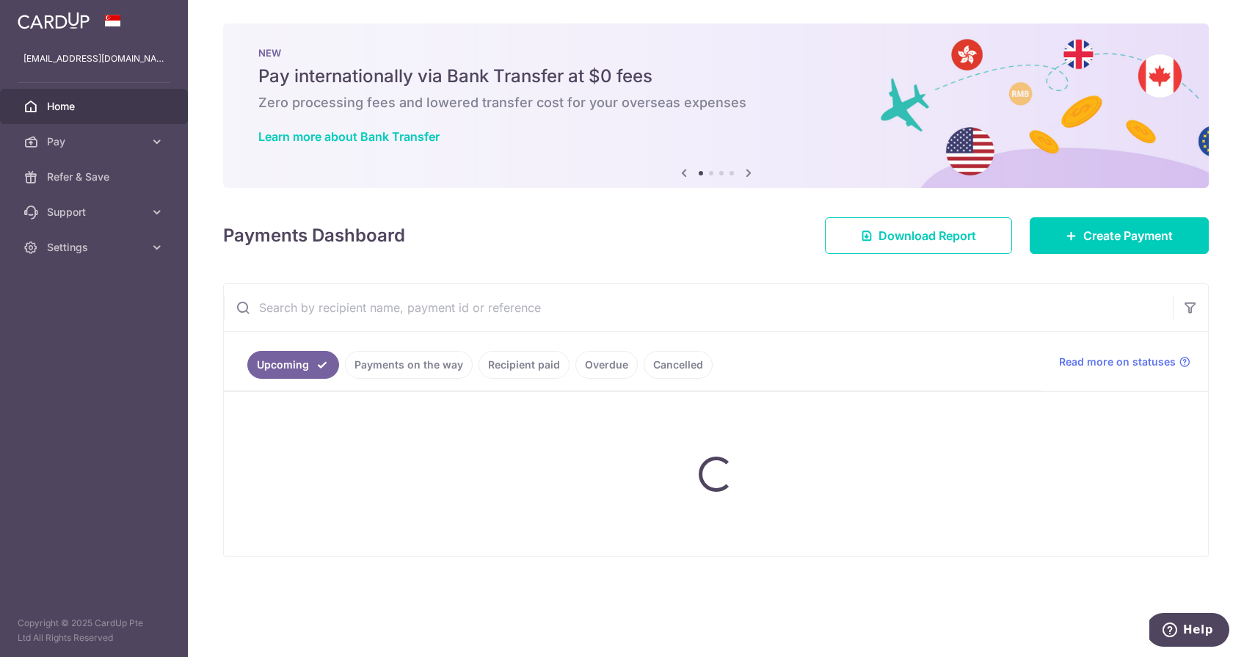
scroll to position [0, 0]
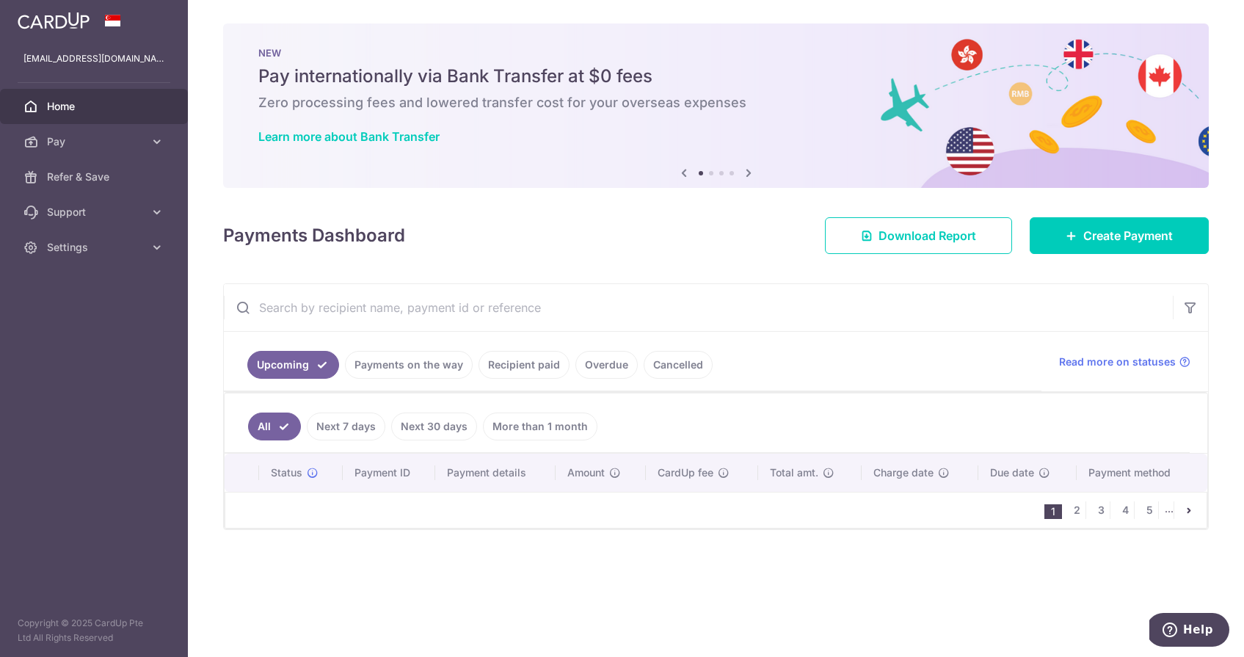
click at [98, 98] on link "Home" at bounding box center [94, 106] width 188 height 35
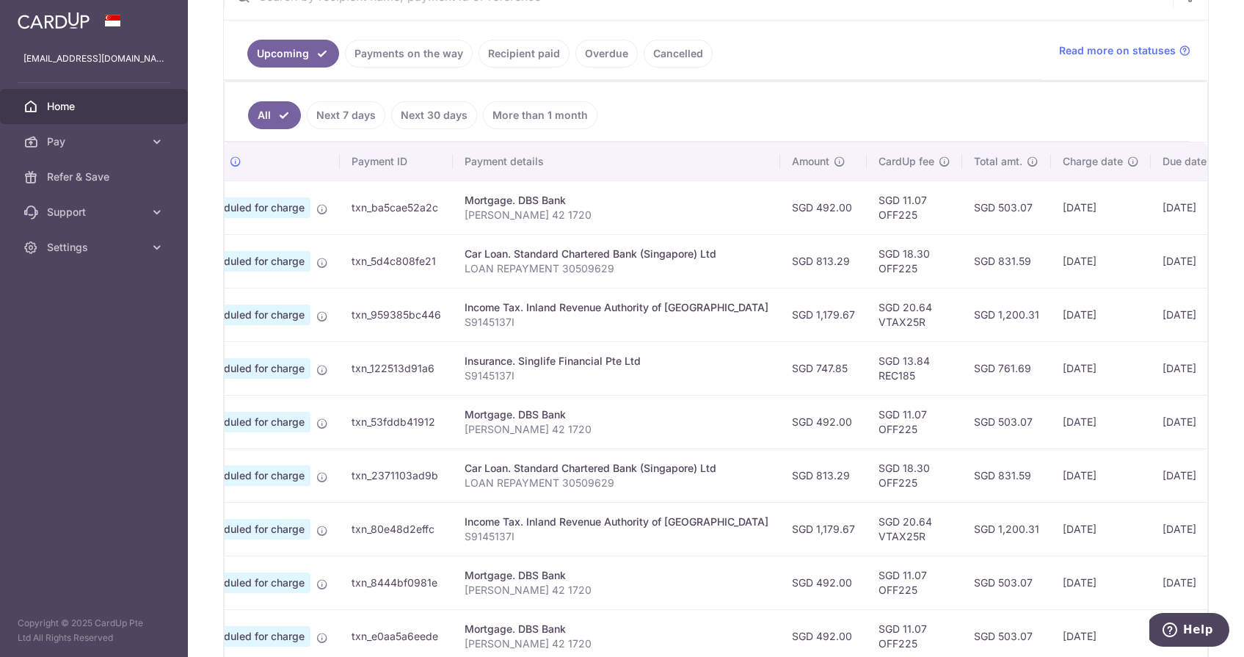
scroll to position [313, 0]
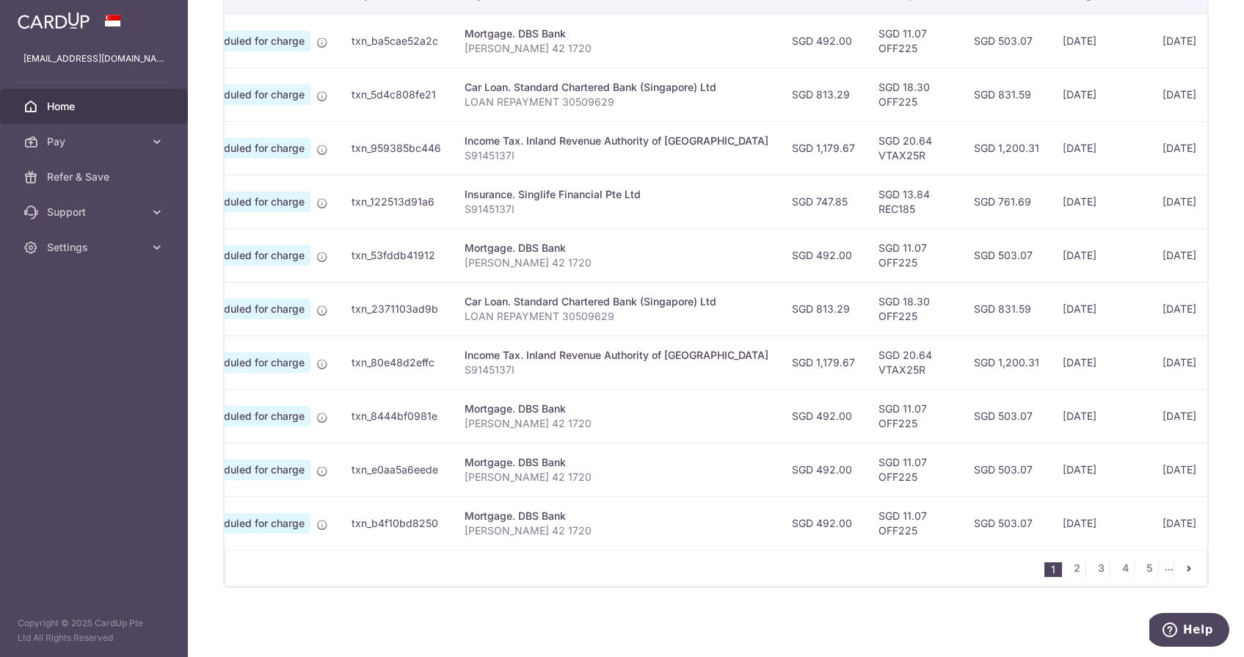
scroll to position [478, 0]
click at [1075, 567] on link "2" at bounding box center [1077, 568] width 18 height 18
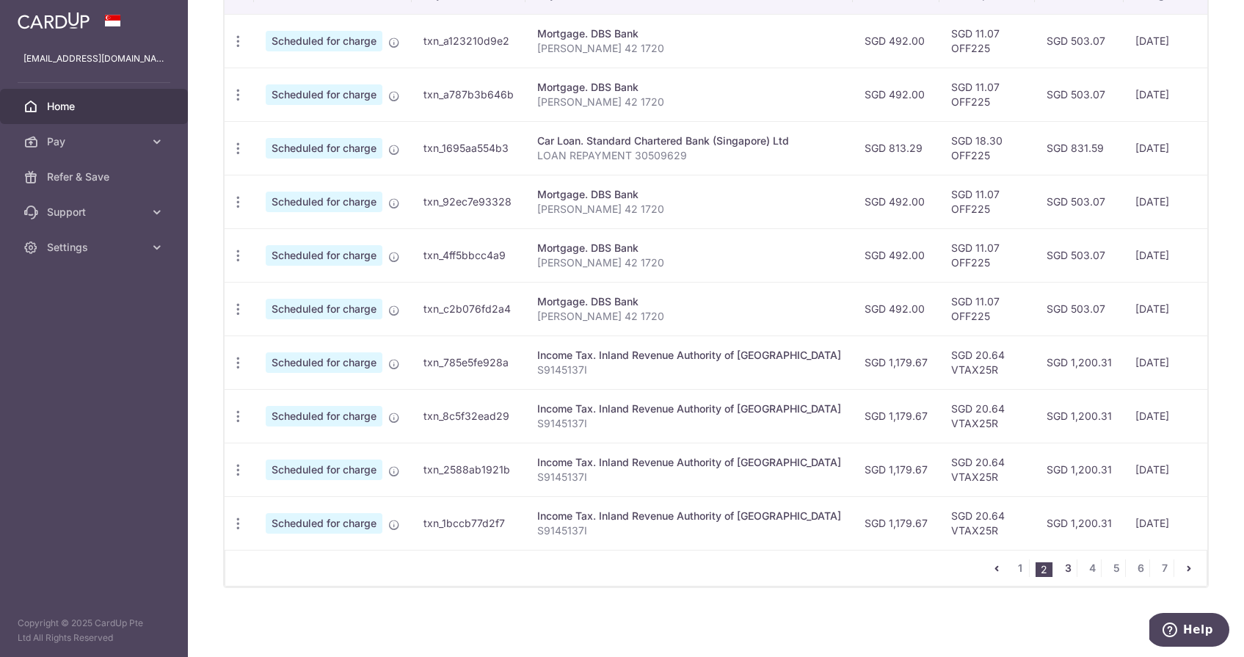
click at [1070, 569] on link "3" at bounding box center [1068, 568] width 18 height 18
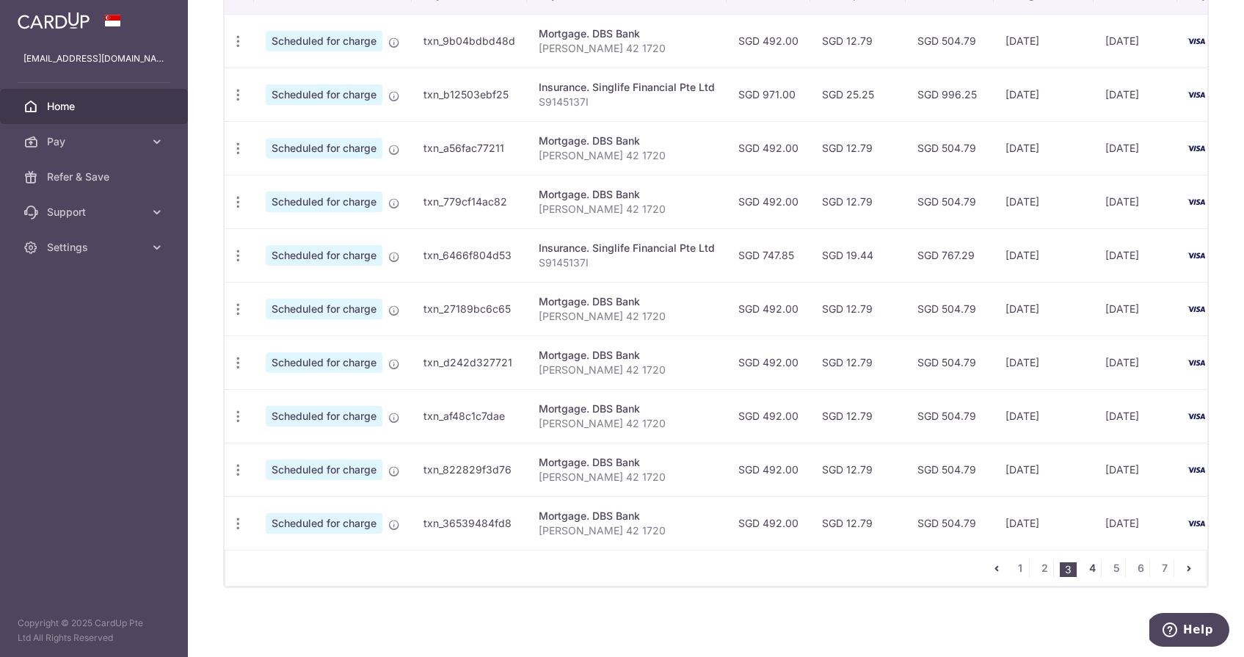
click at [1087, 562] on link "4" at bounding box center [1093, 568] width 18 height 18
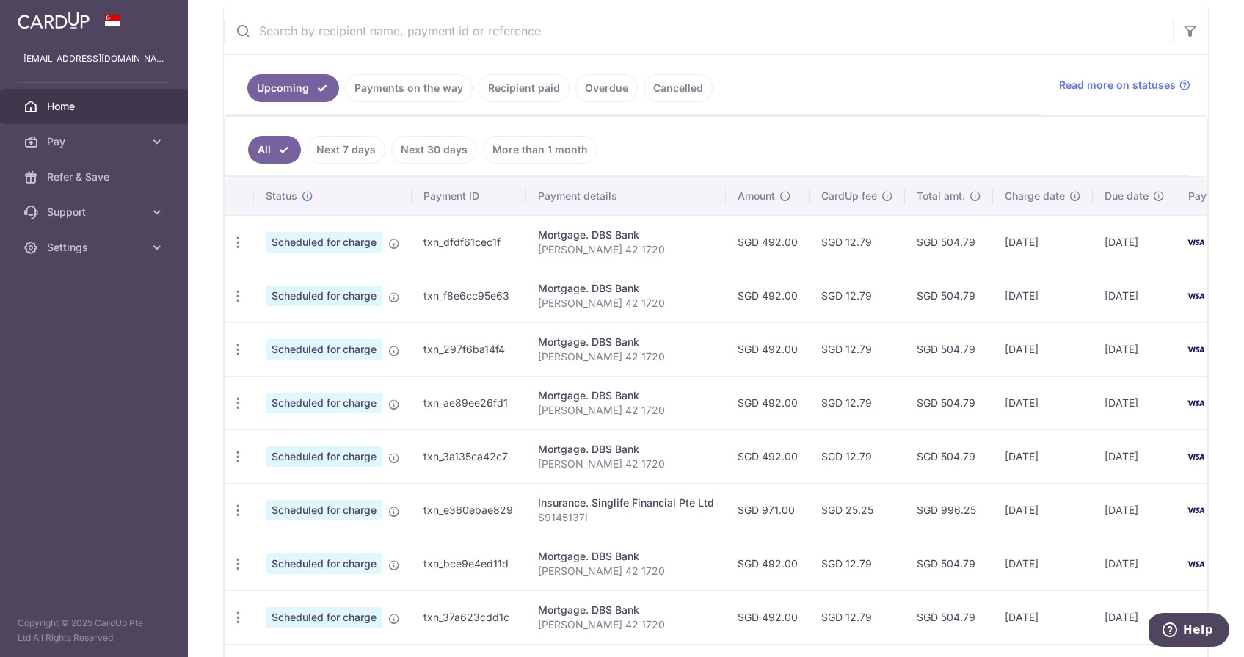
scroll to position [427, 0]
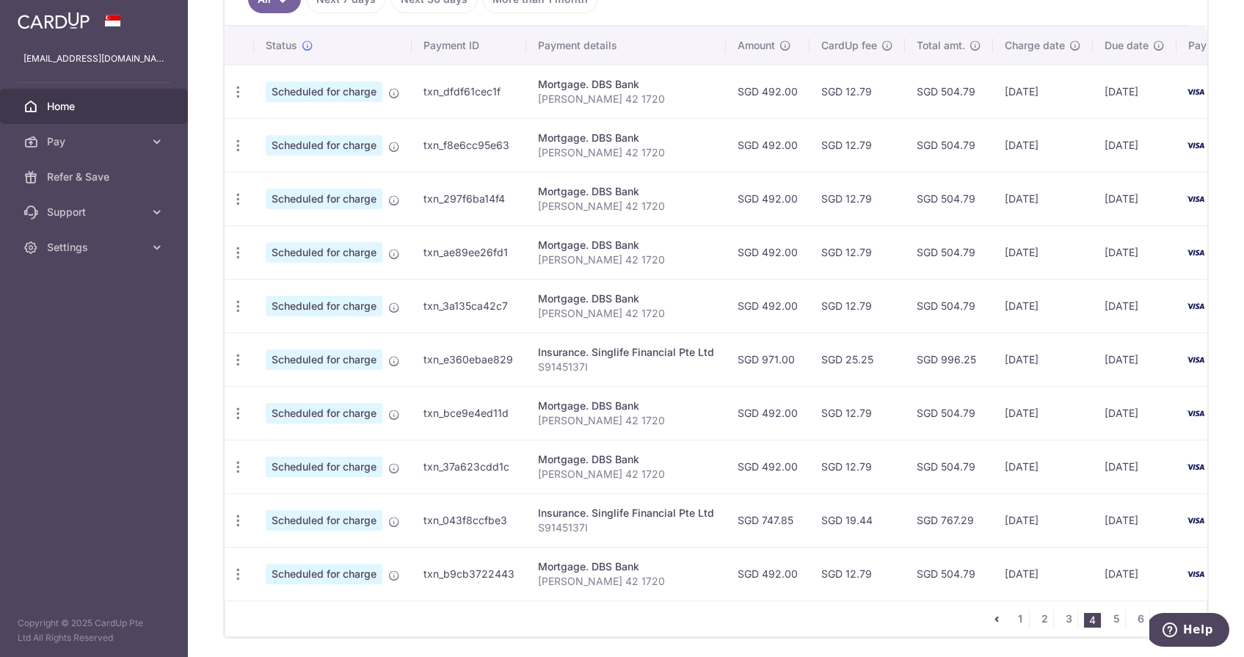
click at [995, 620] on icon "pager" at bounding box center [997, 619] width 12 height 12
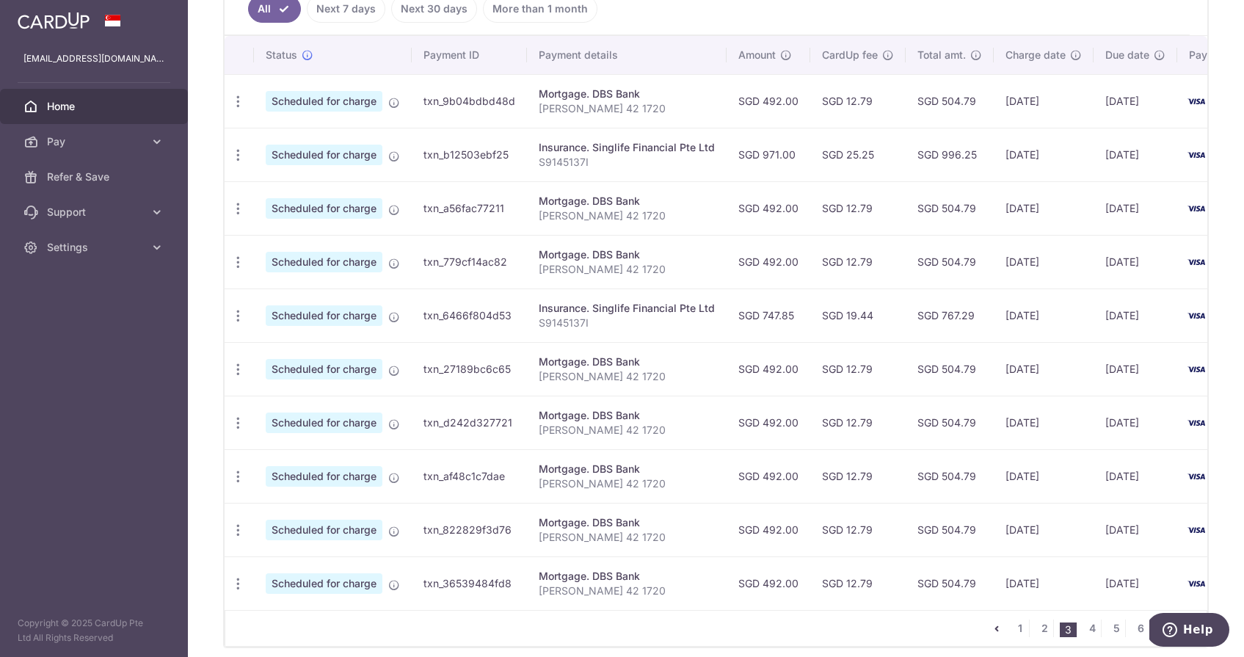
scroll to position [437, 0]
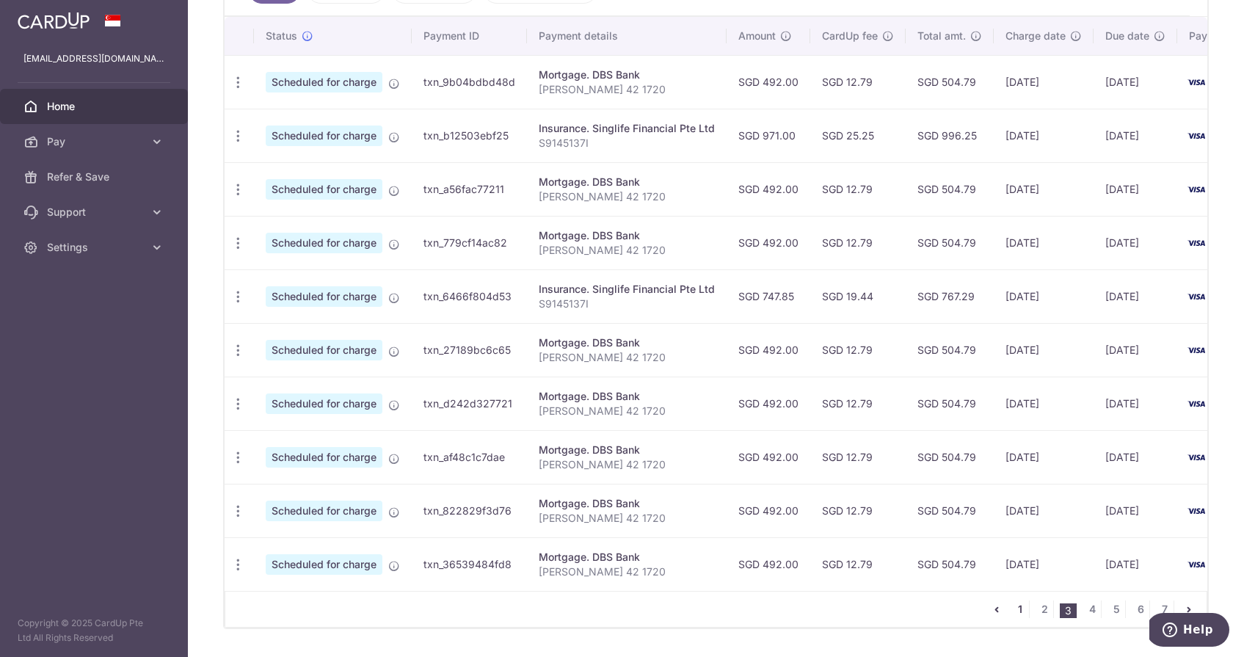
click at [1022, 613] on link "1" at bounding box center [1021, 609] width 18 height 18
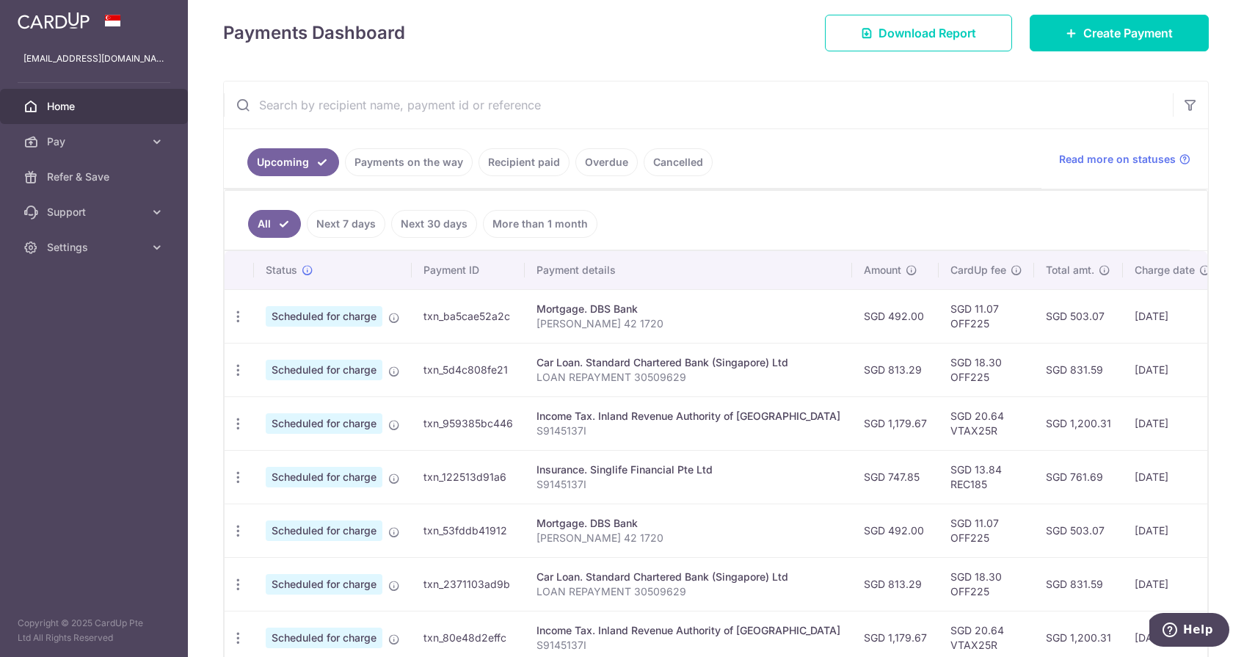
scroll to position [0, 0]
click at [232, 473] on icon "button" at bounding box center [238, 477] width 15 height 15
click at [275, 556] on span "Cancel payment" at bounding box center [316, 554] width 98 height 18
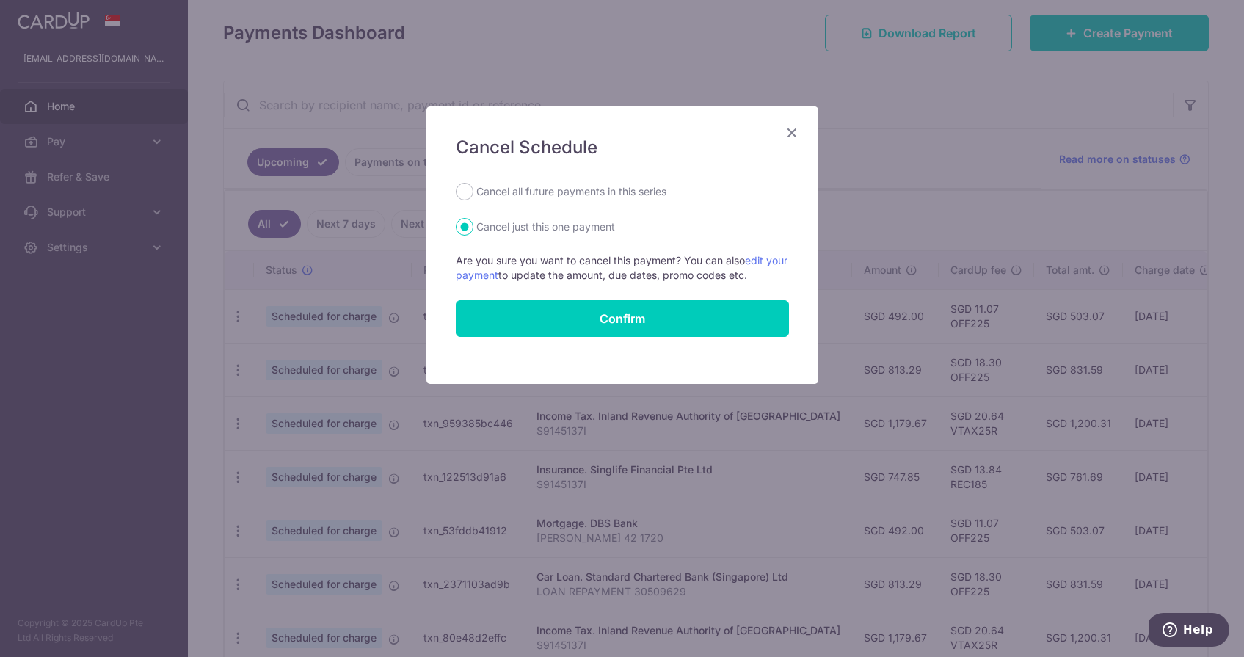
click at [564, 193] on label "Cancel all future payments in this series" at bounding box center [571, 192] width 190 height 18
click at [473, 193] on input "Cancel all future payments in this series" at bounding box center [465, 192] width 18 height 18
radio input "true"
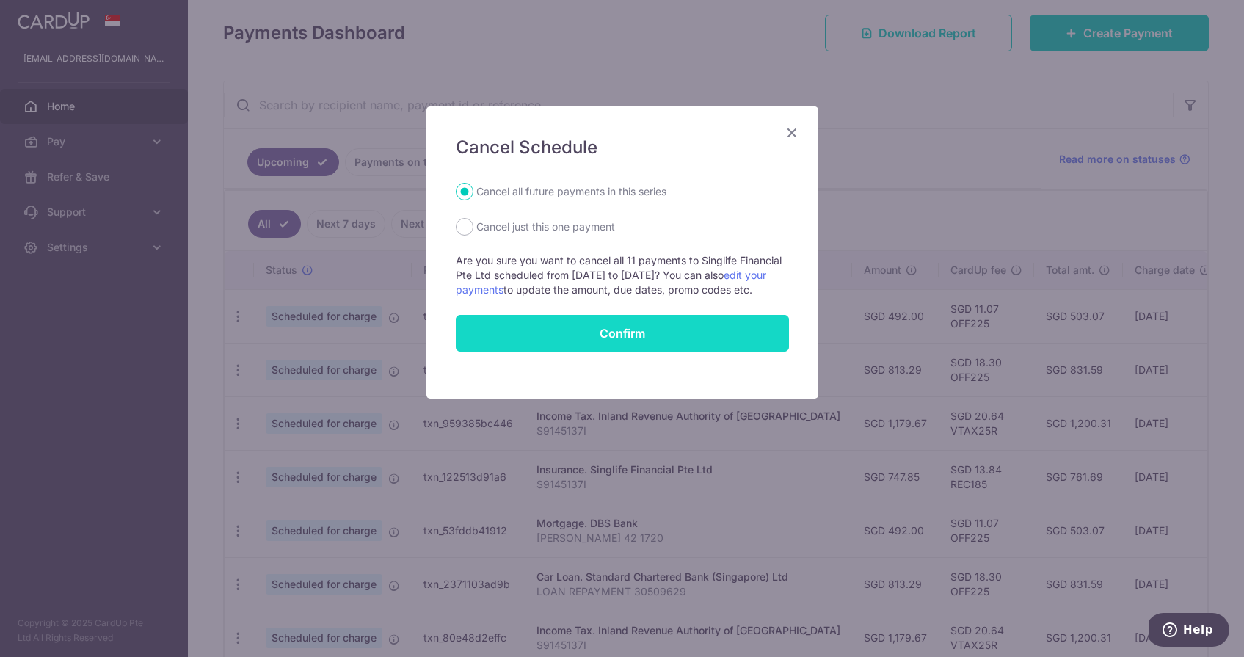
click at [541, 333] on button "Confirm" at bounding box center [622, 333] width 333 height 37
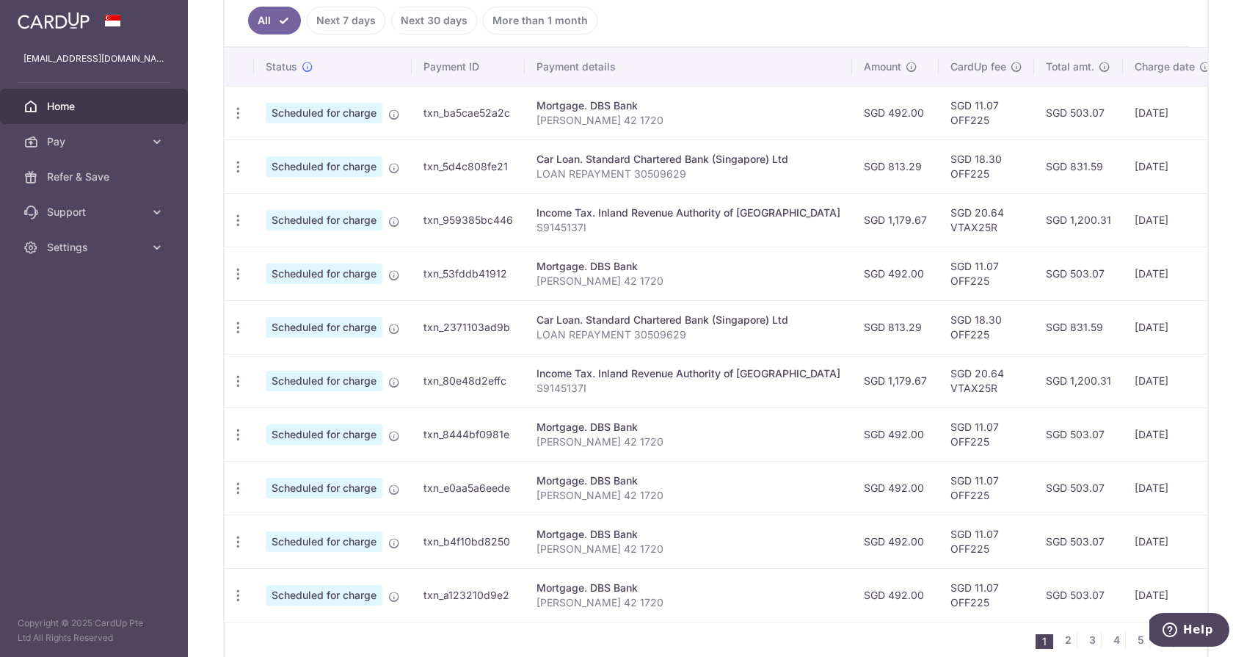
scroll to position [437, 0]
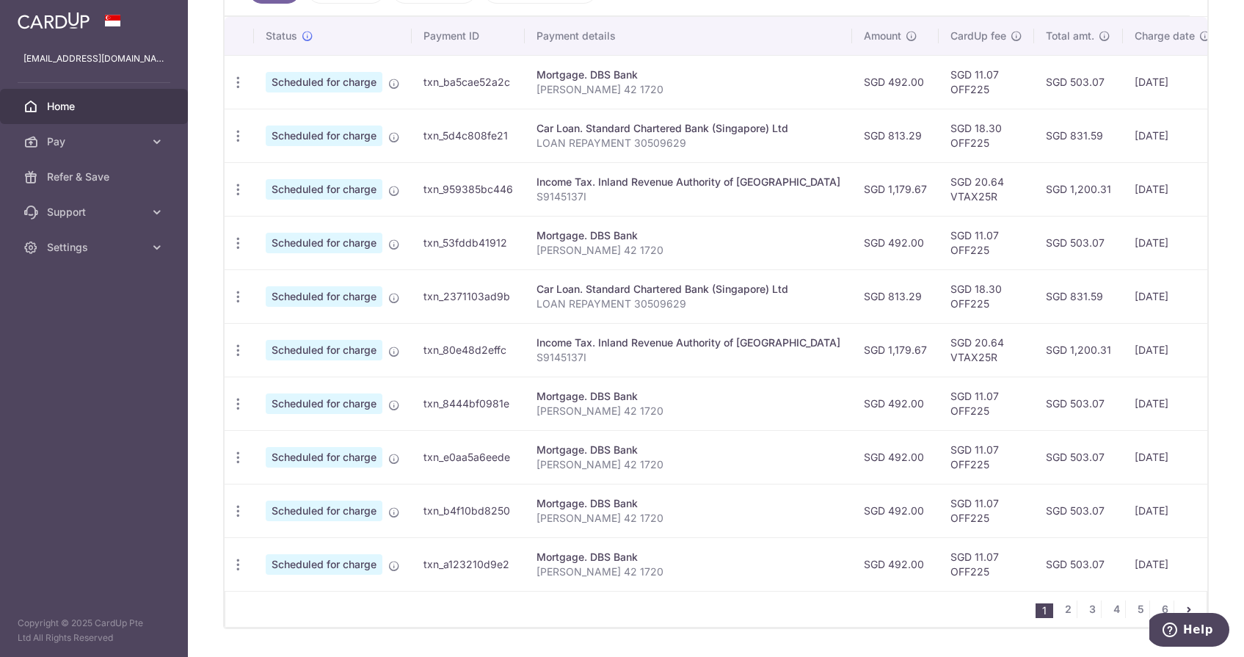
click at [1064, 618] on nav "1 2 3 4 5 6" at bounding box center [1121, 609] width 171 height 35
click at [1066, 609] on link "2" at bounding box center [1068, 609] width 18 height 18
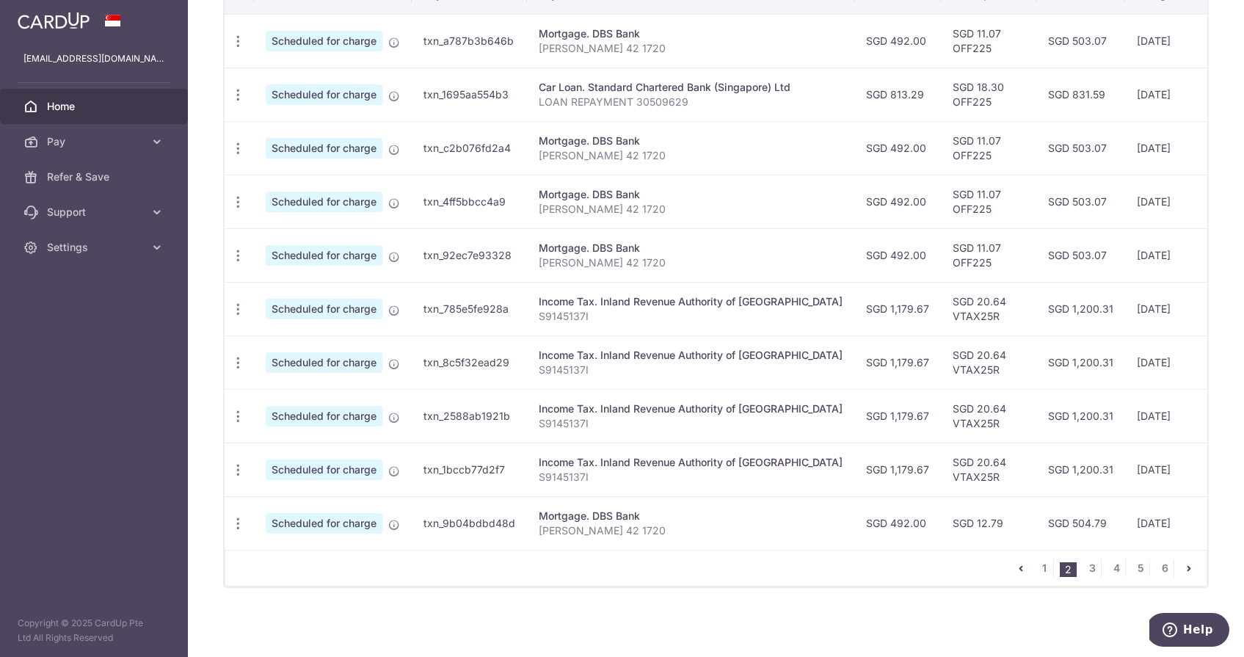
scroll to position [478, 0]
click at [1092, 572] on link "3" at bounding box center [1093, 568] width 18 height 18
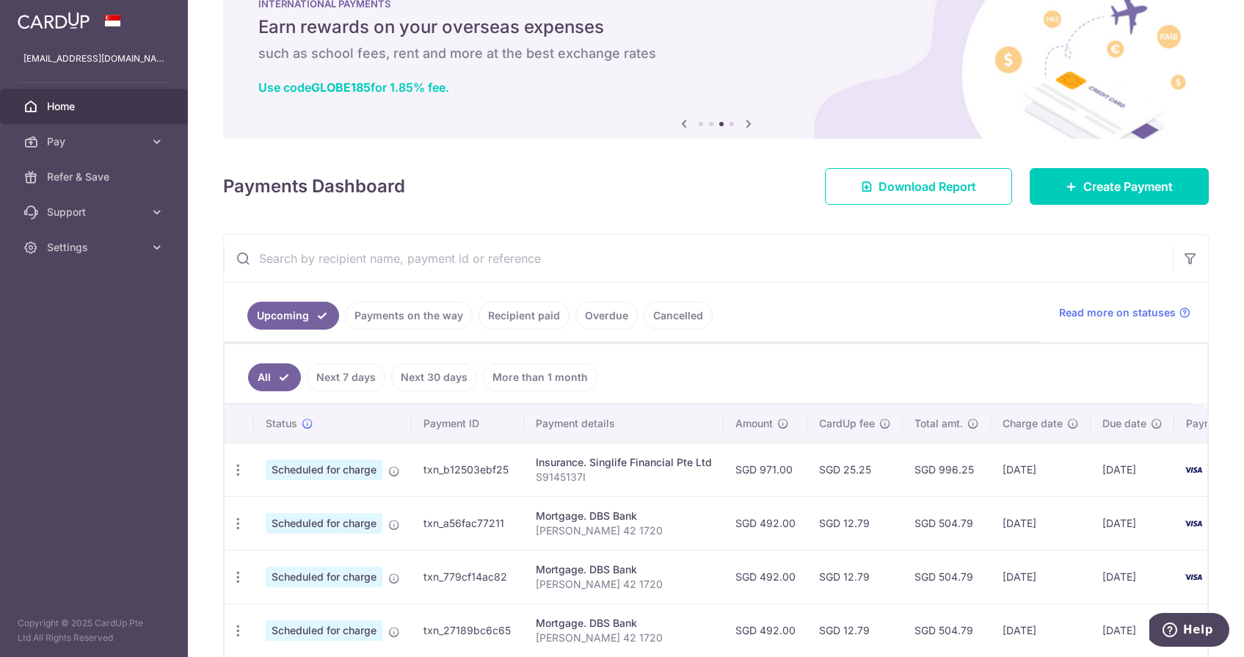
scroll to position [74, 0]
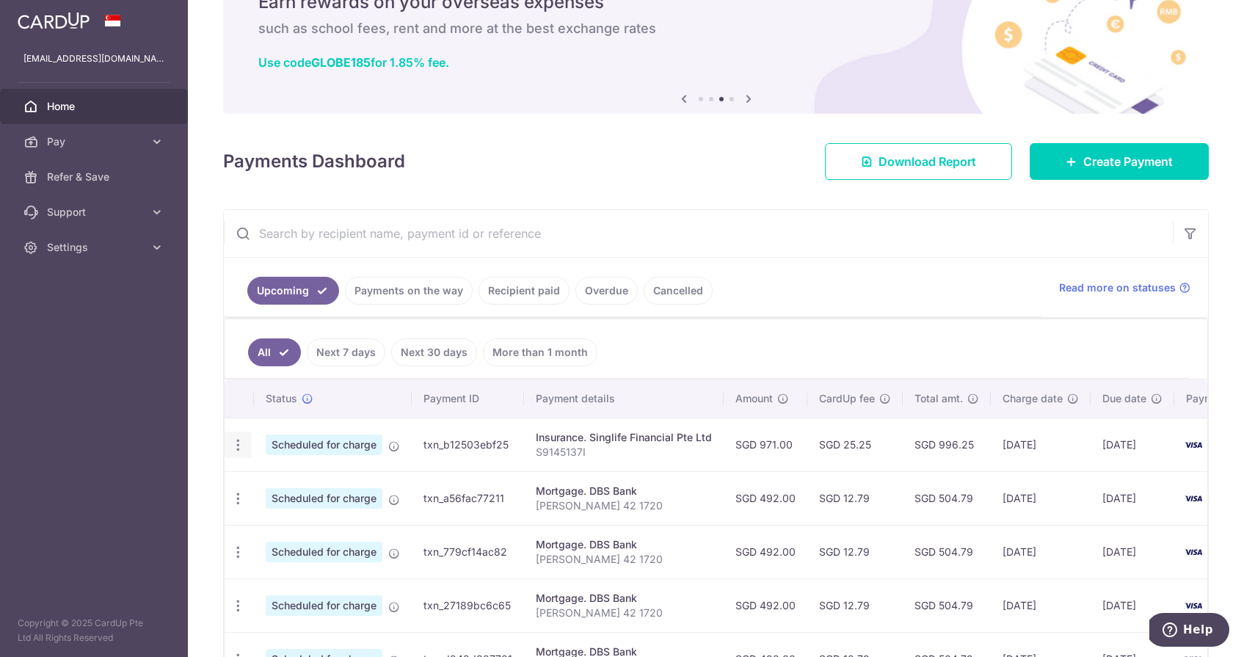
click at [242, 443] on icon "button" at bounding box center [238, 445] width 15 height 15
click at [282, 517] on span "Cancel payment" at bounding box center [316, 521] width 98 height 18
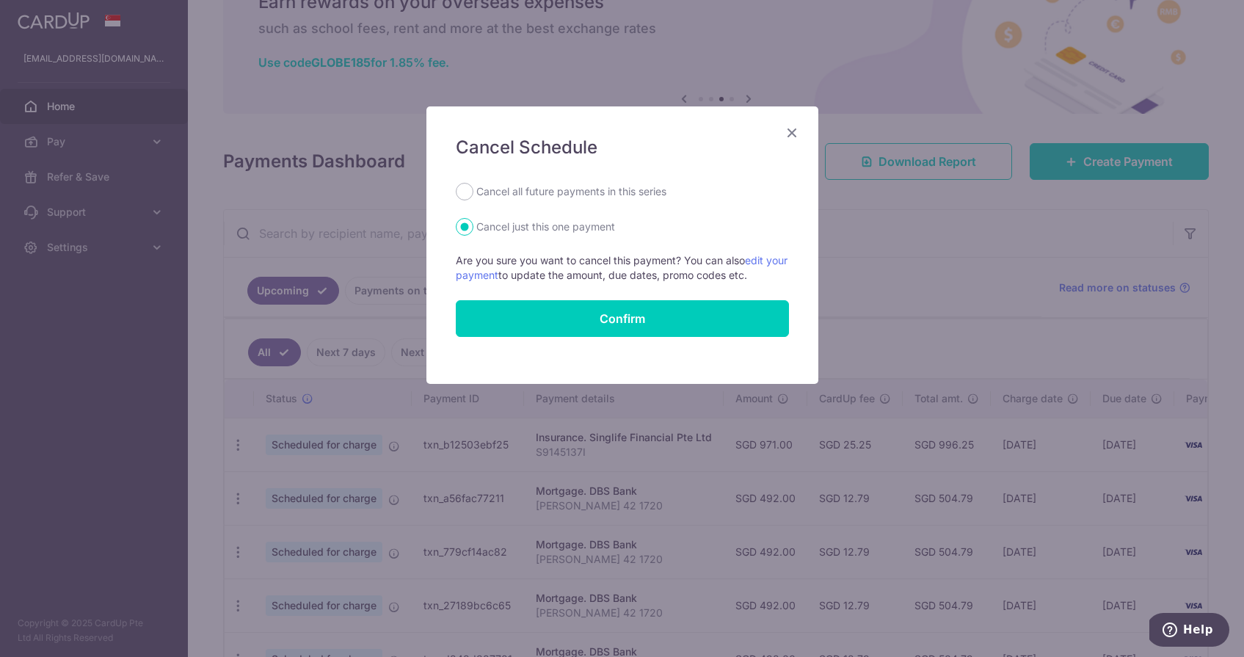
click at [496, 197] on label "Cancel all future payments in this series" at bounding box center [571, 192] width 190 height 18
click at [473, 197] on input "Cancel all future payments in this series" at bounding box center [465, 192] width 18 height 18
radio input "true"
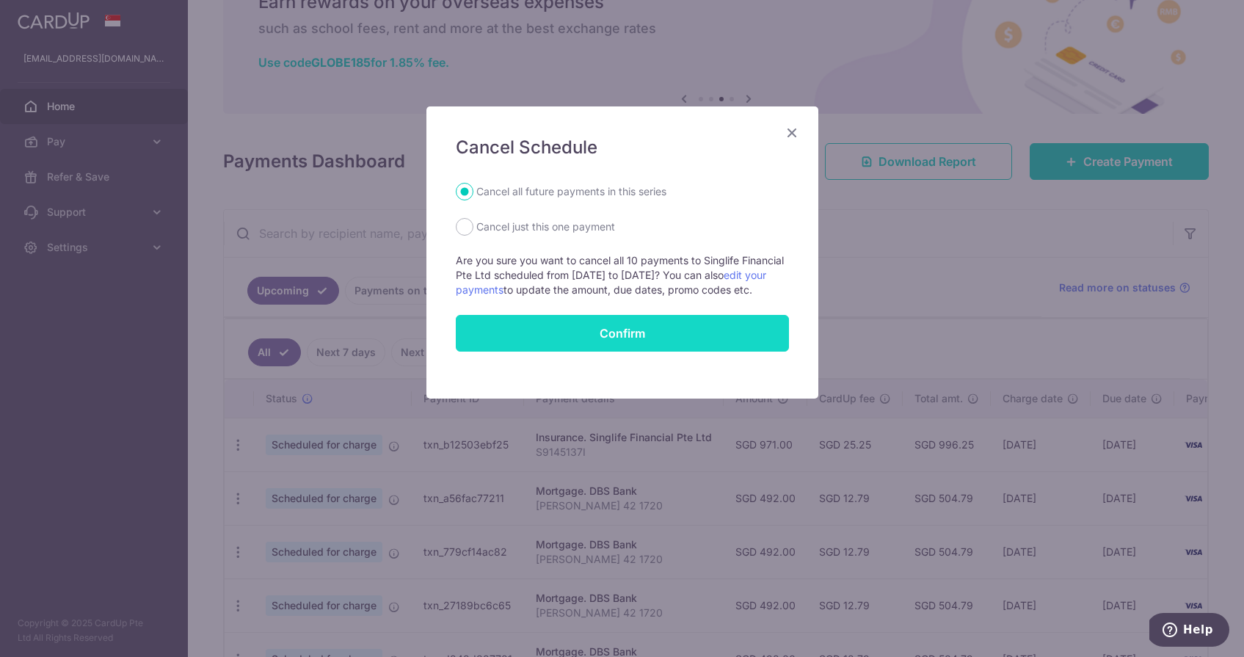
click at [535, 350] on button "Confirm" at bounding box center [622, 333] width 333 height 37
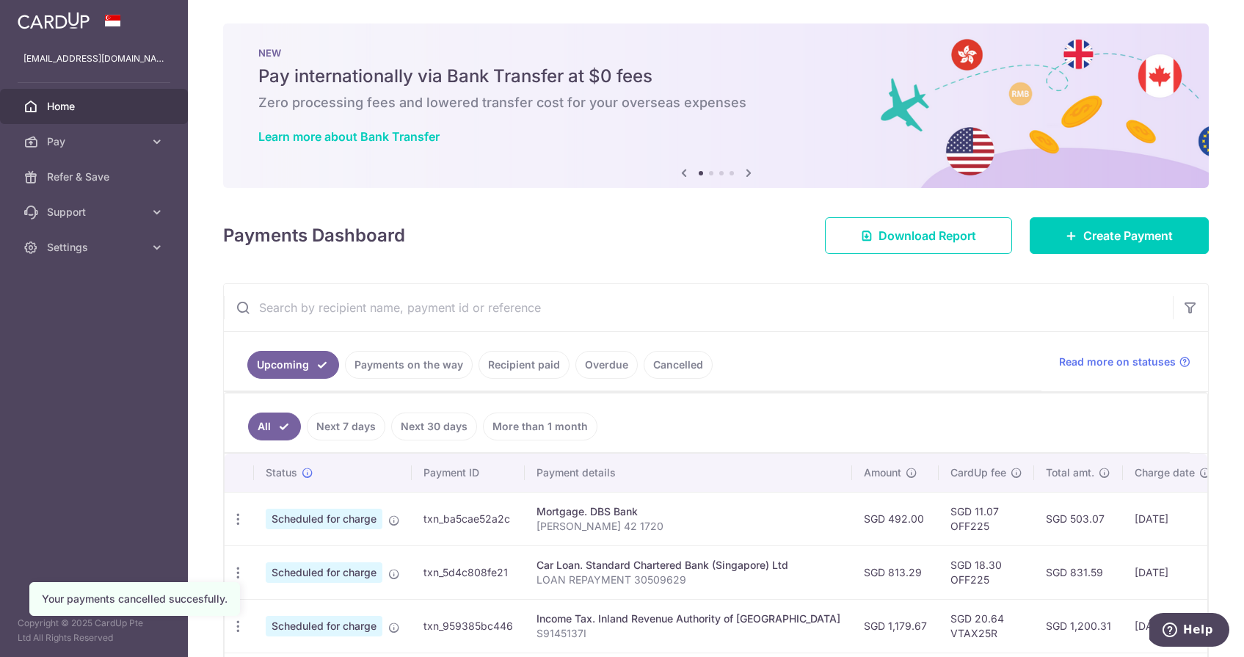
click at [59, 115] on link "Home" at bounding box center [94, 106] width 188 height 35
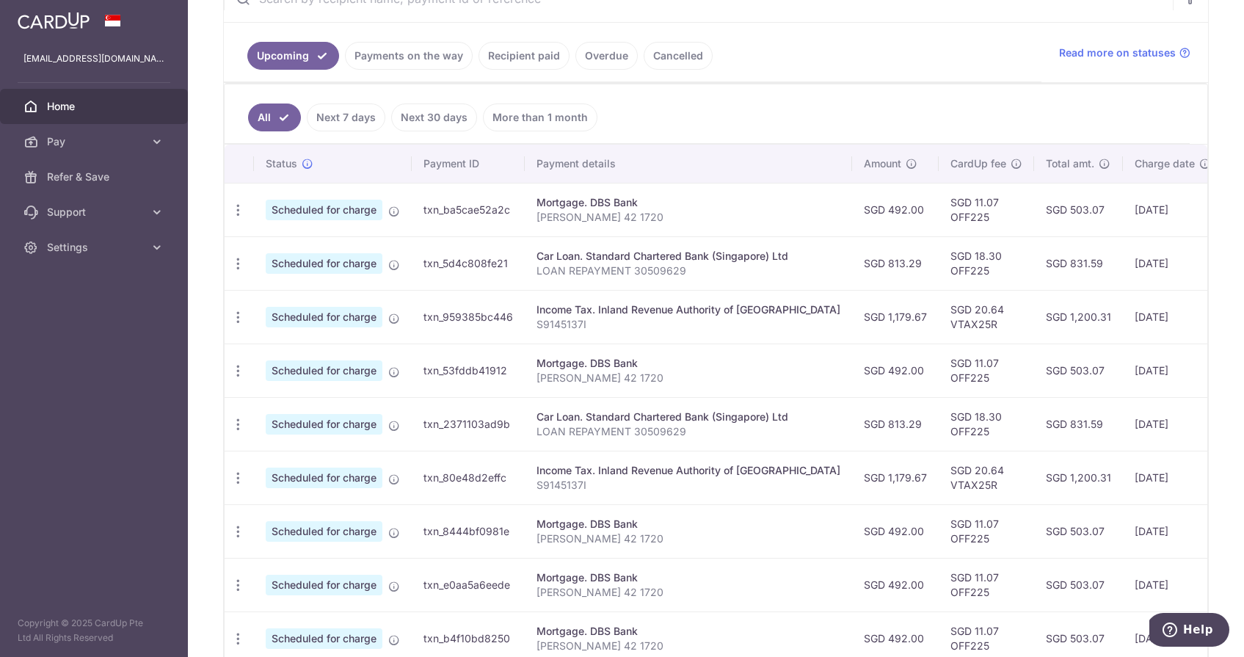
scroll to position [357, 0]
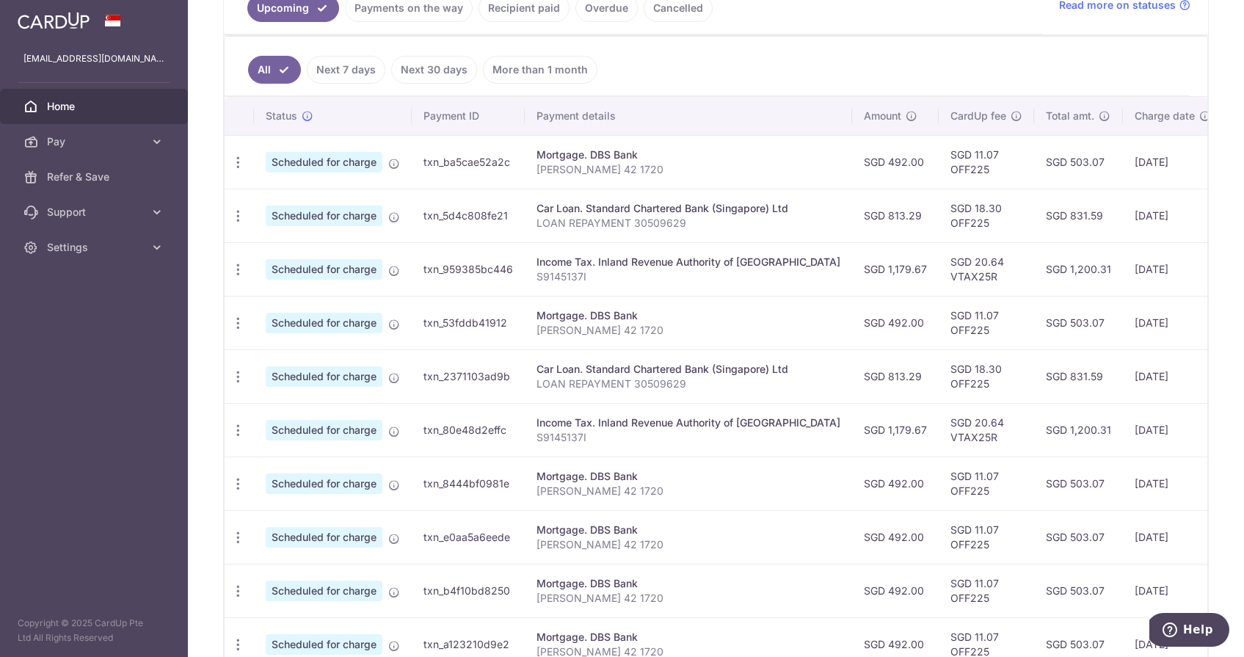
click at [852, 275] on td "SGD 1,179.67" at bounding box center [895, 269] width 87 height 54
click at [852, 437] on td "SGD 1,179.67" at bounding box center [895, 430] width 87 height 54
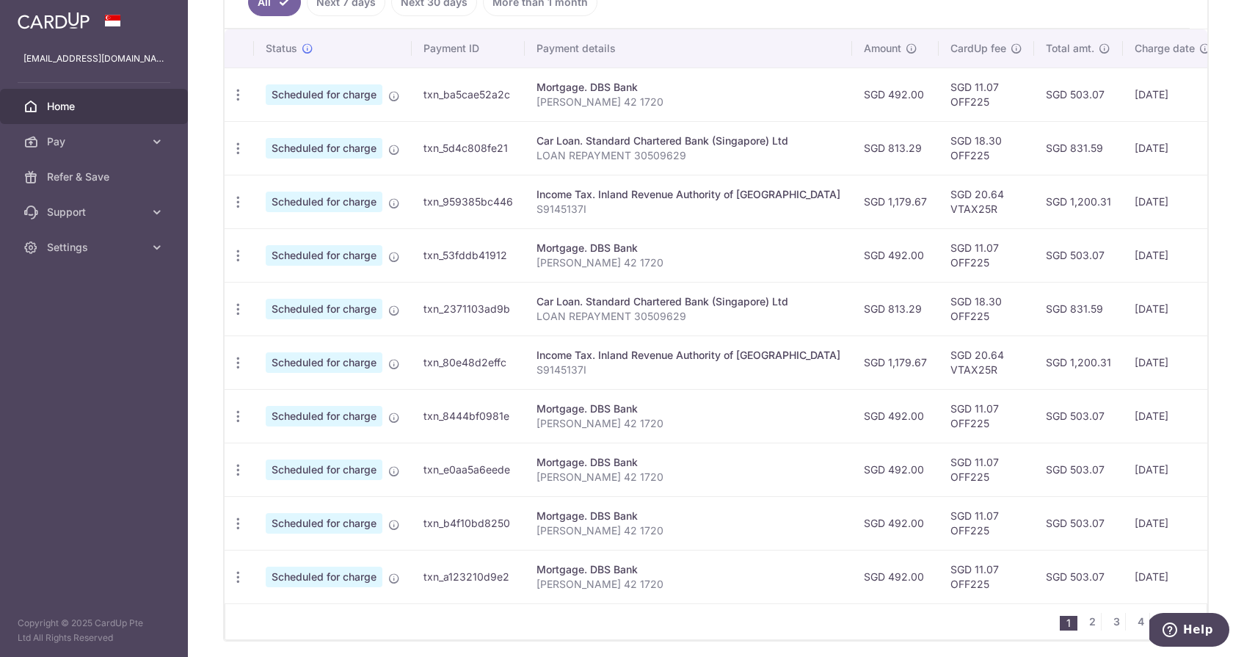
scroll to position [429, 0]
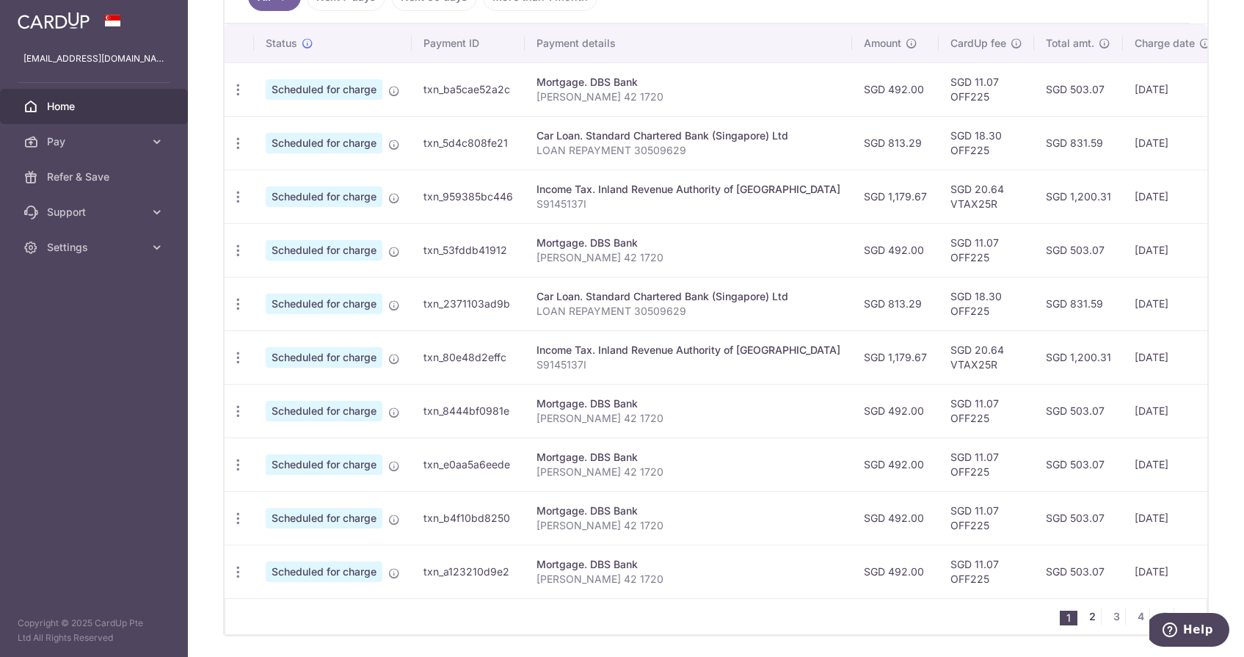
click at [1086, 622] on link "2" at bounding box center [1093, 617] width 18 height 18
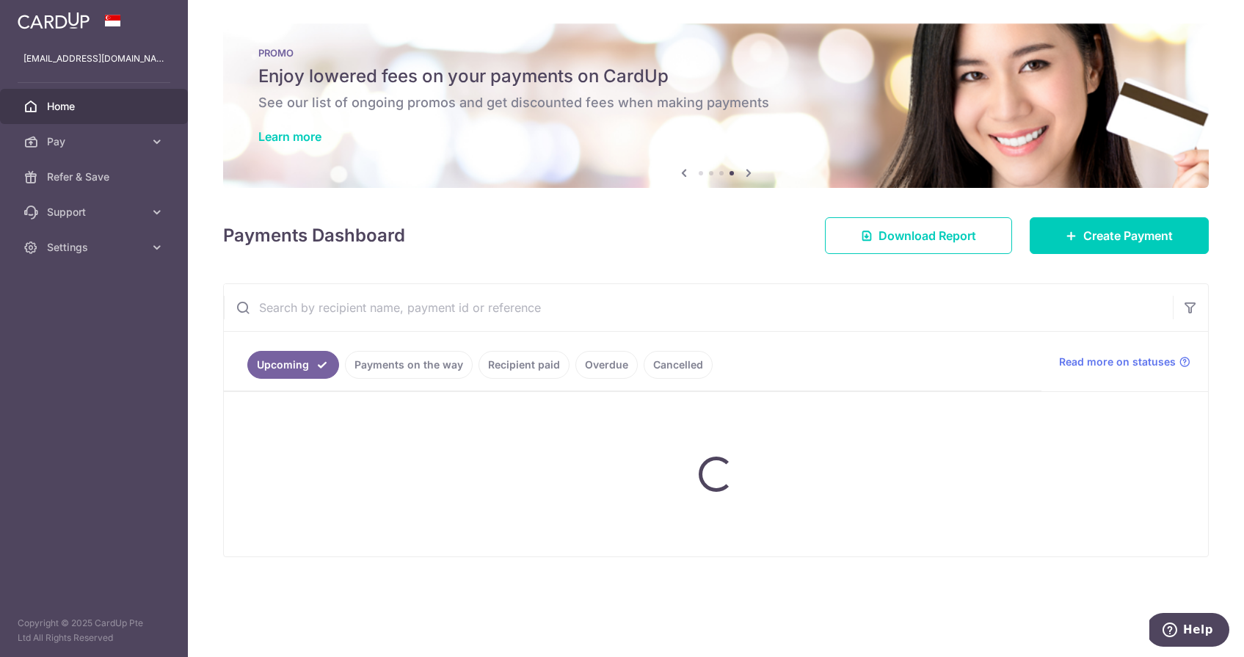
click at [1086, 622] on div "× Pause Schedule Pause all future payments in this series Pause just this one p…" at bounding box center [716, 328] width 1056 height 657
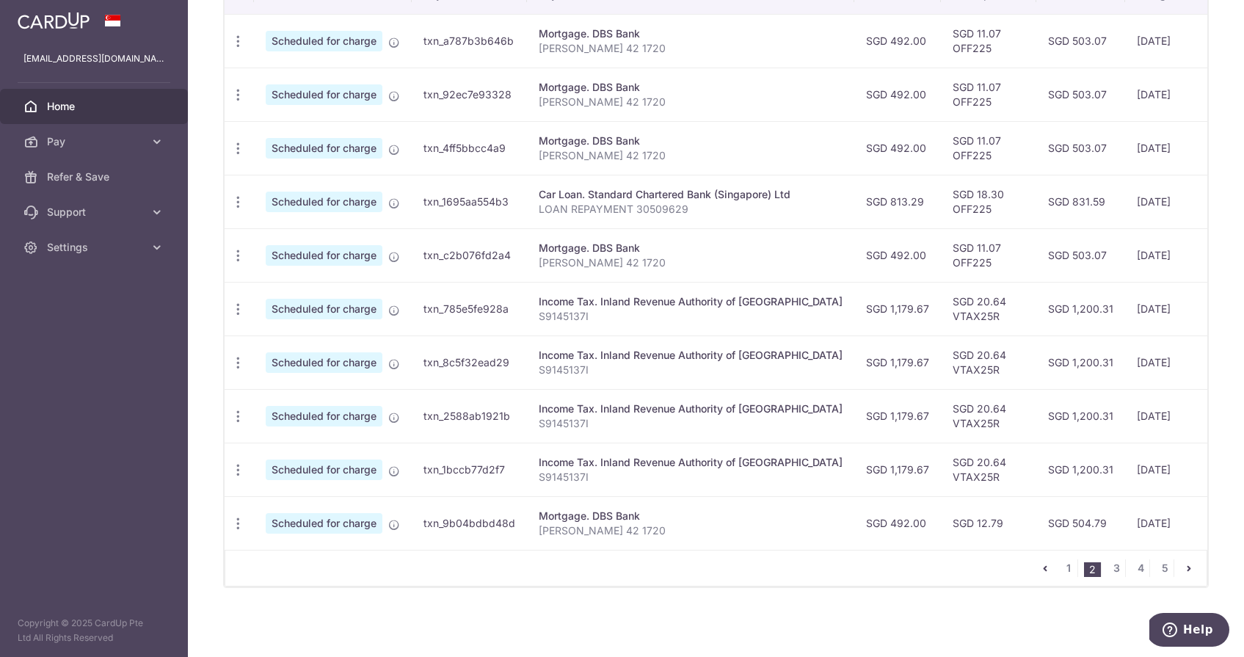
scroll to position [478, 0]
click at [1111, 569] on link "3" at bounding box center [1117, 568] width 18 height 18
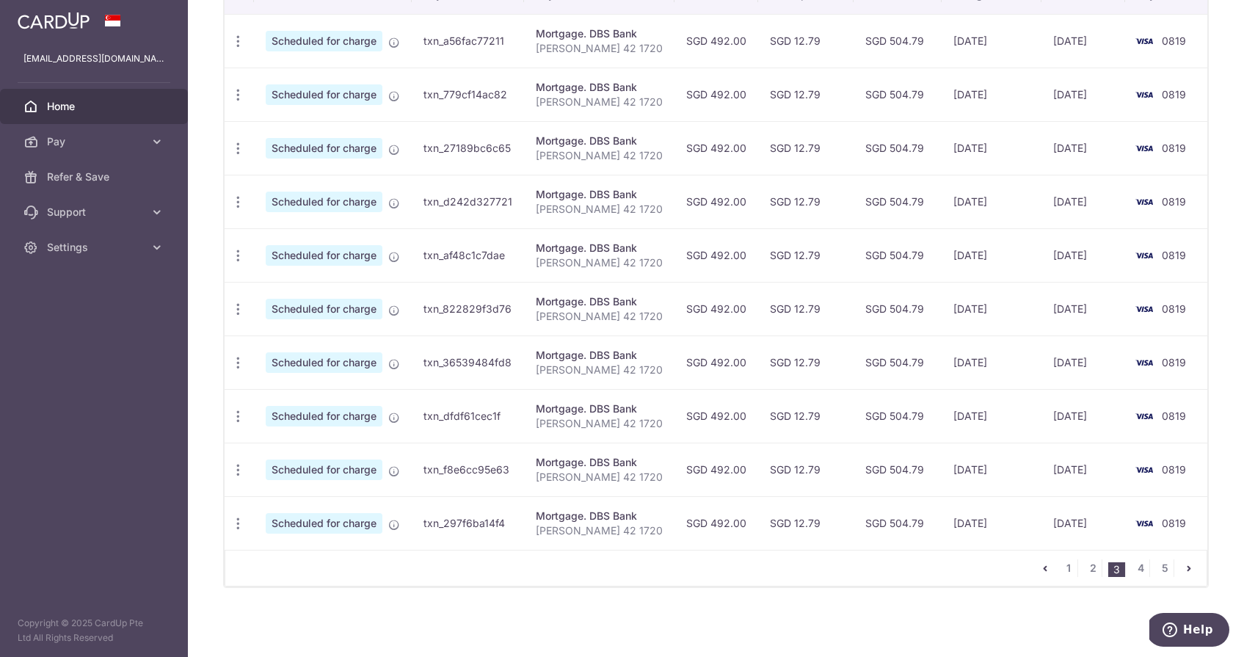
click at [1045, 570] on icon "pager" at bounding box center [1045, 568] width 12 height 12
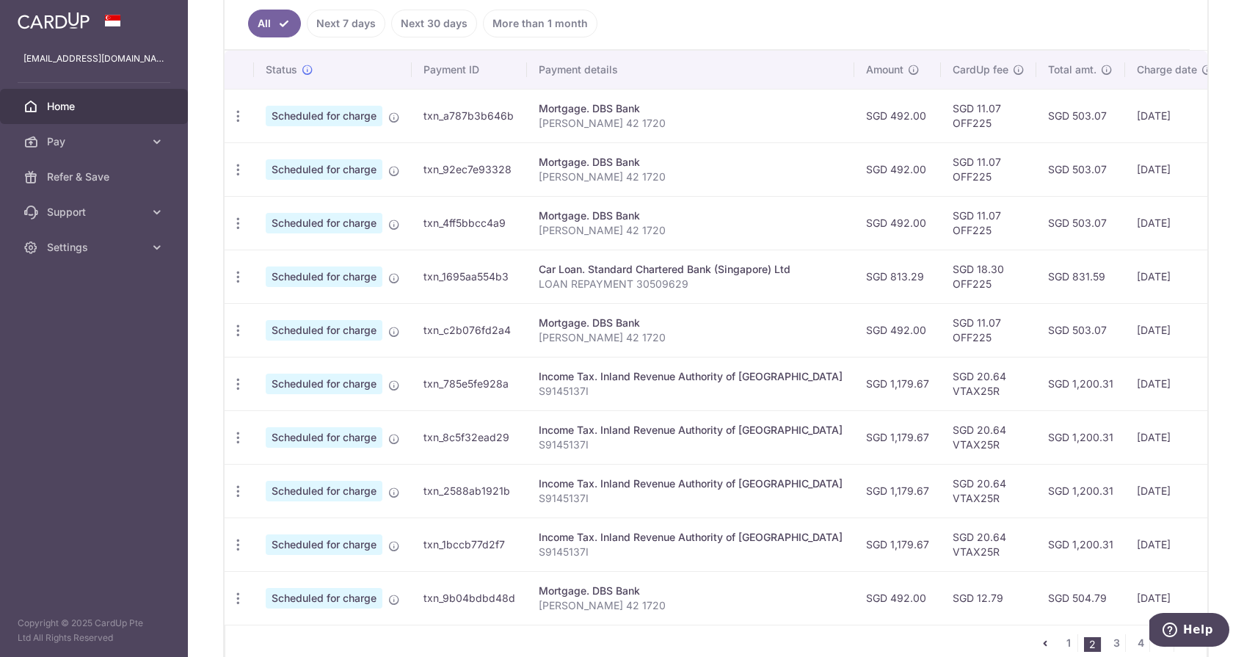
scroll to position [402, 0]
click at [72, 142] on span "Pay" at bounding box center [95, 141] width 97 height 15
click at [73, 172] on span "Payments" at bounding box center [95, 177] width 97 height 15
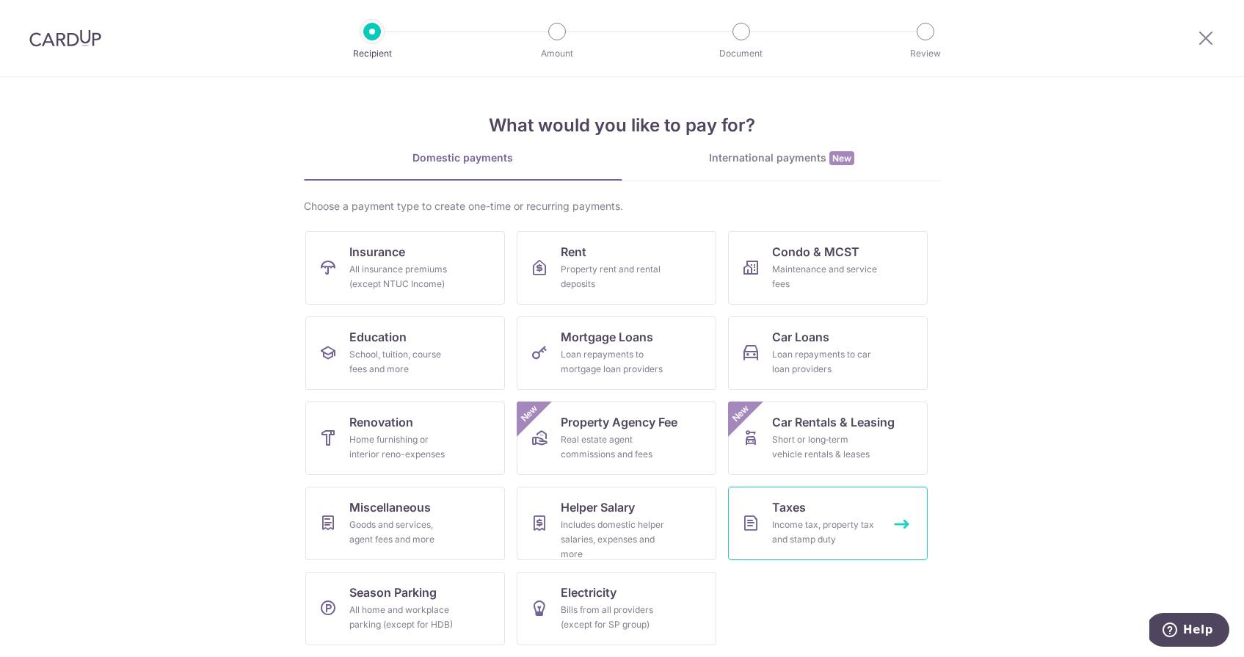
click at [805, 498] on link "Taxes Income tax, property tax and stamp duty" at bounding box center [828, 523] width 200 height 73
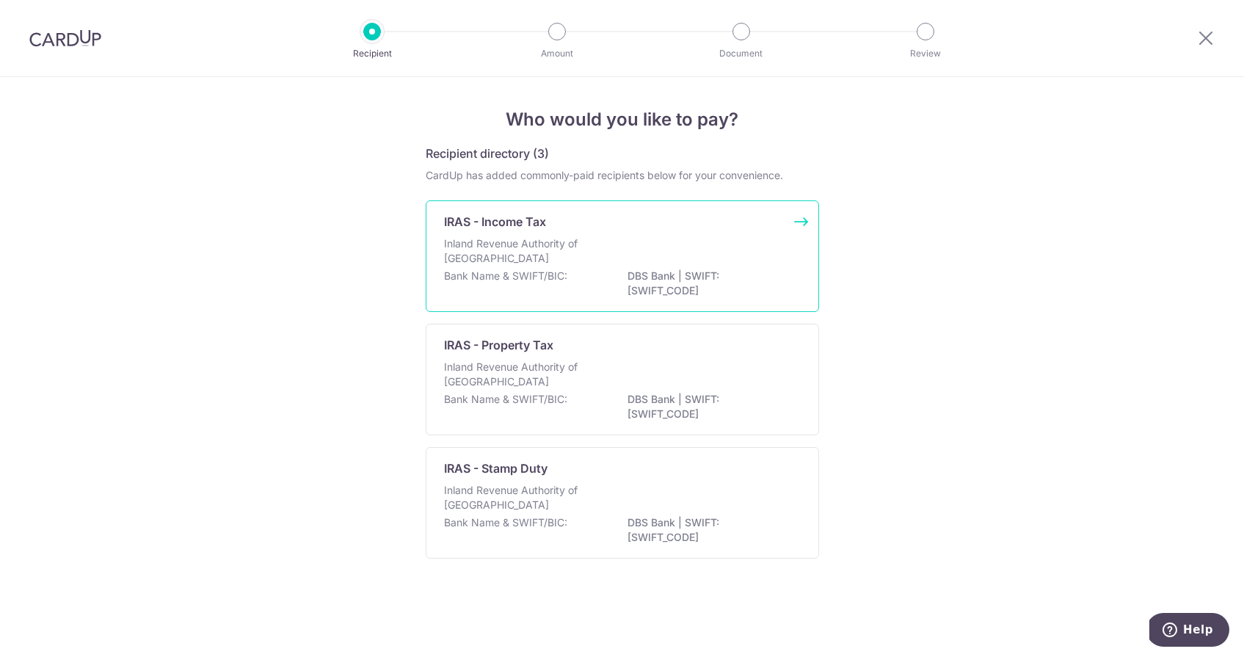
click at [587, 281] on div "Bank Name & SWIFT/BIC: DBS Bank | SWIFT: DBSSSGSGXXX" at bounding box center [622, 284] width 357 height 31
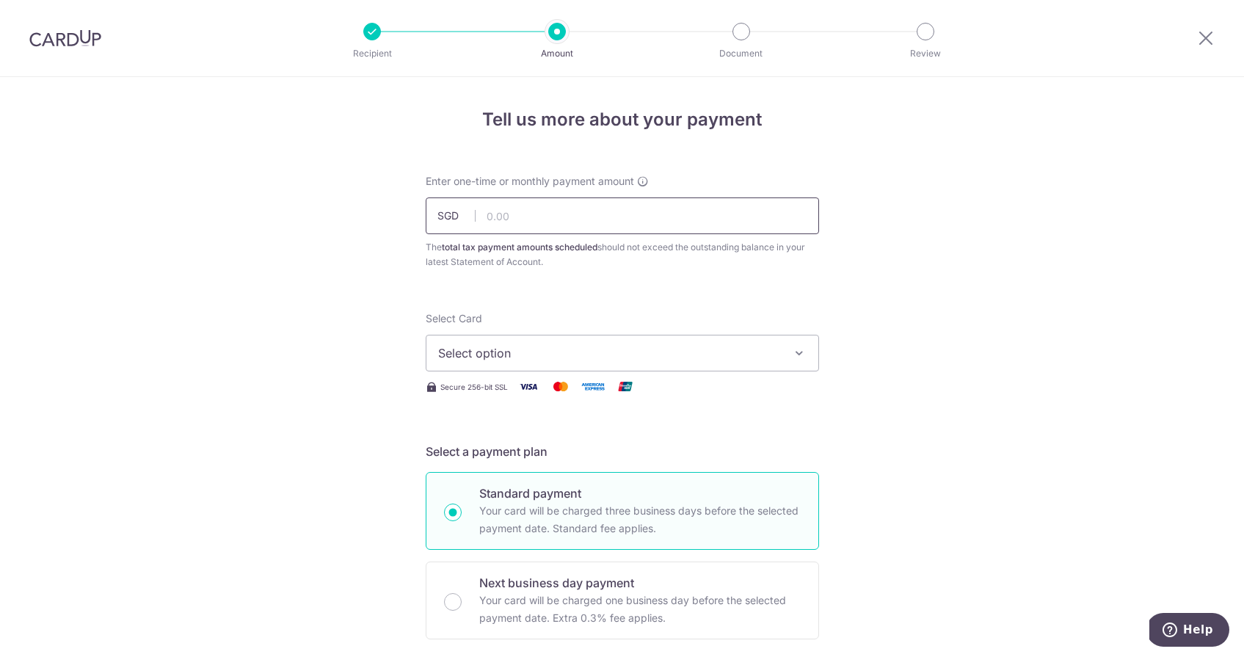
click at [555, 223] on input "text" at bounding box center [622, 215] width 393 height 37
click at [94, 40] on img at bounding box center [65, 38] width 72 height 18
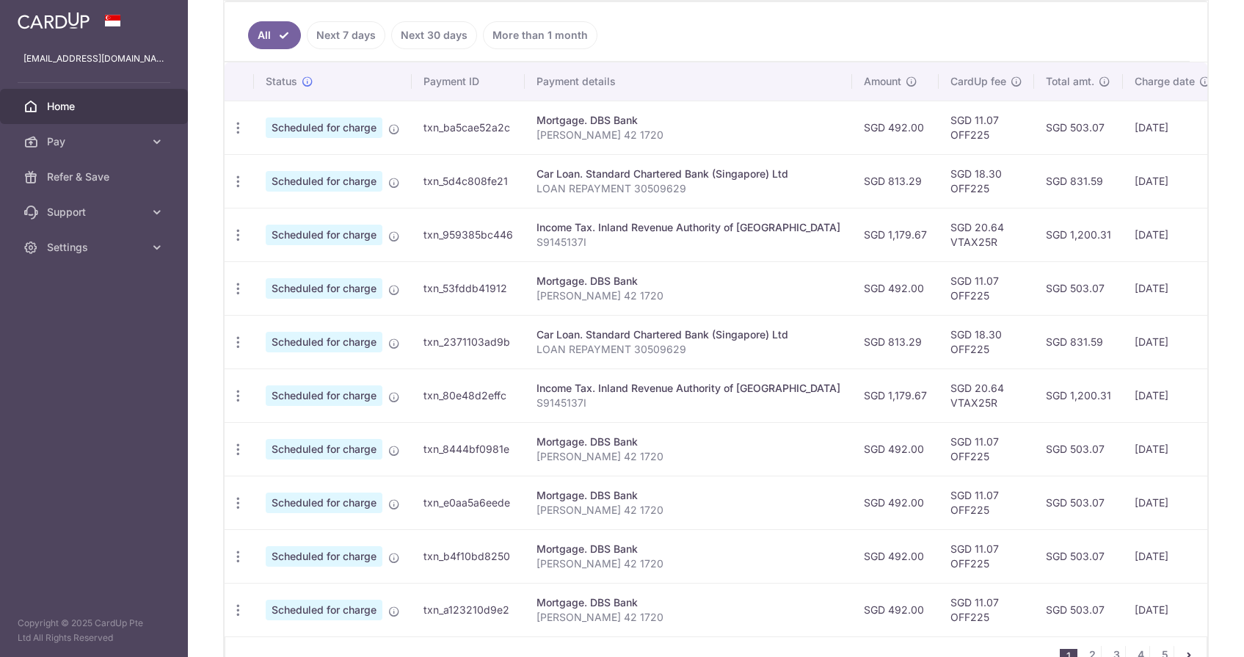
scroll to position [413, 0]
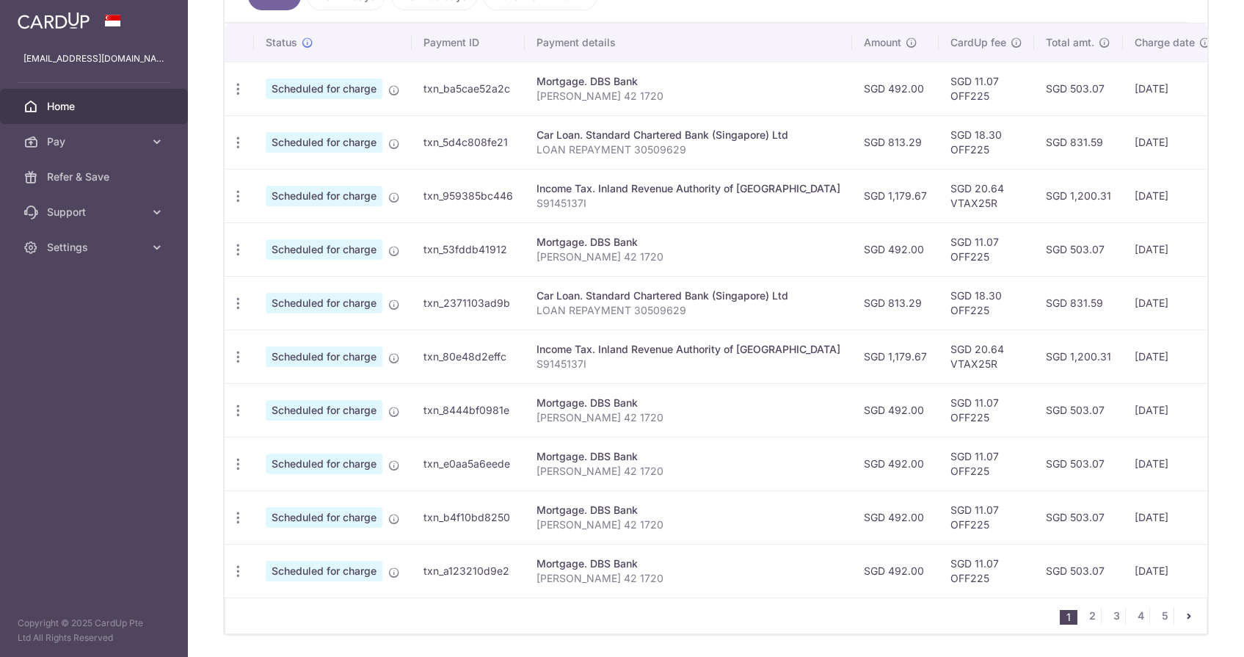
click at [683, 194] on div "Income Tax. Inland Revenue Authority of [GEOGRAPHIC_DATA]" at bounding box center [689, 188] width 304 height 15
click at [1090, 621] on link "2" at bounding box center [1093, 616] width 18 height 18
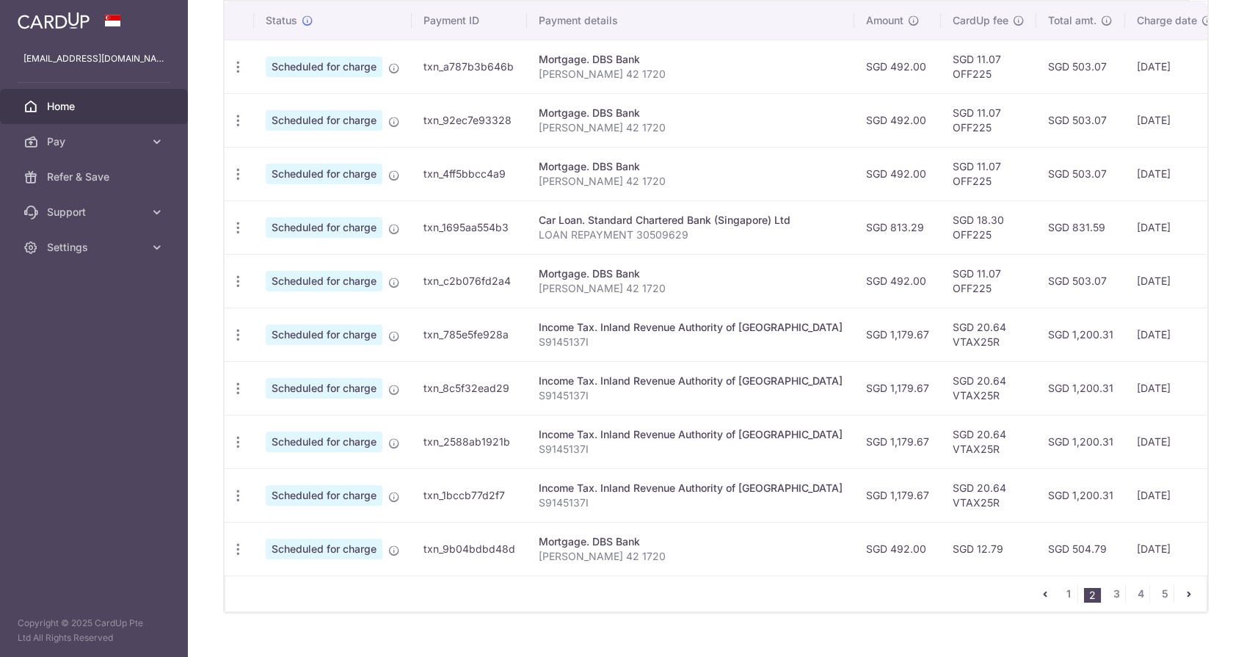
scroll to position [438, 0]
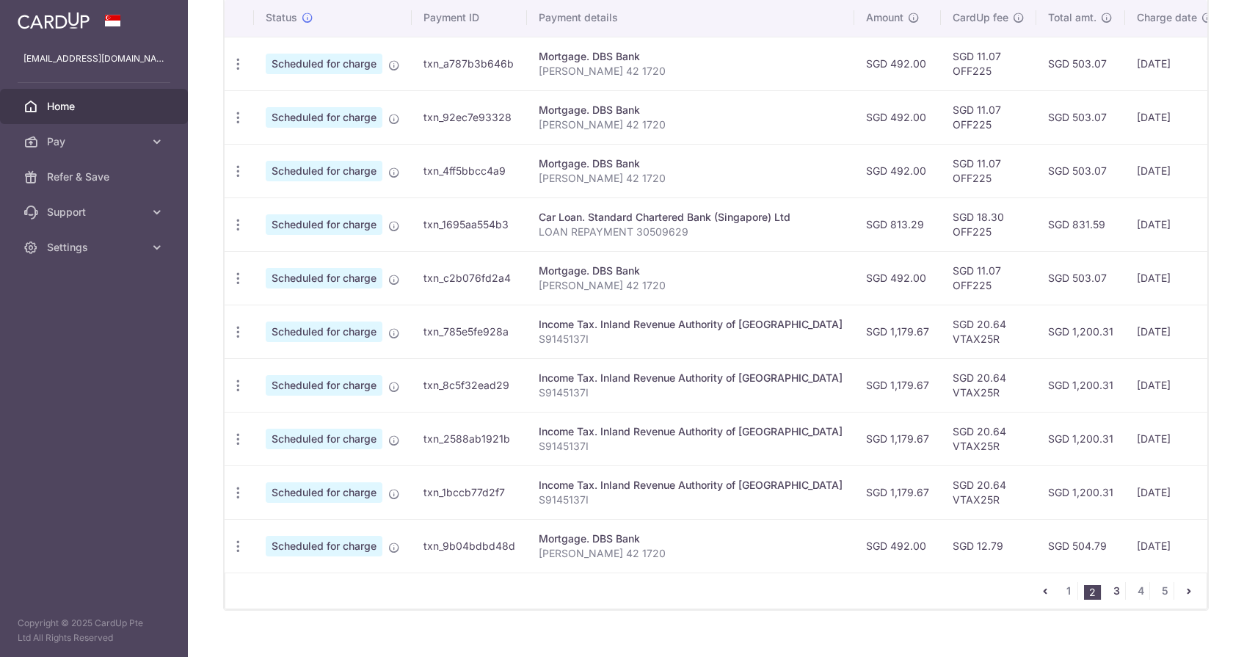
click at [1118, 596] on link "3" at bounding box center [1117, 591] width 18 height 18
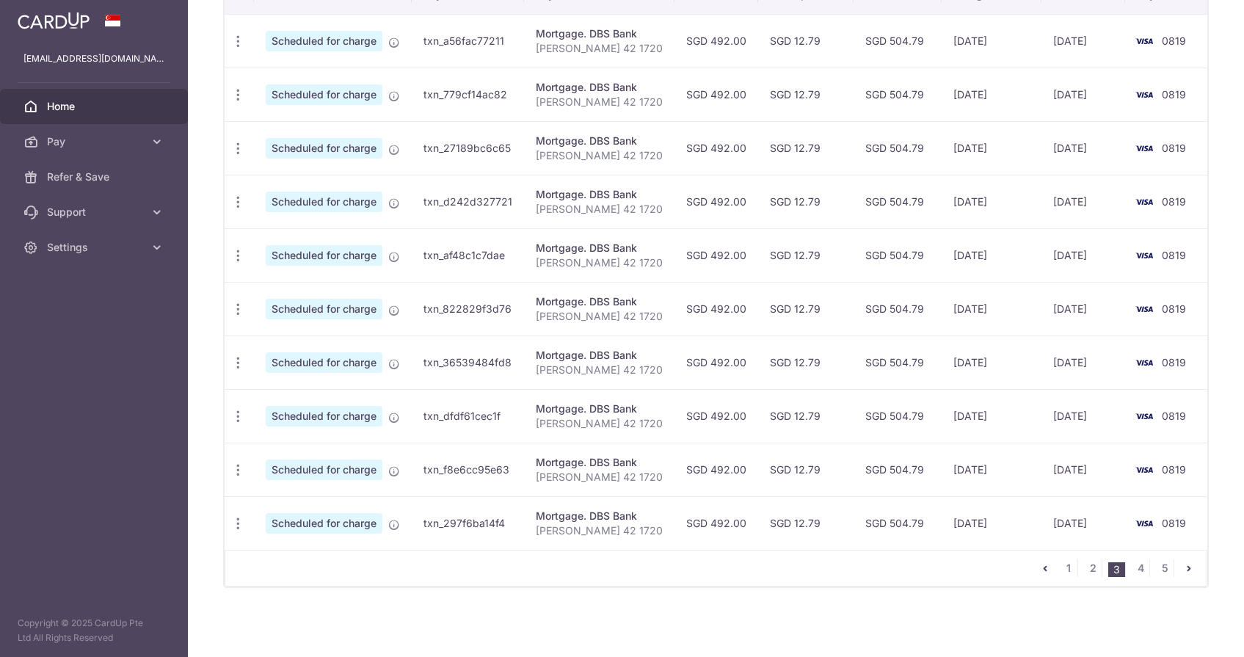
scroll to position [460, 0]
click at [1068, 561] on link "1" at bounding box center [1069, 568] width 18 height 18
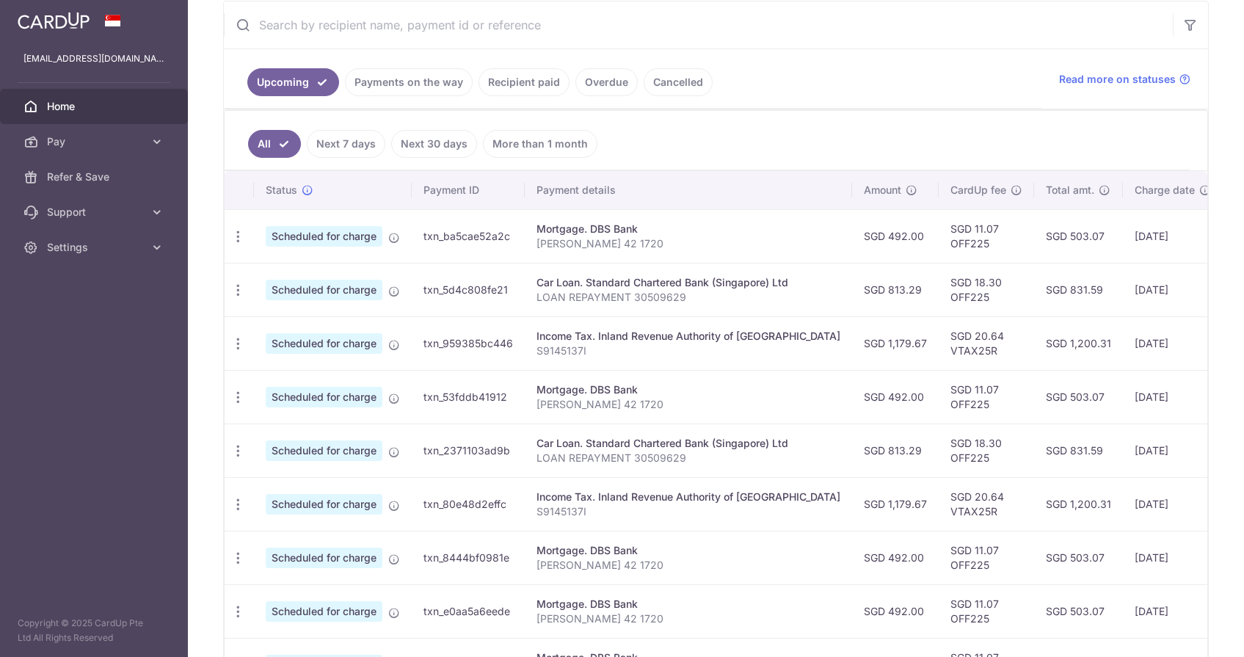
scroll to position [260, 0]
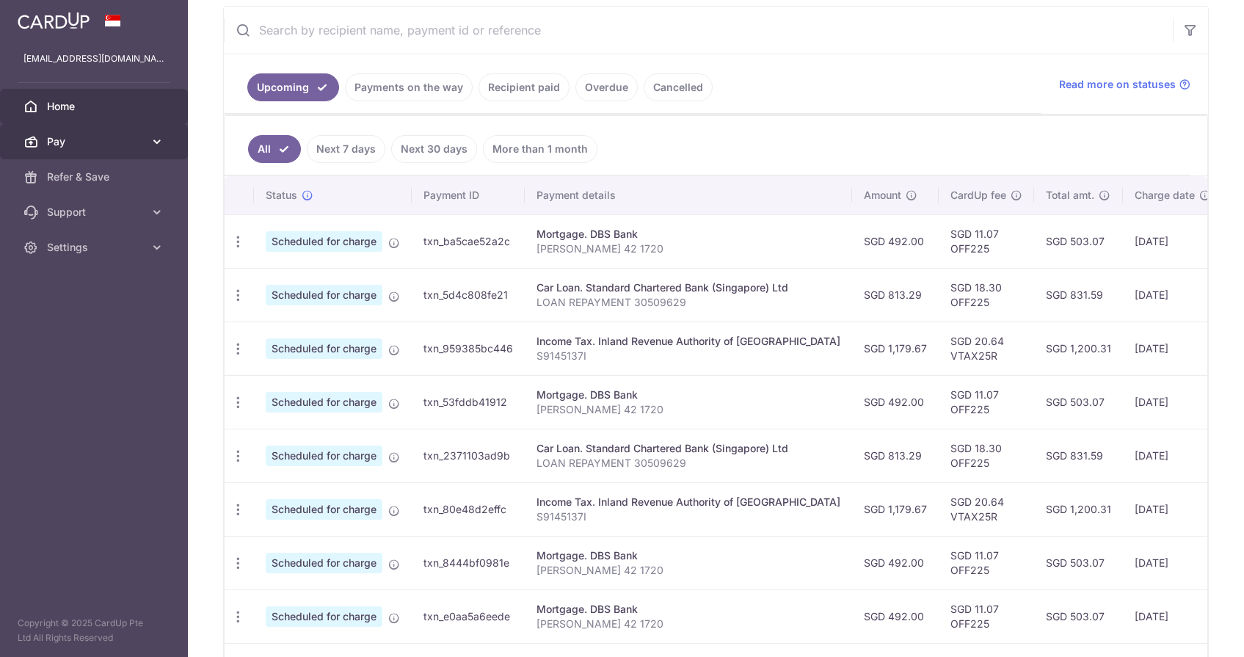
click at [93, 136] on span "Pay" at bounding box center [95, 141] width 97 height 15
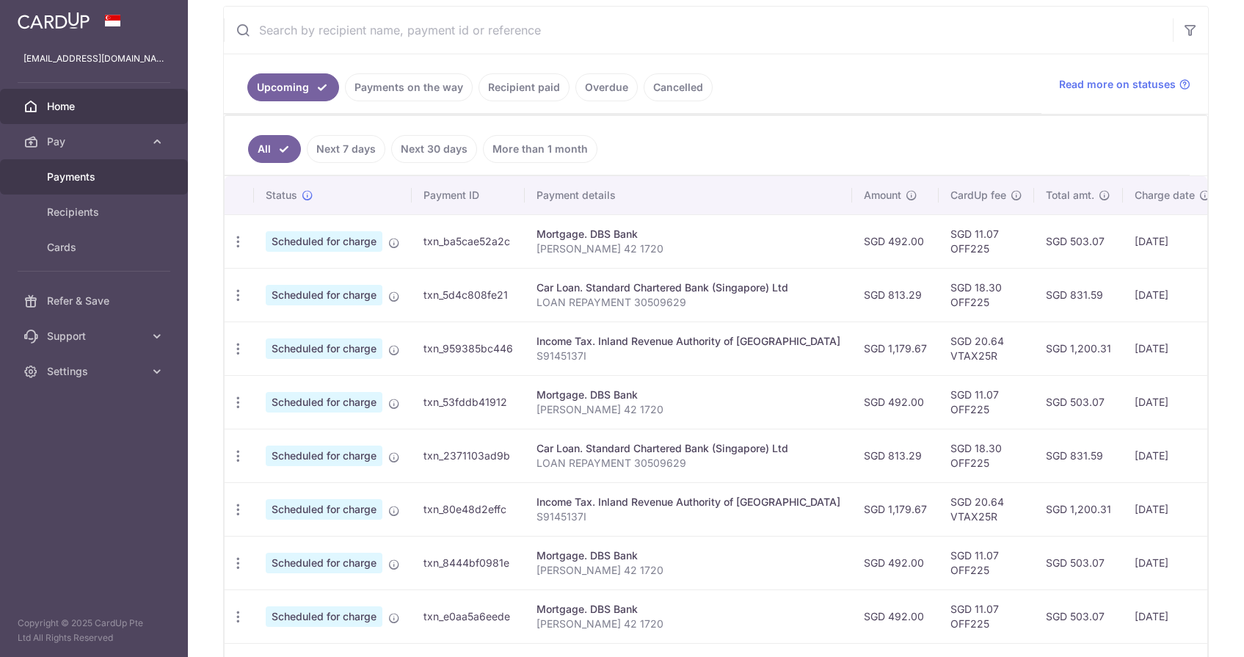
click at [98, 173] on span "Payments" at bounding box center [95, 177] width 97 height 15
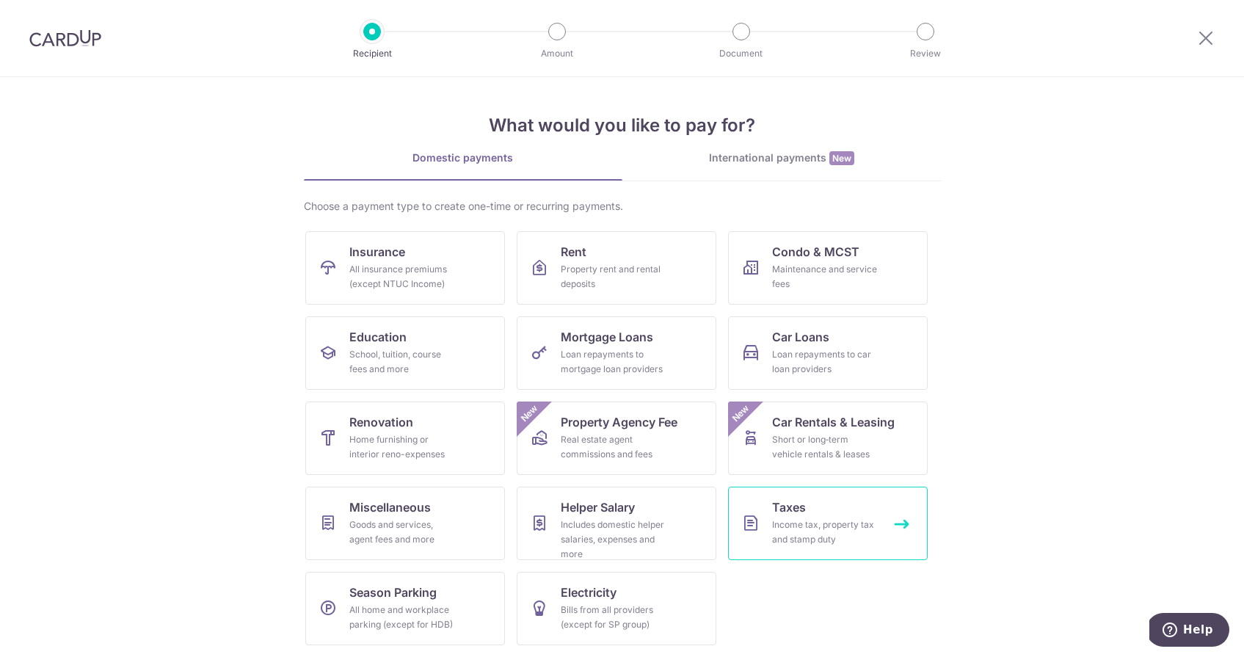
click at [794, 540] on div "Income tax, property tax and stamp duty" at bounding box center [825, 532] width 106 height 29
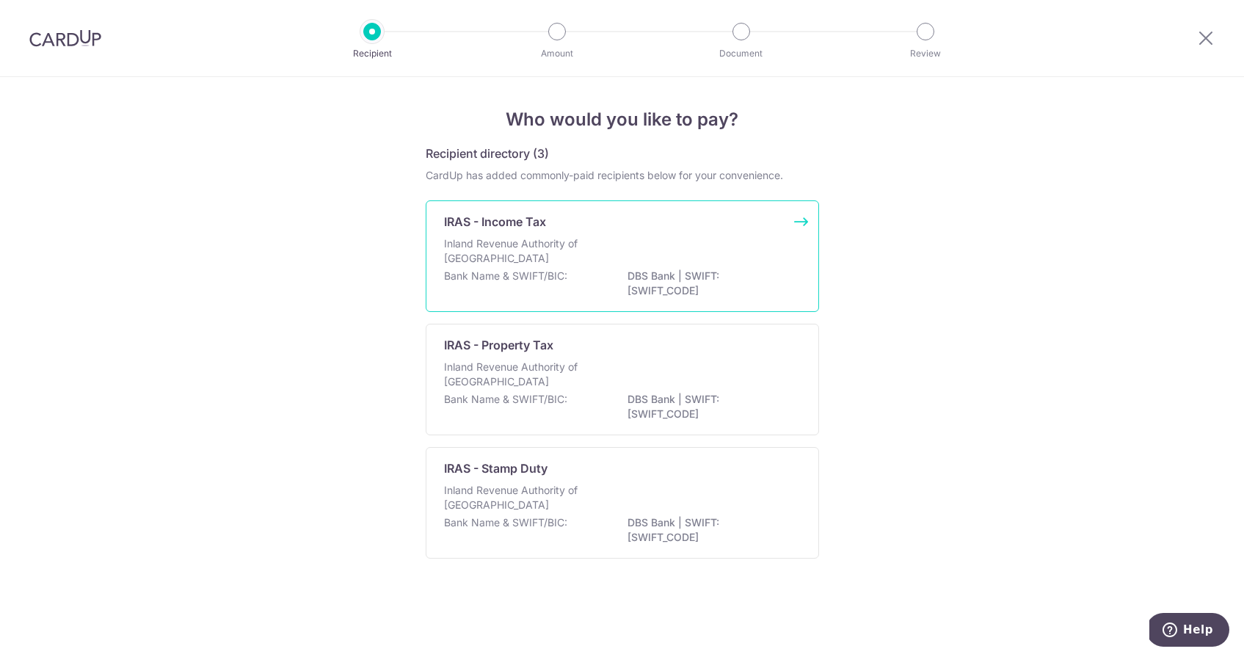
click at [641, 261] on div "Inland Revenue Authority of Singapore" at bounding box center [622, 252] width 357 height 32
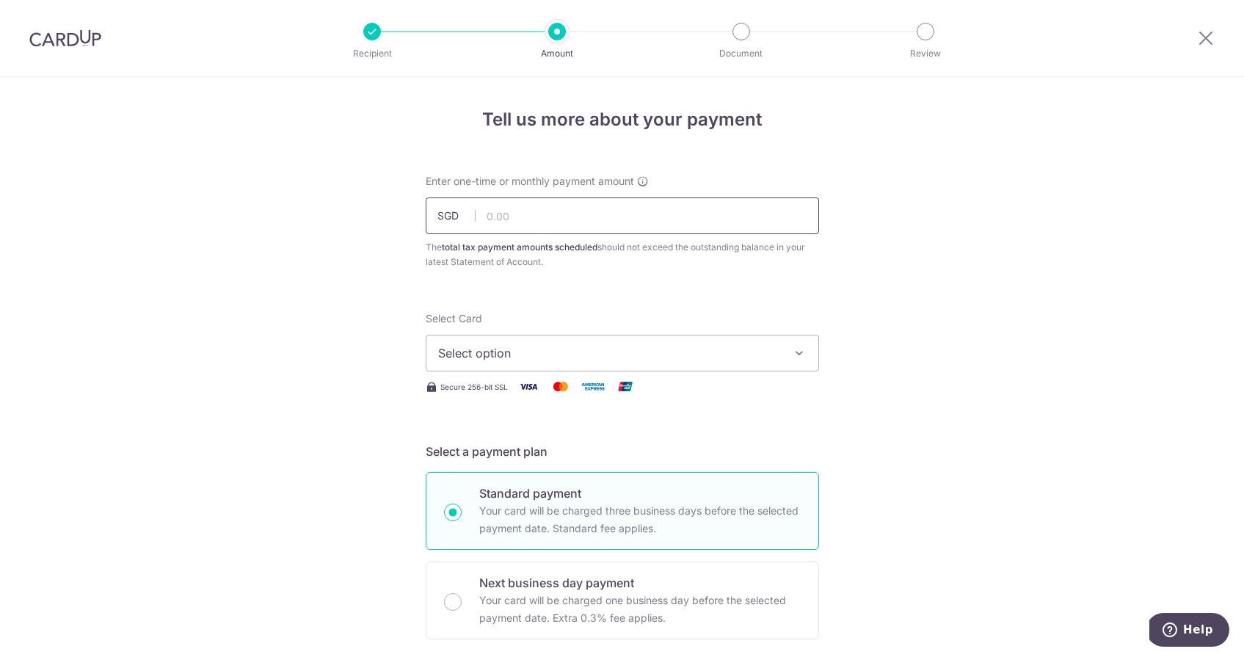
click at [603, 214] on input "text" at bounding box center [622, 215] width 393 height 37
type input "7,078.02"
click at [617, 259] on div "The total tax payment amounts scheduled should not exceed the outstanding balan…" at bounding box center [622, 254] width 393 height 29
click at [609, 364] on button "Select option" at bounding box center [622, 353] width 393 height 37
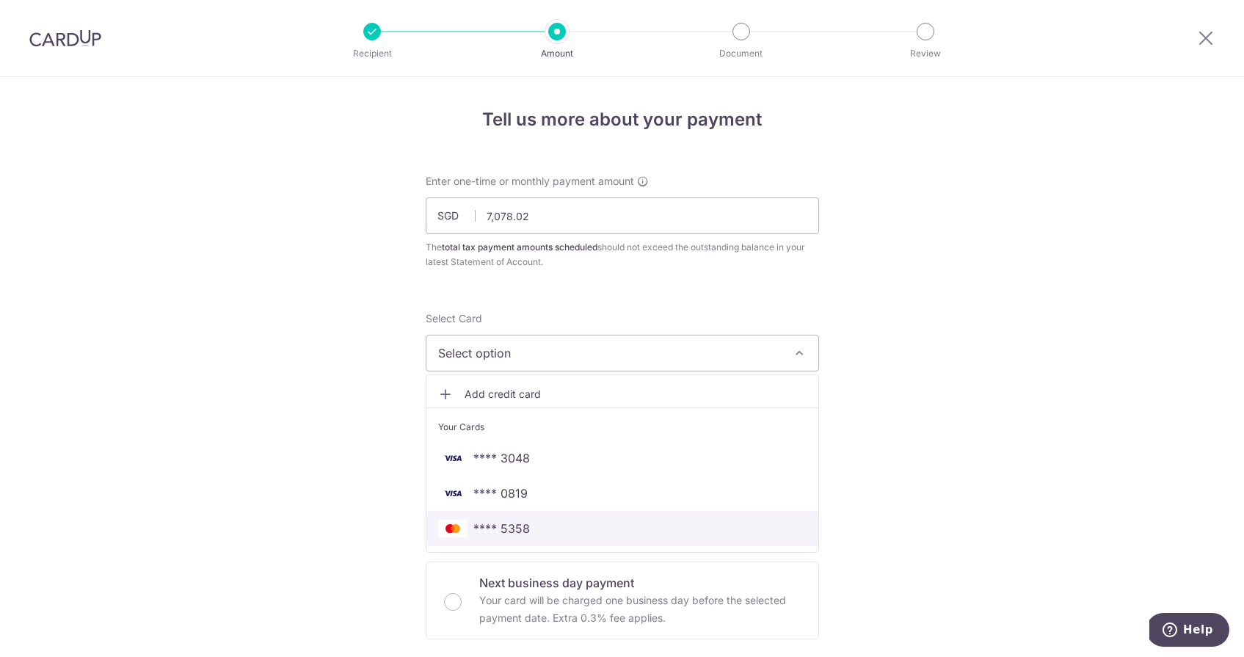
click at [598, 515] on link "**** 5358" at bounding box center [623, 528] width 392 height 35
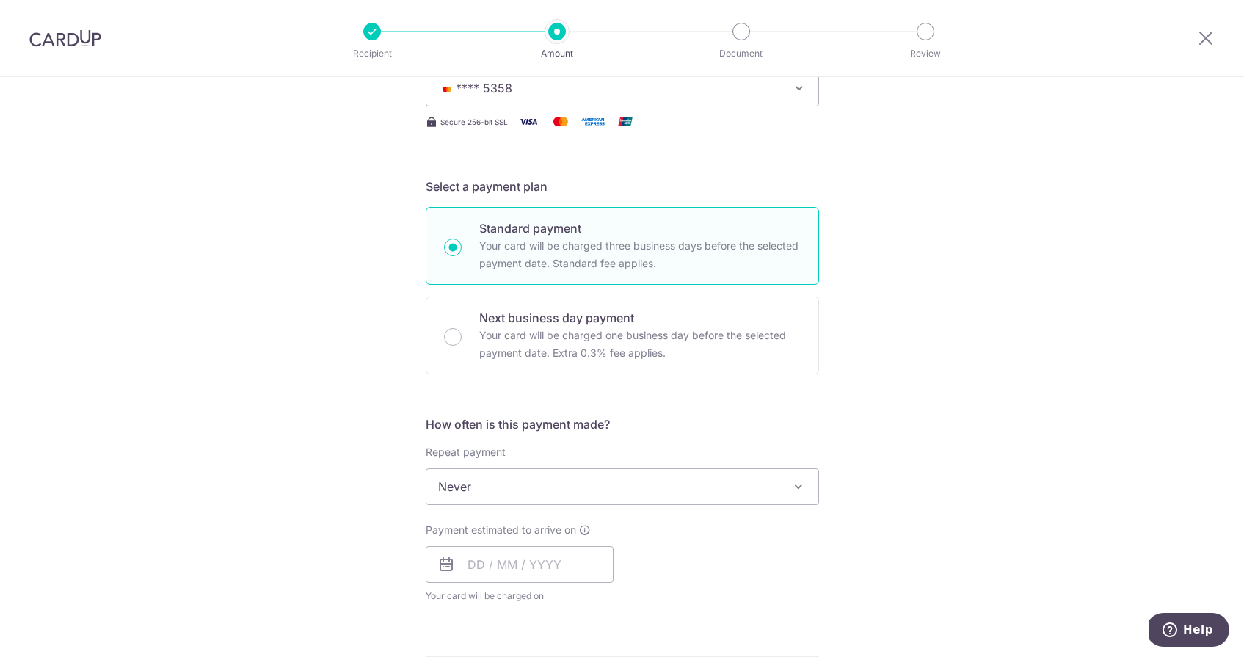
scroll to position [266, 0]
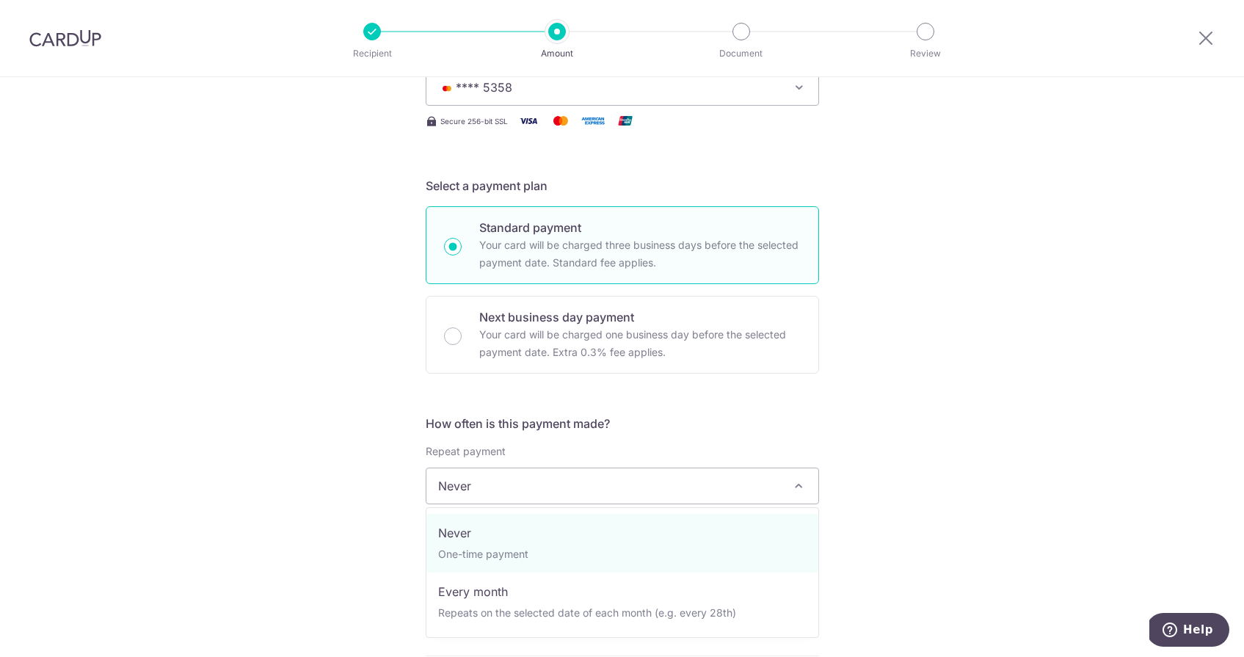
click at [601, 491] on span "Never" at bounding box center [623, 485] width 392 height 35
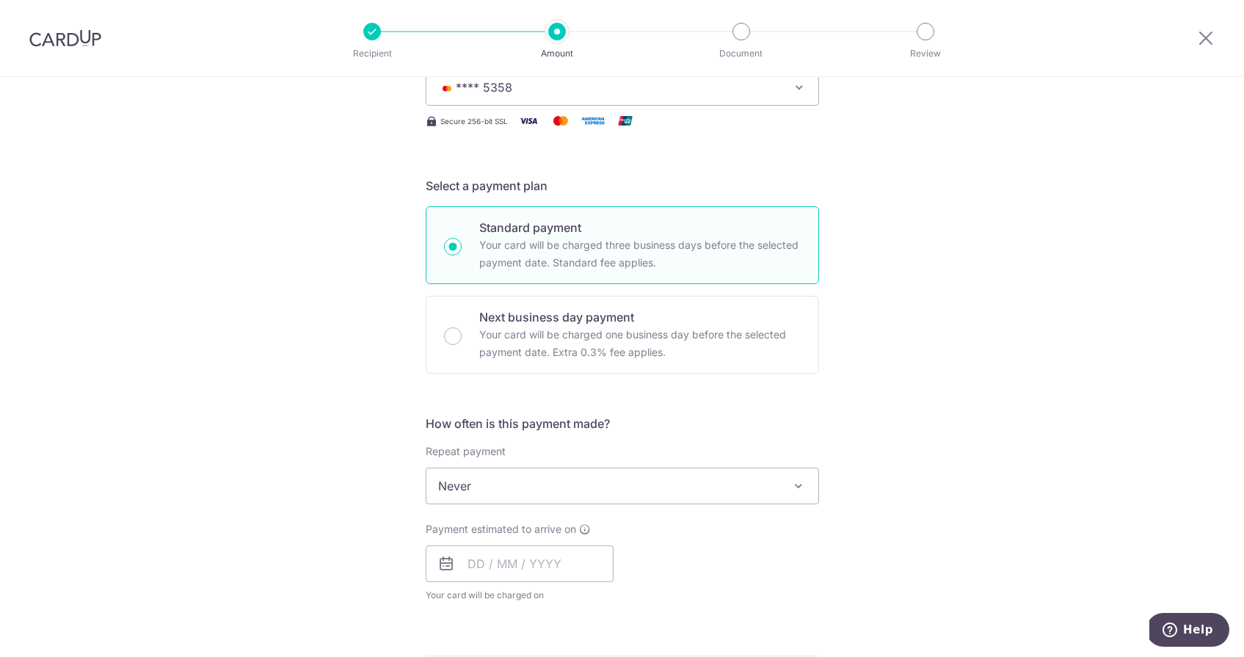
click at [747, 419] on h5 "How often is this payment made?" at bounding box center [622, 424] width 393 height 18
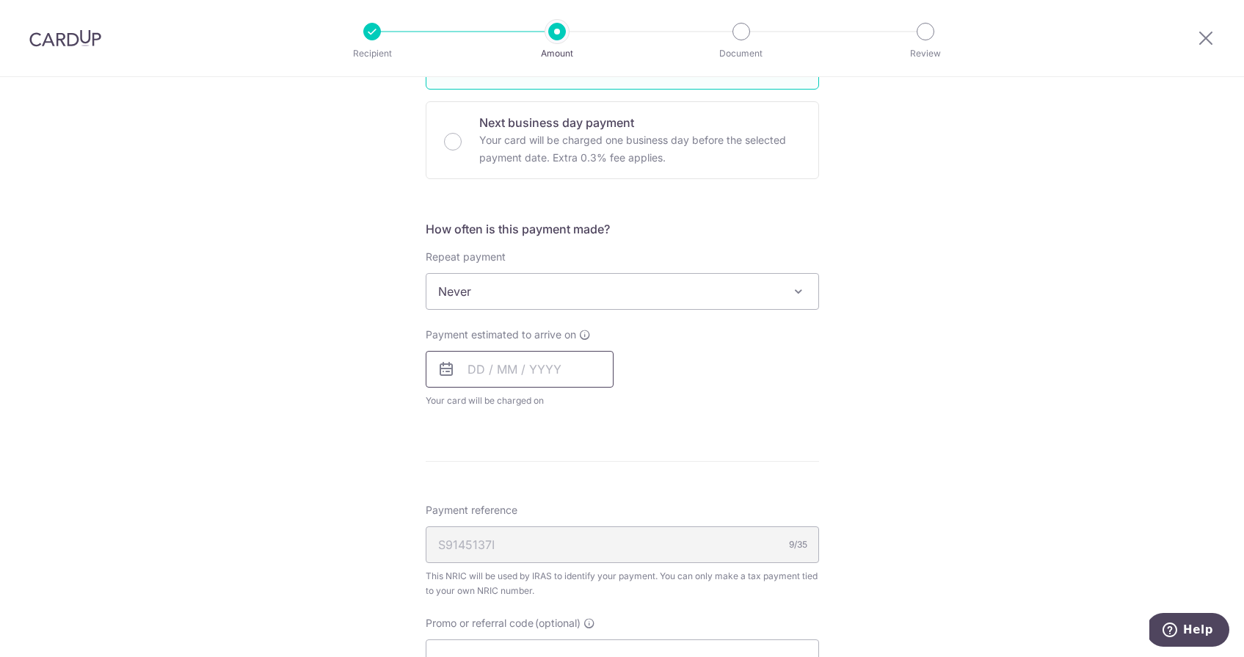
click at [523, 363] on input "text" at bounding box center [520, 369] width 188 height 37
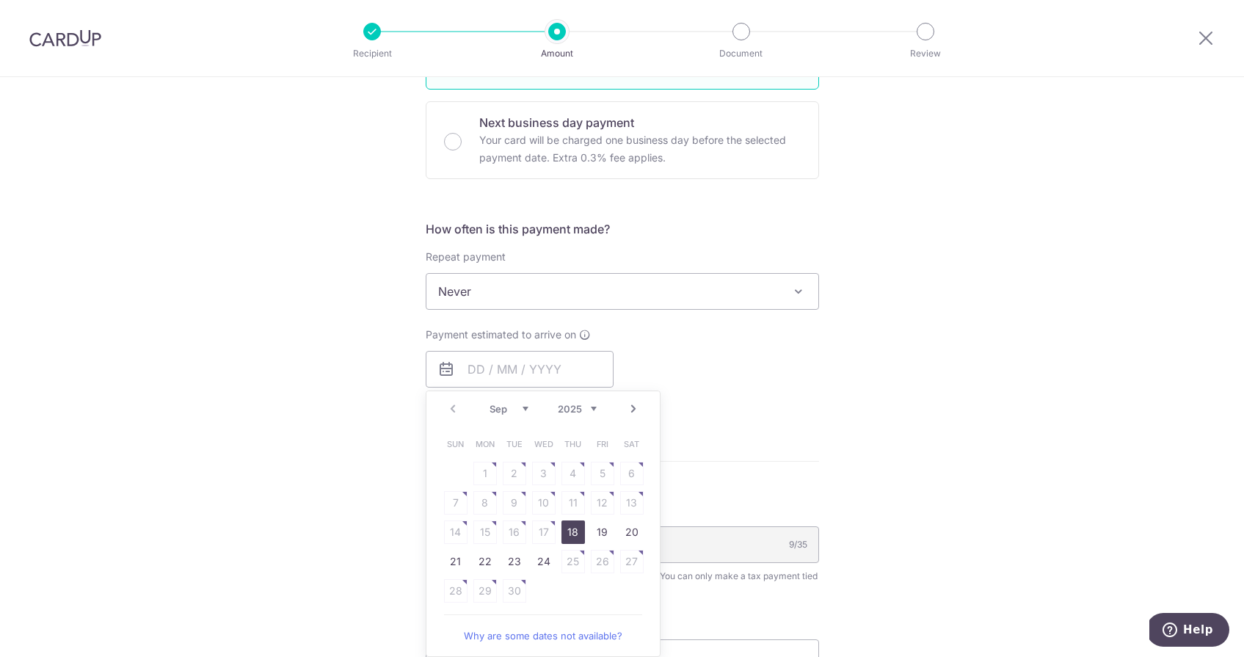
click at [575, 534] on link "18" at bounding box center [573, 531] width 23 height 23
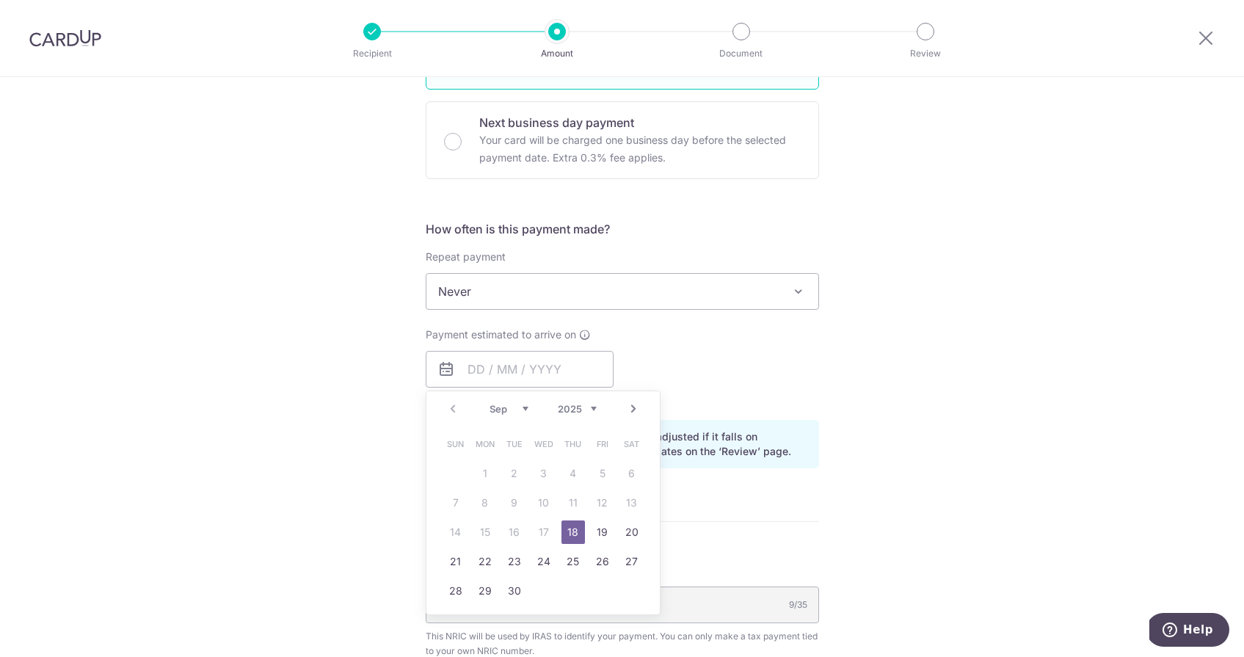
type input "18/09/2025"
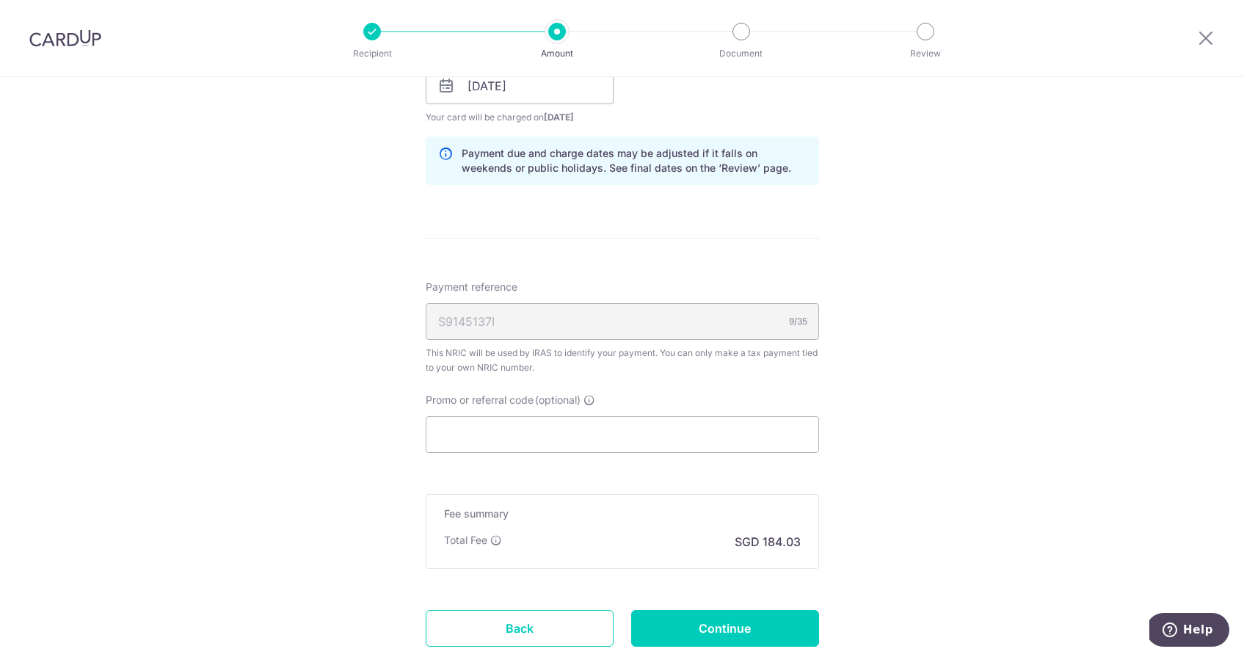
scroll to position [813, 0]
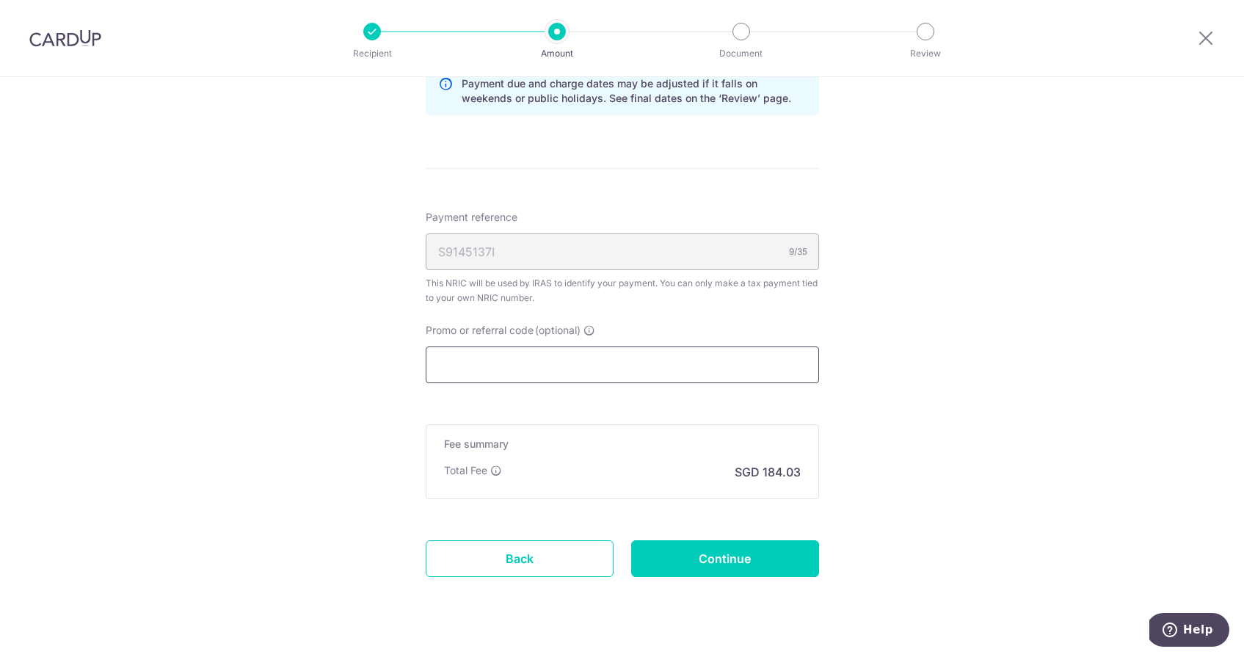
click at [553, 367] on input "Promo or referral code (optional)" at bounding box center [622, 364] width 393 height 37
paste input "MCTAX25"
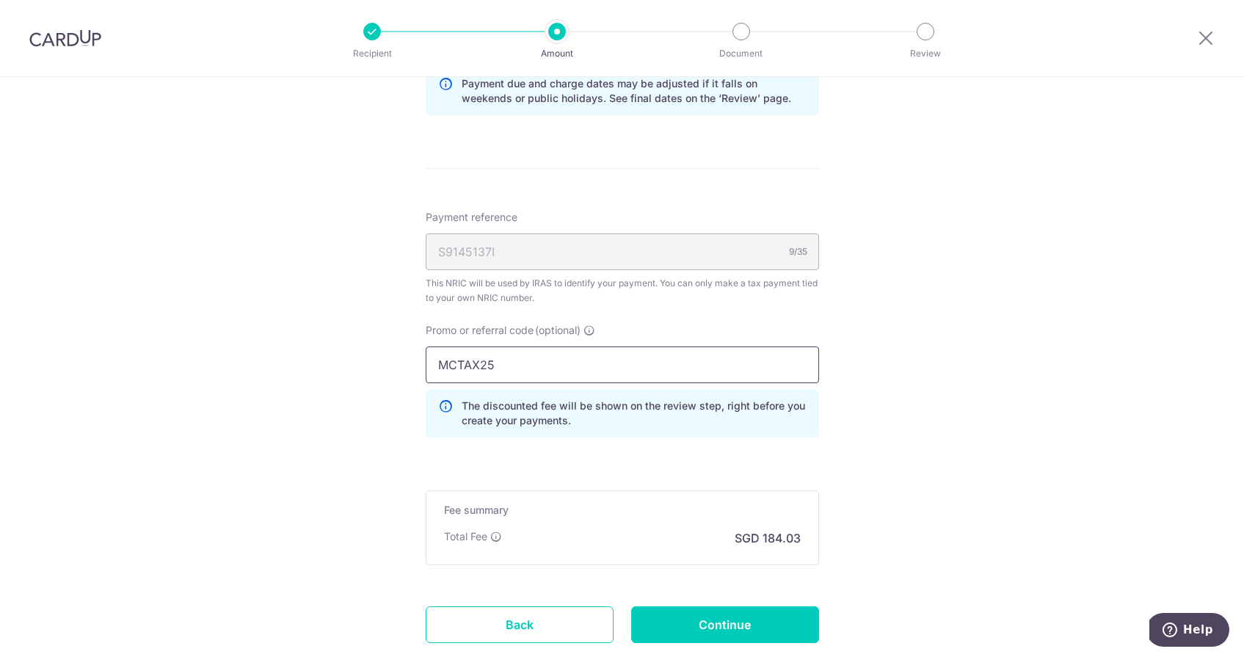
type input "MCTAX25"
click at [682, 440] on div "Promo or referral code (optional) MCTAX25 The discounted fee will be shown on t…" at bounding box center [622, 386] width 411 height 126
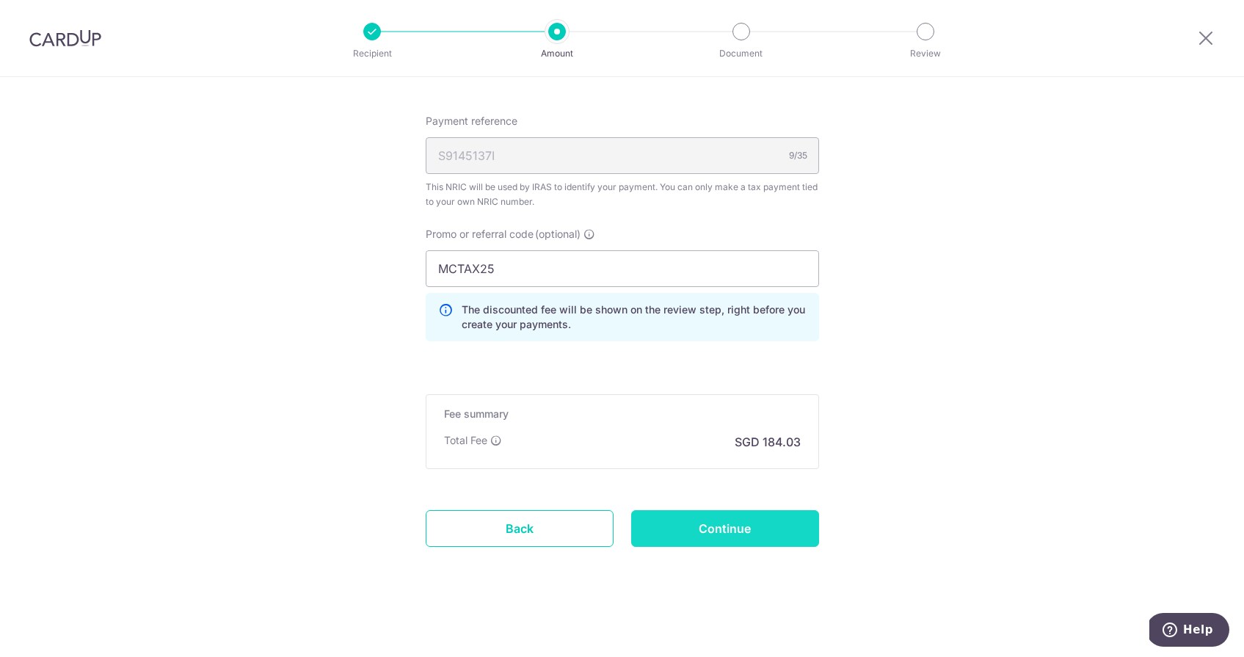
scroll to position [910, 0]
click at [756, 532] on input "Continue" at bounding box center [725, 528] width 188 height 37
type input "Create Schedule"
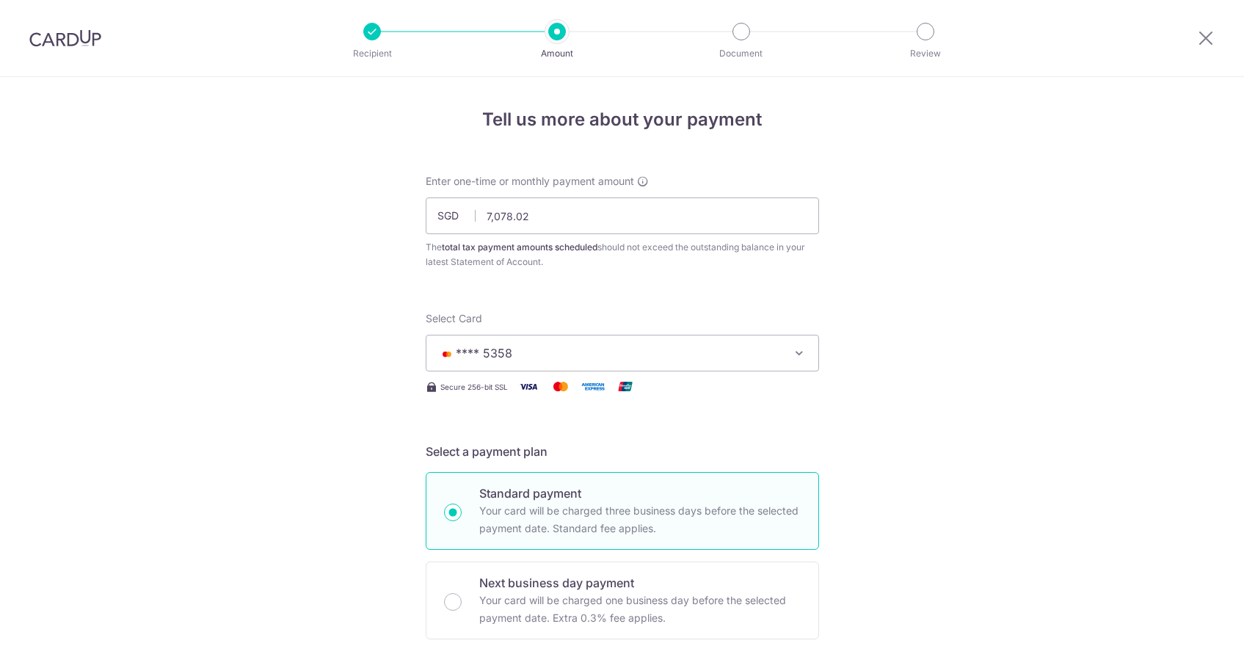
scroll to position [930, 0]
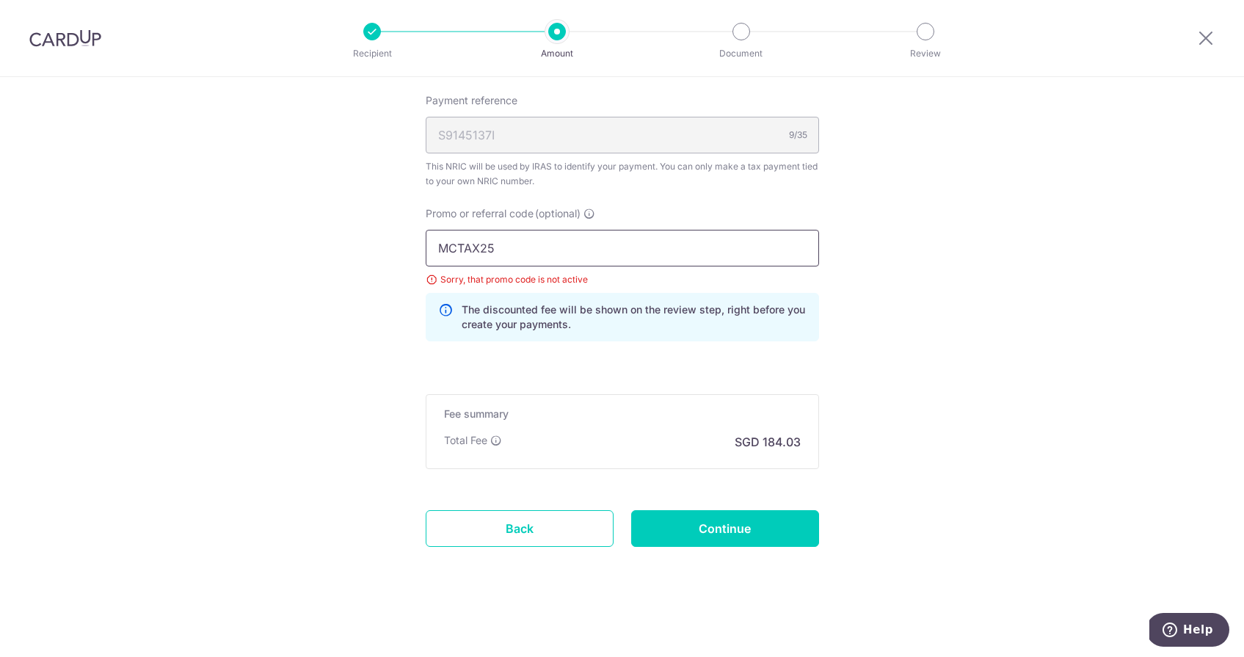
drag, startPoint x: 554, startPoint y: 254, endPoint x: 394, endPoint y: 254, distance: 159.3
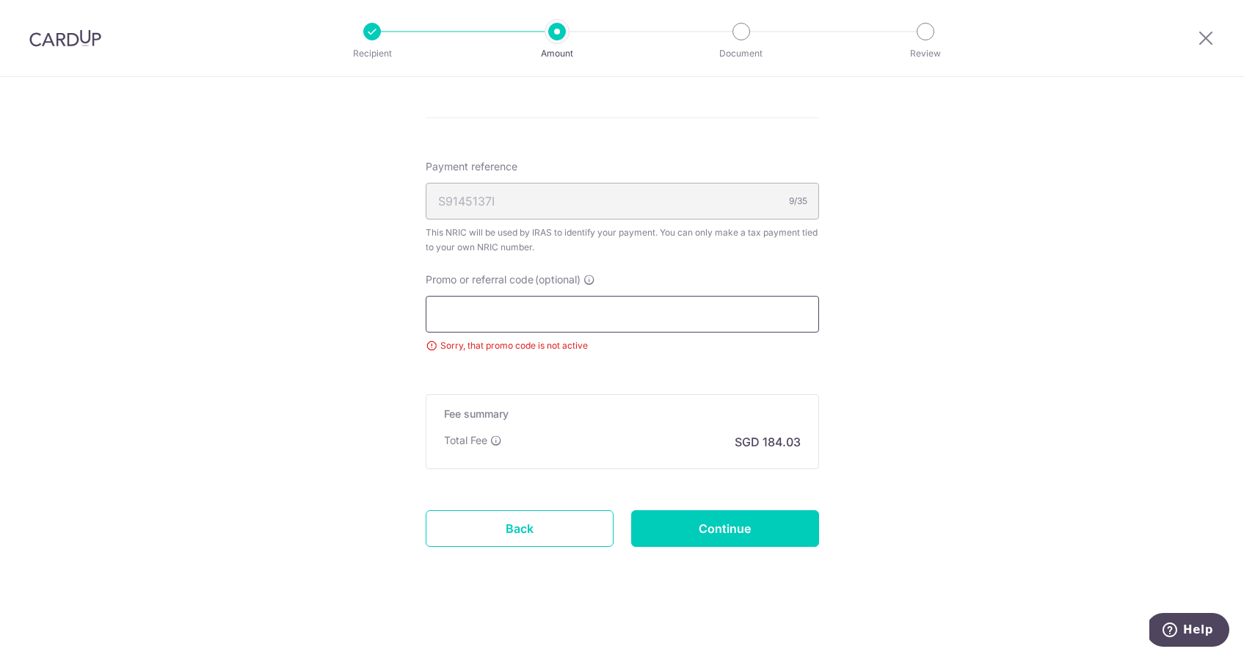
scroll to position [864, 0]
click at [716, 529] on input "Continue" at bounding box center [725, 528] width 188 height 37
type input "Update Schedule"
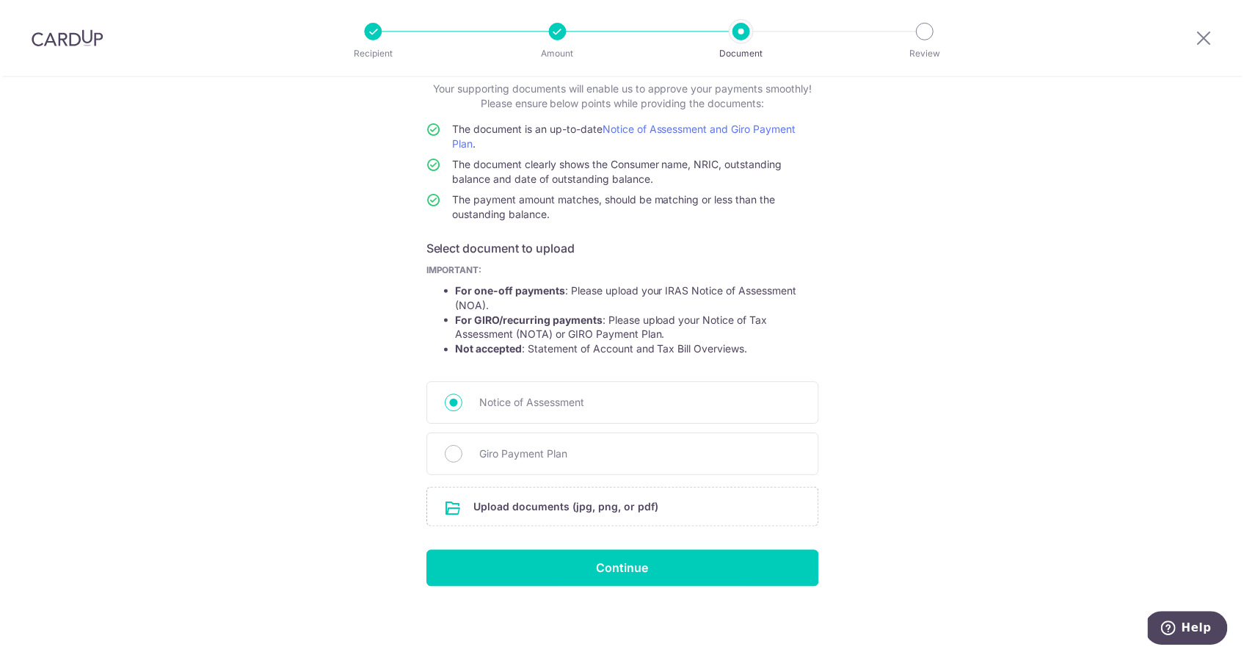
scroll to position [92, 0]
click at [551, 510] on input "file" at bounding box center [623, 508] width 392 height 38
click at [642, 509] on input "file" at bounding box center [623, 508] width 392 height 38
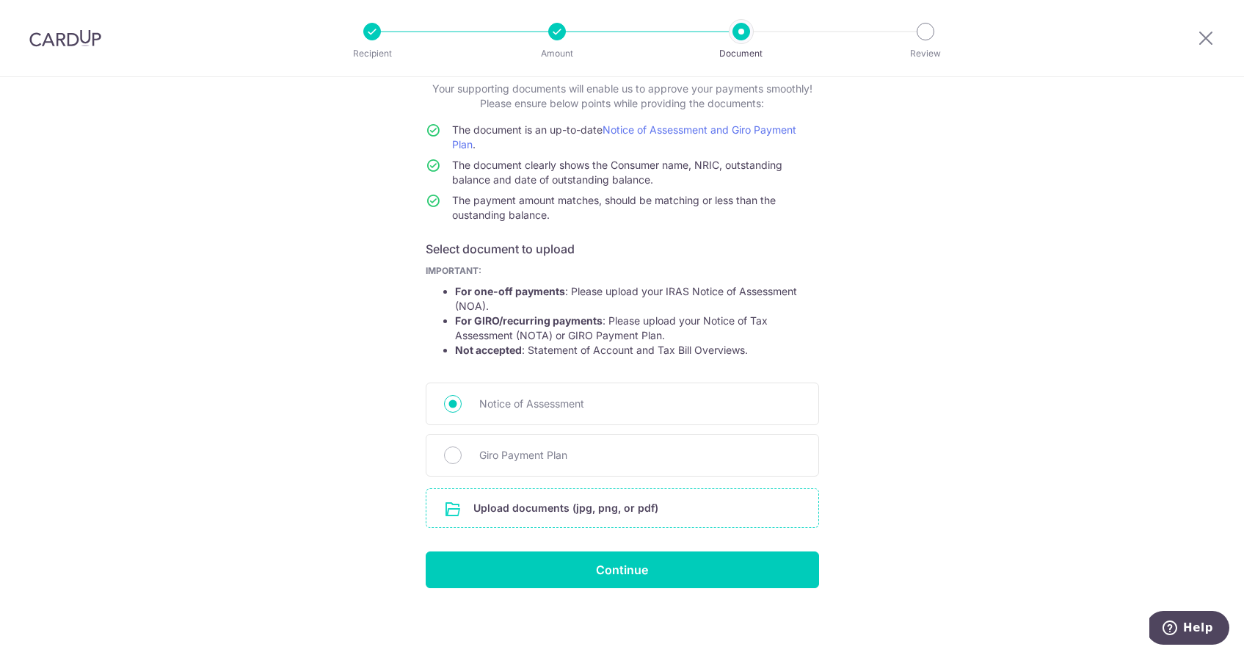
click at [588, 501] on input "file" at bounding box center [623, 508] width 392 height 38
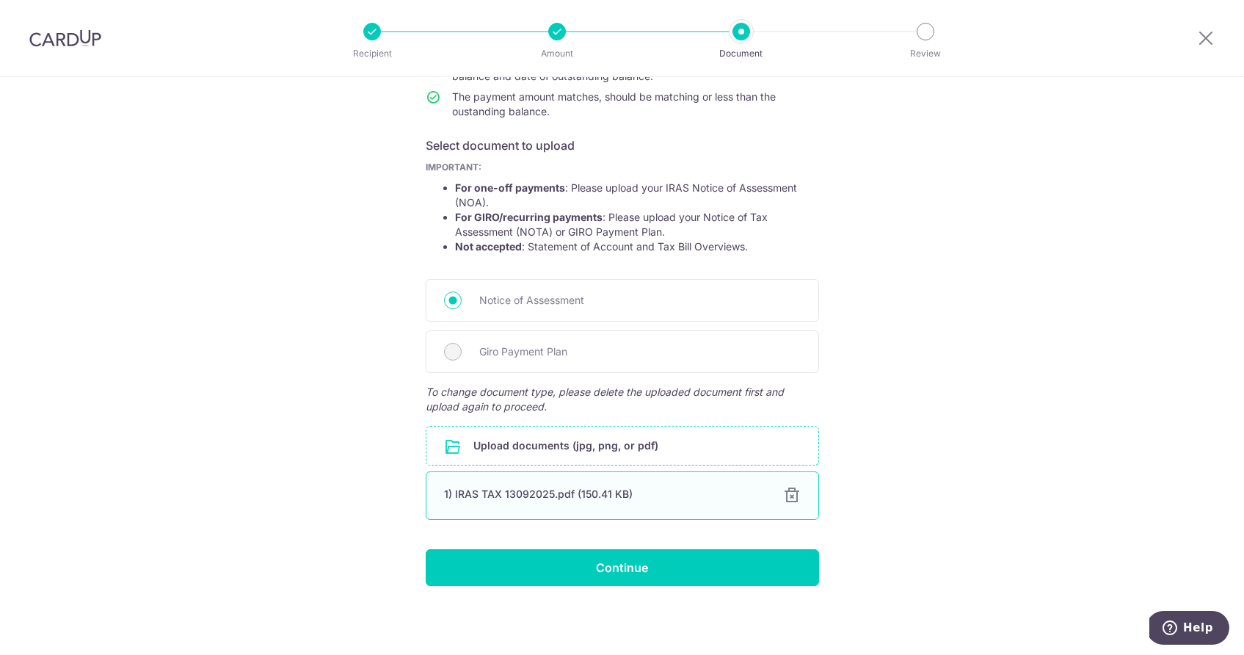
scroll to position [196, 0]
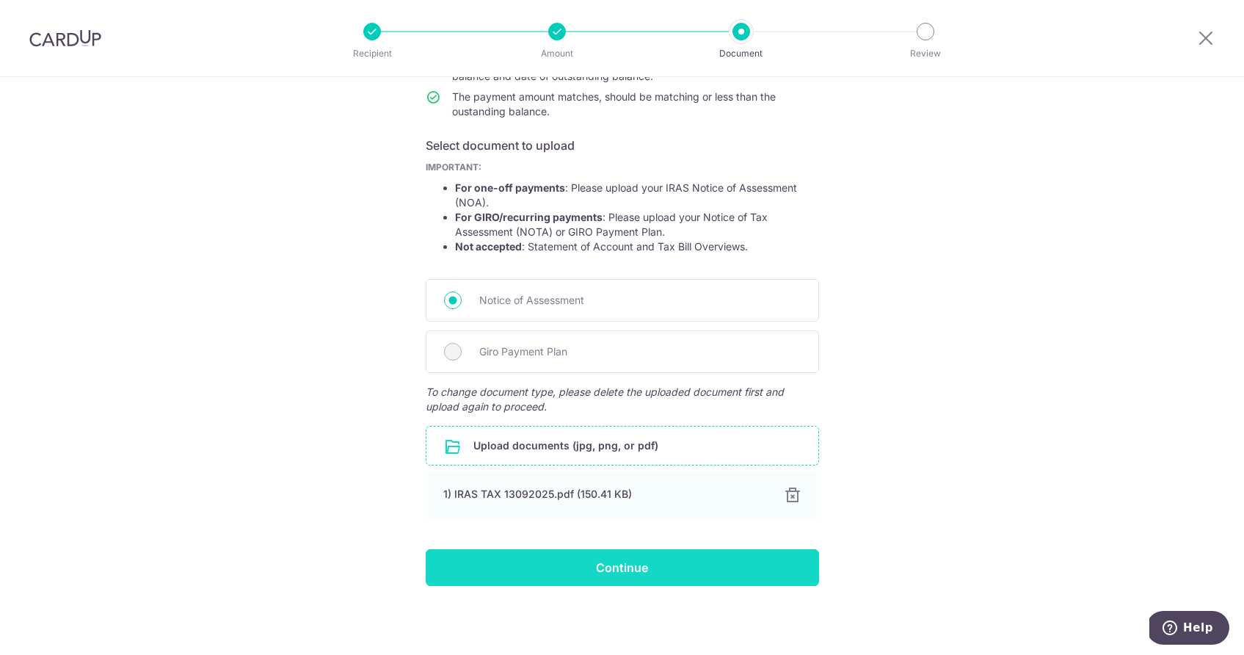
click at [592, 575] on input "Continue" at bounding box center [622, 567] width 393 height 37
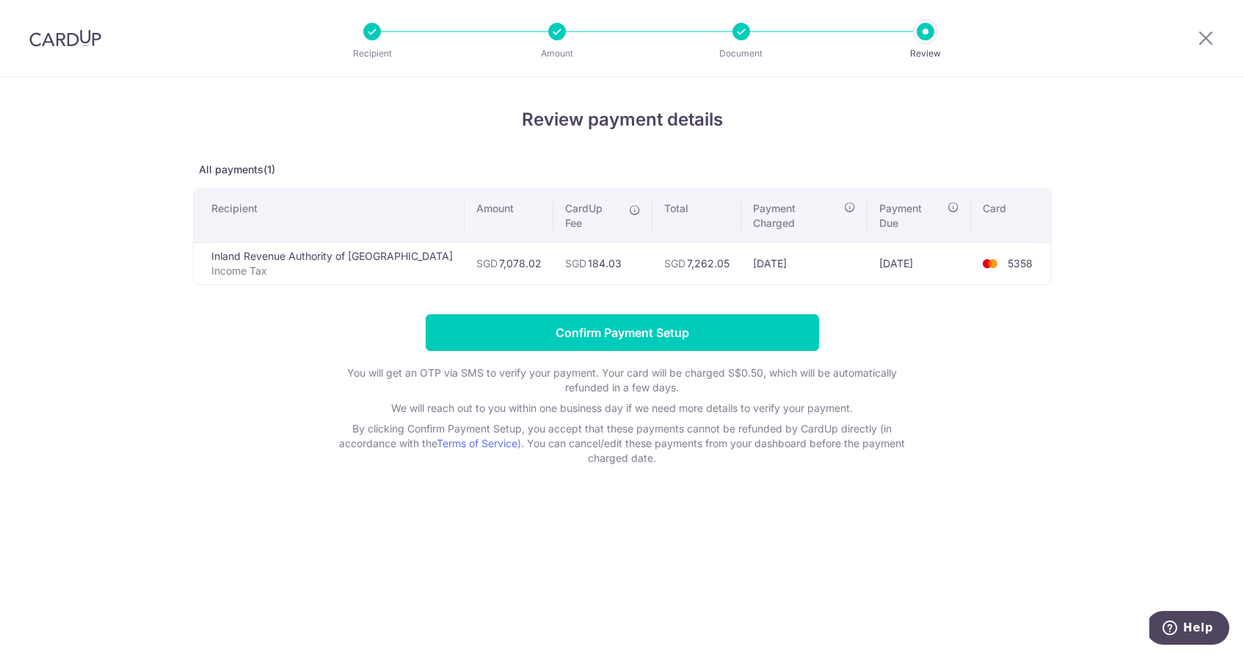
click at [491, 261] on td "SGD 7,078.02" at bounding box center [509, 263] width 89 height 42
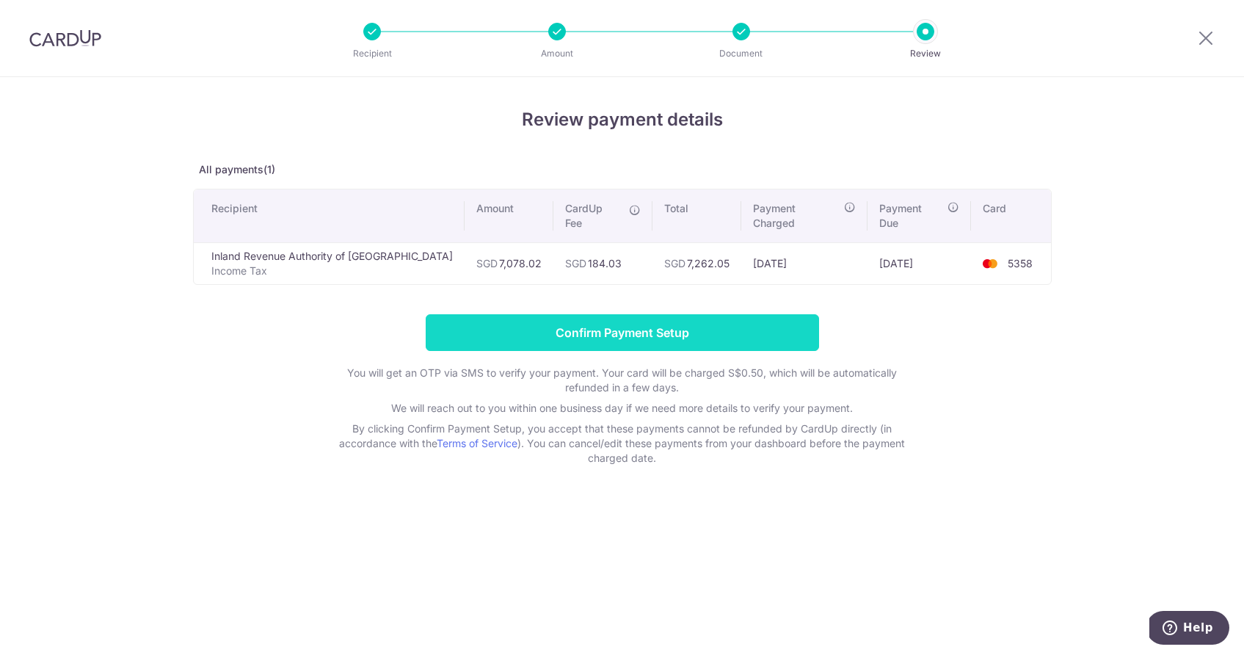
click at [575, 327] on input "Confirm Payment Setup" at bounding box center [622, 332] width 393 height 37
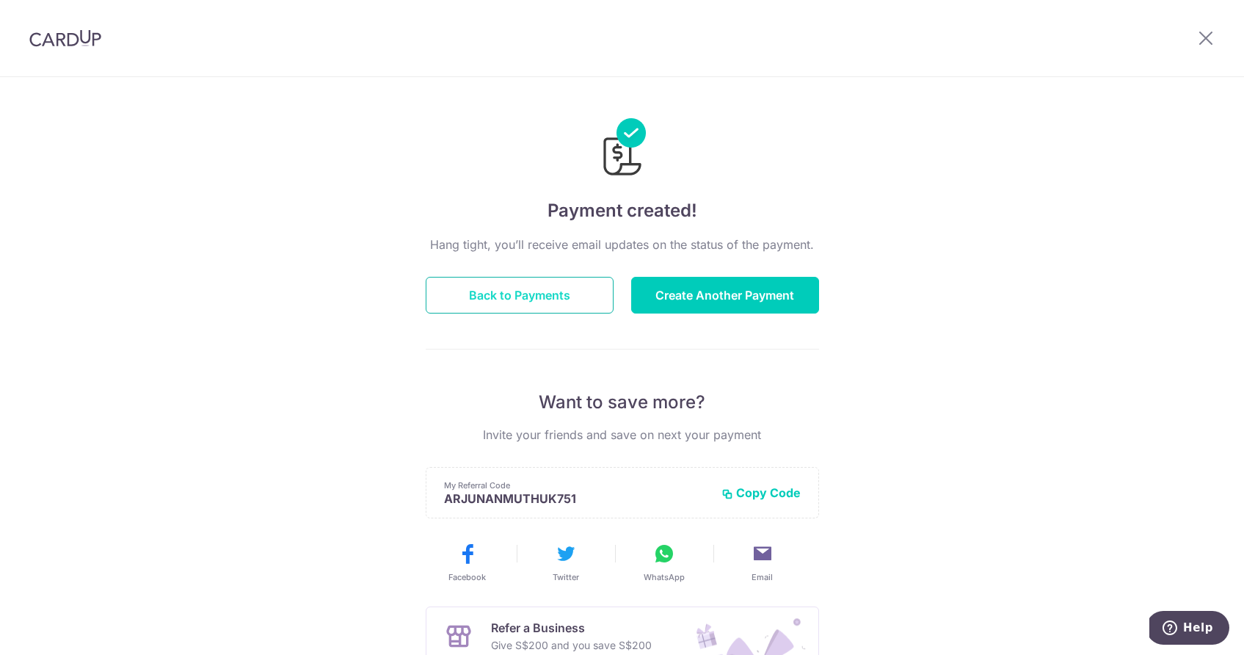
click at [520, 294] on button "Back to Payments" at bounding box center [520, 295] width 188 height 37
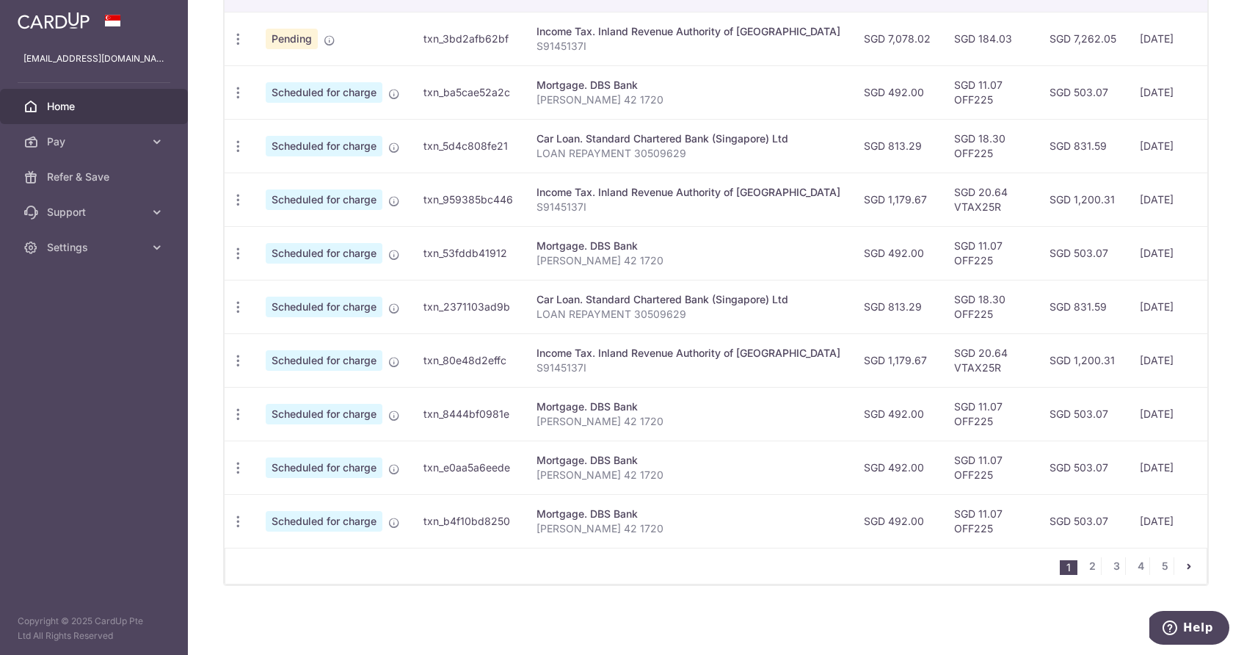
scroll to position [480, 0]
click at [1089, 567] on link "2" at bounding box center [1093, 566] width 18 height 18
